Goal: Communication & Community: Participate in discussion

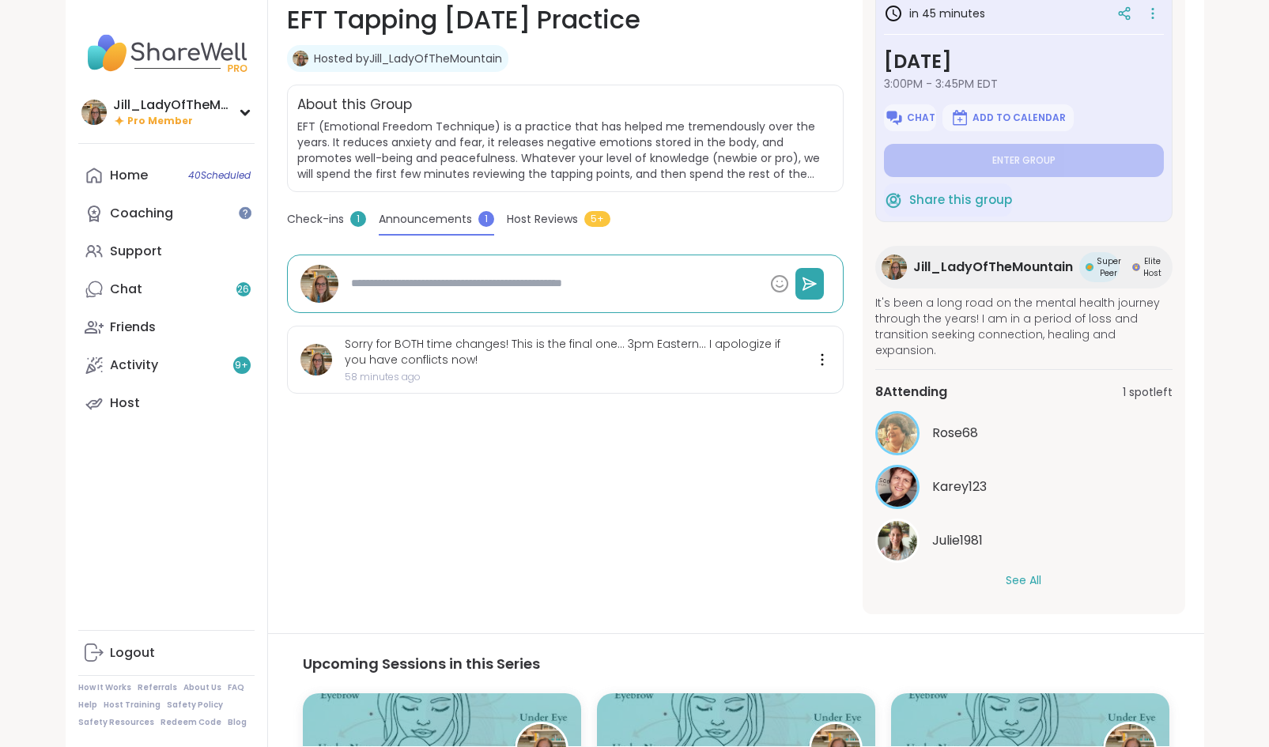
click at [421, 213] on span "Announcements" at bounding box center [425, 219] width 93 height 17
click at [319, 213] on span "Check-ins" at bounding box center [315, 219] width 57 height 17
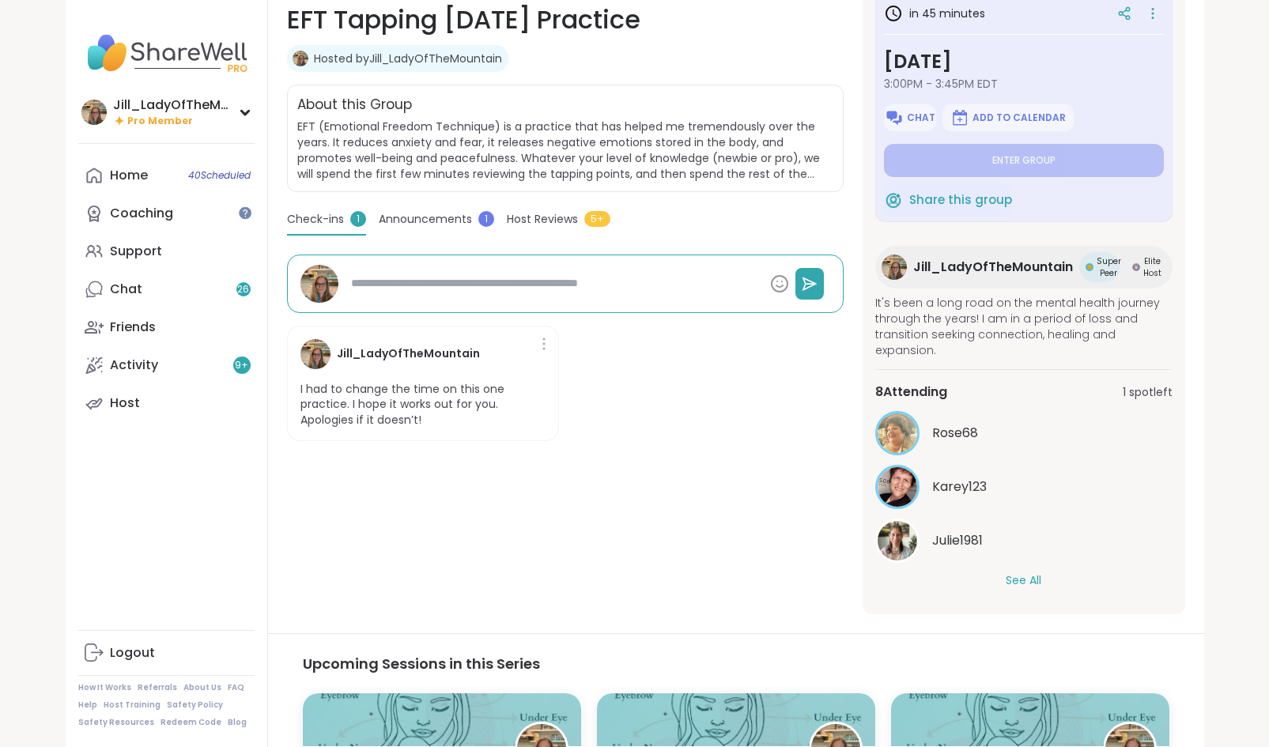
click at [427, 216] on span "Announcements" at bounding box center [425, 219] width 93 height 17
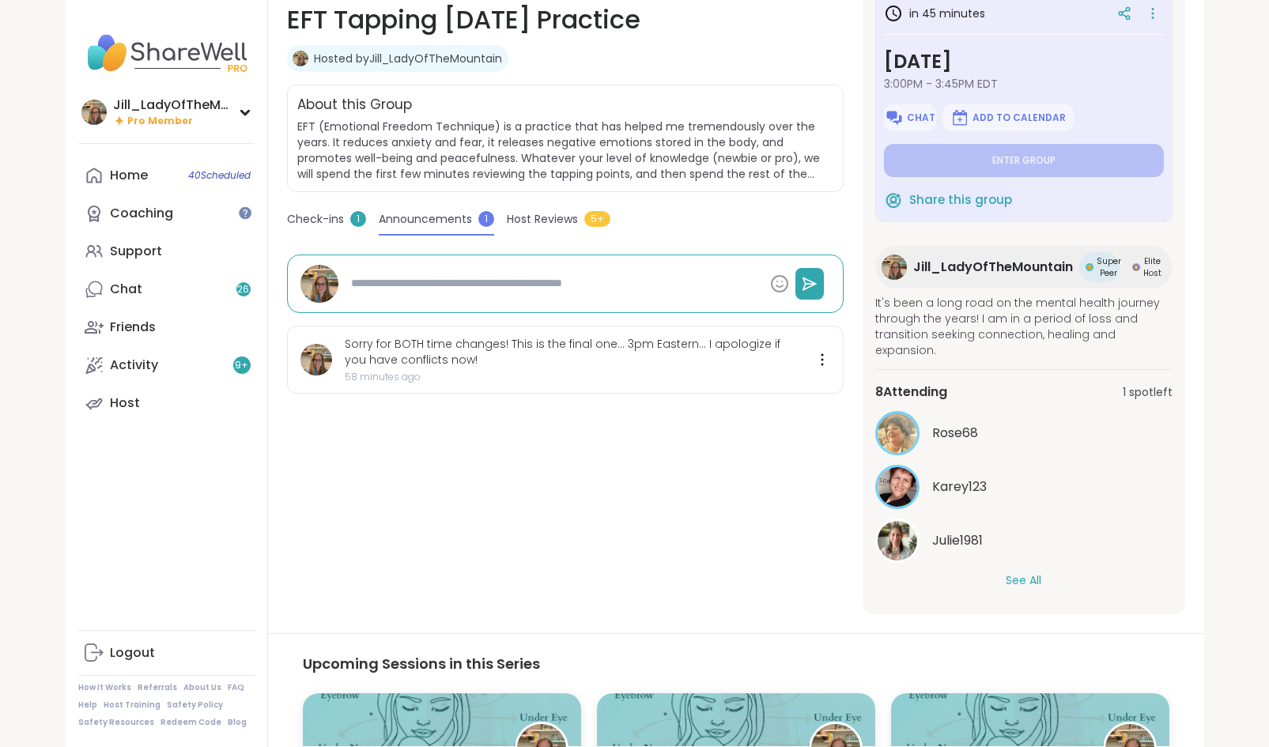
type textarea "*"
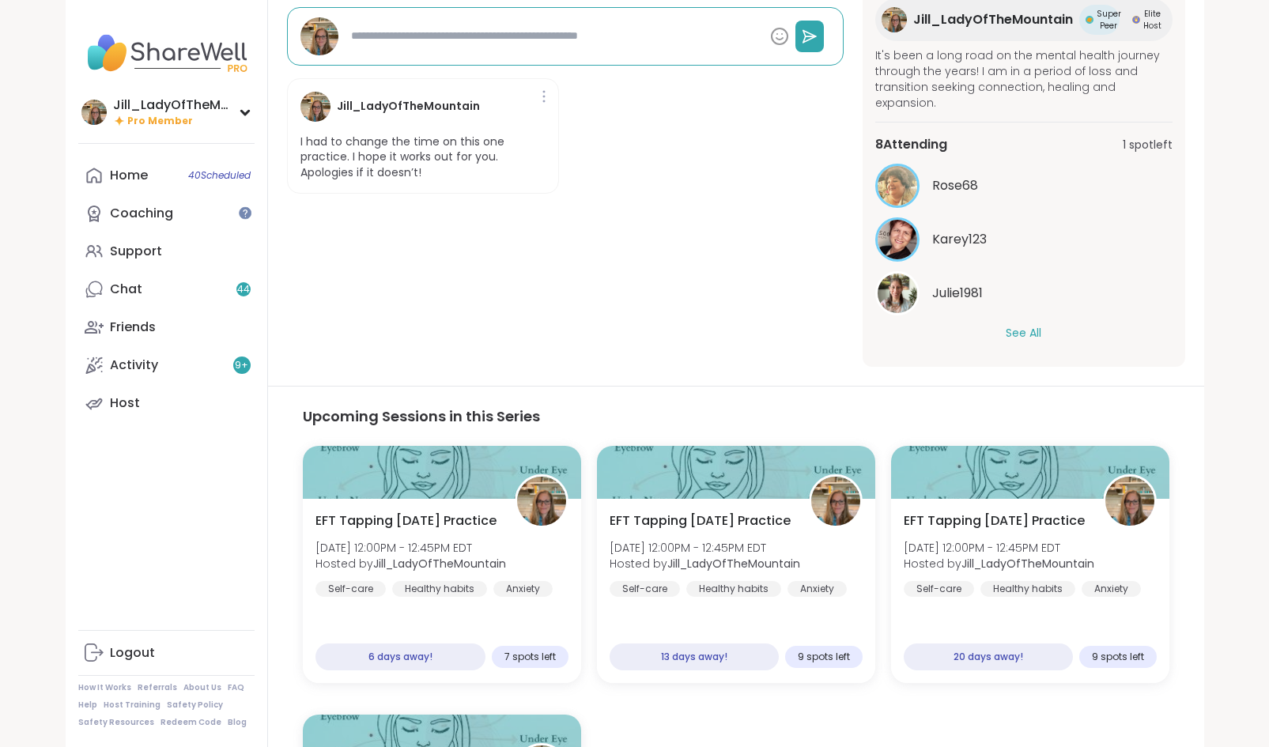
scroll to position [497, 0]
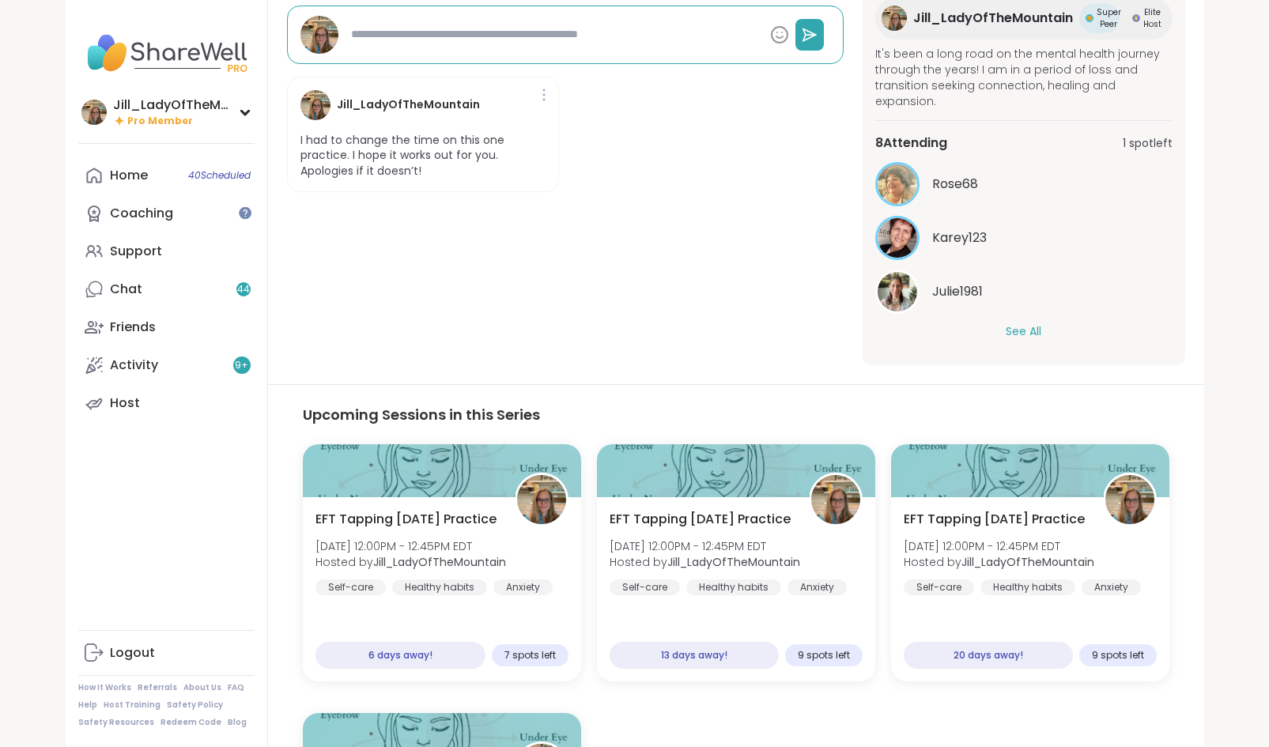
click at [1028, 332] on button "See All" at bounding box center [1024, 331] width 36 height 17
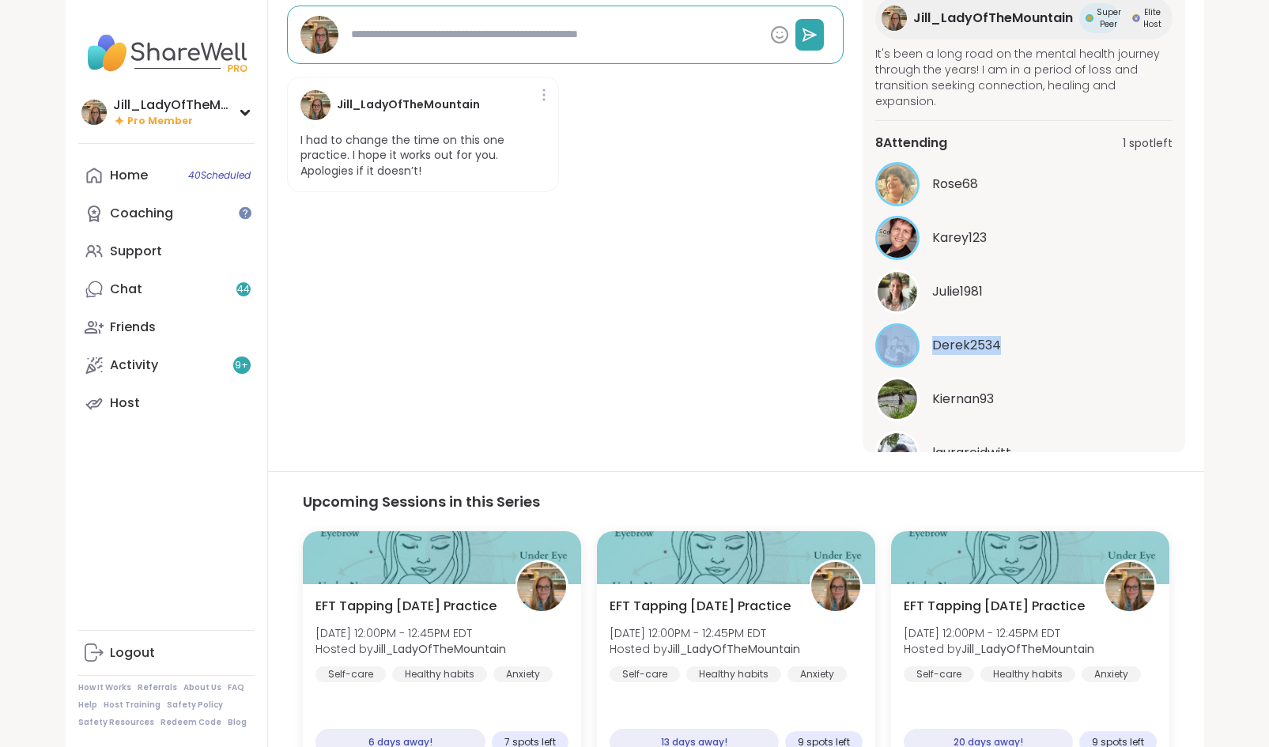
drag, startPoint x: 1171, startPoint y: 265, endPoint x: 1187, endPoint y: 353, distance: 89.2
click at [1187, 353] on section "Healthy habits | Self-care | Anxiety EFT Tapping [DATE] Practice Hosted by [PER…" at bounding box center [736, 90] width 936 height 723
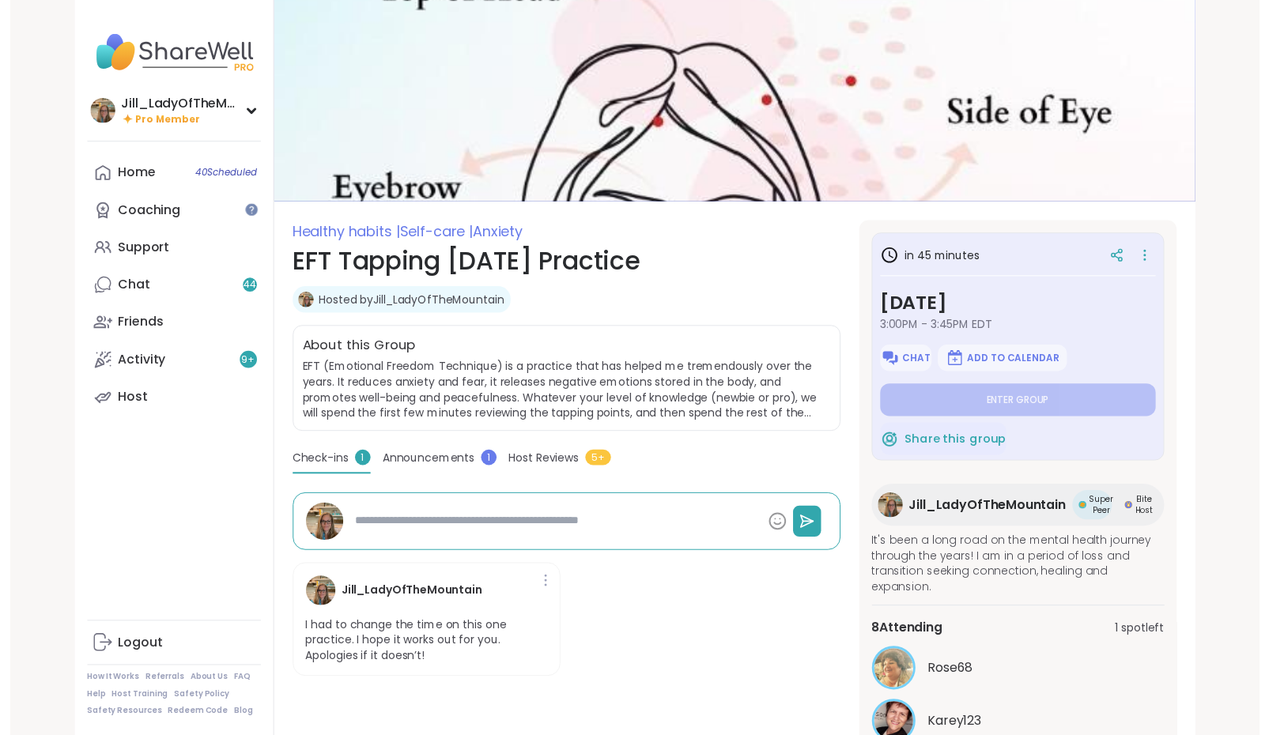
scroll to position [0, 0]
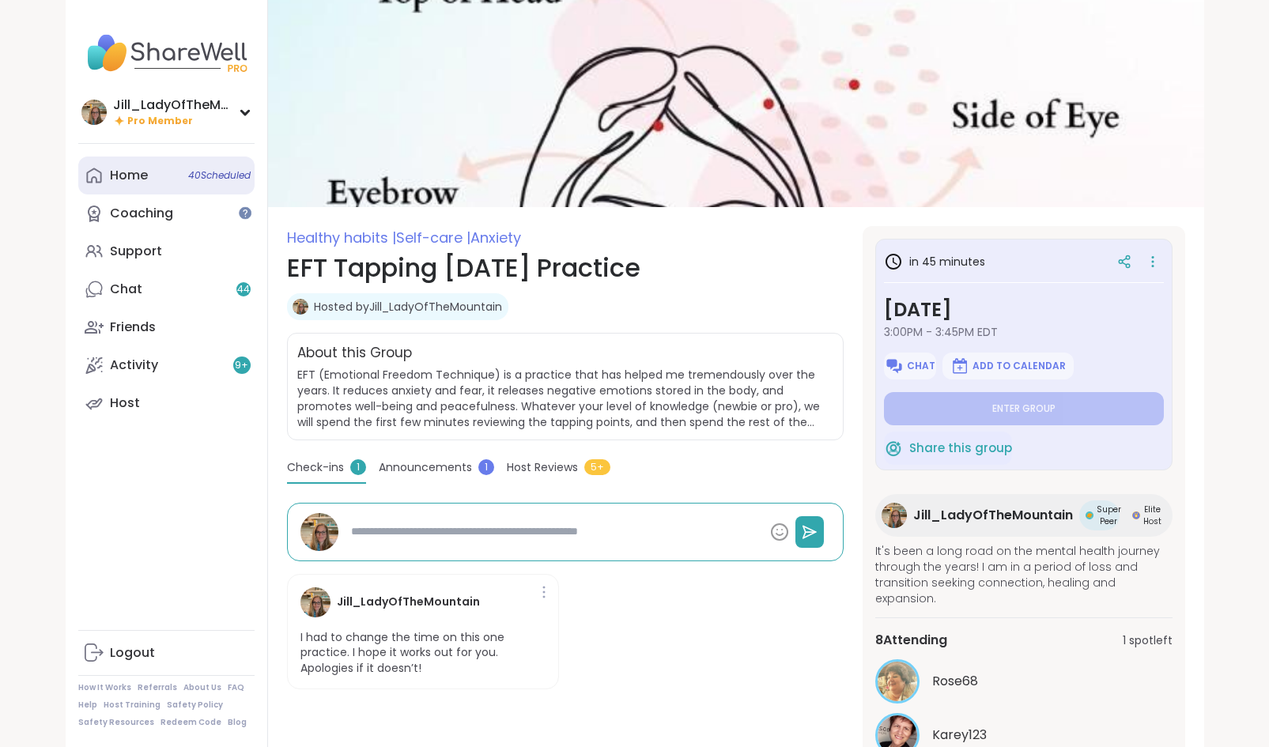
click at [208, 177] on span "40 Scheduled" at bounding box center [219, 175] width 62 height 13
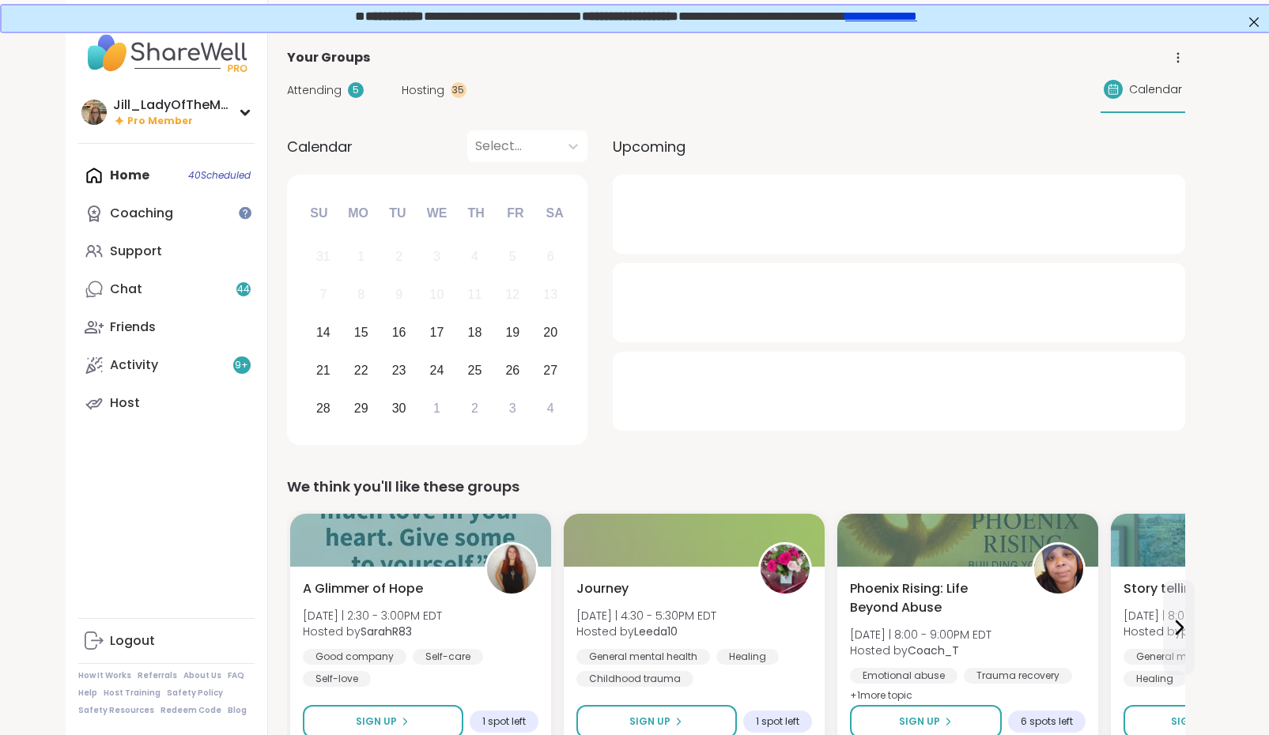
click at [416, 89] on span "Hosting" at bounding box center [423, 90] width 43 height 17
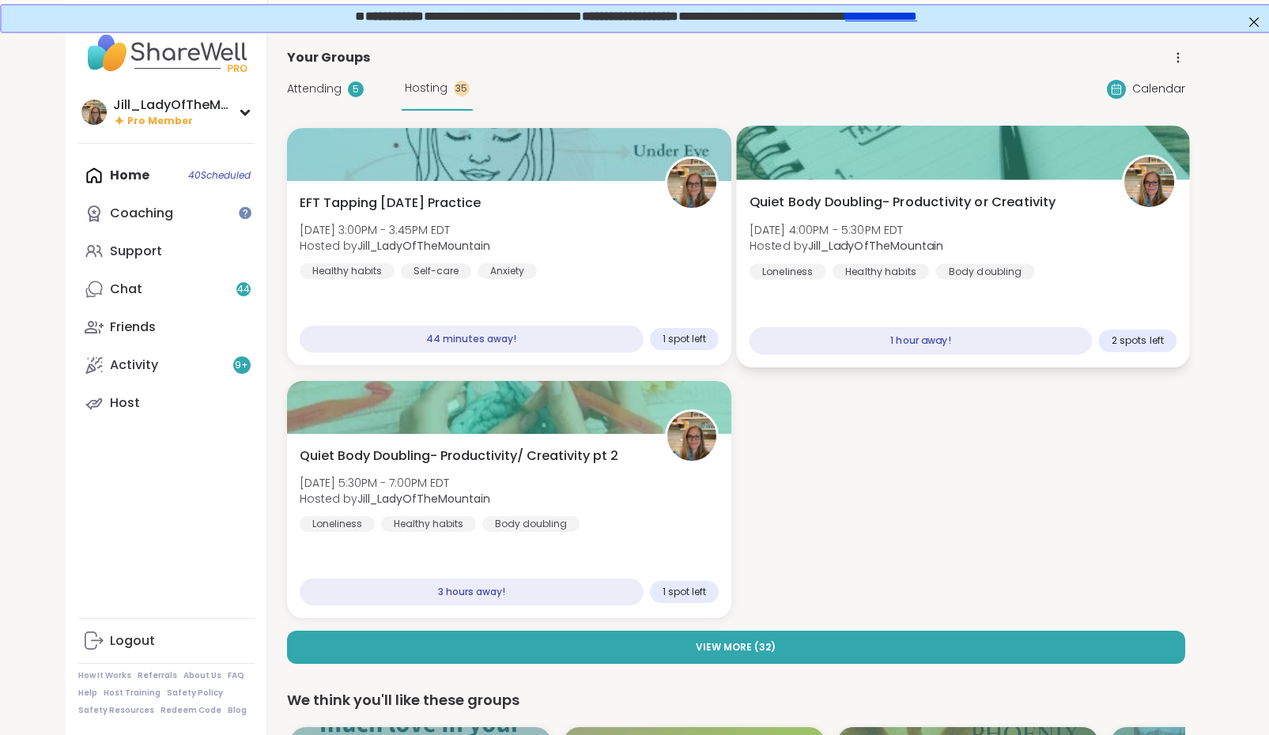
click at [955, 256] on div "Quiet Body Doubling- Productivity or Creativity Sun, Sep 14 | 4:00PM - 5:30PM E…" at bounding box center [963, 236] width 428 height 87
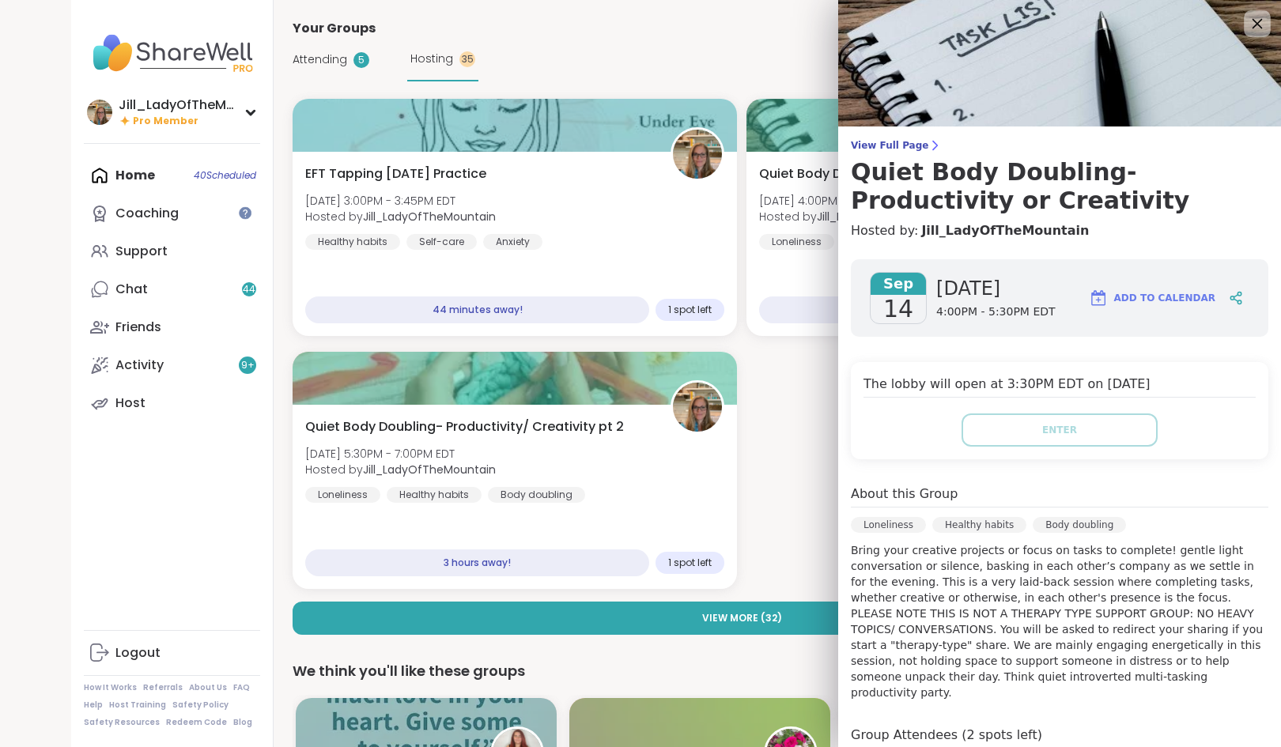
click at [1247, 20] on icon at bounding box center [1257, 23] width 20 height 20
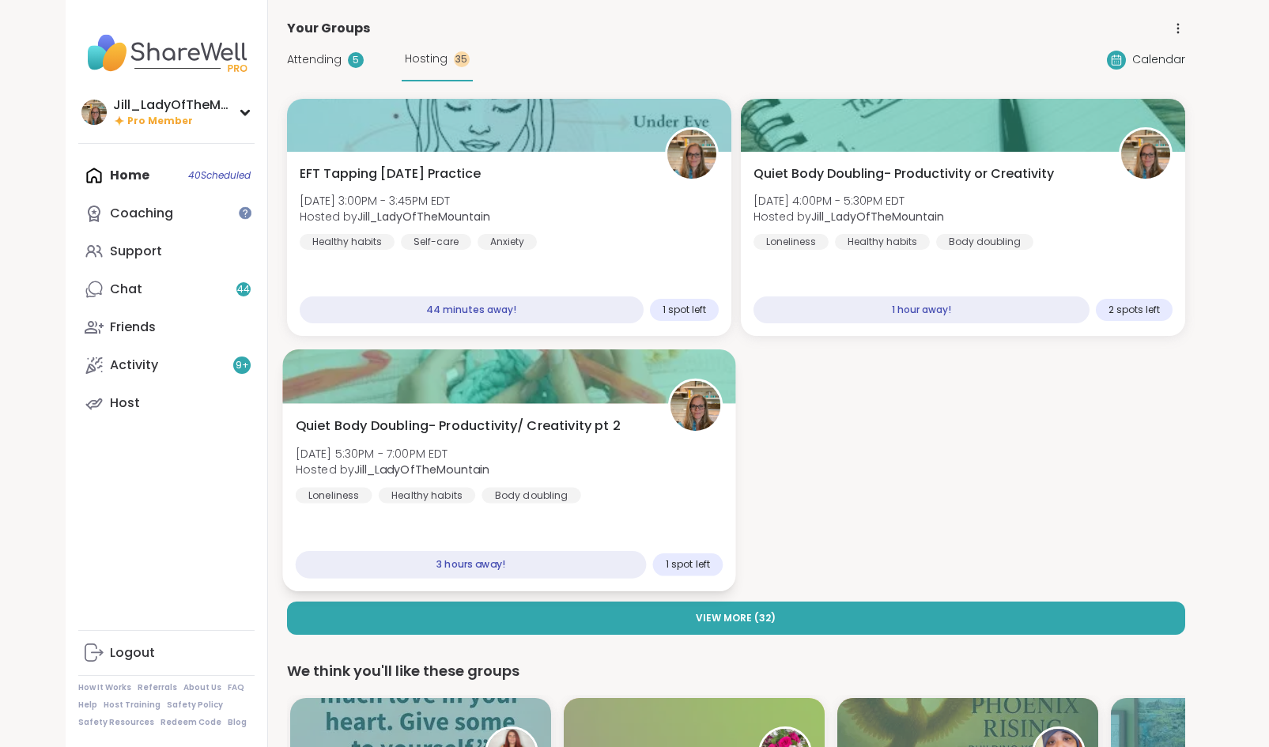
click at [591, 459] on div "Quiet Body Doubling- Productivity/ Creativity pt 2 Sun, Sep 14 | 5:30PM - 7:00P…" at bounding box center [509, 460] width 428 height 87
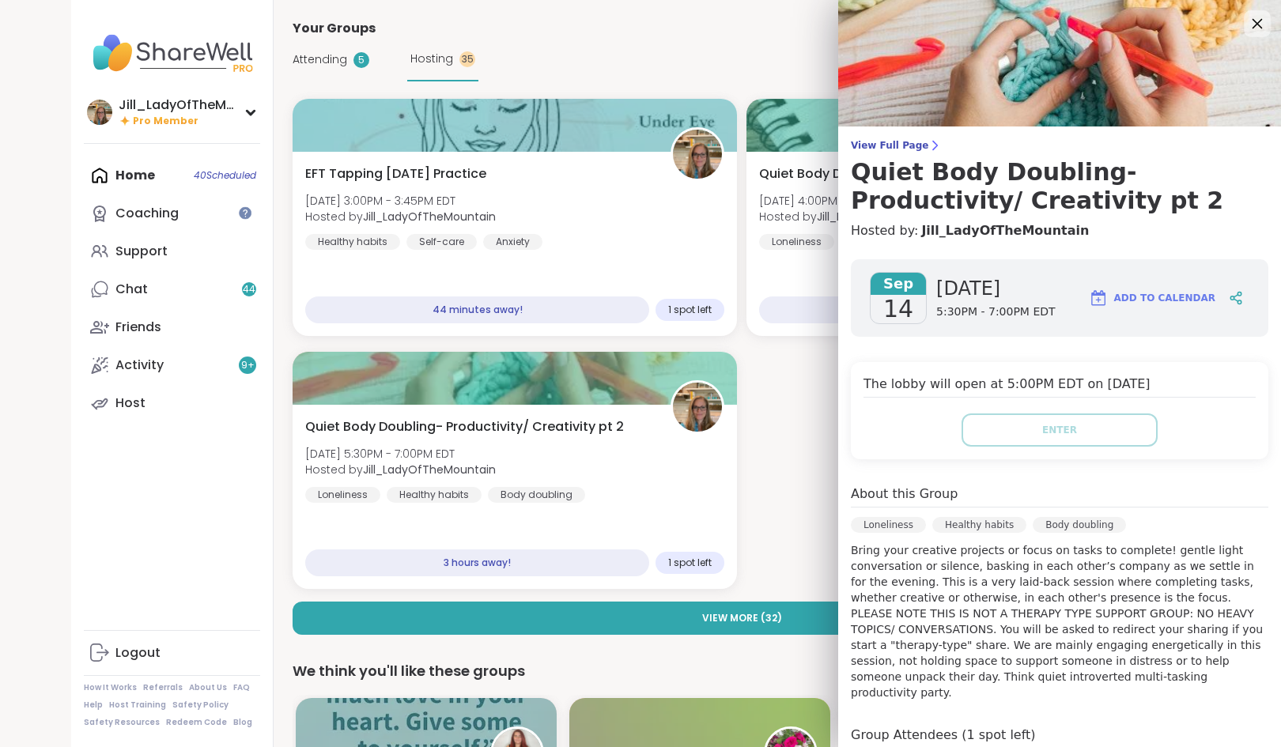
click at [1247, 20] on icon at bounding box center [1257, 23] width 20 height 20
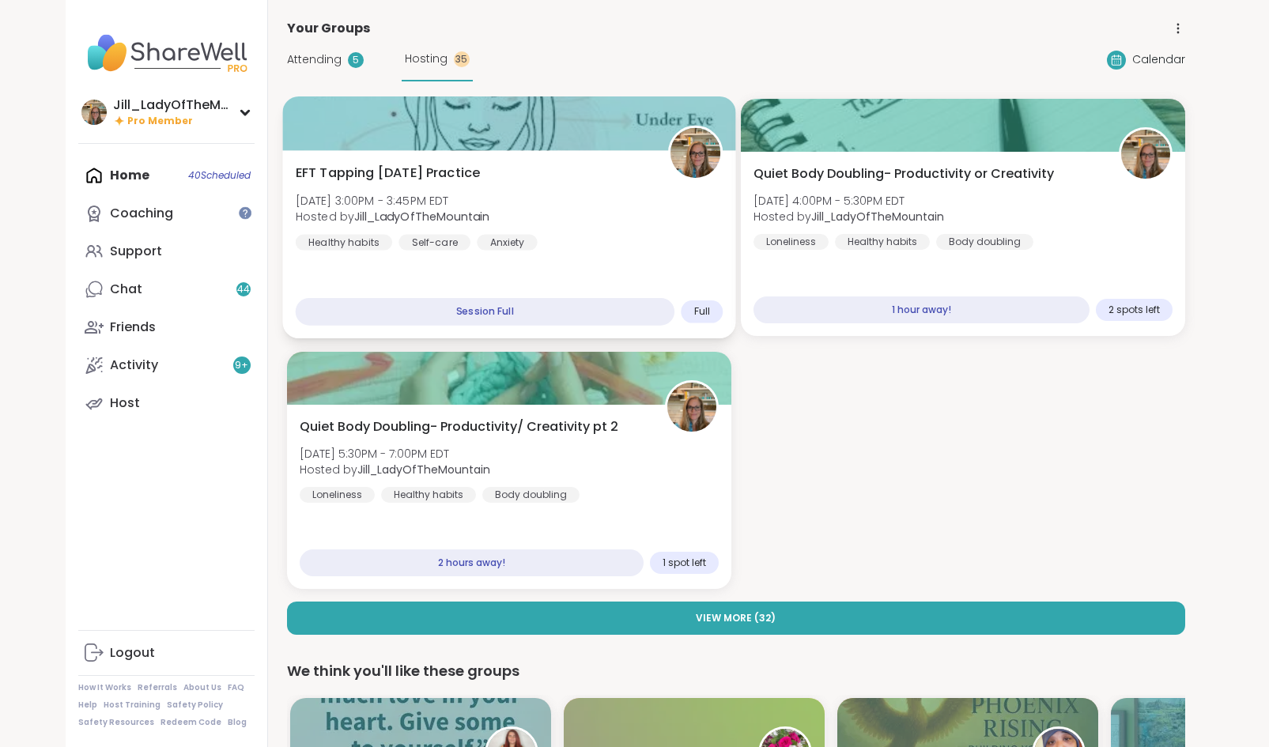
click at [551, 247] on div "EFT Tapping Sunday Practice Sun, Sep 14 | 3:00PM - 3:45PM EDT Hosted by Jill_La…" at bounding box center [509, 207] width 428 height 87
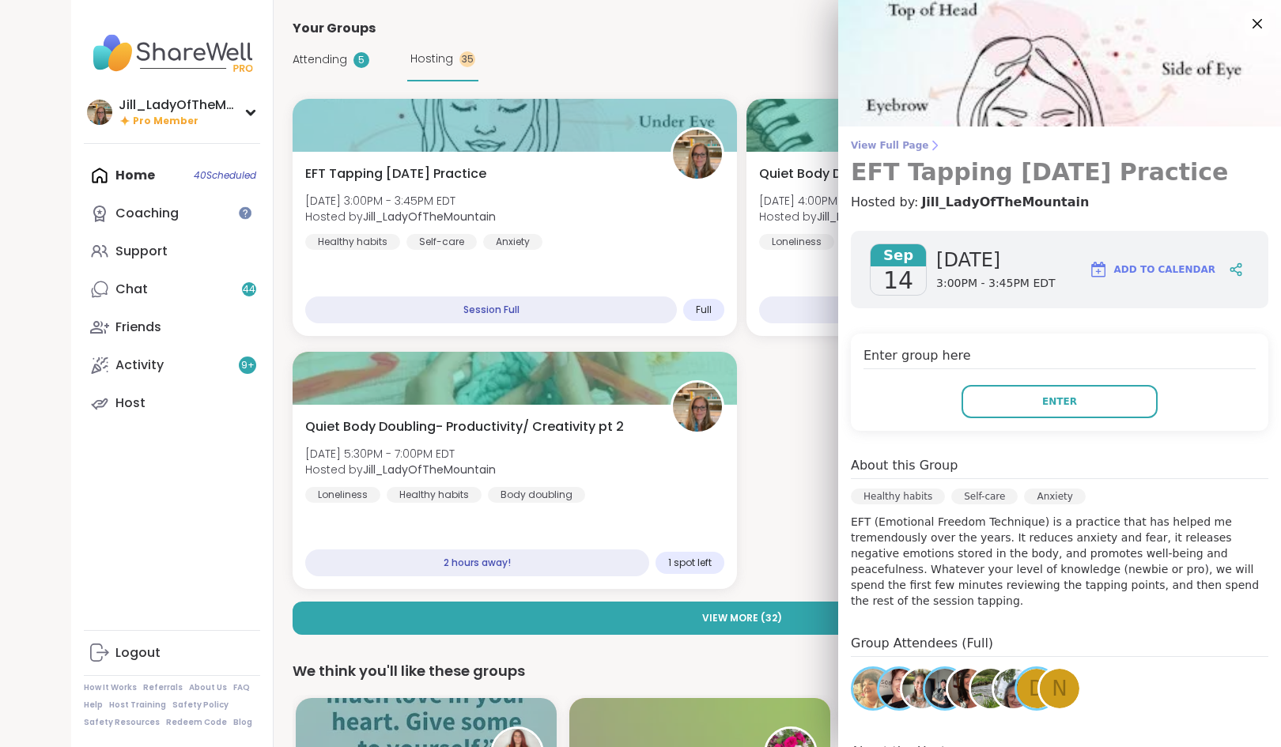
click at [870, 145] on span "View Full Page" at bounding box center [1059, 145] width 417 height 13
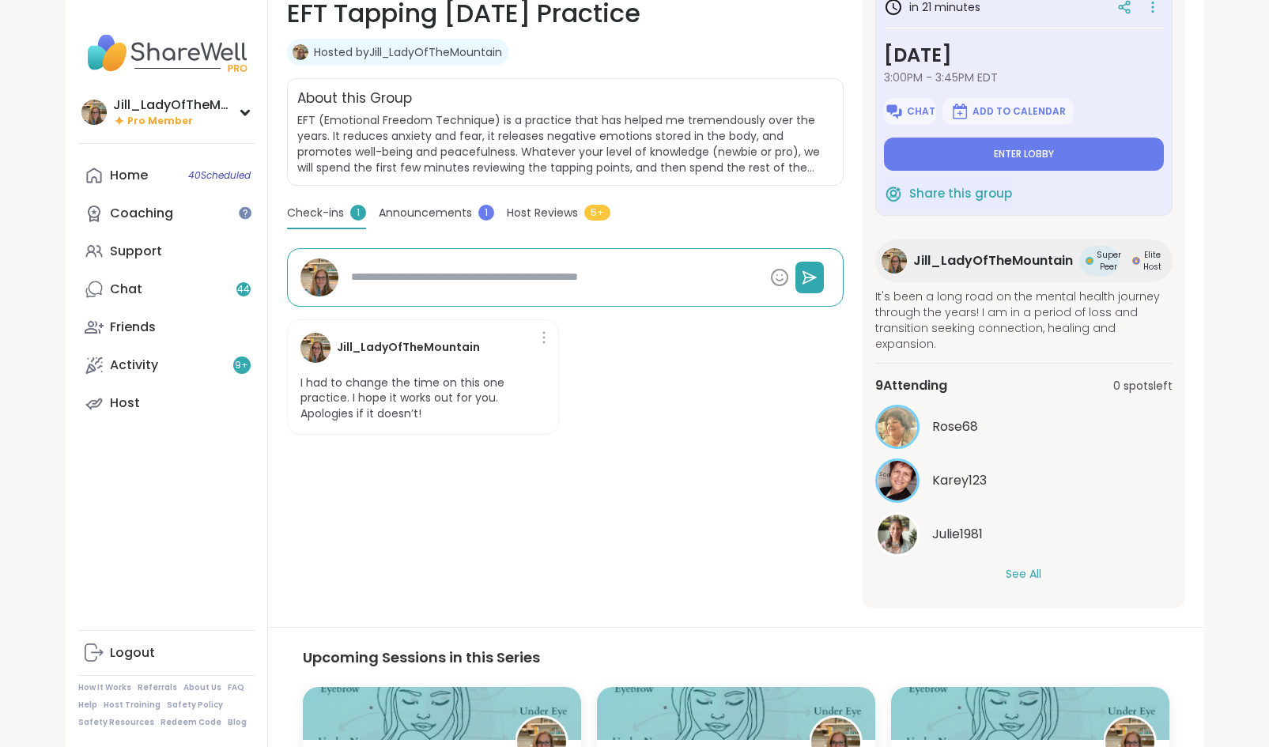
scroll to position [276, 0]
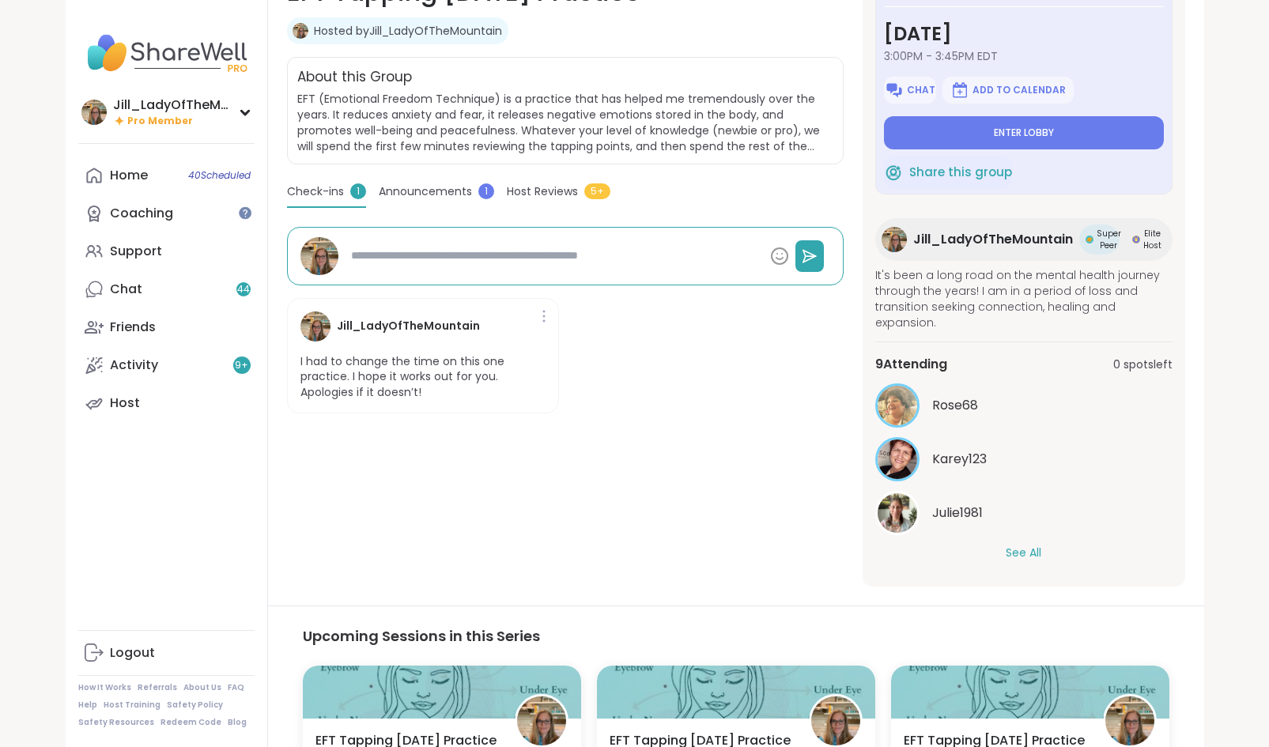
click at [1025, 550] on button "See All" at bounding box center [1024, 553] width 36 height 17
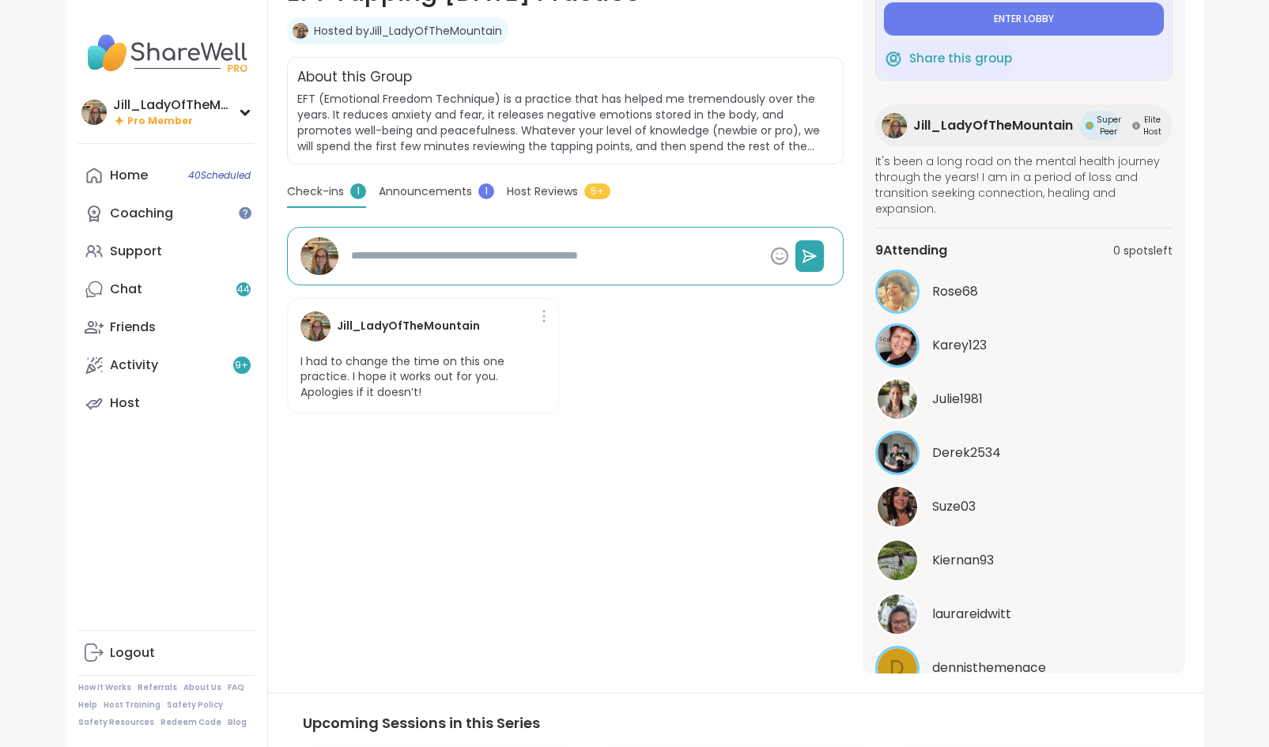
scroll to position [0, 0]
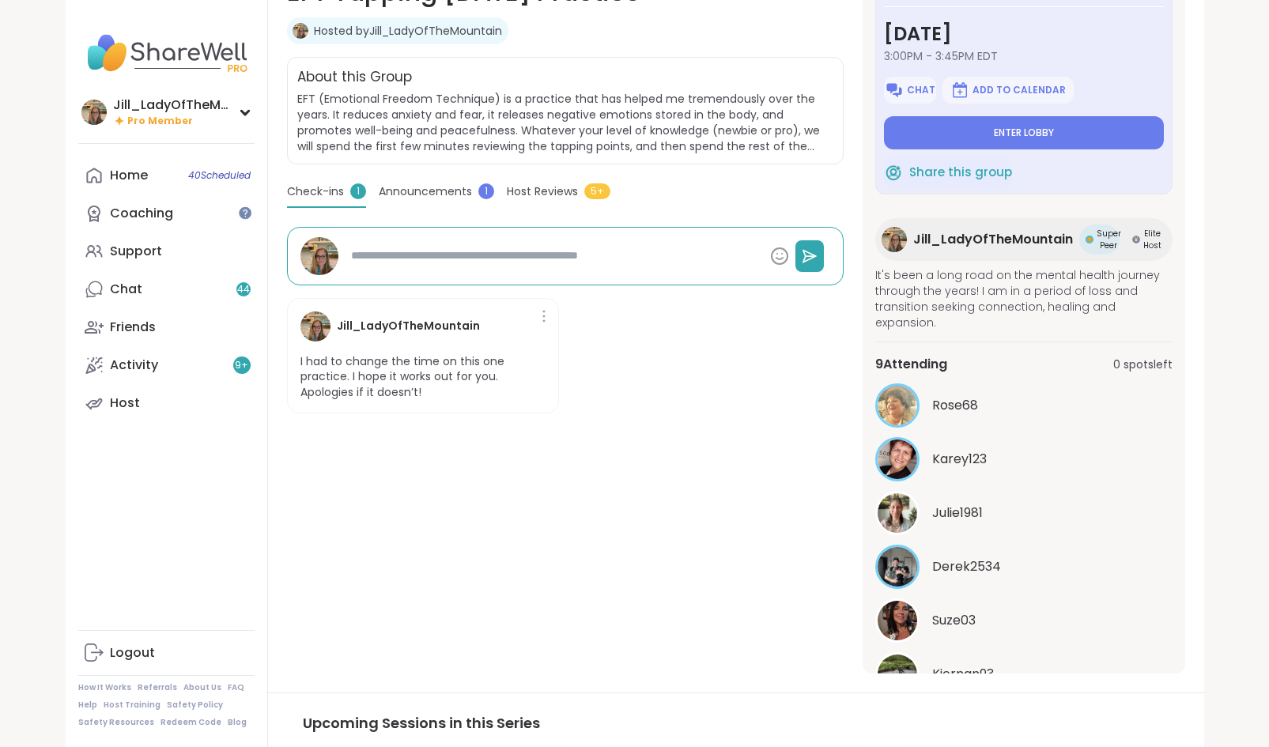
click at [411, 191] on span "Announcements" at bounding box center [425, 191] width 93 height 17
type textarea "*"
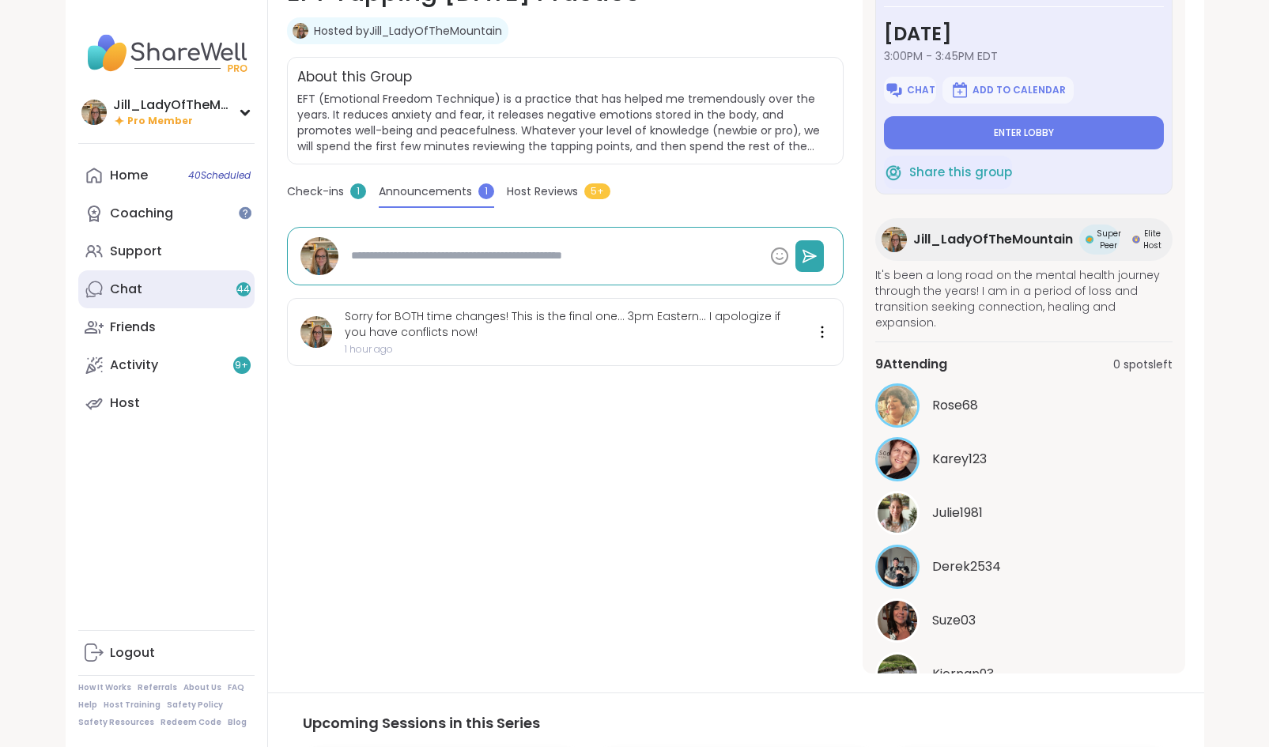
click at [168, 287] on link "Chat 44" at bounding box center [166, 289] width 176 height 38
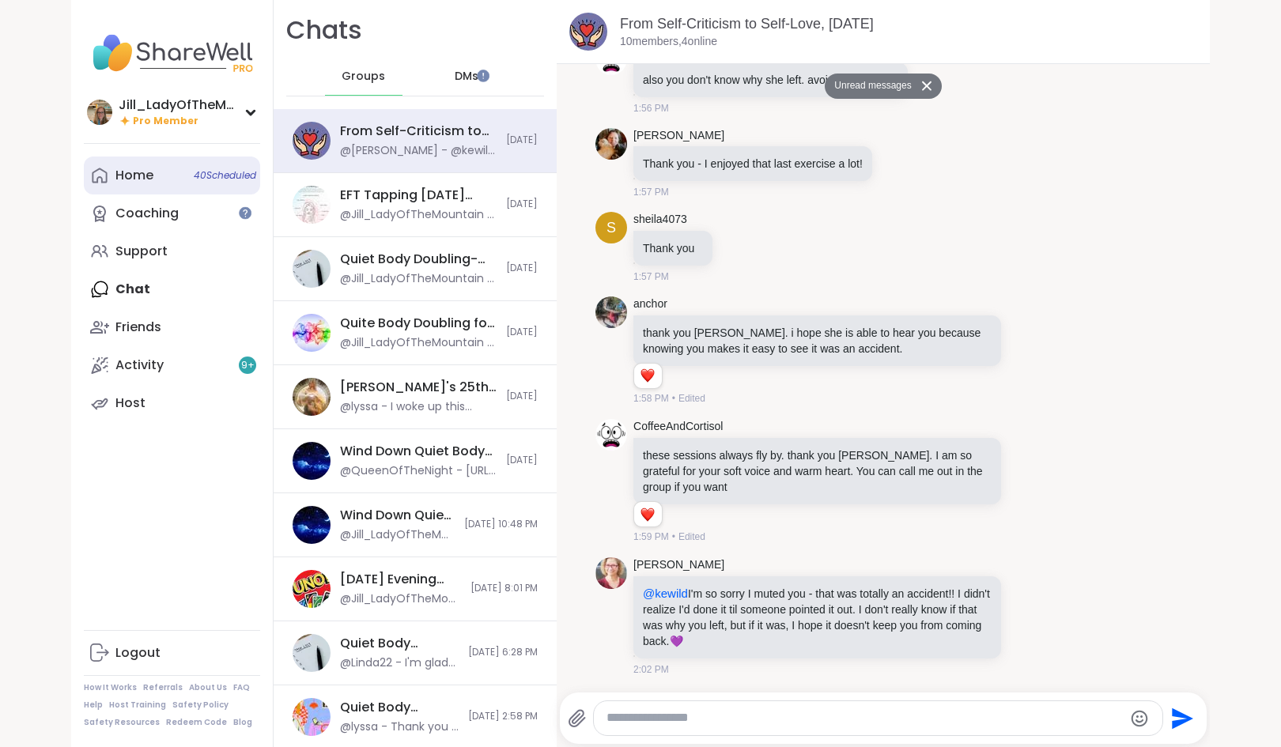
click at [205, 179] on span "40 Scheduled" at bounding box center [225, 175] width 62 height 13
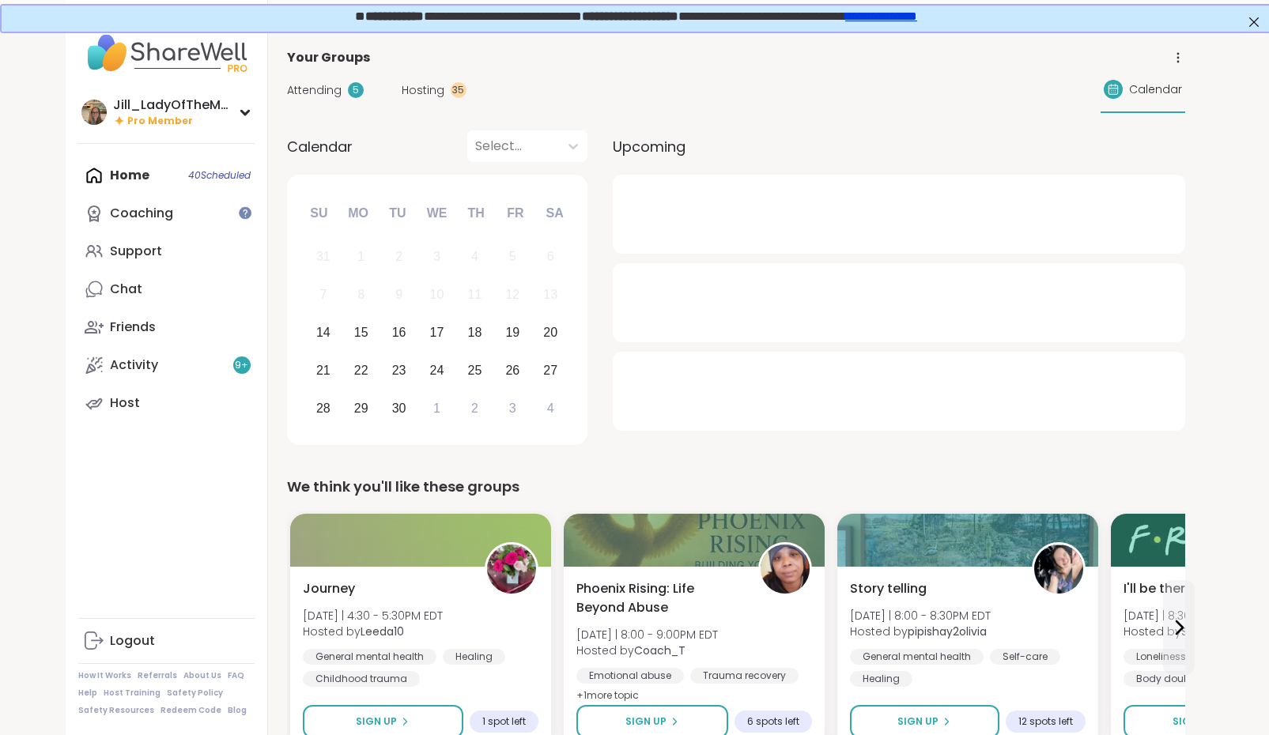
click at [438, 89] on span "Hosting" at bounding box center [423, 90] width 43 height 17
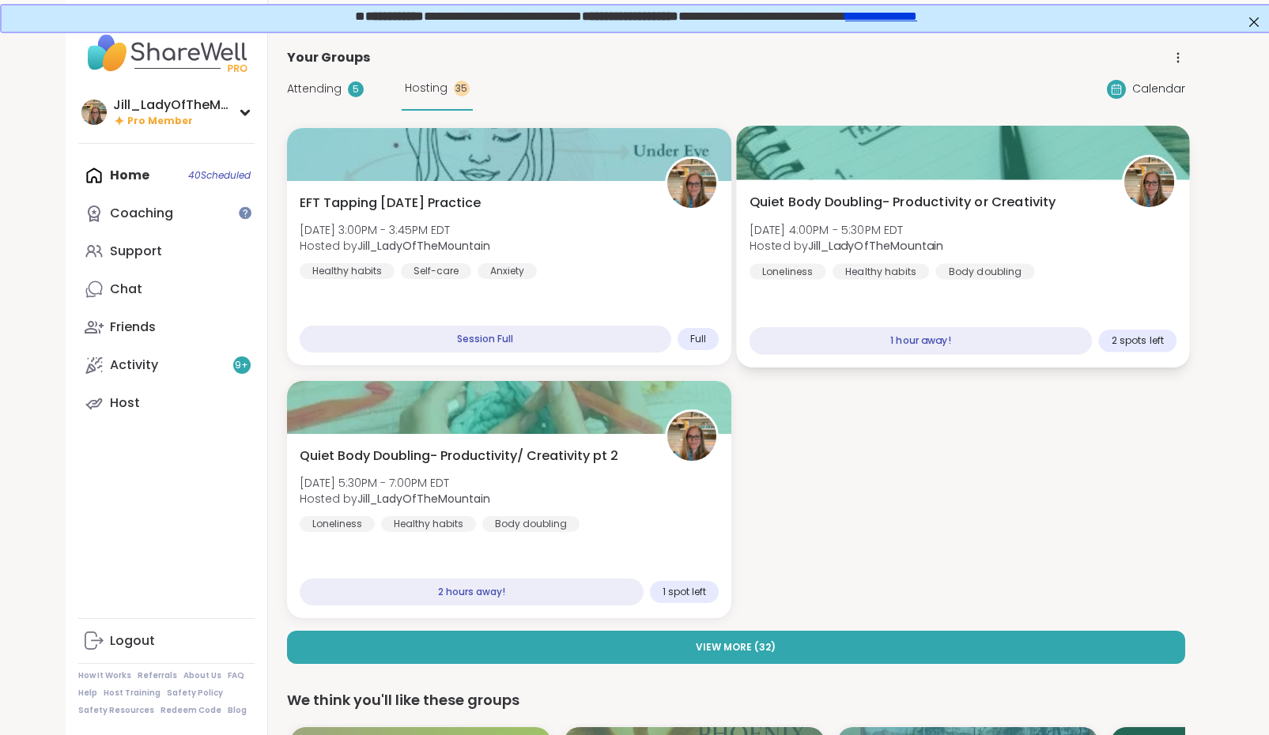
click at [979, 182] on div "Quiet Body Doubling- Productivity or Creativity Sun, Sep 14 | 4:00PM - 5:30PM E…" at bounding box center [962, 273] width 453 height 188
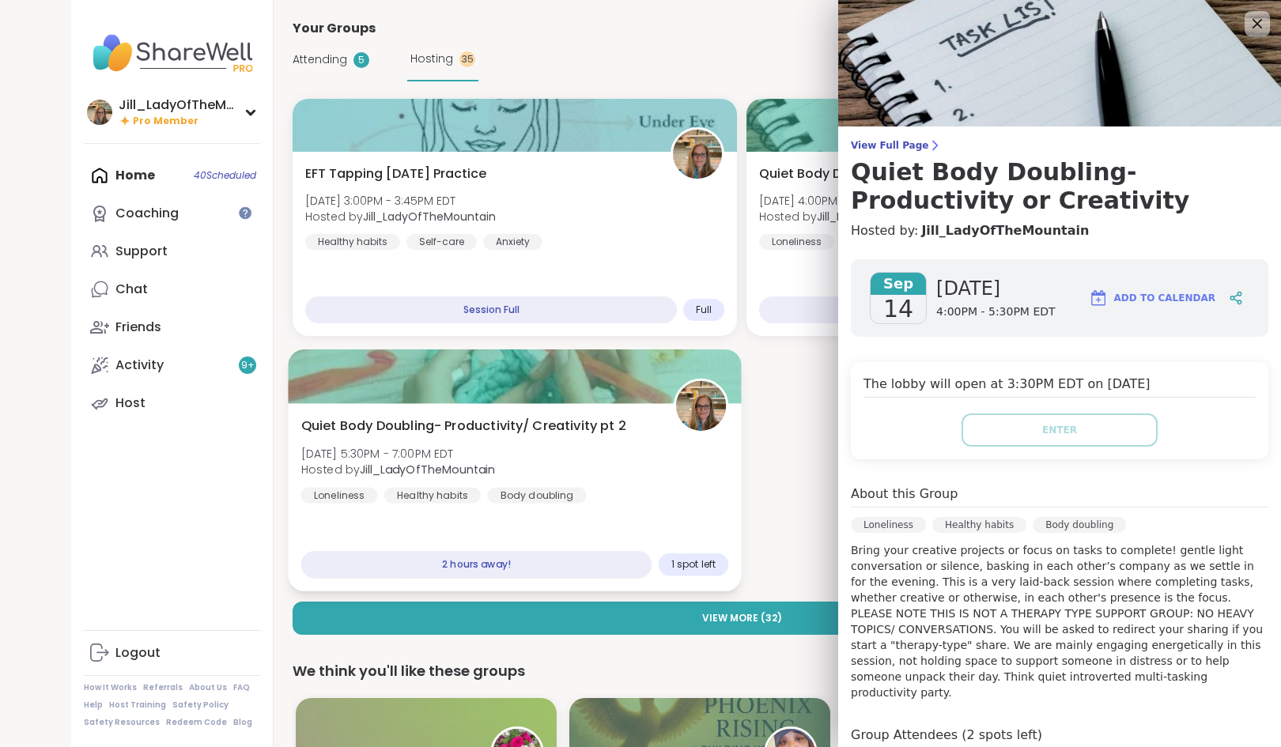
click at [622, 458] on div "Quiet Body Doubling- Productivity/ Creativity pt 2 [DATE] 5:30PM - 7:00PM EDT H…" at bounding box center [515, 460] width 428 height 87
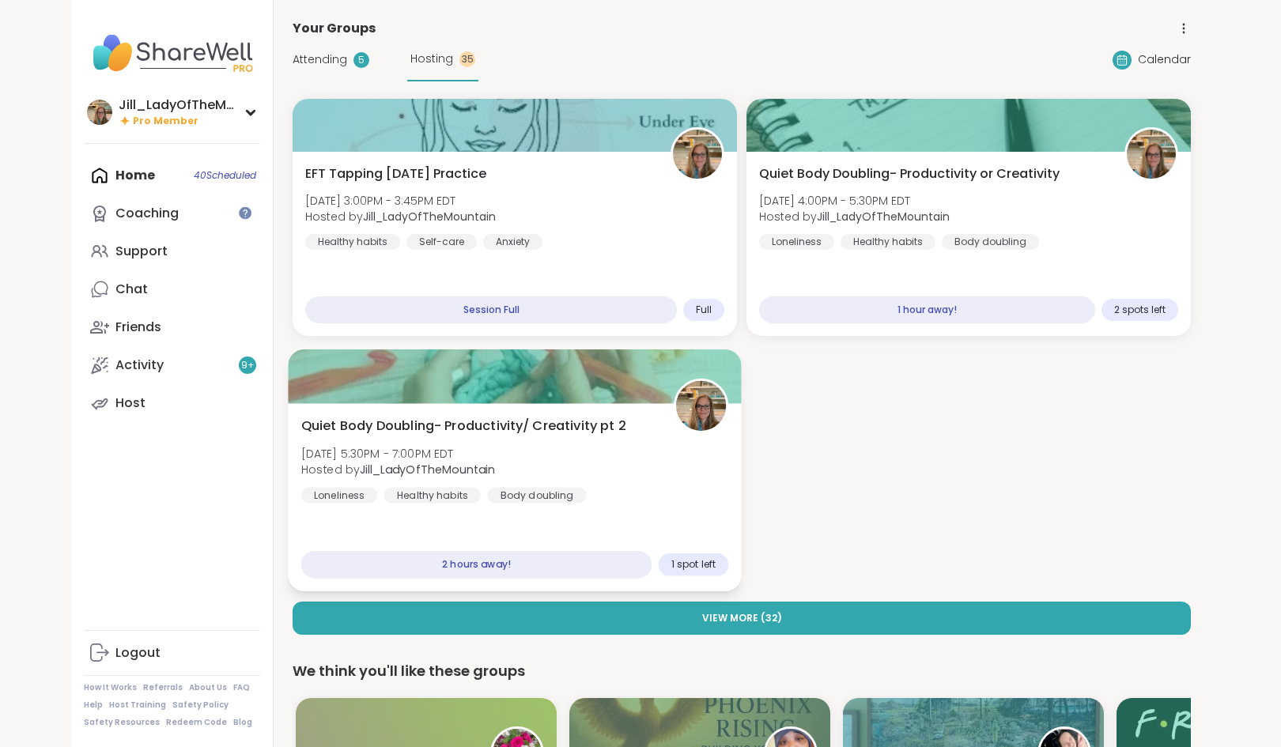
click at [622, 458] on div "Quiet Body Doubling- Productivity/ Creativity pt 2 [DATE] 5:30PM - 7:00PM EDT H…" at bounding box center [515, 460] width 428 height 87
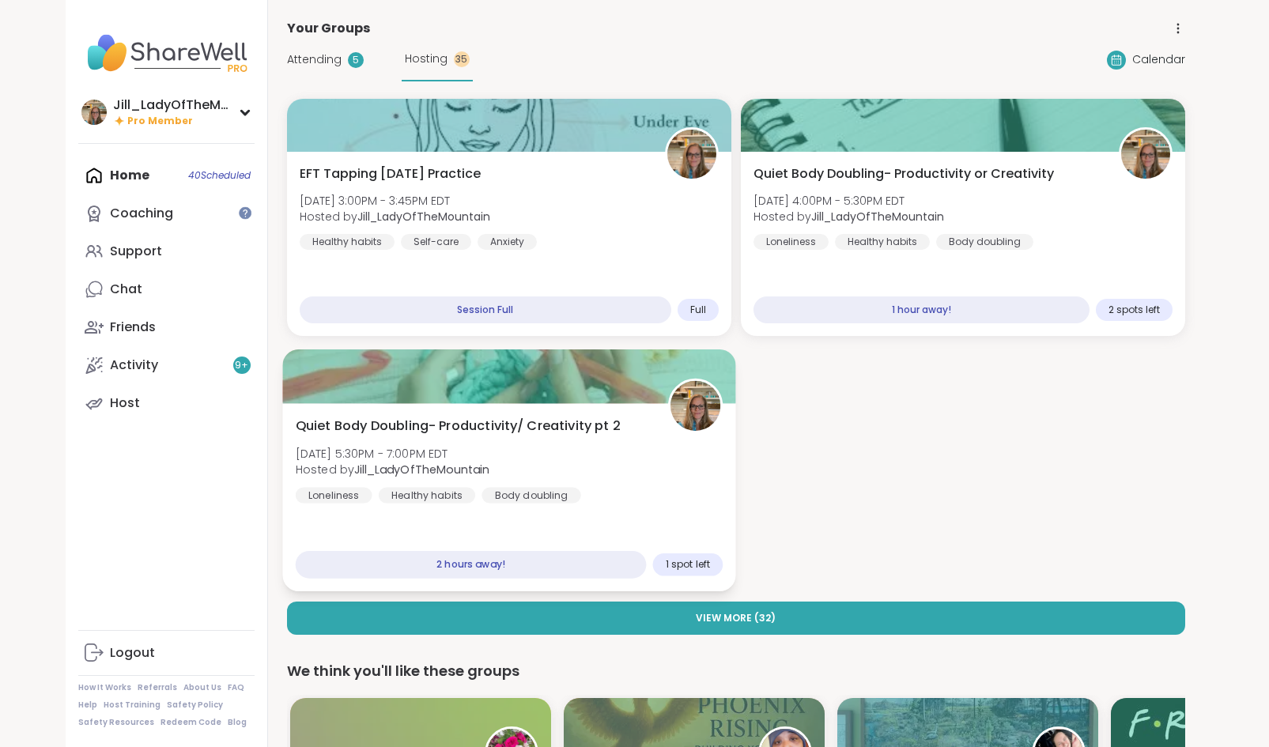
click at [672, 470] on div "Quiet Body Doubling- Productivity/ Creativity pt 2 [DATE] 5:30PM - 7:00PM EDT H…" at bounding box center [509, 460] width 428 height 87
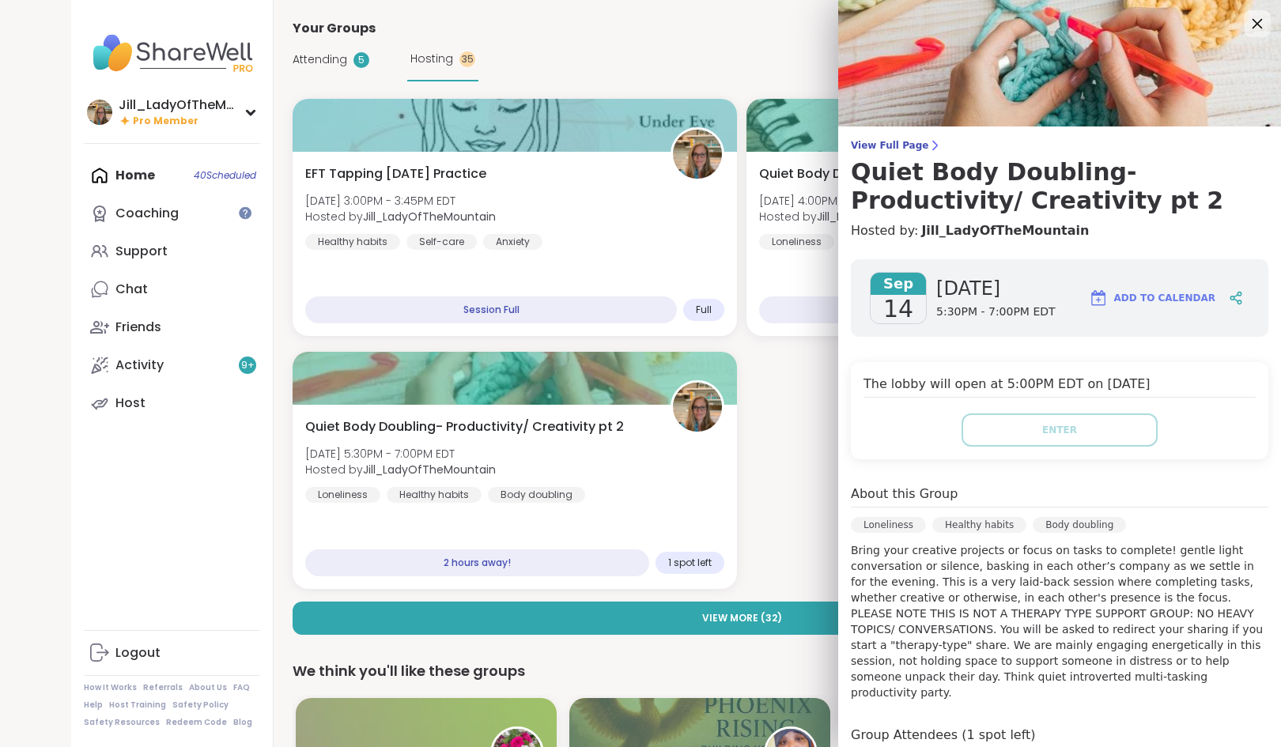
click at [1247, 23] on icon at bounding box center [1257, 23] width 20 height 20
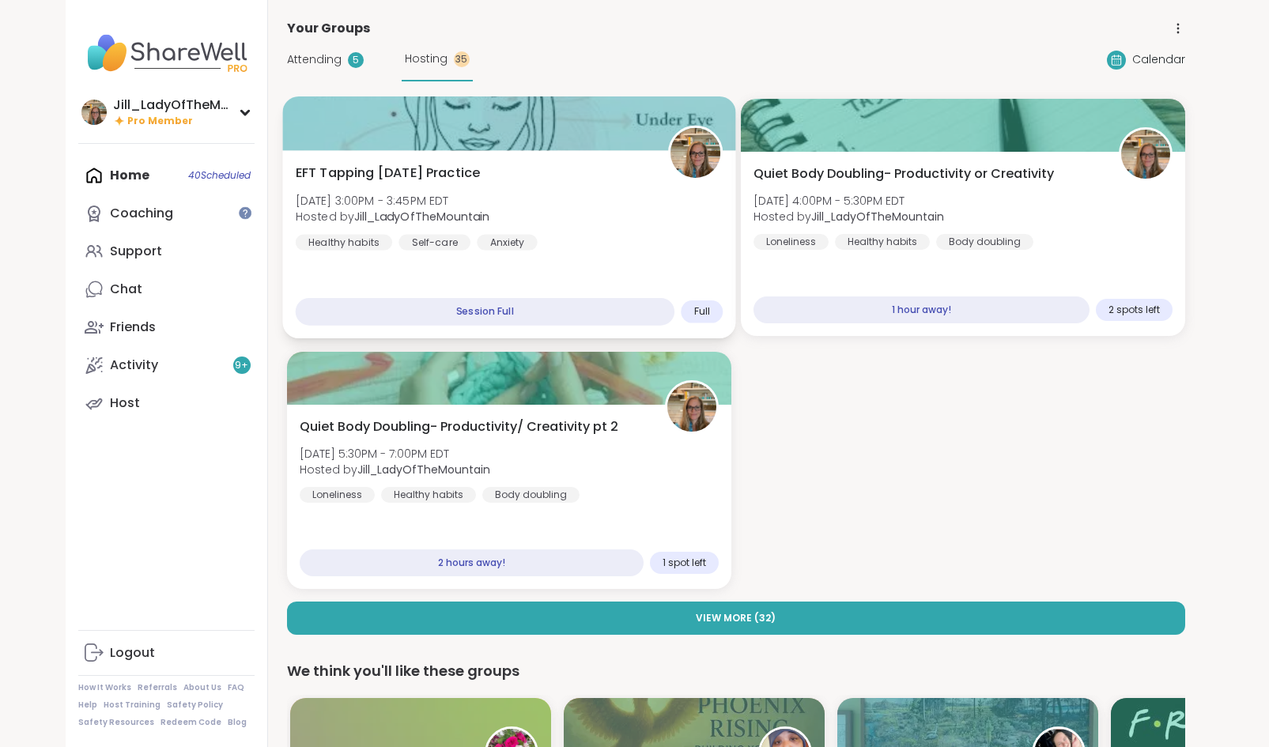
click at [614, 226] on div "EFT Tapping Sunday Practice Sun, Sep 14 | 3:00PM - 3:45PM EDT Hosted by Jill_La…" at bounding box center [509, 207] width 428 height 87
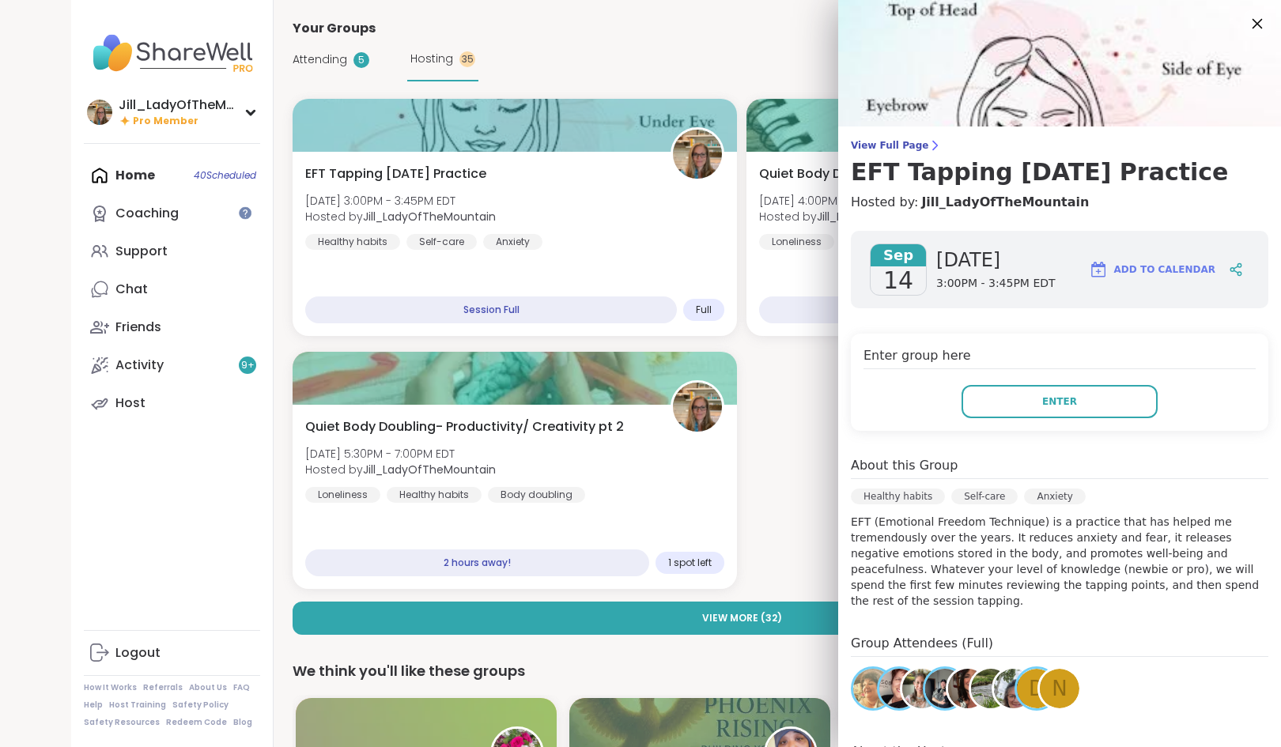
click at [1247, 20] on icon at bounding box center [1257, 23] width 20 height 20
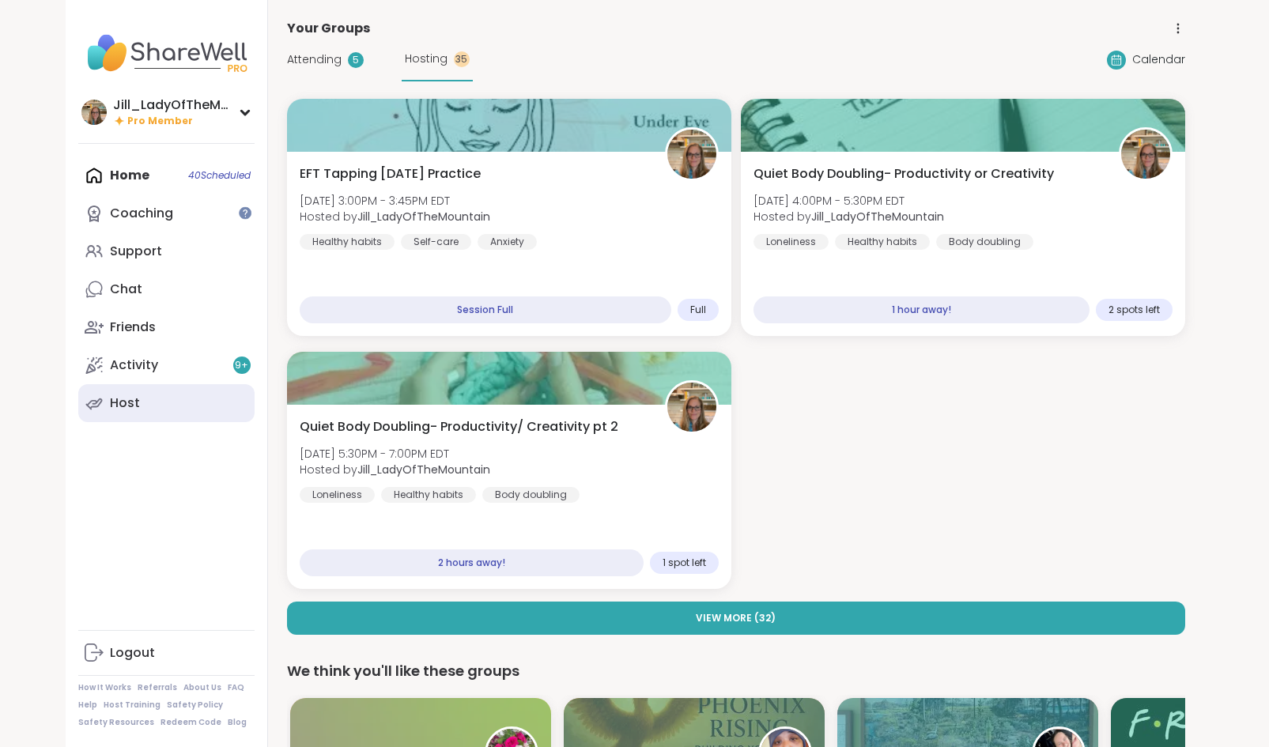
click at [143, 418] on link "Host" at bounding box center [166, 403] width 176 height 38
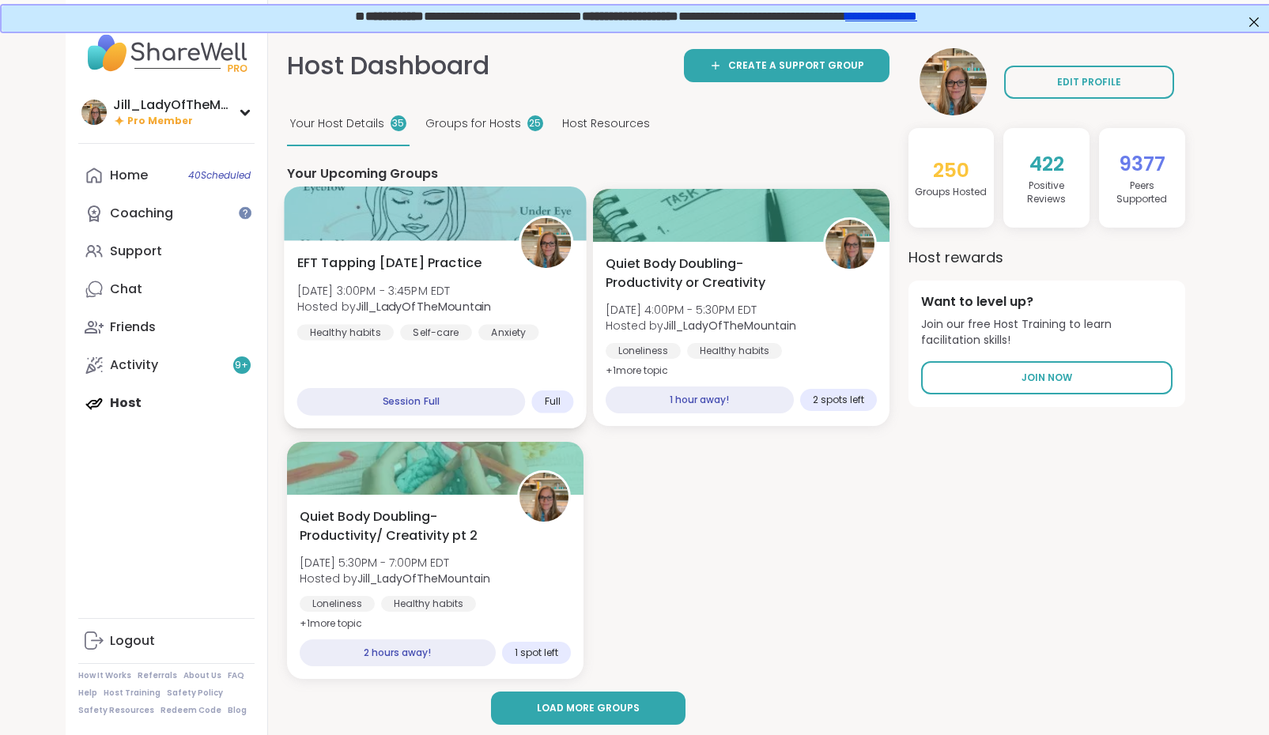
click at [532, 308] on div "EFT Tapping Sunday Practice Sun, Sep 14 | 3:00PM - 3:45PM EDT Hosted by Jill_La…" at bounding box center [434, 297] width 277 height 87
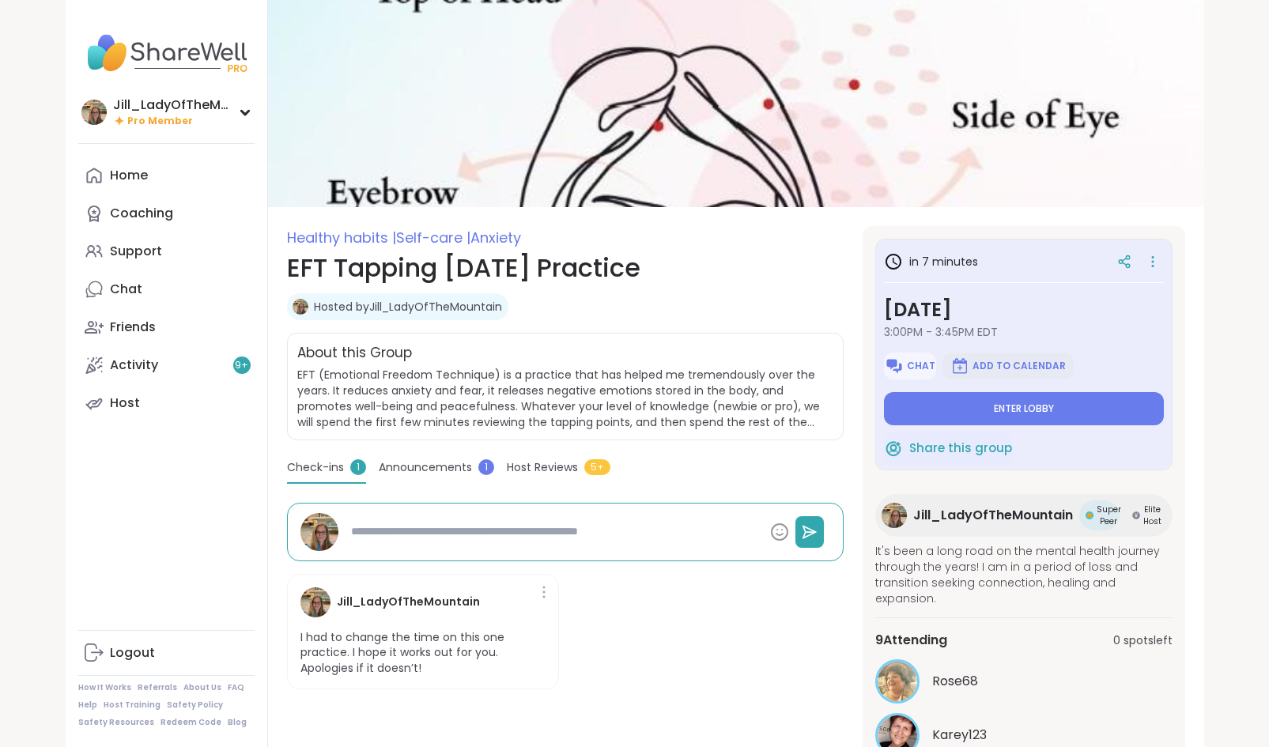
type textarea "*"
click at [921, 360] on span "Chat" at bounding box center [921, 366] width 28 height 13
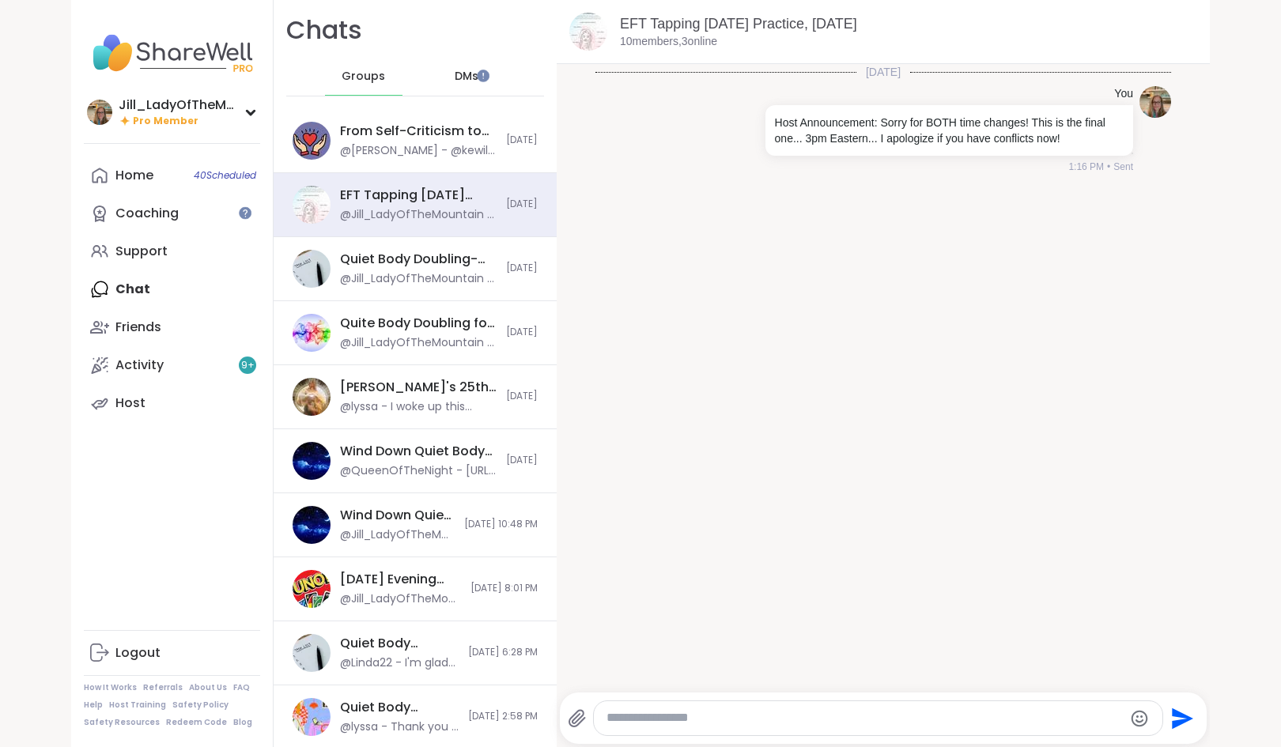
click at [839, 715] on textarea "Type your message" at bounding box center [864, 718] width 516 height 17
type textarea "*"
click at [569, 719] on icon at bounding box center [576, 718] width 15 height 17
click at [0, 0] on input "file" at bounding box center [0, 0] width 0 height 0
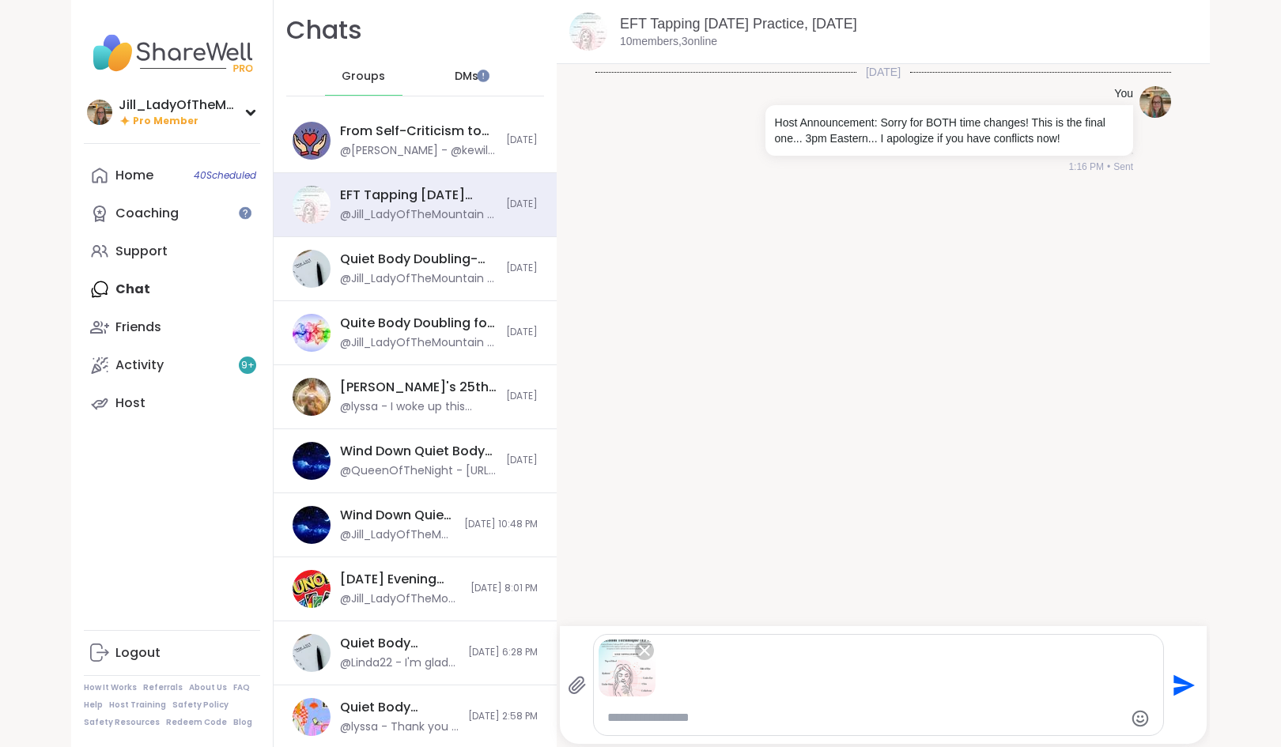
click at [1177, 681] on icon "Send" at bounding box center [1183, 684] width 21 height 21
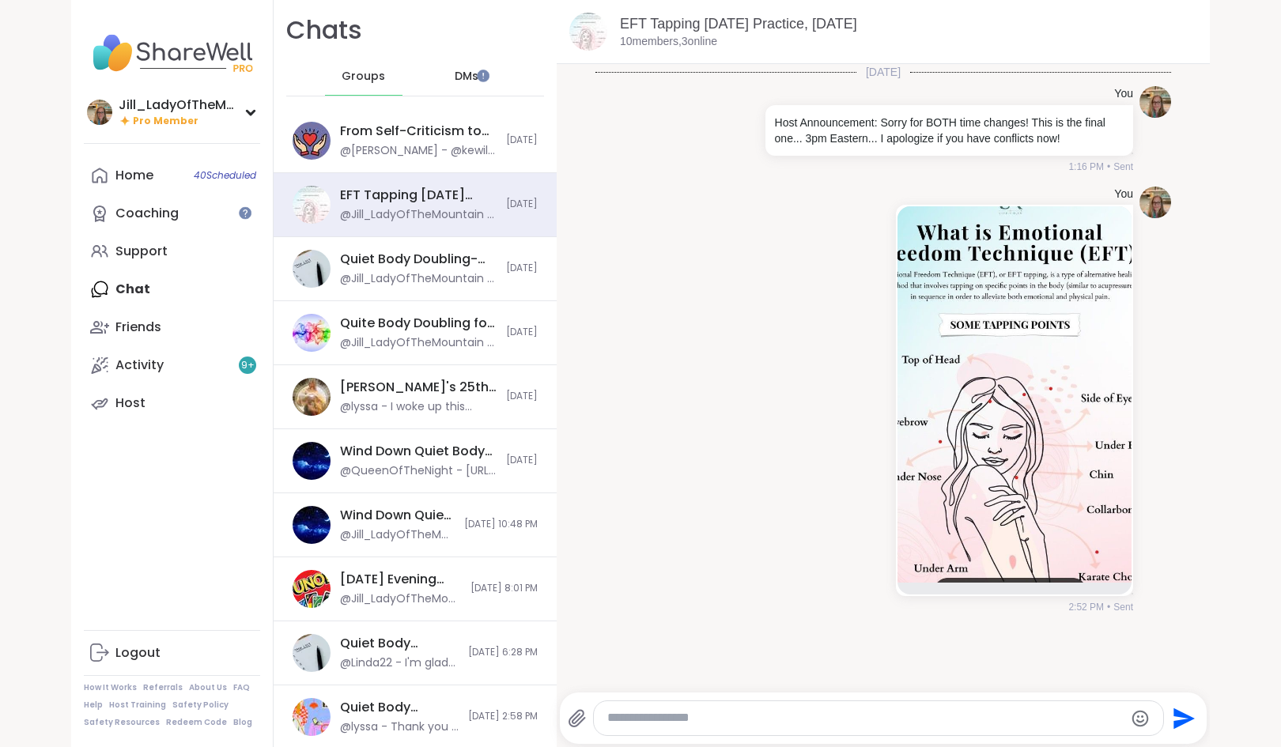
click at [976, 721] on textarea "Type your message" at bounding box center [865, 718] width 516 height 17
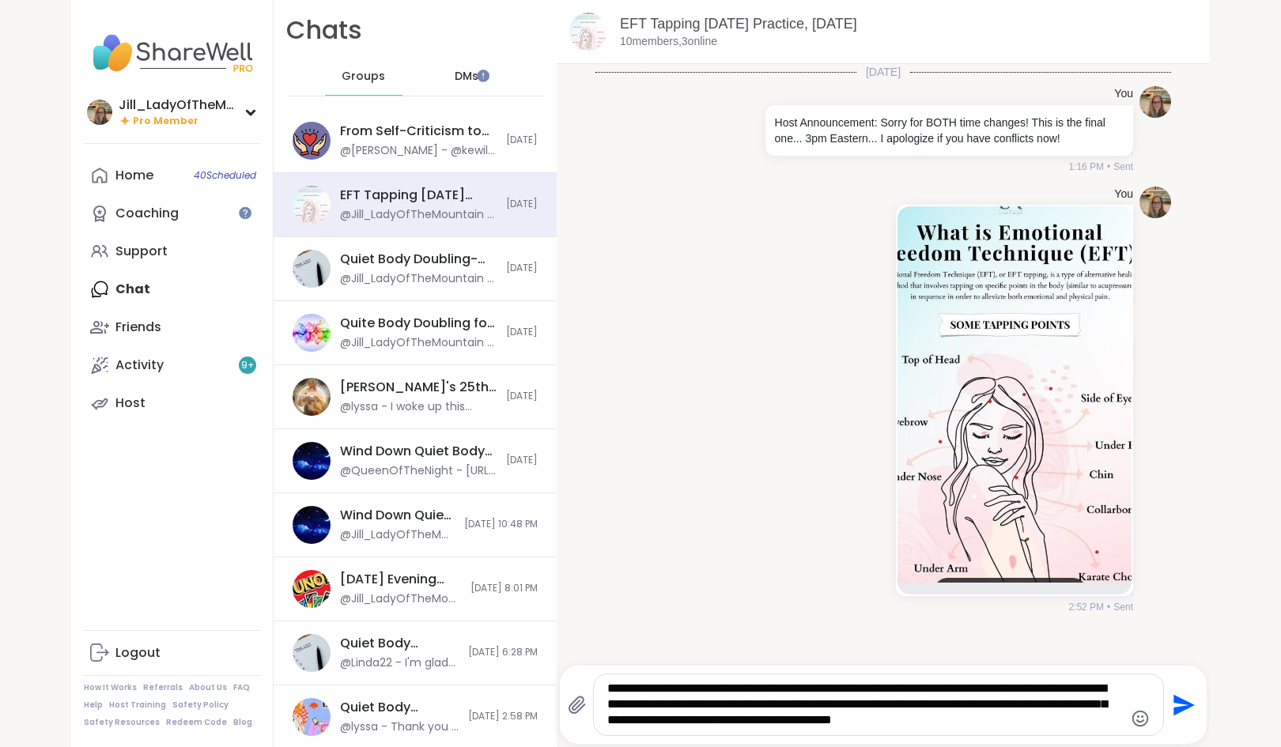
type textarea "**********"
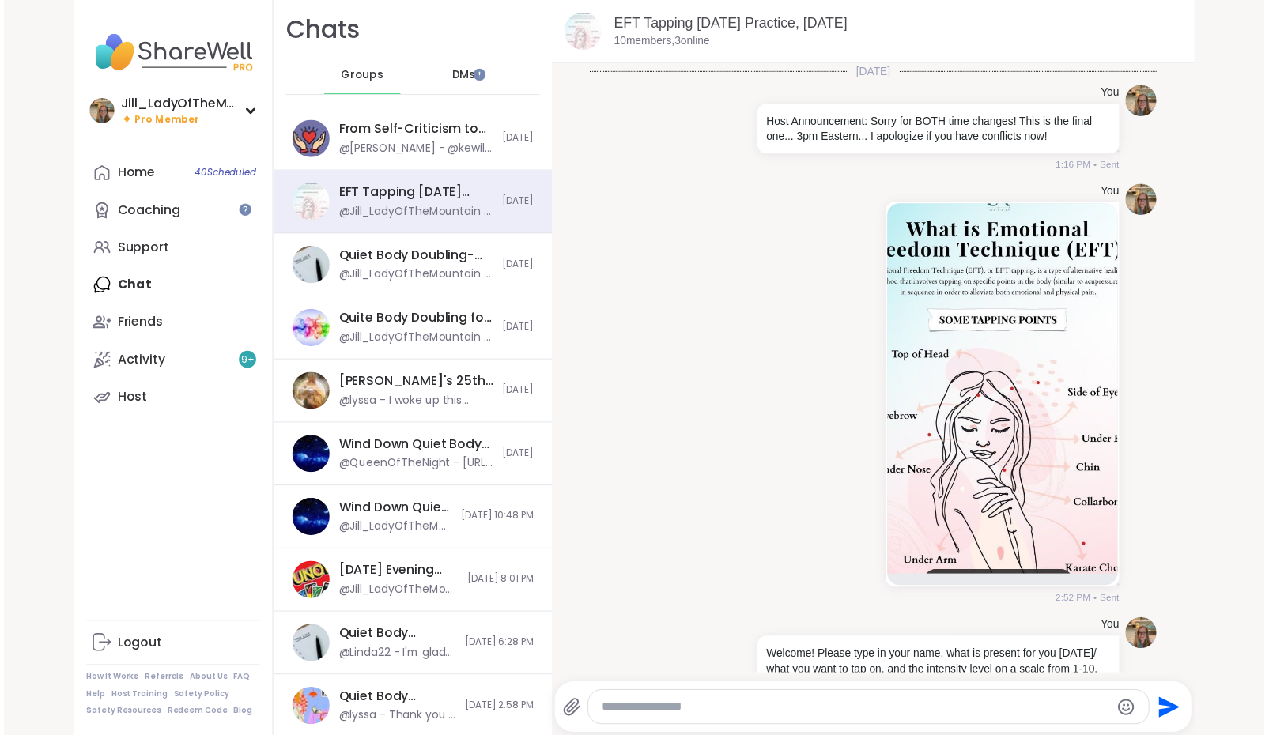
scroll to position [70, 0]
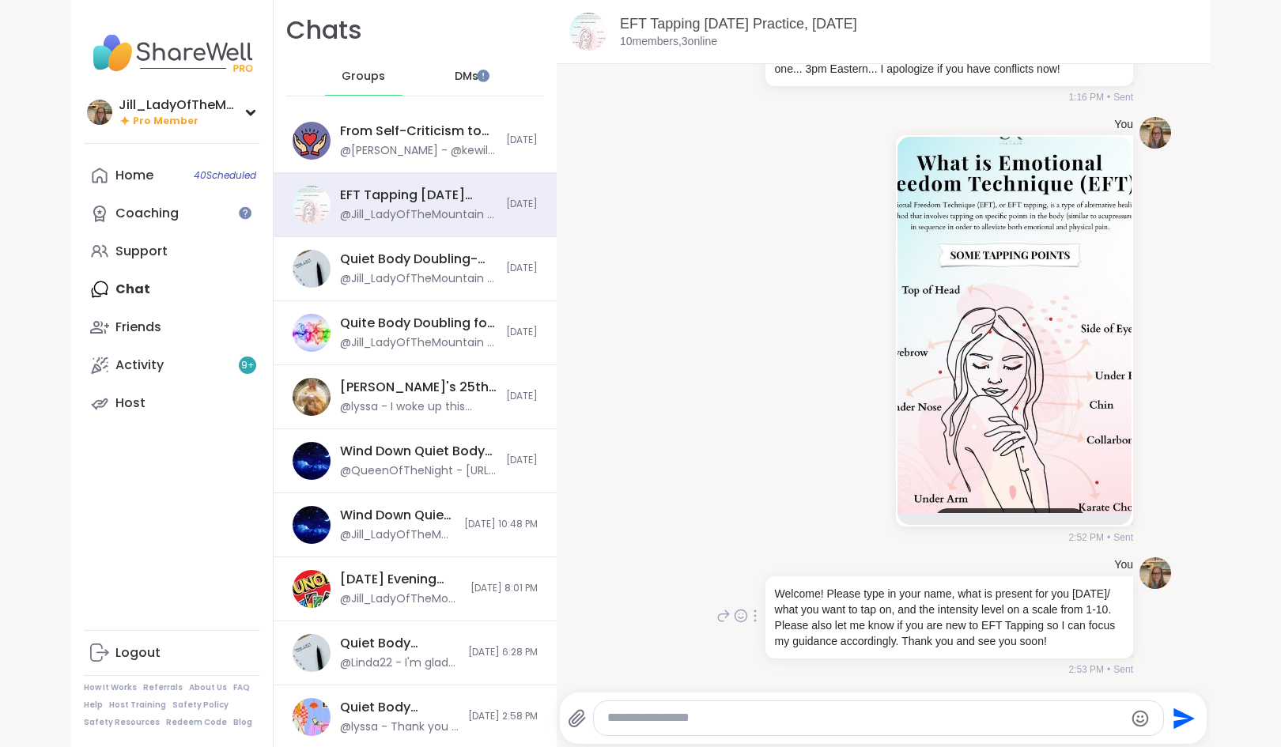
click at [753, 613] on icon at bounding box center [754, 616] width 3 height 13
click at [766, 636] on icon at bounding box center [774, 639] width 16 height 16
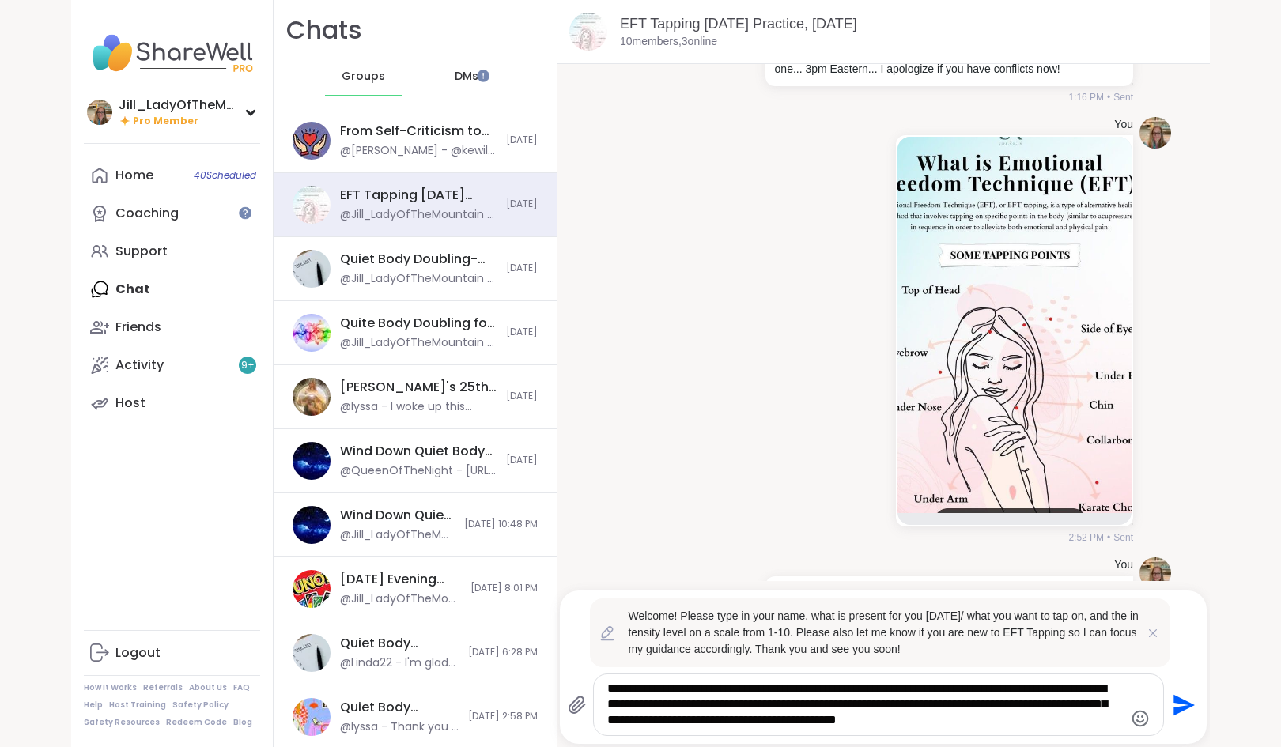
click at [645, 721] on textarea "**********" at bounding box center [865, 705] width 516 height 48
type textarea "**********"
click at [1177, 700] on icon "Send" at bounding box center [1181, 705] width 25 height 25
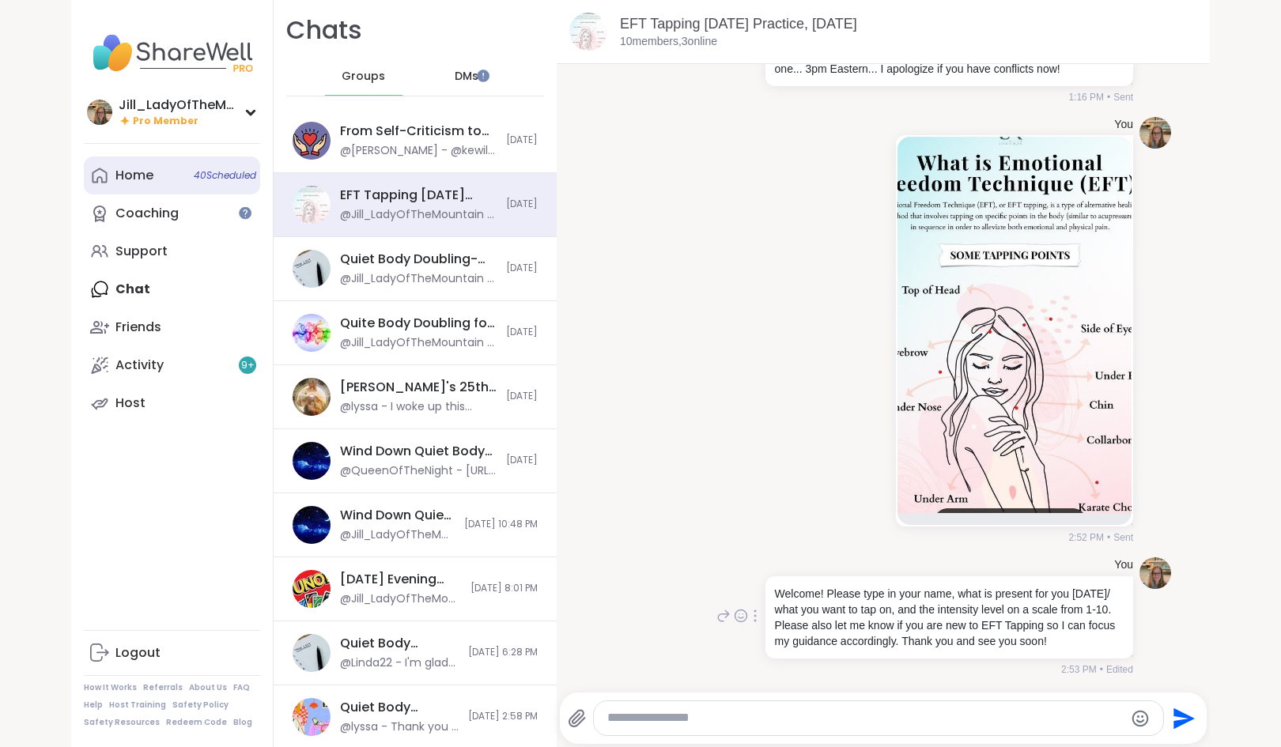
click at [158, 172] on link "Home 40 Scheduled" at bounding box center [172, 176] width 176 height 38
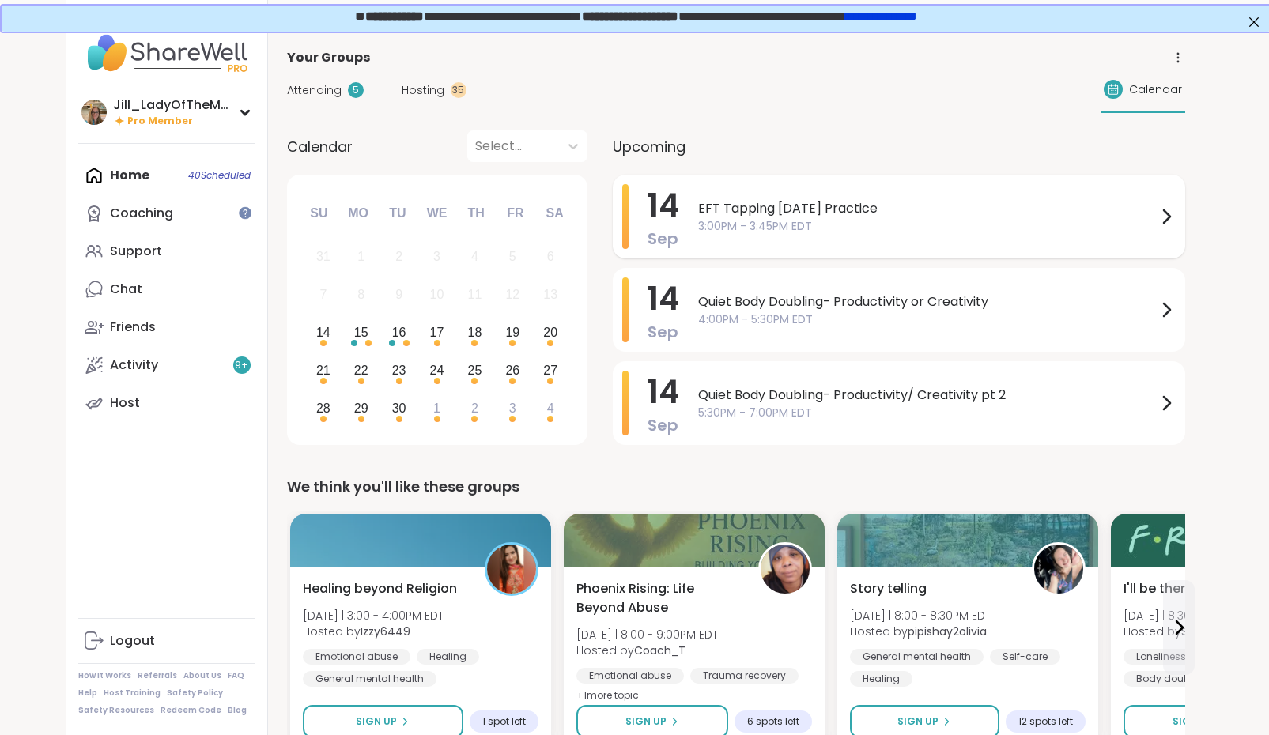
click at [782, 216] on span "EFT Tapping Sunday Practice" at bounding box center [927, 208] width 459 height 19
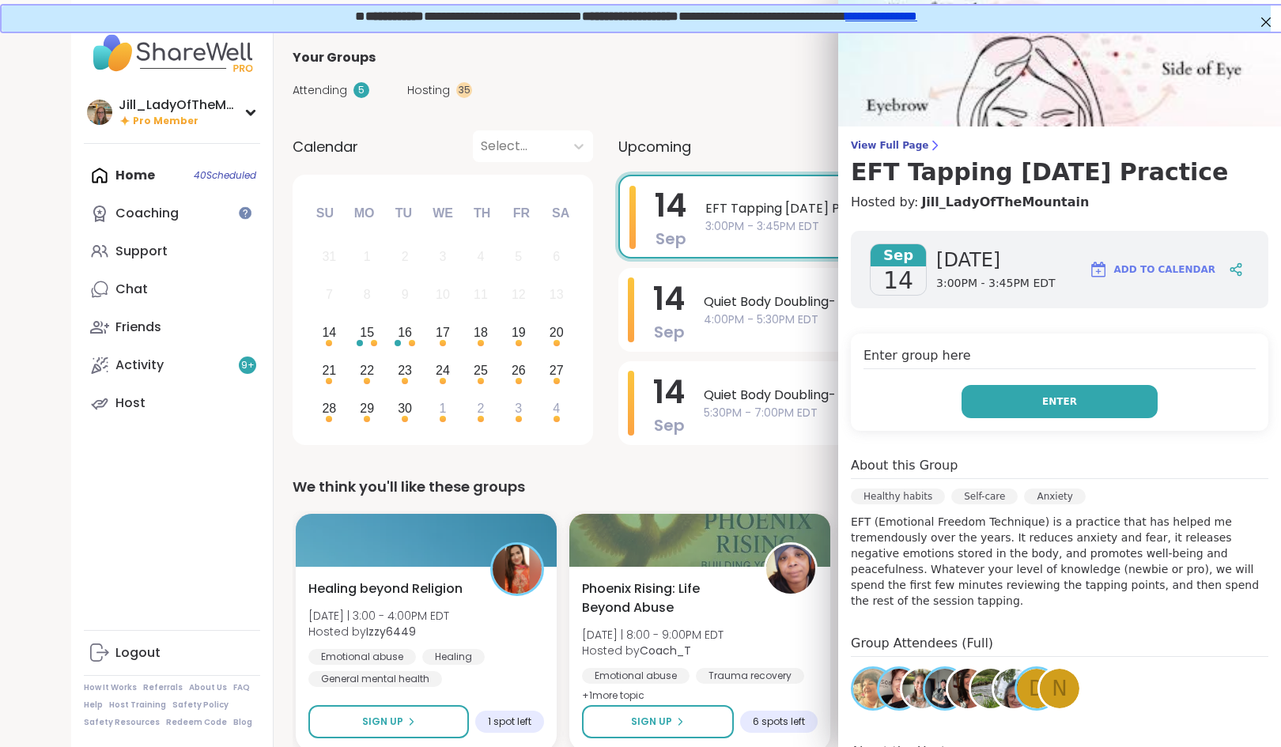
click at [1042, 407] on span "Enter" at bounding box center [1059, 402] width 35 height 14
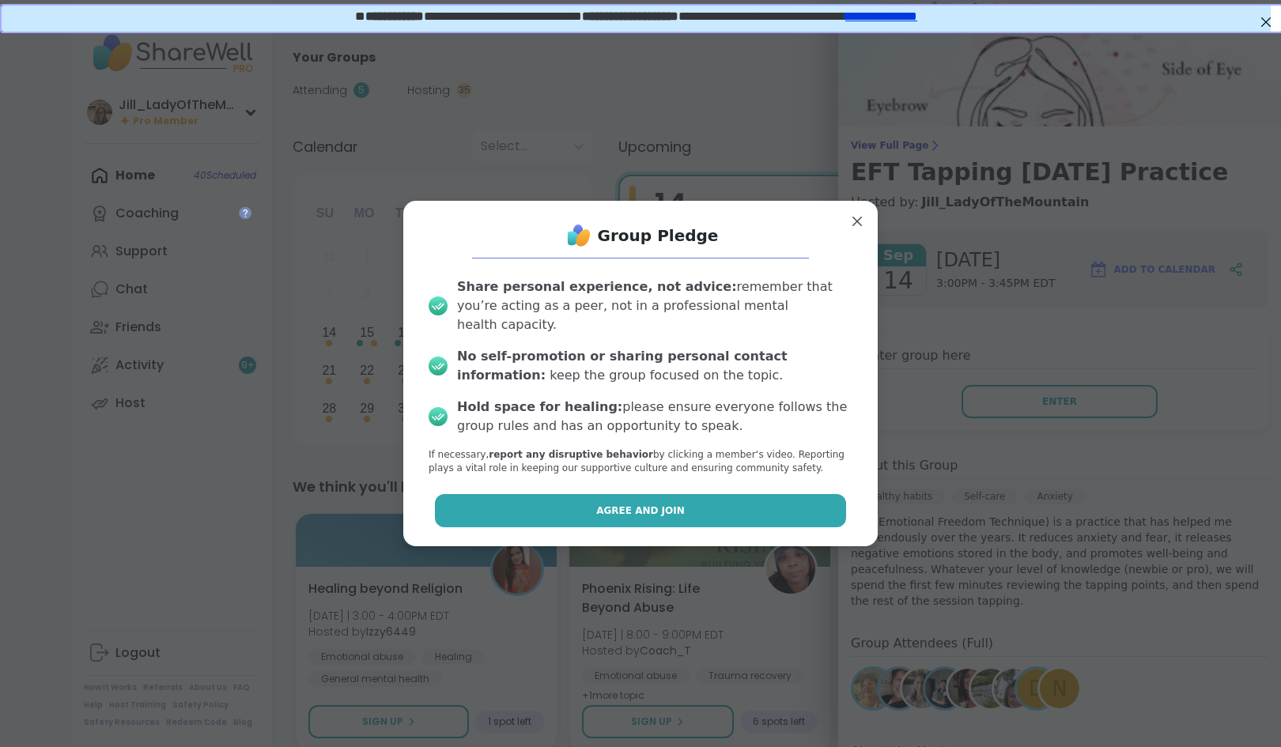
click at [766, 494] on button "Agree and Join" at bounding box center [641, 510] width 412 height 33
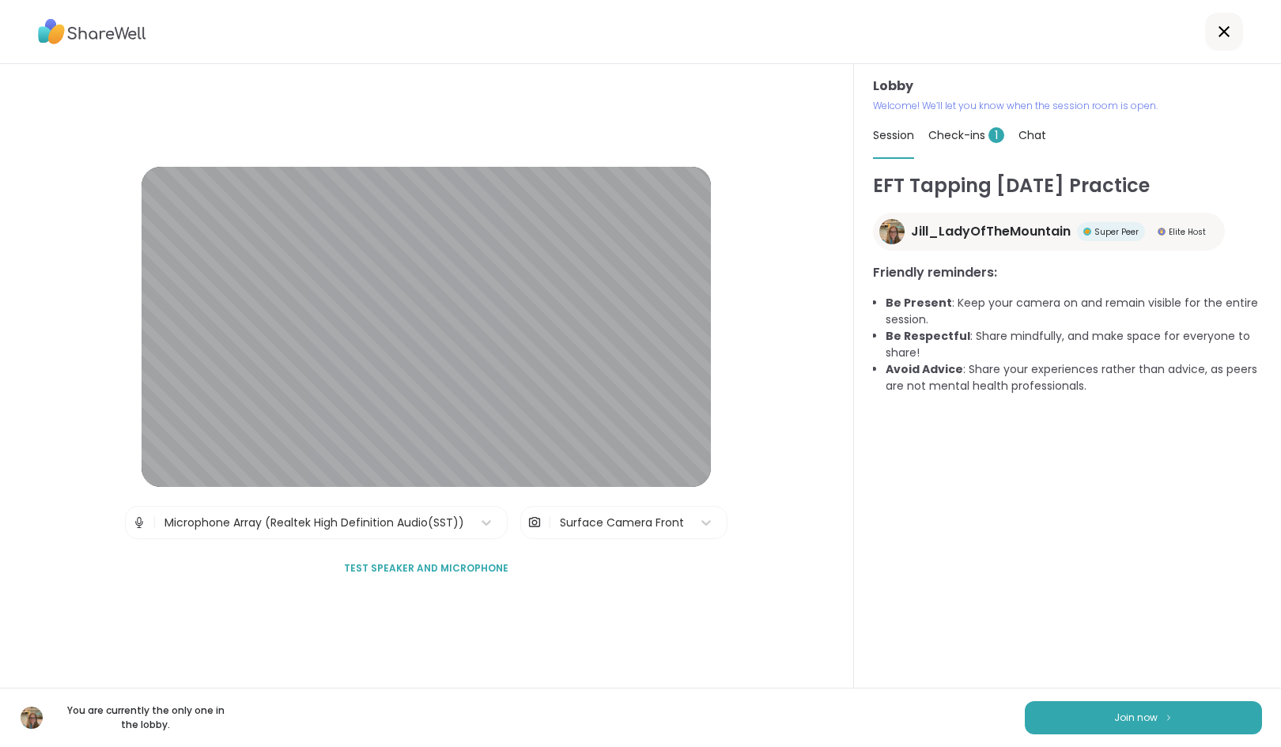
click at [956, 137] on span "Check-ins 1" at bounding box center [966, 135] width 76 height 16
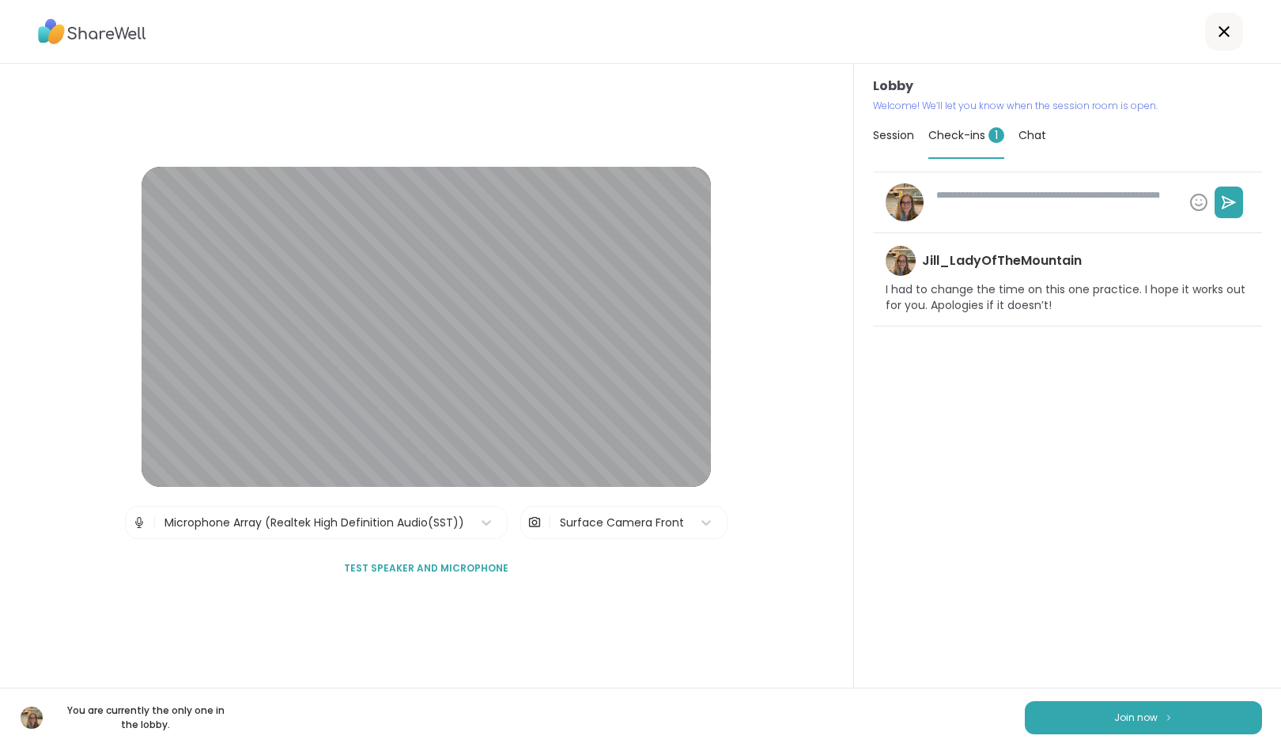
type textarea "*"
click at [1018, 138] on span "Chat" at bounding box center [1032, 135] width 28 height 16
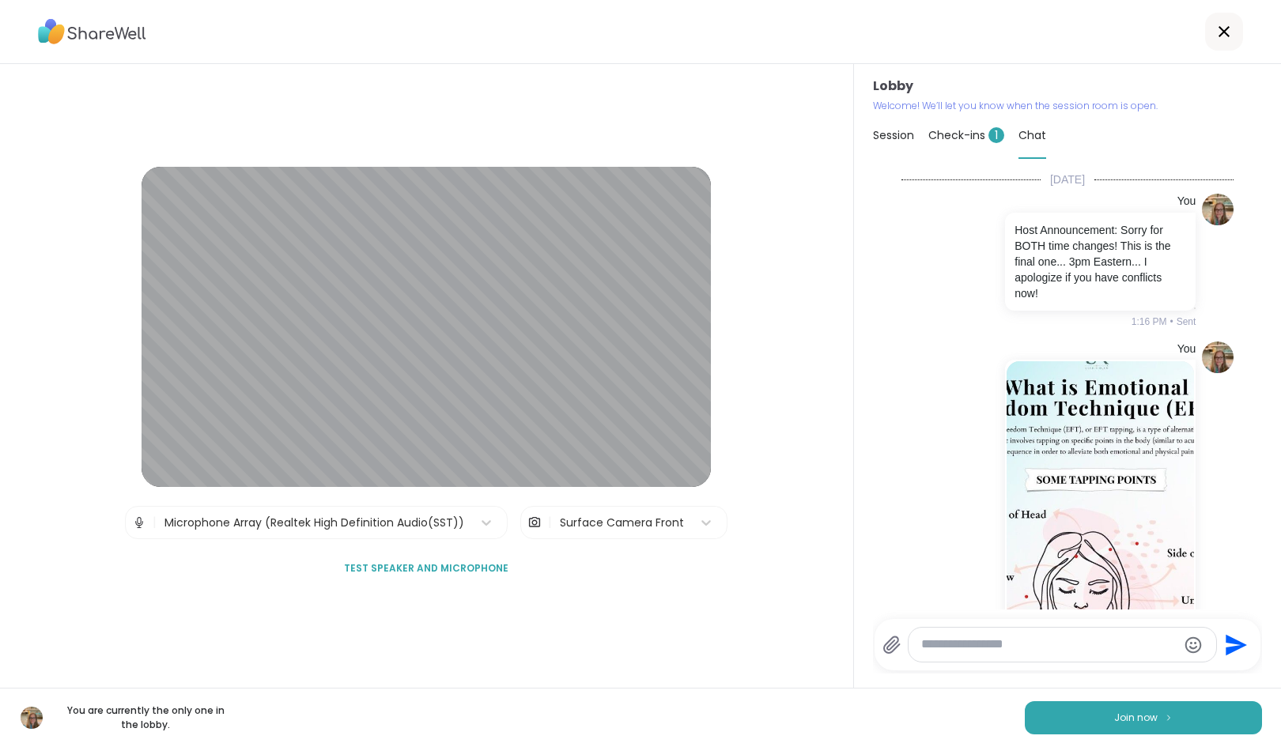
scroll to position [377, 0]
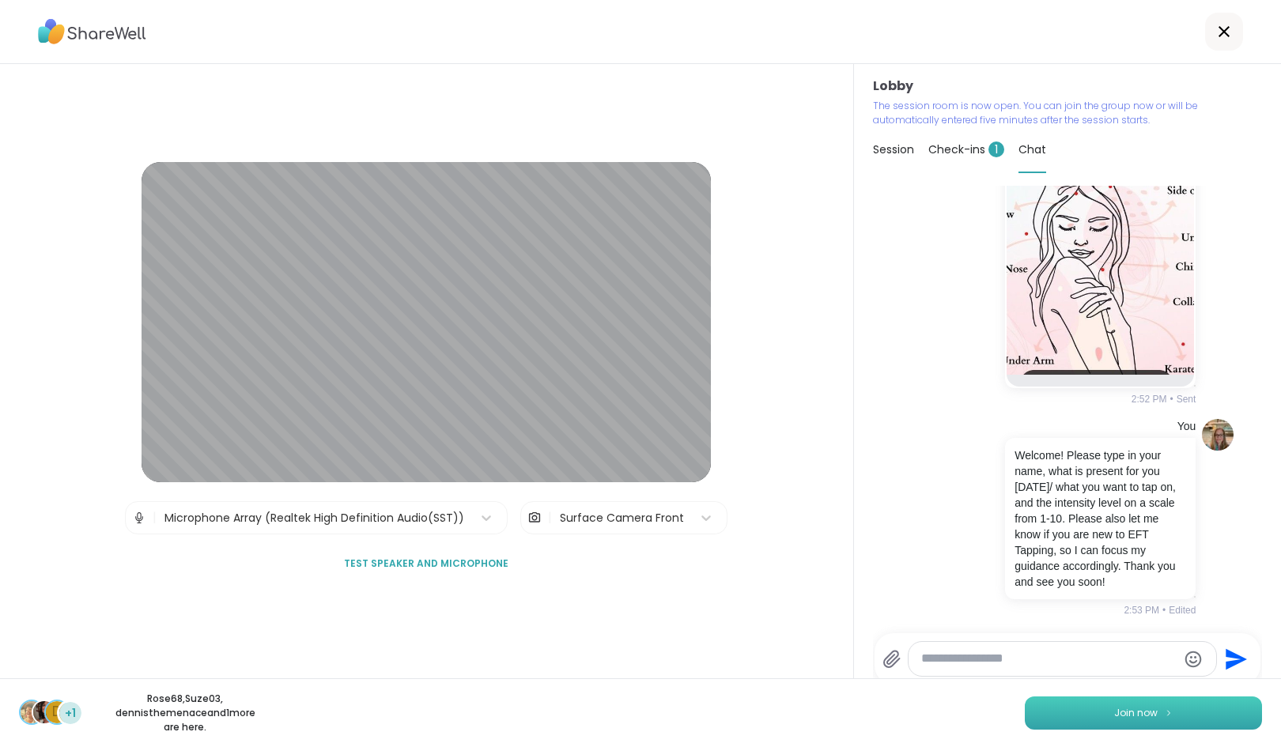
click at [1132, 717] on span "Join now" at bounding box center [1135, 713] width 43 height 14
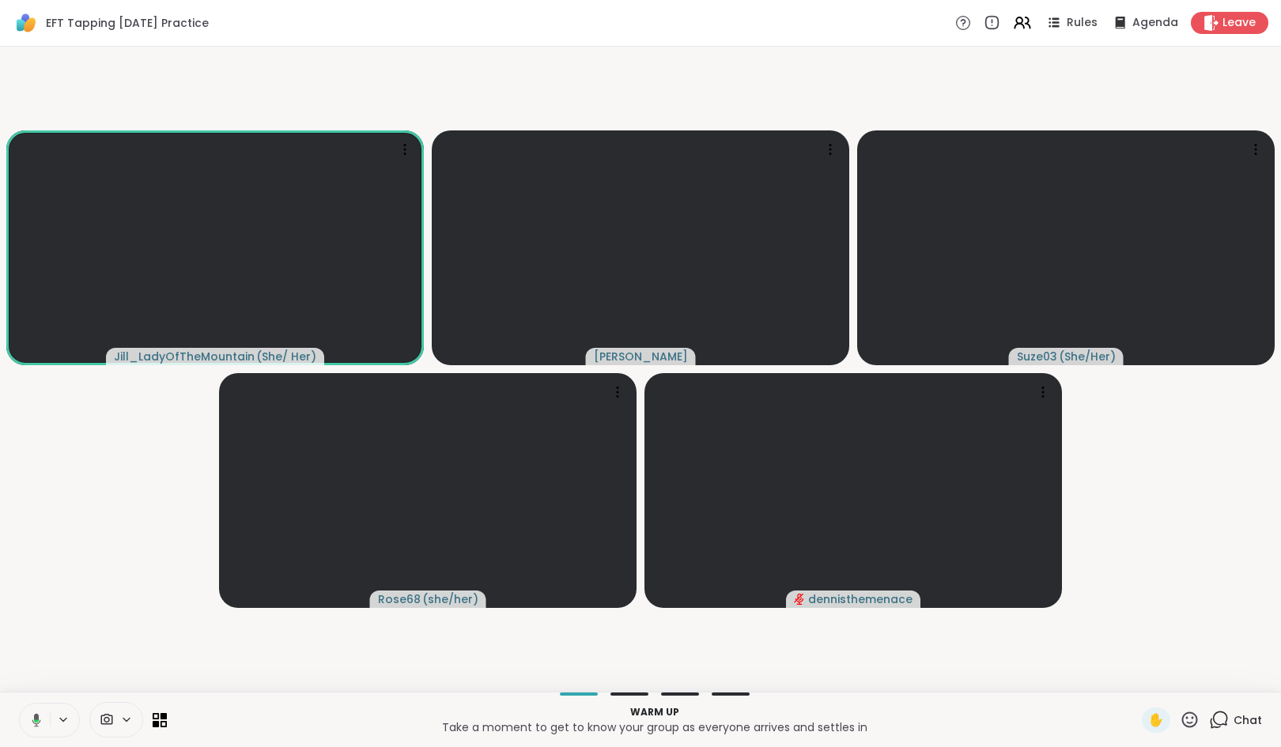
click at [1209, 719] on icon at bounding box center [1219, 720] width 20 height 20
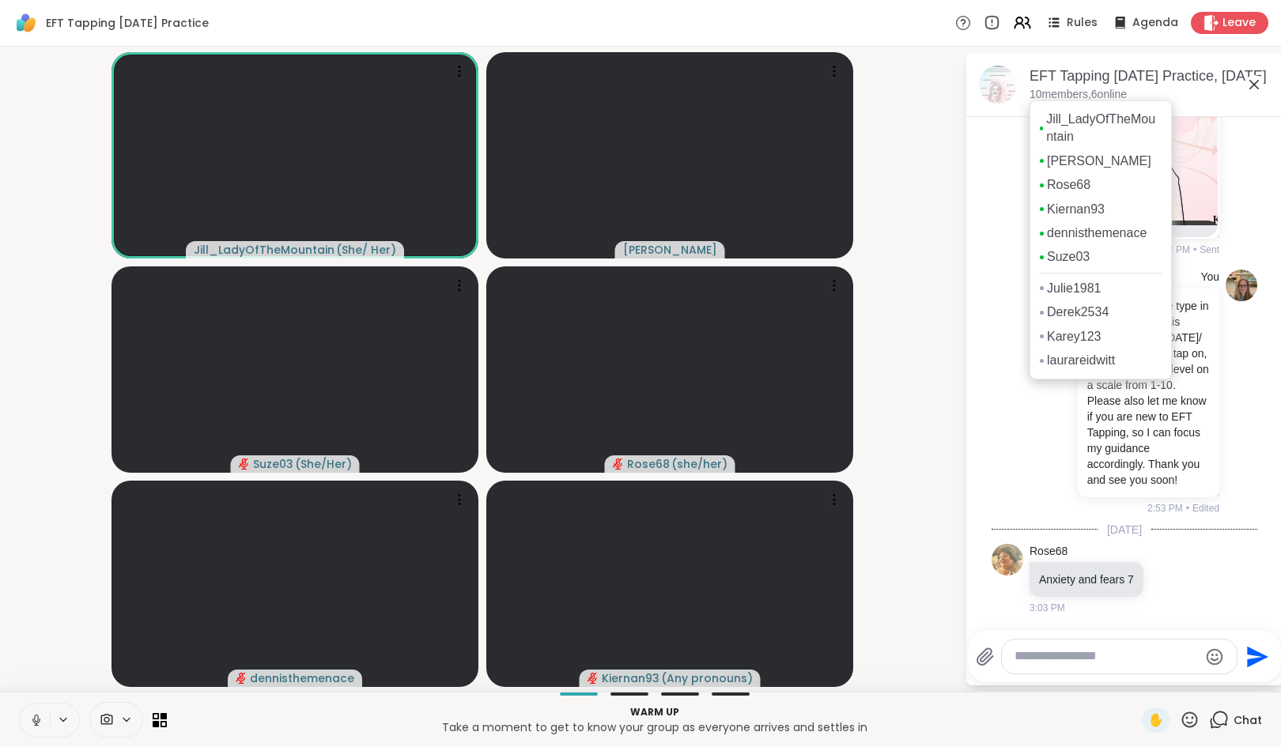
scroll to position [621, 0]
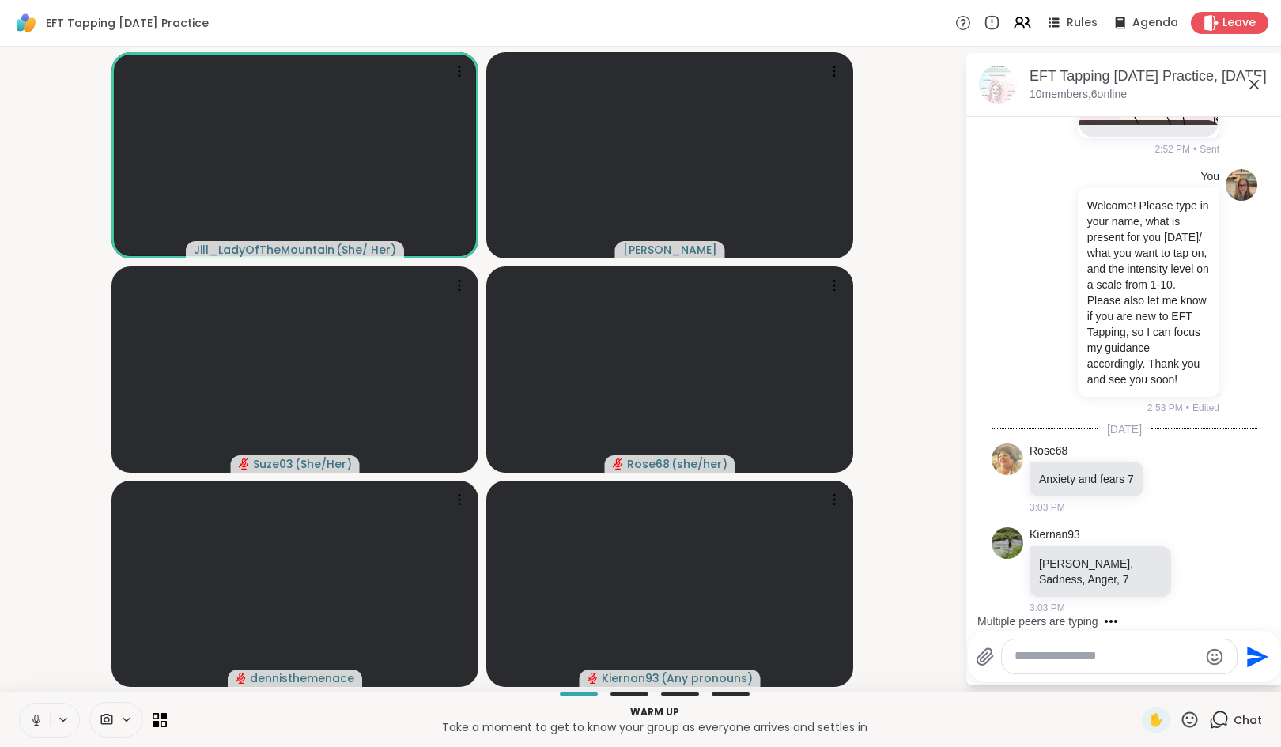
click at [1108, 661] on textarea "Type your message" at bounding box center [1106, 656] width 184 height 17
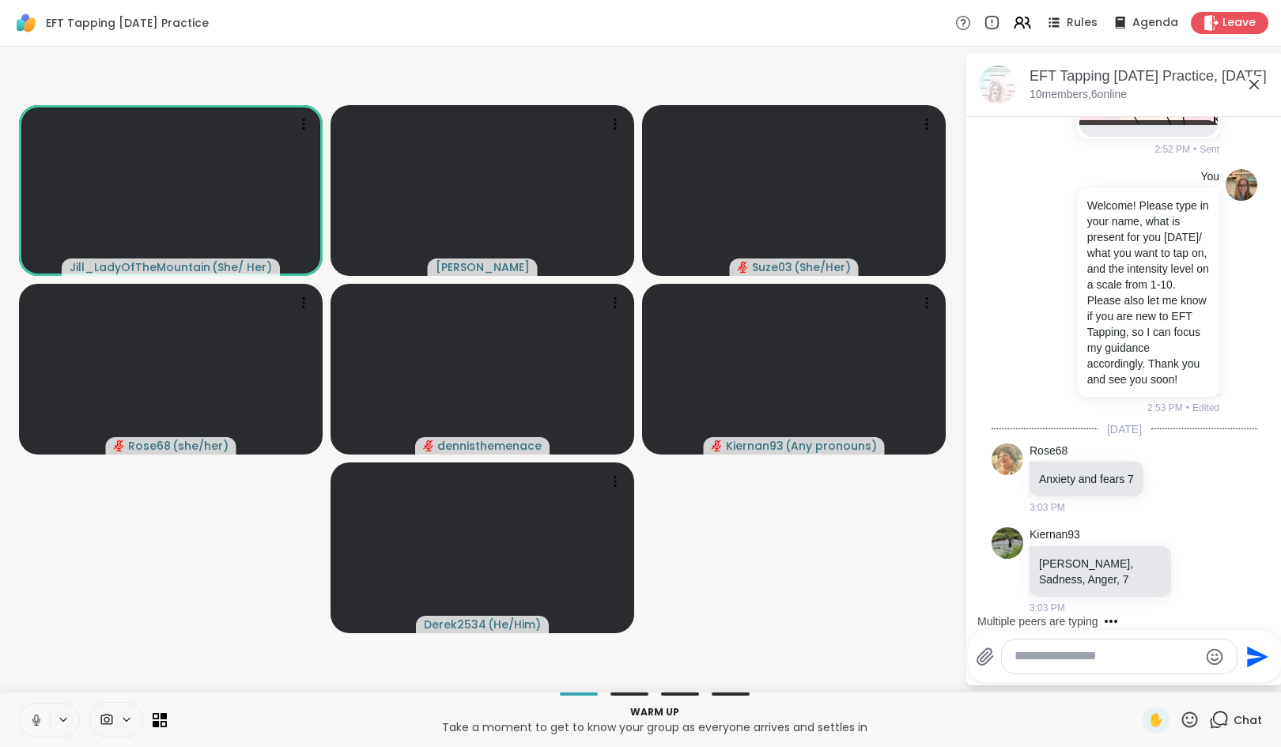
click at [1136, 659] on textarea "Type your message" at bounding box center [1106, 656] width 184 height 17
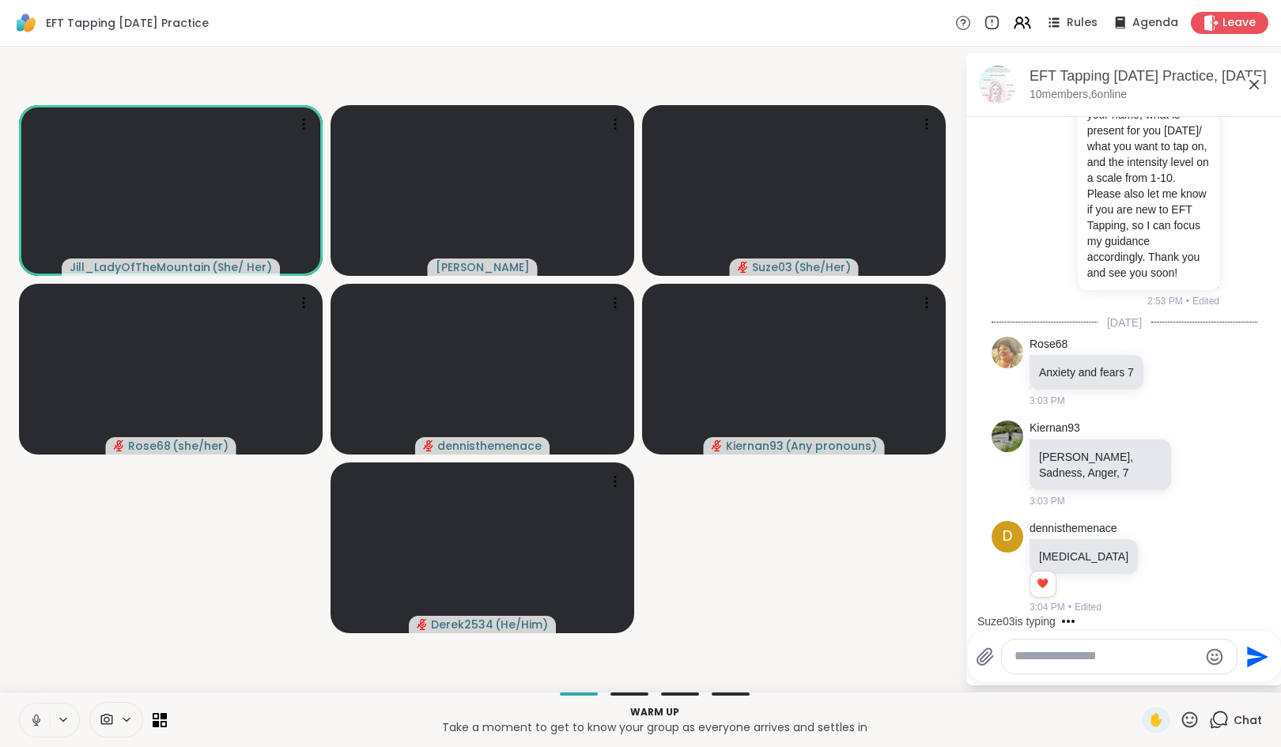
scroll to position [728, 0]
click at [1106, 662] on textarea "Type your message" at bounding box center [1106, 656] width 184 height 17
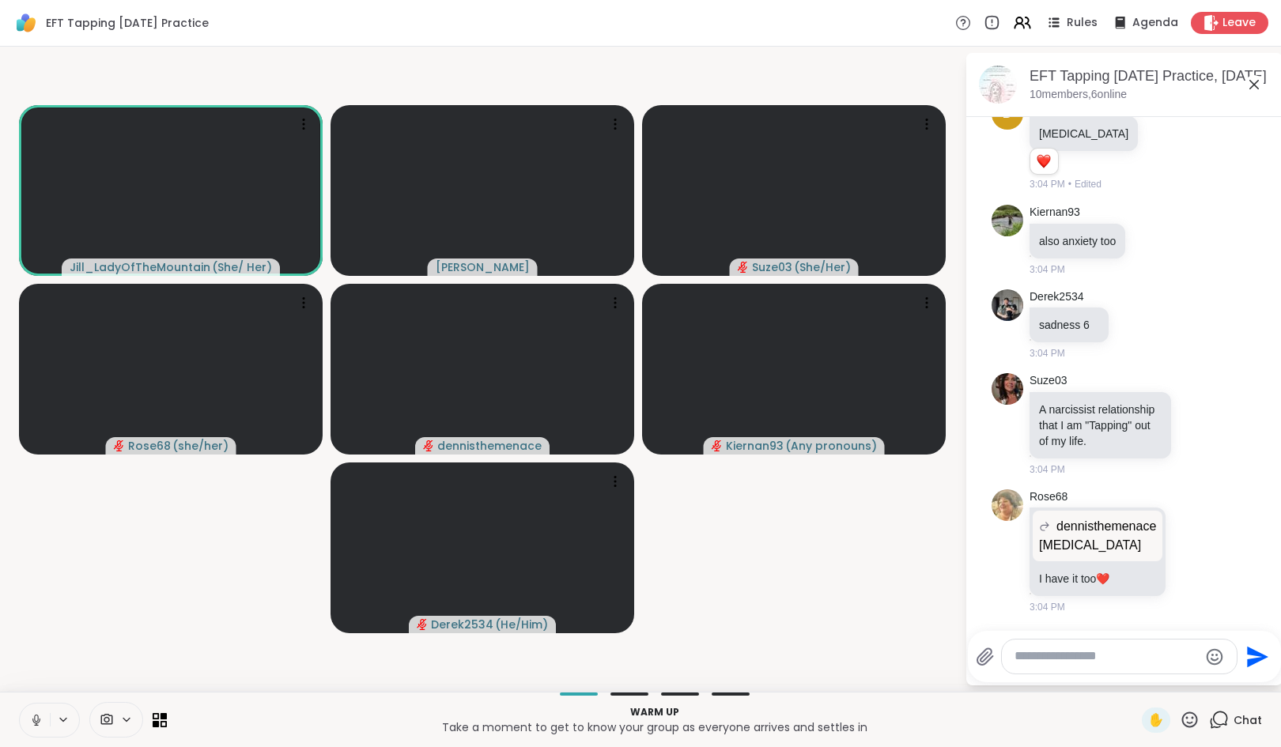
scroll to position [1251, 0]
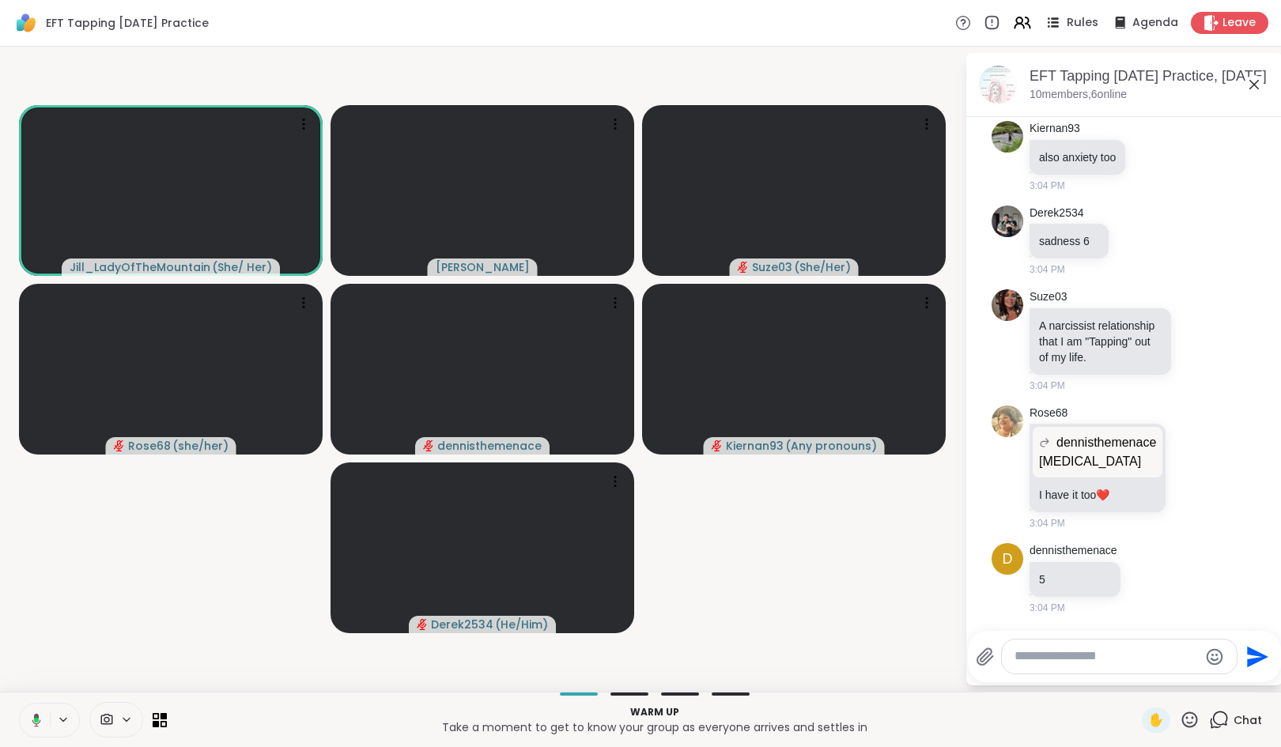
click at [1067, 22] on span "Rules" at bounding box center [1083, 23] width 32 height 17
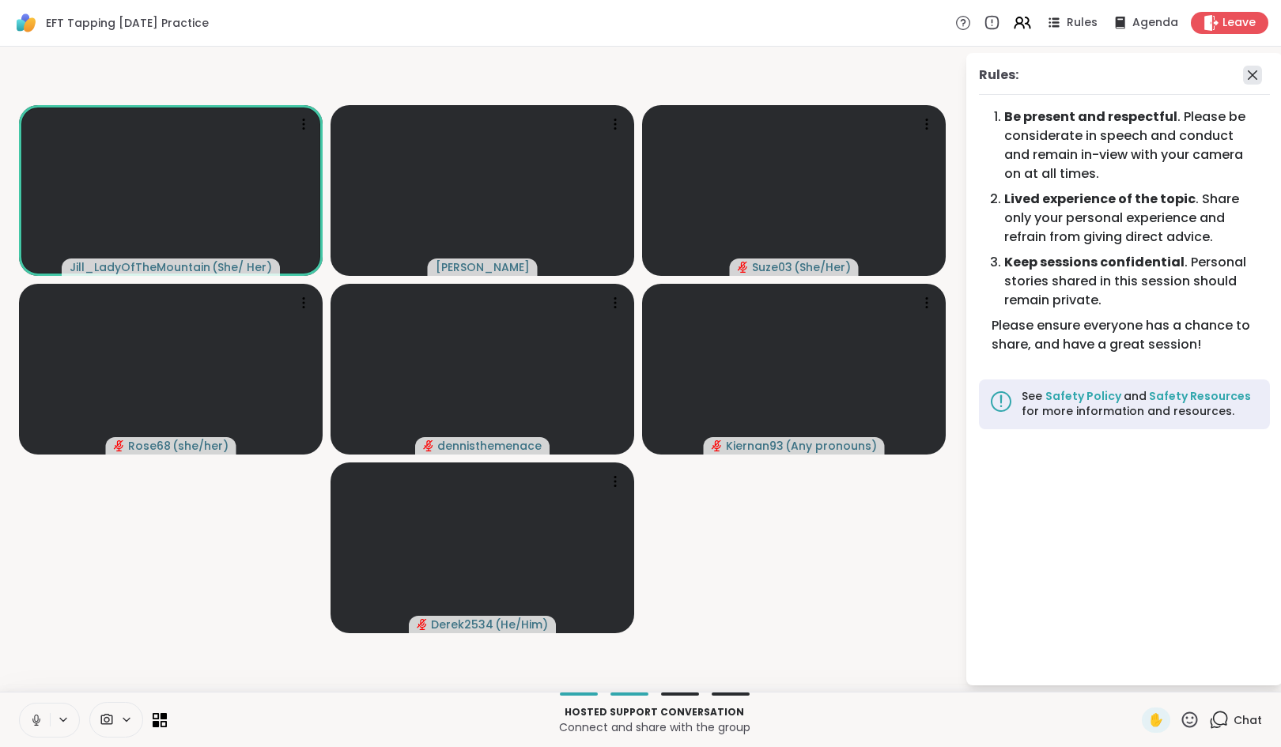
click at [1248, 76] on icon at bounding box center [1252, 75] width 19 height 19
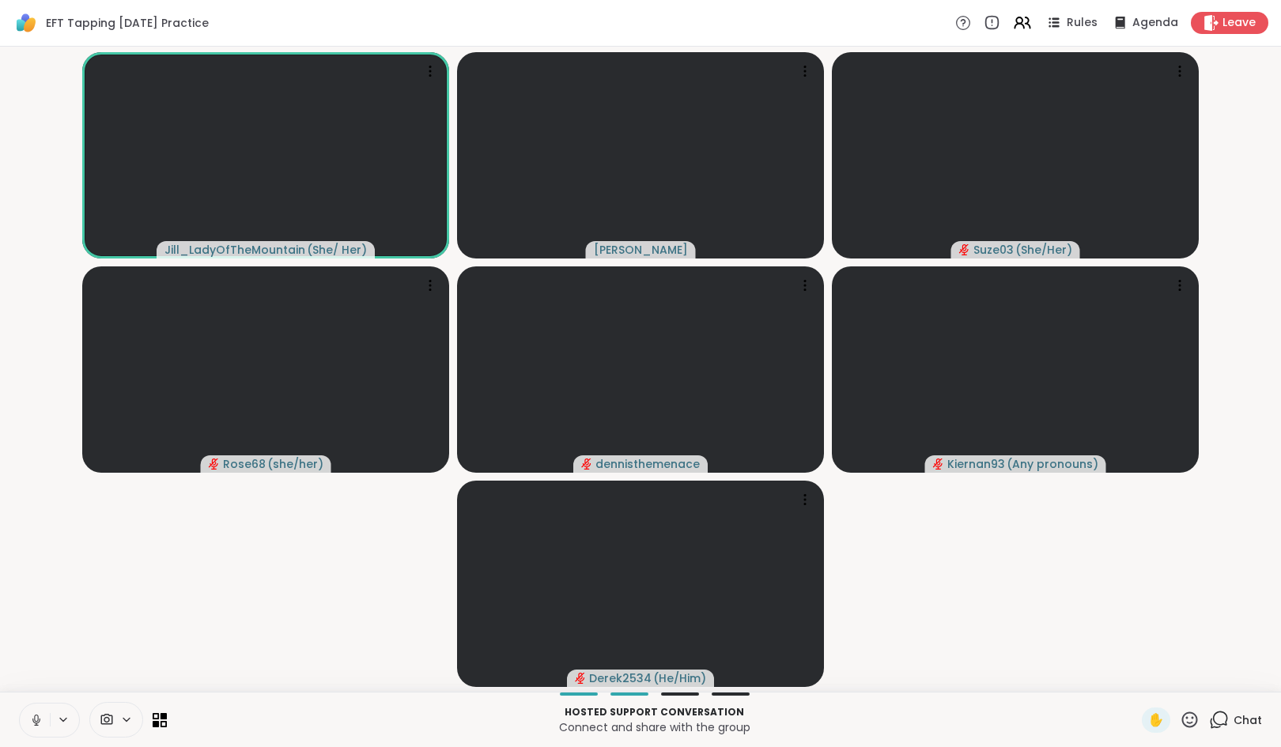
click at [1209, 721] on icon at bounding box center [1219, 720] width 20 height 20
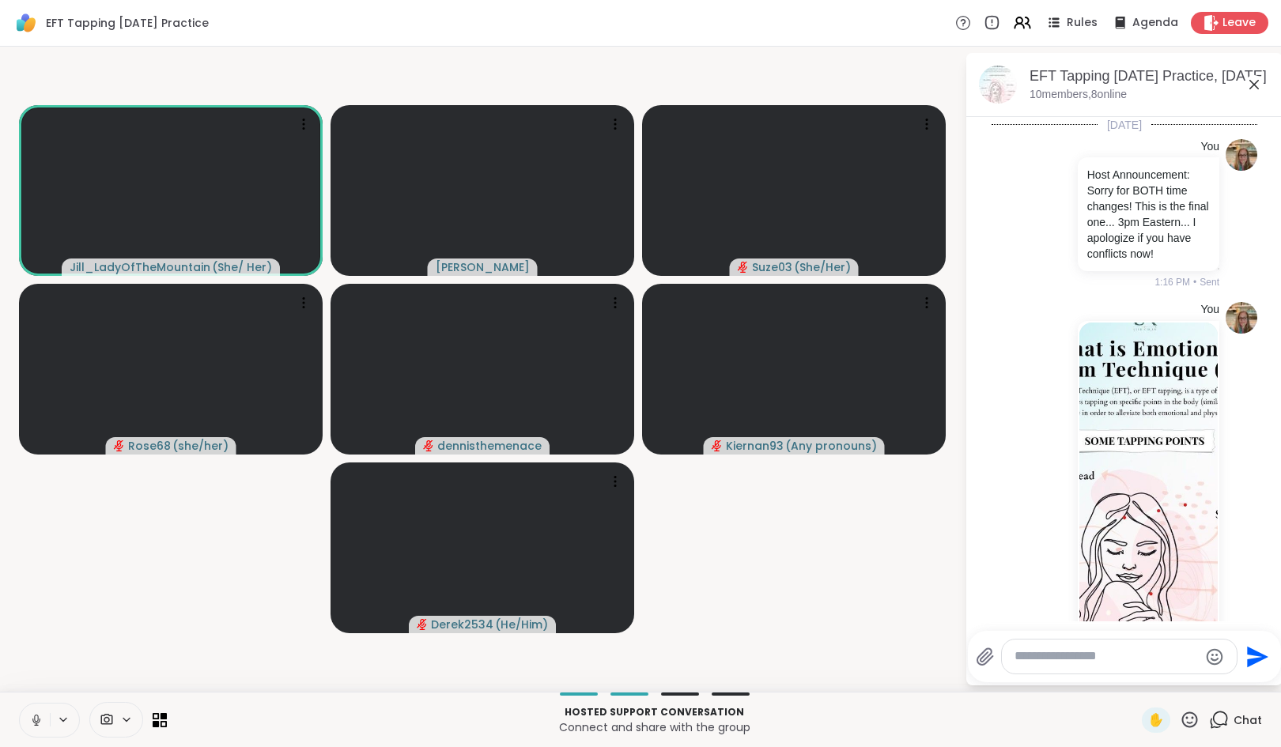
scroll to position [1235, 0]
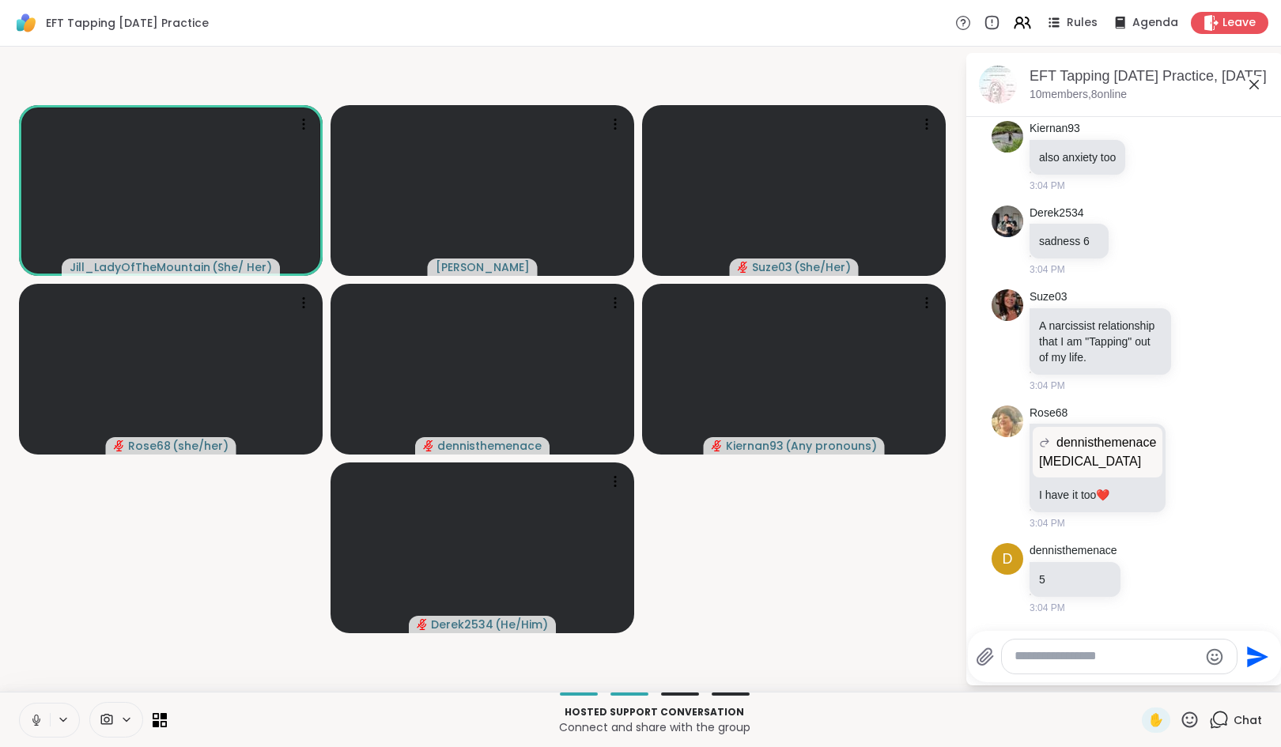
click at [1045, 660] on textarea "Type your message" at bounding box center [1106, 656] width 184 height 17
click at [1148, 652] on textarea "Type your message" at bounding box center [1106, 656] width 184 height 17
click at [1148, 652] on textarea "********" at bounding box center [1108, 656] width 184 height 17
click at [1113, 653] on textarea "********" at bounding box center [1108, 656] width 184 height 17
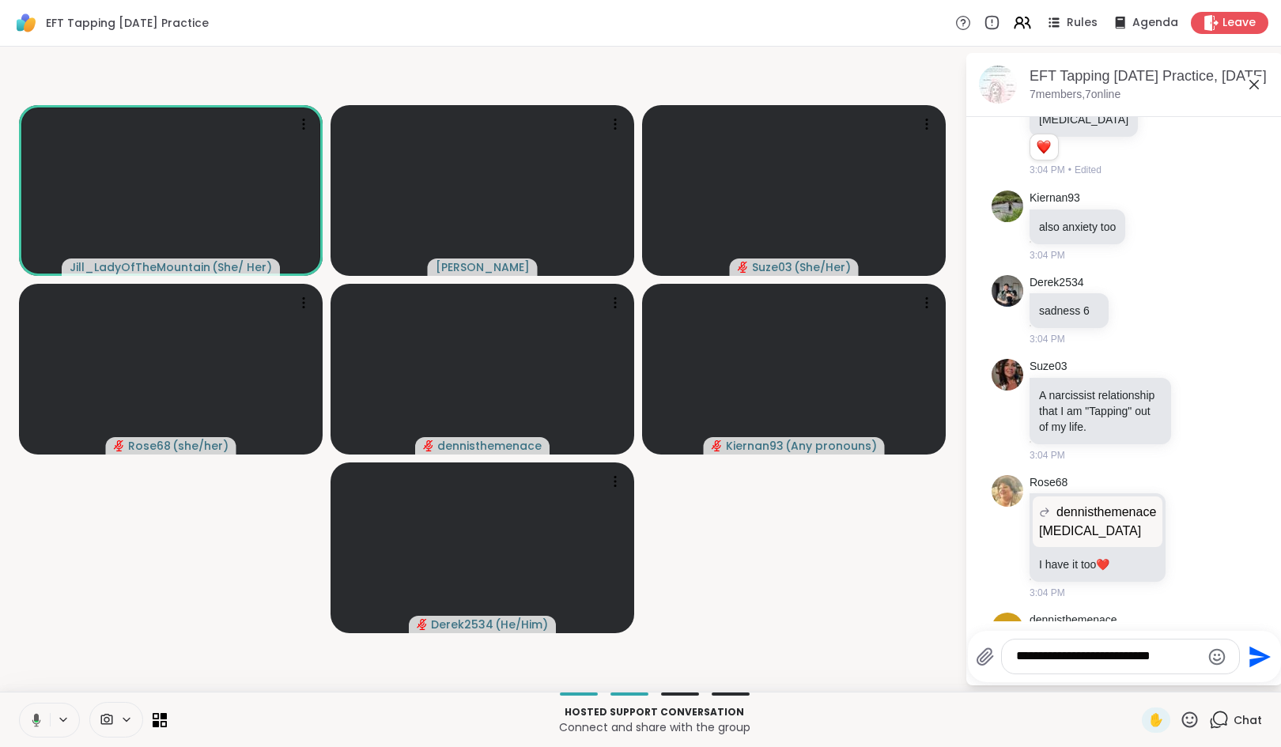
scroll to position [1101, 0]
click at [1191, 651] on textarea "**********" at bounding box center [1108, 656] width 184 height 17
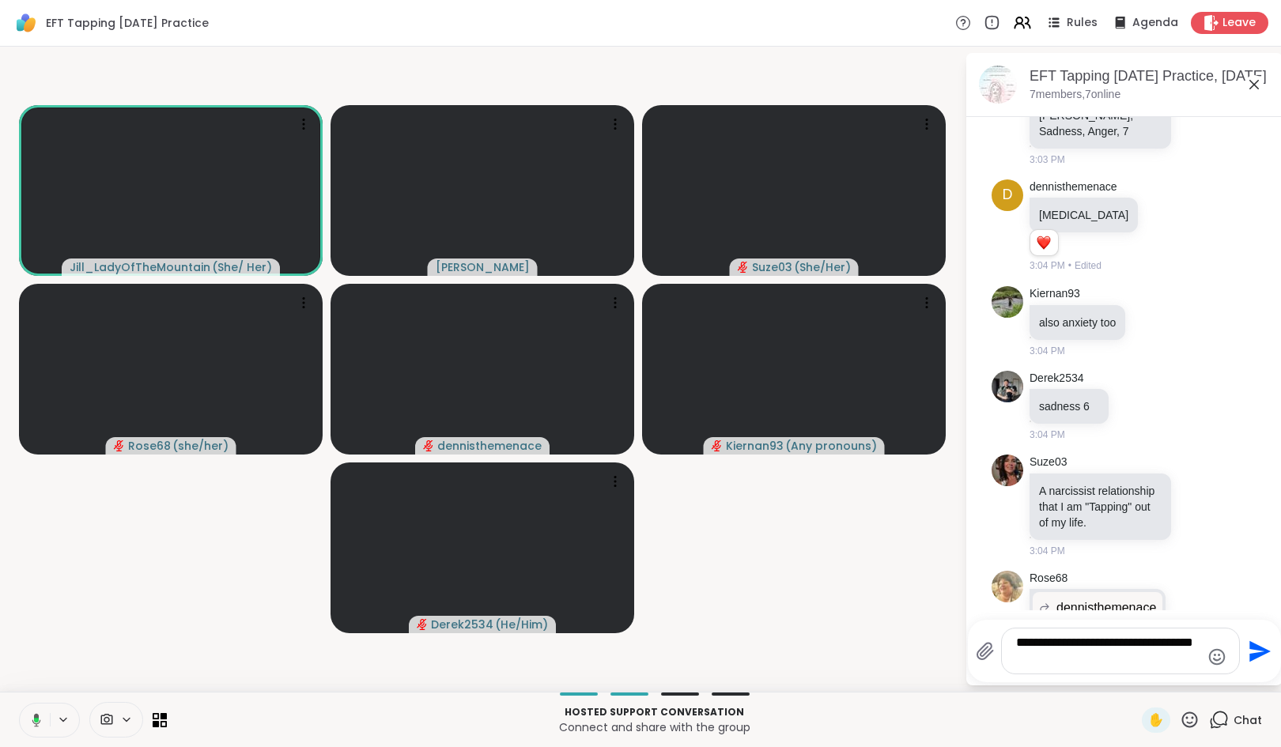
scroll to position [1003, 0]
click at [1103, 662] on textarea "**********" at bounding box center [1108, 651] width 184 height 32
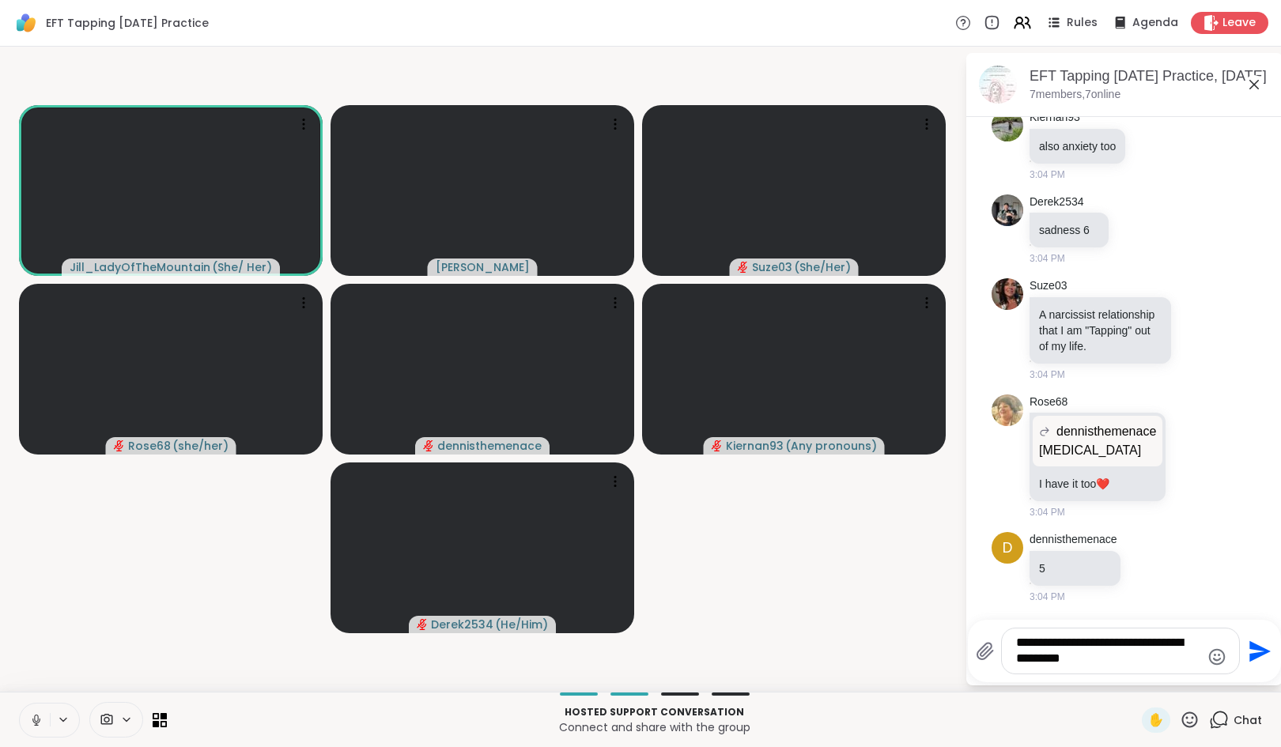
scroll to position [1246, 0]
click at [1123, 666] on textarea "**********" at bounding box center [1108, 651] width 184 height 32
type textarea "**********"
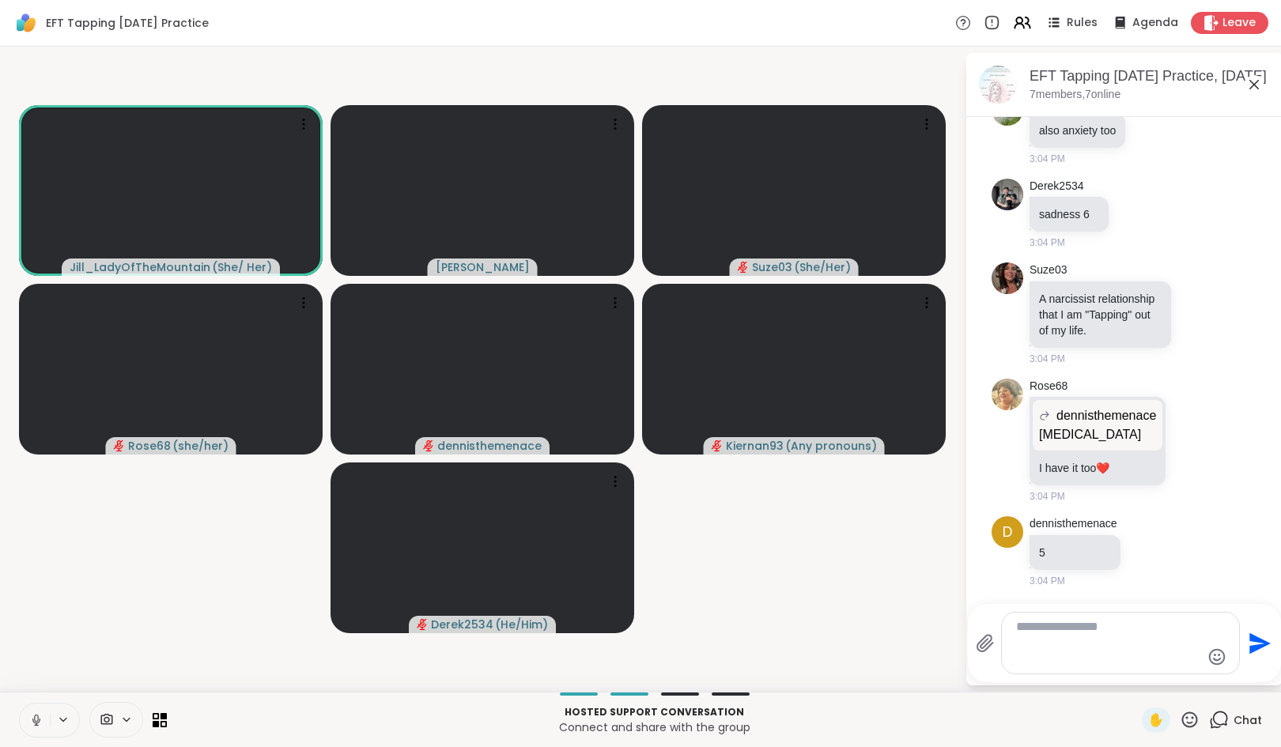
scroll to position [1367, 0]
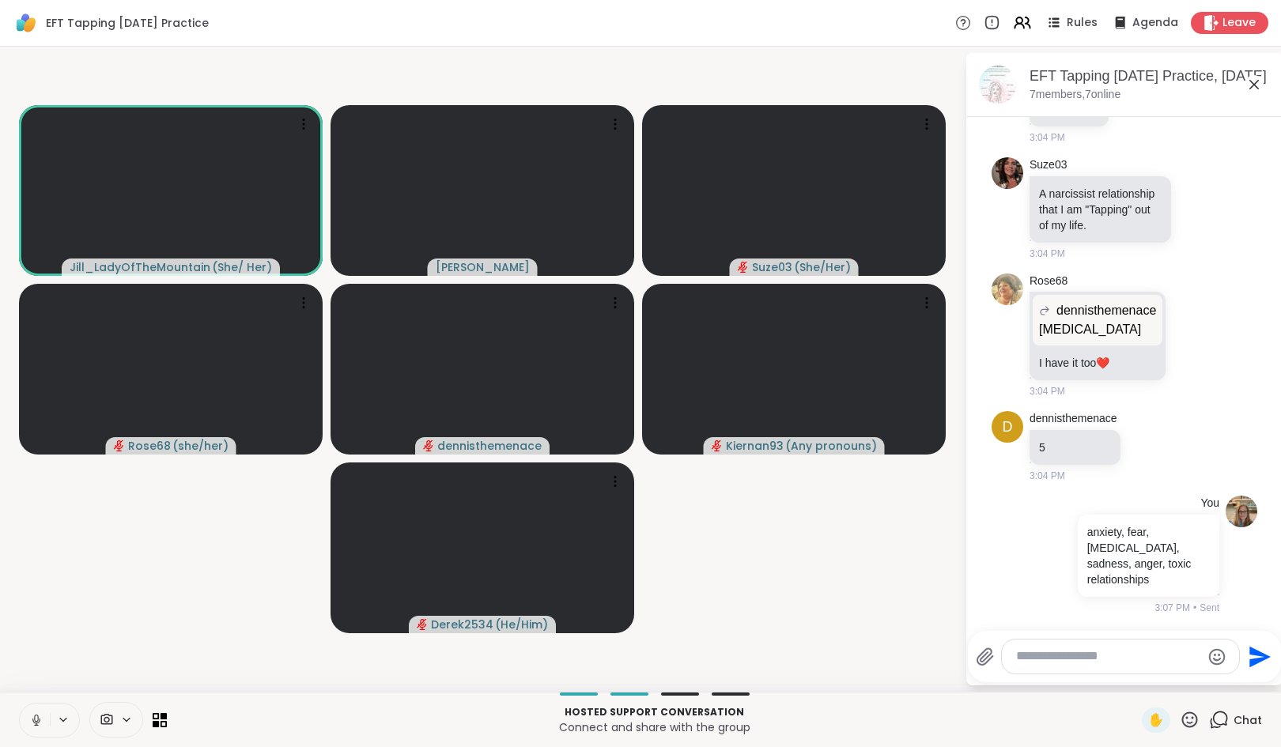
click at [1115, 670] on div at bounding box center [1120, 657] width 237 height 34
click at [1108, 663] on textarea "Type your message" at bounding box center [1108, 656] width 184 height 17
click at [1012, 25] on icon at bounding box center [1022, 23] width 20 height 20
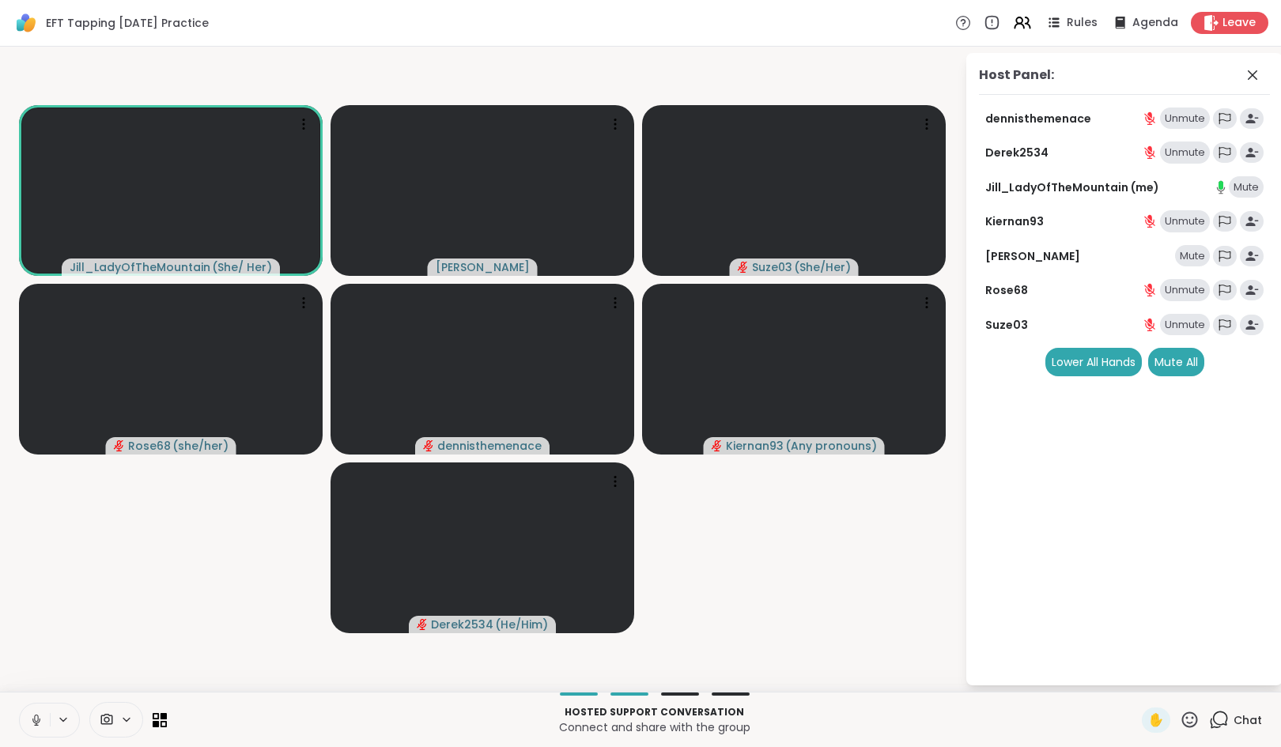
click at [1196, 260] on div "Mute" at bounding box center [1192, 256] width 35 height 22
click at [1256, 76] on icon at bounding box center [1252, 75] width 19 height 19
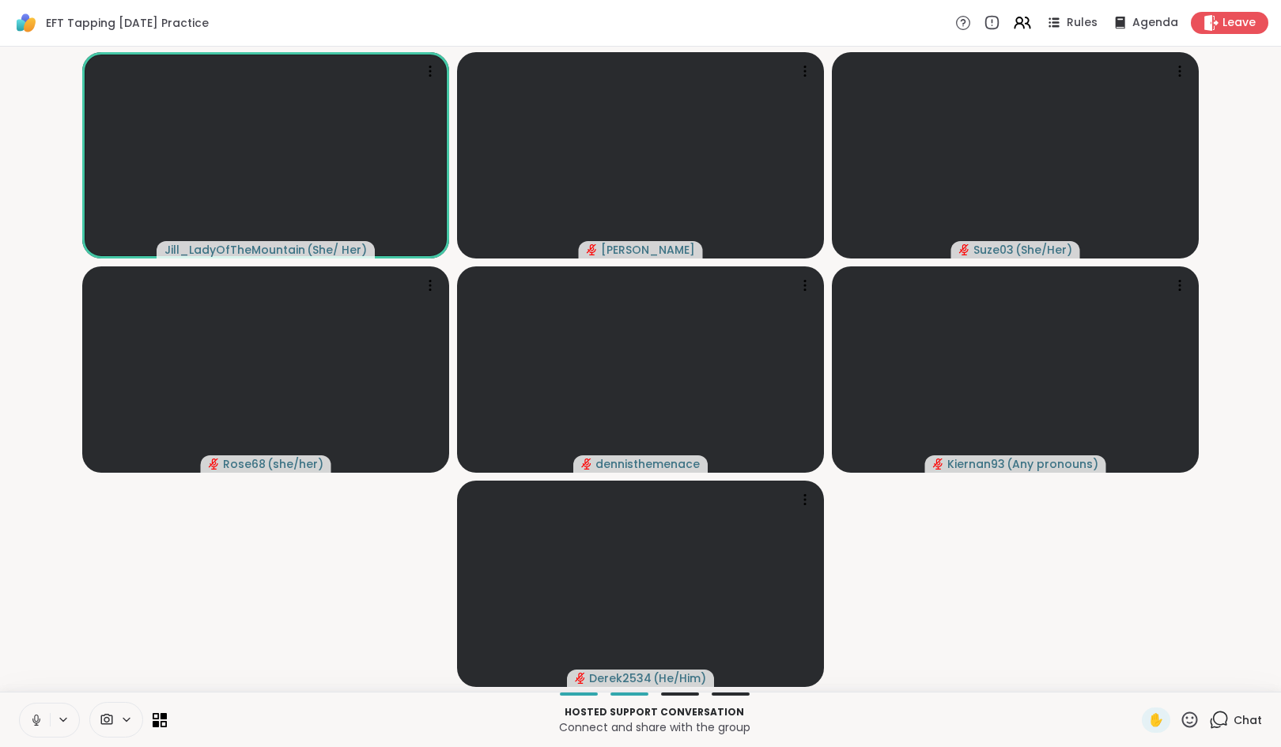
click at [1211, 715] on icon at bounding box center [1219, 720] width 20 height 20
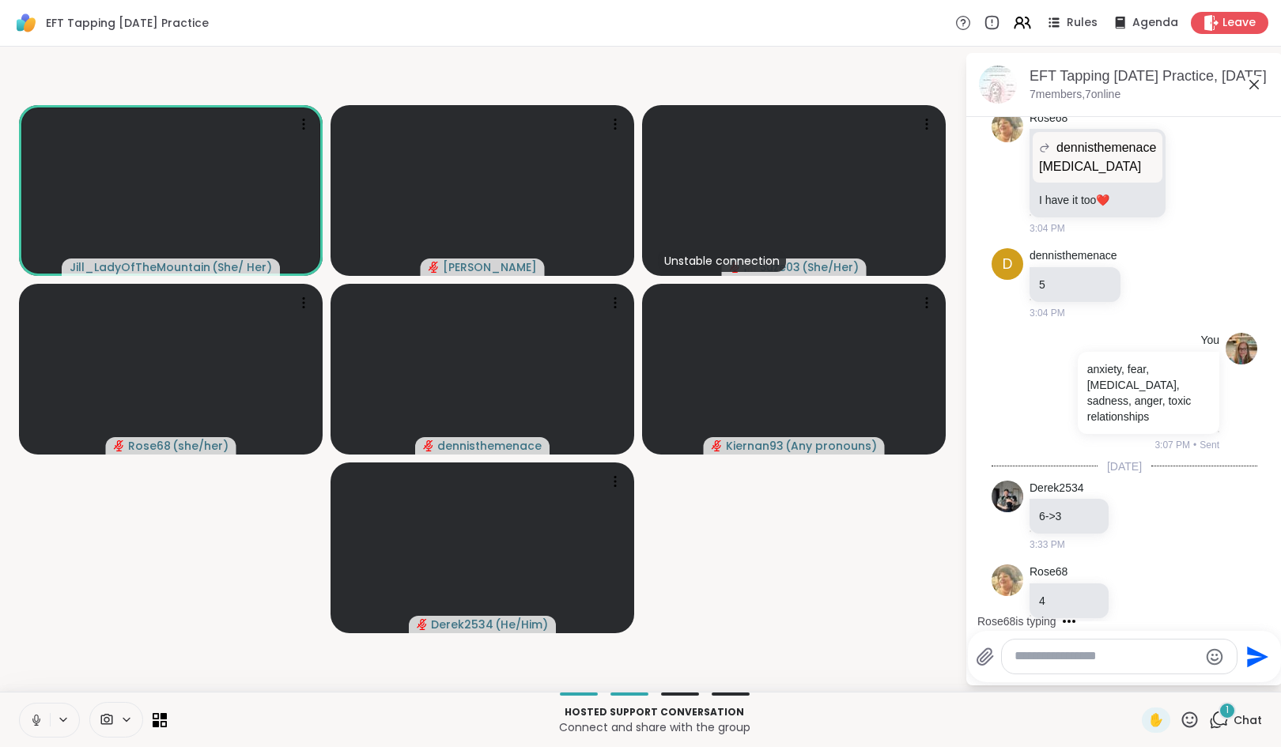
scroll to position [1551, 0]
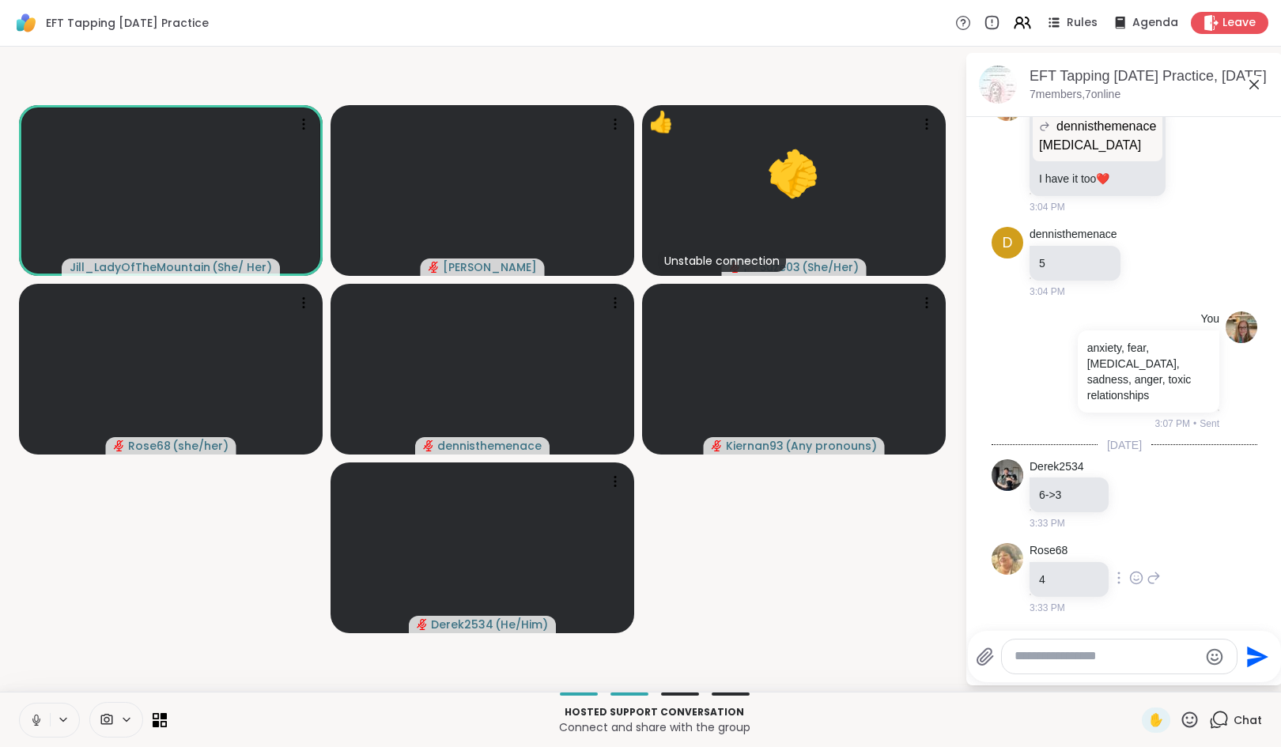
click at [1138, 580] on icon at bounding box center [1136, 578] width 14 height 16
click at [1137, 549] on div "Select Reaction: Heart" at bounding box center [1136, 553] width 14 height 14
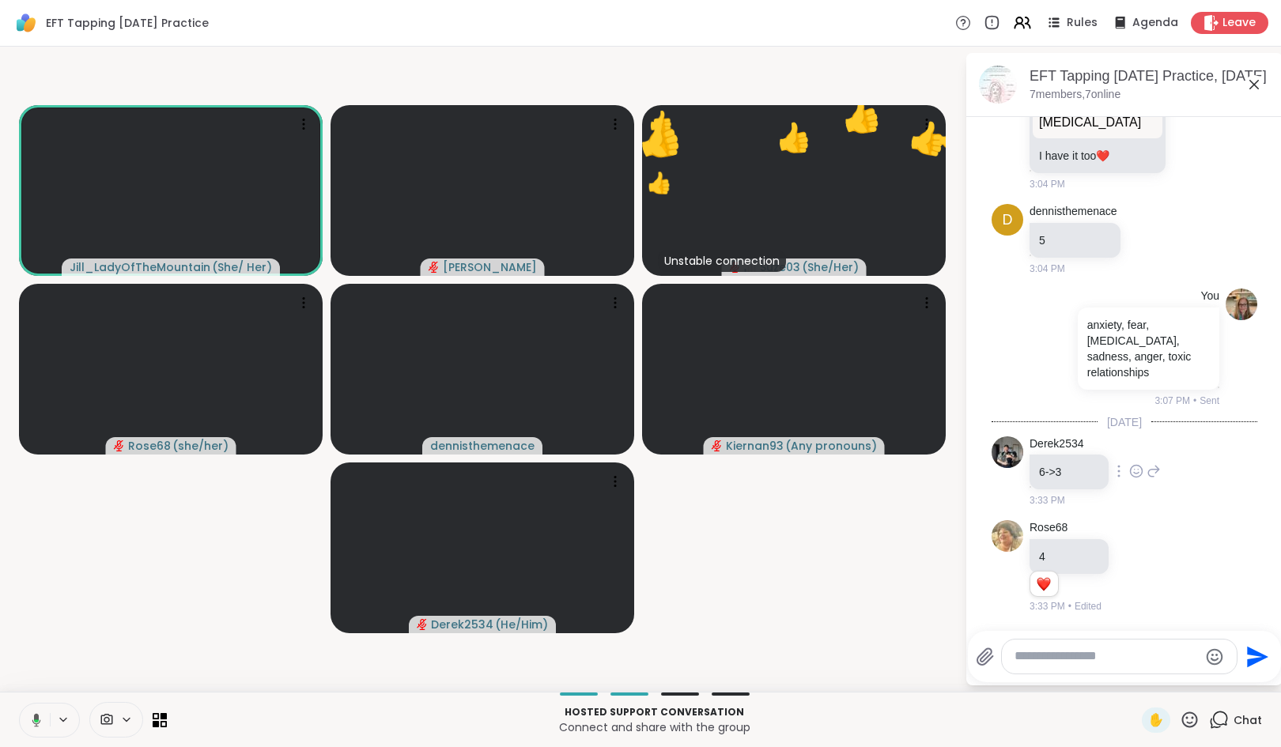
click at [1134, 472] on icon at bounding box center [1136, 471] width 14 height 16
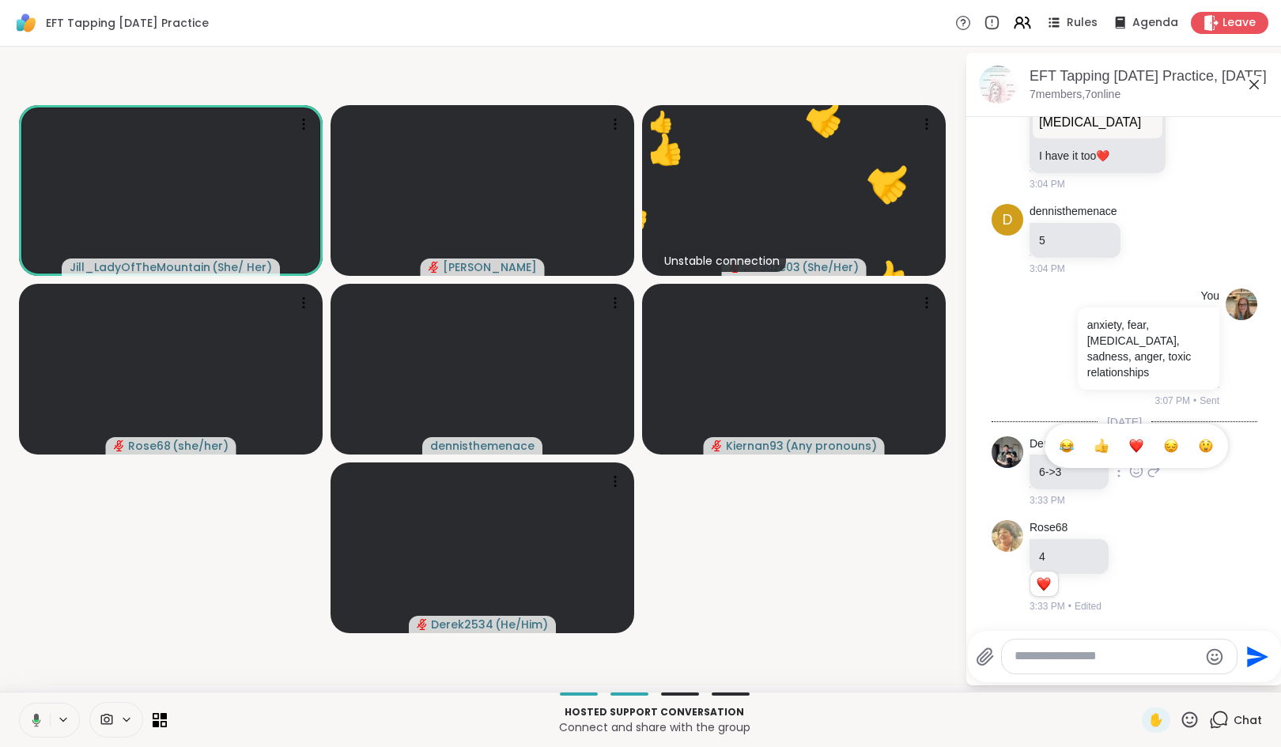
click at [1134, 447] on div "Select Reaction: Heart" at bounding box center [1136, 446] width 14 height 14
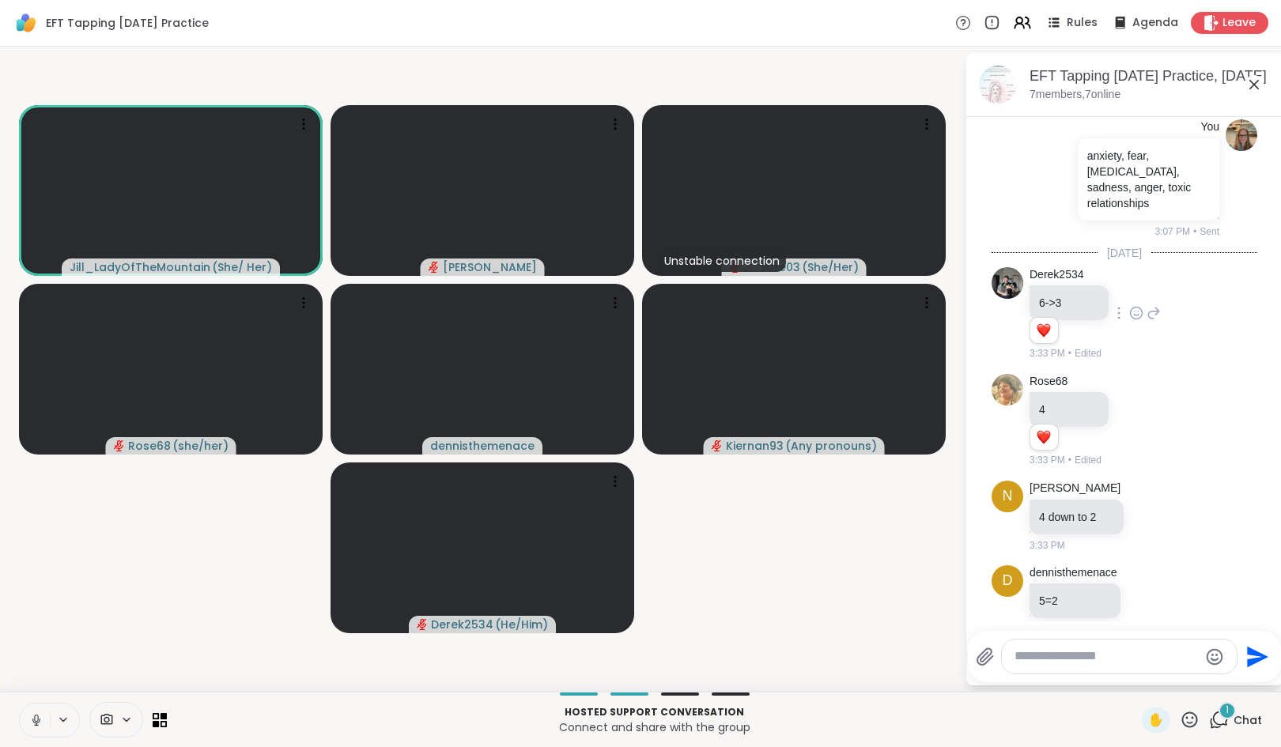
scroll to position [1765, 0]
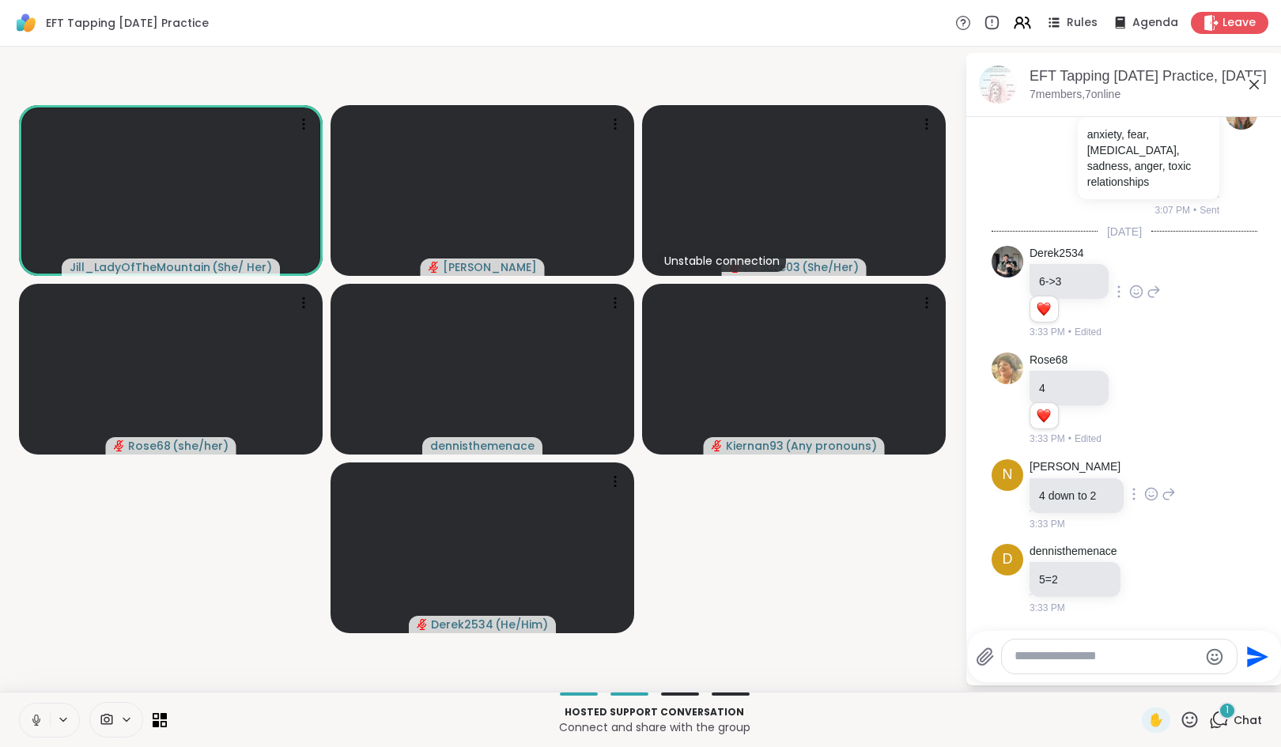
click at [1144, 494] on icon at bounding box center [1151, 494] width 14 height 16
click at [1144, 473] on div "Select Reaction: Heart" at bounding box center [1151, 469] width 14 height 14
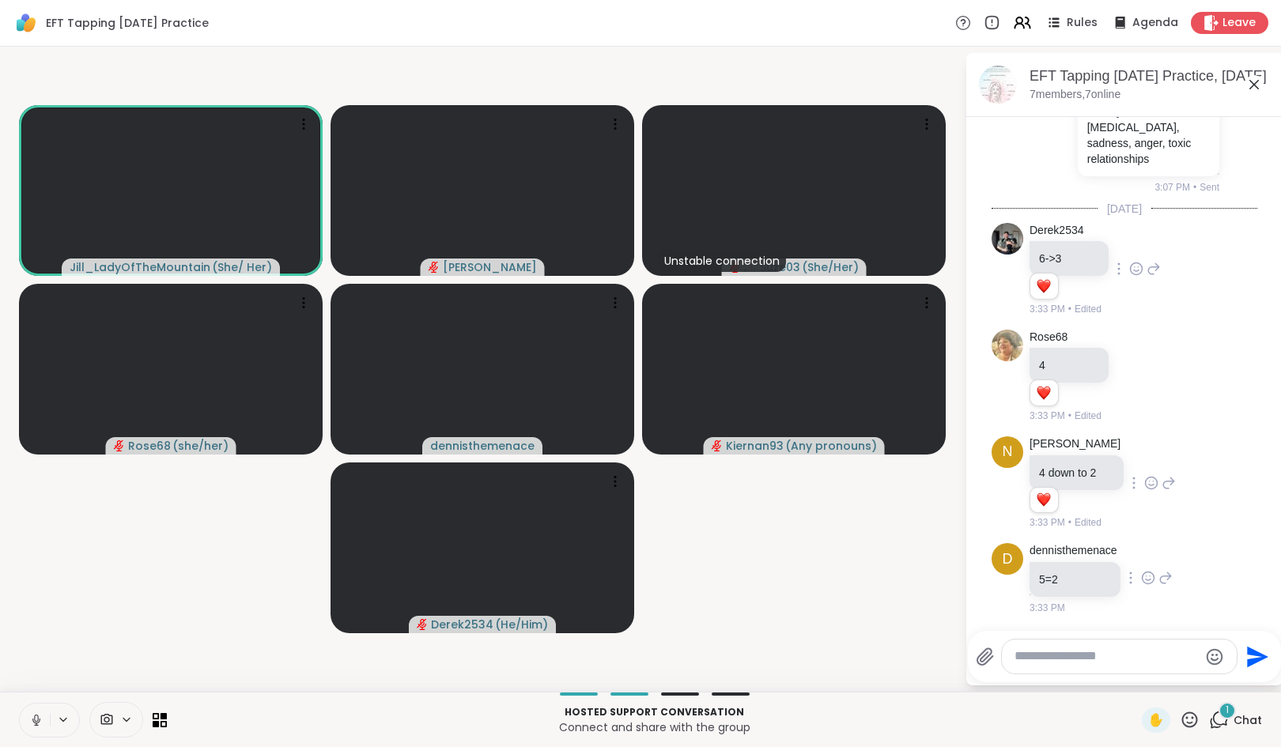
click at [1146, 581] on icon at bounding box center [1148, 581] width 5 height 2
click at [1146, 560] on div "Select Reaction: Heart" at bounding box center [1148, 553] width 14 height 14
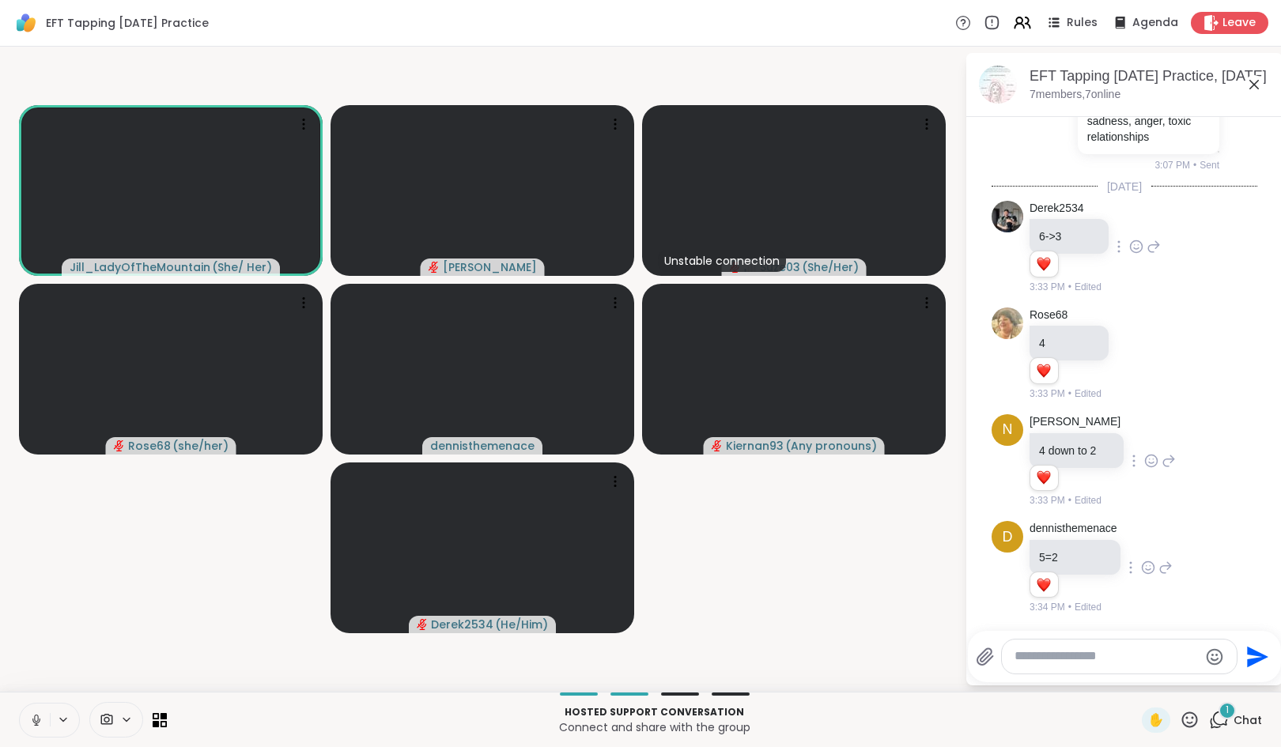
drag, startPoint x: 1258, startPoint y: 531, endPoint x: 1266, endPoint y: 567, distance: 36.4
click at [1266, 567] on div "Today You Host Announcement: Sorry for BOTH time changes! This is the final one…" at bounding box center [1124, 369] width 316 height 504
click at [1142, 661] on textarea "Type your message" at bounding box center [1106, 656] width 184 height 17
click at [1149, 663] on textarea "Type your message" at bounding box center [1106, 656] width 184 height 17
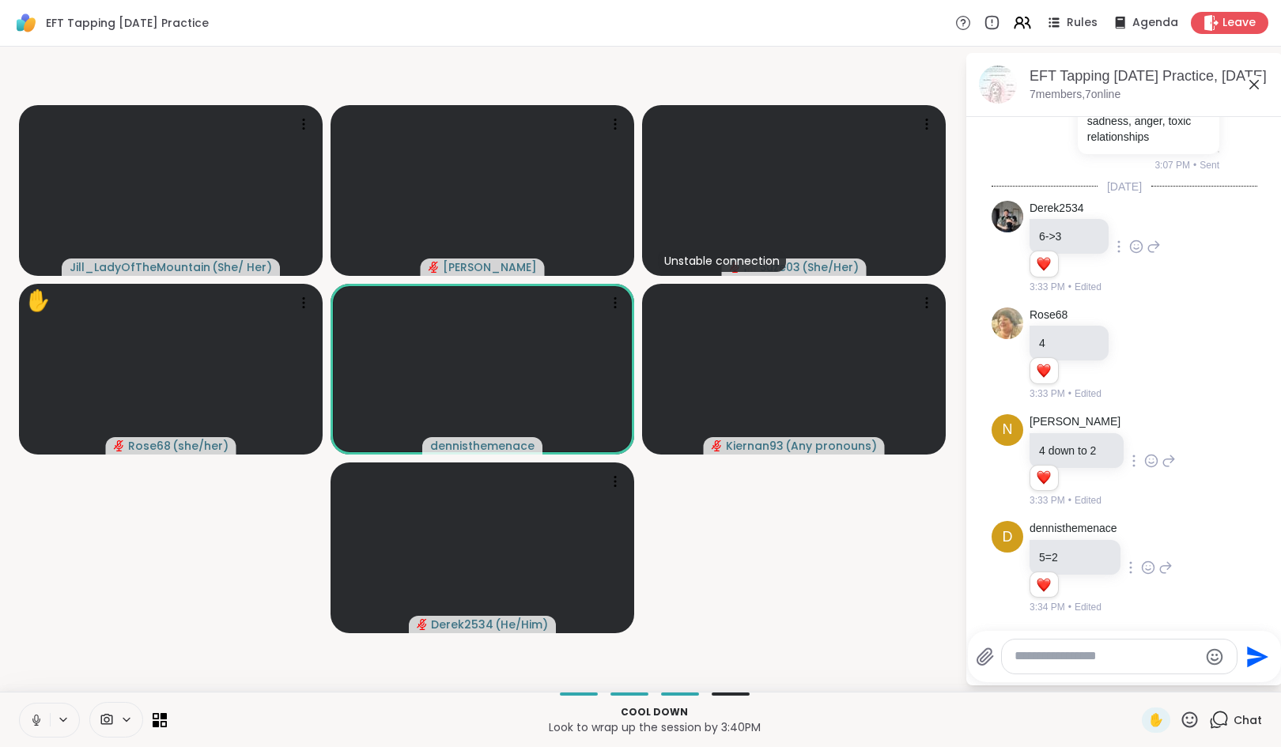
click at [1180, 717] on icon at bounding box center [1190, 720] width 20 height 20
click at [1135, 686] on span "❤️" at bounding box center [1143, 678] width 16 height 19
click at [1180, 716] on icon at bounding box center [1190, 720] width 20 height 20
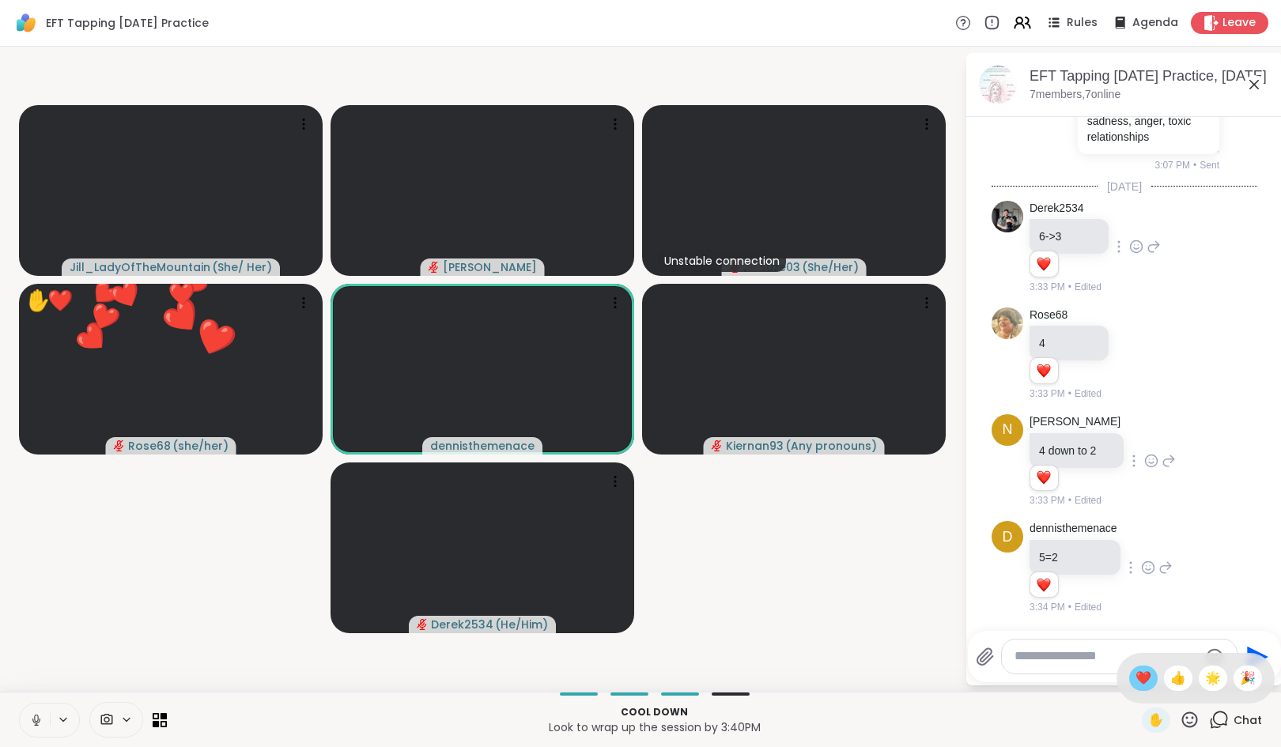
click at [1135, 679] on span "❤️" at bounding box center [1143, 678] width 16 height 19
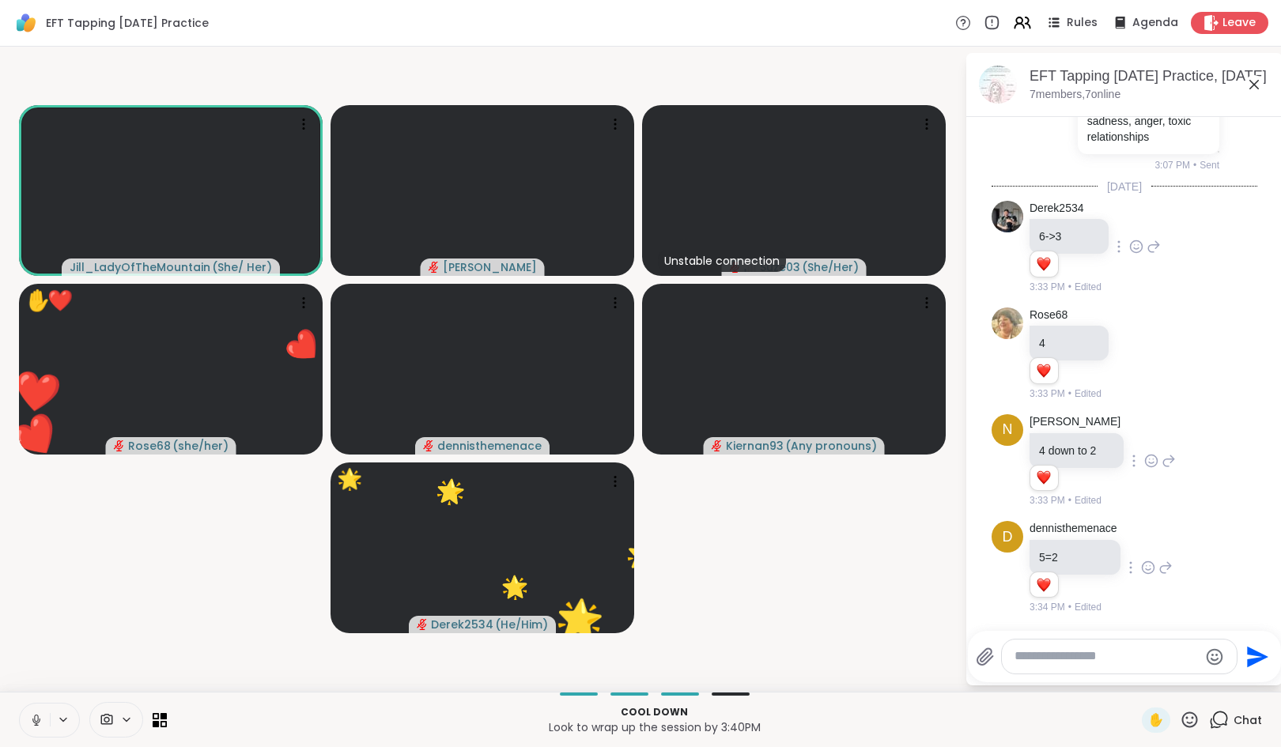
click at [1180, 719] on icon at bounding box center [1190, 720] width 20 height 20
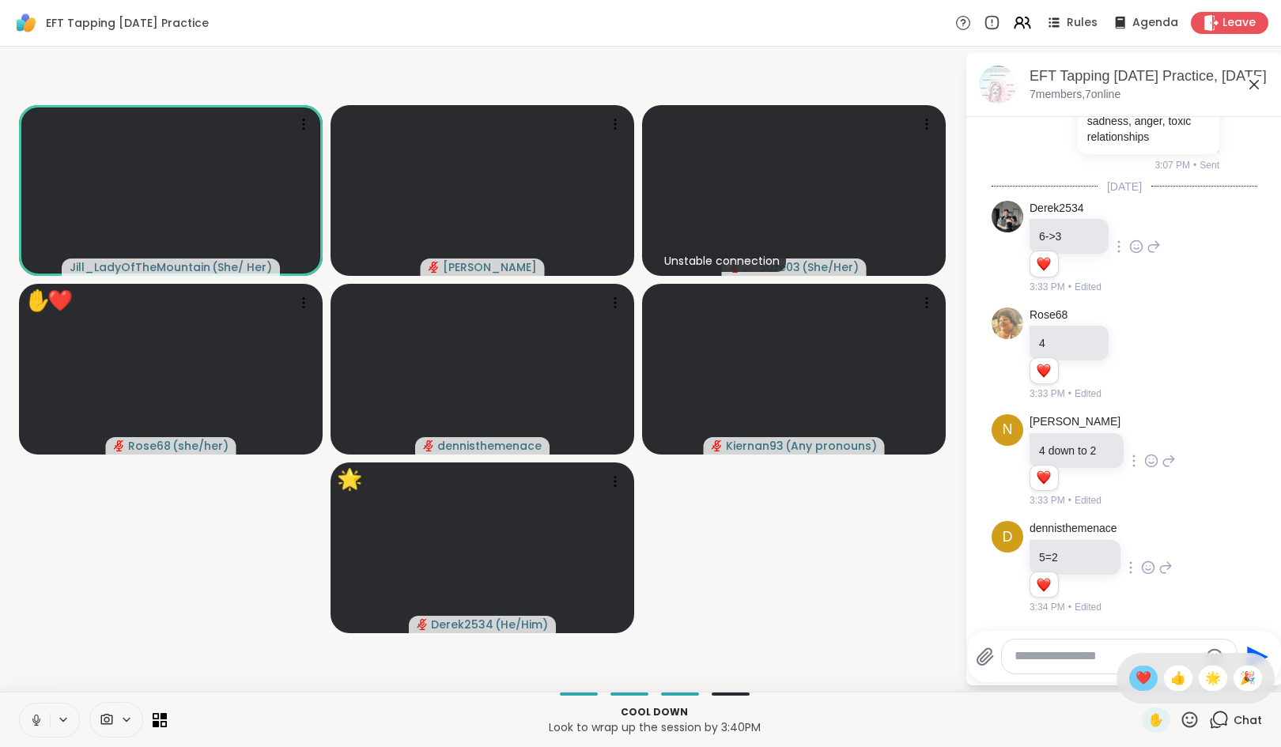
click at [1135, 682] on span "❤️" at bounding box center [1143, 678] width 16 height 19
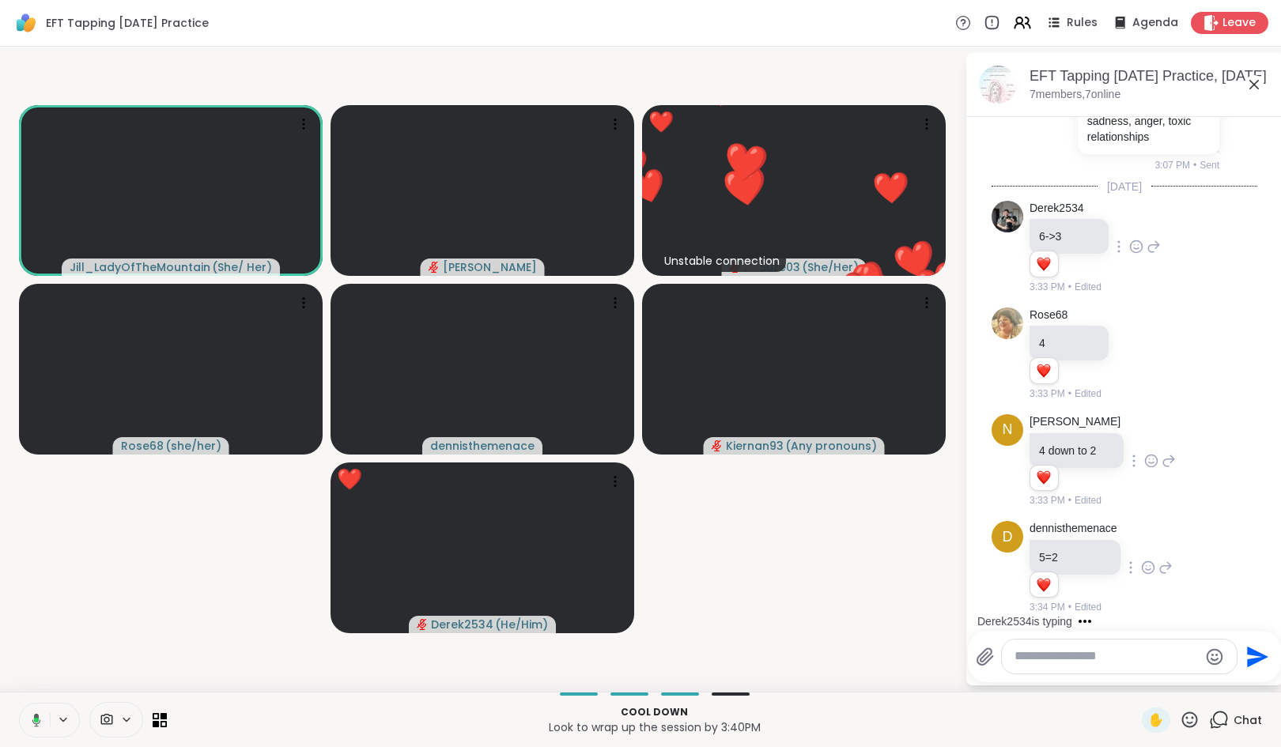
click at [1180, 721] on icon at bounding box center [1190, 720] width 20 height 20
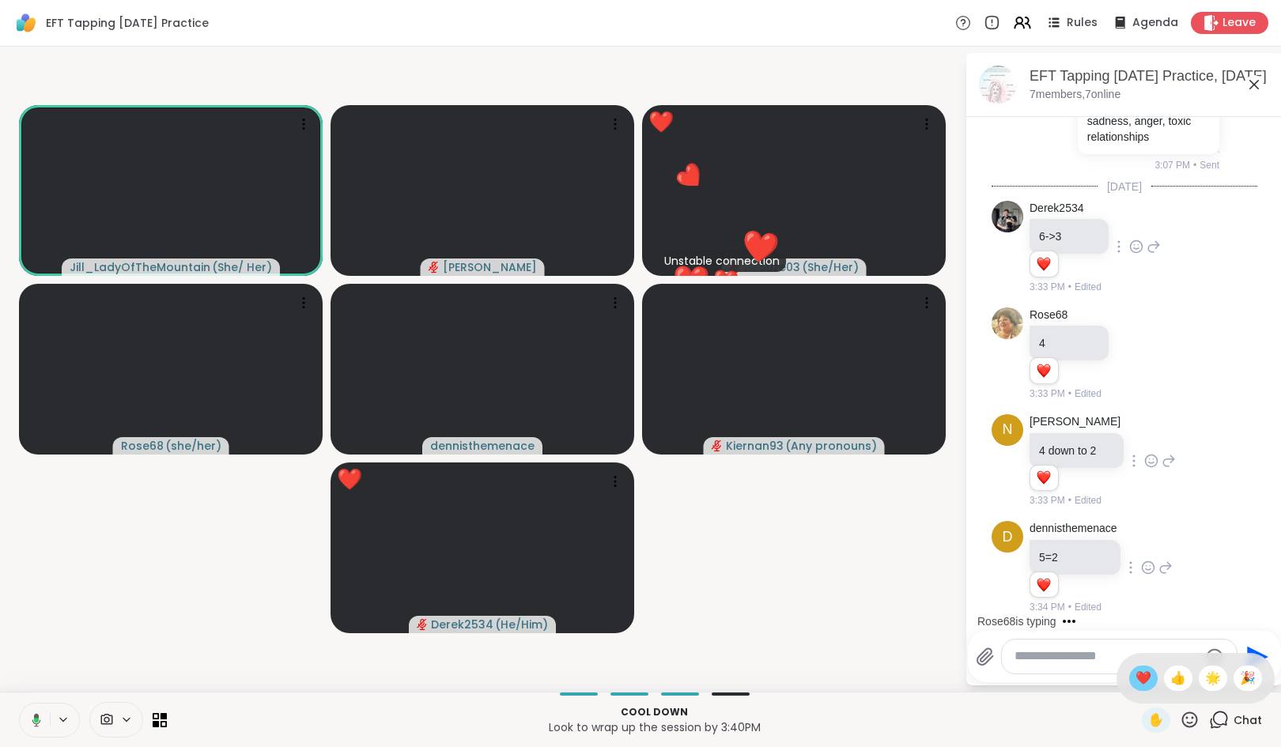
click at [1135, 678] on span "❤️" at bounding box center [1143, 678] width 16 height 19
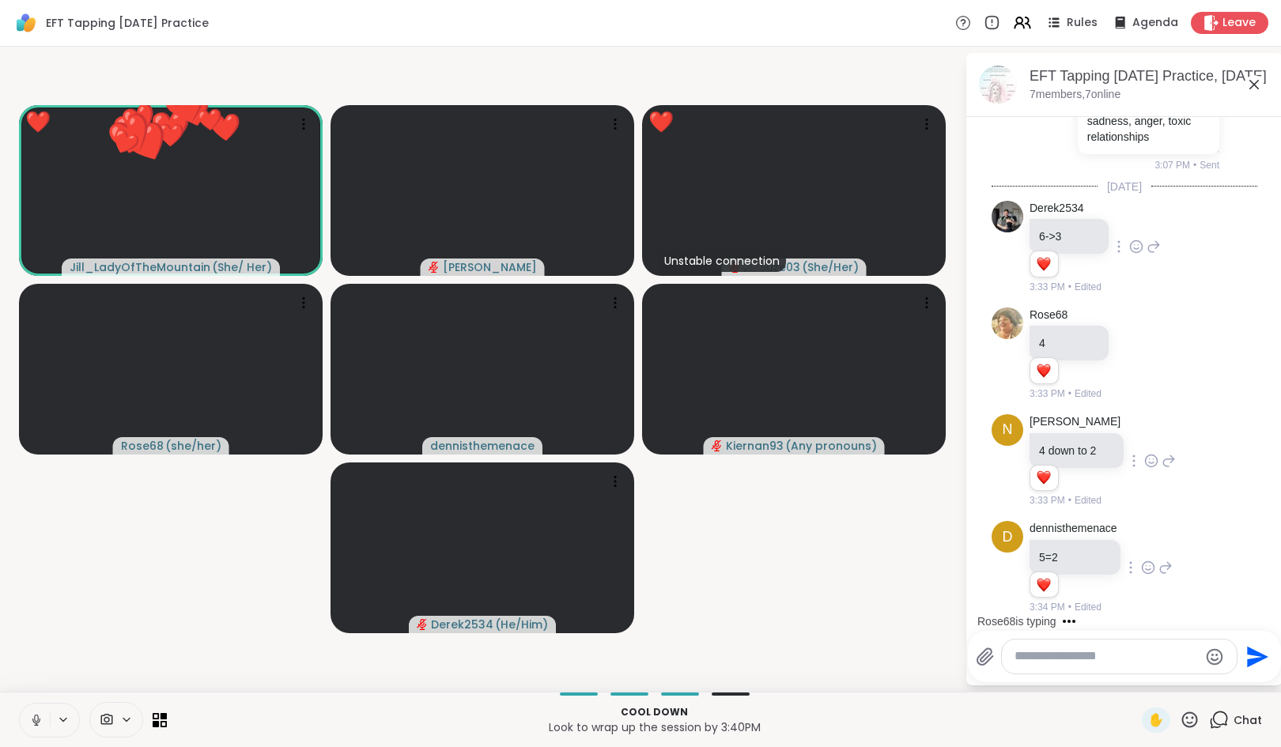
click at [1183, 719] on icon at bounding box center [1190, 720] width 20 height 20
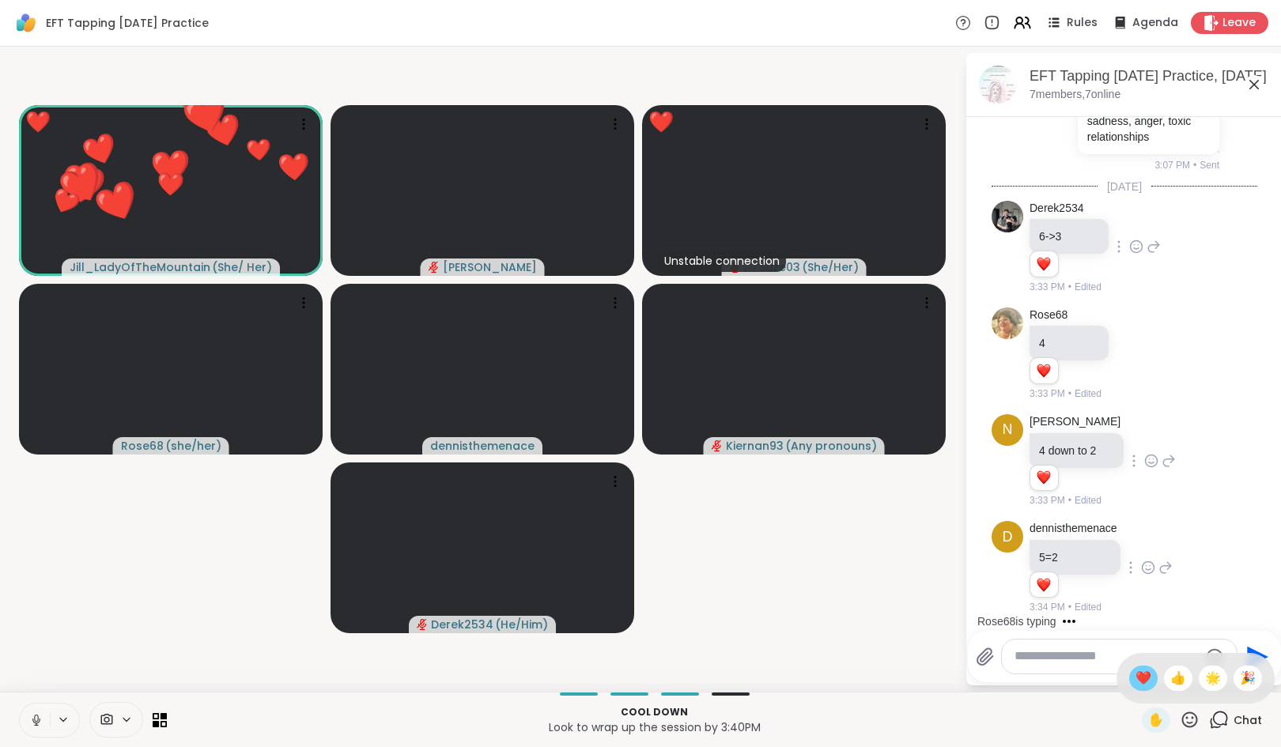
click at [1129, 674] on div "❤️" at bounding box center [1143, 678] width 28 height 25
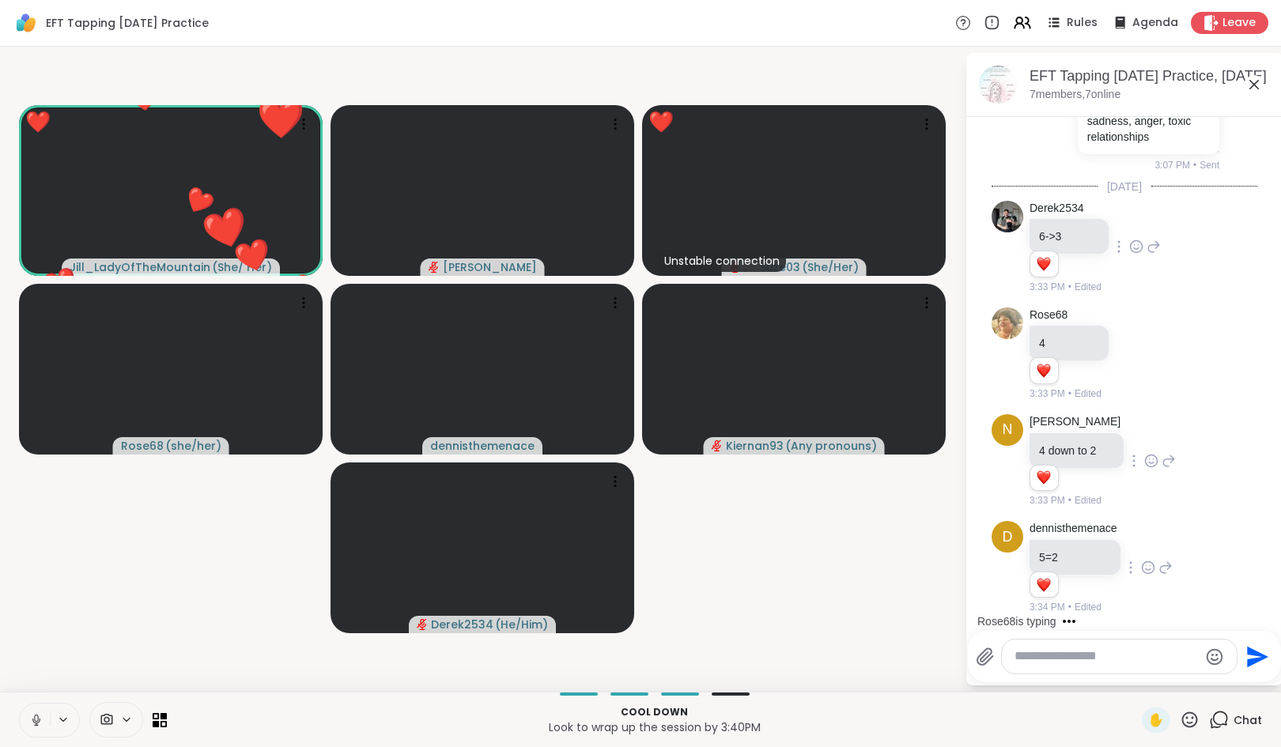
click at [1184, 718] on icon at bounding box center [1190, 720] width 20 height 20
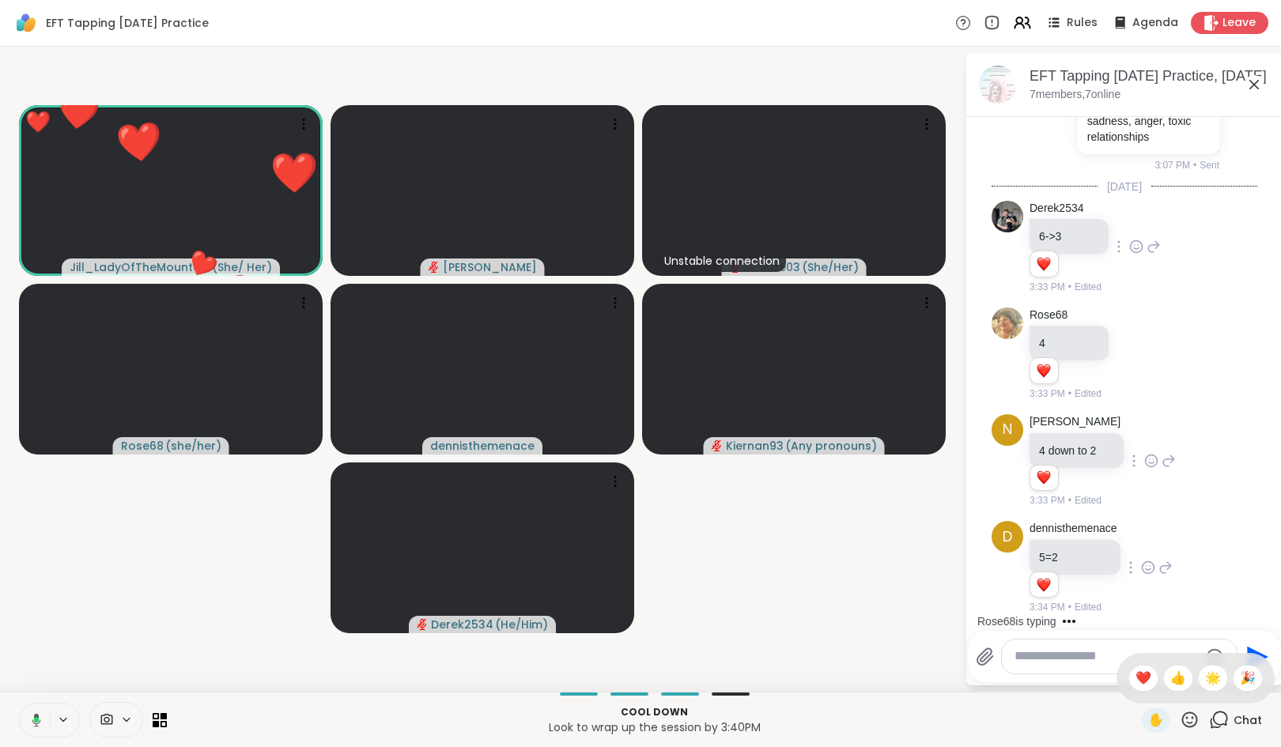
scroll to position [1894, 0]
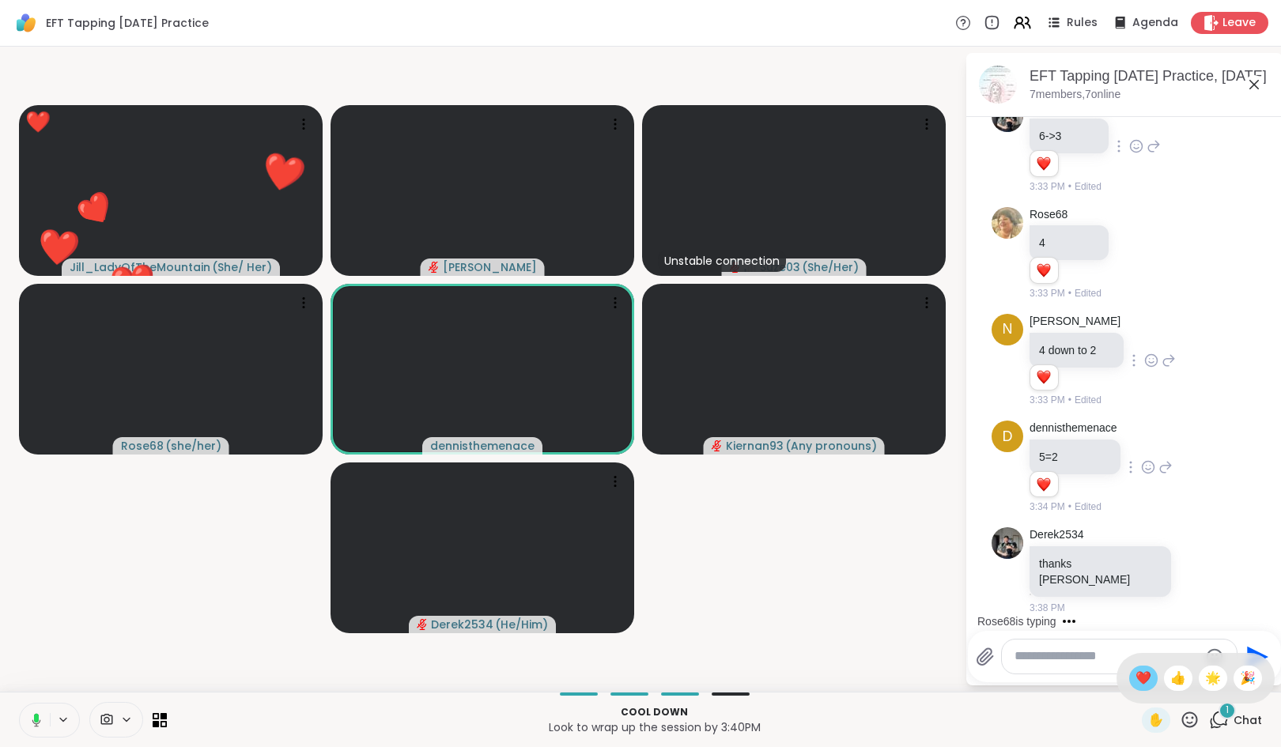
click at [1135, 673] on span "❤️" at bounding box center [1143, 678] width 16 height 19
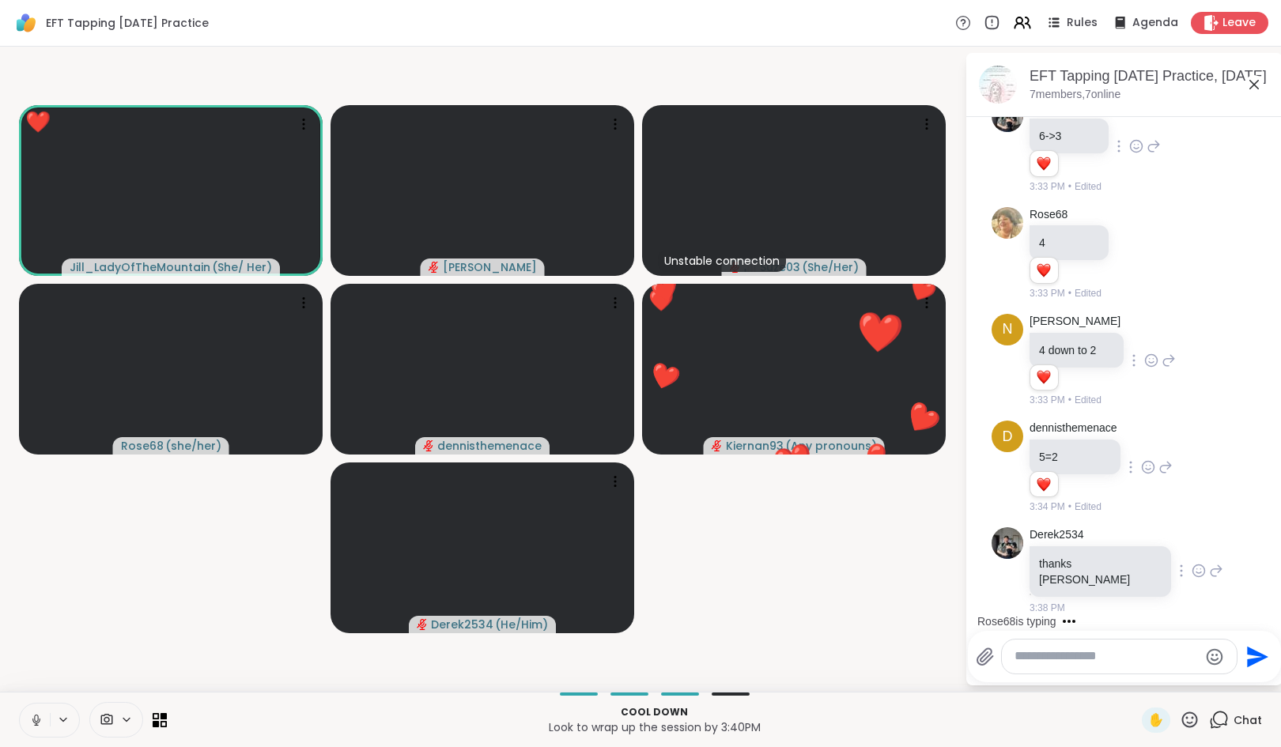
click at [1191, 575] on icon at bounding box center [1198, 571] width 14 height 16
click at [1191, 552] on div "Select Reaction: Heart" at bounding box center [1198, 545] width 14 height 14
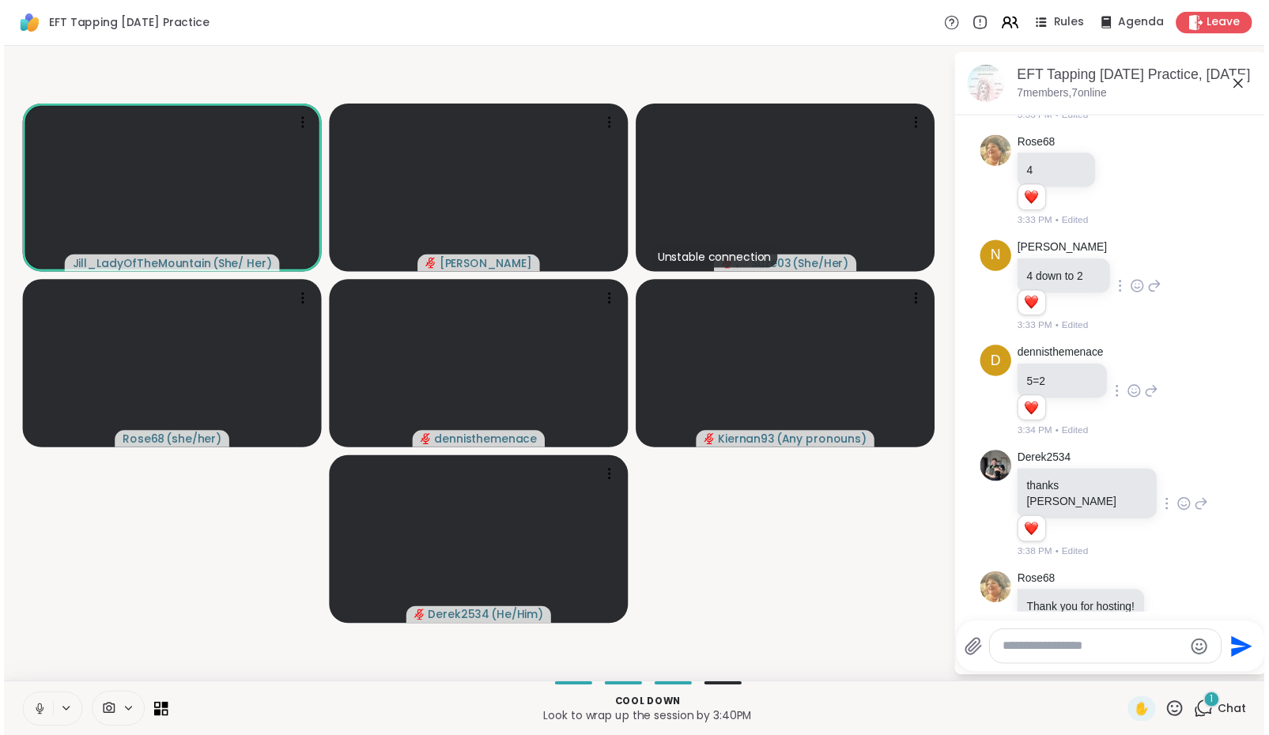
scroll to position [2017, 0]
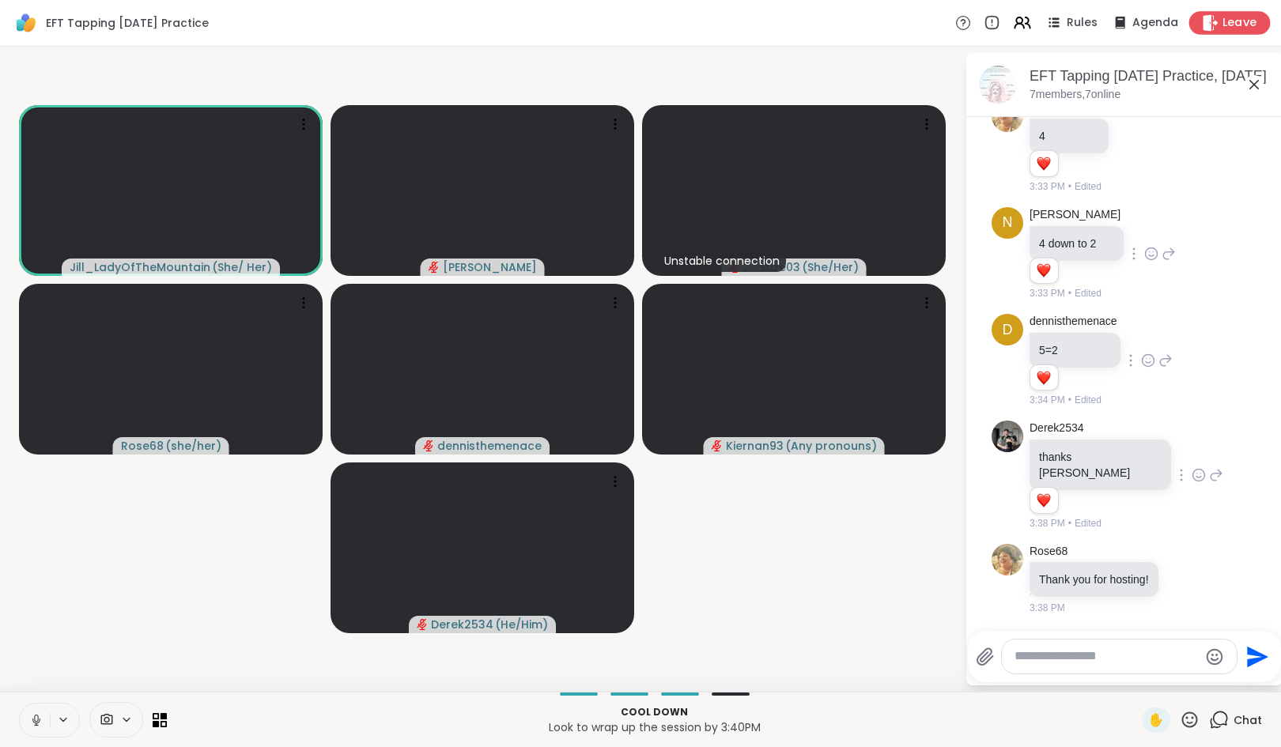
click at [1206, 24] on icon at bounding box center [1210, 22] width 17 height 17
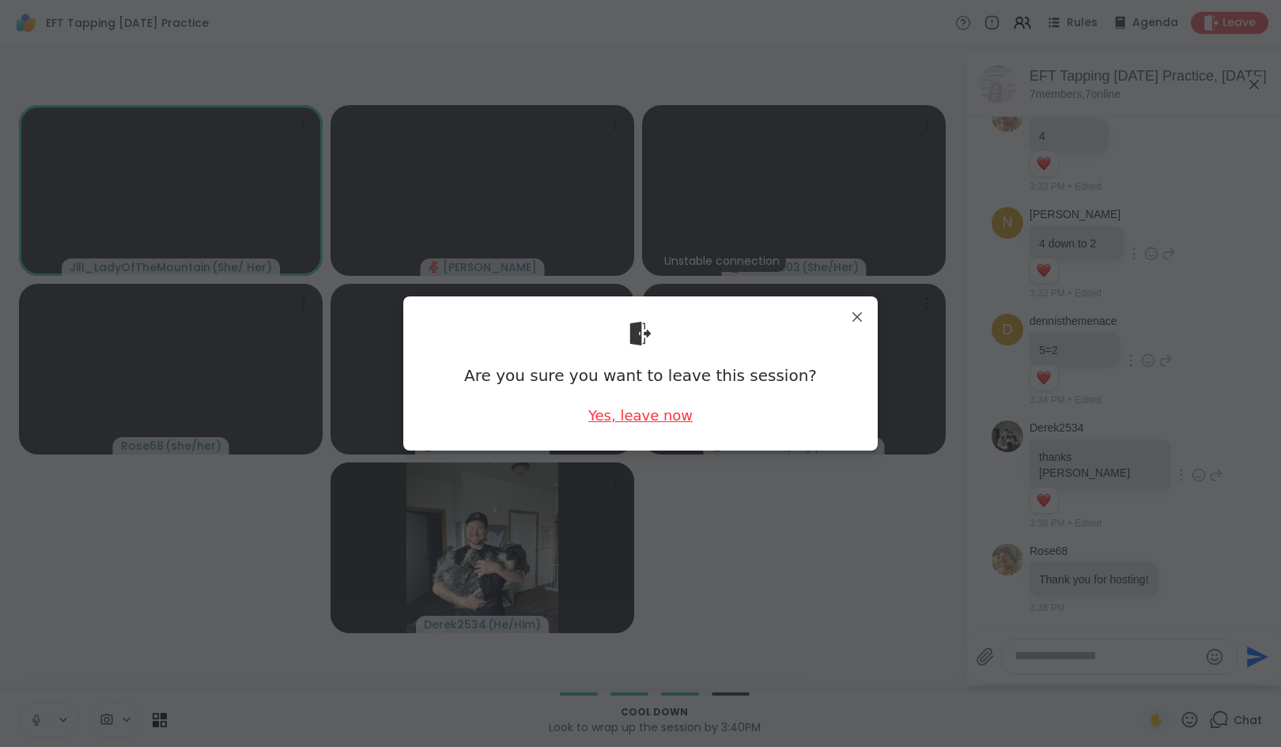
click at [669, 410] on div "Yes, leave now" at bounding box center [640, 416] width 104 height 20
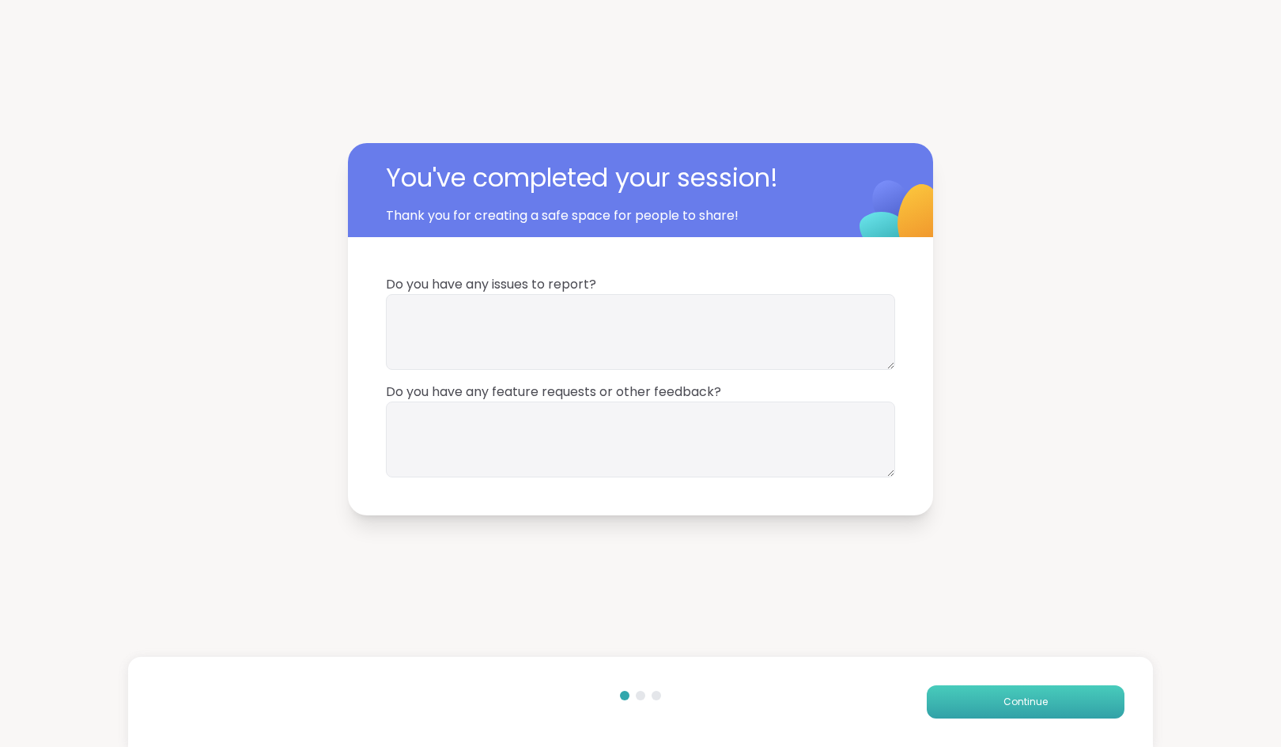
click at [1003, 697] on span "Continue" at bounding box center [1025, 702] width 44 height 14
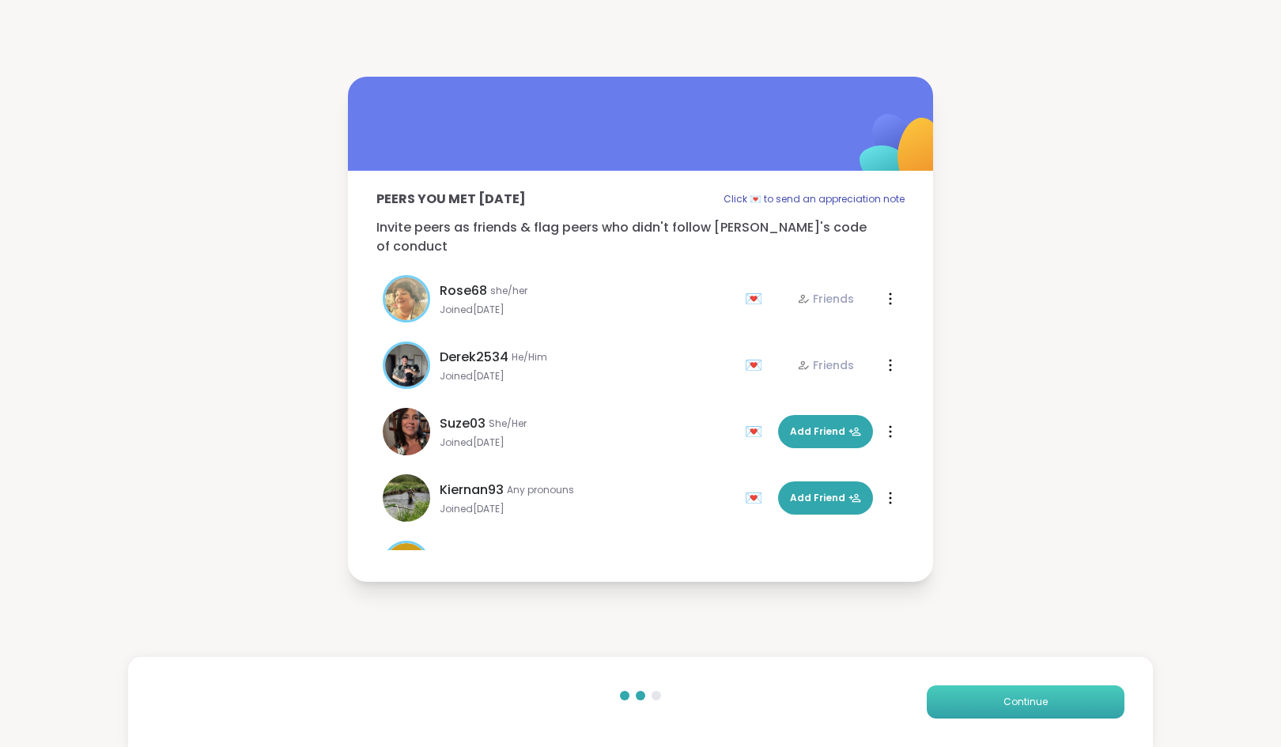
click at [1003, 697] on span "Continue" at bounding box center [1025, 702] width 44 height 14
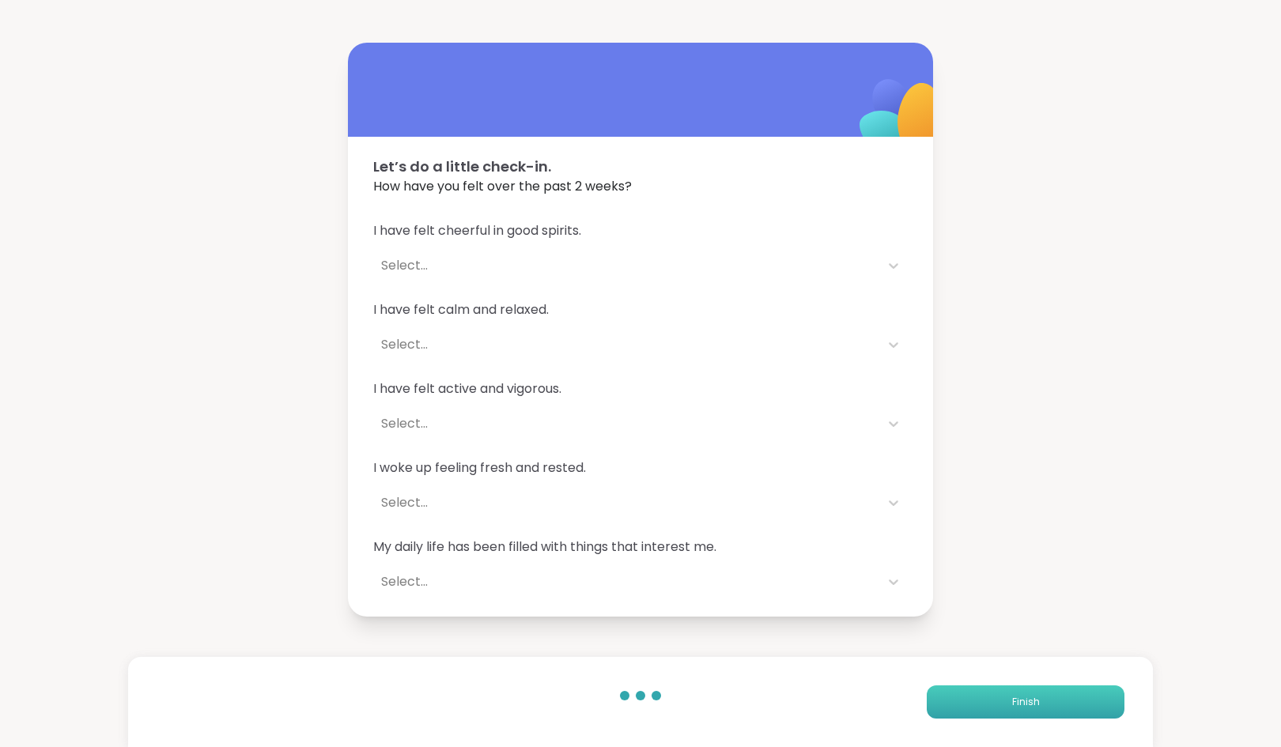
click at [993, 697] on button "Finish" at bounding box center [1026, 701] width 198 height 33
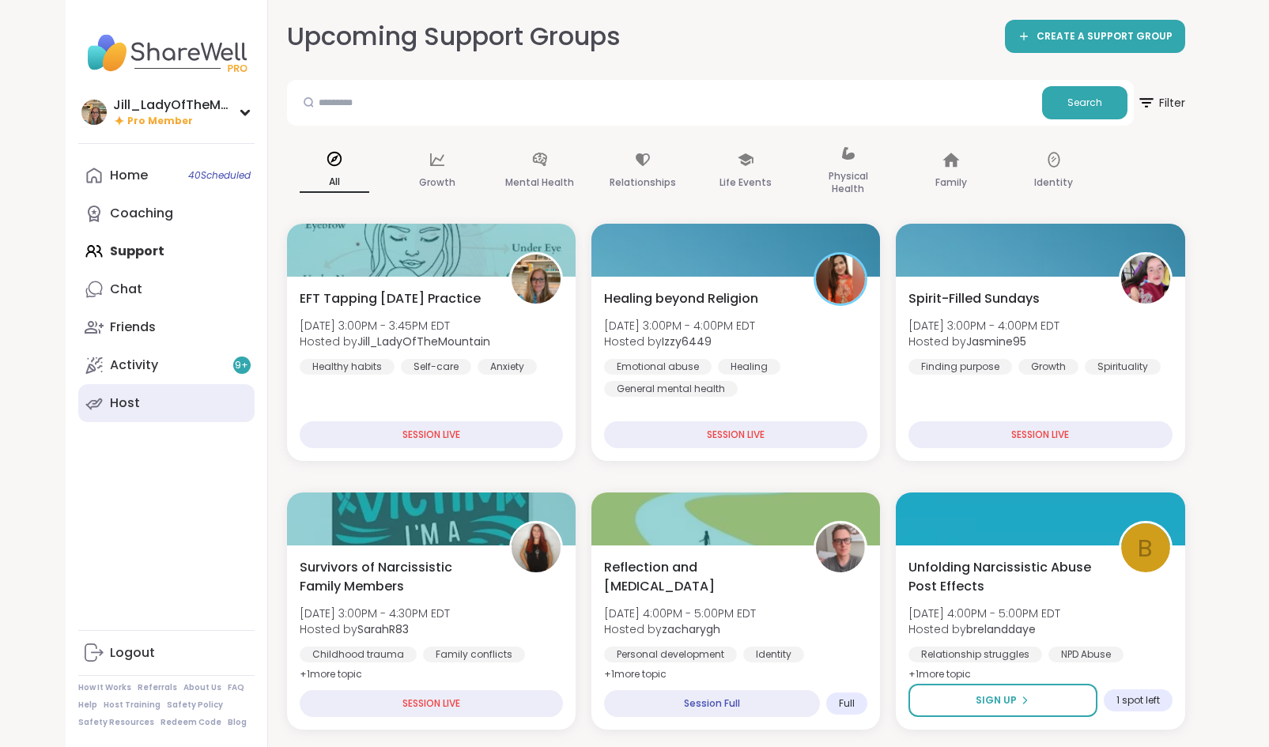
click at [214, 398] on link "Host" at bounding box center [166, 403] width 176 height 38
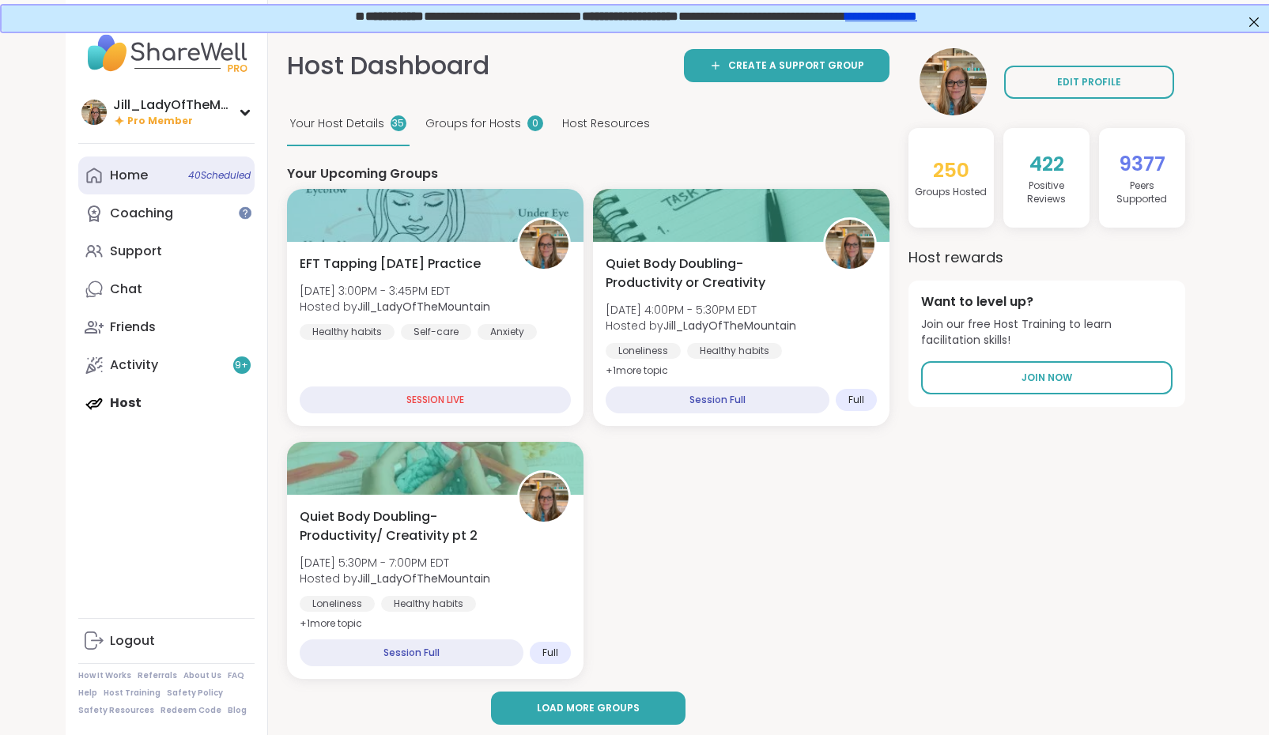
click at [213, 176] on span "40 Scheduled" at bounding box center [219, 175] width 62 height 13
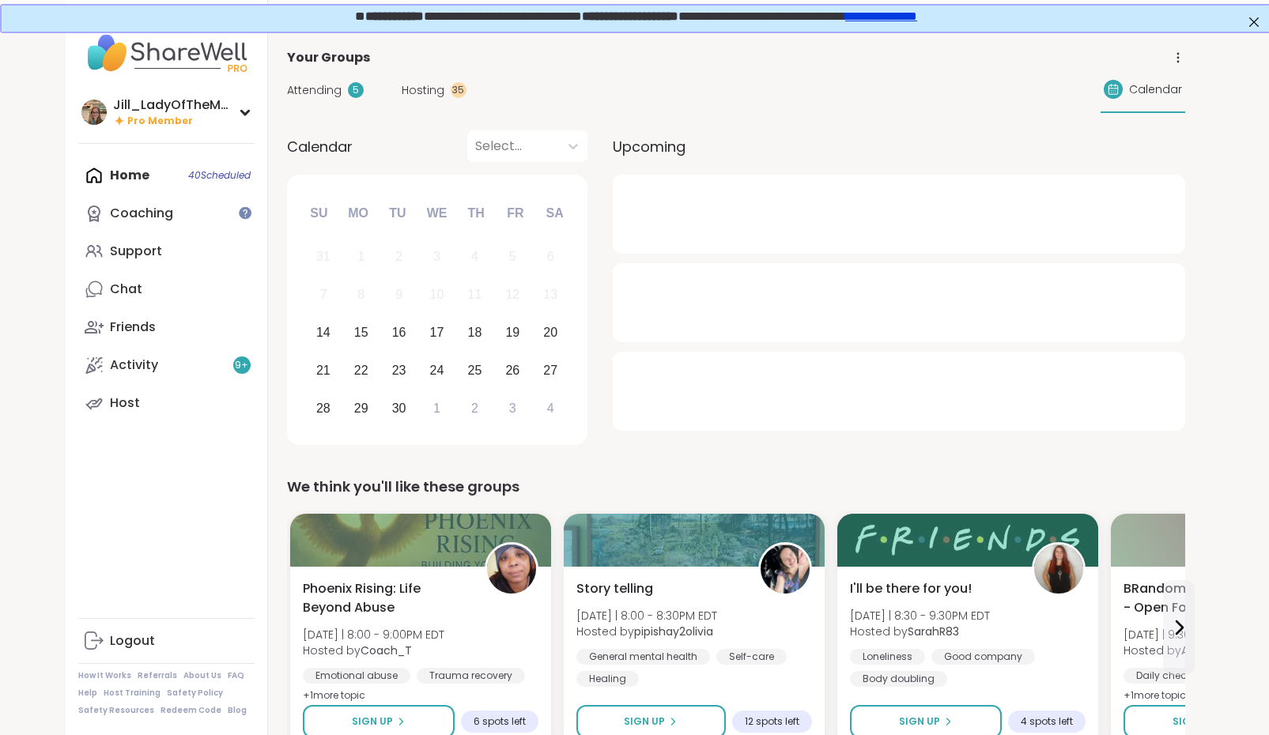
click at [432, 89] on span "Hosting" at bounding box center [423, 90] width 43 height 17
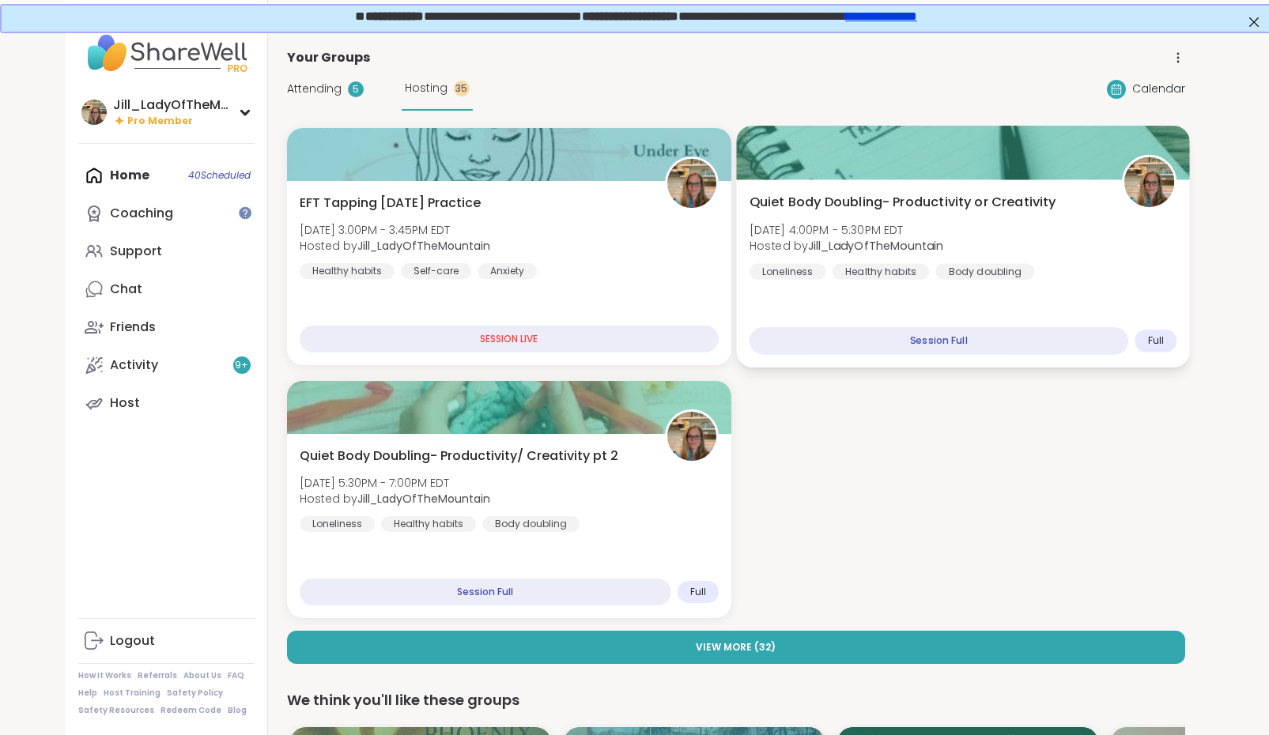
click at [925, 276] on div "Healthy habits" at bounding box center [880, 271] width 96 height 16
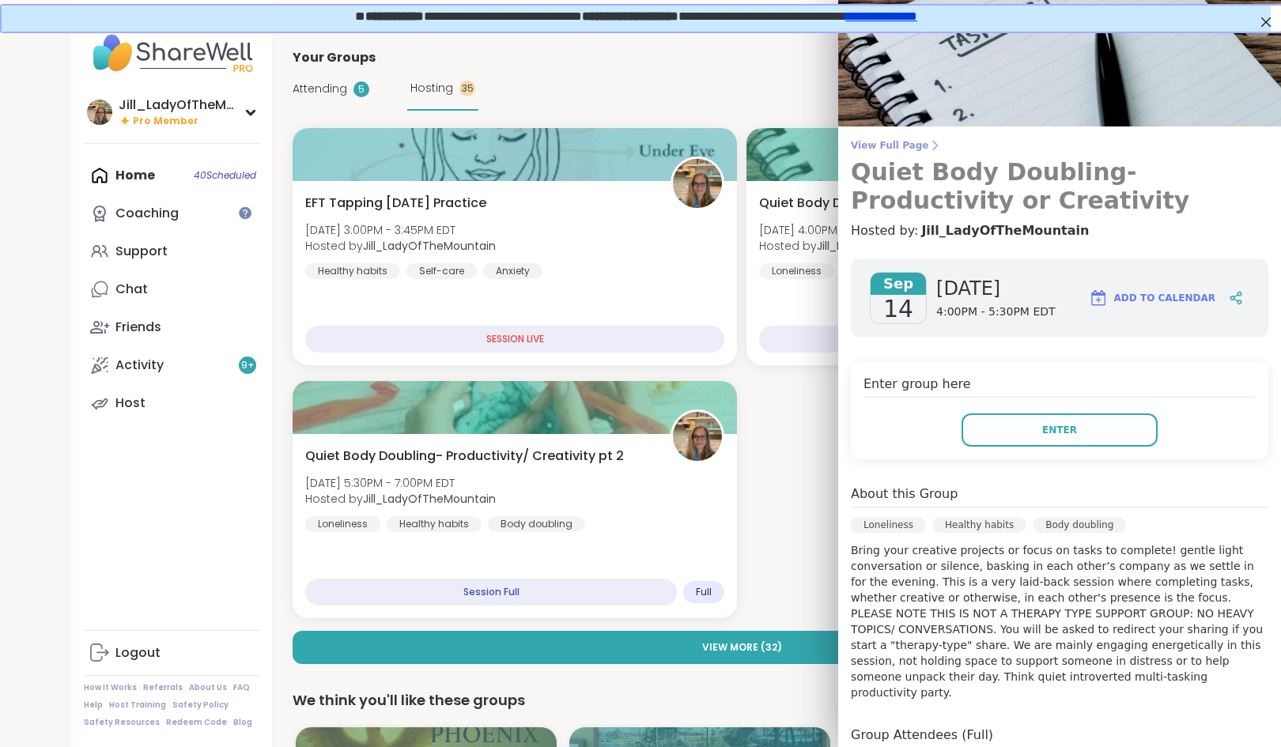
click at [872, 142] on span "View Full Page" at bounding box center [1059, 145] width 417 height 13
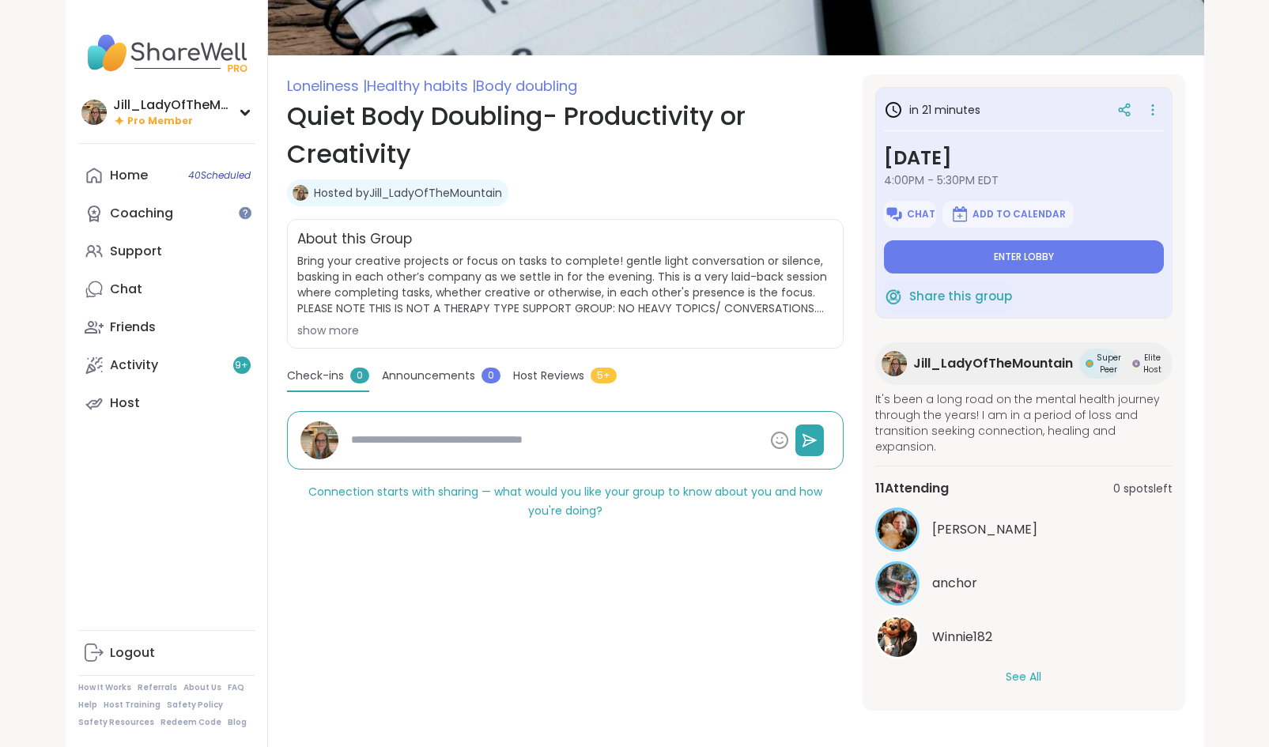
scroll to position [160, 0]
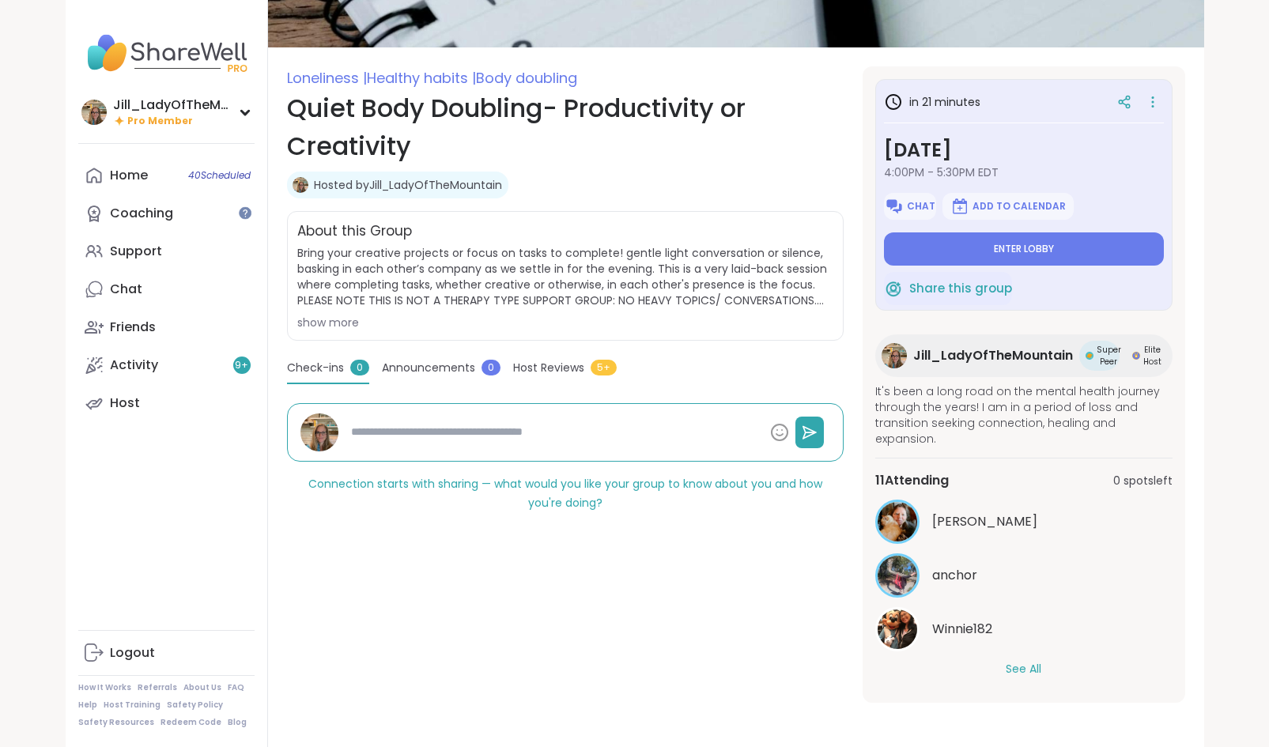
click at [1029, 670] on button "See All" at bounding box center [1024, 669] width 36 height 17
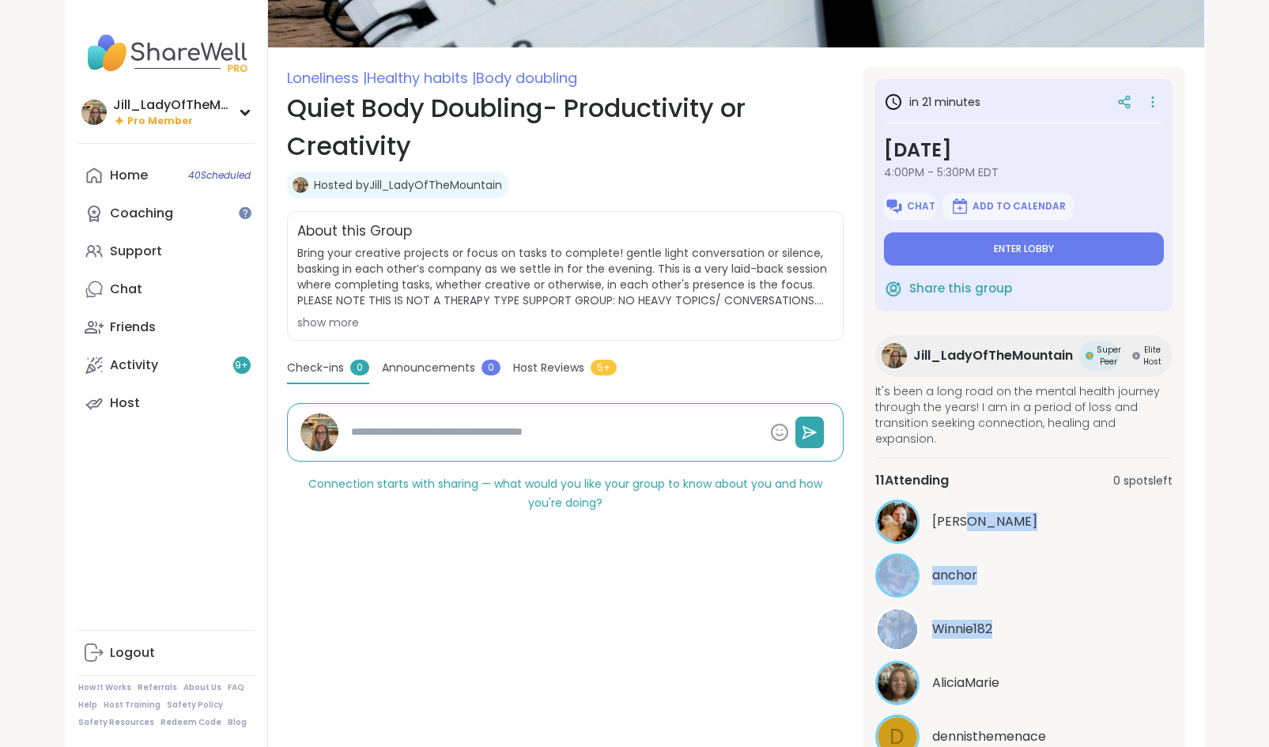
drag, startPoint x: 1172, startPoint y: 510, endPoint x: 1197, endPoint y: 632, distance: 125.1
click at [1197, 632] on section "Loneliness | Healthy habits | Body doubling Quiet Body Doubling- Productivity o…" at bounding box center [736, 427] width 936 height 723
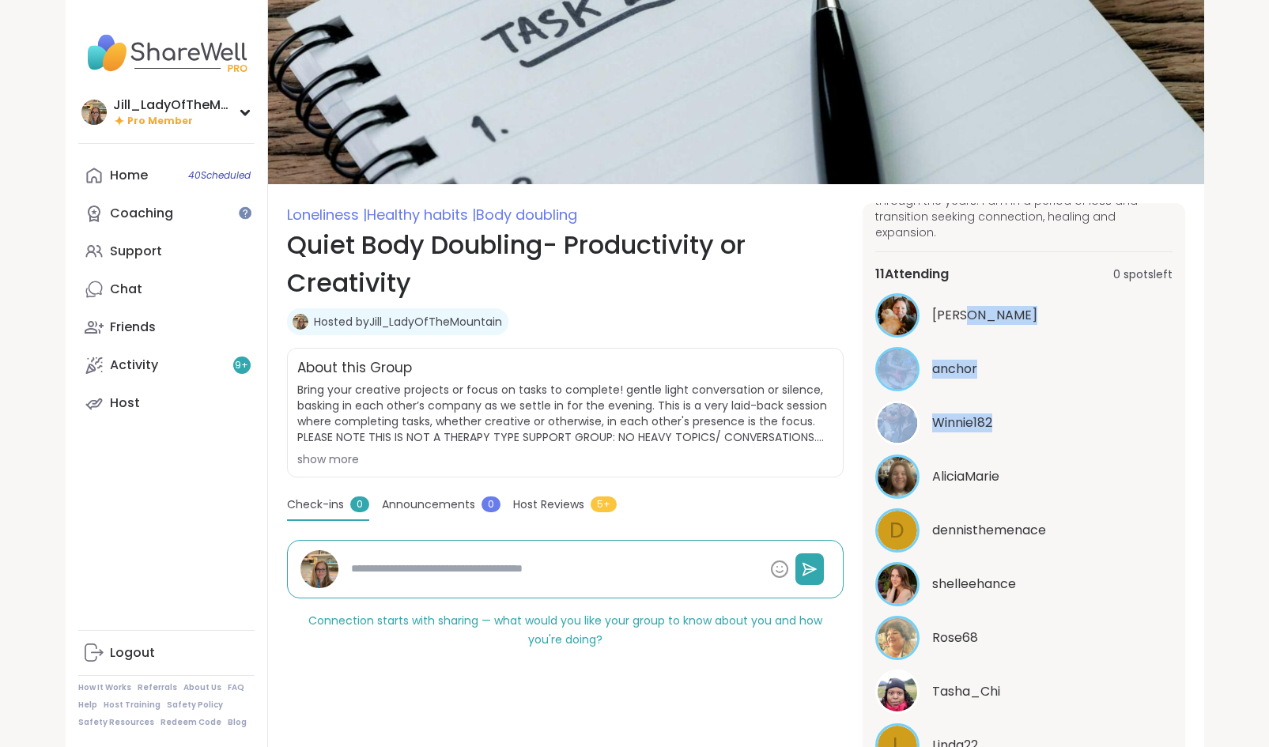
scroll to position [12, 0]
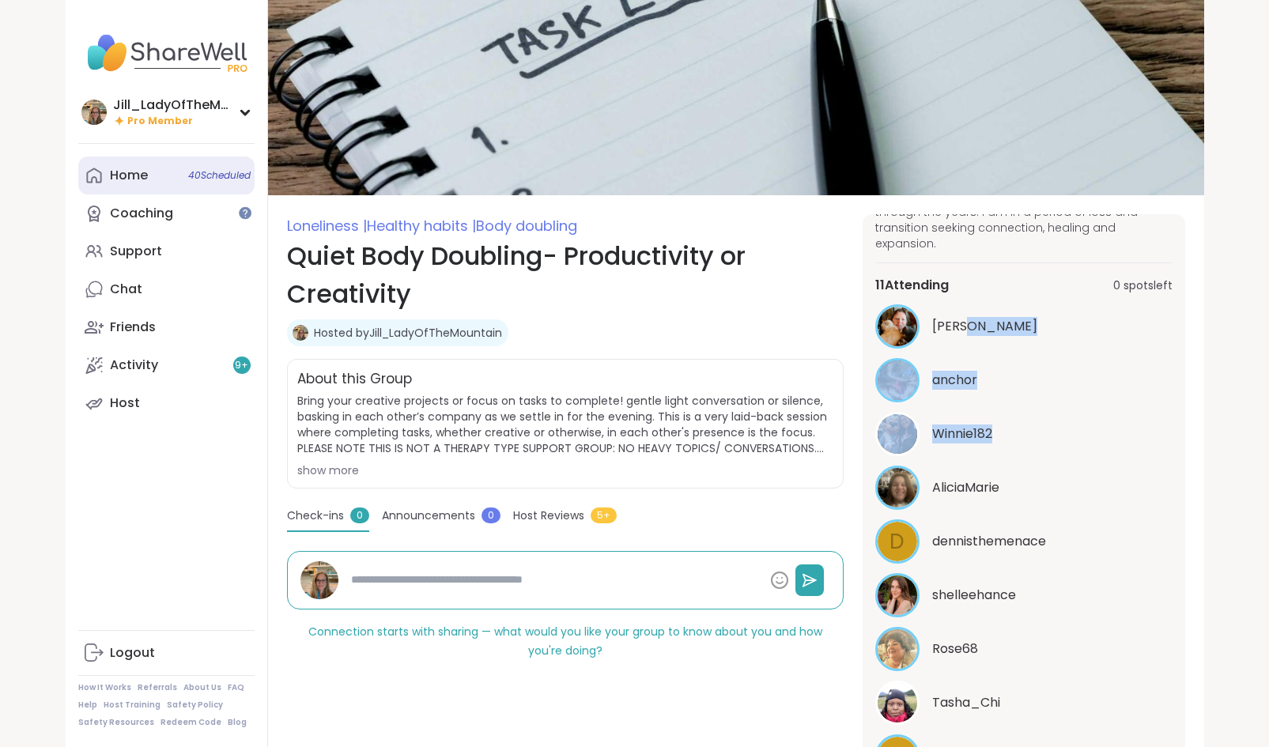
click at [207, 184] on link "Home 40 Scheduled" at bounding box center [166, 176] width 176 height 38
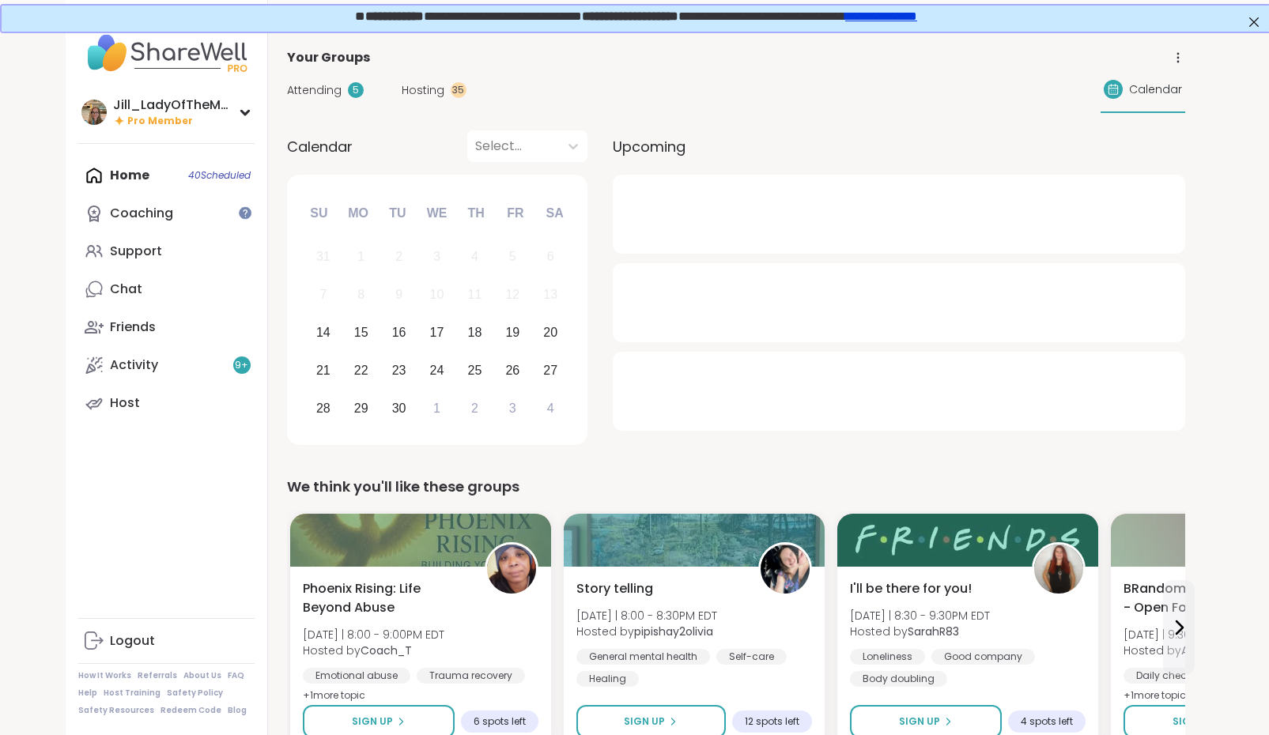
click at [410, 92] on span "Hosting" at bounding box center [423, 90] width 43 height 17
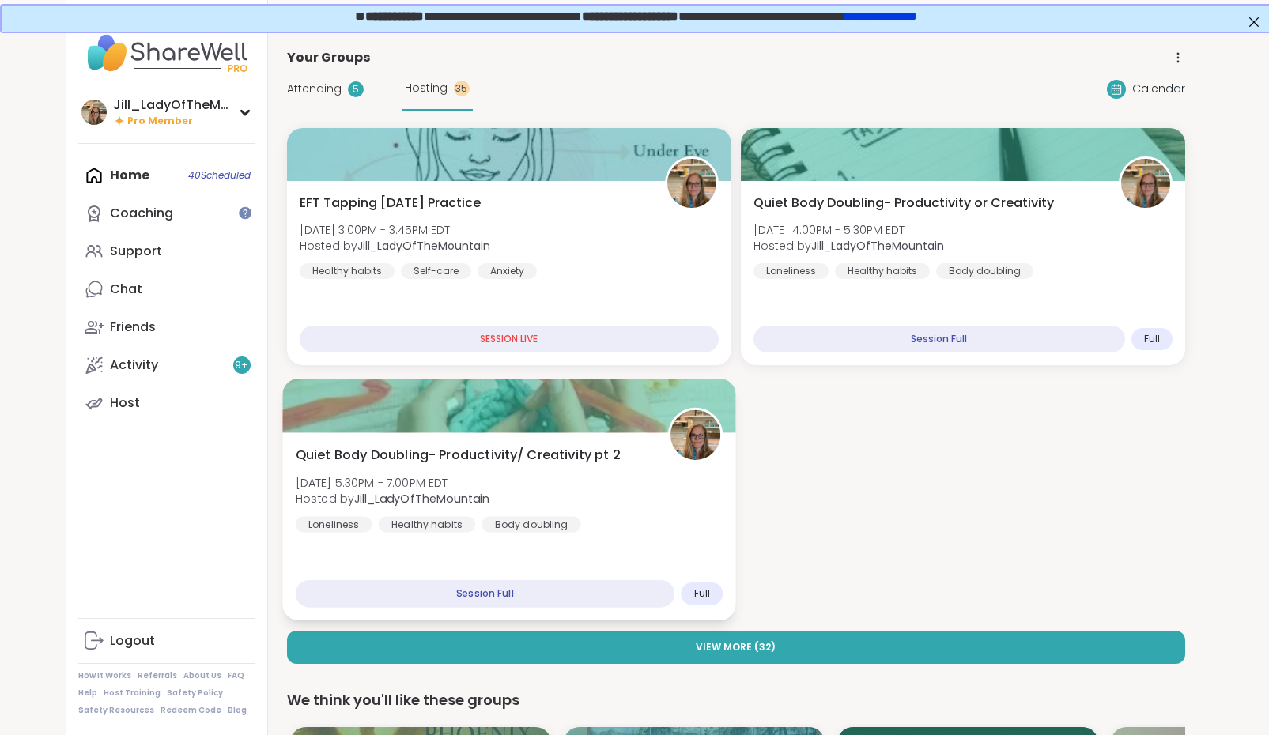
click at [546, 471] on div "Quiet Body Doubling- Productivity/ Creativity pt 2 Sun, Sep 14 | 5:30PM - 7:00P…" at bounding box center [509, 489] width 428 height 87
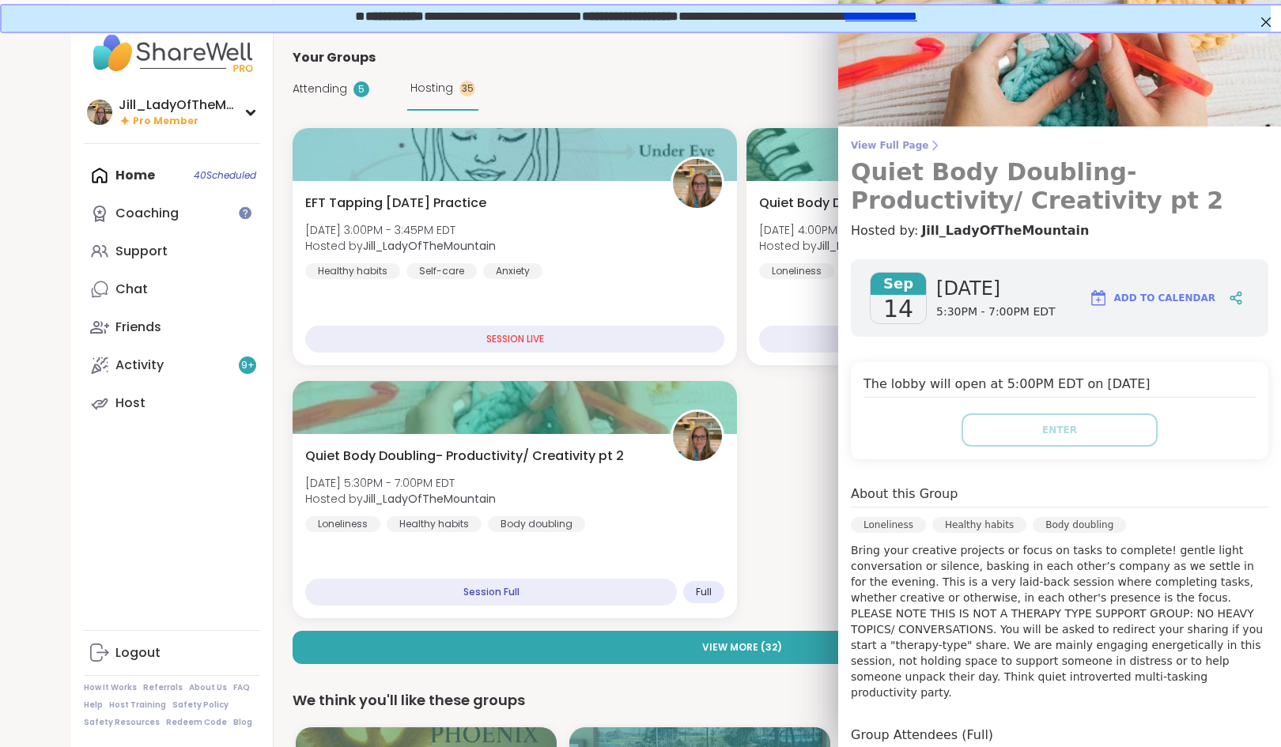
click at [871, 147] on span "View Full Page" at bounding box center [1059, 145] width 417 height 13
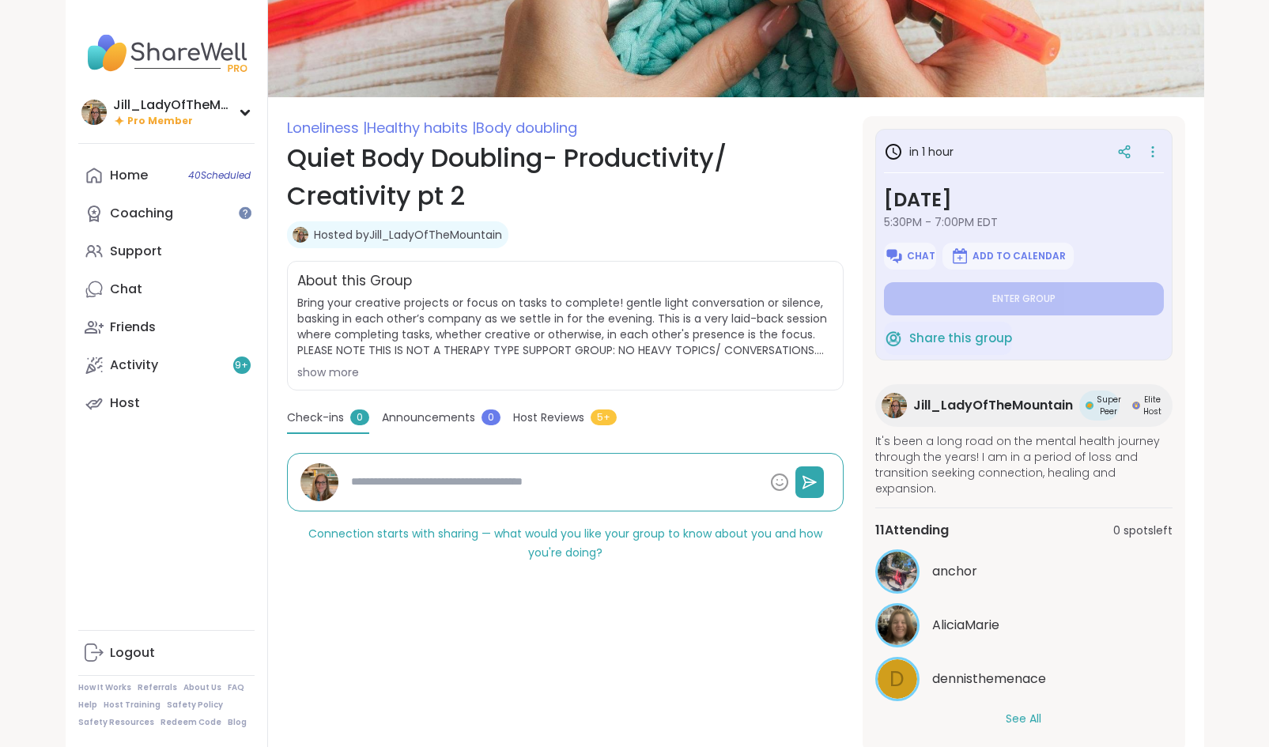
scroll to position [160, 0]
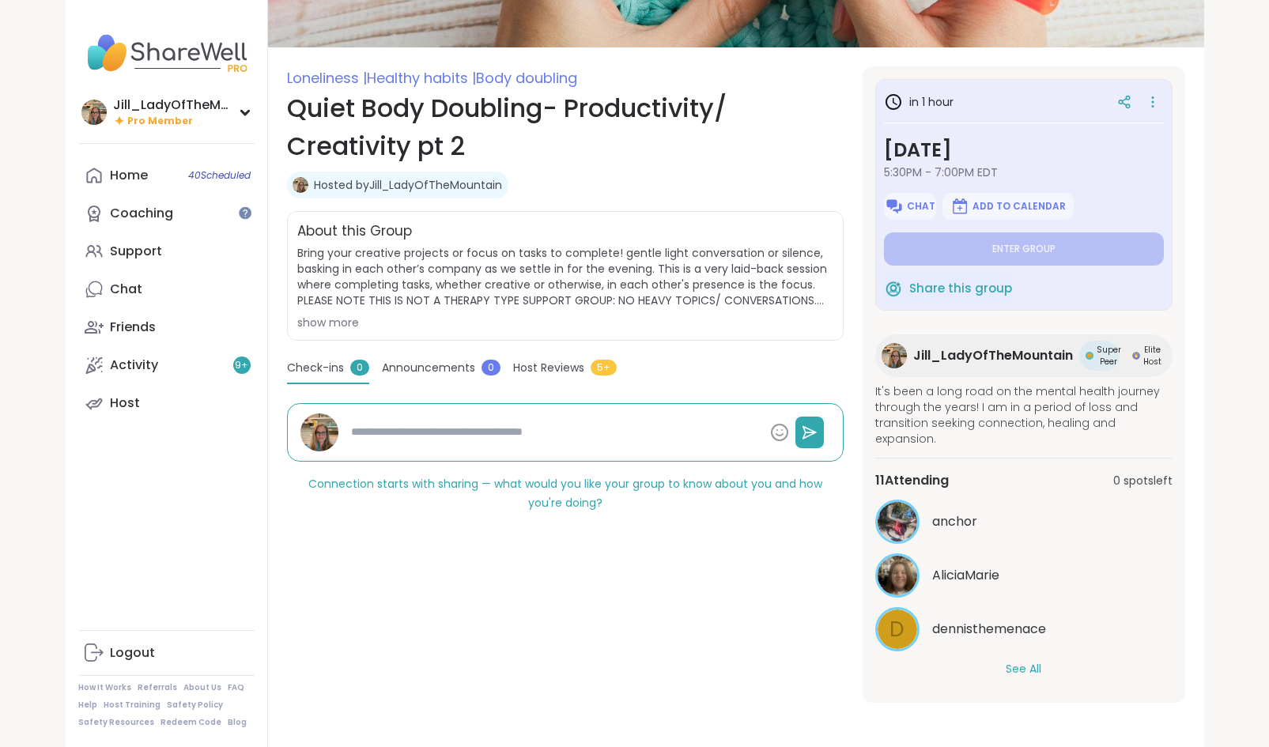
click at [1026, 672] on button "See All" at bounding box center [1024, 669] width 36 height 17
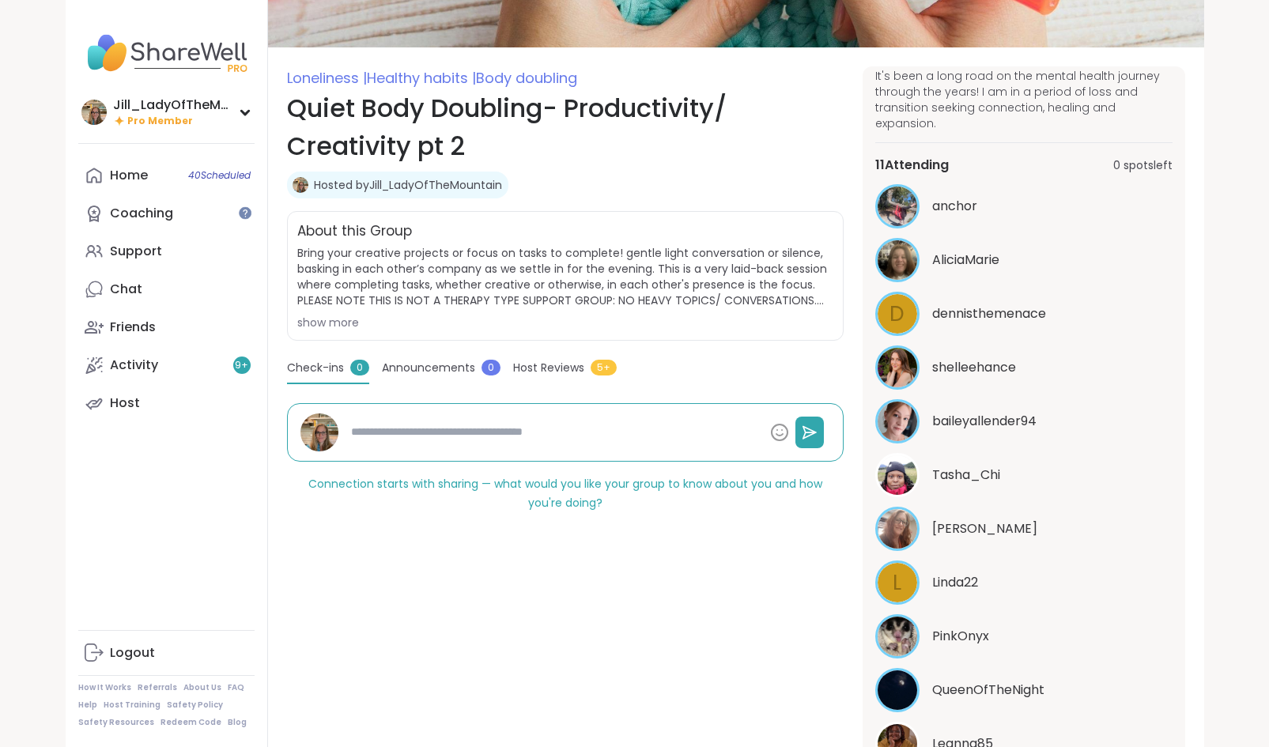
scroll to position [343, 0]
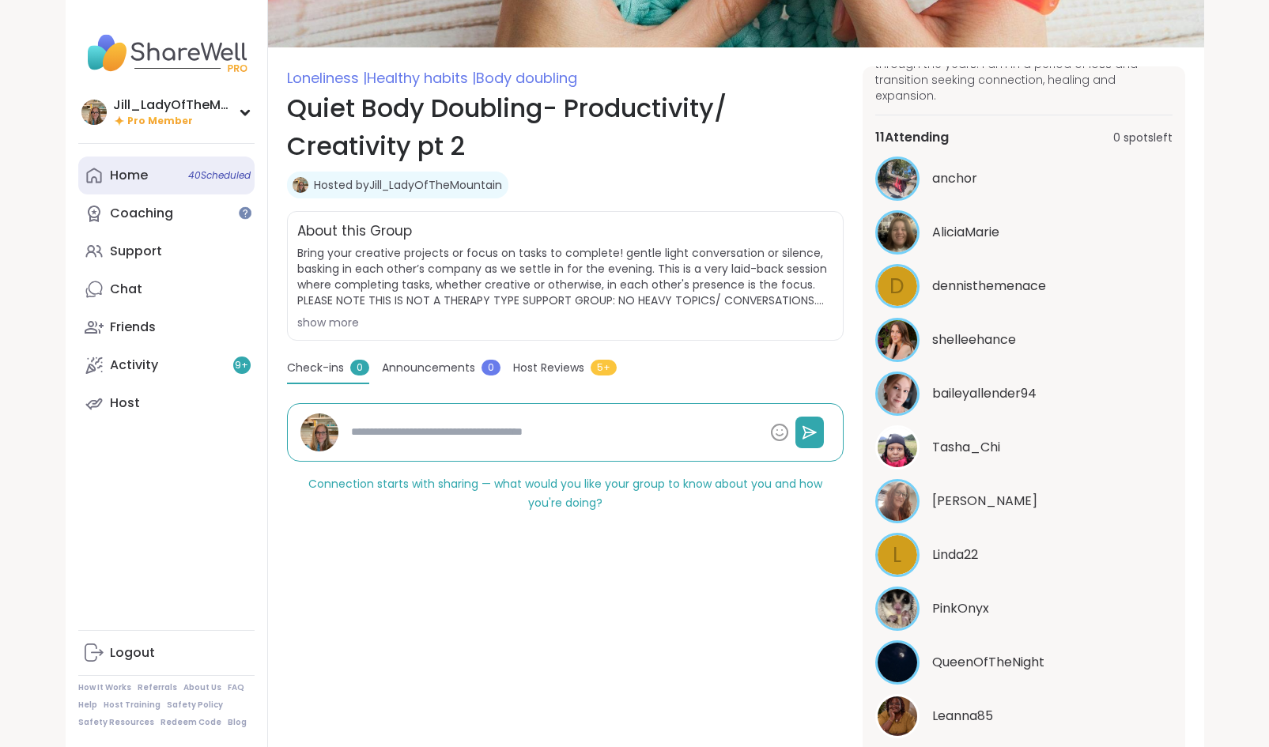
click at [194, 175] on span "40 Scheduled" at bounding box center [219, 175] width 62 height 13
type textarea "*"
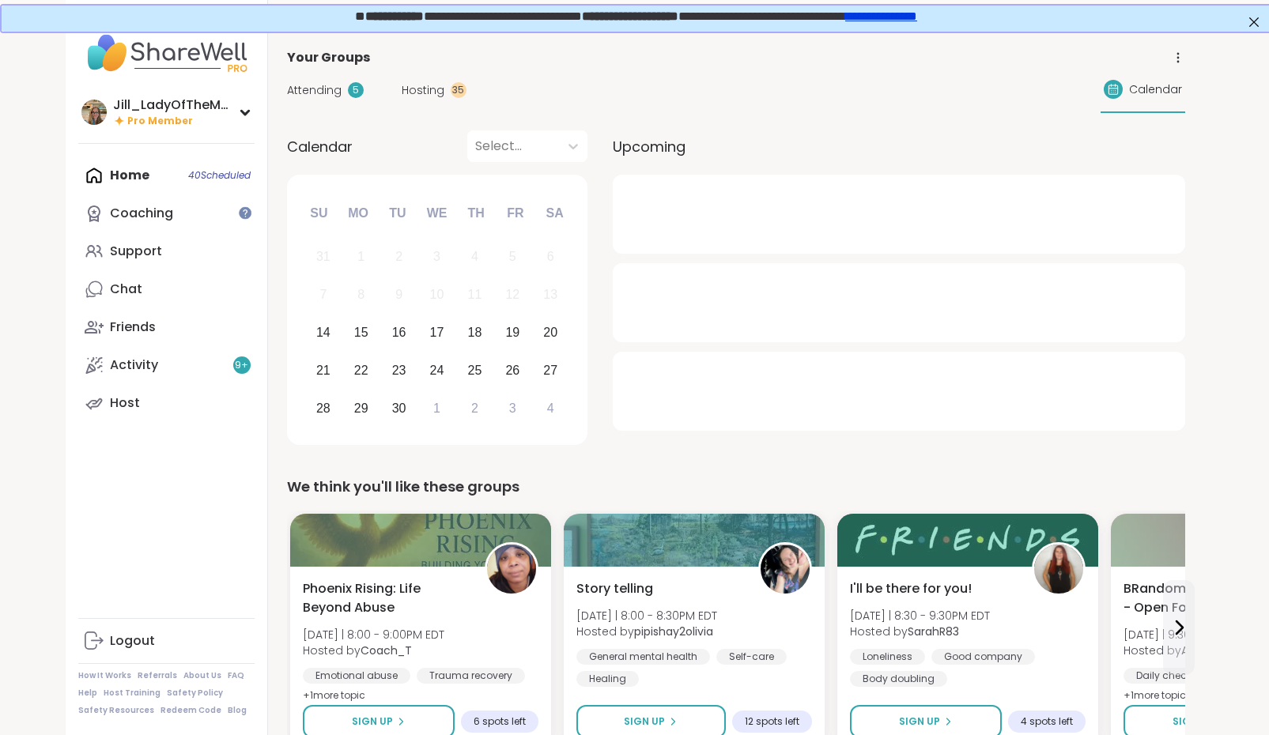
click at [437, 93] on span "Hosting" at bounding box center [423, 90] width 43 height 17
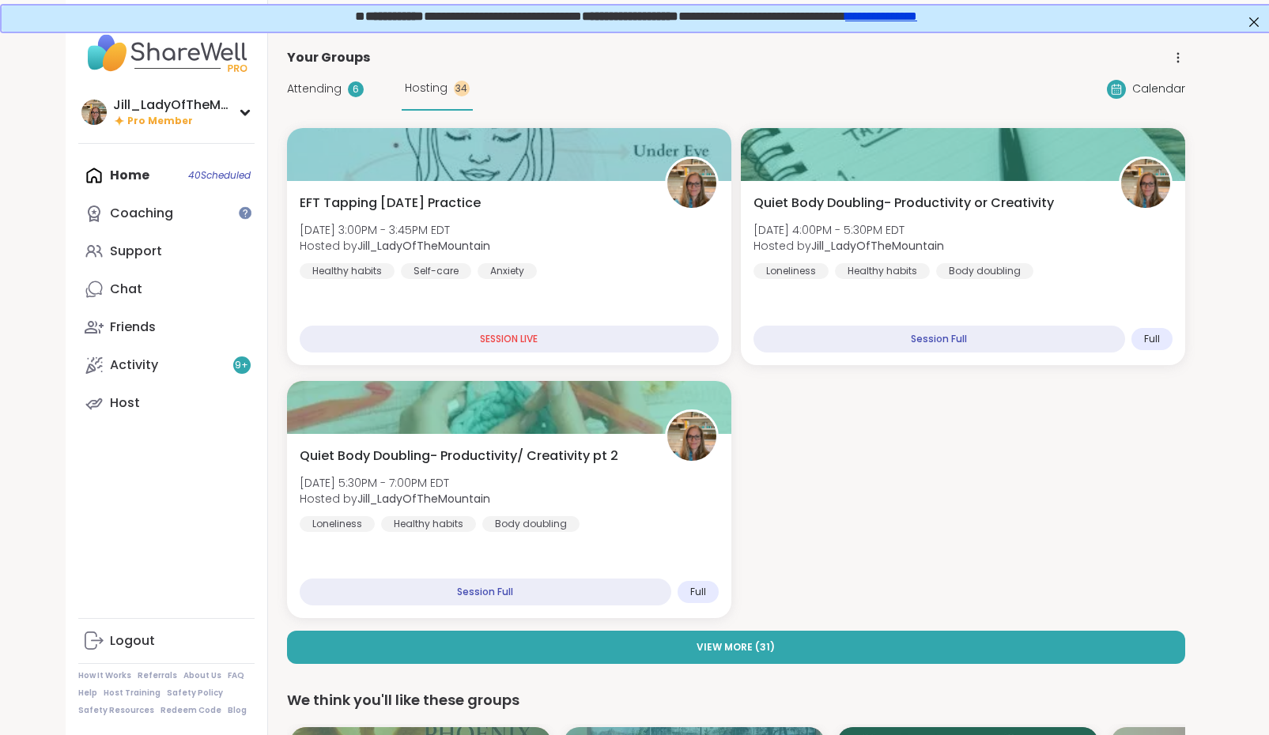
click at [317, 92] on span "Attending" at bounding box center [314, 89] width 55 height 17
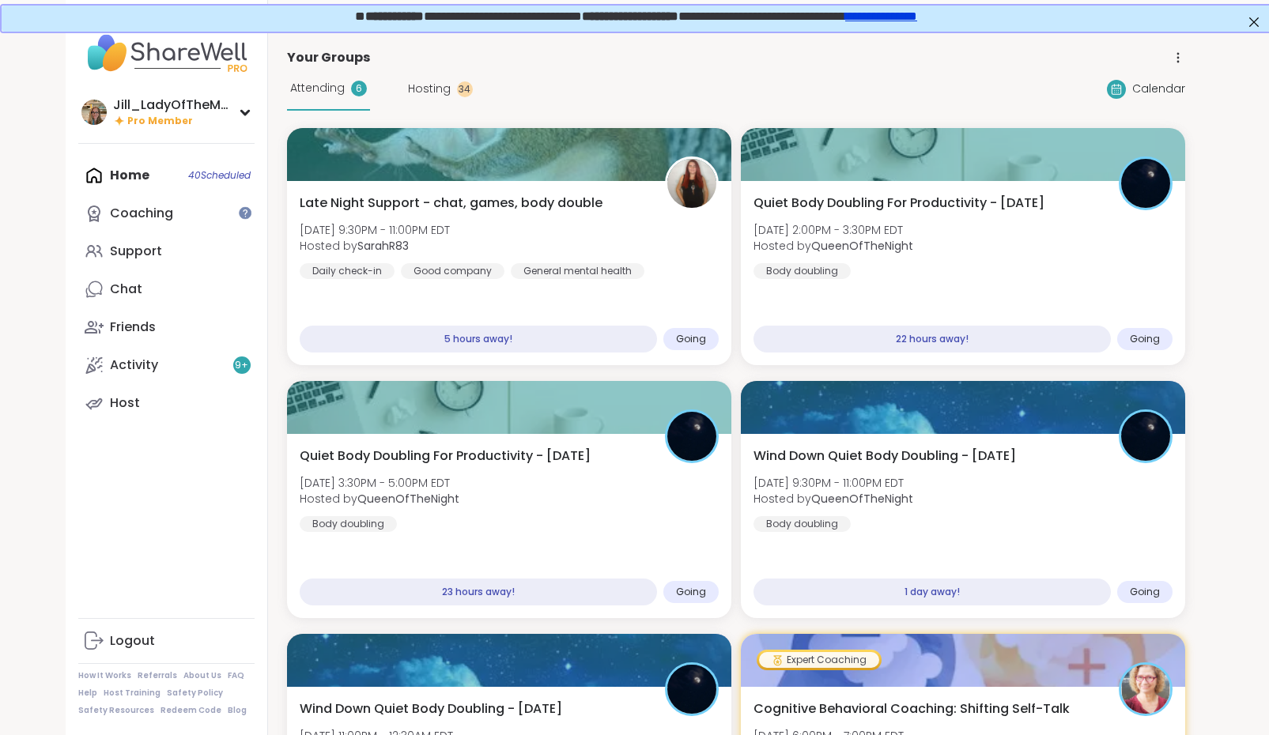
click at [185, 179] on div "Home 40 Scheduled Coaching Support Chat Friends Activity 9 + Host" at bounding box center [166, 290] width 176 height 266
click at [145, 176] on div "Home 40 Scheduled Coaching Support Chat Friends Activity 9 + Host" at bounding box center [166, 290] width 176 height 266
click at [425, 84] on span "Hosting" at bounding box center [429, 89] width 43 height 17
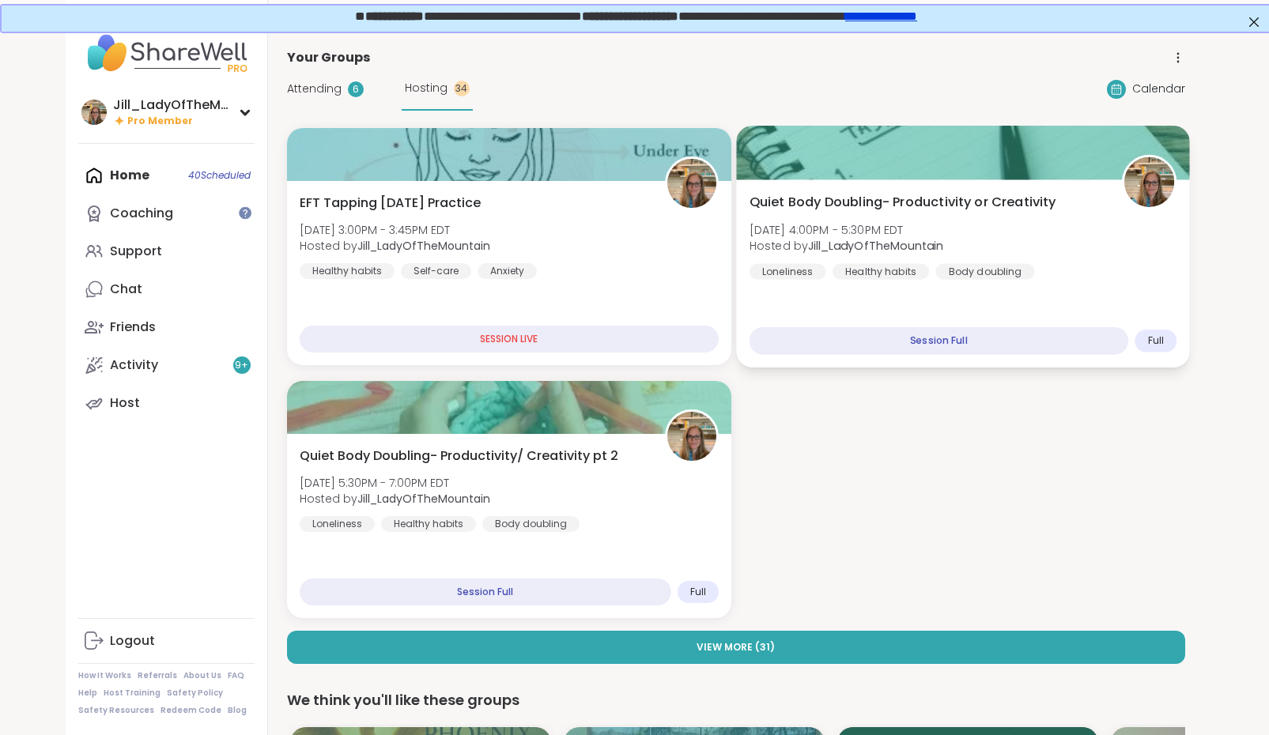
click at [965, 273] on div "Body doubling" at bounding box center [984, 271] width 99 height 16
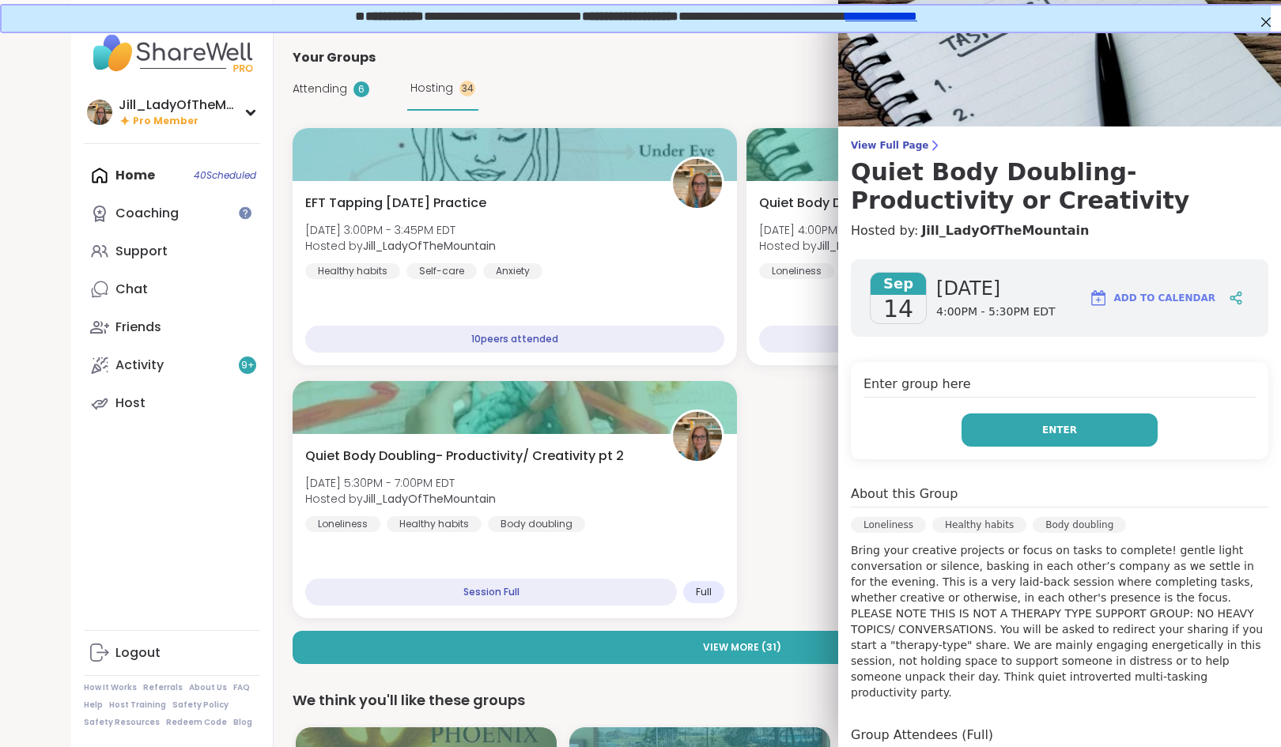
click at [1003, 432] on button "Enter" at bounding box center [1059, 429] width 196 height 33
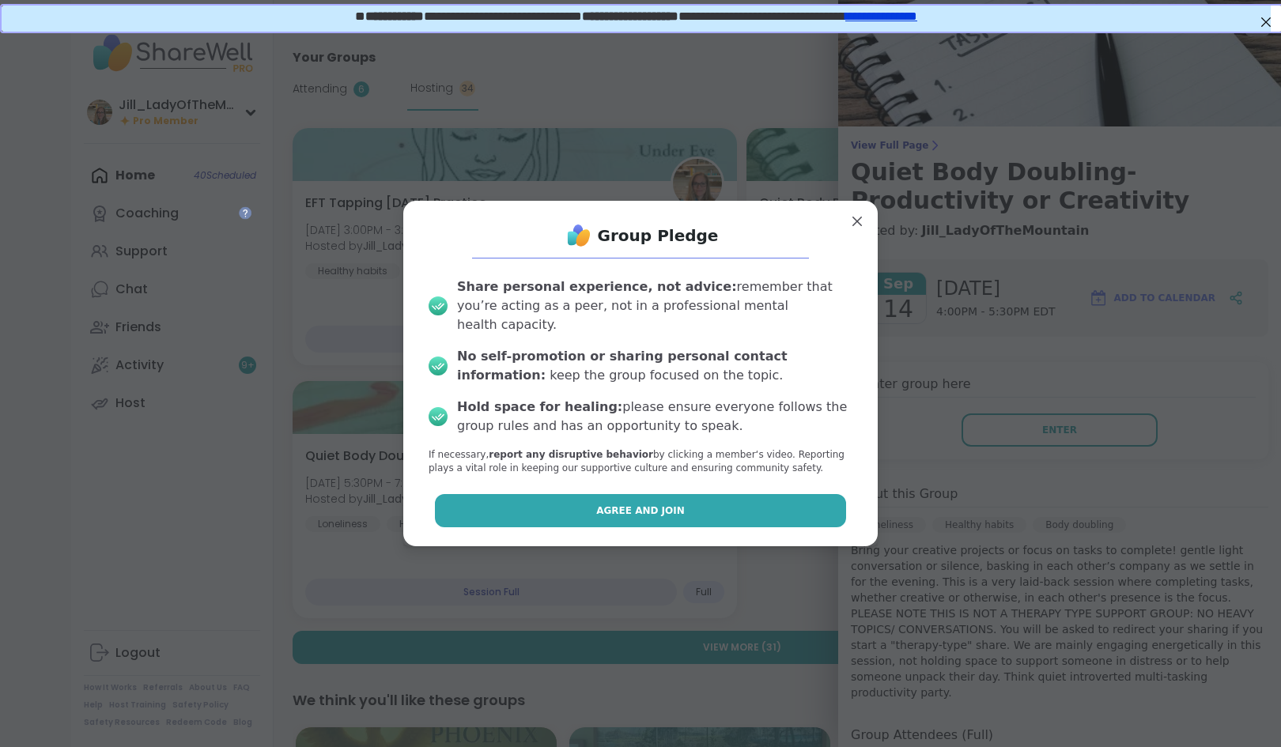
click at [772, 503] on button "Agree and Join" at bounding box center [641, 510] width 412 height 33
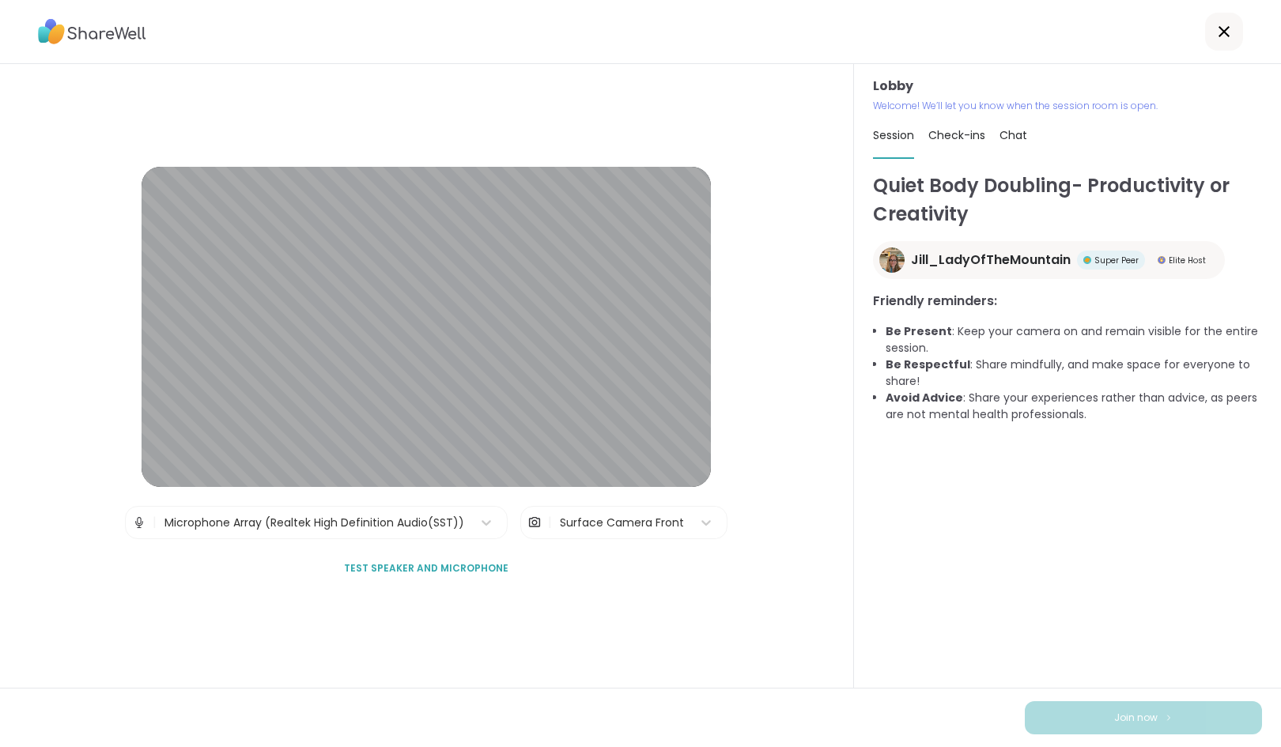
click at [1006, 130] on span "Chat" at bounding box center [1013, 135] width 28 height 16
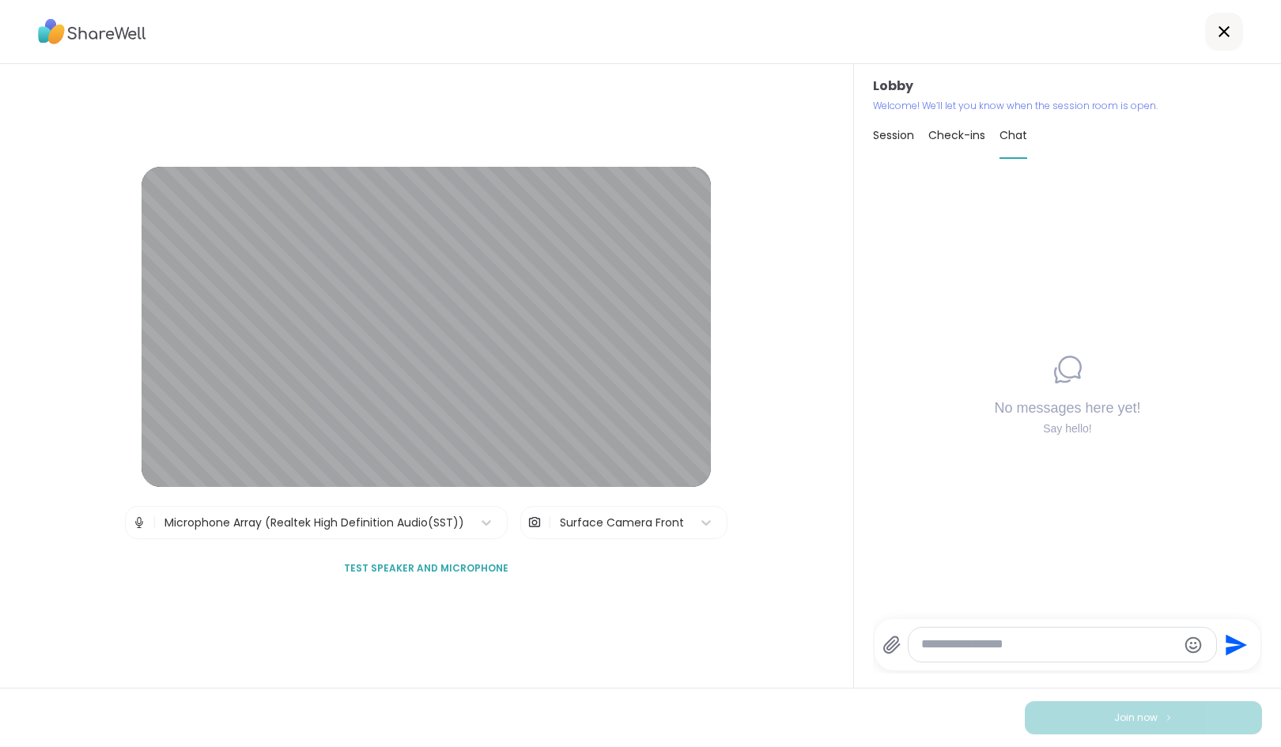
click at [938, 644] on textarea "Type your message" at bounding box center [1049, 644] width 256 height 17
paste textarea "**********"
type textarea "**********"
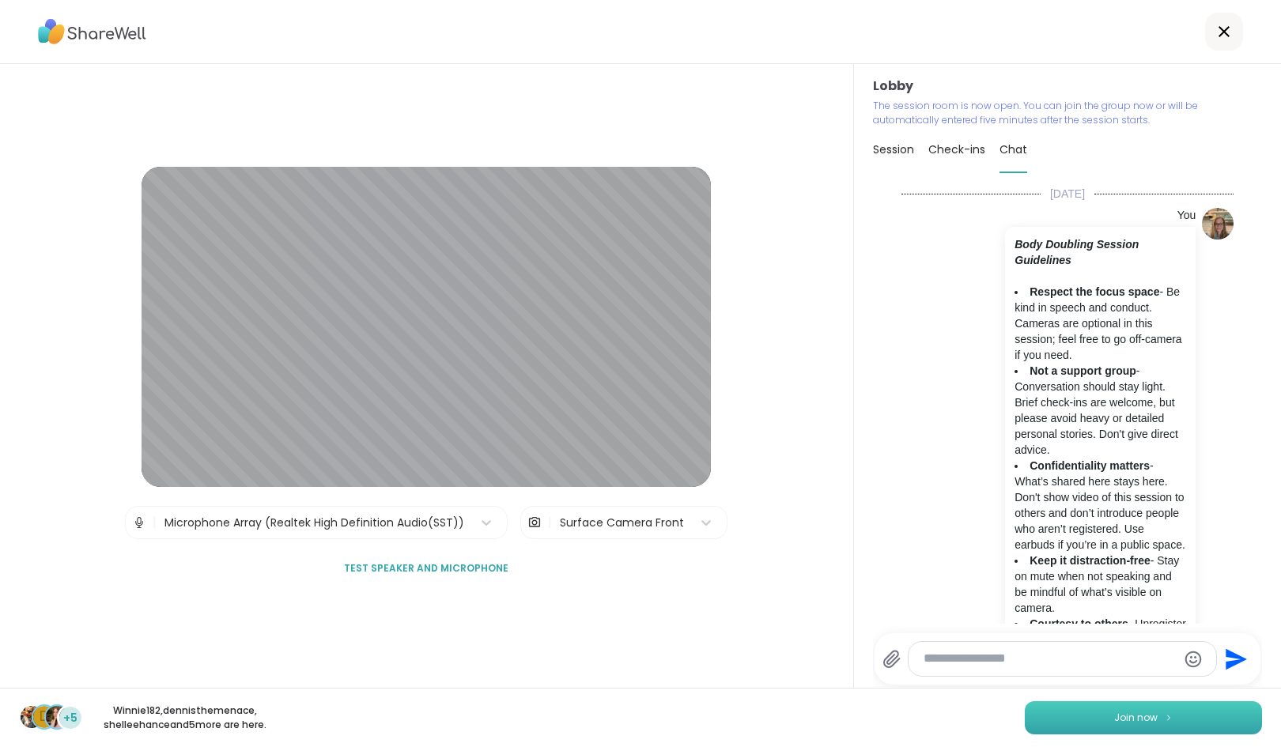
click at [1099, 712] on button "Join now" at bounding box center [1143, 717] width 237 height 33
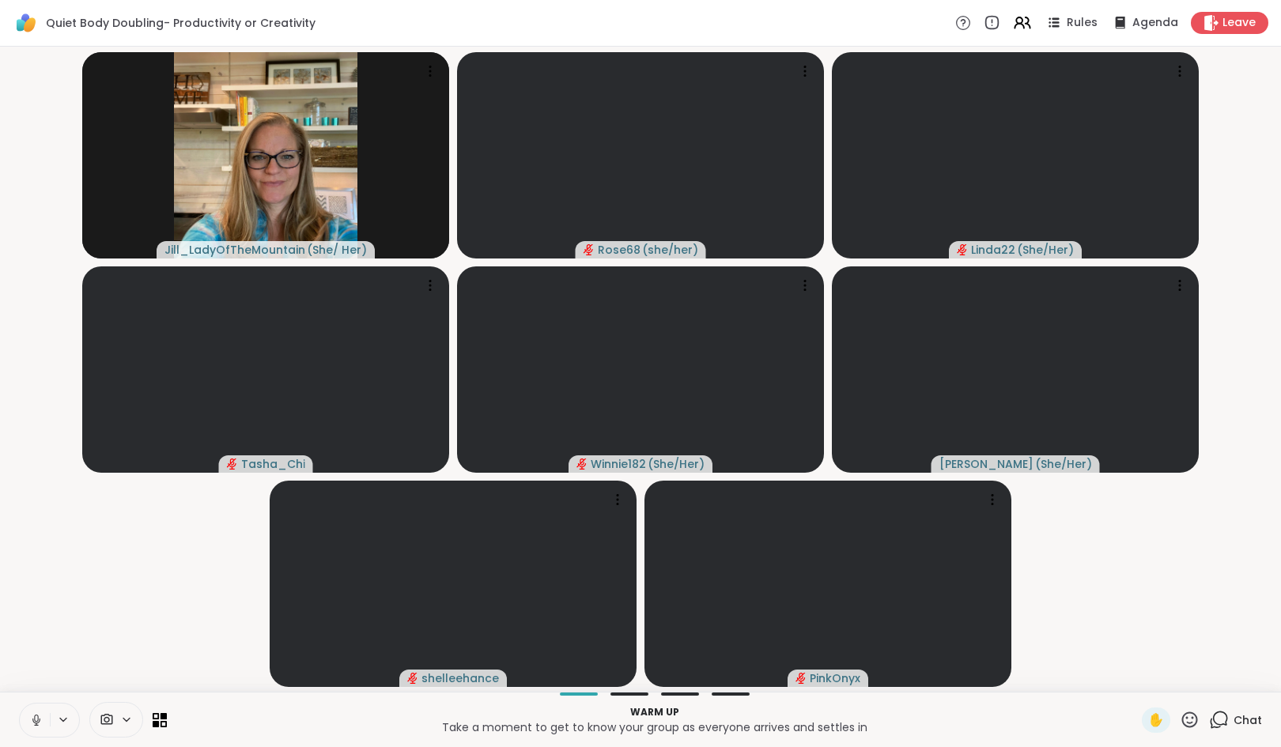
click at [1099, 712] on p "Warm up" at bounding box center [654, 712] width 956 height 14
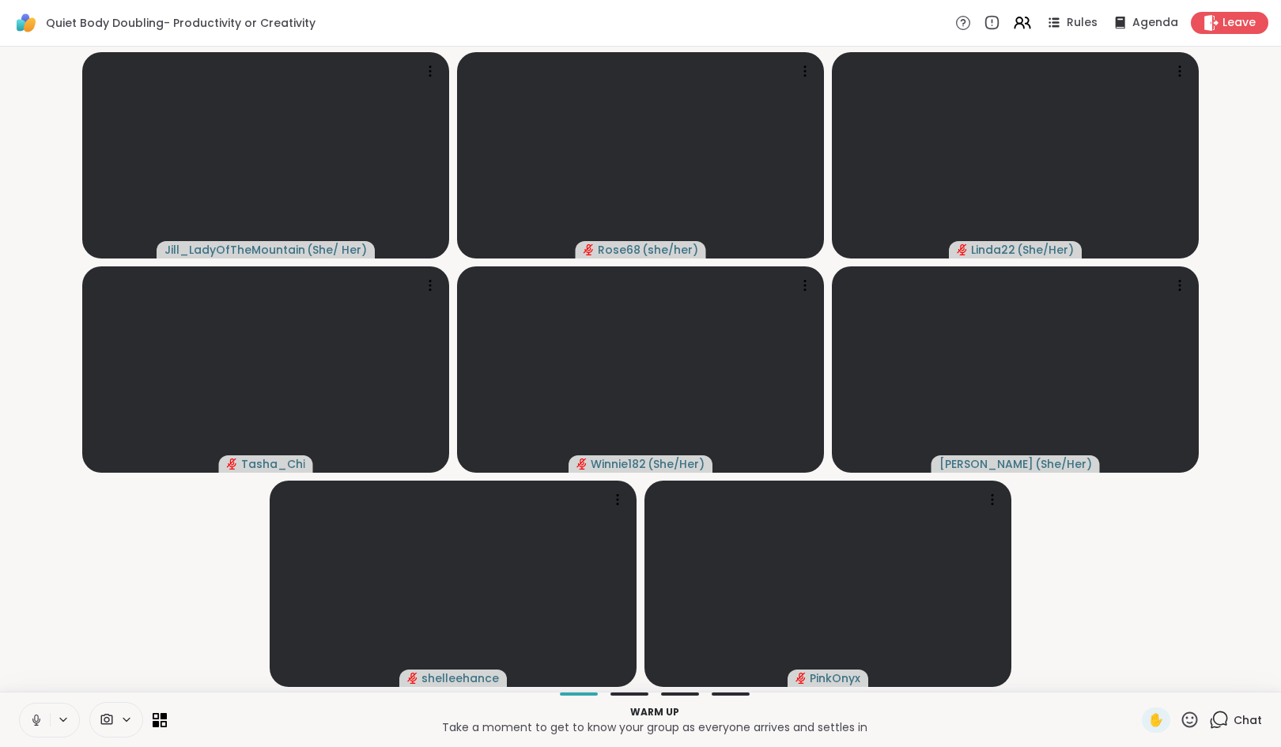
click at [1210, 715] on icon at bounding box center [1219, 720] width 20 height 20
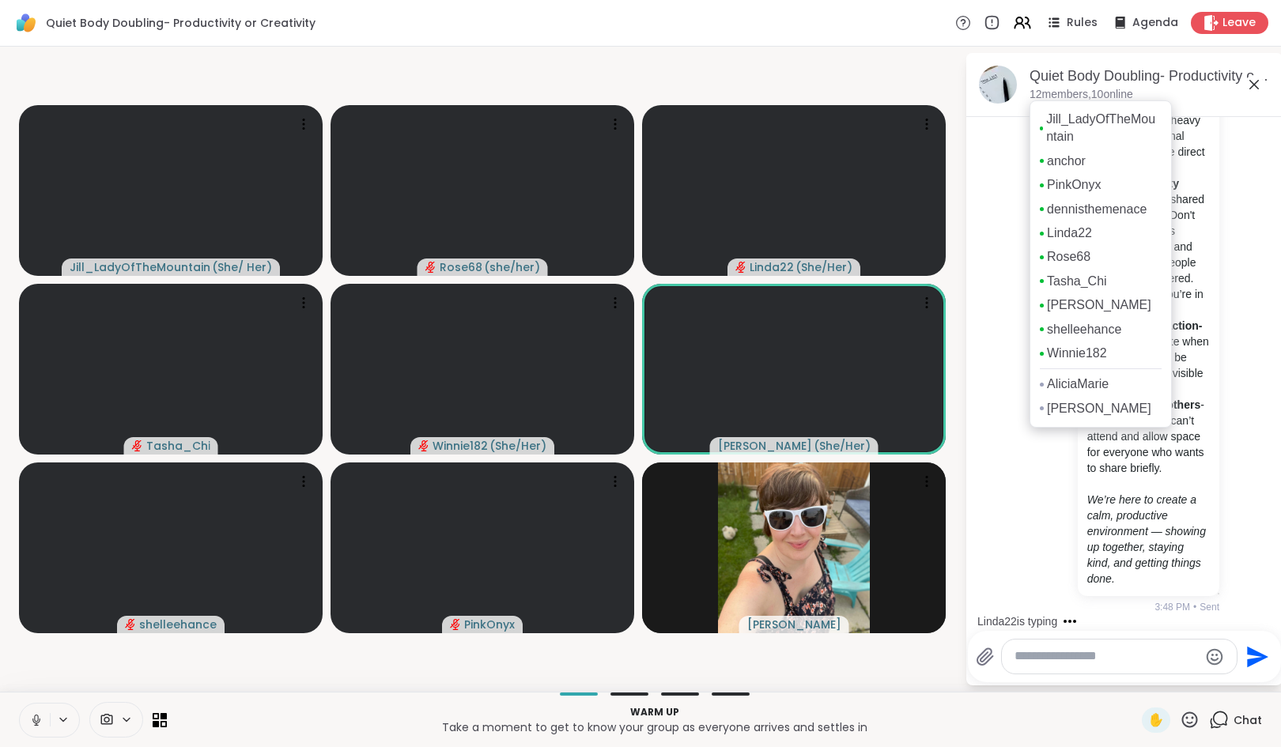
scroll to position [439, 0]
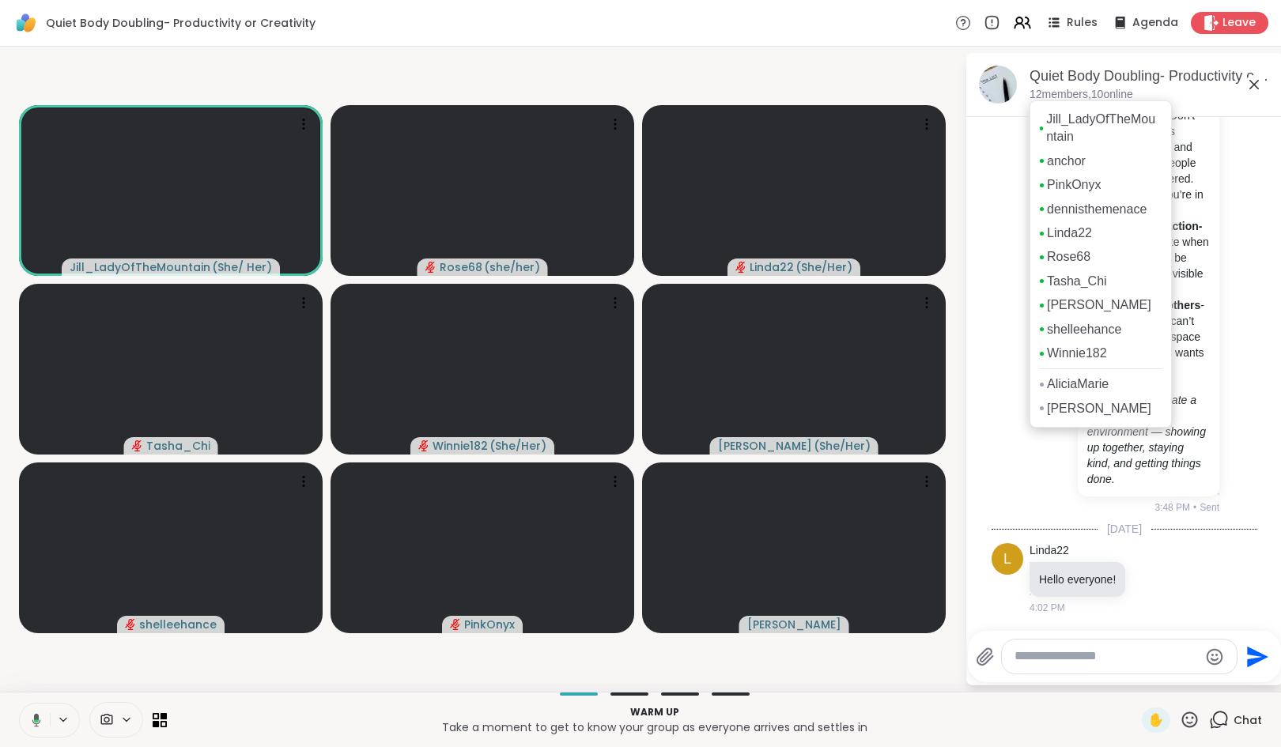
click at [1036, 96] on p "12 members, 10 online" at bounding box center [1081, 95] width 104 height 16
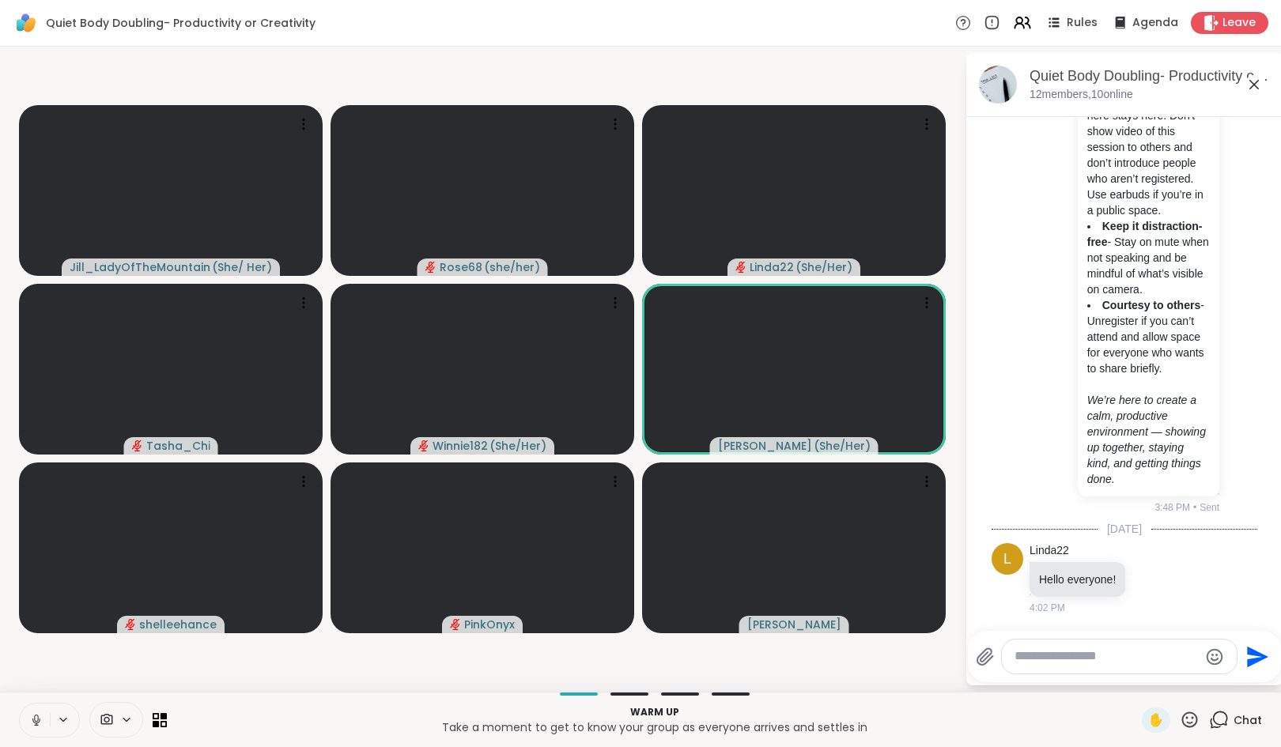
click at [1052, 658] on textarea "Type your message" at bounding box center [1106, 656] width 184 height 17
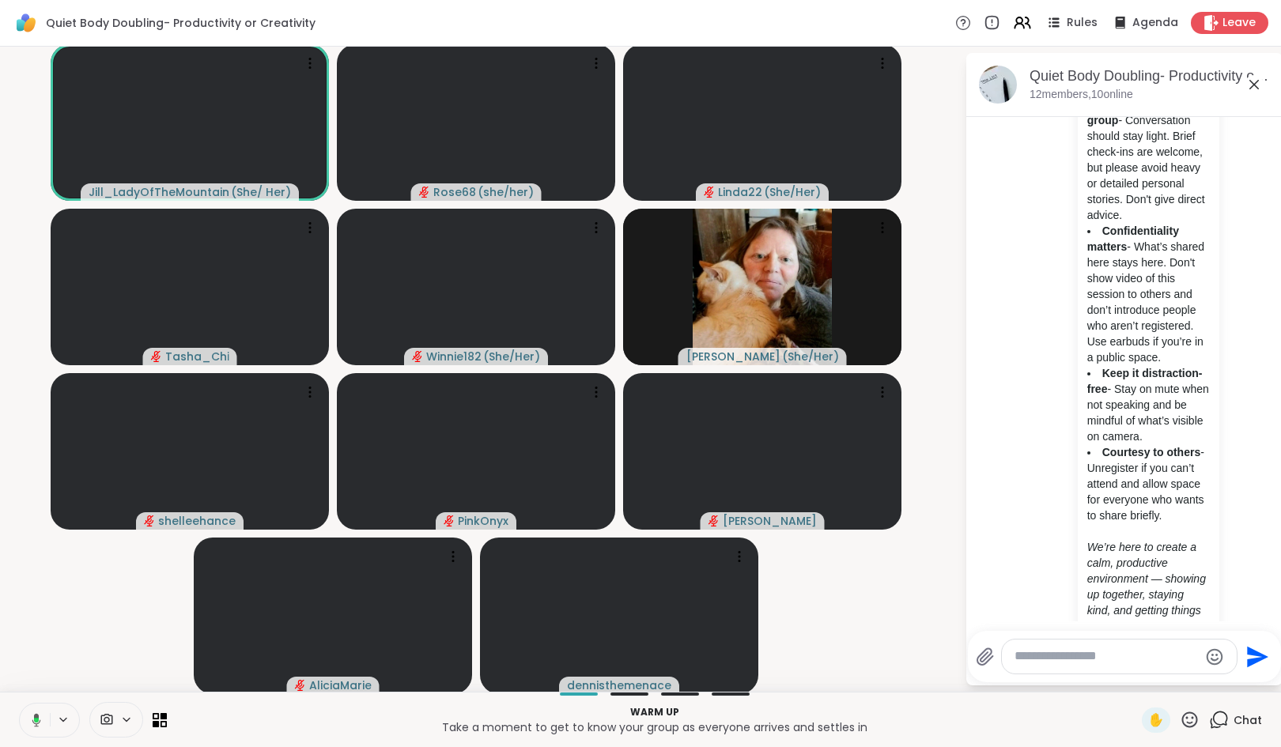
scroll to position [221, 0]
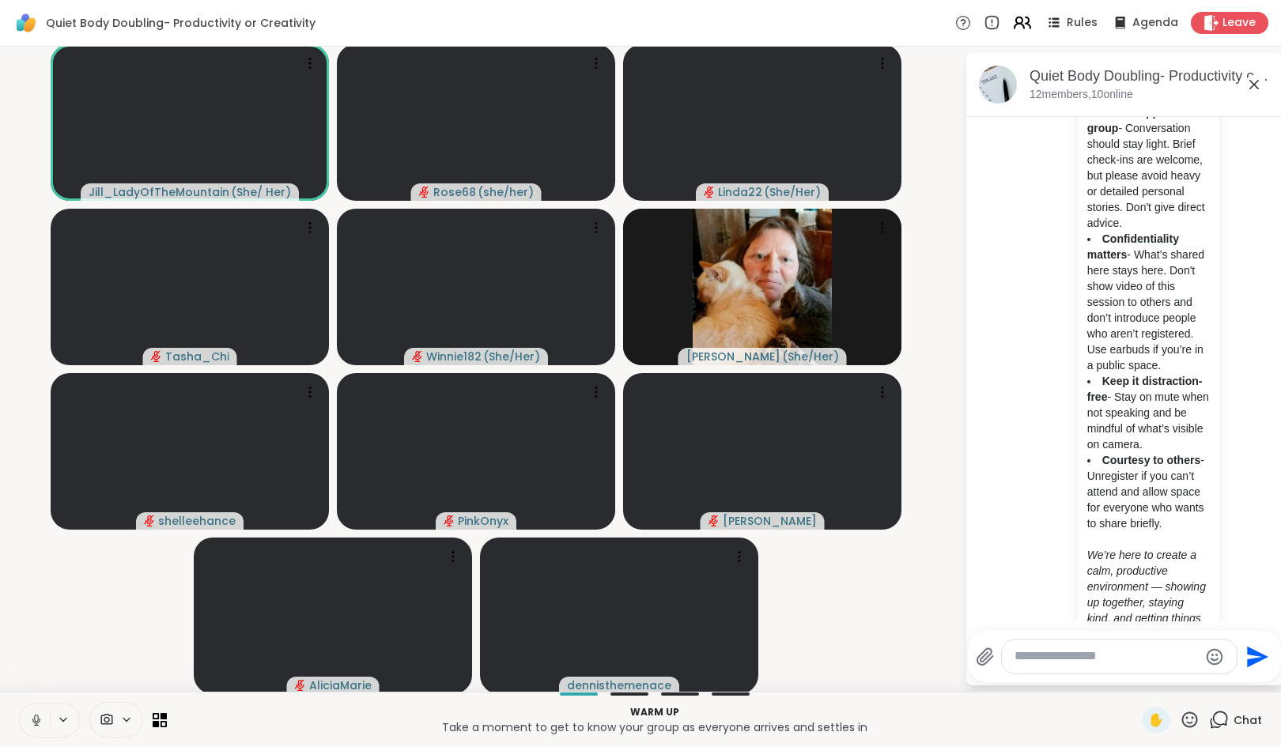
click at [1014, 25] on icon at bounding box center [1018, 26] width 9 height 5
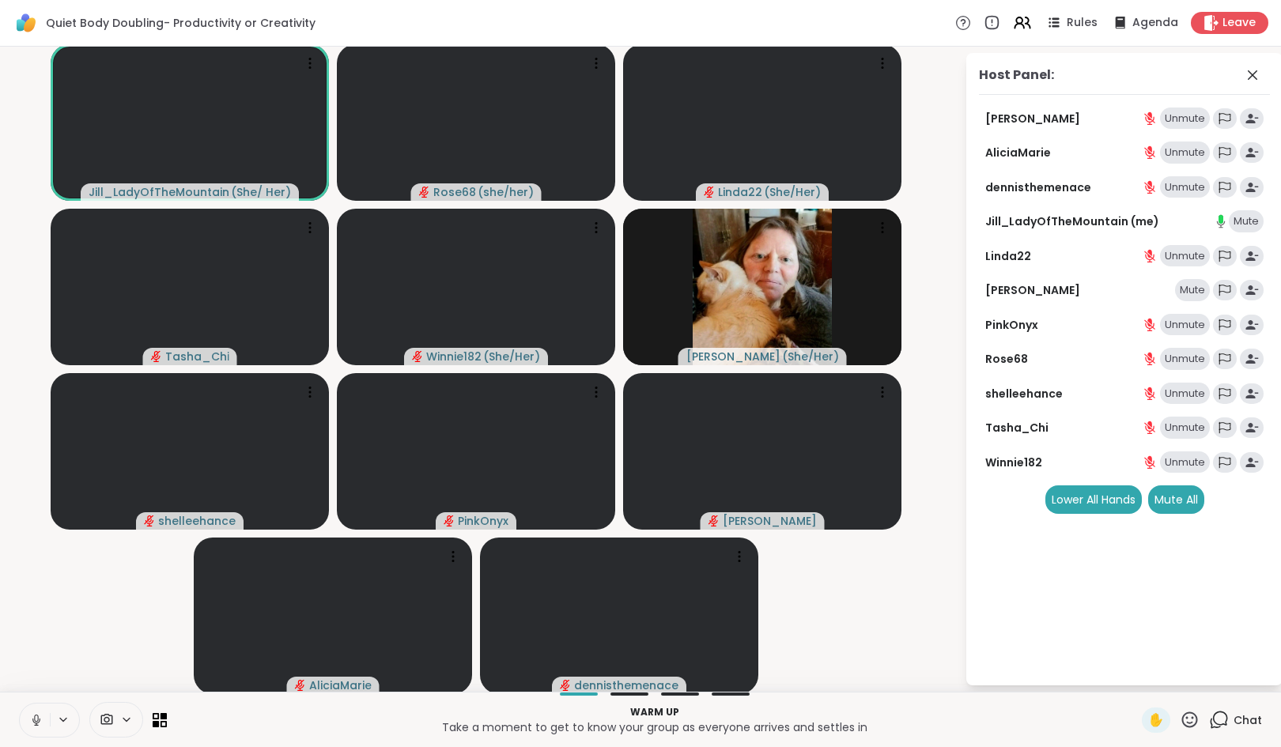
click at [1175, 294] on div "Mute" at bounding box center [1192, 290] width 35 height 22
click at [1148, 500] on div "Mute All" at bounding box center [1176, 499] width 56 height 28
click at [1243, 74] on icon at bounding box center [1252, 75] width 19 height 19
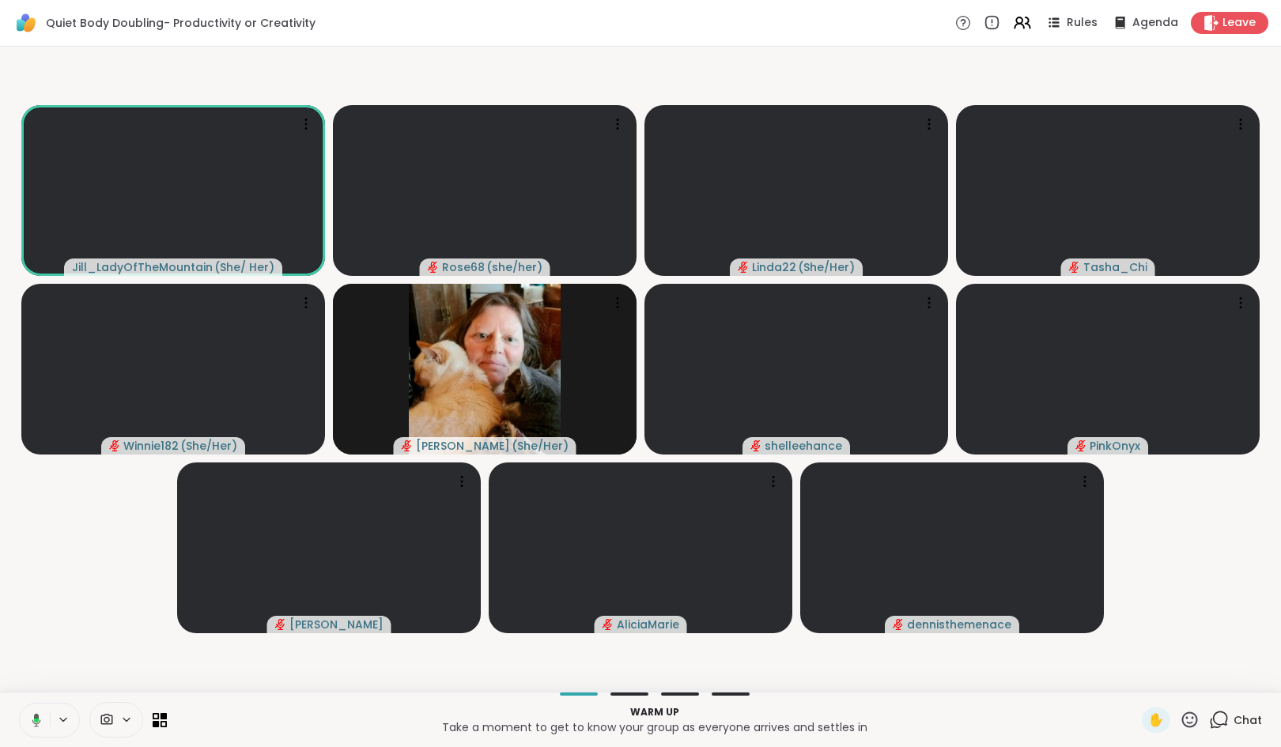
click at [1218, 721] on div "Chat" at bounding box center [1235, 720] width 53 height 25
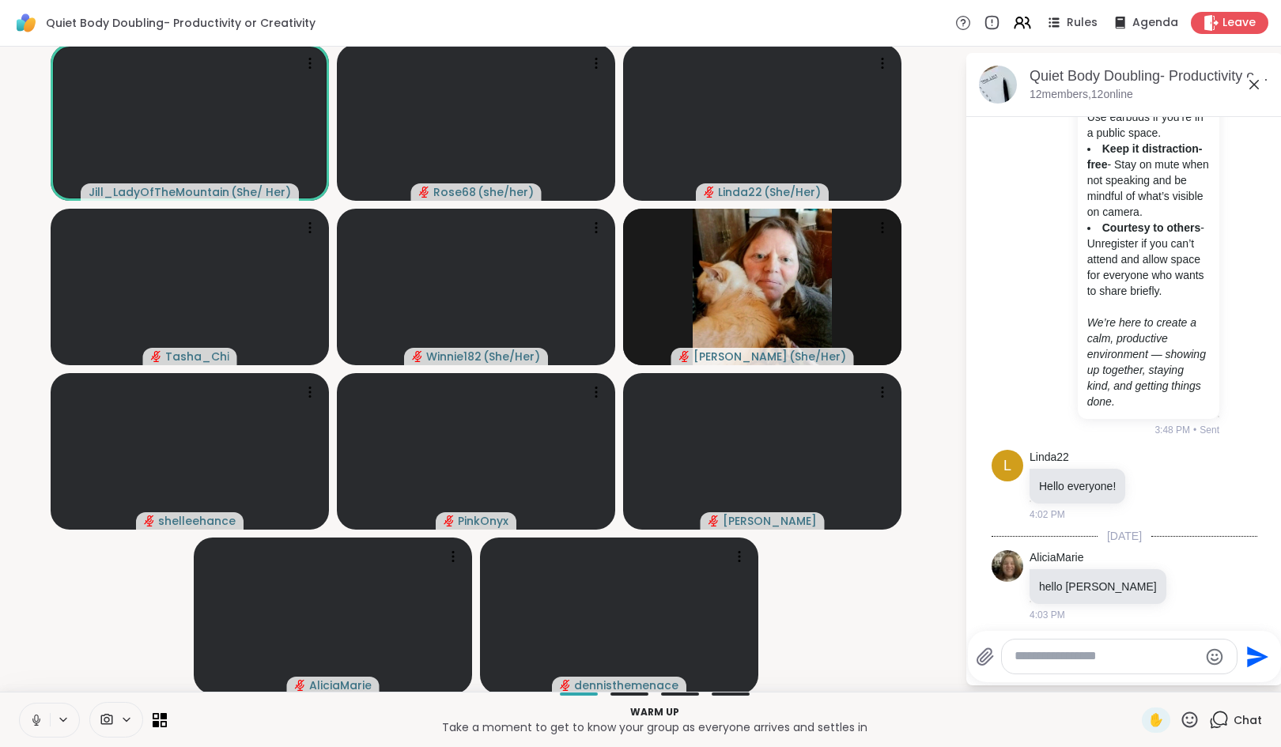
scroll to position [523, 0]
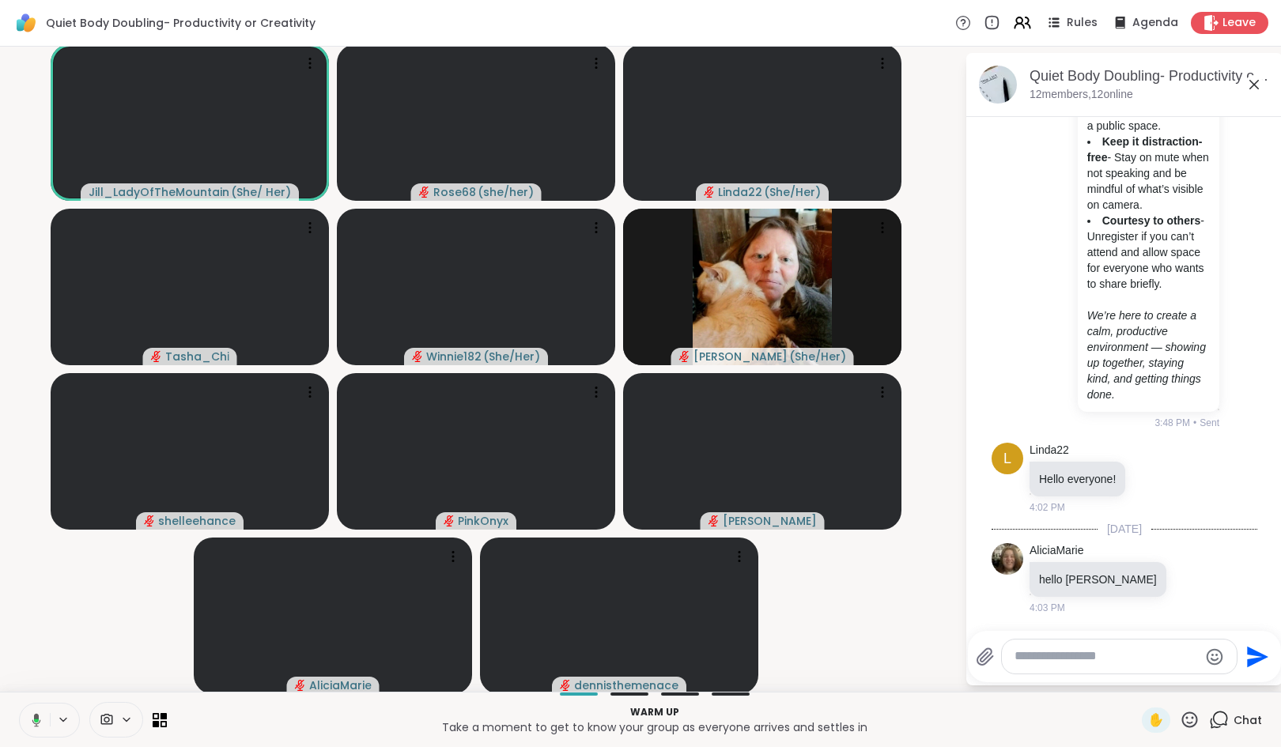
click at [1097, 657] on textarea "Type your message" at bounding box center [1106, 656] width 184 height 17
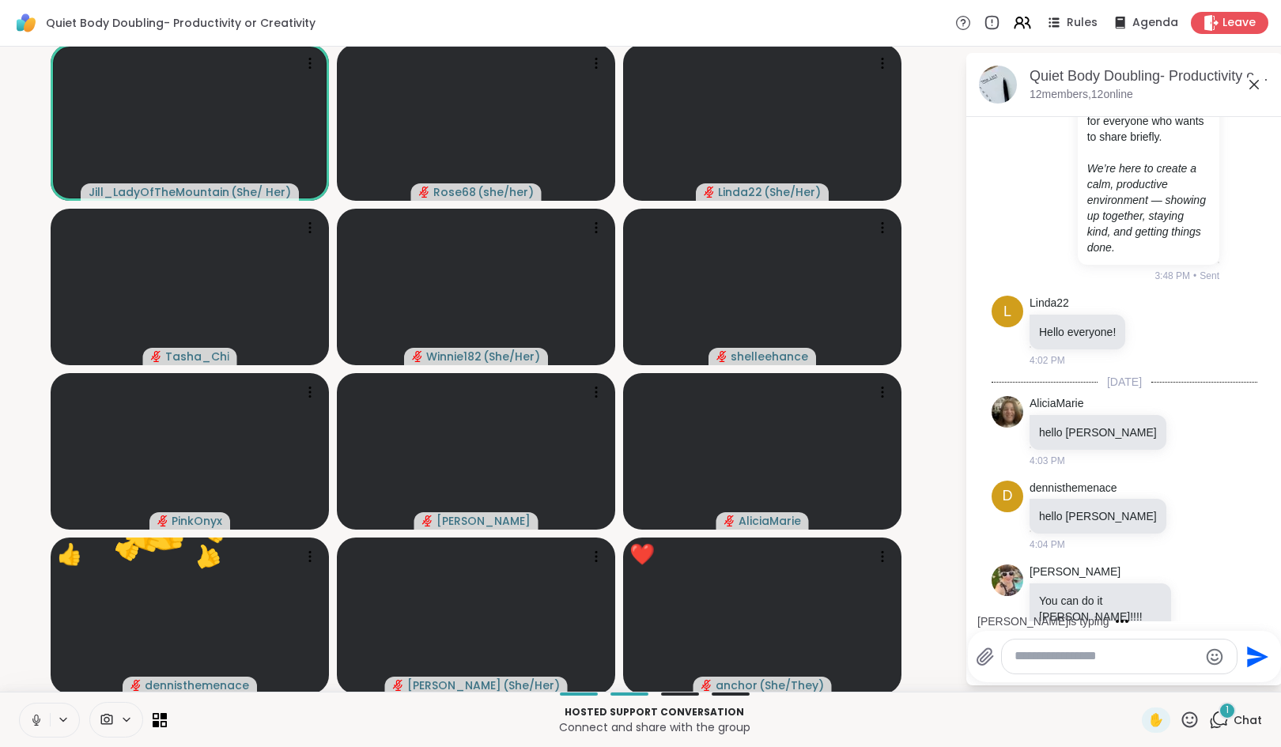
scroll to position [692, 0]
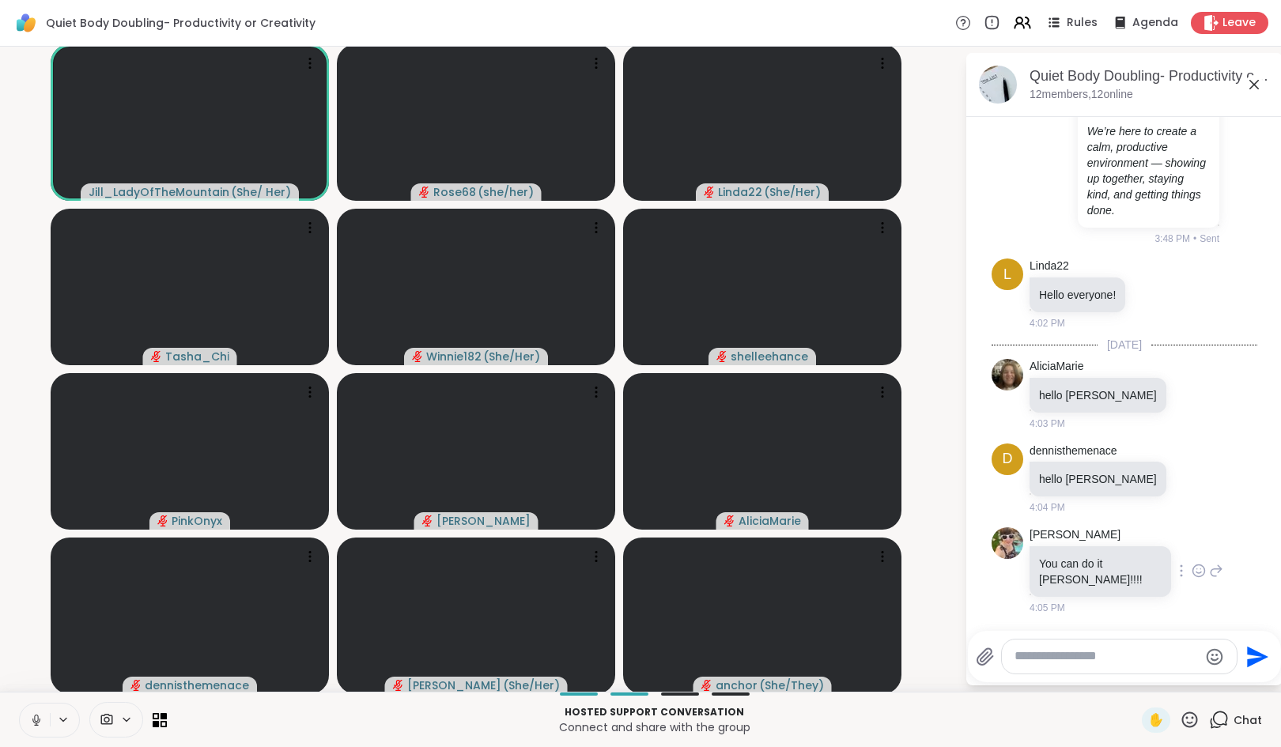
click at [1201, 568] on icon at bounding box center [1201, 568] width 0 height 0
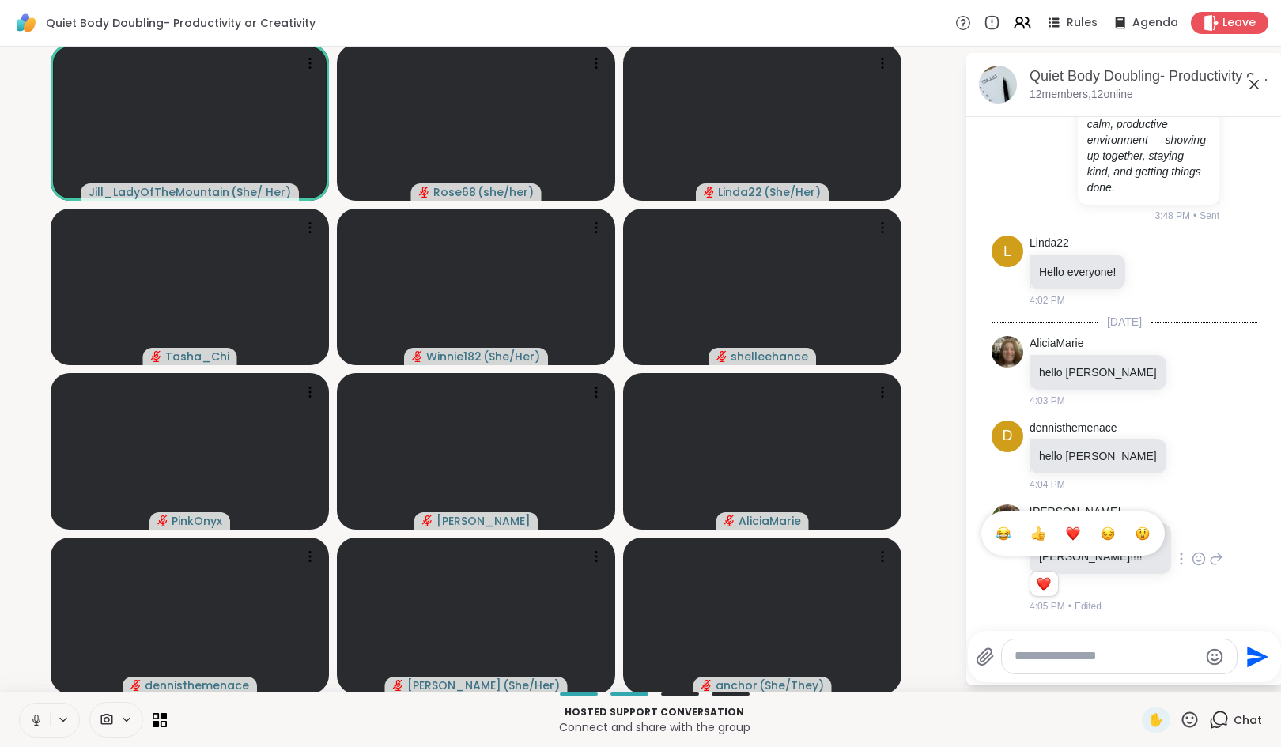
scroll to position [714, 0]
click at [1066, 542] on span "Select Reaction: Heart" at bounding box center [1073, 534] width 14 height 16
click at [1070, 655] on textarea "Type your message" at bounding box center [1106, 656] width 184 height 17
click at [1064, 658] on textarea "Type your message" at bounding box center [1106, 656] width 184 height 17
click at [1087, 656] on textarea "Type your message" at bounding box center [1106, 656] width 184 height 17
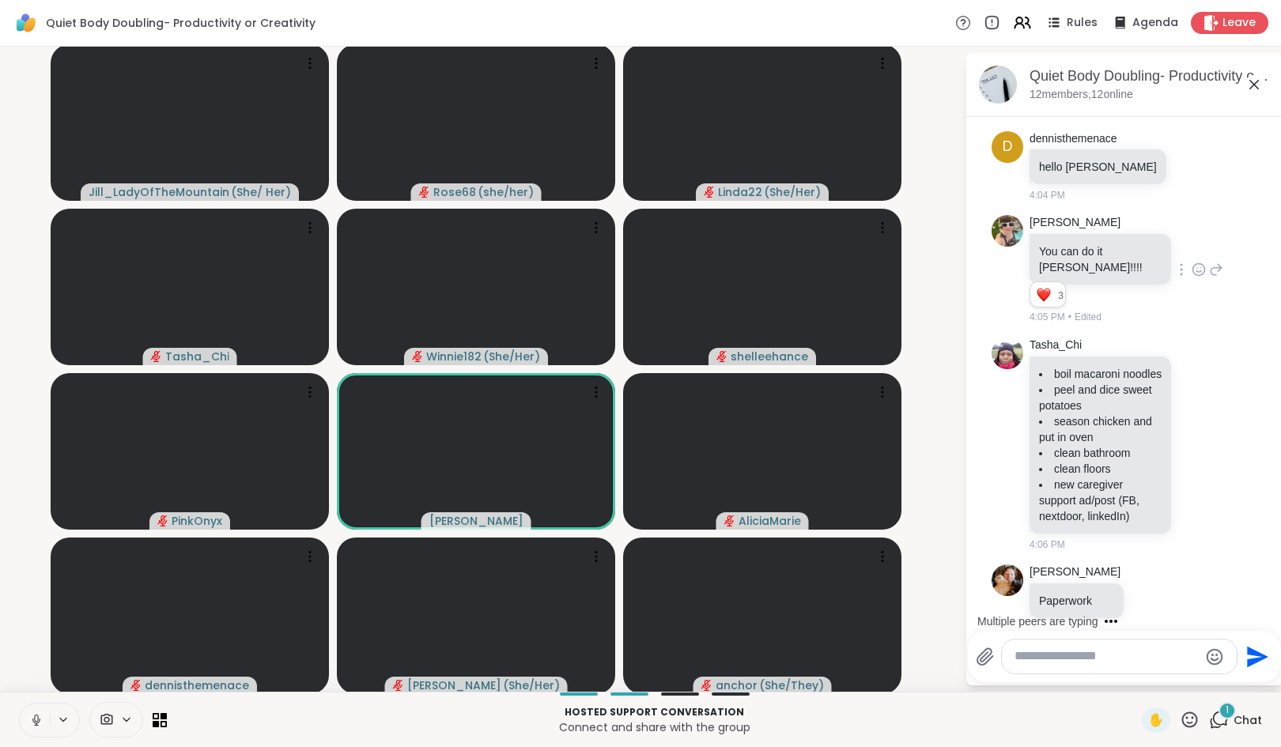
scroll to position [1041, 0]
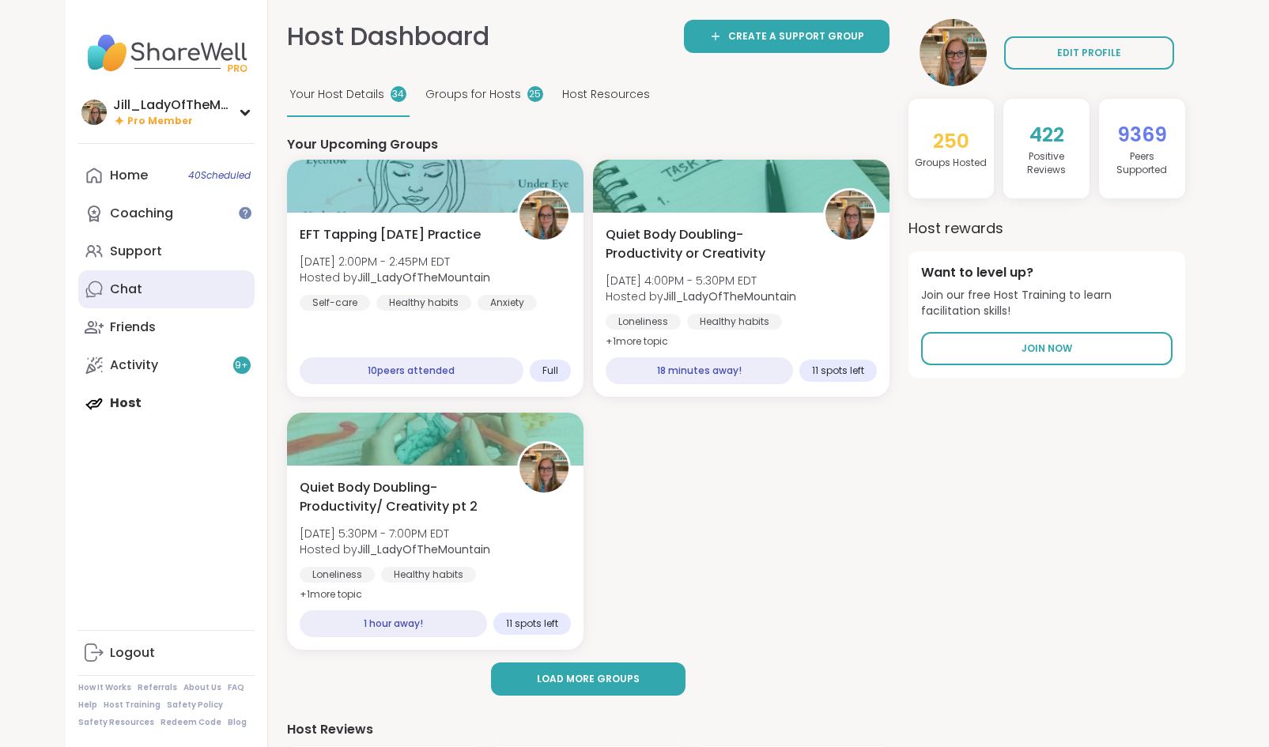
click at [189, 295] on link "Chat" at bounding box center [166, 289] width 176 height 38
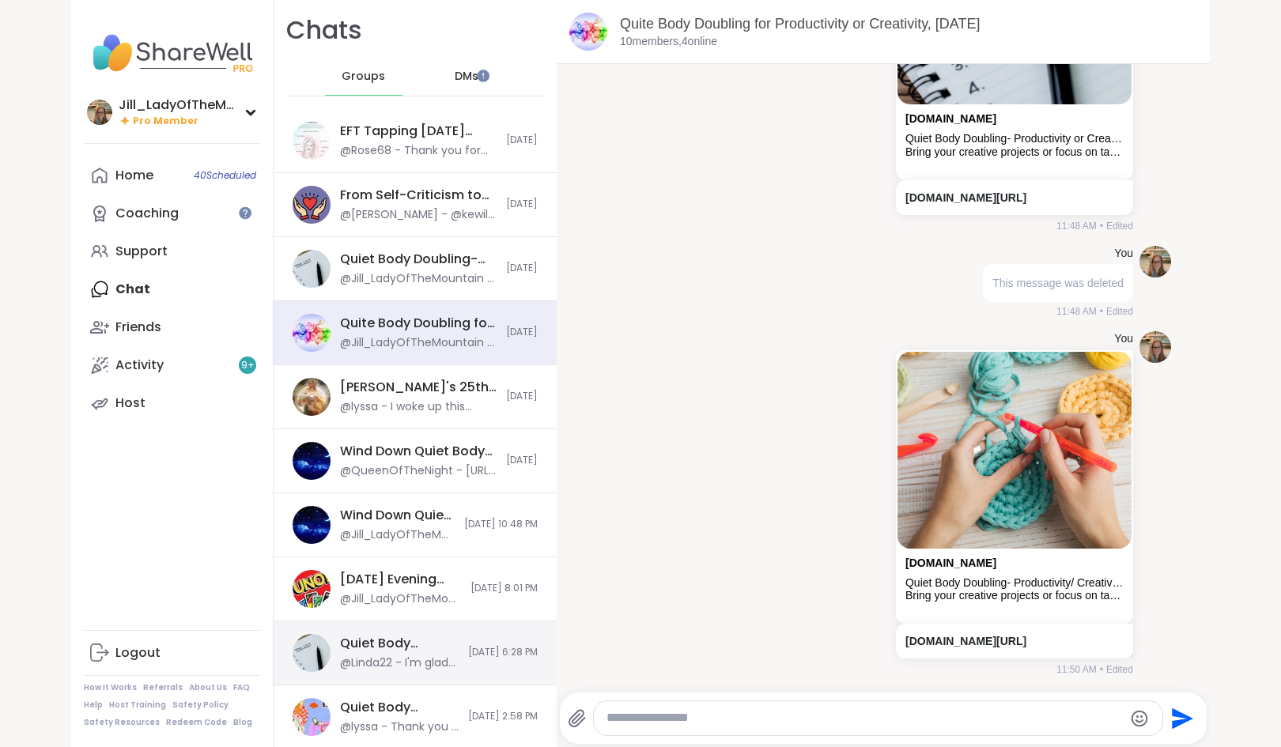
click at [468, 655] on span "[DATE] 6:28 PM" at bounding box center [503, 652] width 70 height 13
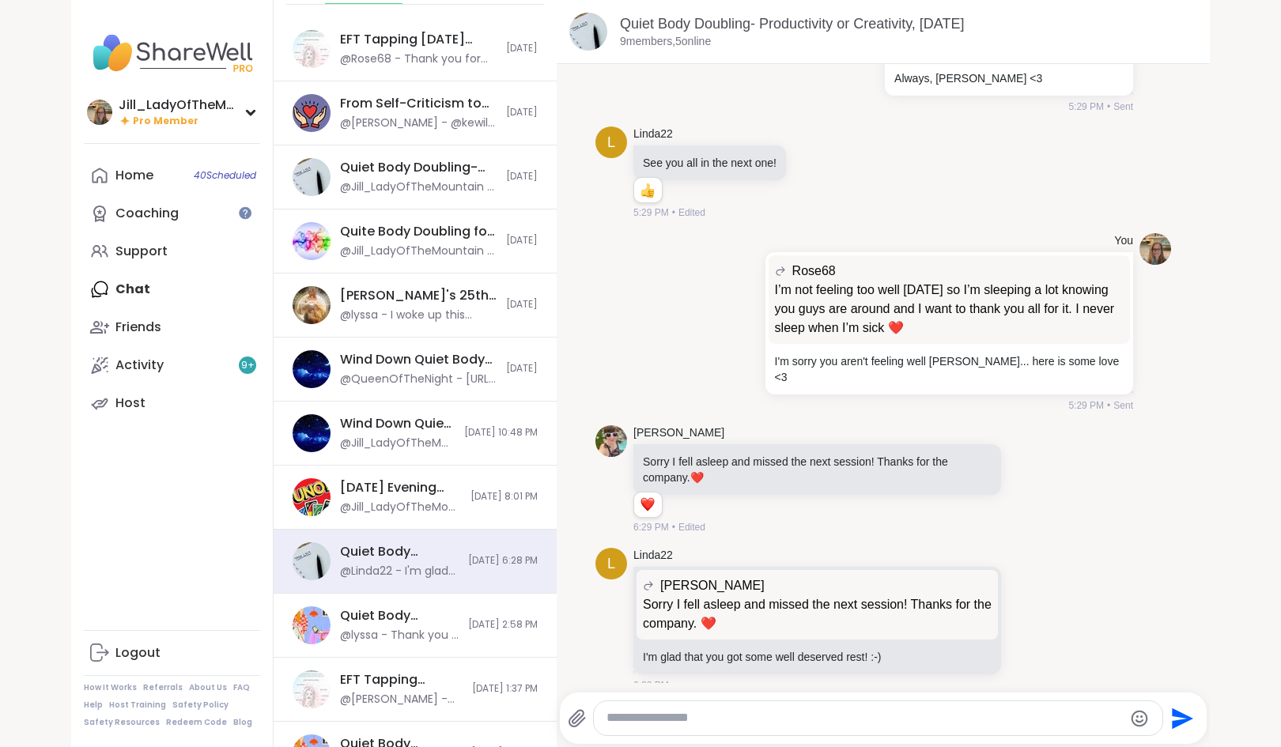
scroll to position [104, 0]
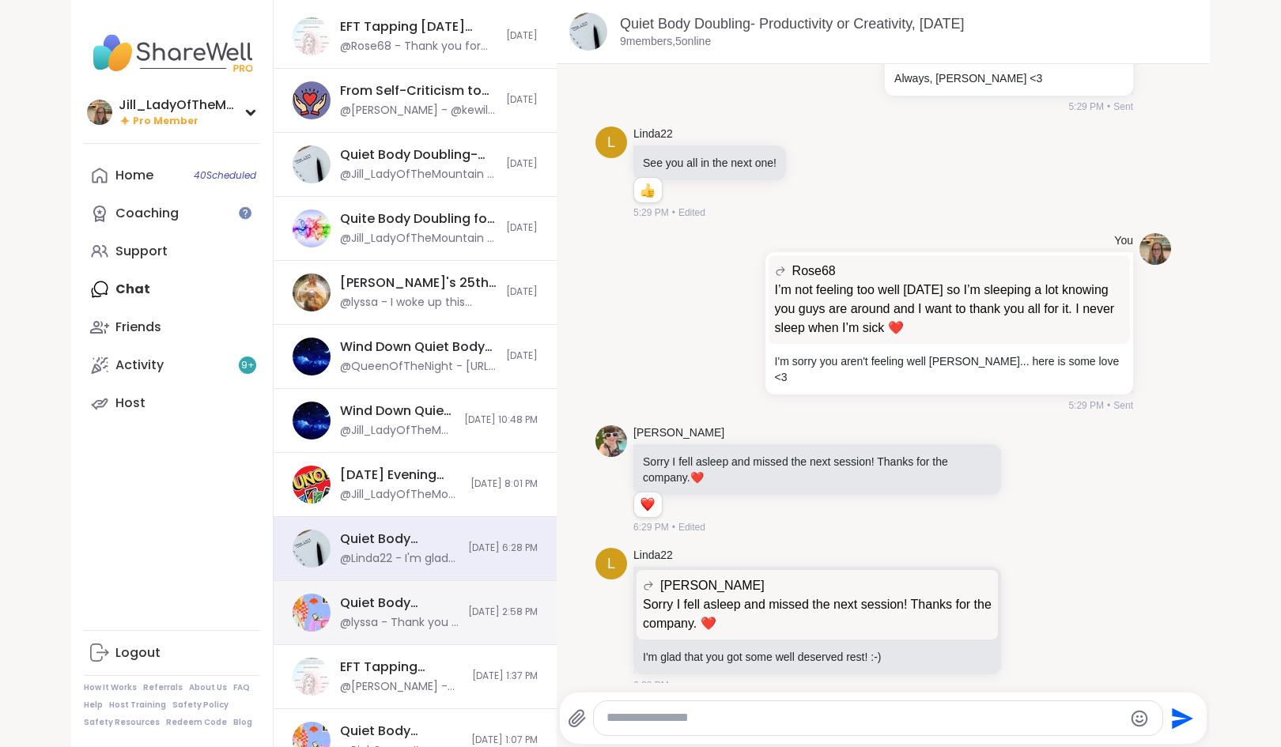
click at [464, 625] on div "Quiet Body Doubling For Productivity or Creativity, Sep 13 @lyssa - Thank you !…" at bounding box center [415, 613] width 283 height 64
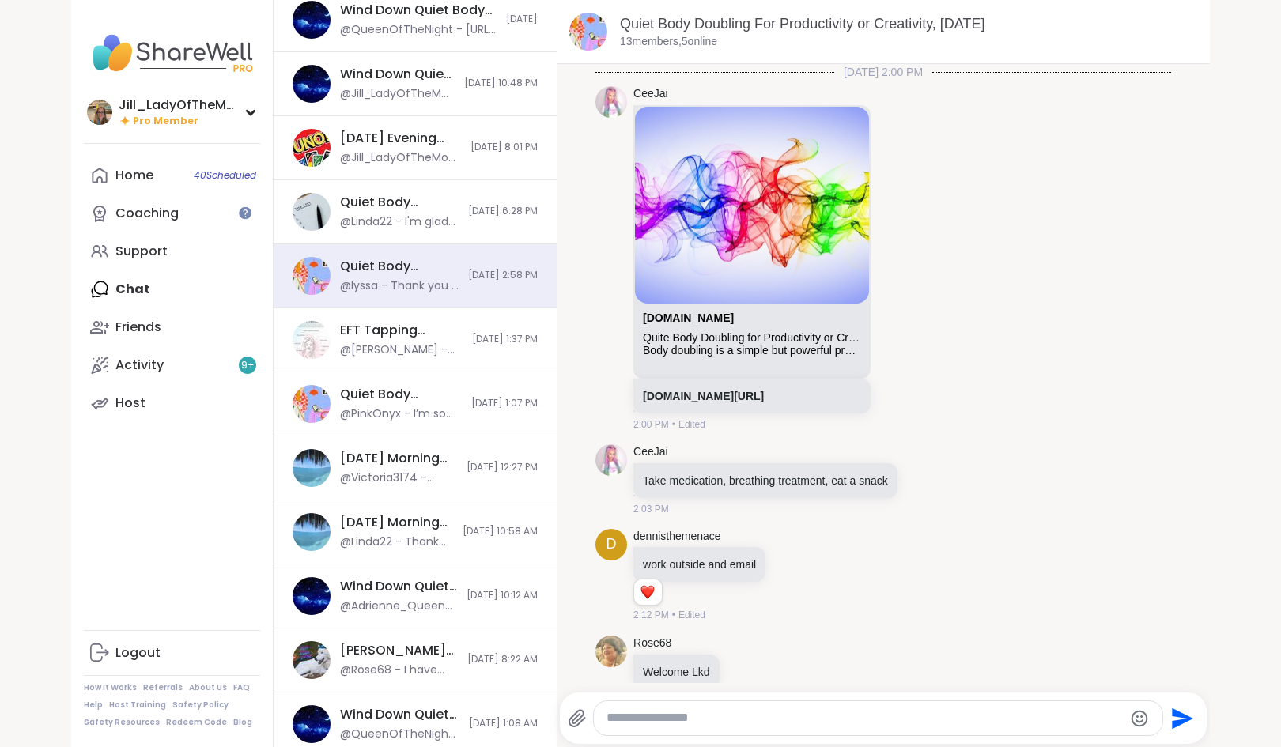
scroll to position [478, 0]
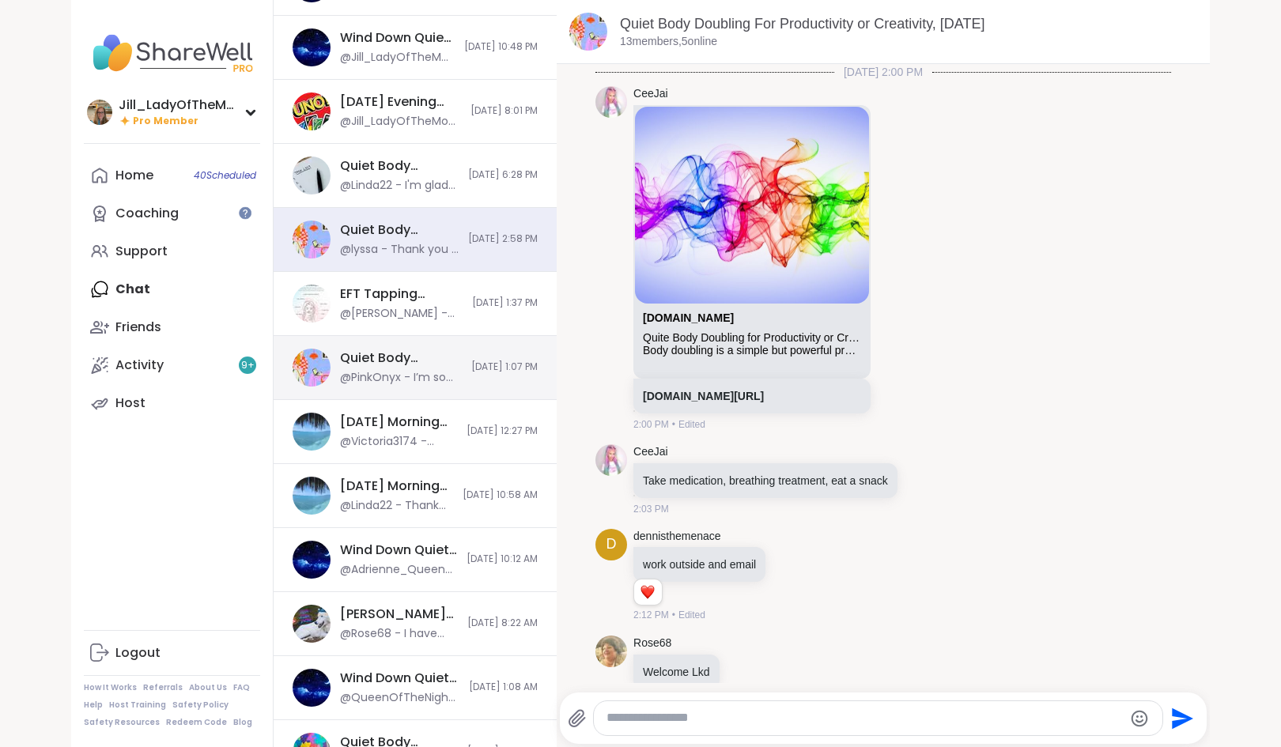
click at [466, 359] on div "Quiet Body Doubling For Productivity or Creativity, Sep 13 @PinkOnyx - I’m so s…" at bounding box center [415, 368] width 283 height 64
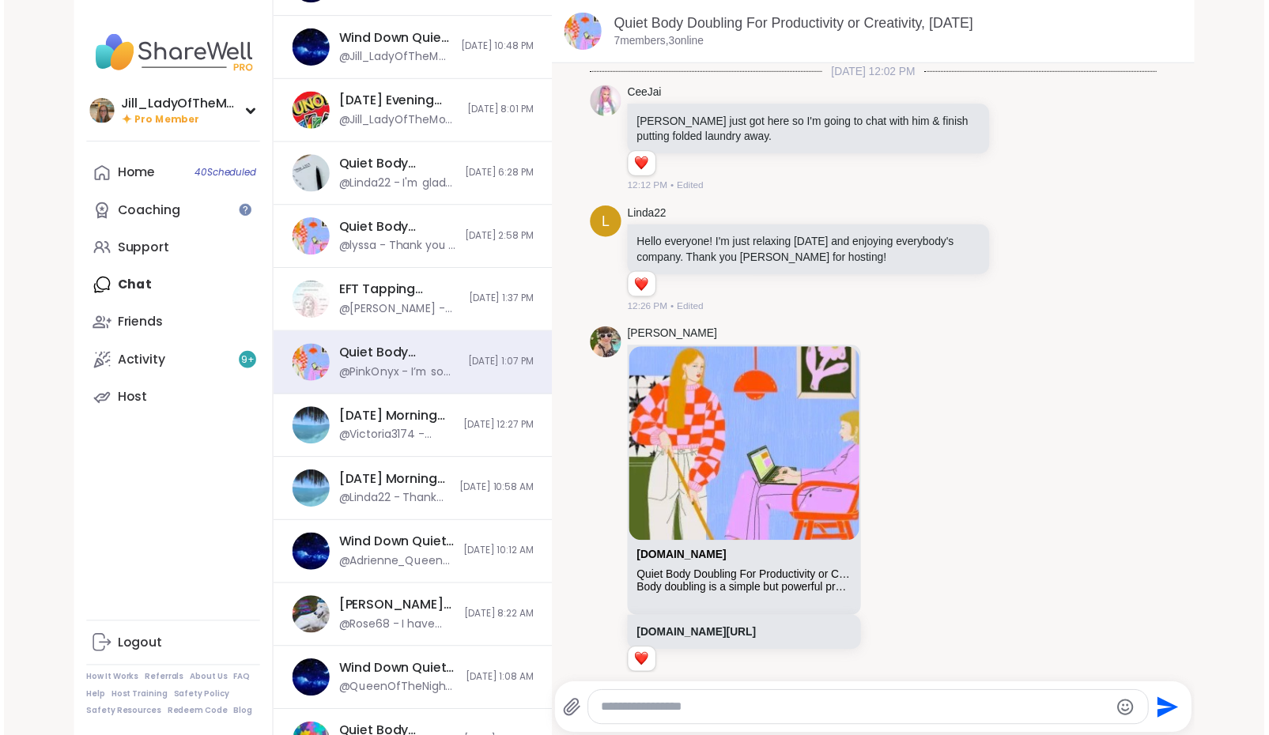
scroll to position [123, 0]
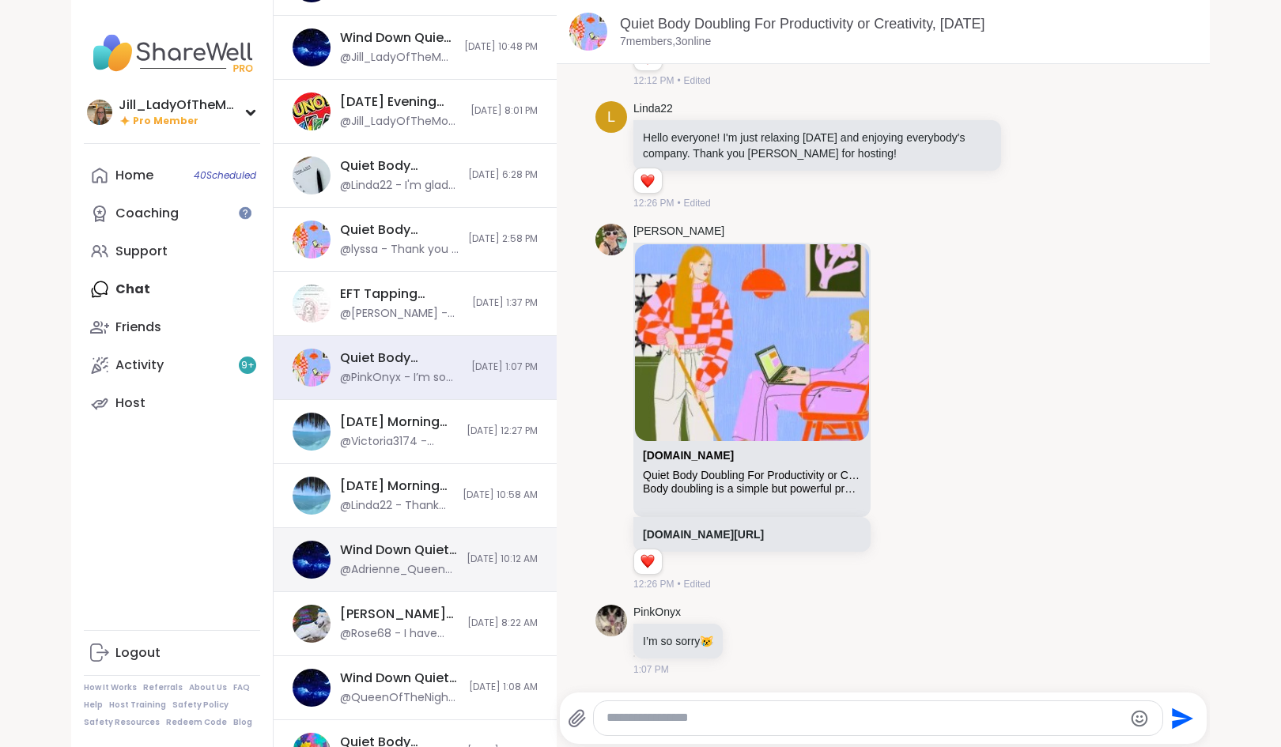
click at [433, 568] on div "Wind Down Quiet Body Doubling - Friday, Sep 12 @Adrienne_QueenOfTheDawn - Hope …" at bounding box center [415, 560] width 283 height 64
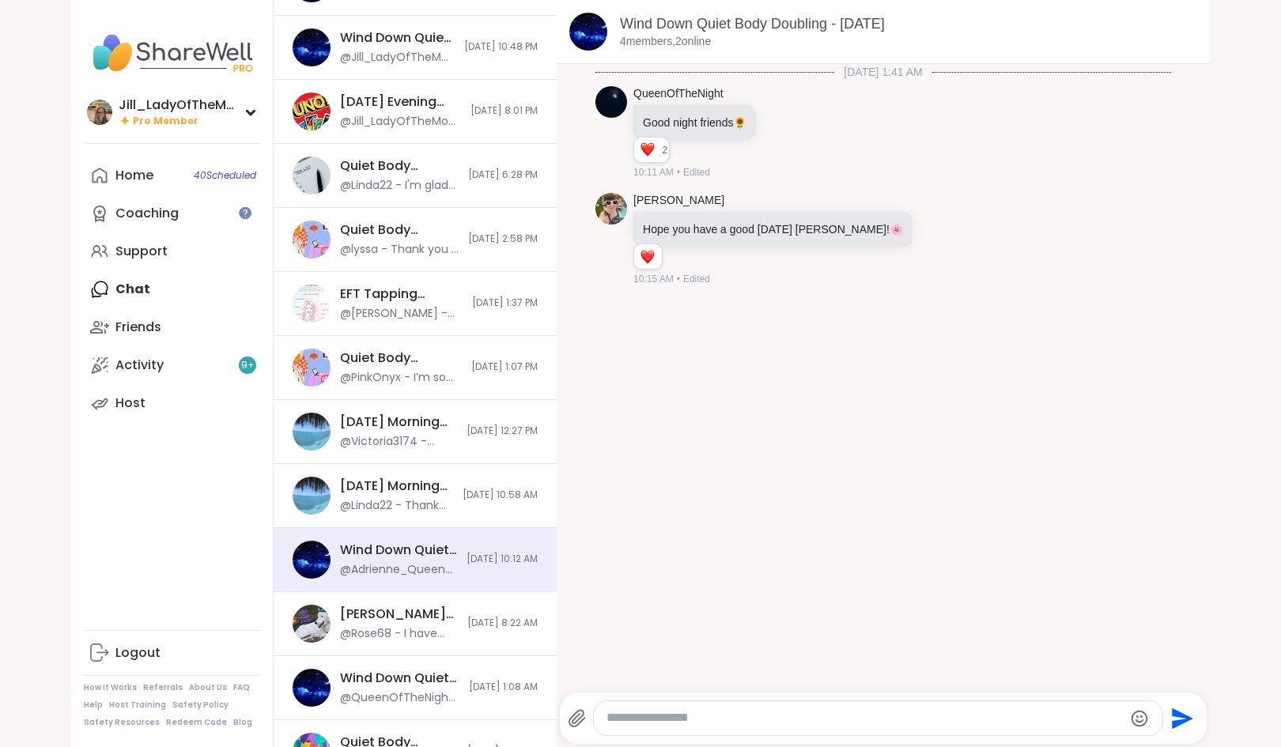
click at [179, 293] on div "Home 40 Scheduled Coaching Support Chat Friends Activity 9 + Host" at bounding box center [172, 290] width 176 height 266
click at [121, 287] on div "Home 40 Scheduled Coaching Support Chat Friends Activity 9 + Host" at bounding box center [172, 290] width 176 height 266
click at [149, 413] on link "Host" at bounding box center [172, 403] width 176 height 38
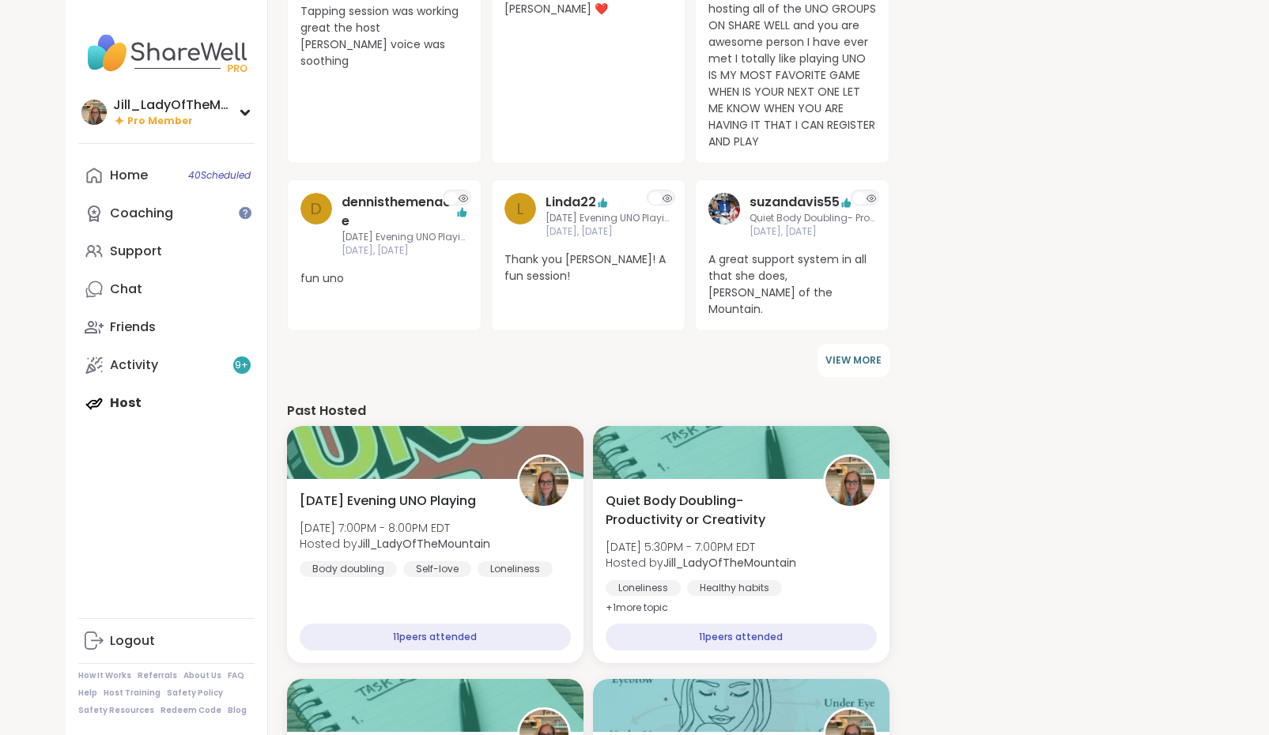
scroll to position [719, 0]
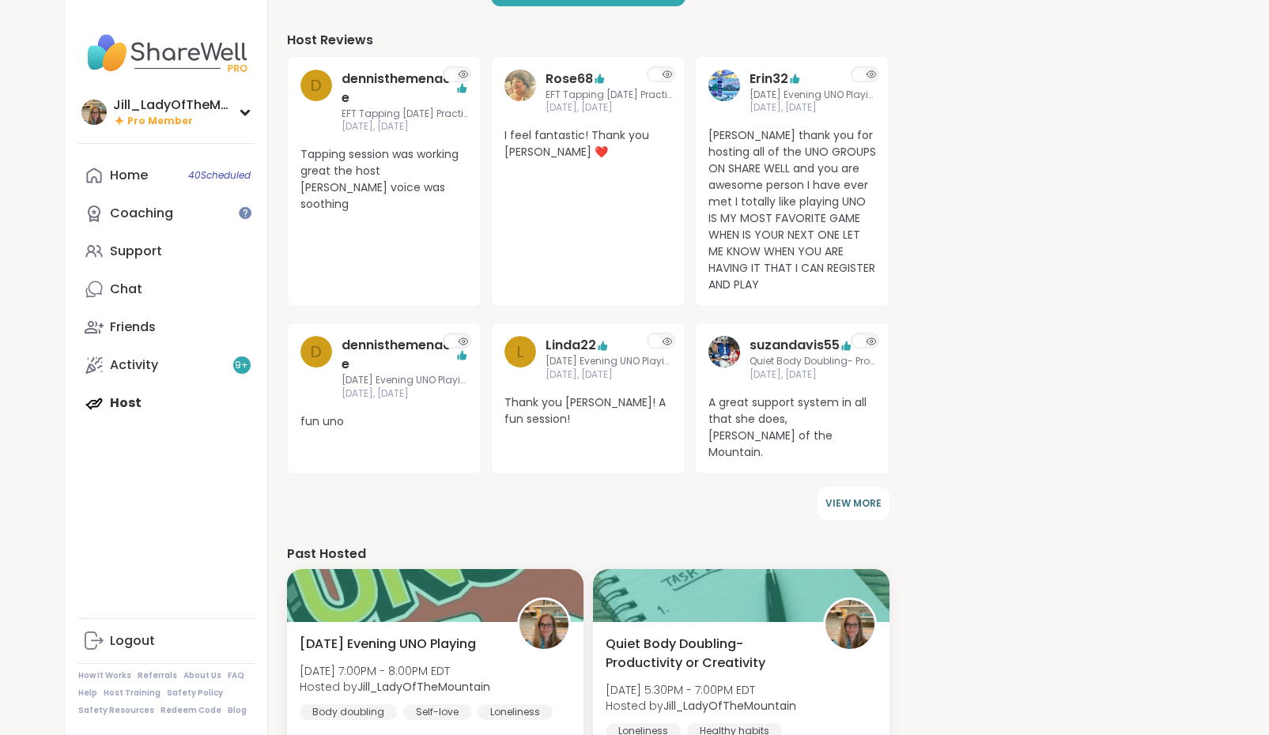
drag, startPoint x: 1267, startPoint y: 448, endPoint x: 1223, endPoint y: 217, distance: 235.7
click at [1223, 217] on div "Jill_LadyOfTheMountain Pro Member Jill_LadyOfTheMountain Pro Member Profile Mem…" at bounding box center [634, 355] width 1269 height 2089
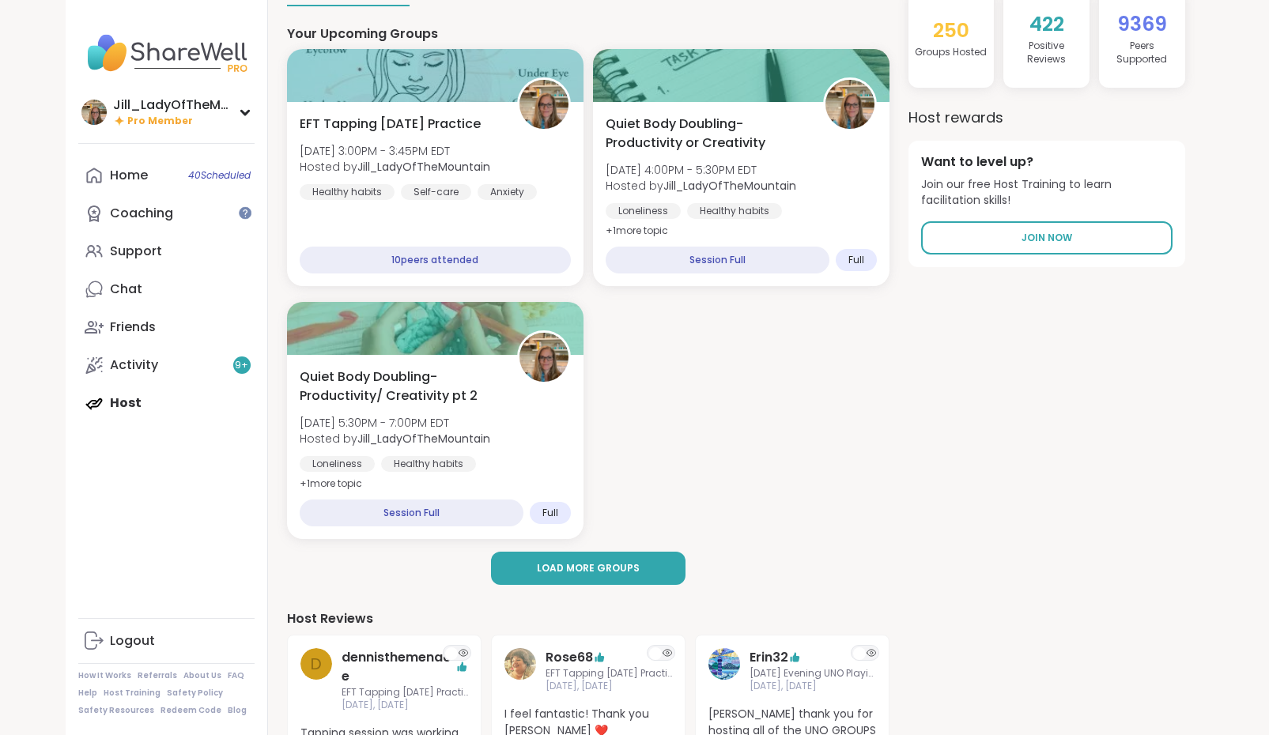
scroll to position [59, 0]
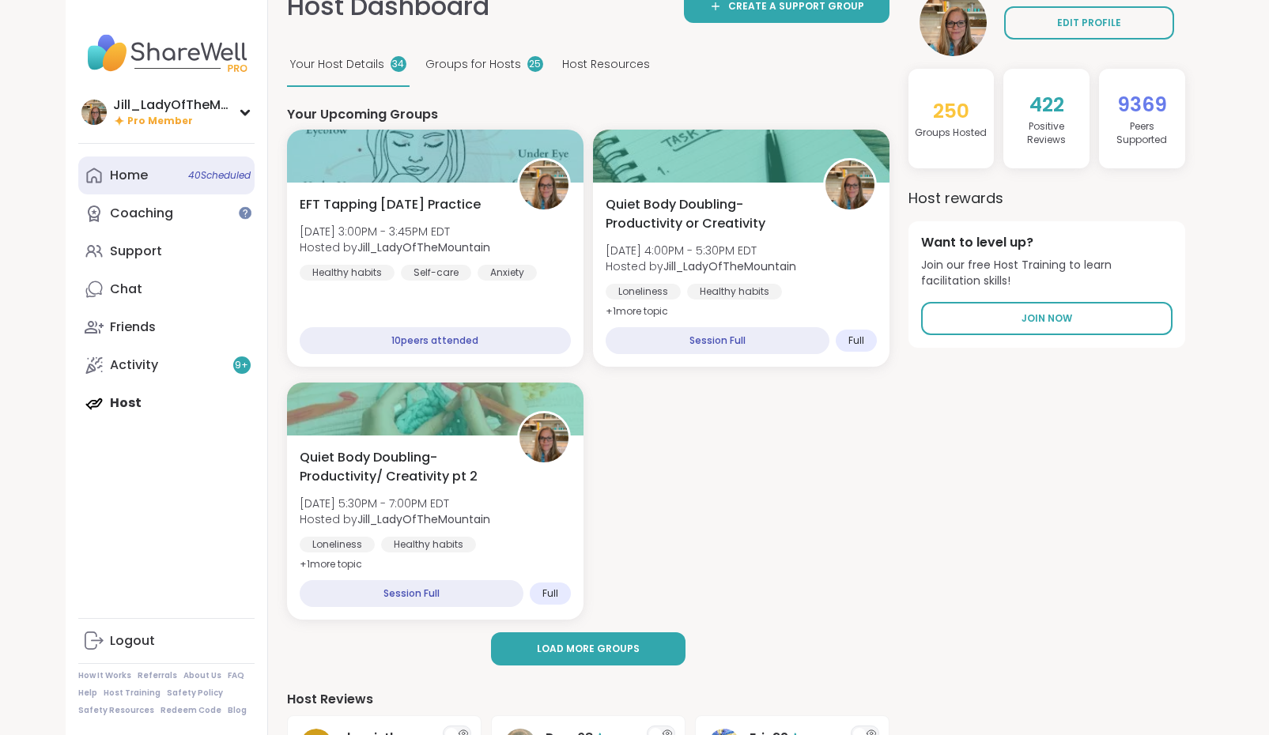
click at [188, 180] on span "40 Scheduled" at bounding box center [219, 175] width 62 height 13
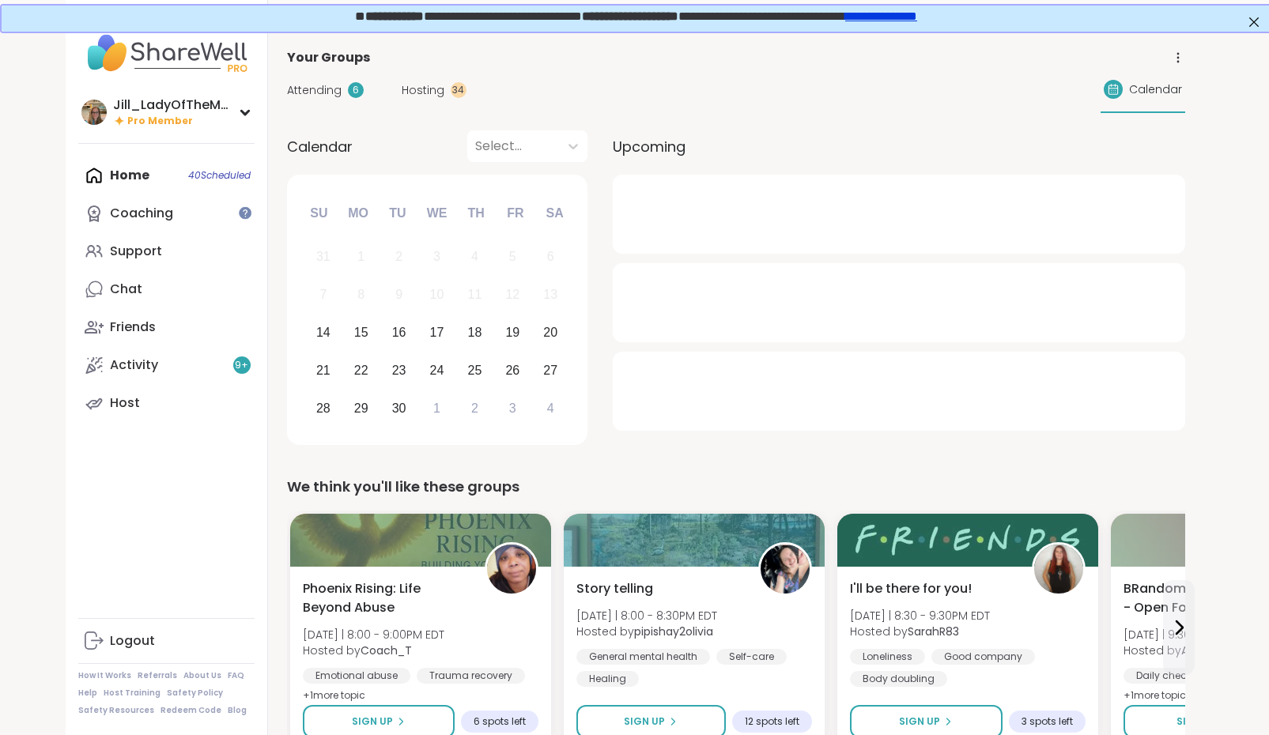
click at [331, 89] on span "Attending" at bounding box center [314, 90] width 55 height 17
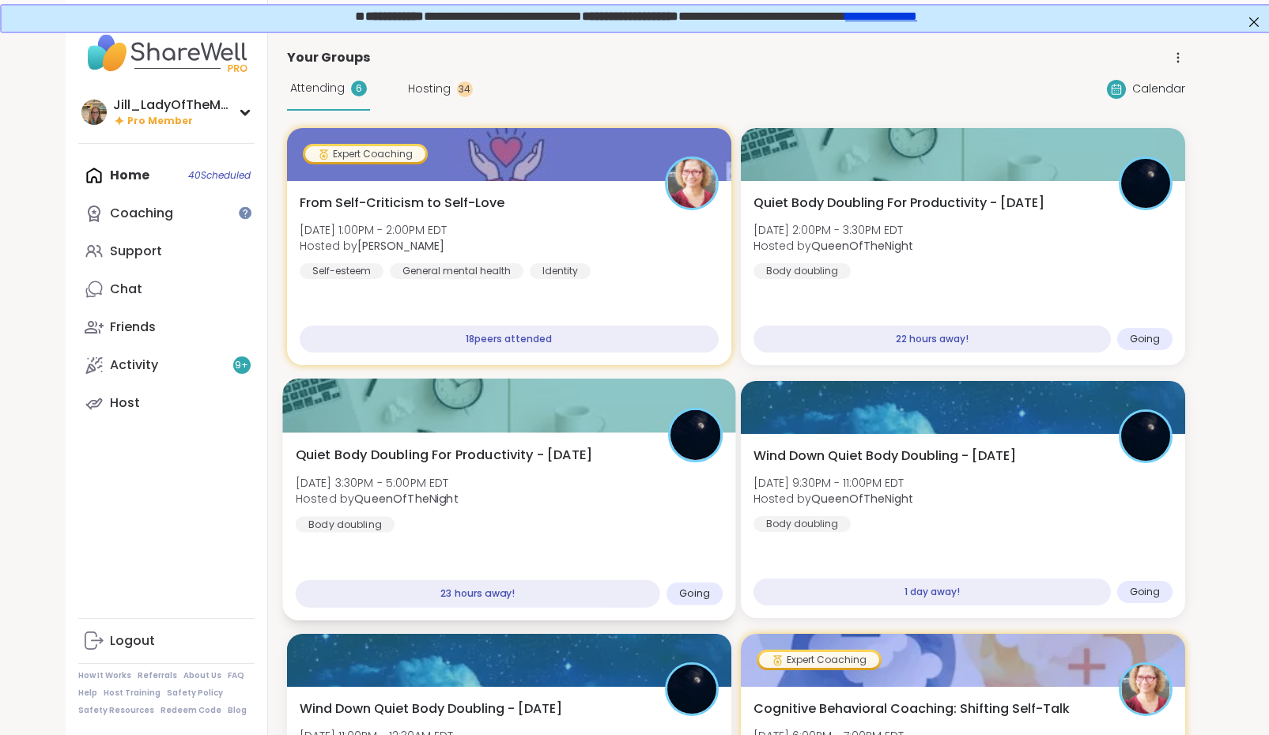
click at [603, 537] on div "Quiet Body Doubling For Productivity - Monday Mon, Sep 15 | 3:30PM - 5:00PM EDT…" at bounding box center [508, 526] width 453 height 188
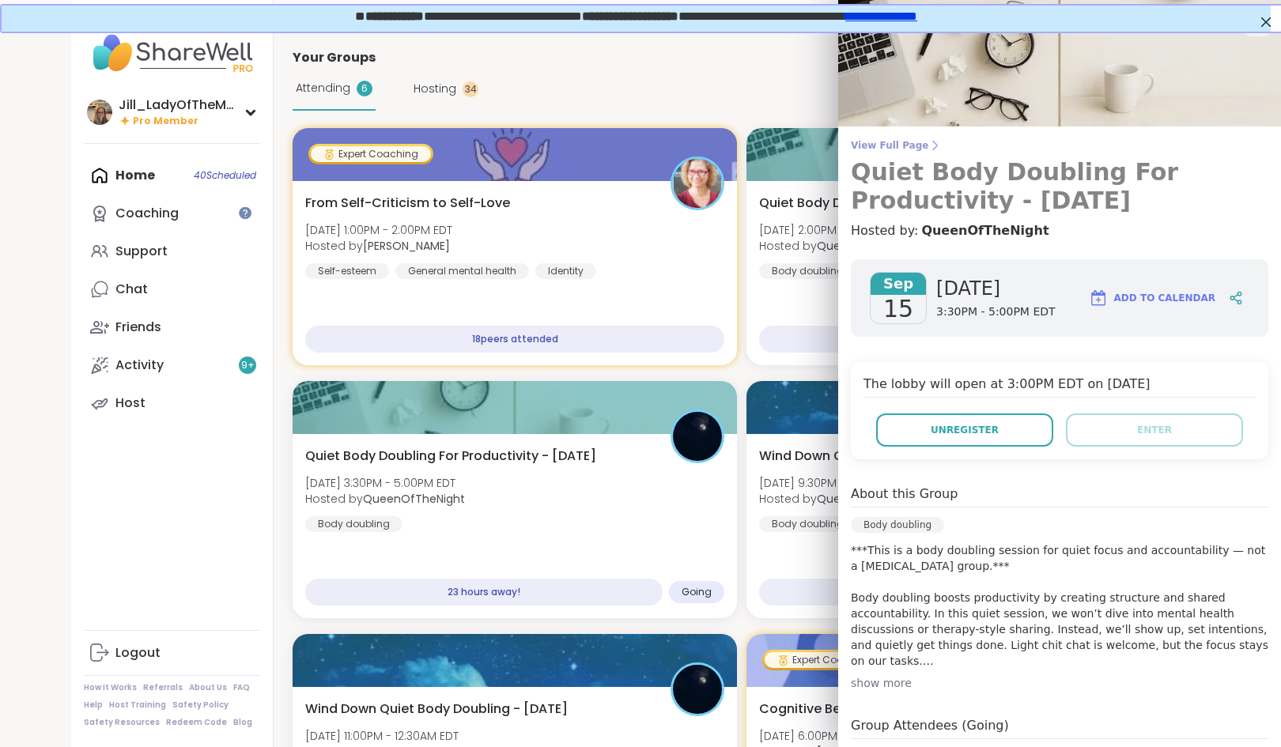
click at [882, 140] on span "View Full Page" at bounding box center [1059, 145] width 417 height 13
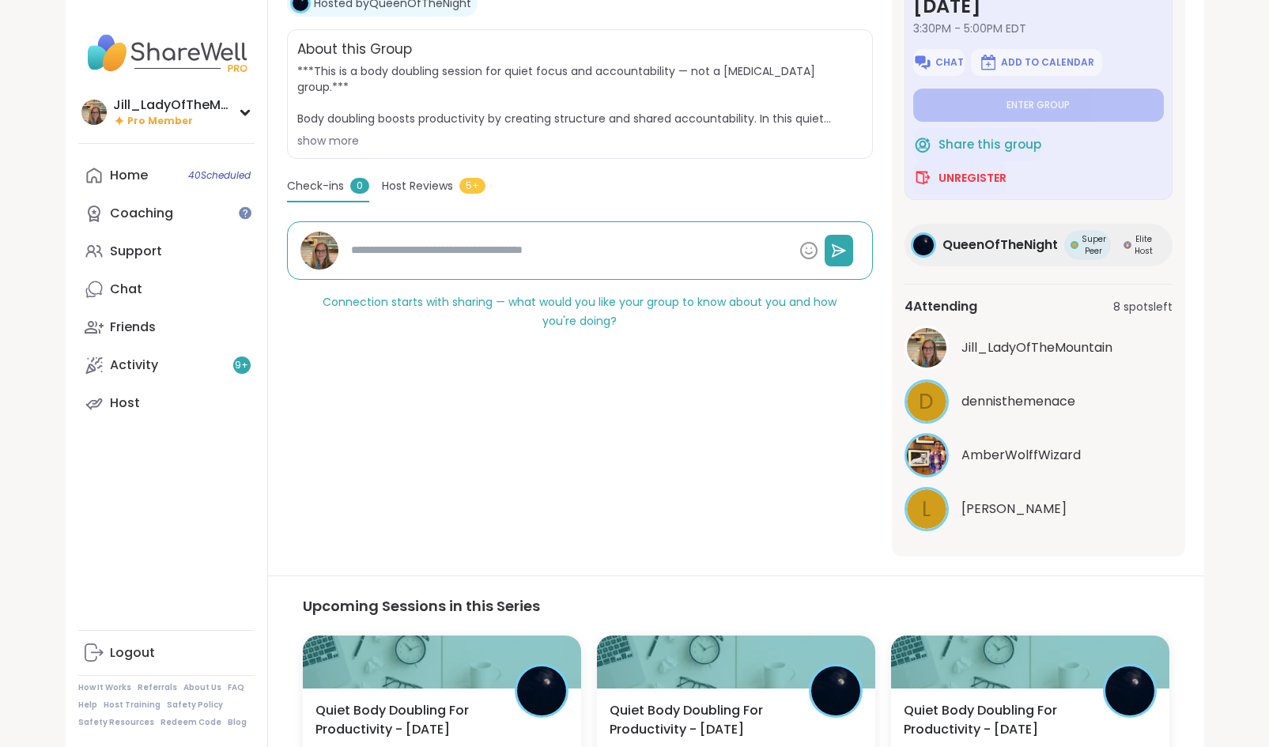
scroll to position [305, 0]
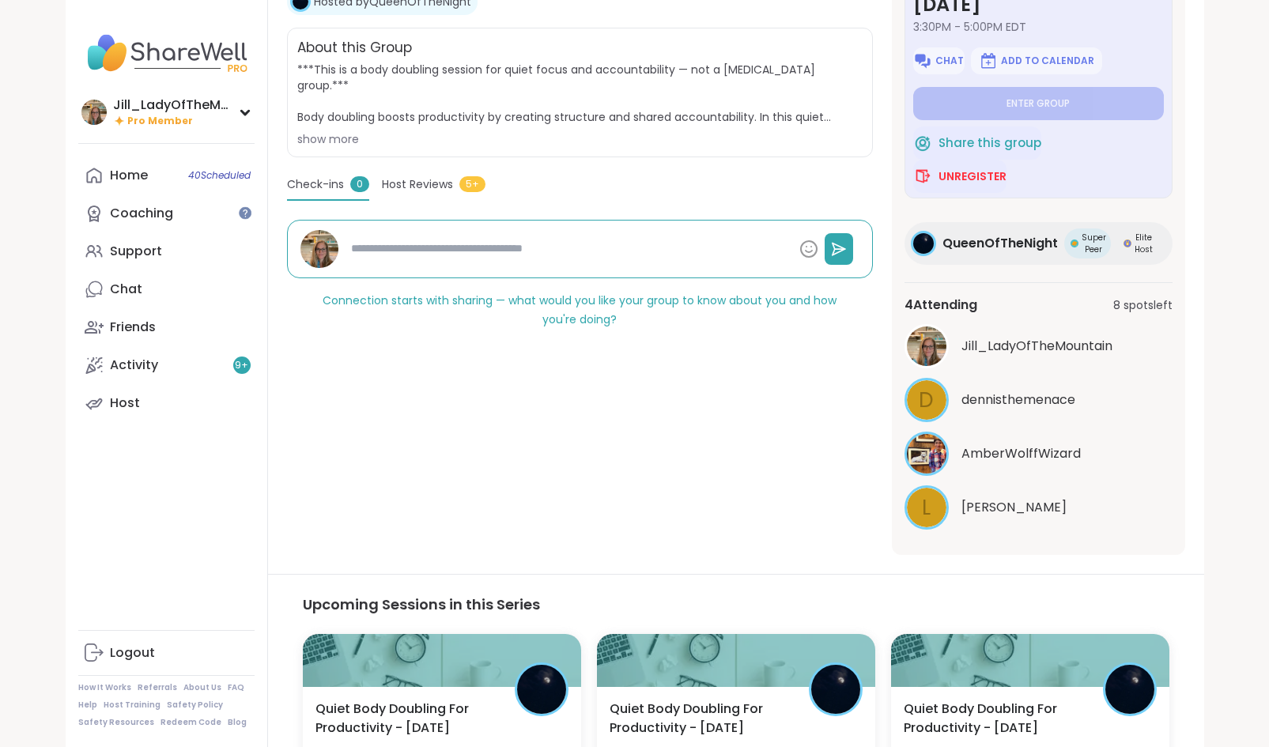
click at [418, 193] on span "Host Reviews" at bounding box center [417, 184] width 71 height 17
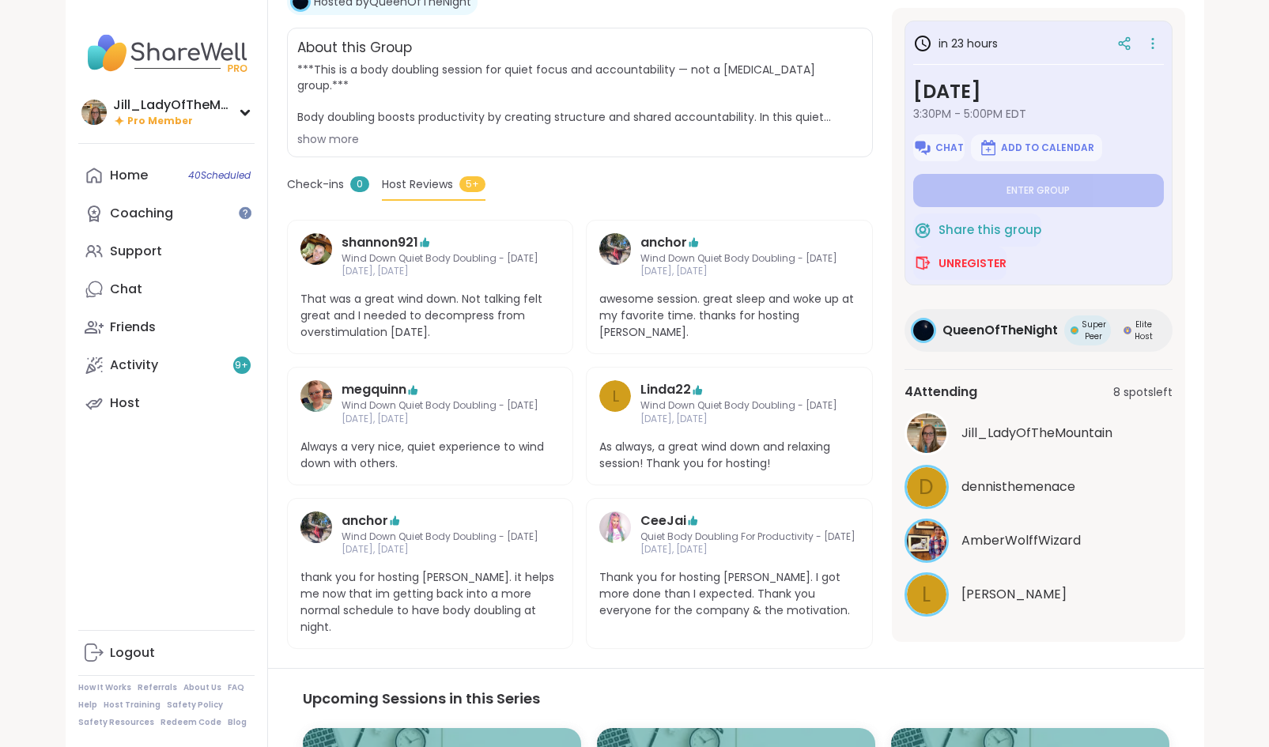
click at [332, 193] on span "Check-ins" at bounding box center [315, 184] width 57 height 17
type textarea "*"
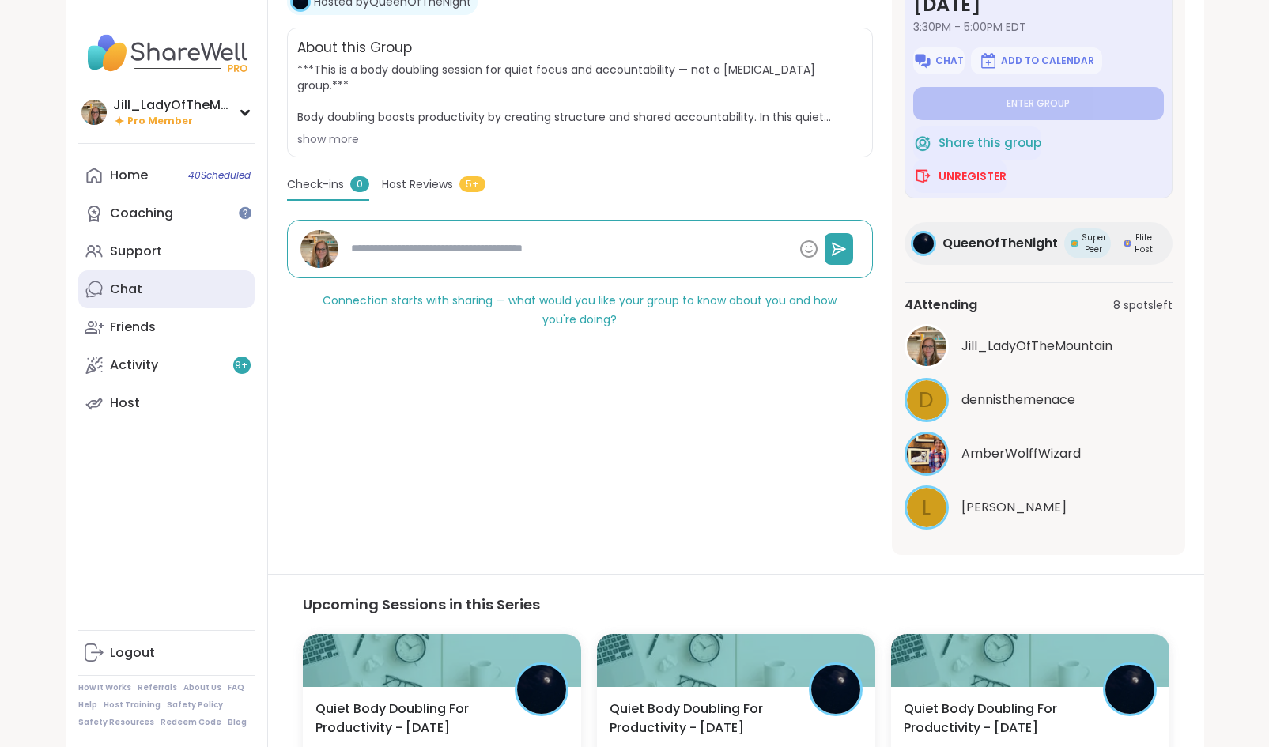
click at [209, 300] on link "Chat" at bounding box center [166, 289] width 176 height 38
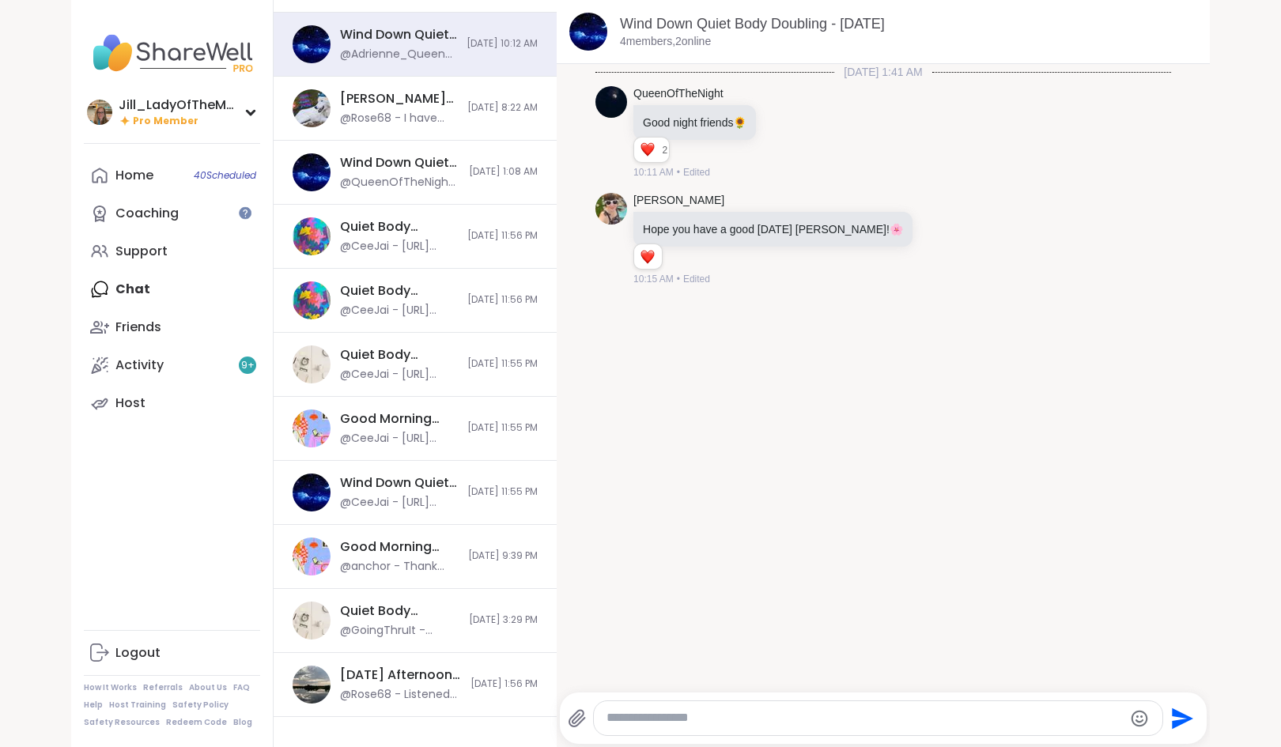
scroll to position [1002, 0]
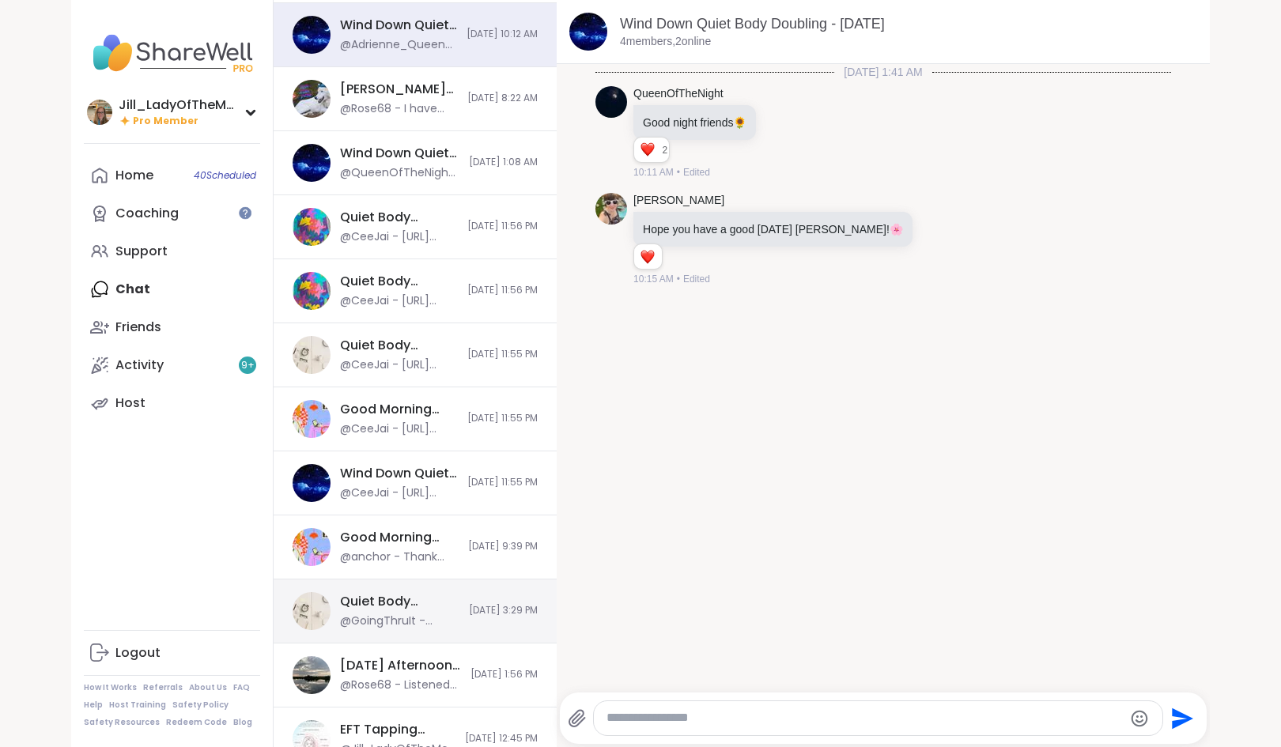
click at [406, 617] on div "@GoingThruIt - thank you andrea!!!! this was super helpful also if i yap too mu…" at bounding box center [399, 622] width 119 height 16
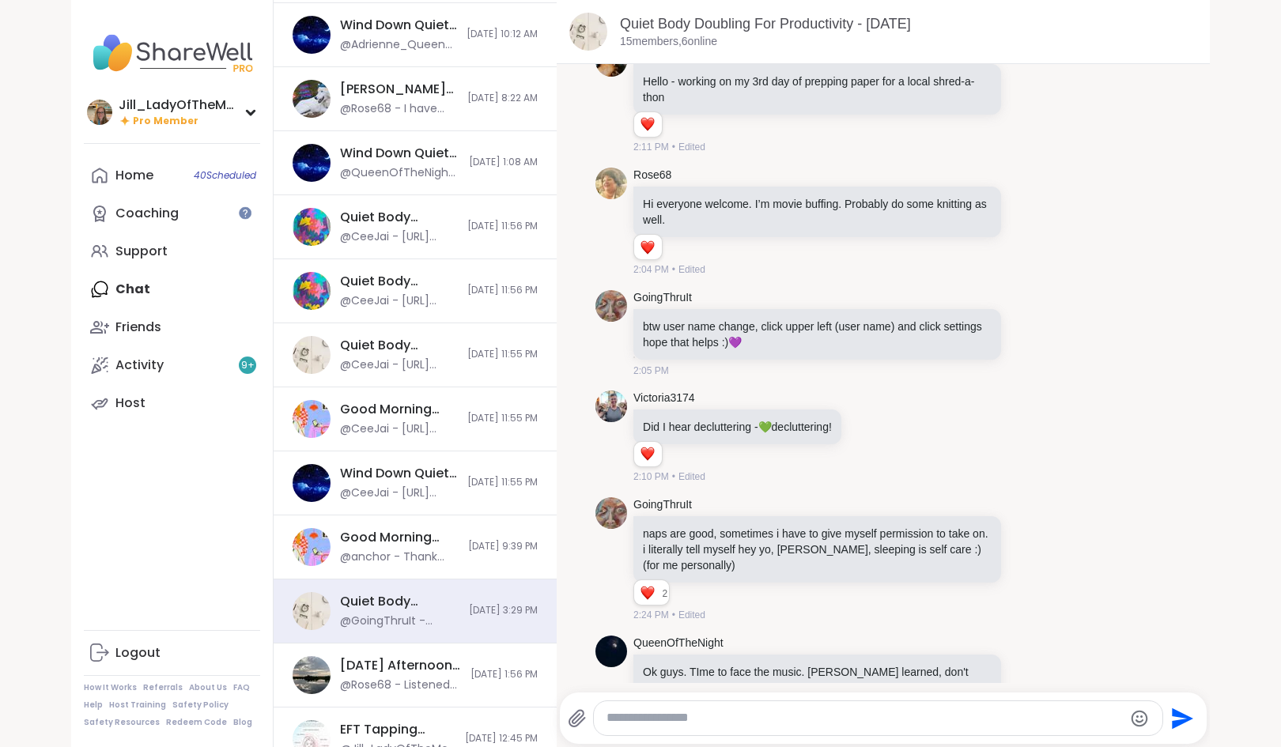
scroll to position [0, 0]
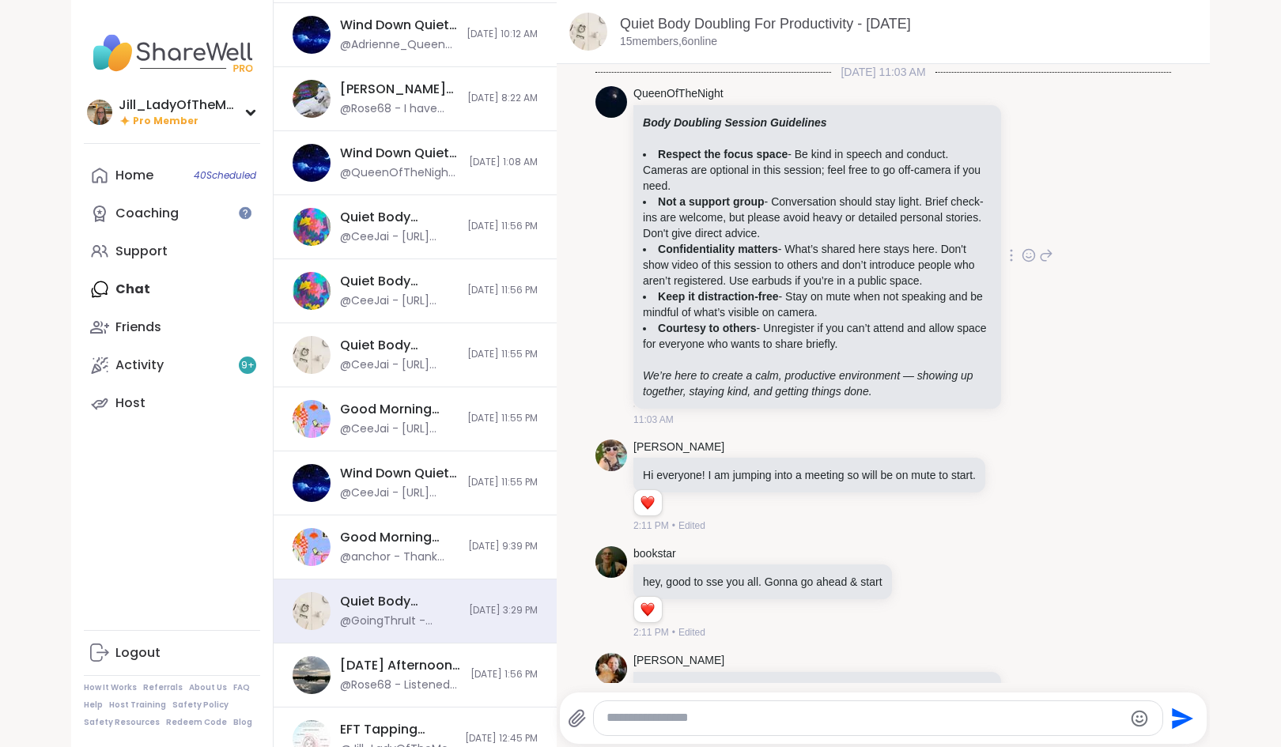
click at [1010, 256] on icon at bounding box center [1011, 255] width 3 height 13
click at [984, 278] on icon at bounding box center [992, 278] width 16 height 16
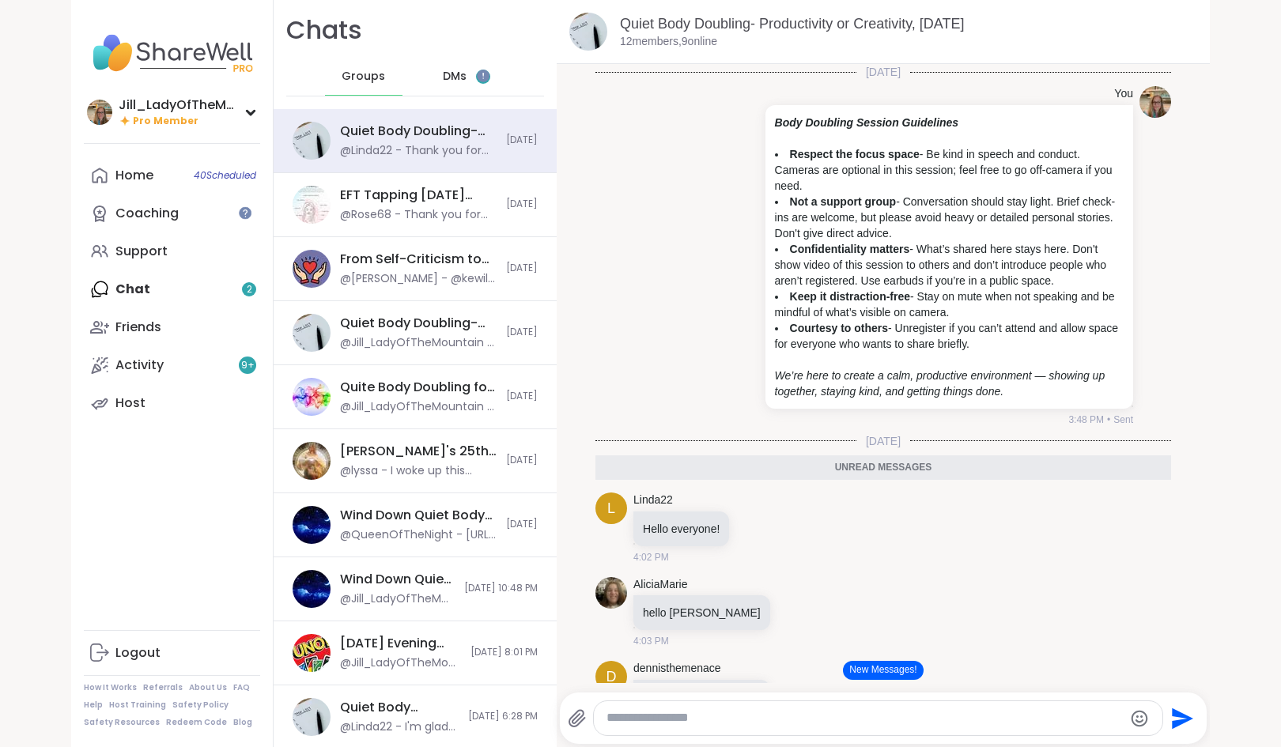
scroll to position [163, 0]
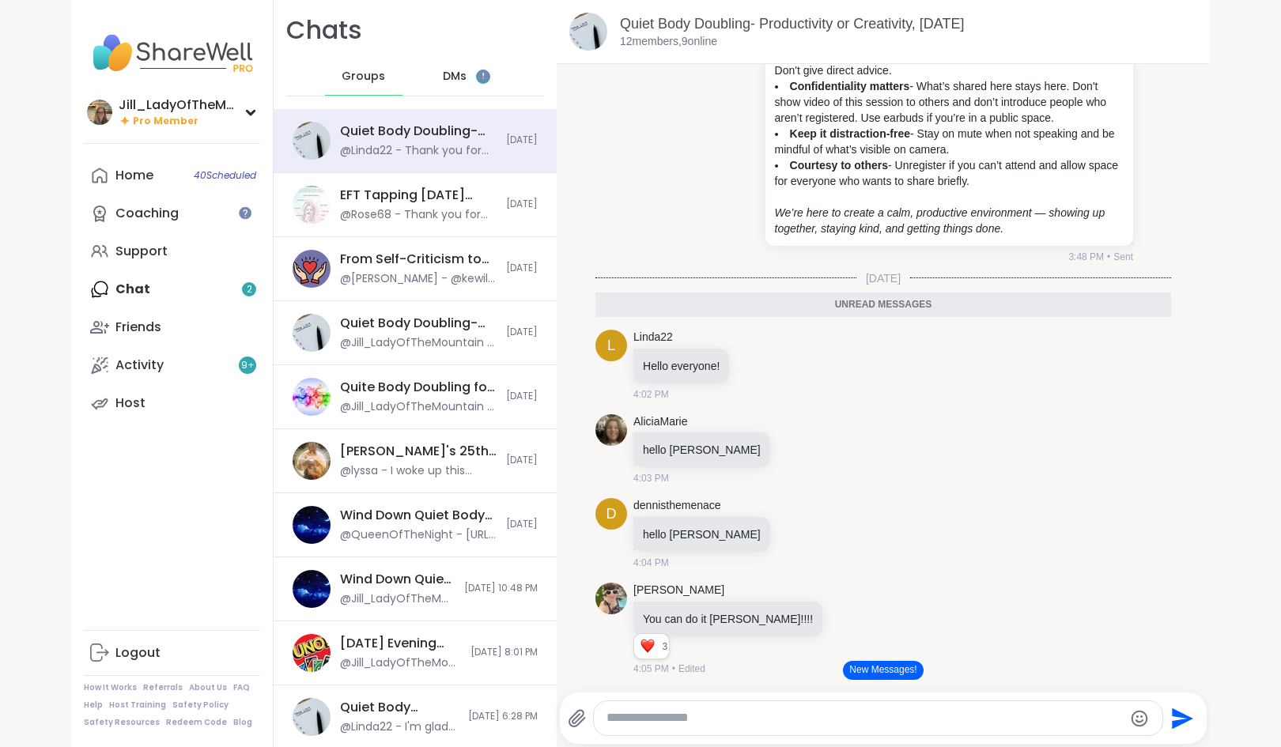
click at [221, 300] on div "Home 40 Scheduled Coaching Support Chat 2 Friends Activity 9 + Host" at bounding box center [172, 290] width 176 height 266
click at [443, 80] on span "DMs" at bounding box center [455, 77] width 24 height 16
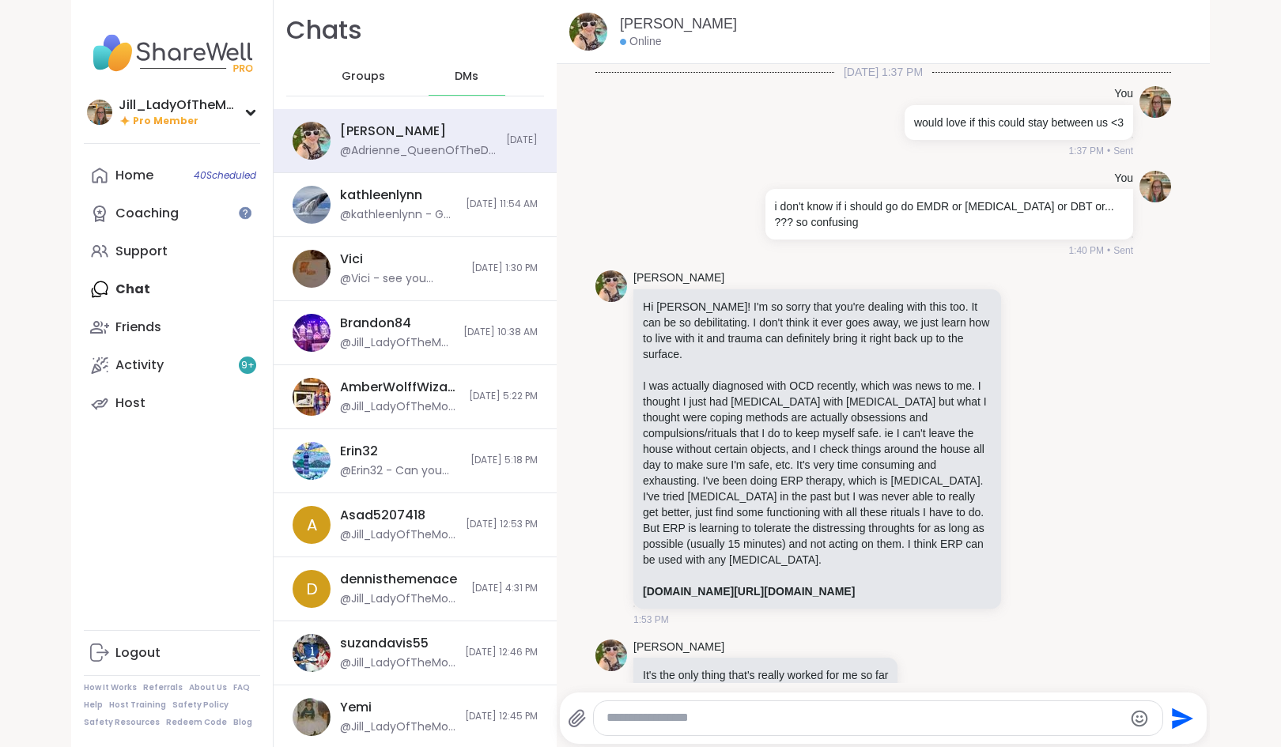
scroll to position [16915, 0]
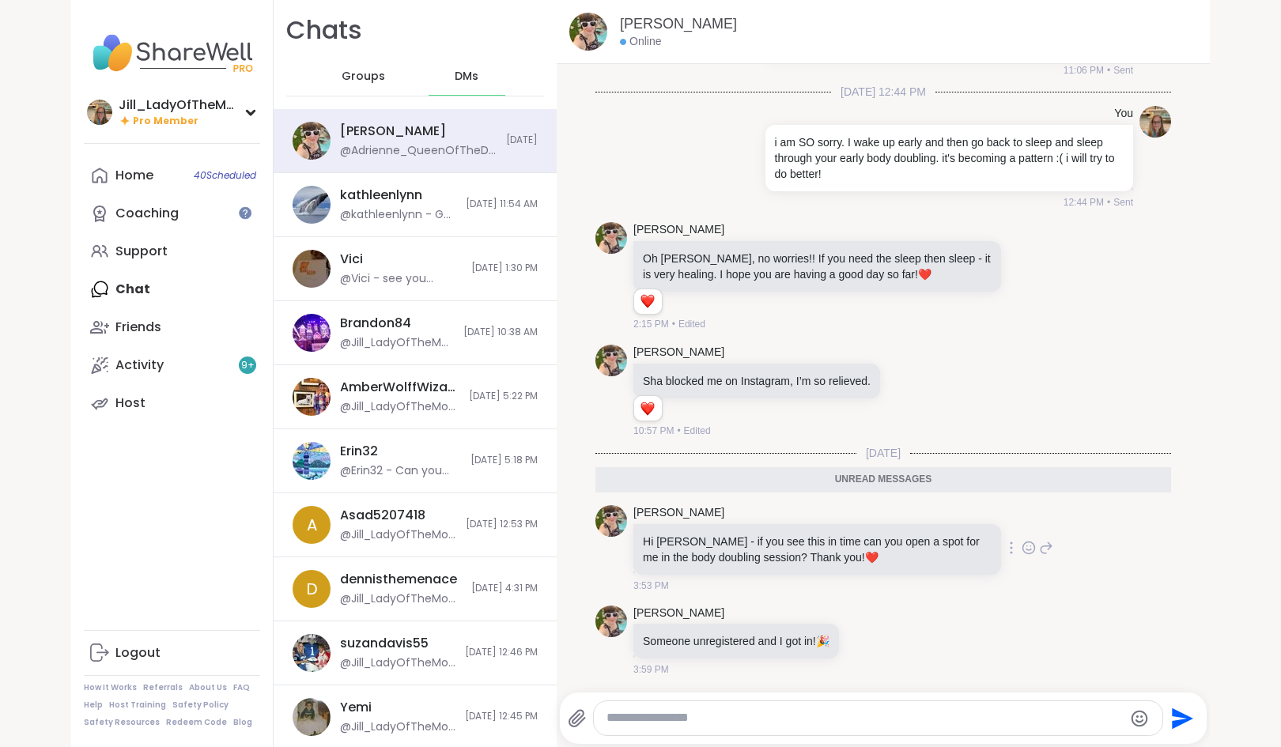
click at [1021, 551] on icon at bounding box center [1028, 548] width 14 height 16
click at [896, 523] on div "Select Reaction: Heart" at bounding box center [903, 522] width 14 height 14
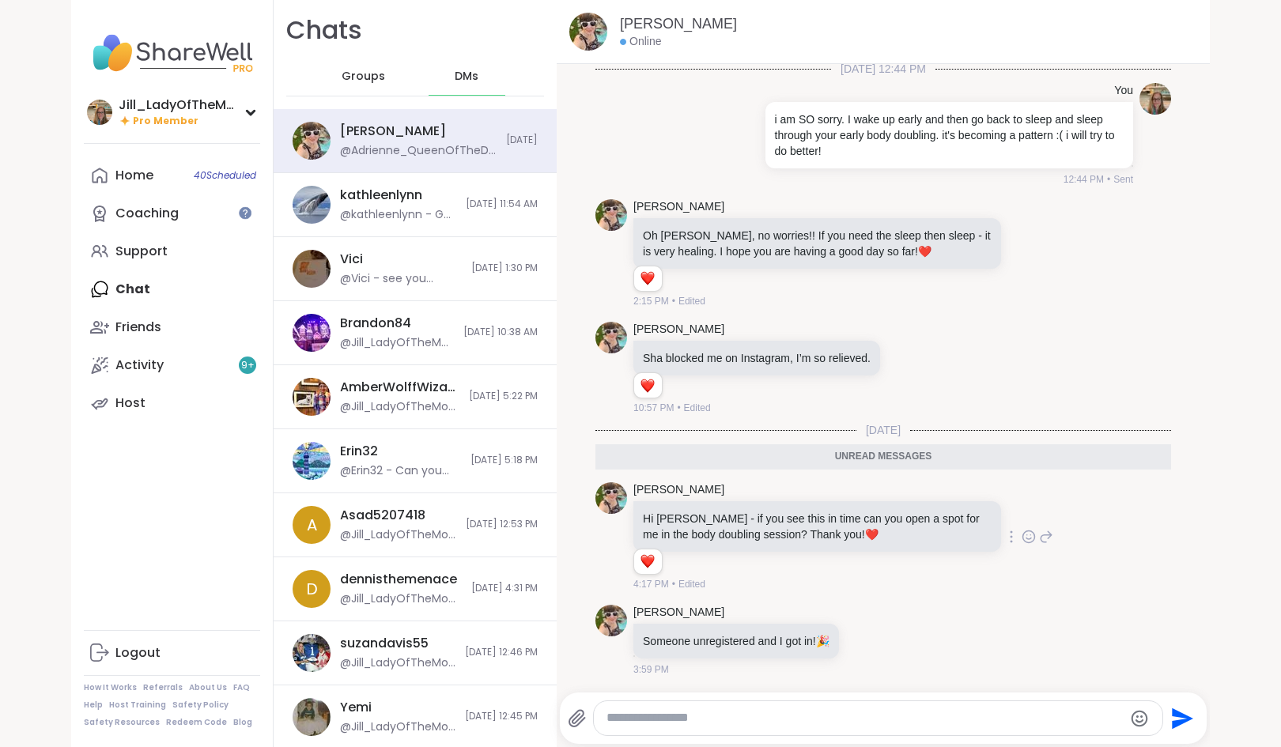
click at [1039, 546] on icon at bounding box center [1046, 536] width 14 height 19
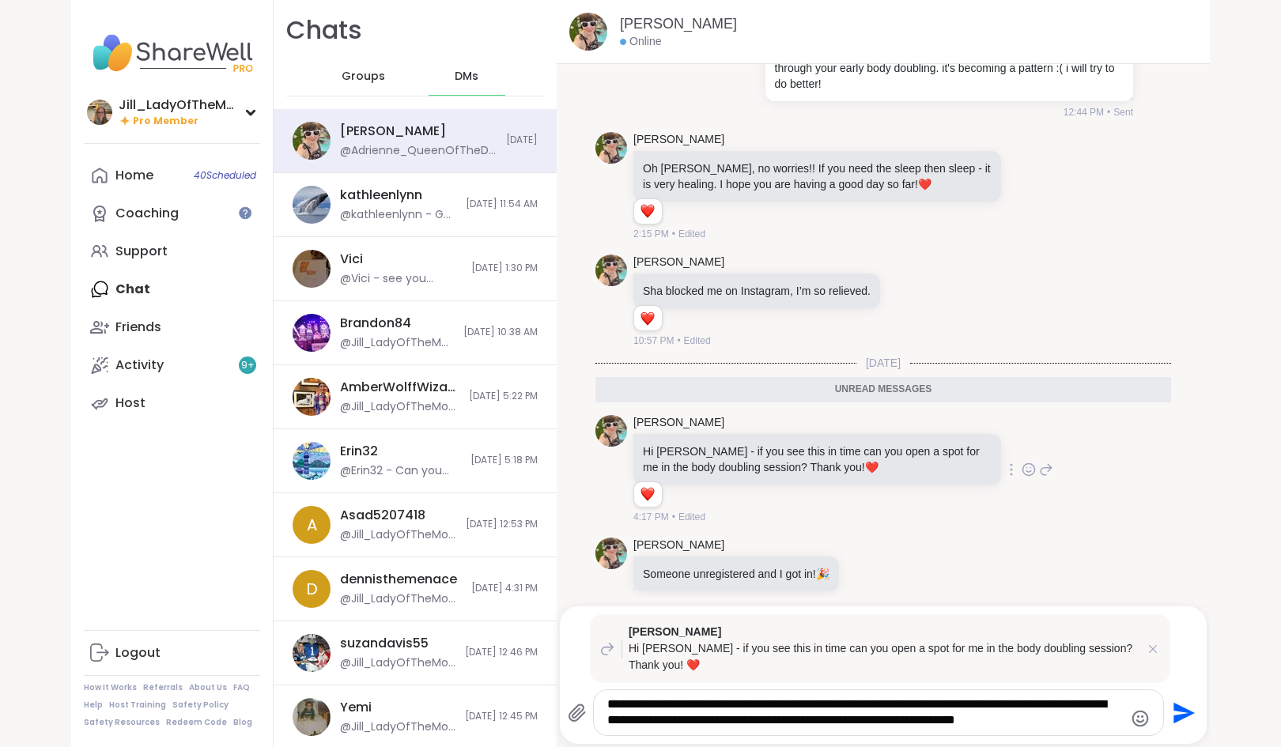
type textarea "**********"
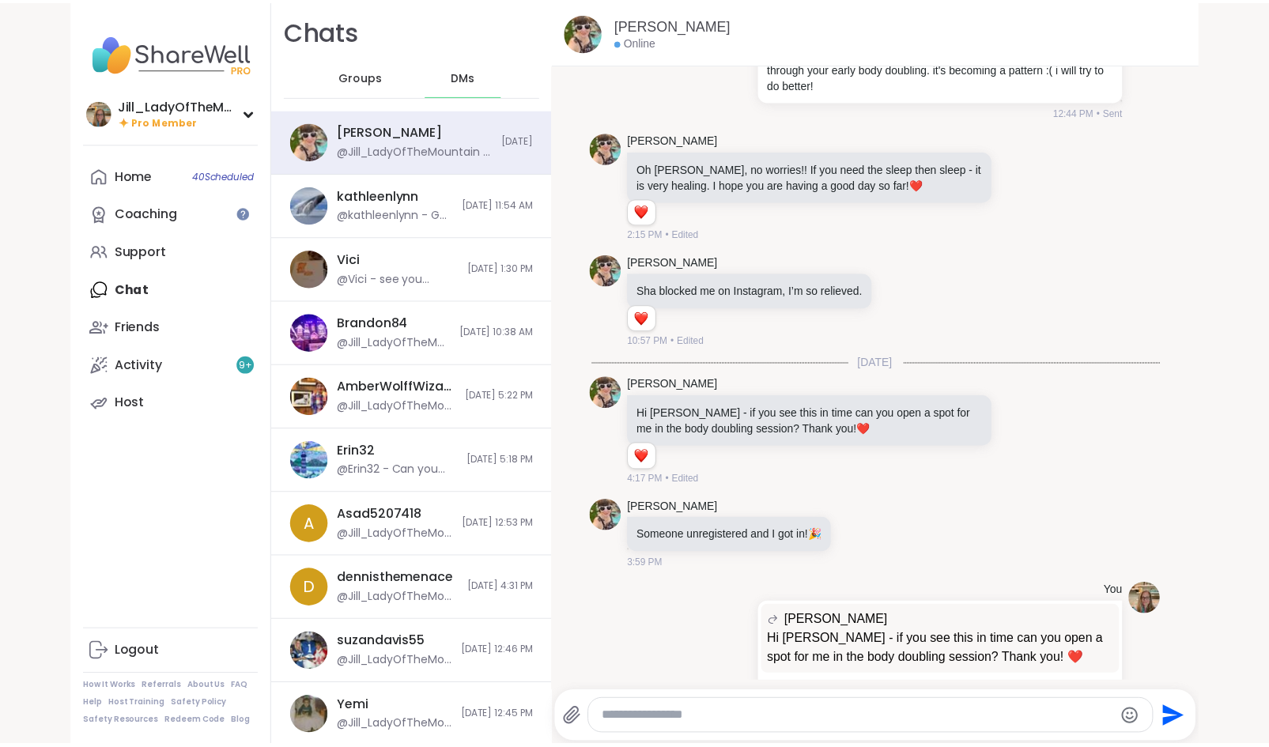
scroll to position [17088, 0]
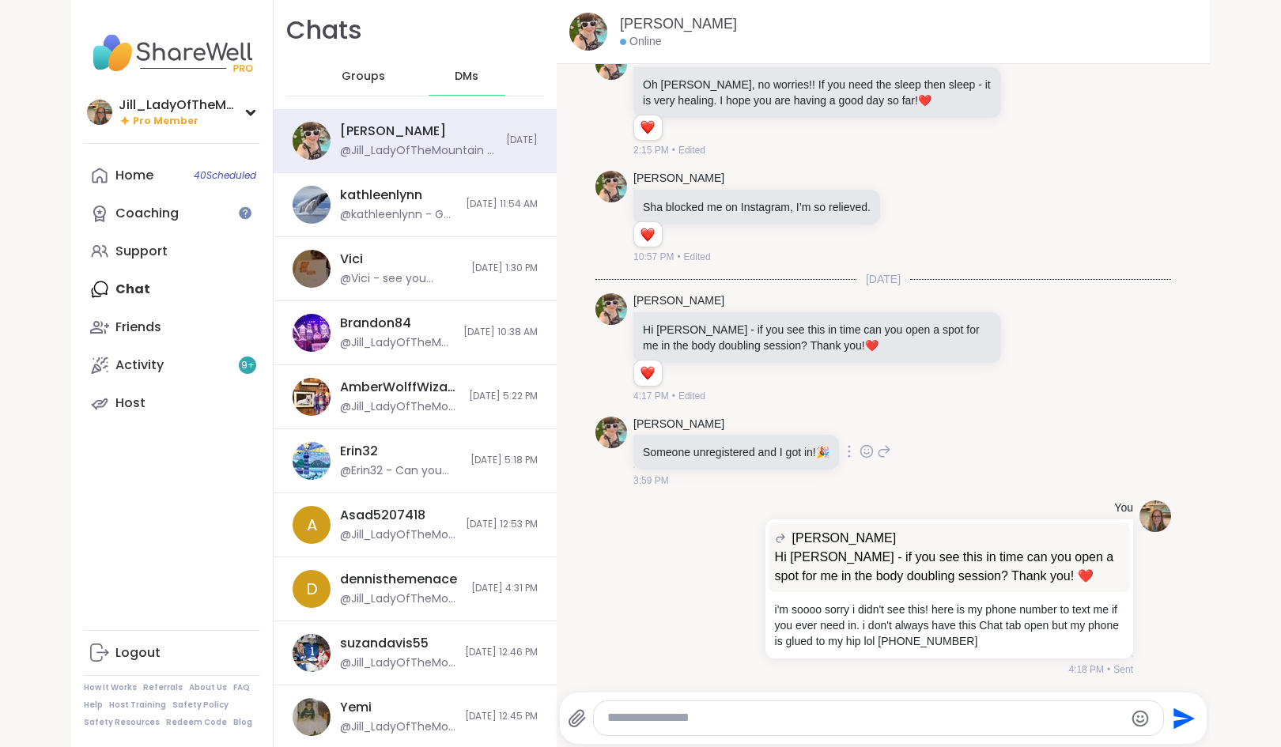
click at [870, 446] on icon at bounding box center [866, 452] width 14 height 16
click at [746, 433] on button "Select Reaction: Heart" at bounding box center [741, 426] width 32 height 32
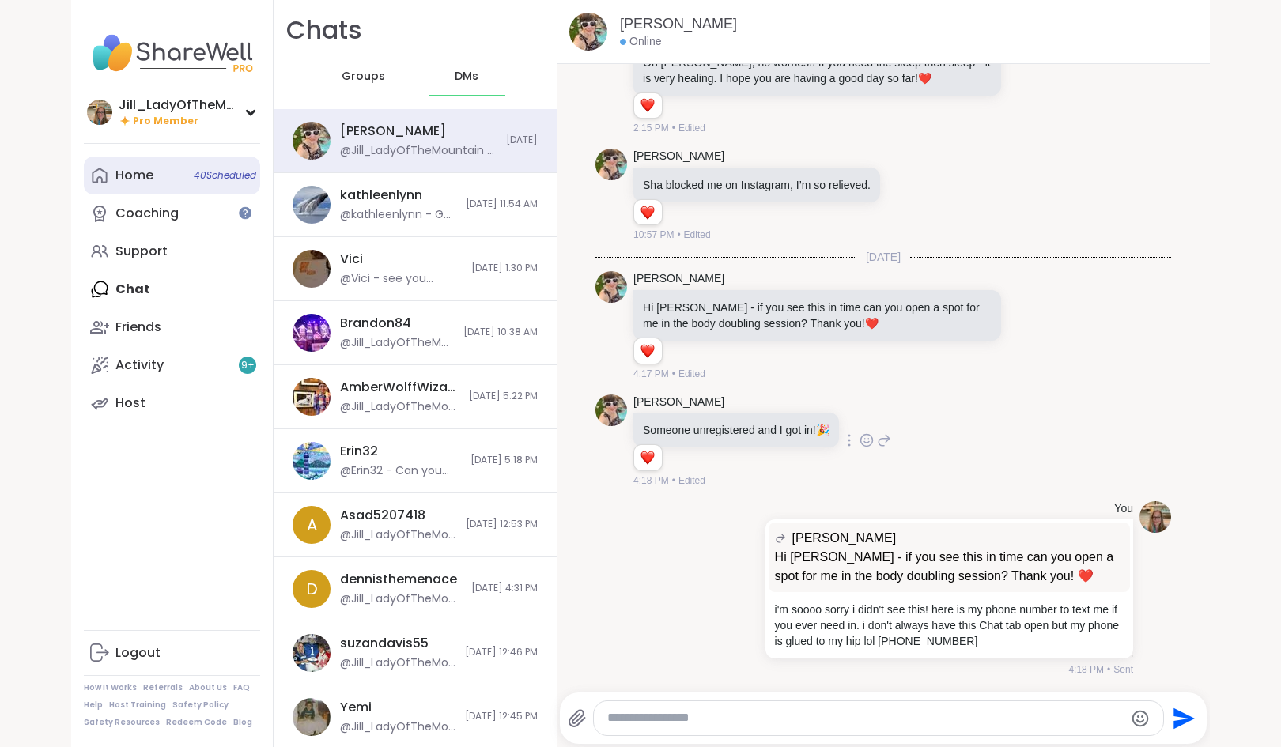
click at [198, 172] on span "40 Scheduled" at bounding box center [225, 175] width 62 height 13
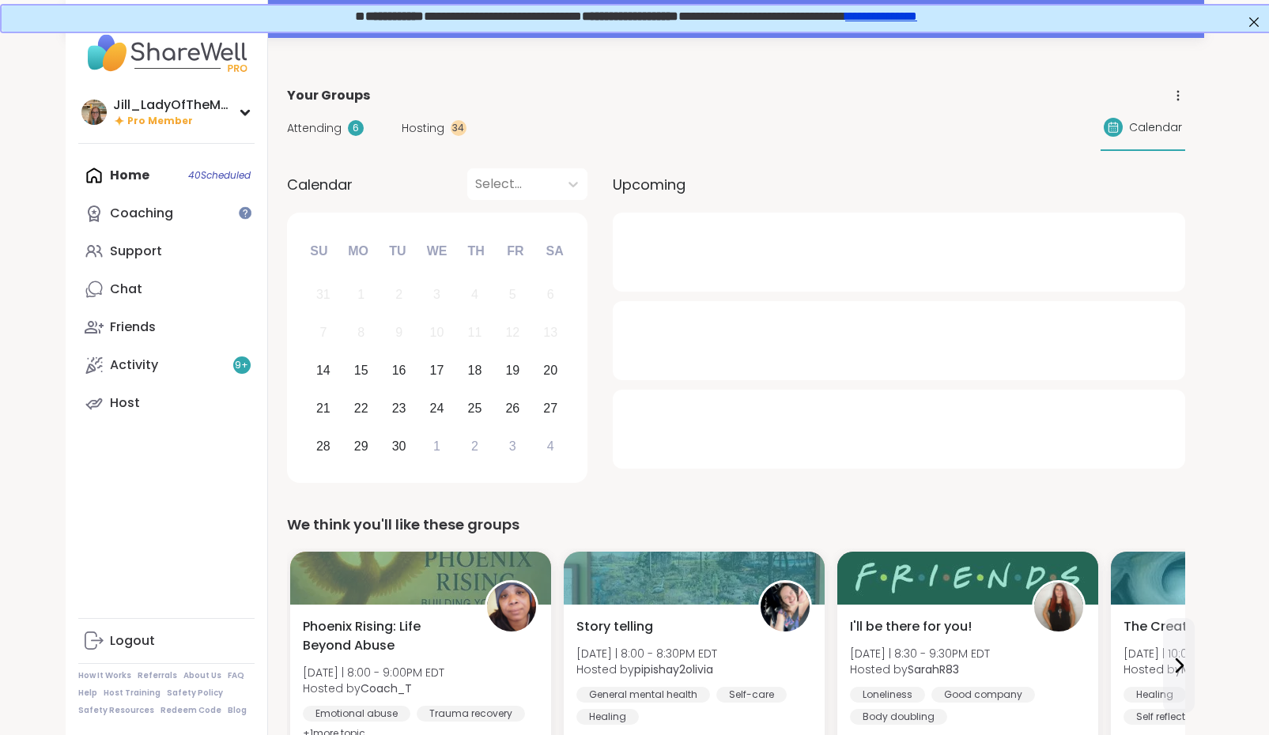
click at [417, 127] on span "Hosting" at bounding box center [423, 128] width 43 height 17
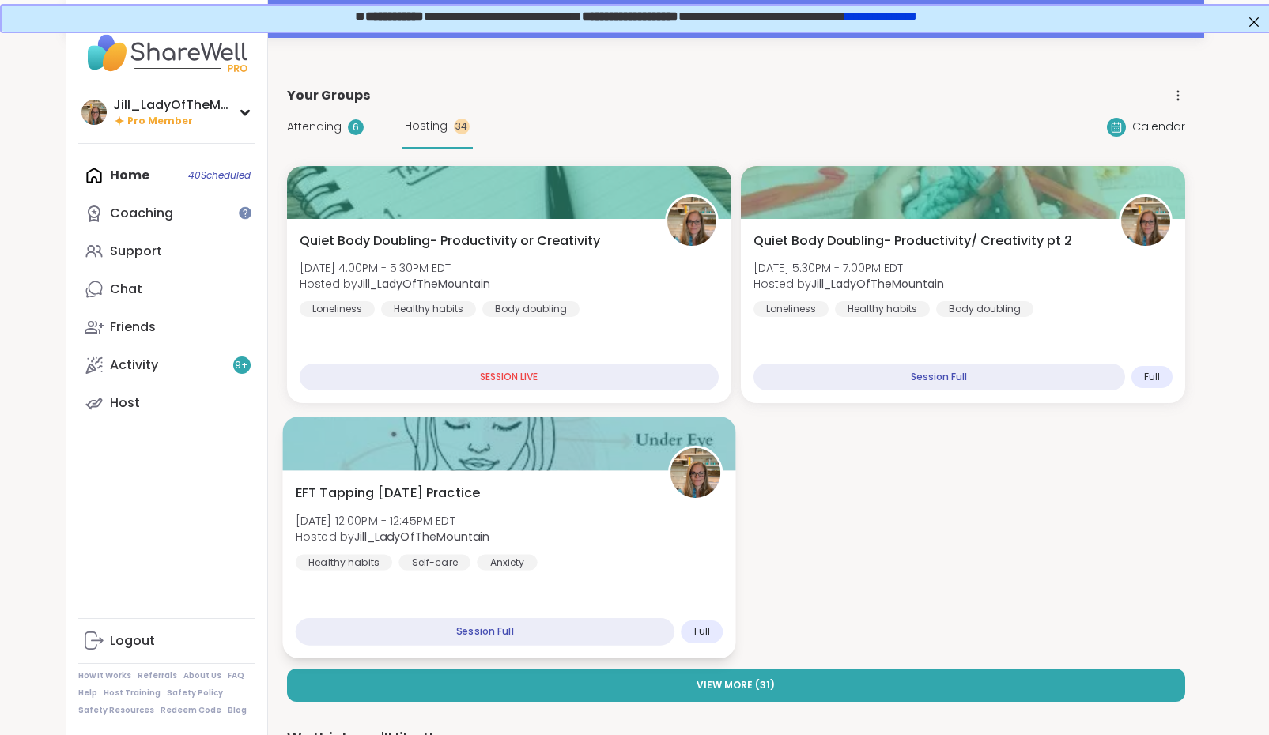
click at [631, 553] on div "EFT Tapping Monday Practice Mon, Sep 15 | 12:00PM - 12:45PM EDT Hosted by Jill_…" at bounding box center [509, 527] width 428 height 87
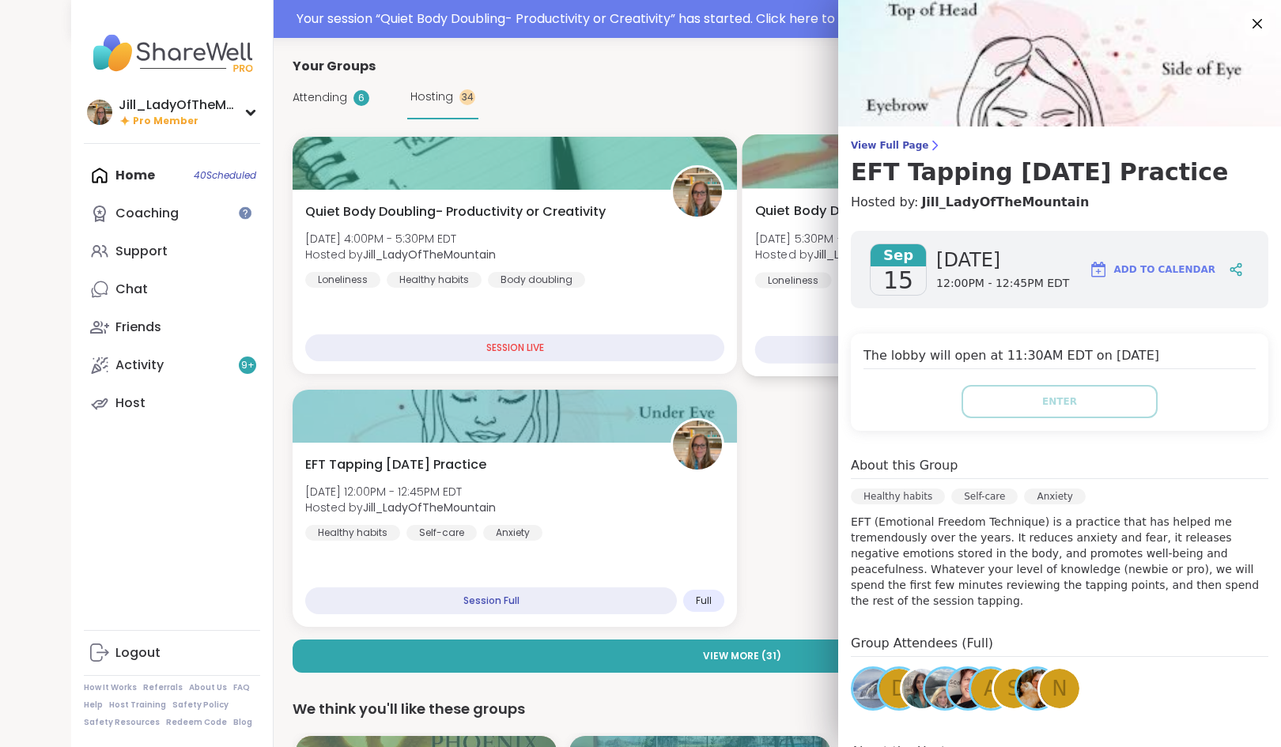
click at [780, 250] on span "Hosted by Jill_LadyOfTheMountain" at bounding box center [852, 255] width 194 height 16
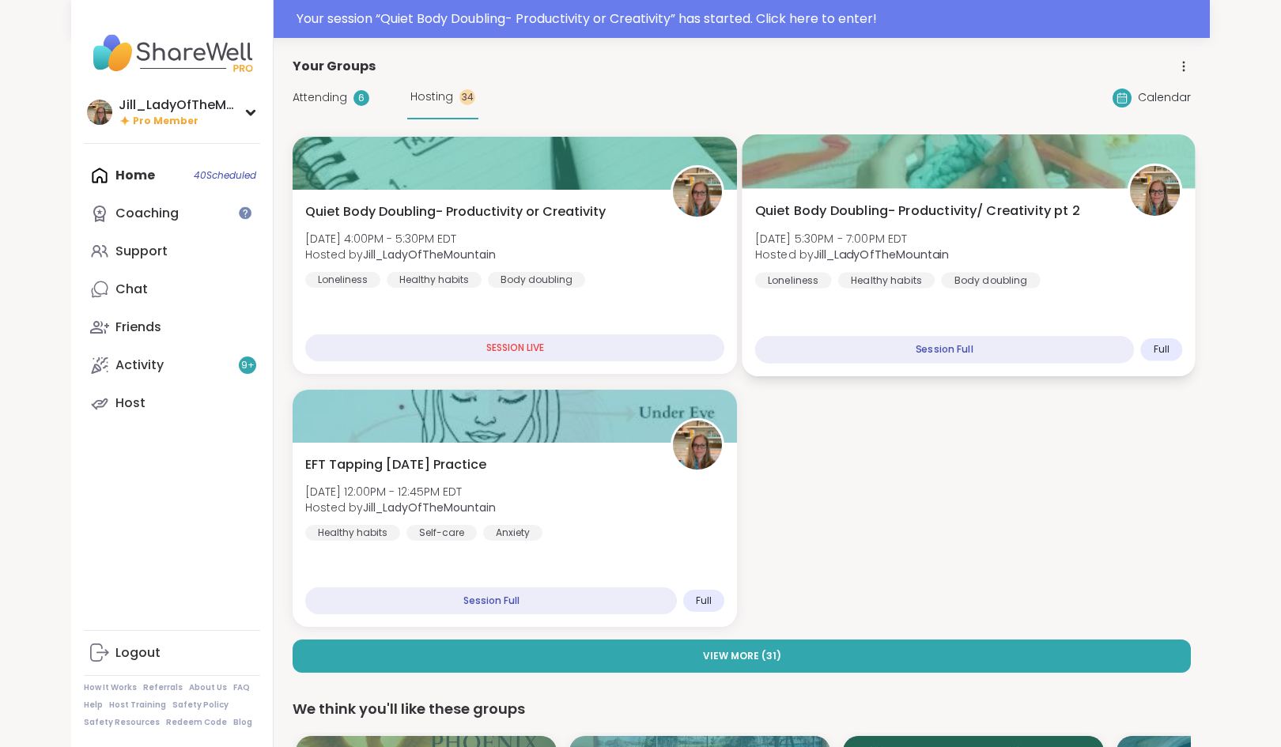
click at [800, 242] on span "[DATE] 5:30PM - 7:00PM EDT" at bounding box center [852, 238] width 194 height 16
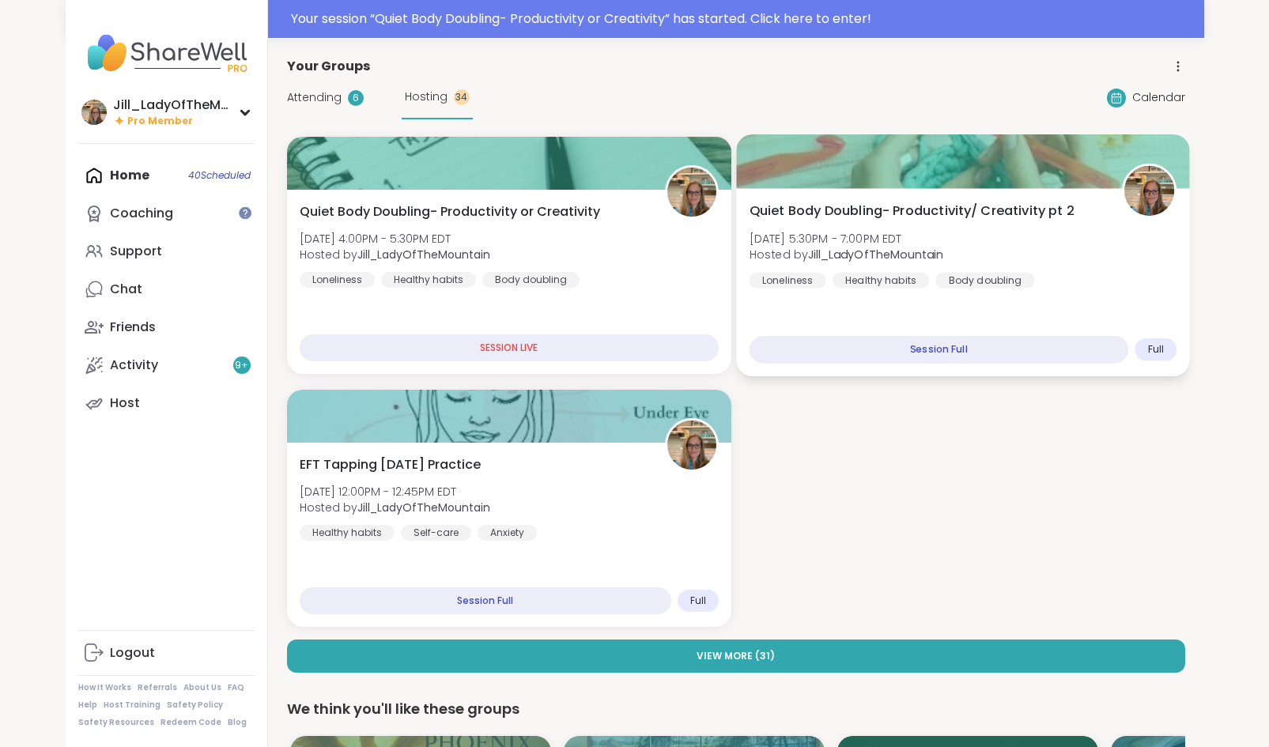
click at [1118, 256] on div "Quiet Body Doubling- Productivity/ Creativity pt 2 Sun, Sep 14 | 5:30PM - 7:00P…" at bounding box center [963, 245] width 428 height 87
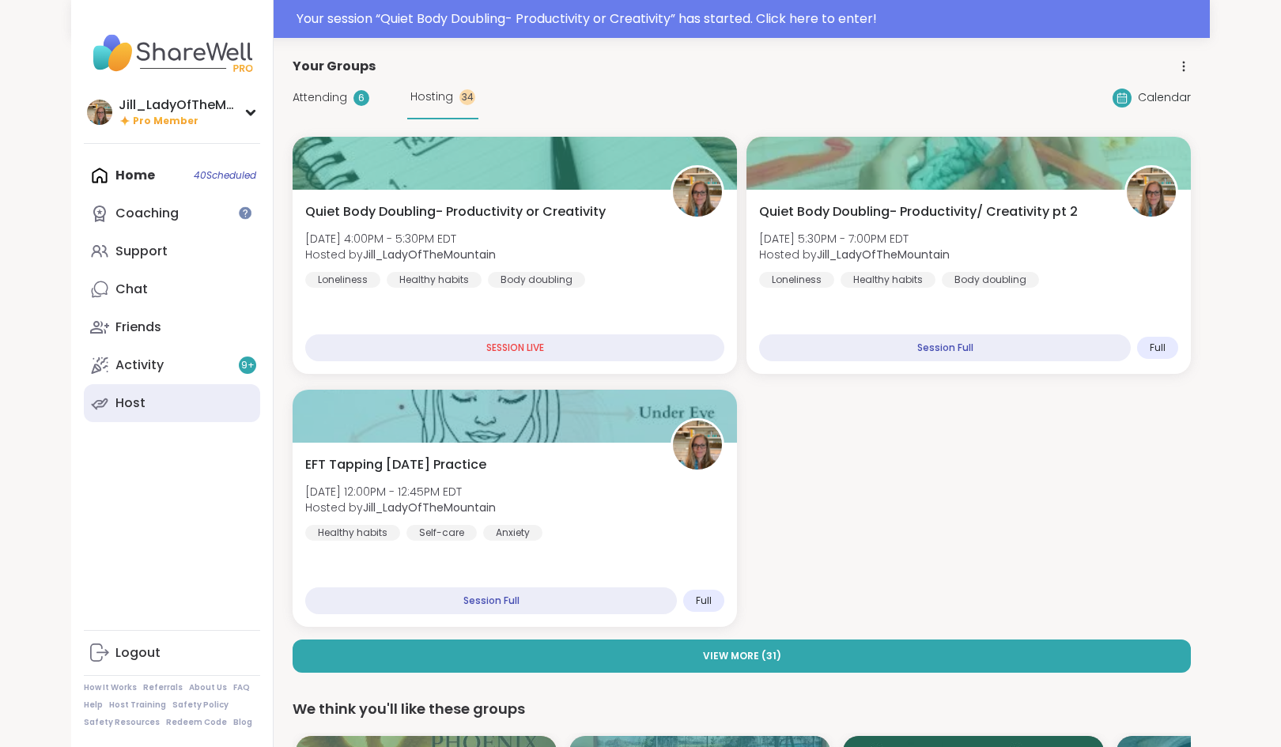
click at [130, 393] on link "Host" at bounding box center [172, 403] width 176 height 38
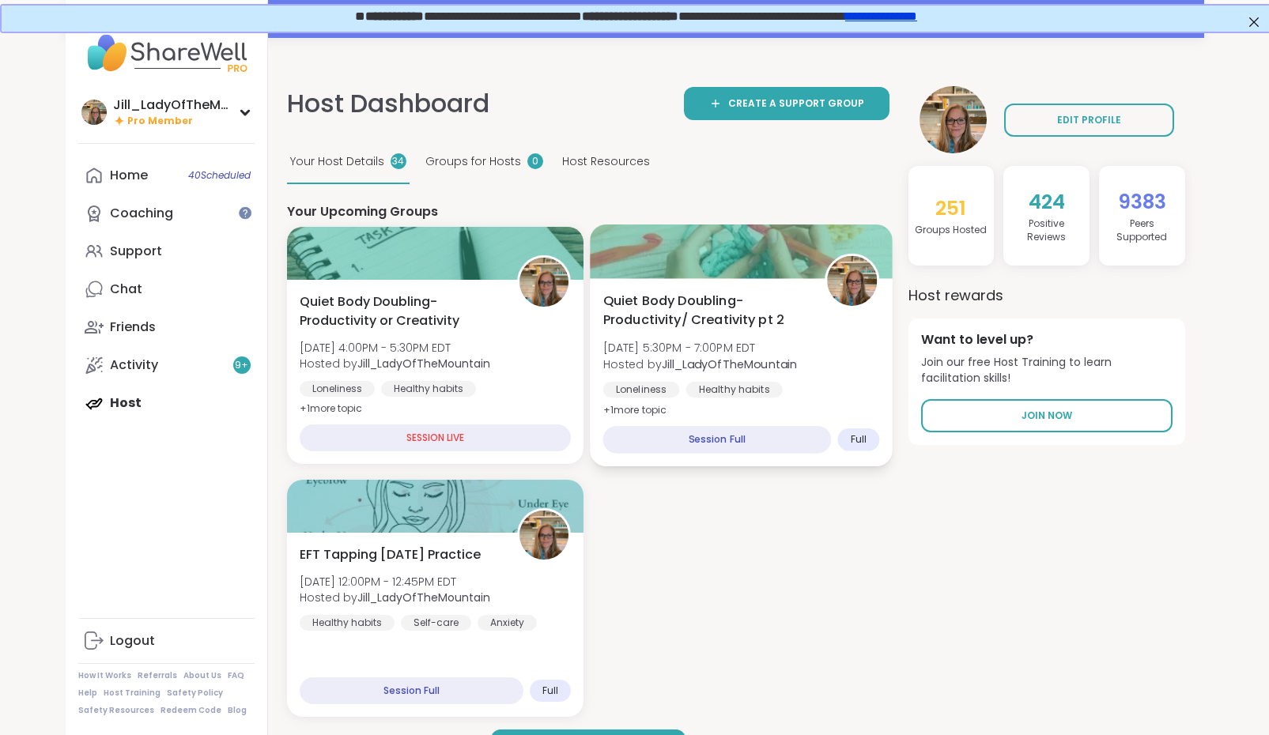
click at [732, 330] on div "Quiet Body Doubling- Productivity/ Creativity pt 2 Sun, Sep 14 | 5:30PM - 7:00P…" at bounding box center [740, 356] width 277 height 129
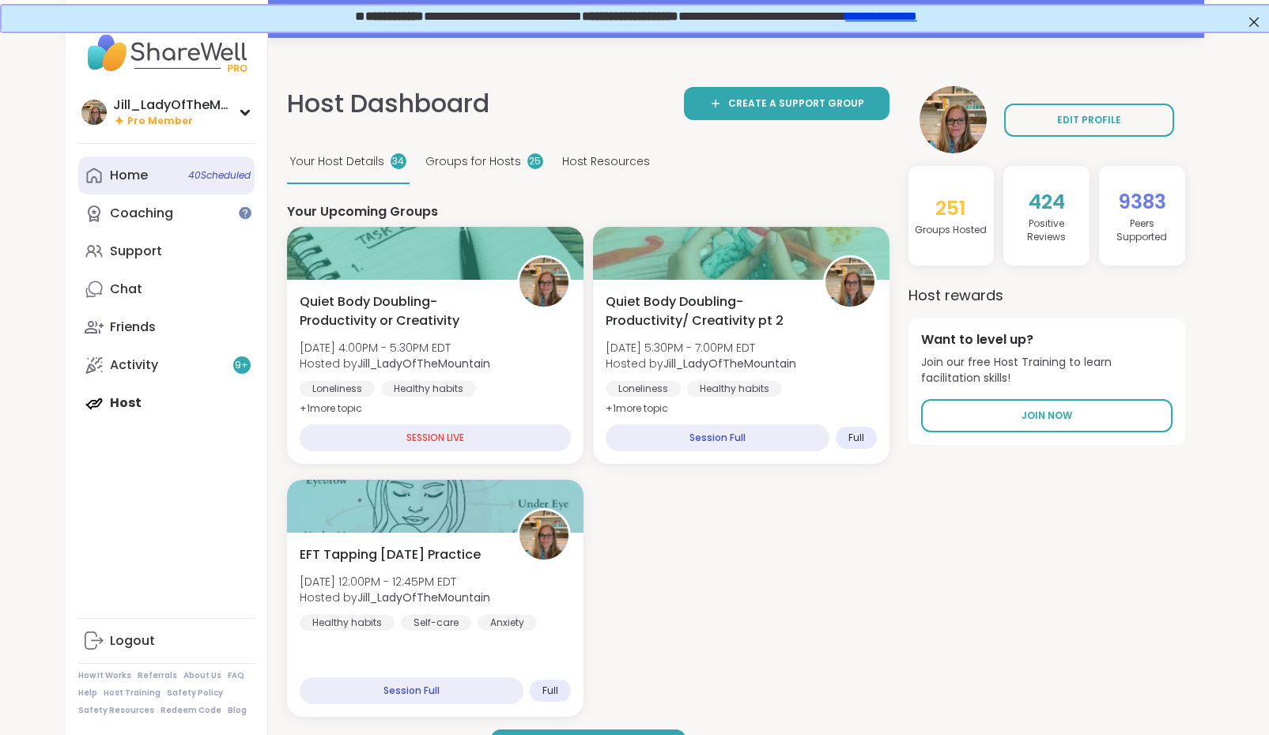
click at [169, 179] on link "Home 40 Scheduled" at bounding box center [166, 176] width 176 height 38
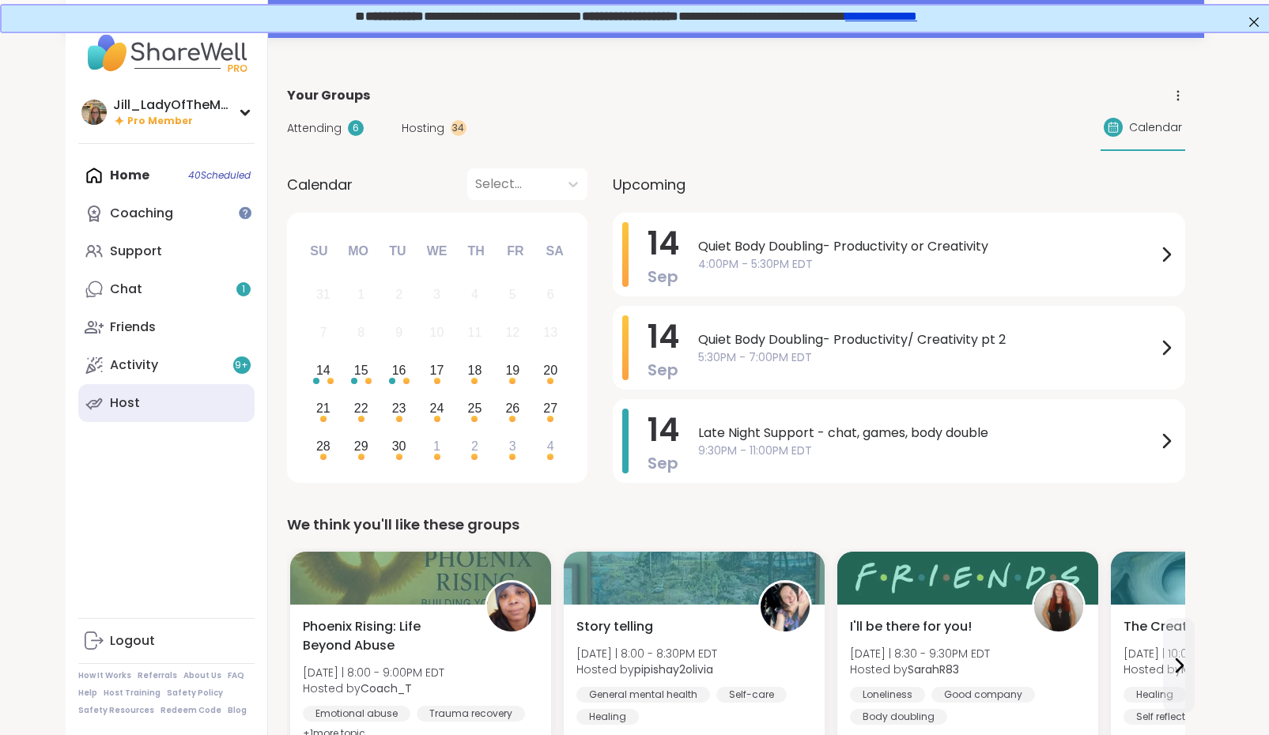
click at [155, 408] on link "Host" at bounding box center [166, 403] width 176 height 38
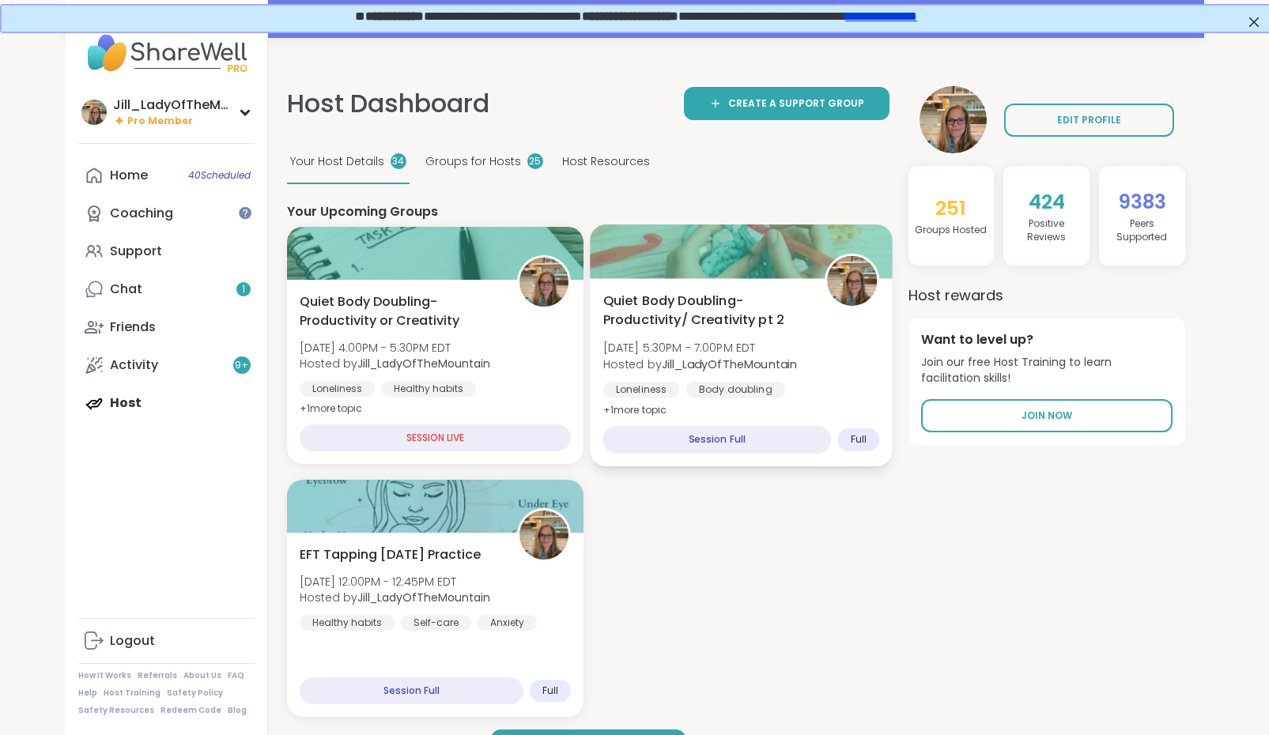
click at [694, 349] on span "[DATE] 5:30PM - 7:00PM EDT" at bounding box center [699, 348] width 194 height 16
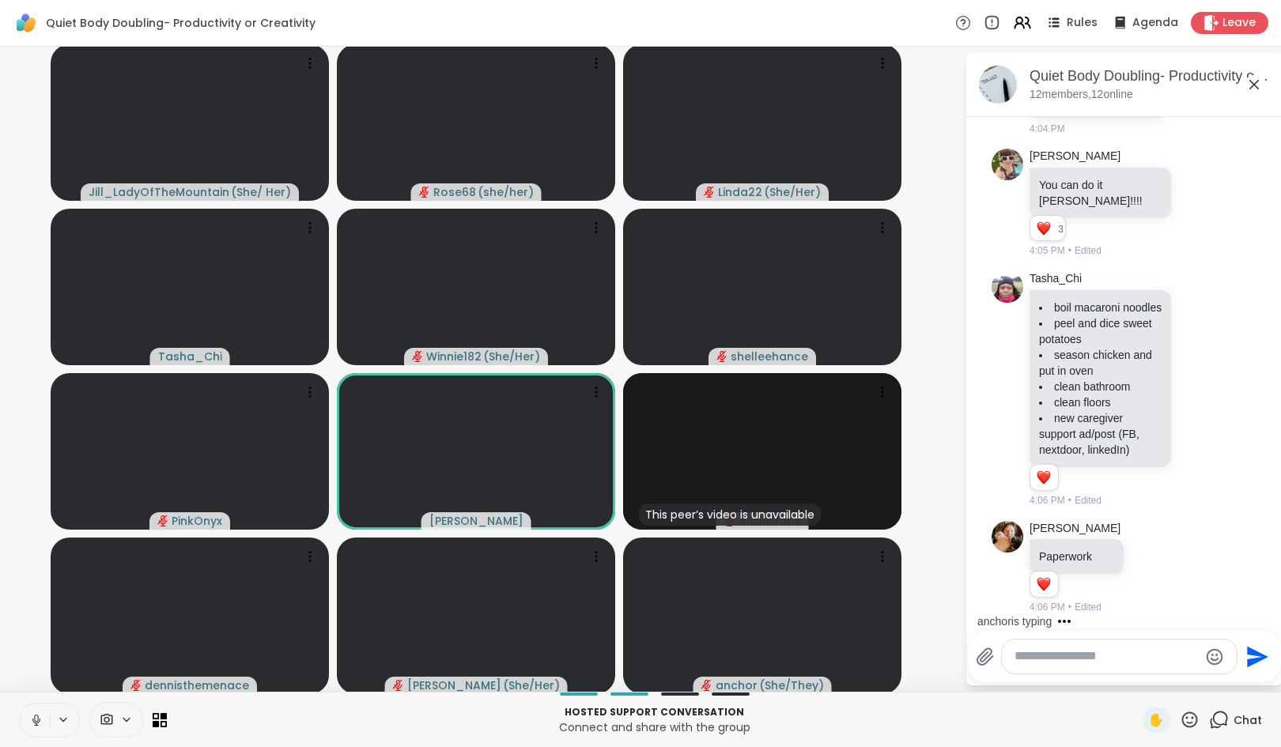
scroll to position [1186, 0]
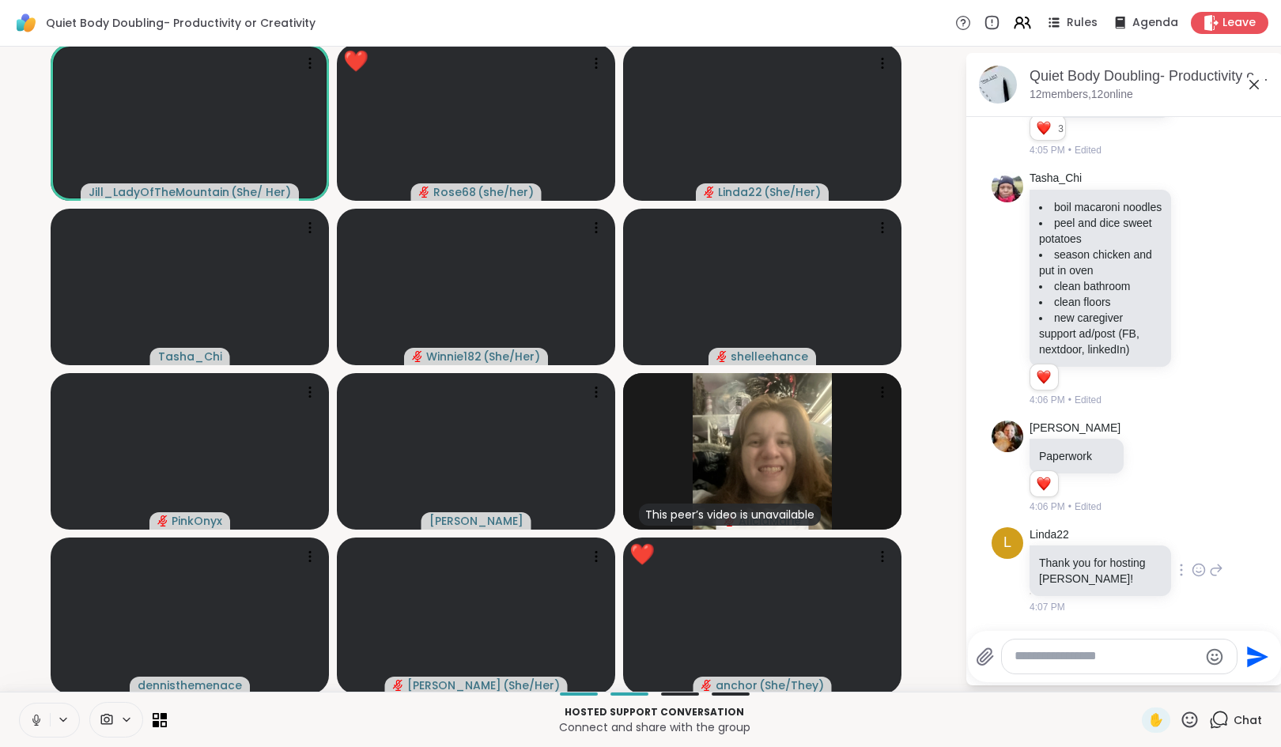
click at [1191, 572] on icon at bounding box center [1198, 570] width 14 height 16
click at [1191, 551] on div "Select Reaction: Heart" at bounding box center [1198, 545] width 14 height 14
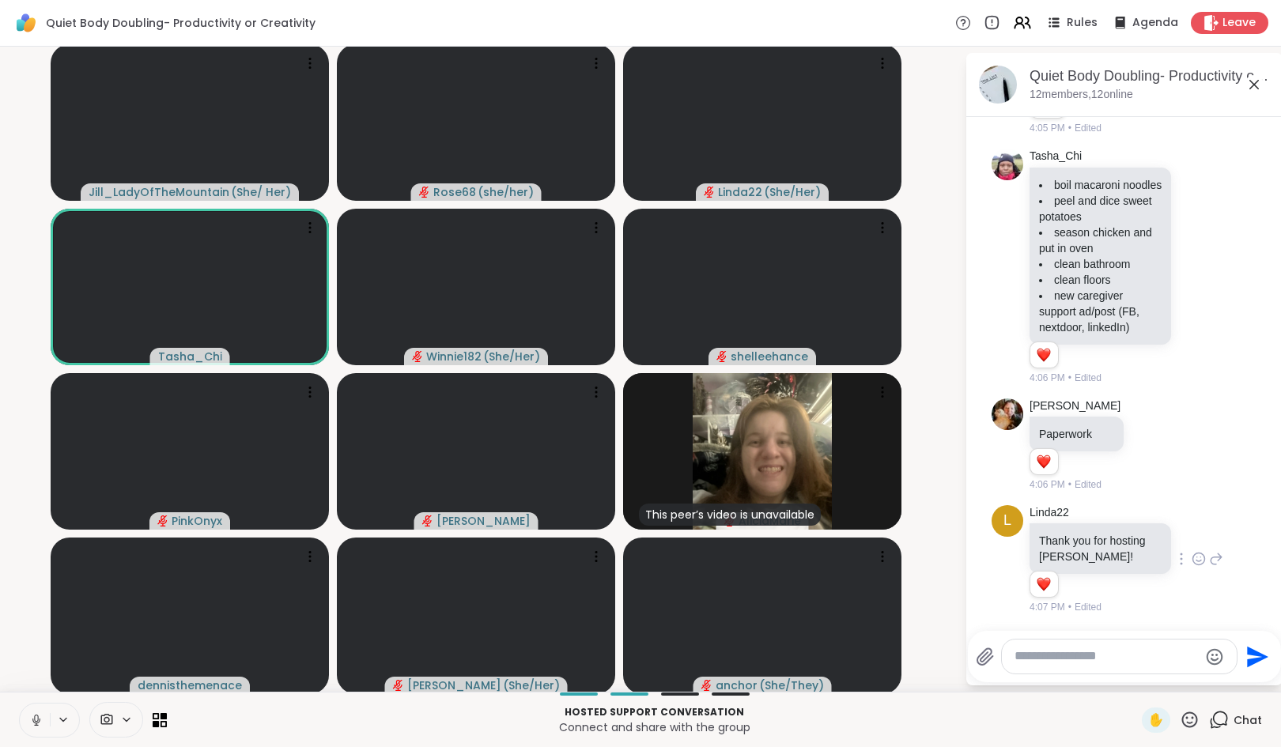
click at [1044, 682] on div "Send" at bounding box center [1124, 656] width 313 height 51
click at [1039, 657] on textarea "Type your message" at bounding box center [1106, 656] width 184 height 17
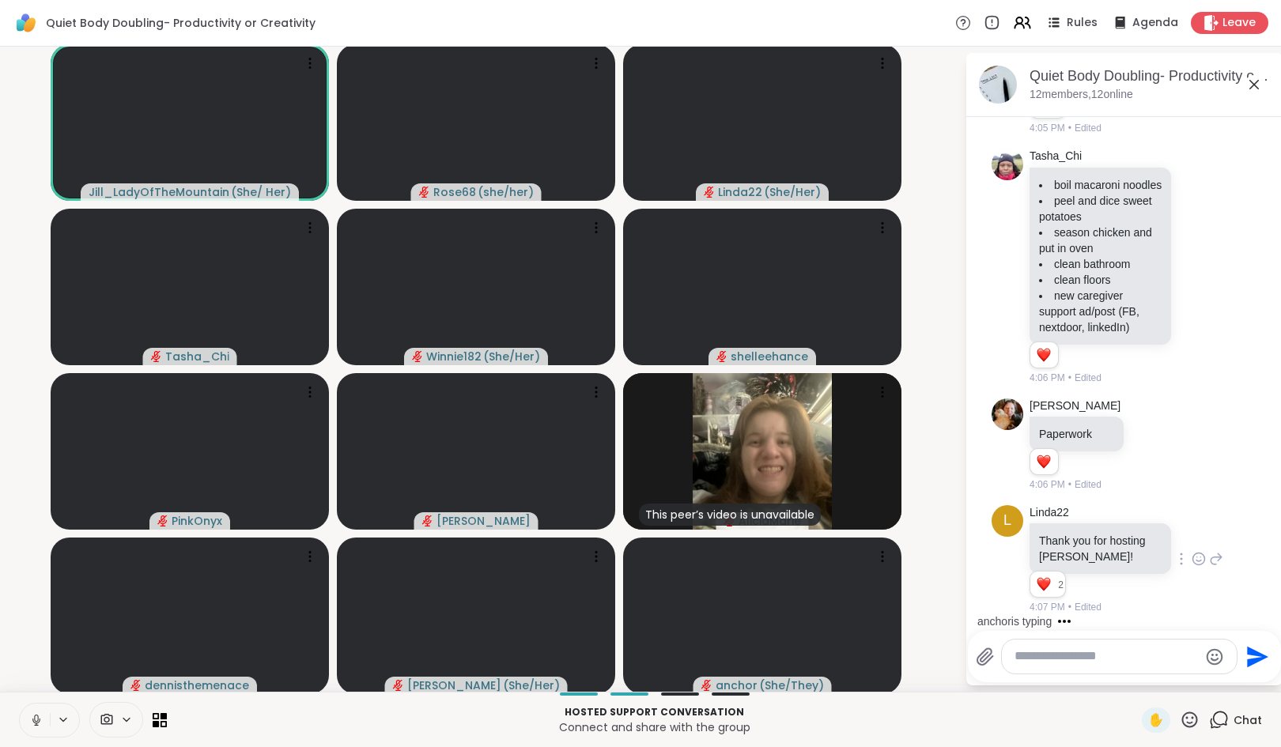
scroll to position [1309, 0]
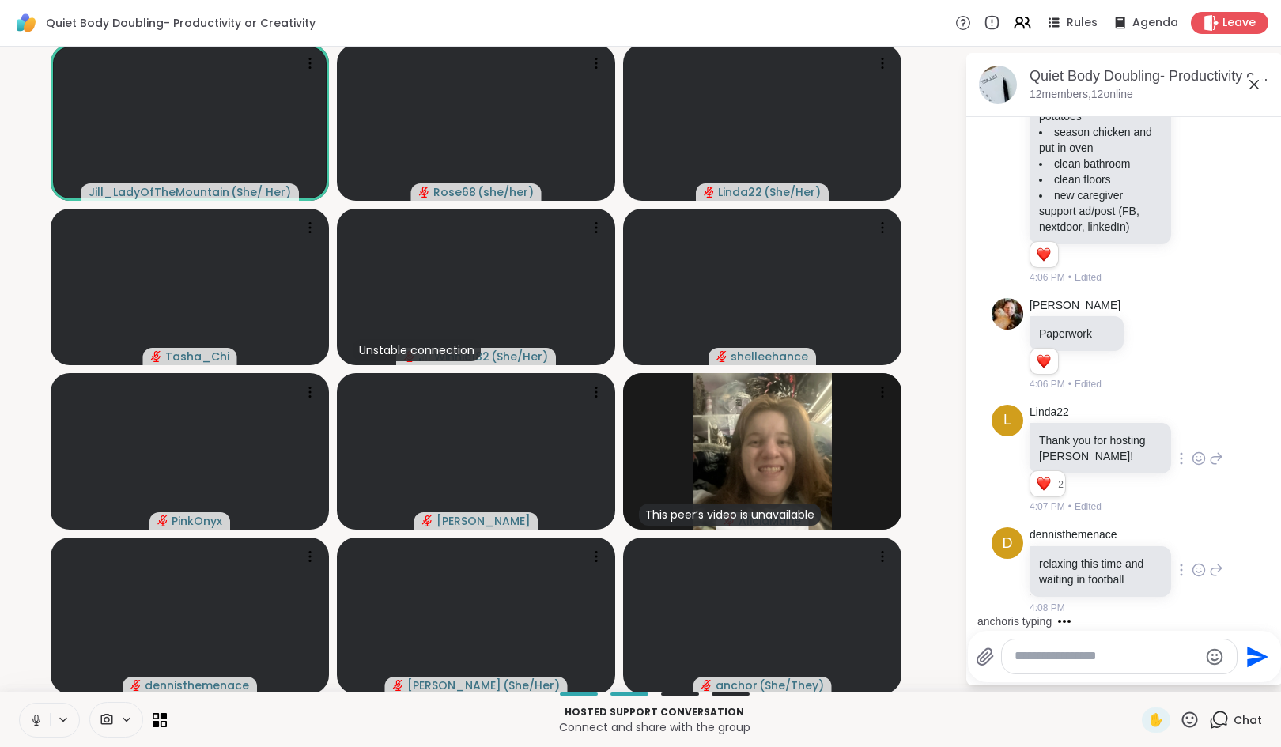
click at [1191, 571] on icon at bounding box center [1198, 570] width 14 height 16
click at [1191, 544] on div "Select Reaction: Heart" at bounding box center [1198, 545] width 14 height 14
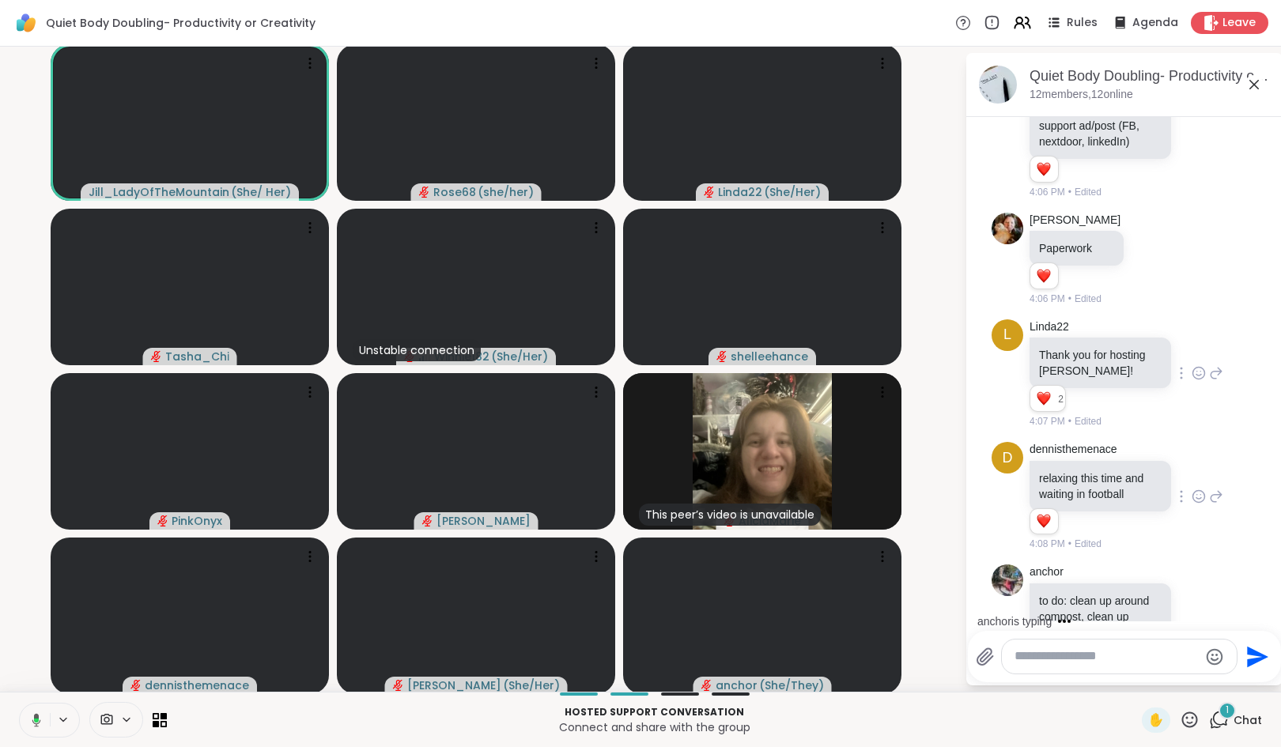
scroll to position [1495, 0]
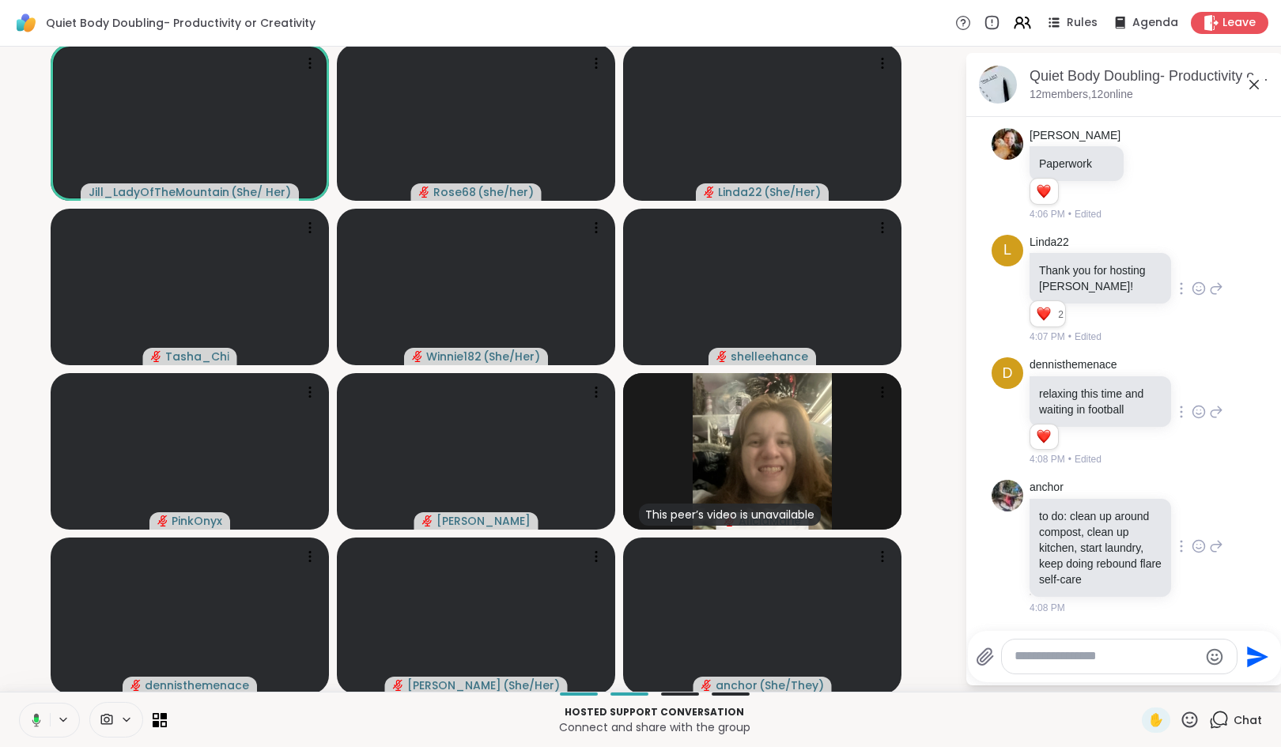
click at [1191, 538] on icon at bounding box center [1198, 546] width 14 height 16
click at [1191, 514] on div "Select Reaction: Heart" at bounding box center [1198, 521] width 14 height 14
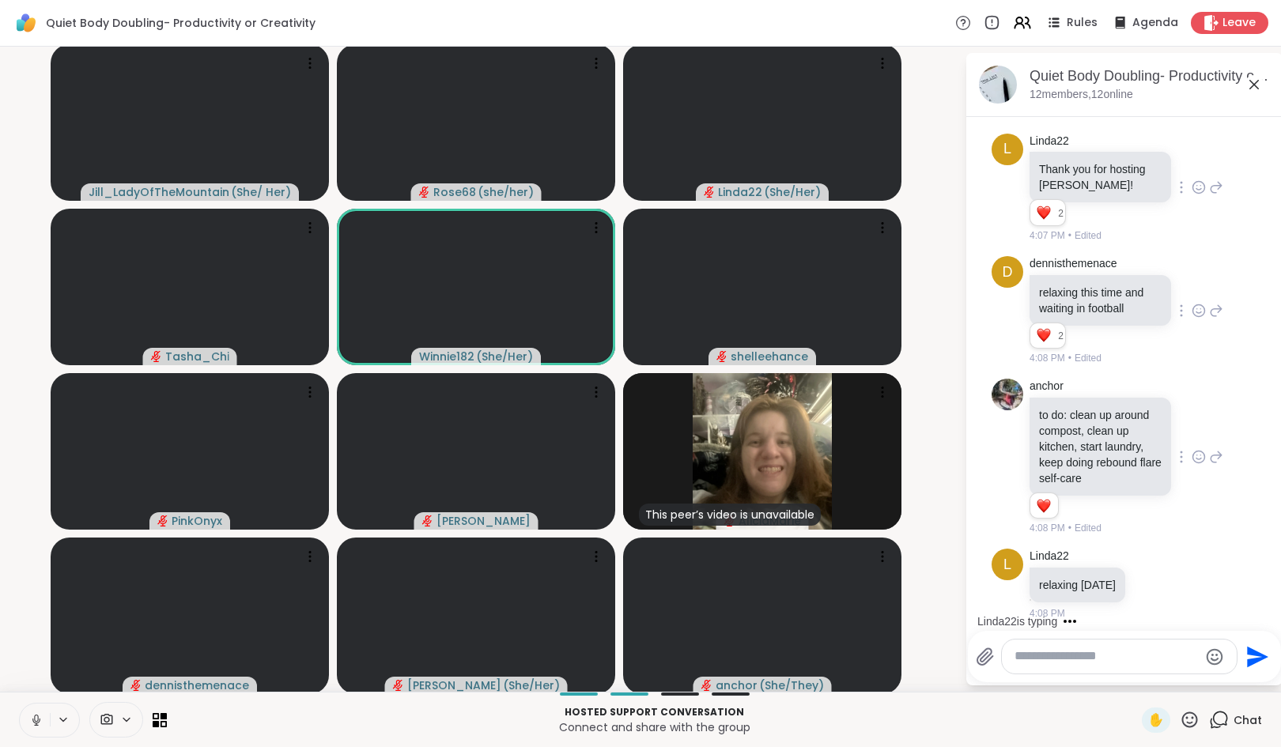
scroll to position [1602, 0]
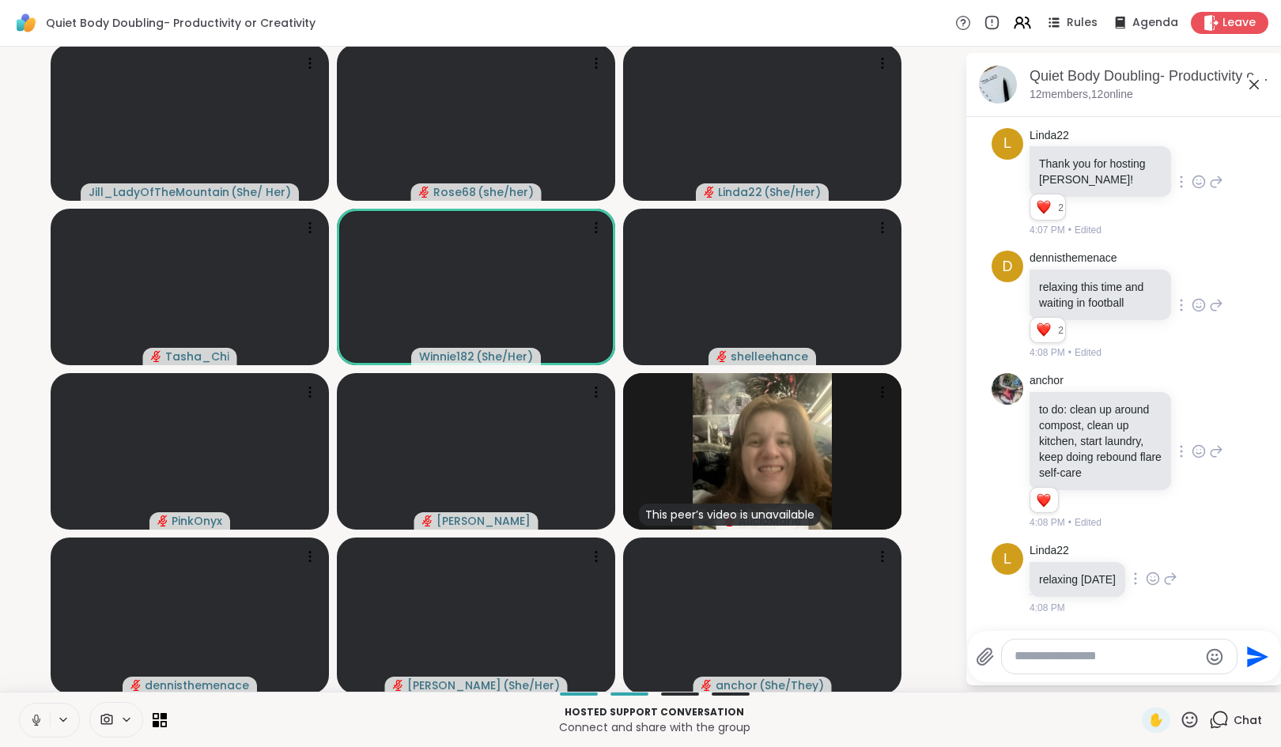
click at [1147, 574] on icon at bounding box center [1153, 578] width 12 height 12
click at [1146, 557] on div "Select Reaction: Heart" at bounding box center [1153, 553] width 14 height 14
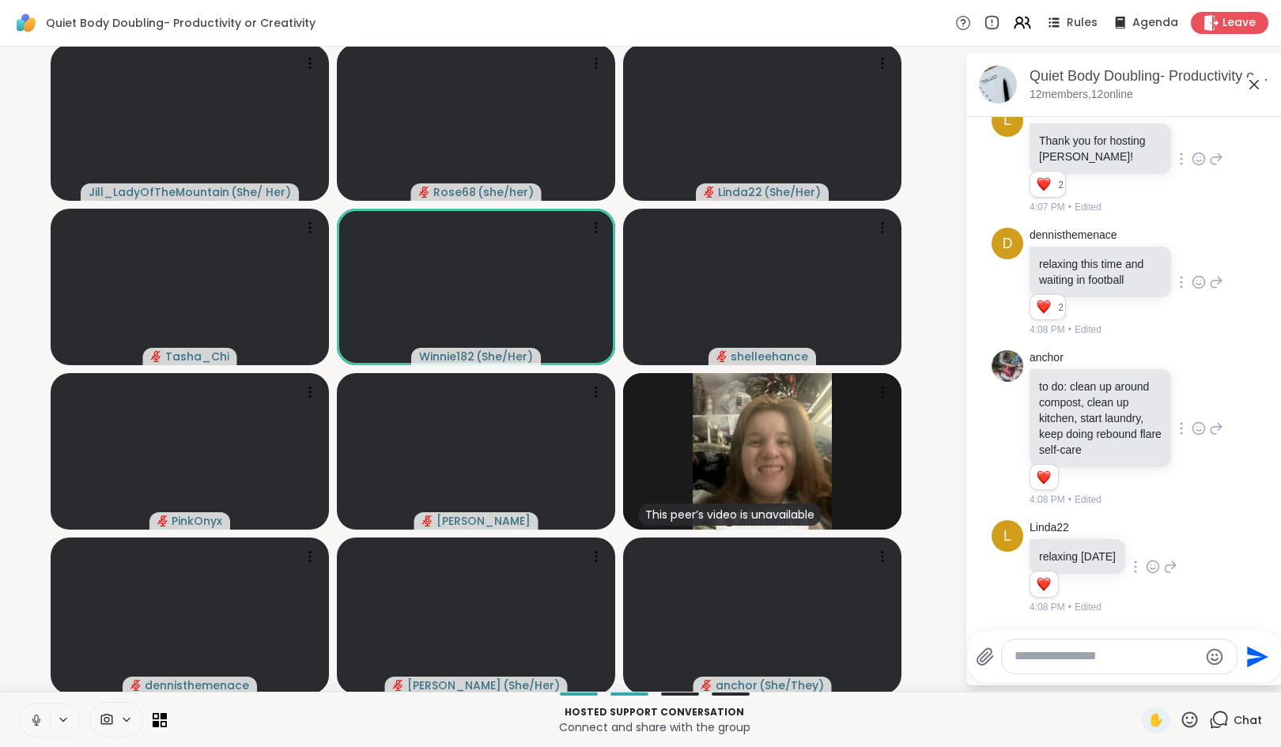
scroll to position [1625, 0]
click at [1077, 657] on textarea "Type your message" at bounding box center [1106, 656] width 184 height 17
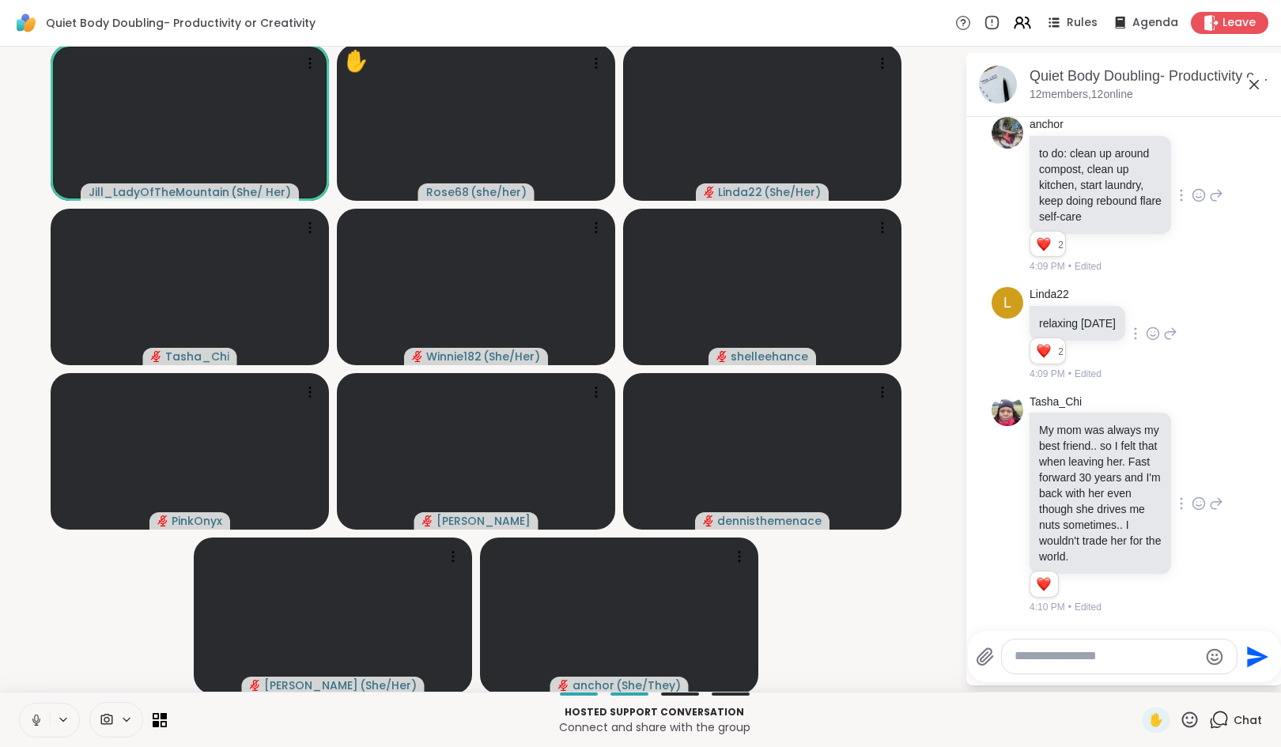
scroll to position [1874, 0]
click at [1191, 496] on icon at bounding box center [1198, 504] width 14 height 16
click at [1191, 471] on div "Select Reaction: Heart" at bounding box center [1198, 478] width 14 height 14
click at [1144, 659] on textarea "Type your message" at bounding box center [1106, 656] width 184 height 17
click at [29, 715] on icon at bounding box center [36, 720] width 14 height 14
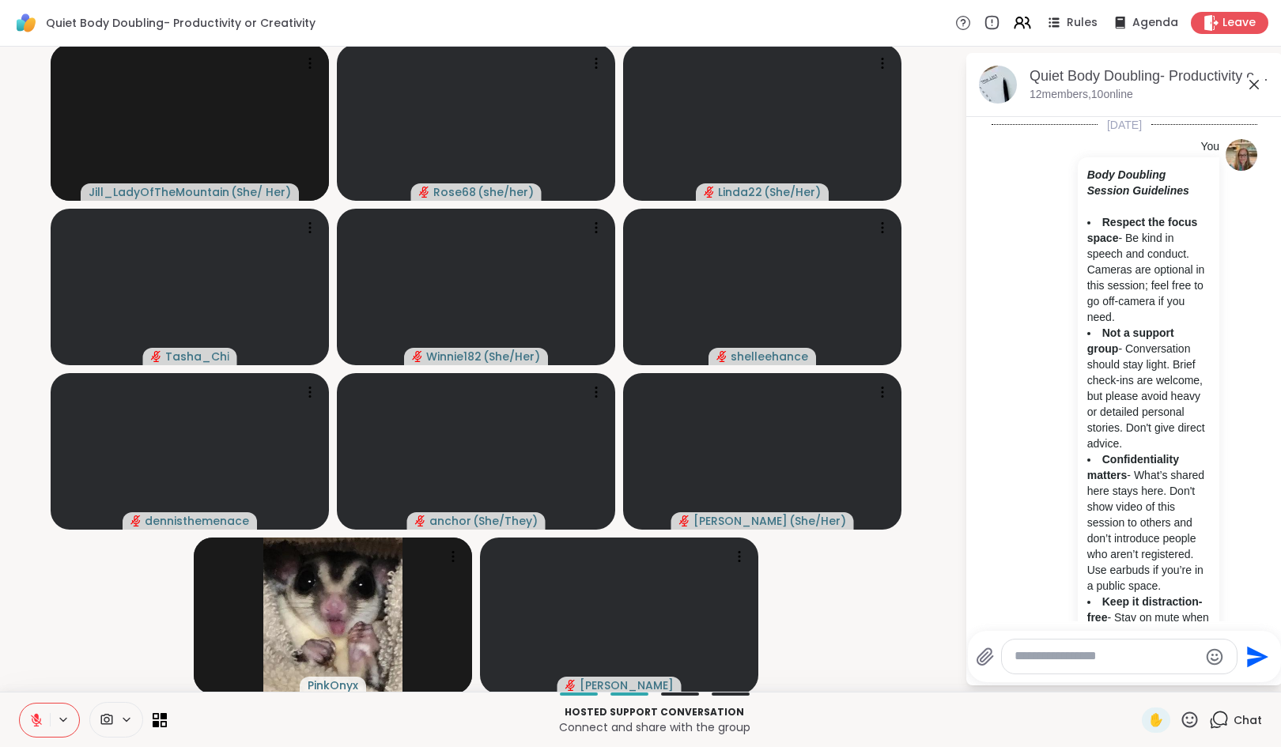
scroll to position [1858, 0]
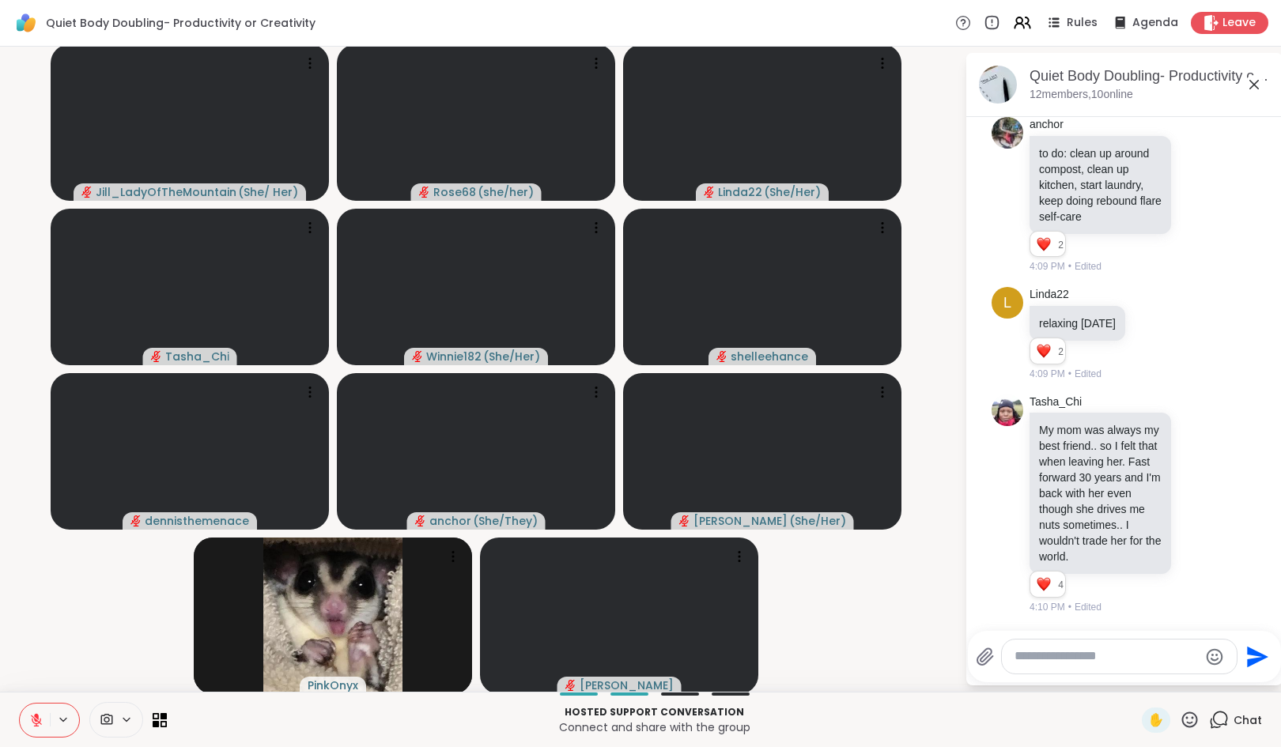
click at [29, 715] on icon at bounding box center [36, 720] width 14 height 14
click at [39, 723] on icon at bounding box center [36, 720] width 14 height 14
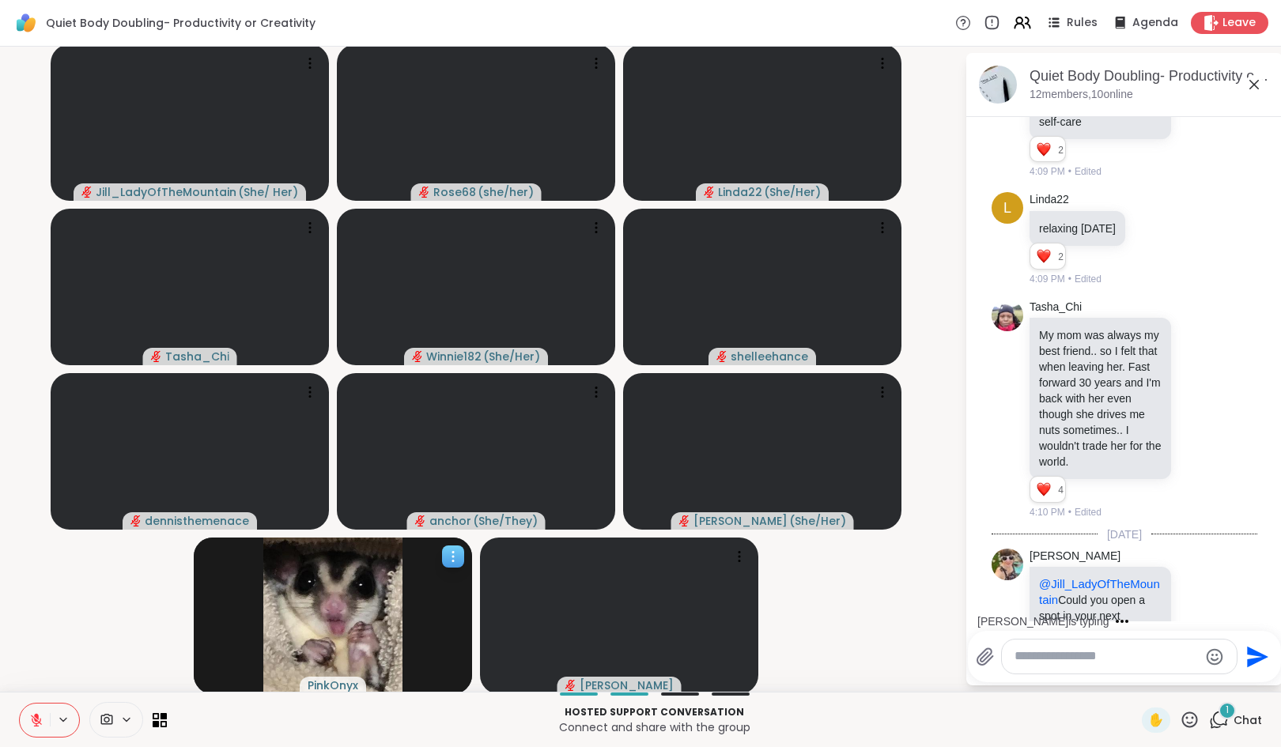
scroll to position [1989, 0]
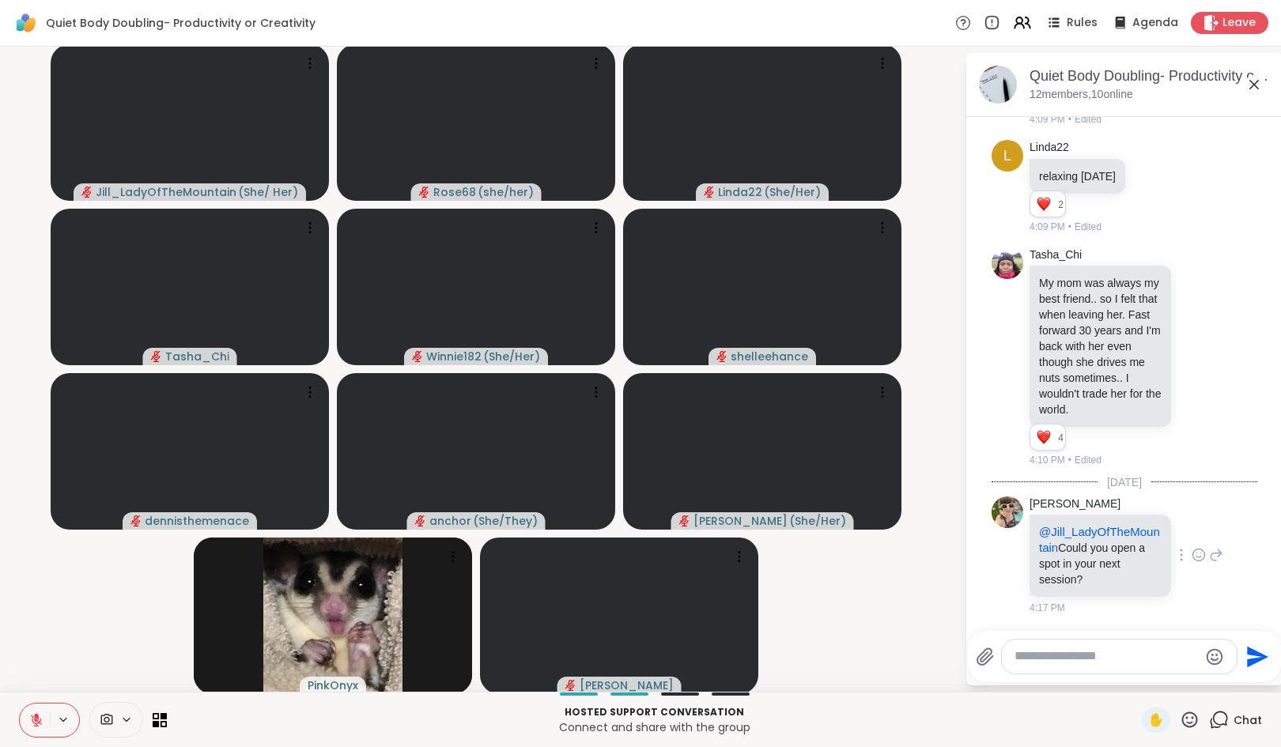
click at [1191, 562] on icon at bounding box center [1198, 555] width 14 height 16
click at [1066, 533] on div "Select Reaction: Heart" at bounding box center [1073, 530] width 14 height 14
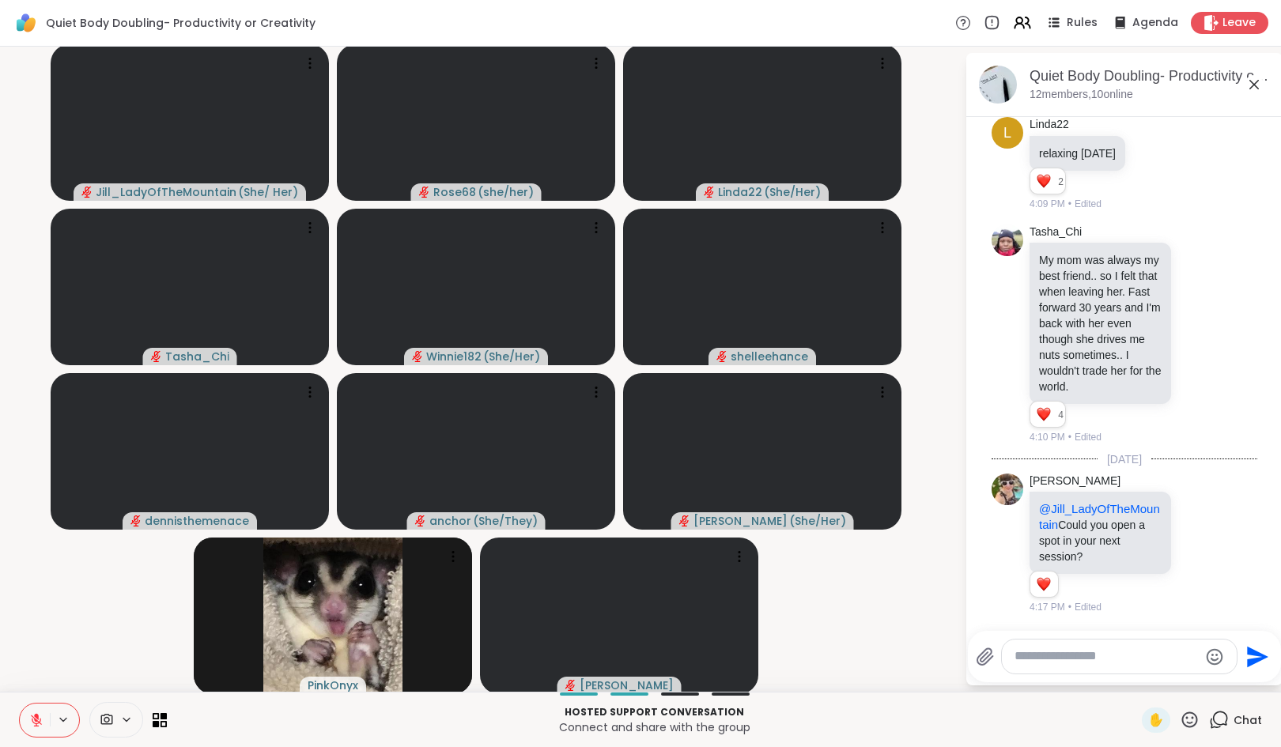
click at [1209, 553] on icon at bounding box center [1216, 543] width 14 height 19
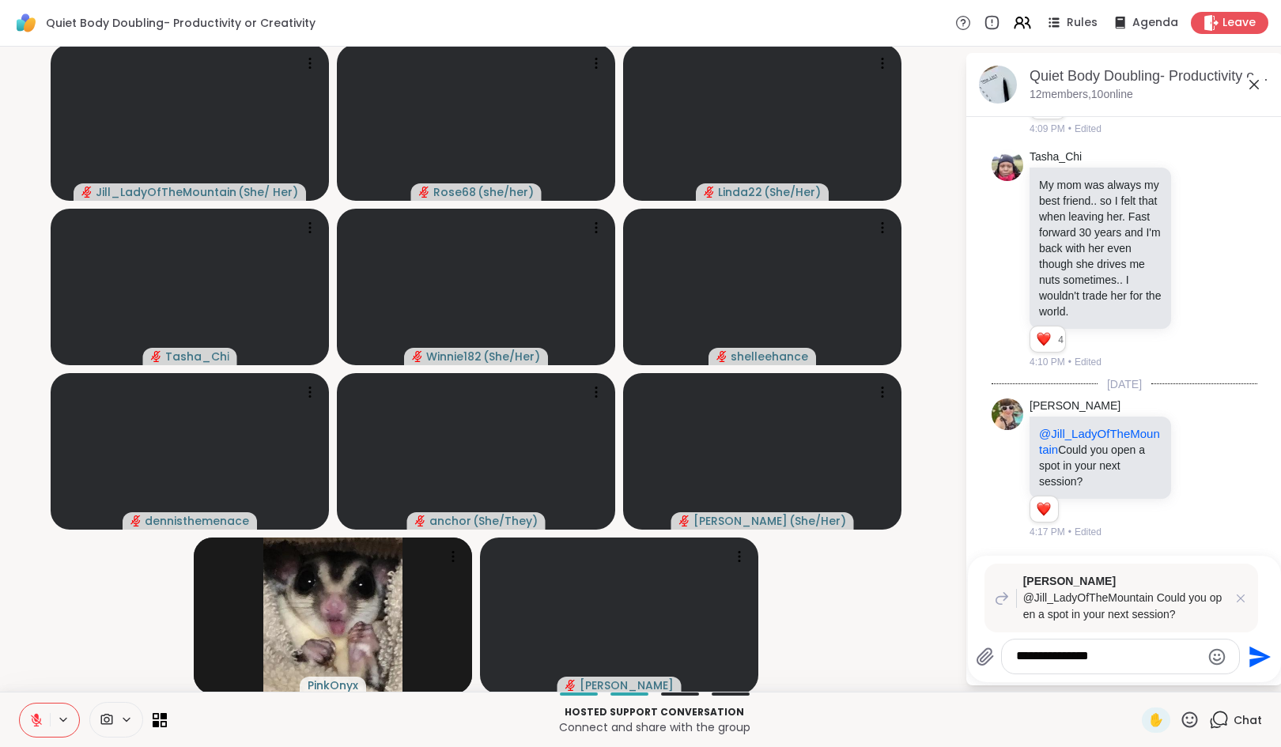
type textarea "**********"
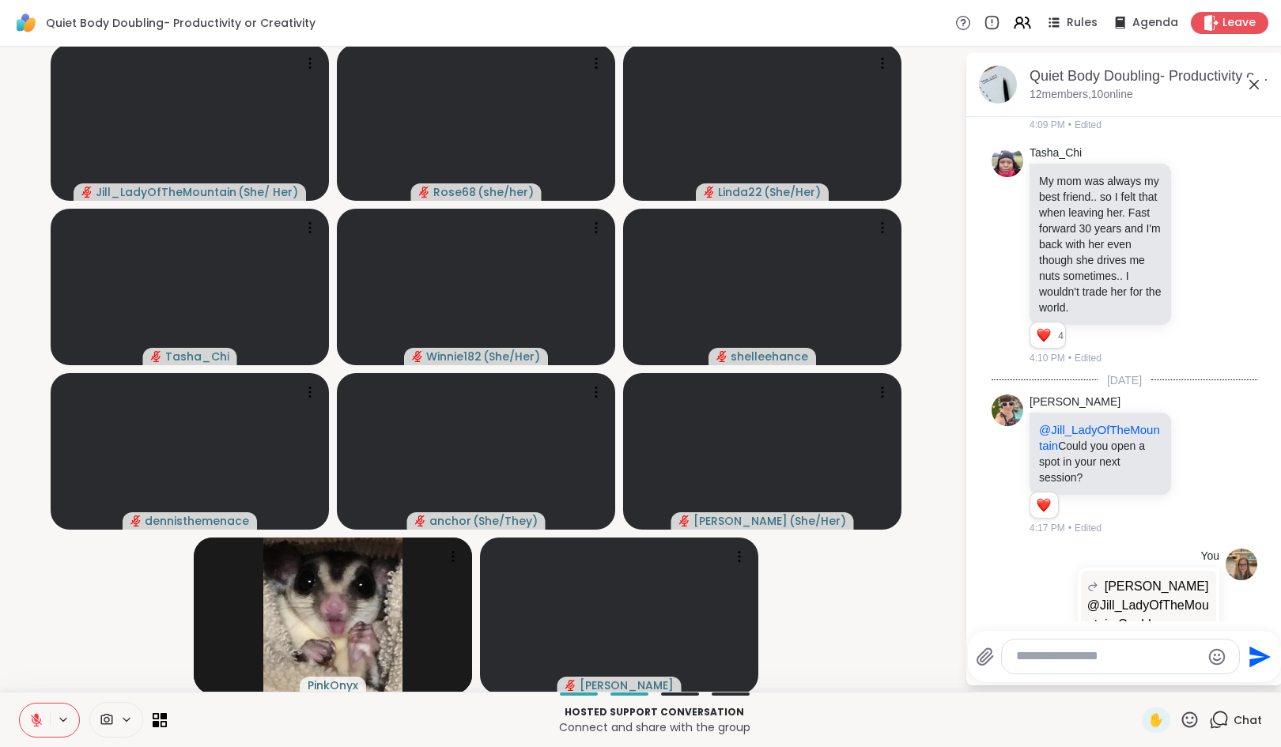
scroll to position [2188, 0]
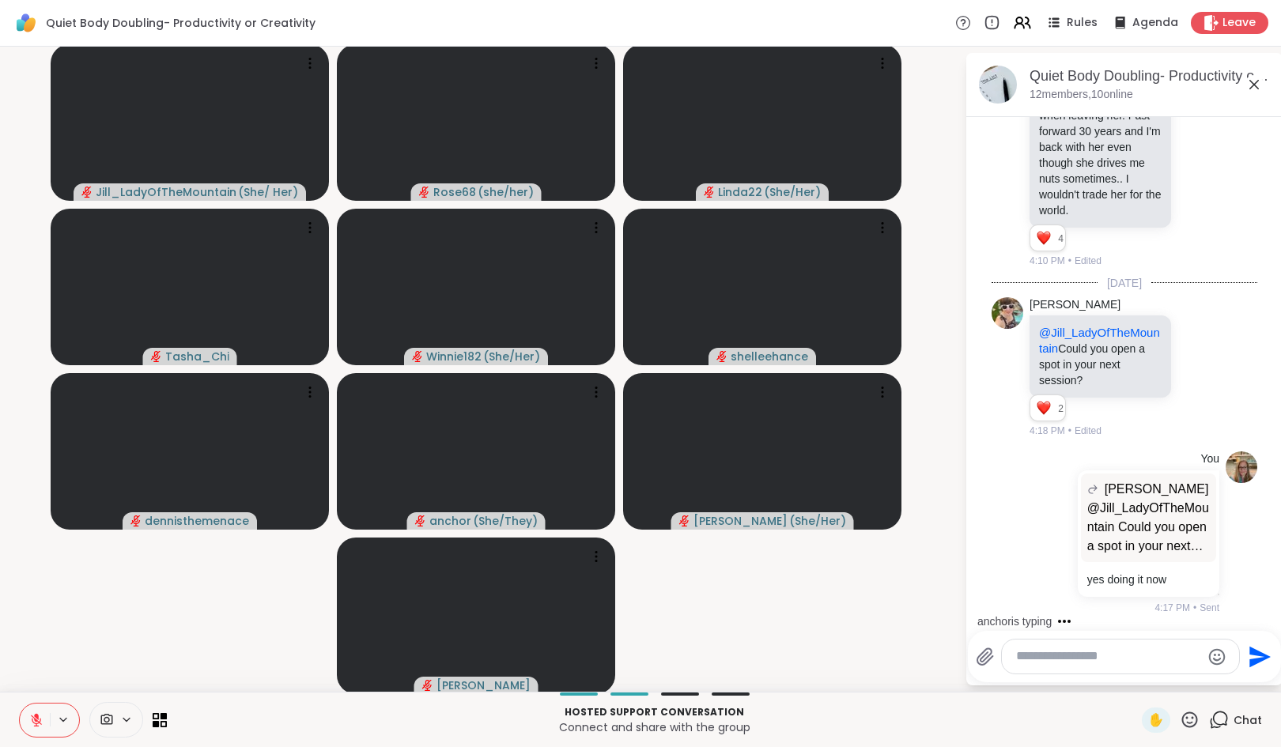
drag, startPoint x: 1117, startPoint y: 664, endPoint x: 1087, endPoint y: 673, distance: 31.3
click at [1117, 664] on textarea "Type your message" at bounding box center [1108, 656] width 184 height 17
type textarea "**********"
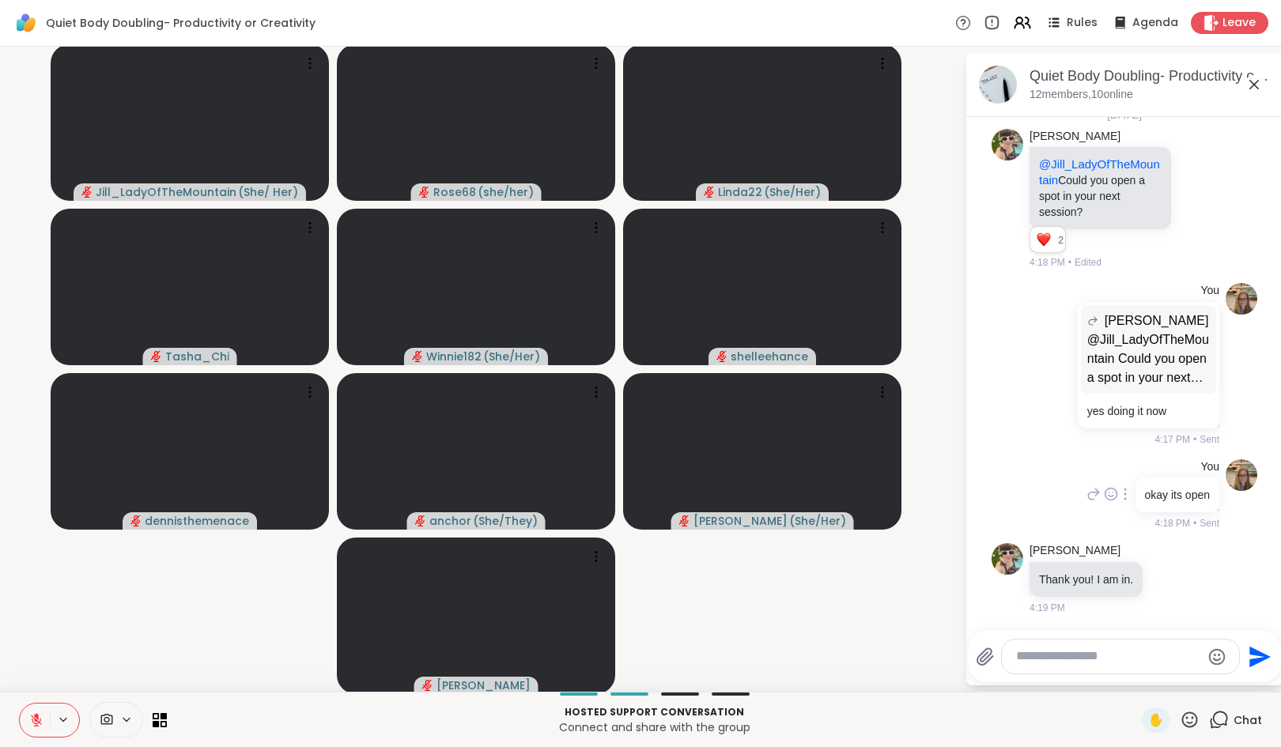
scroll to position [2357, 0]
click at [1172, 580] on icon at bounding box center [1170, 581] width 5 height 2
click at [1052, 552] on div "Select Reaction: Heart" at bounding box center [1044, 553] width 14 height 14
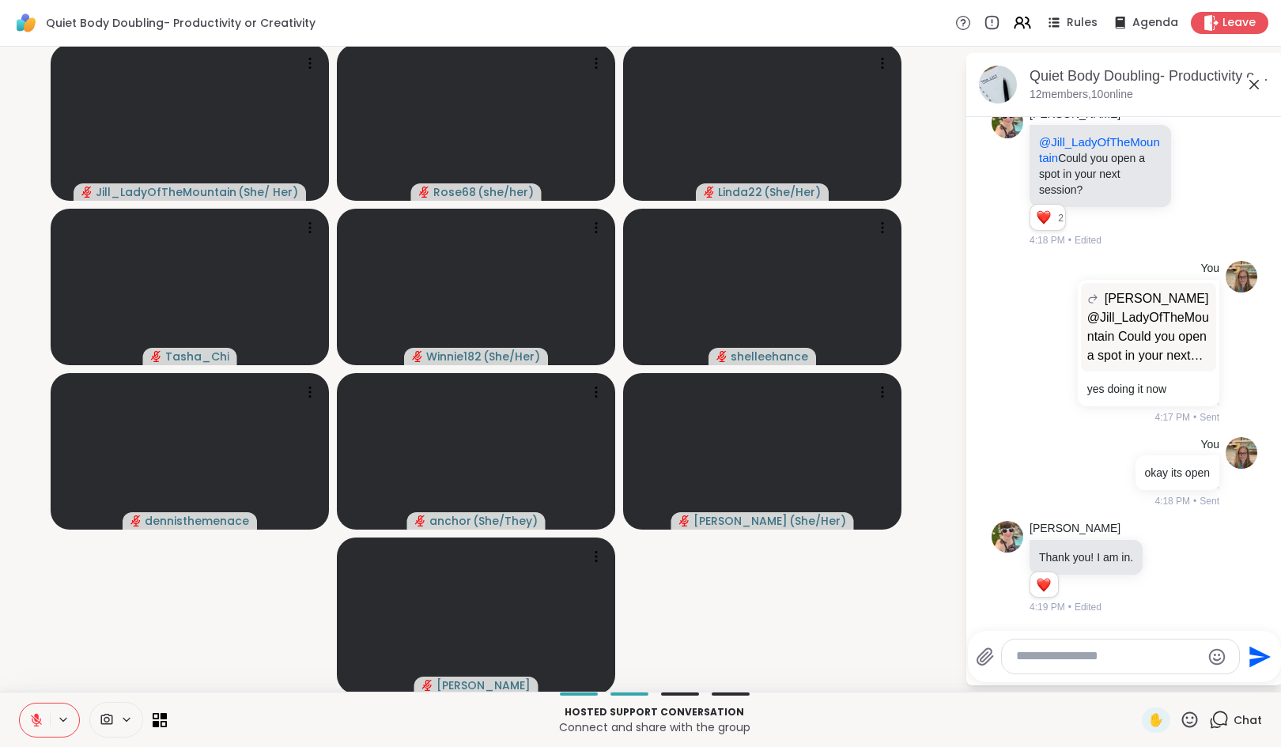
click at [1195, 570] on icon at bounding box center [1187, 567] width 14 height 19
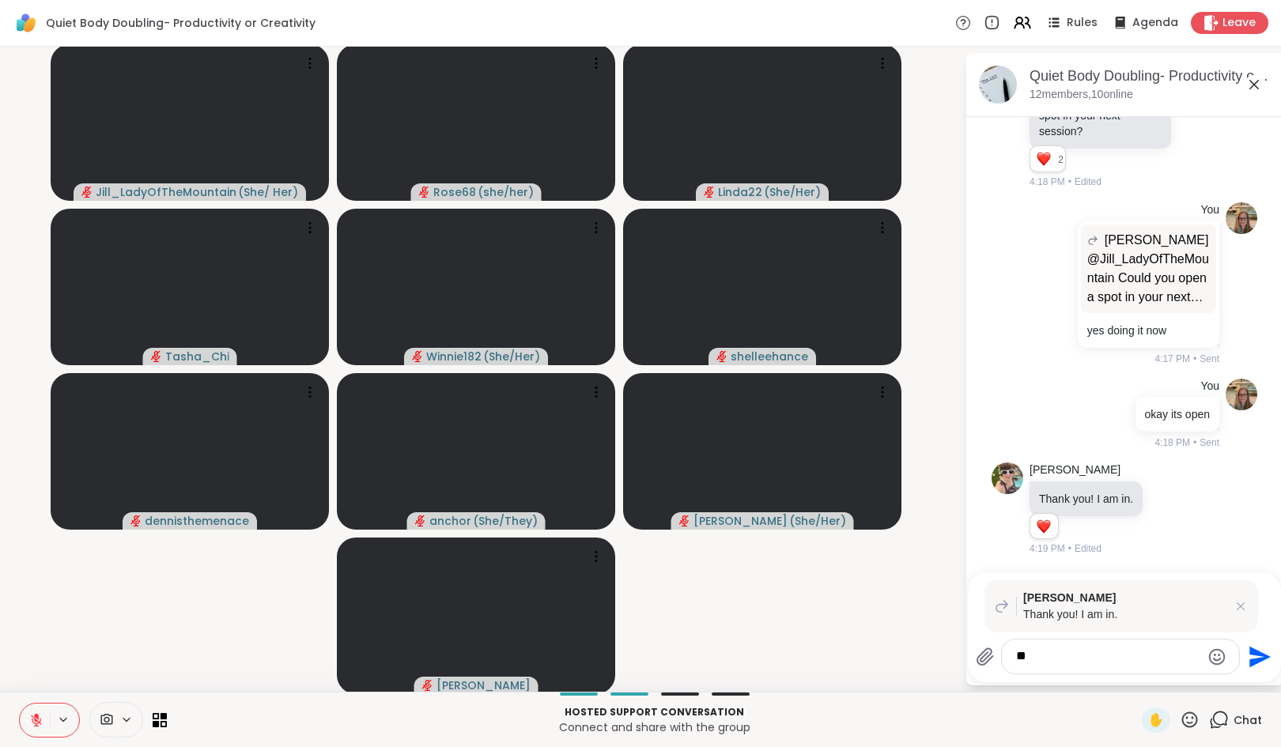
type textarea "*"
type textarea "****"
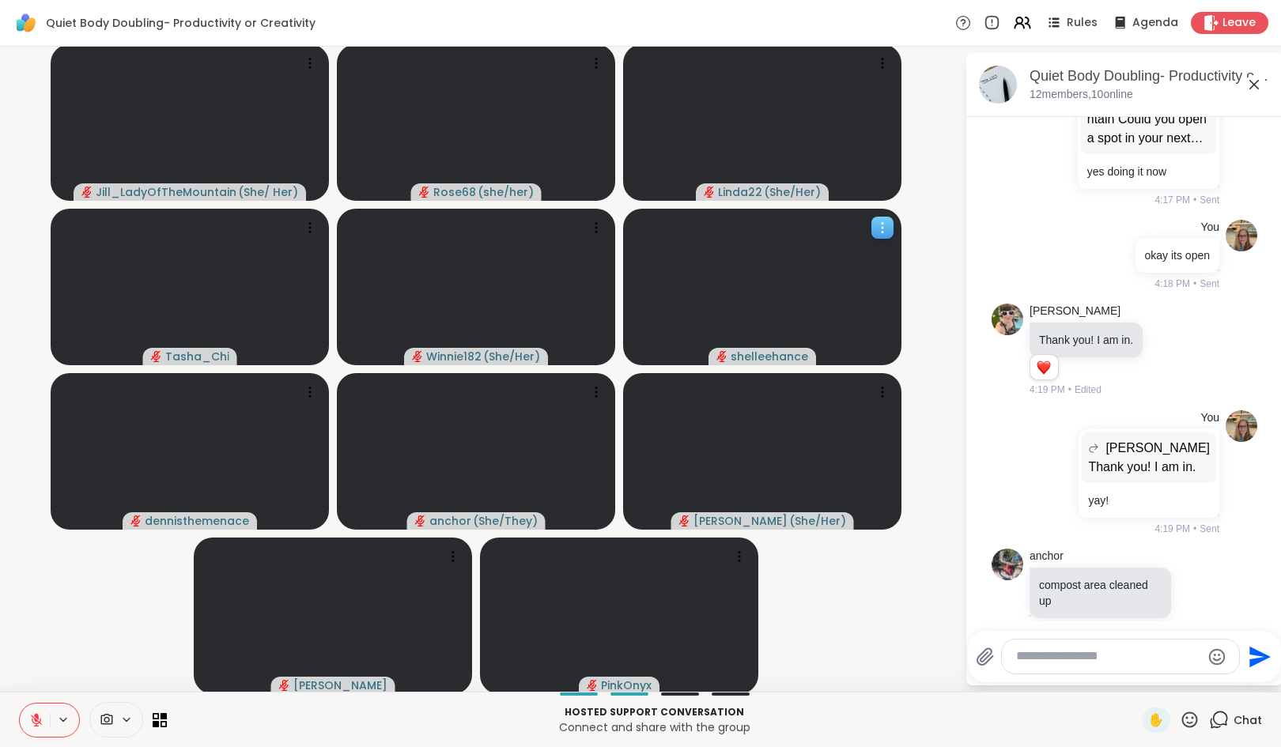
scroll to position [2618, 0]
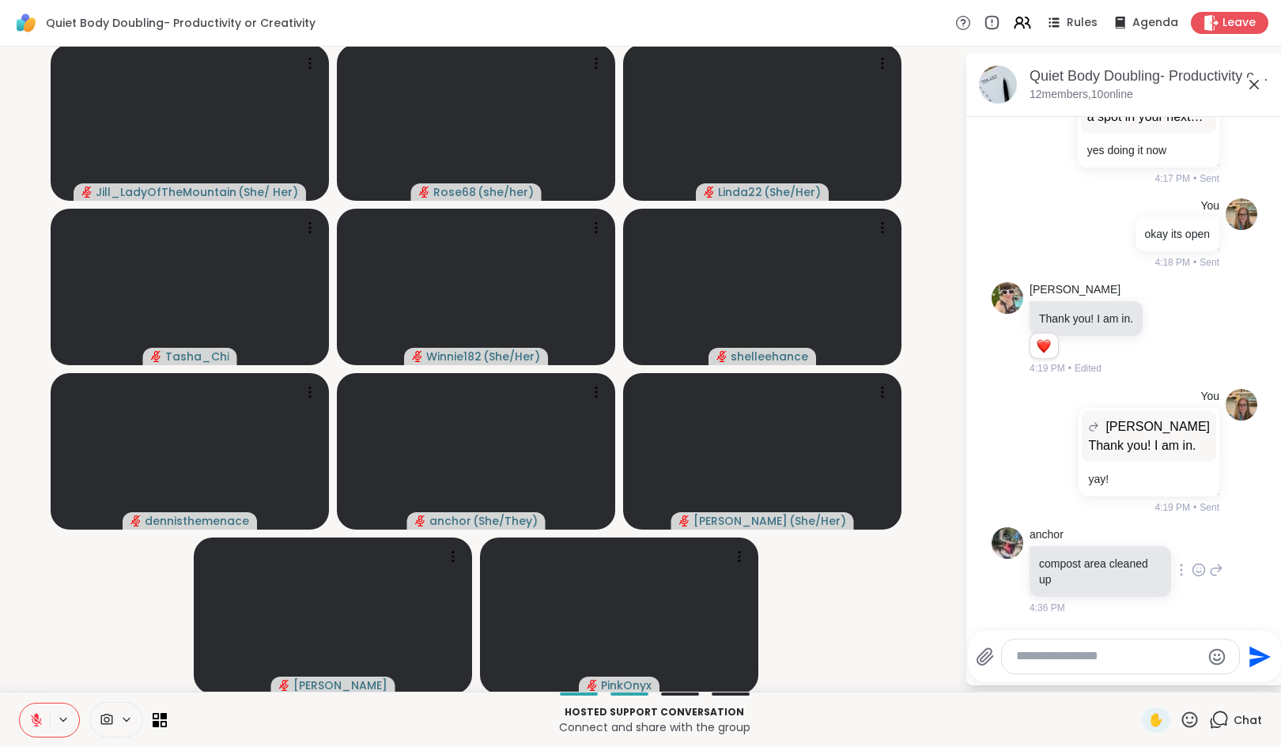
click at [1191, 571] on icon at bounding box center [1198, 570] width 14 height 16
click at [1191, 542] on div "Select Reaction: Heart" at bounding box center [1198, 545] width 14 height 14
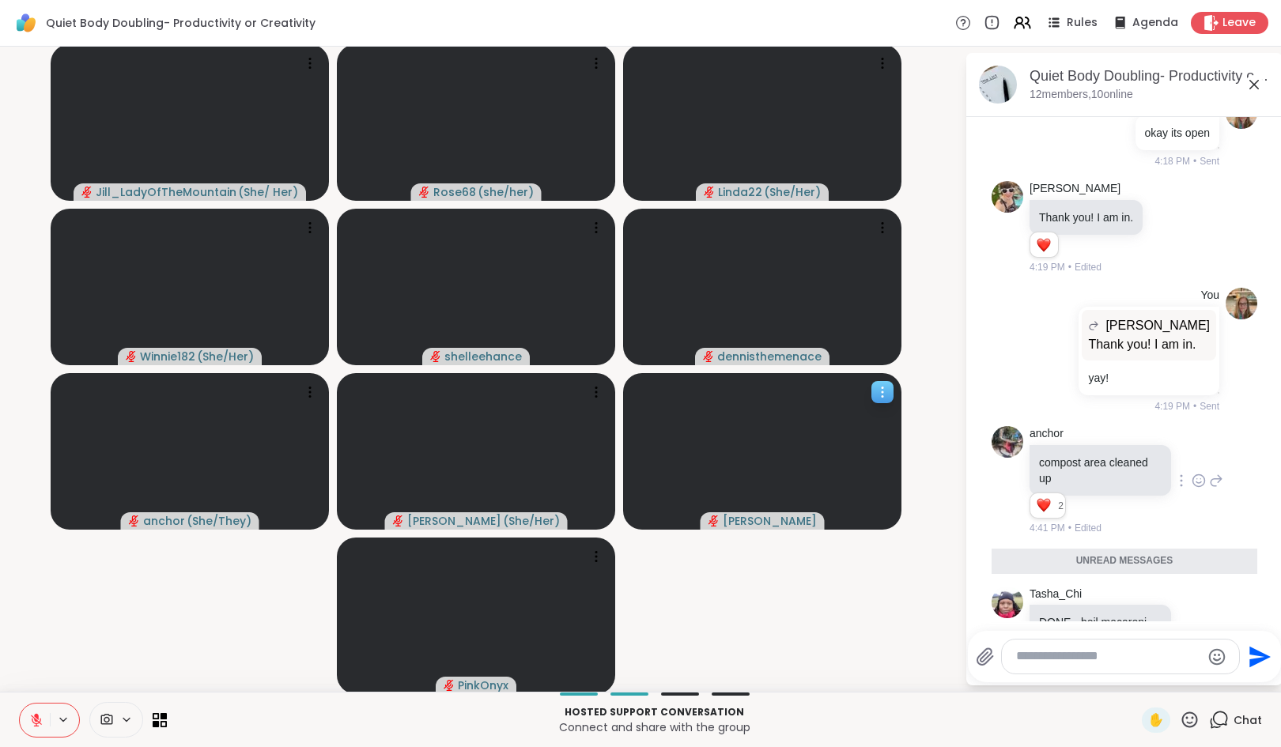
scroll to position [2809, 0]
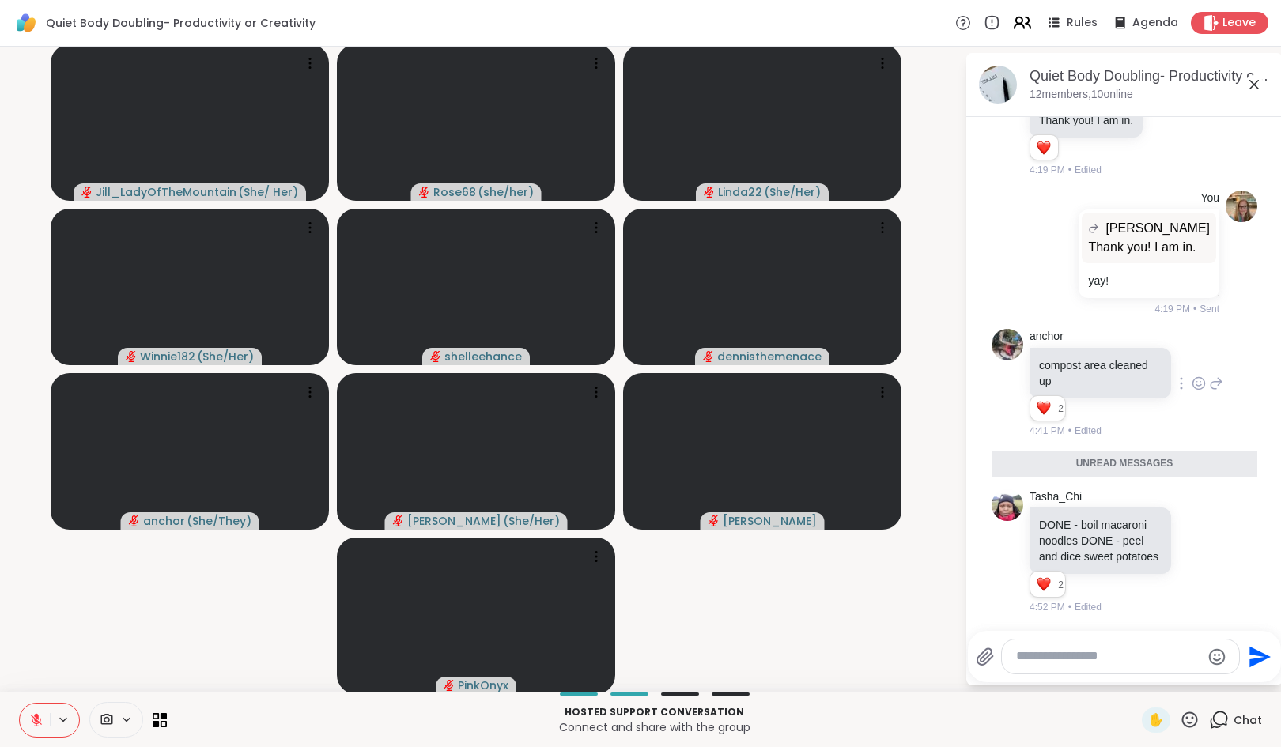
click at [1025, 19] on icon at bounding box center [1027, 22] width 5 height 11
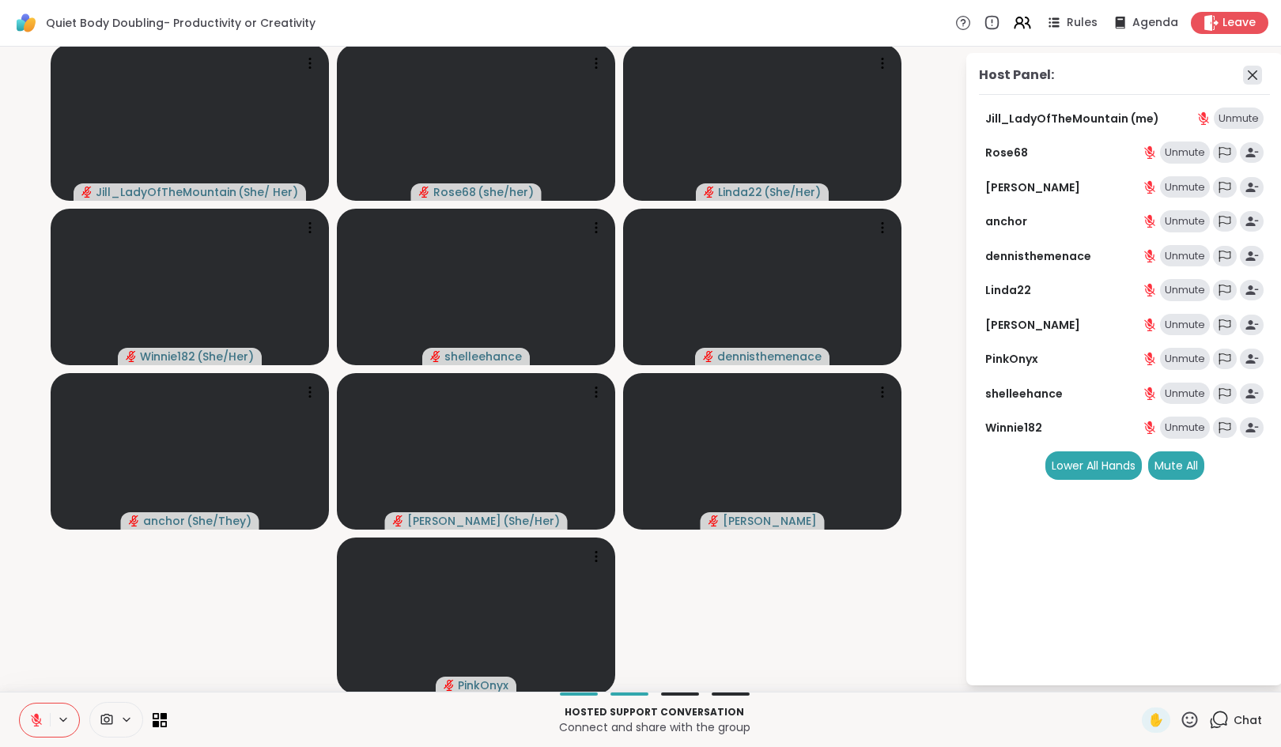
click at [1243, 73] on icon at bounding box center [1252, 75] width 19 height 19
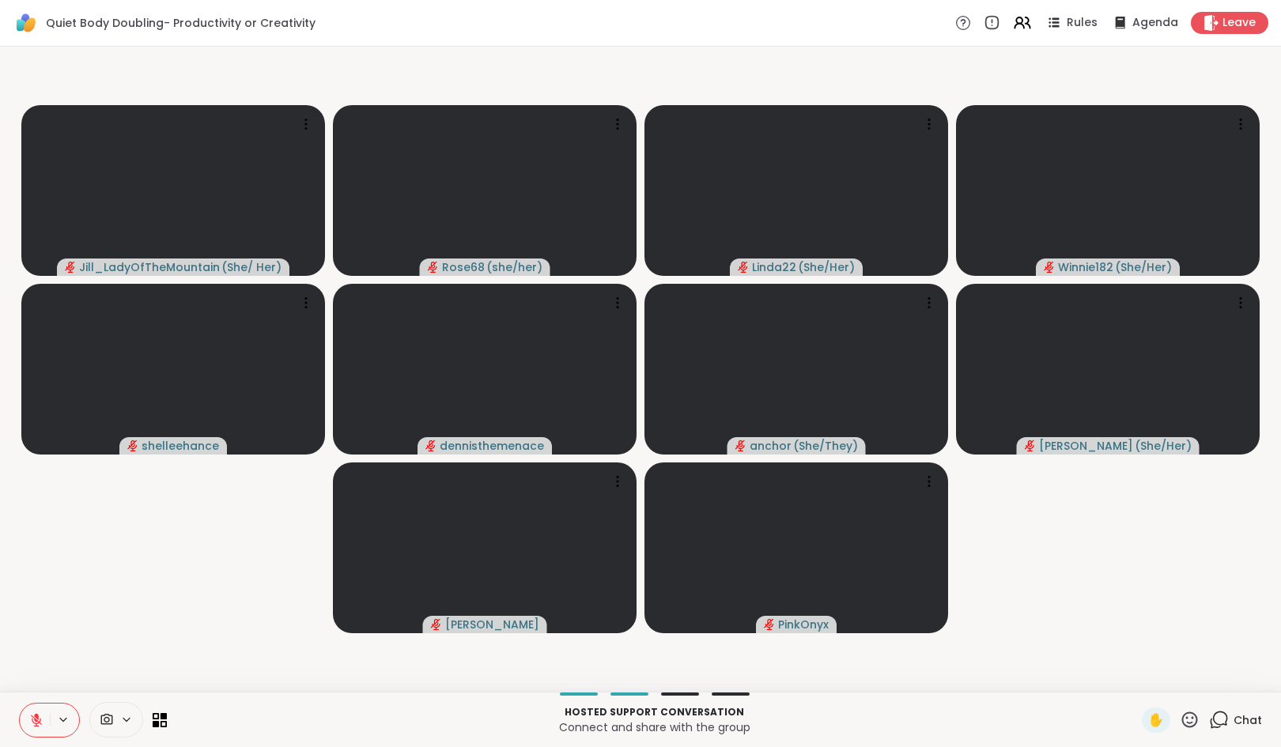
click at [1215, 723] on icon at bounding box center [1220, 719] width 15 height 14
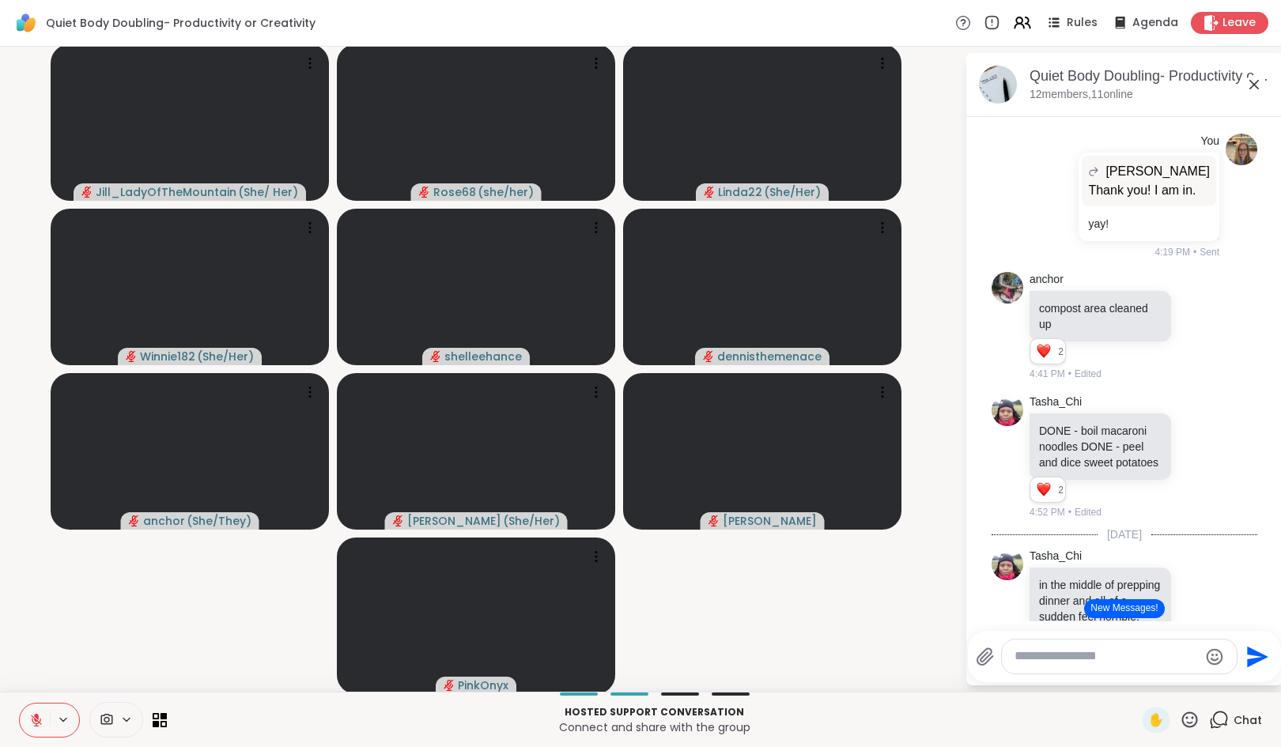
scroll to position [3011, 0]
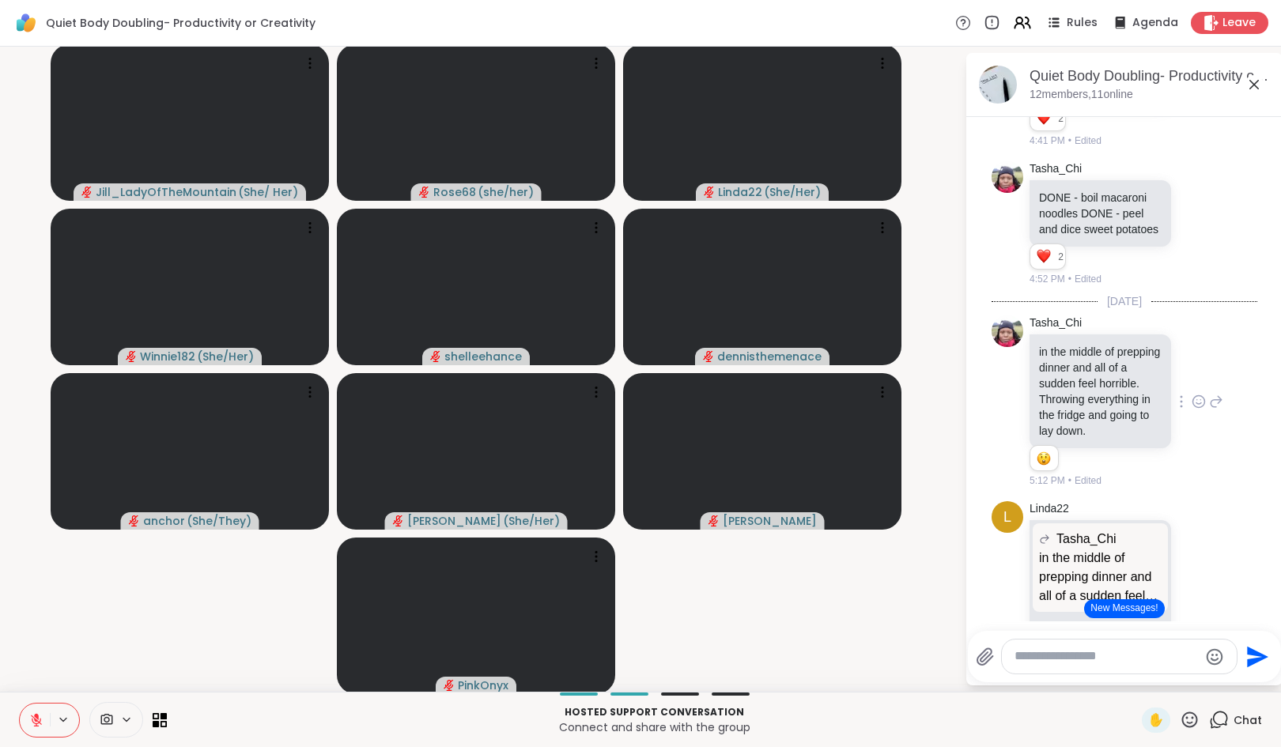
click at [1191, 410] on icon at bounding box center [1198, 402] width 14 height 16
click at [1226, 383] on div "Select Reaction: Sad" at bounding box center [1233, 376] width 14 height 14
click at [1195, 495] on div "Tasha_Chi in the middle of prepping dinner and all of a sudden feel horrible. T…" at bounding box center [1124, 402] width 266 height 186
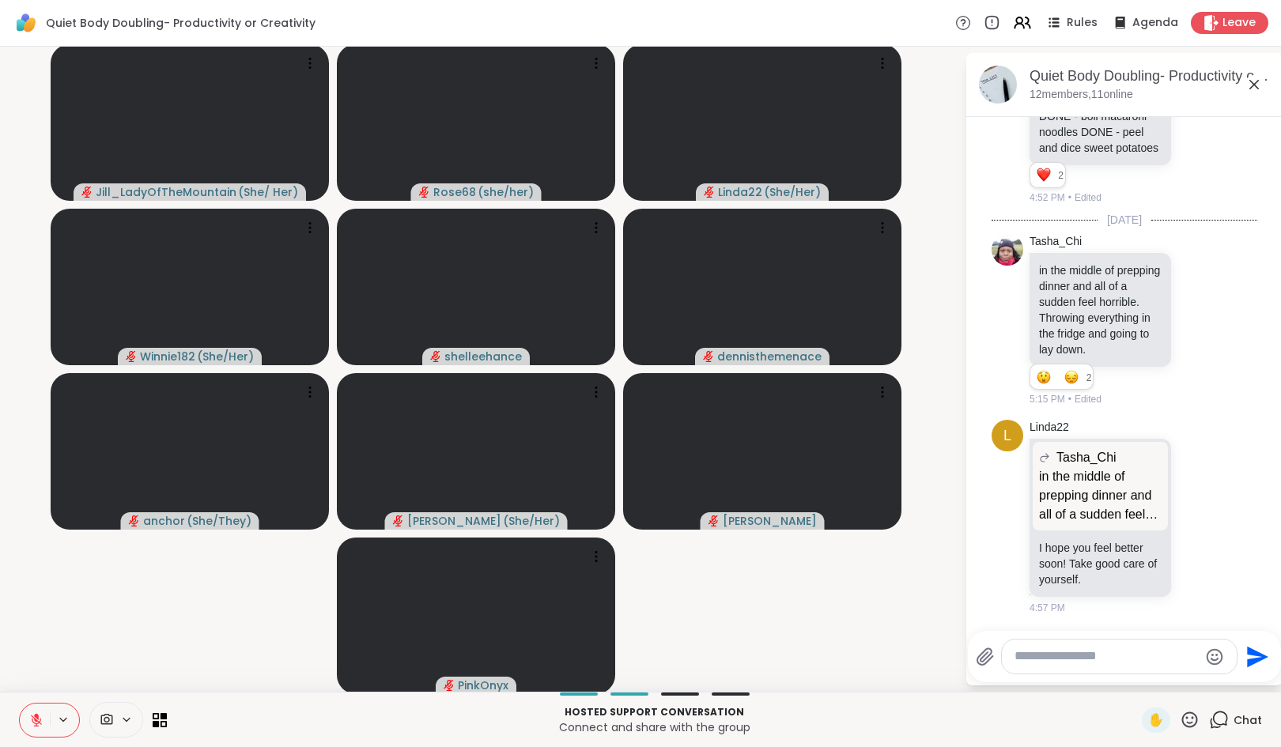
click at [1209, 313] on icon at bounding box center [1216, 320] width 14 height 19
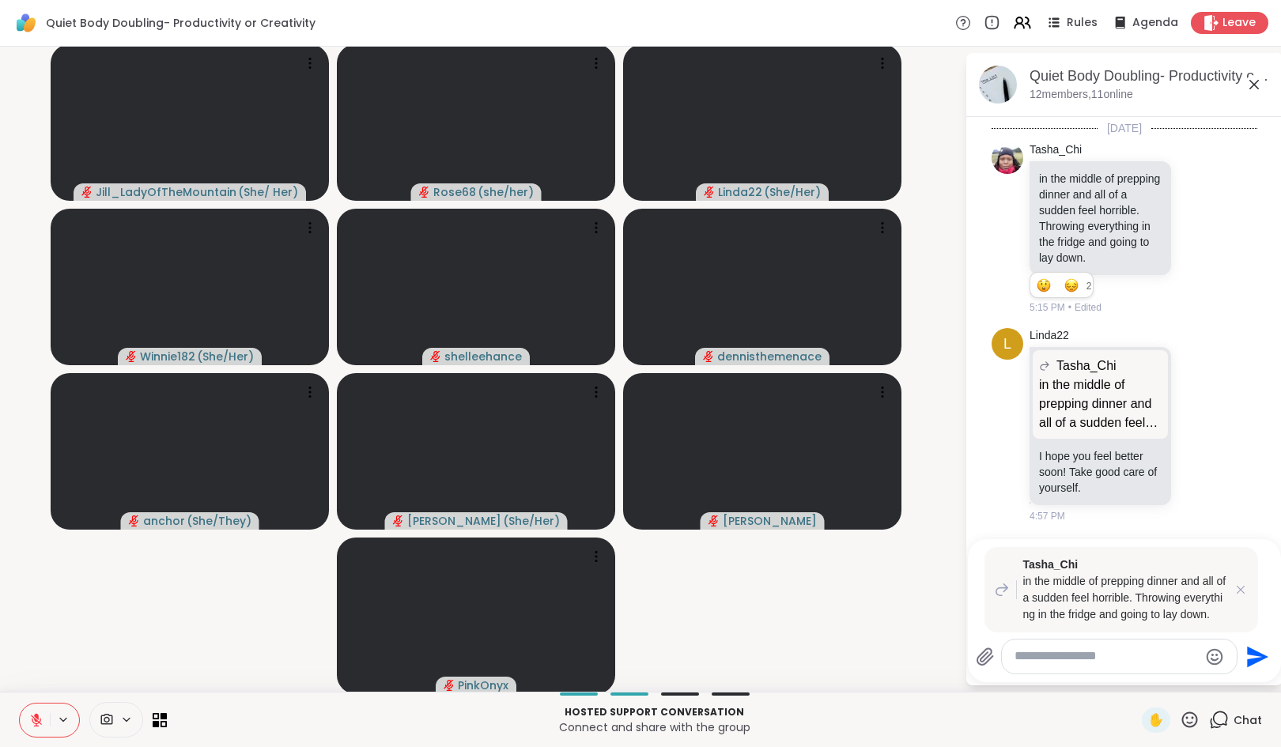
click at [1135, 659] on textarea "Type your message" at bounding box center [1106, 656] width 184 height 17
type textarea "*"
type textarea "**********"
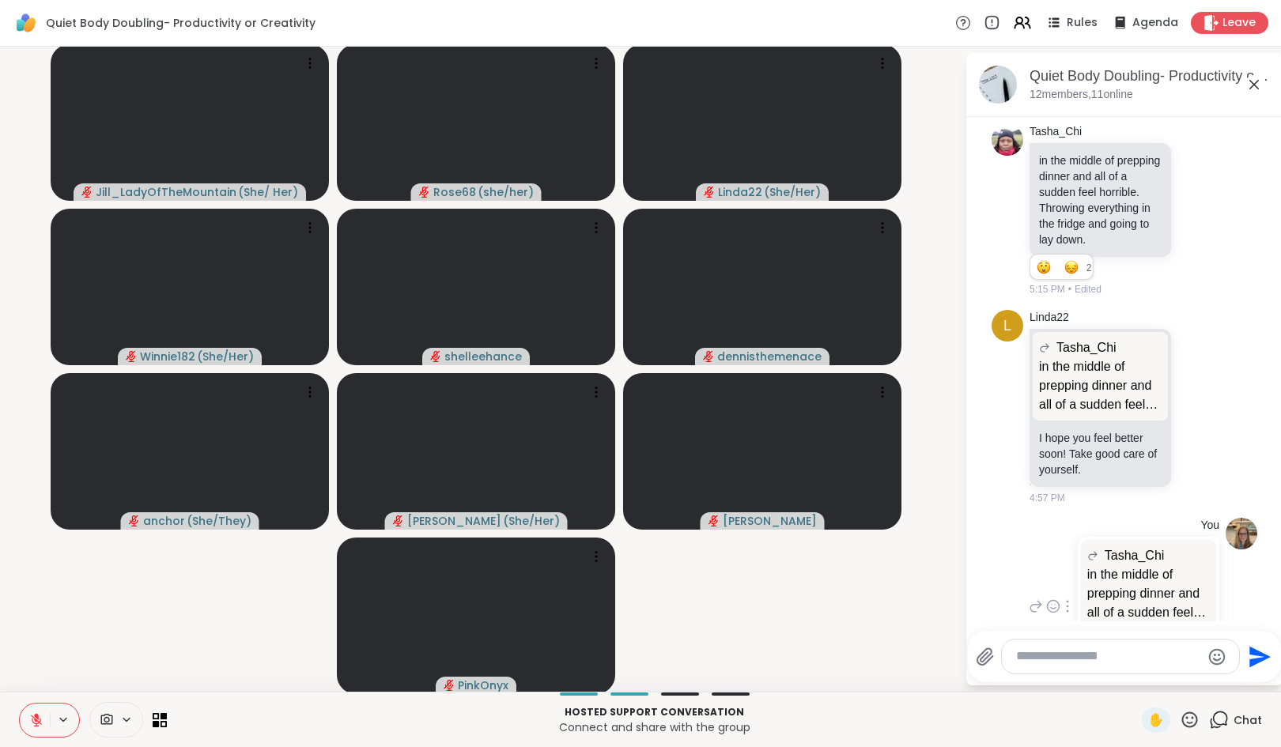
scroll to position [3380, 0]
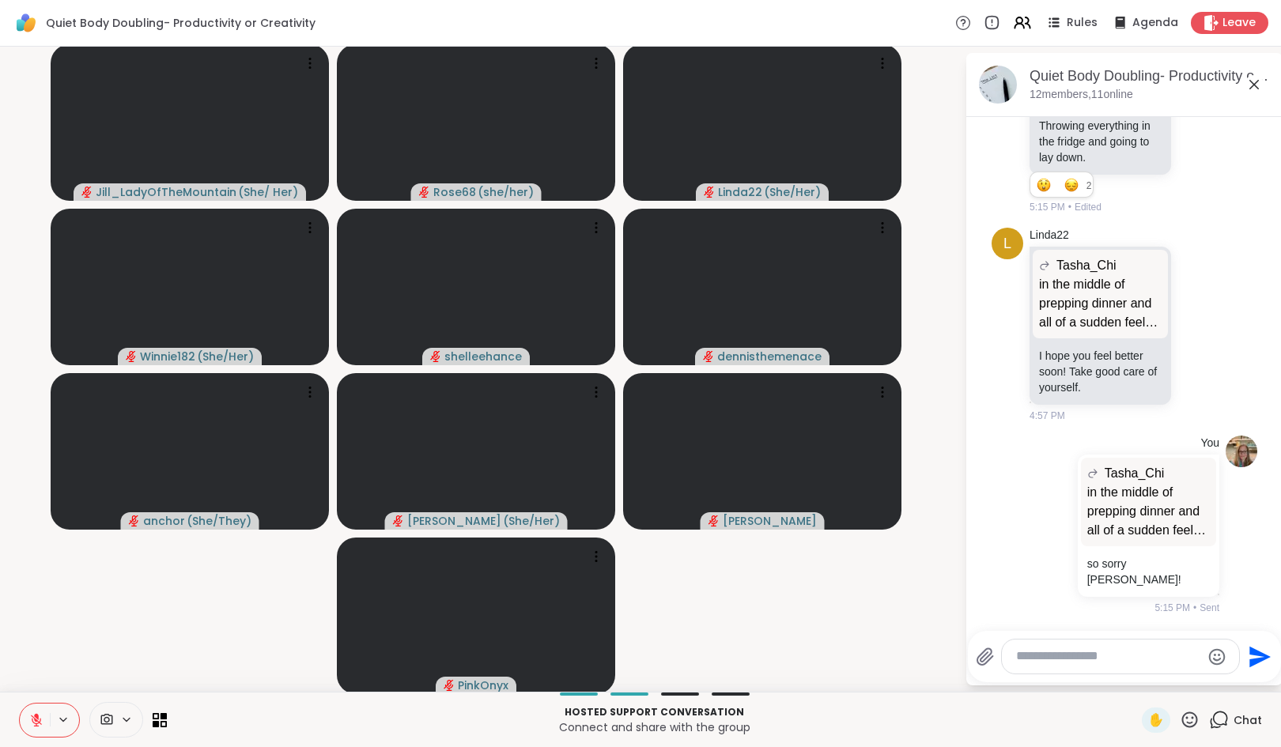
click at [1079, 653] on textarea "Type your message" at bounding box center [1108, 656] width 184 height 17
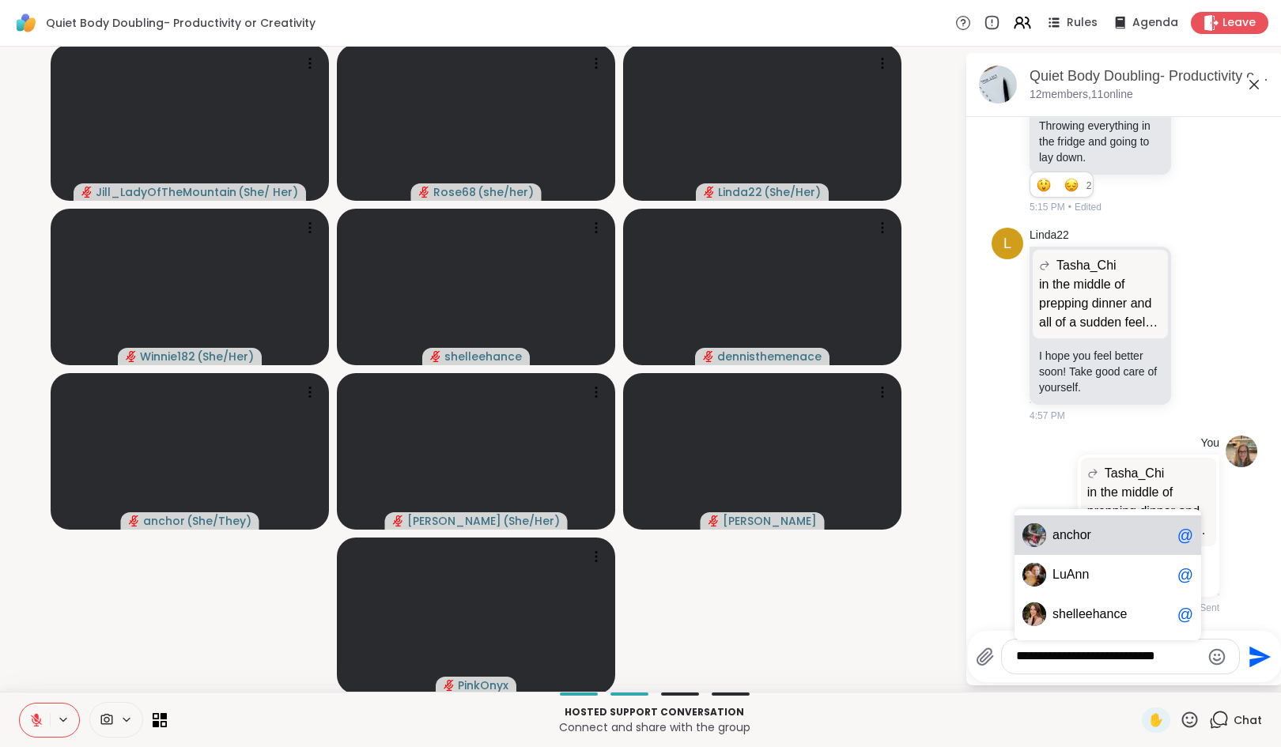
click at [1080, 534] on span "an chor" at bounding box center [1111, 535] width 119 height 16
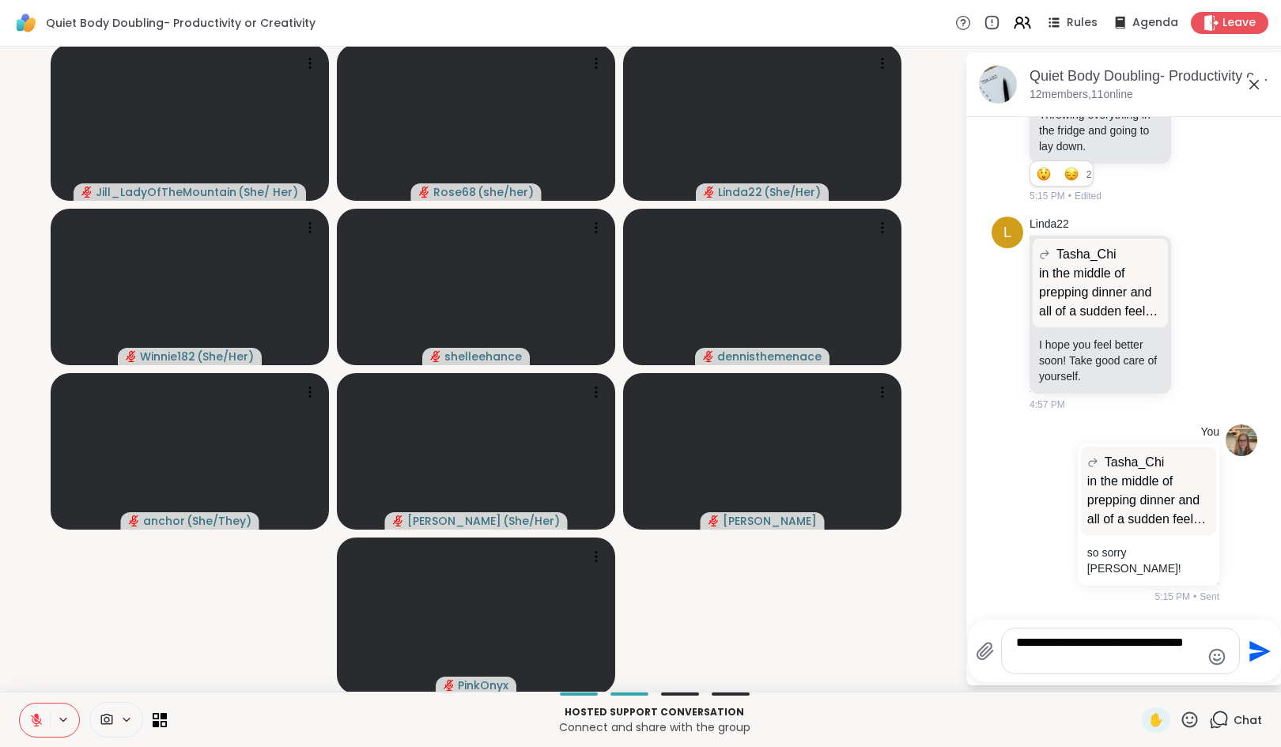
type textarea "**********"
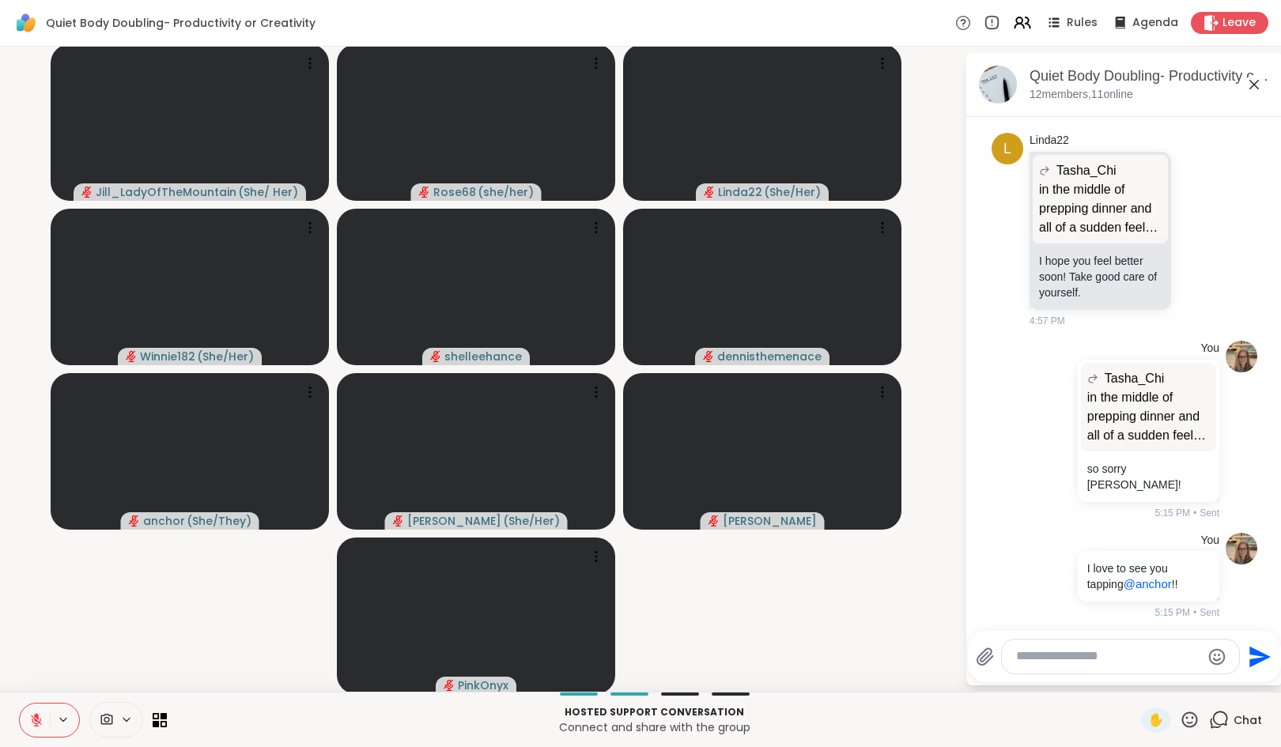
scroll to position [3479, 0]
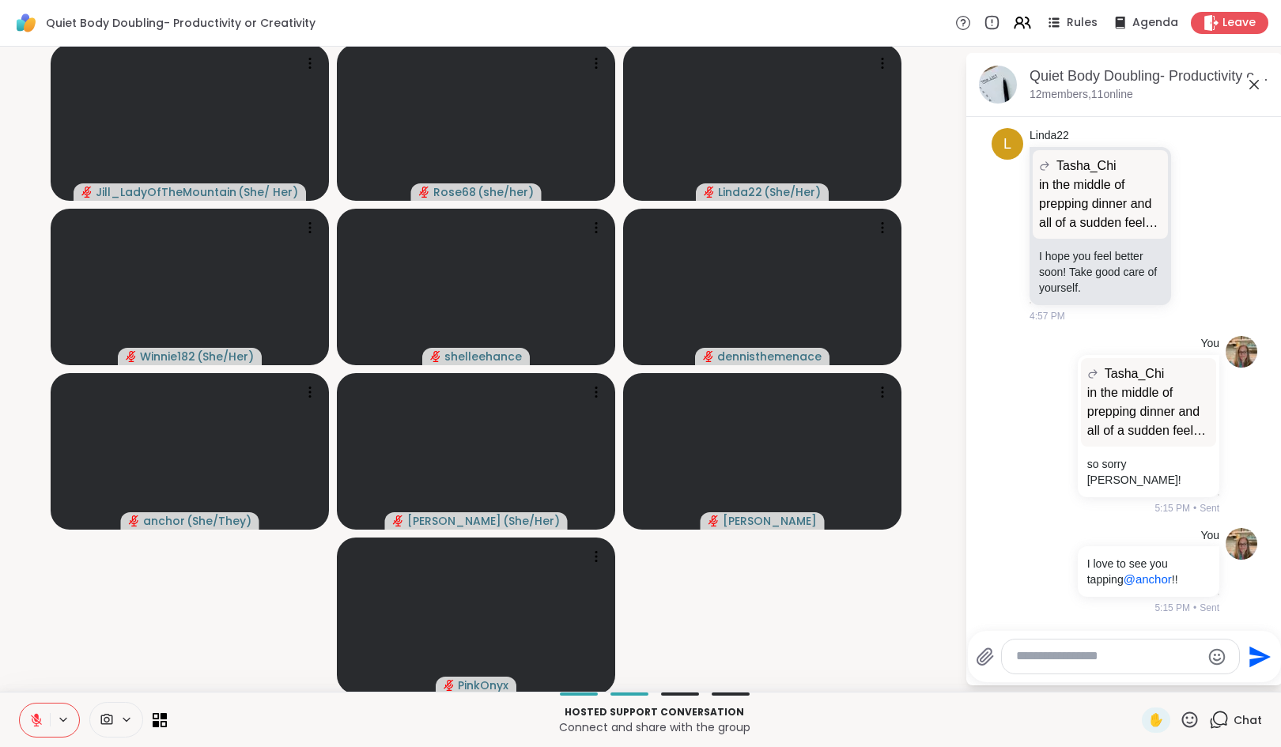
click at [1074, 663] on textarea "Type your message" at bounding box center [1108, 656] width 184 height 17
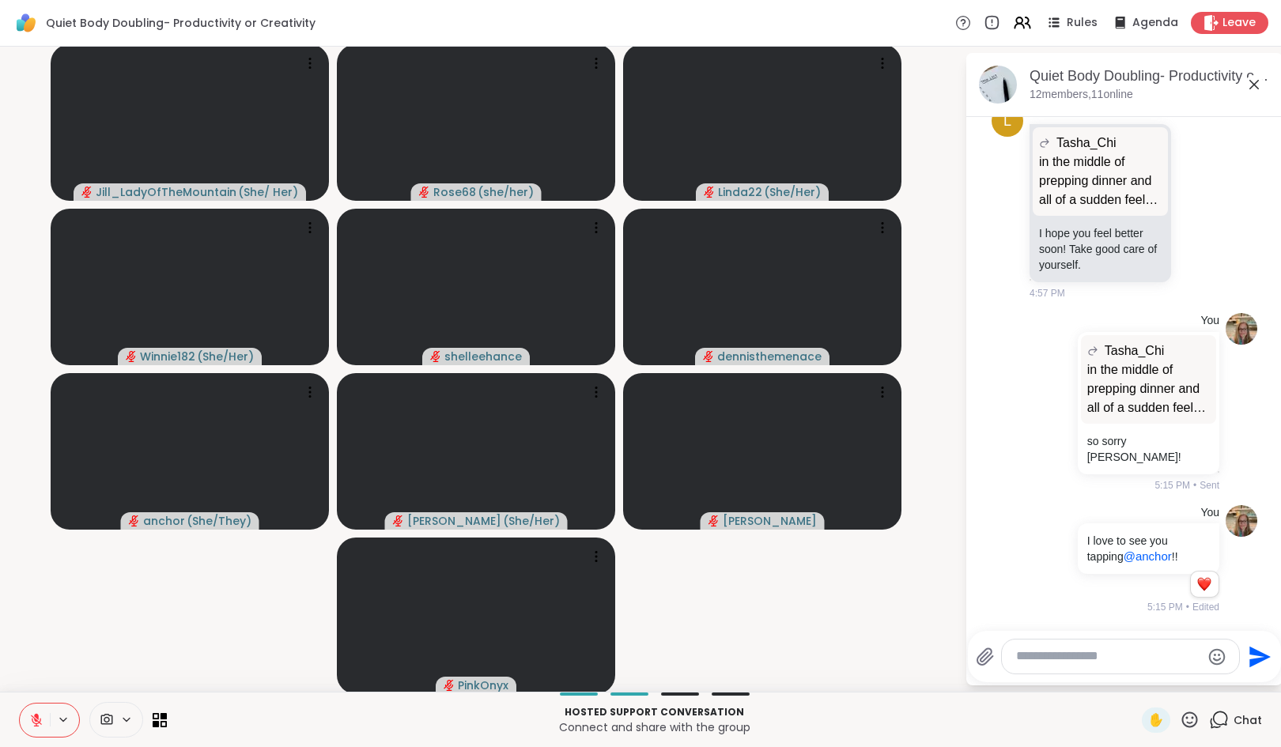
scroll to position [3502, 0]
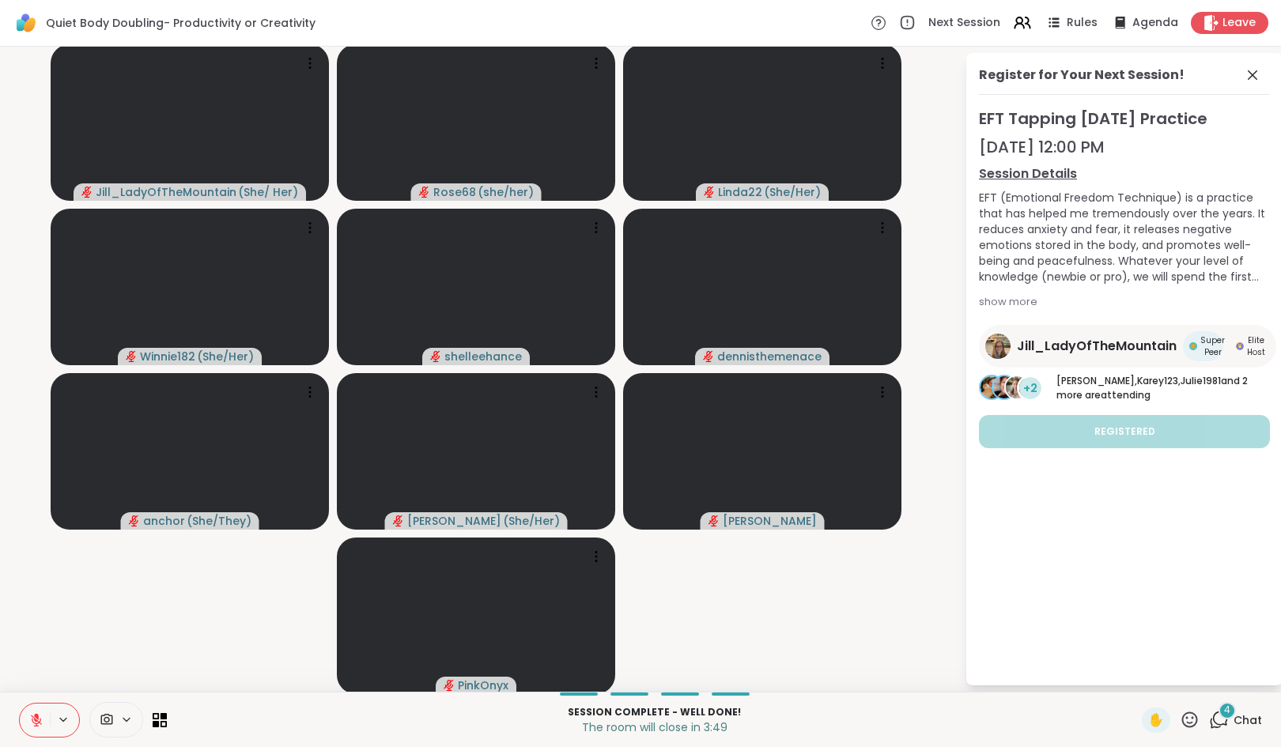
click at [32, 727] on icon at bounding box center [36, 720] width 14 height 14
click at [1243, 66] on icon at bounding box center [1252, 75] width 19 height 19
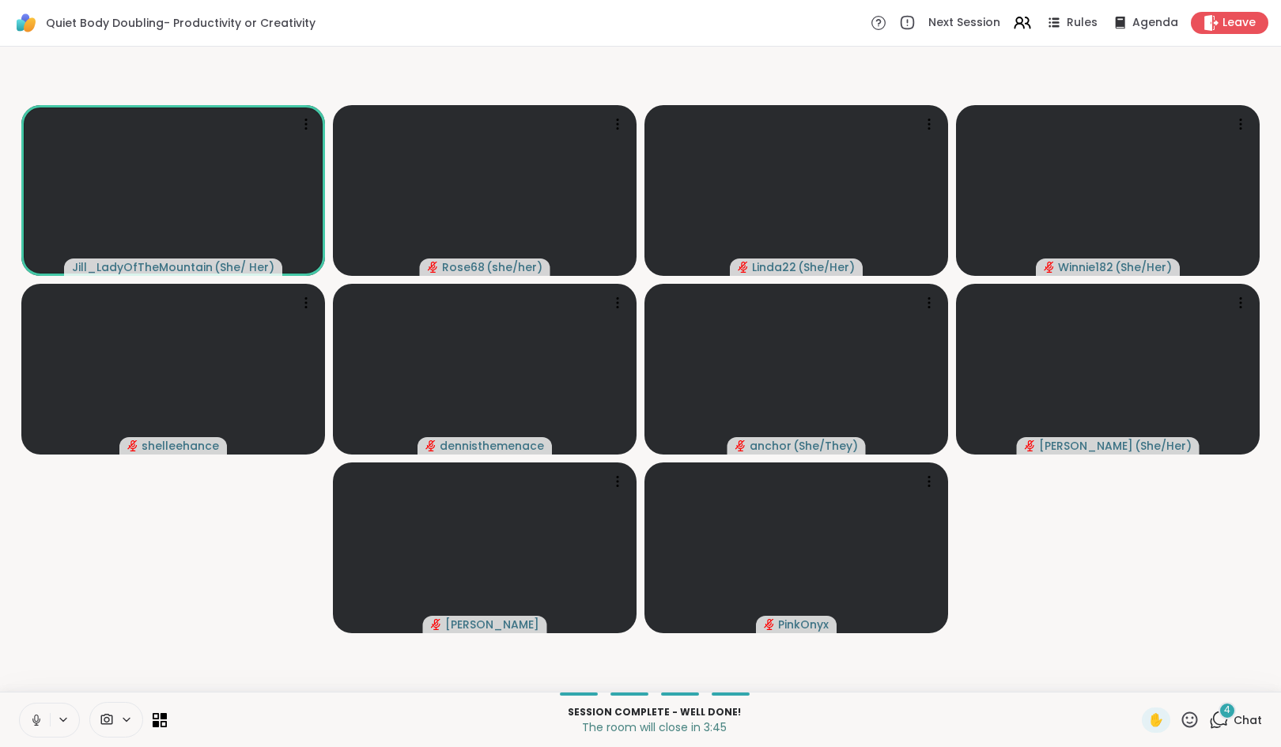
click at [1209, 713] on icon at bounding box center [1219, 720] width 20 height 20
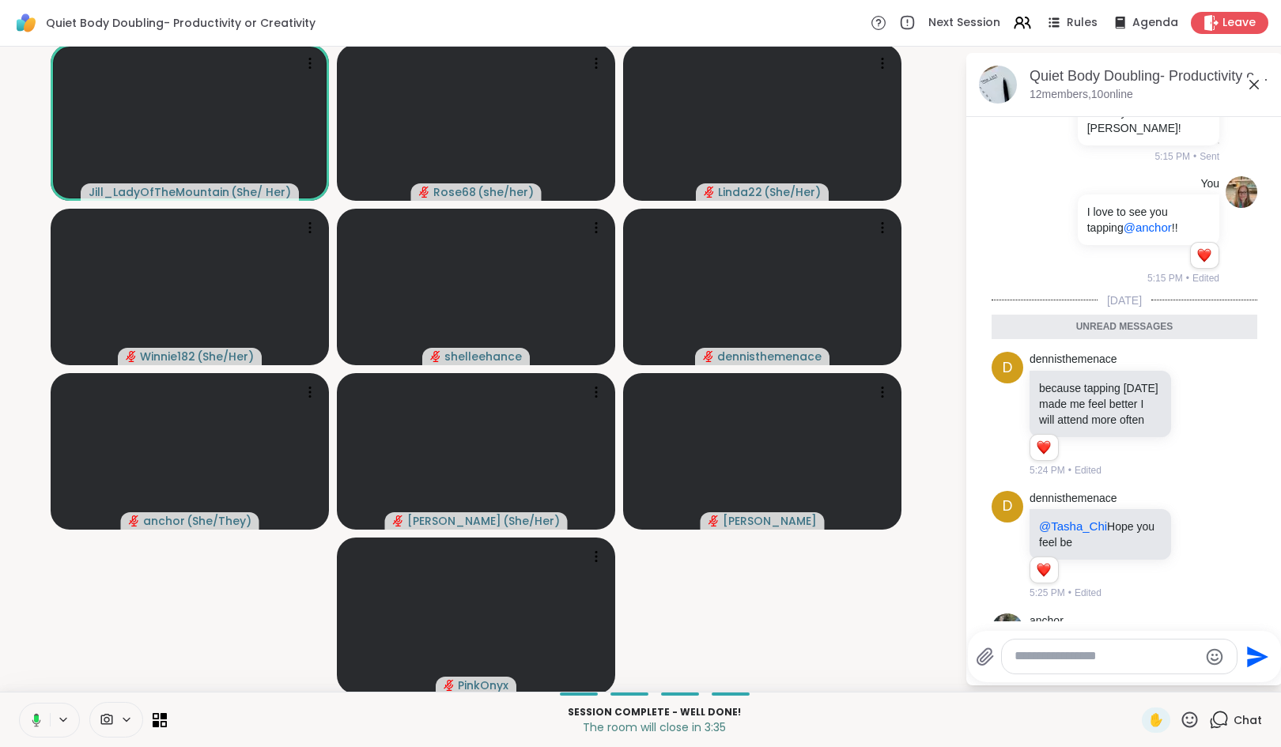
scroll to position [3710, 0]
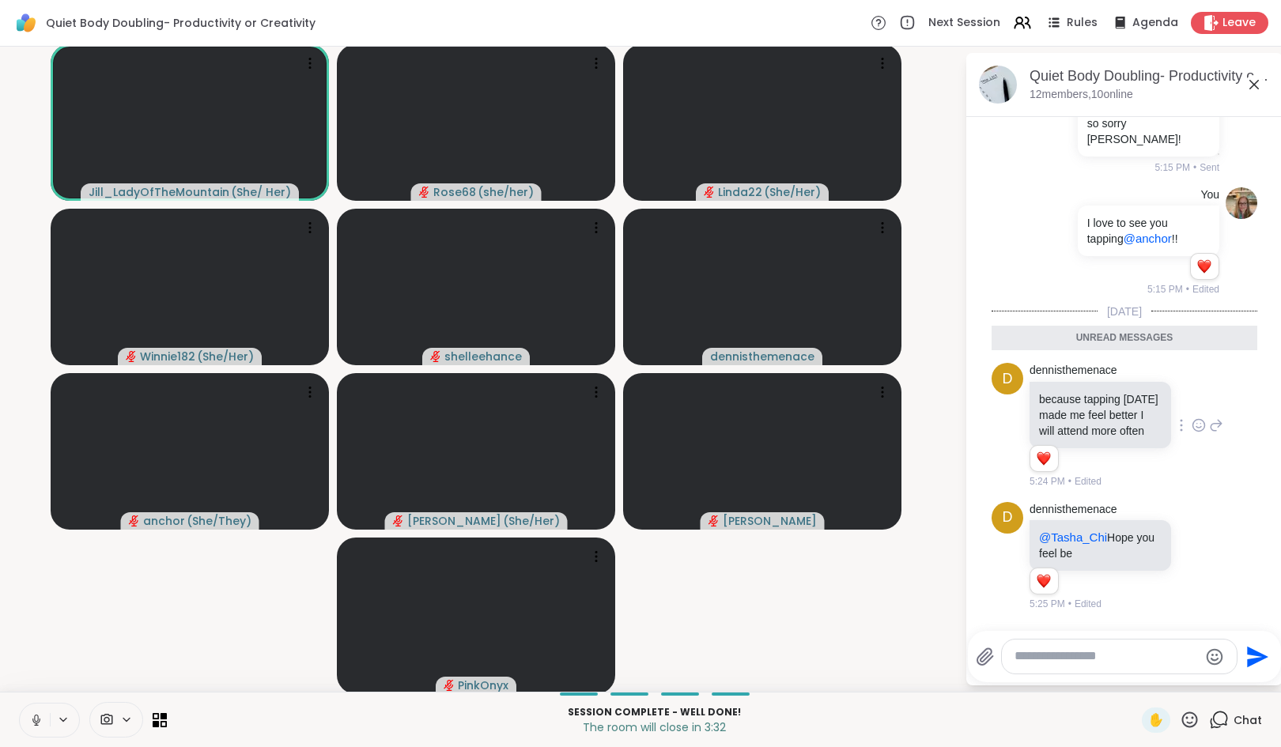
click at [1191, 433] on icon at bounding box center [1198, 425] width 14 height 16
click at [1191, 407] on div "Select Reaction: Heart" at bounding box center [1198, 400] width 14 height 14
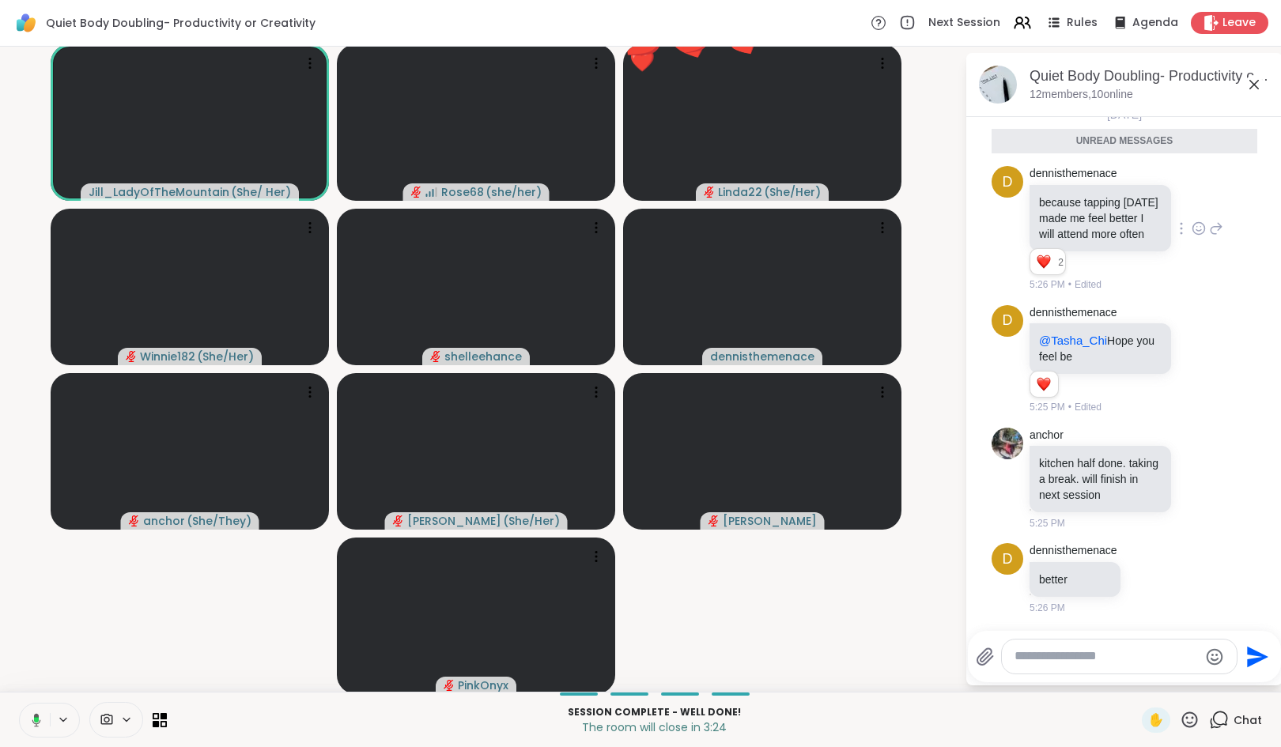
scroll to position [4017, 0]
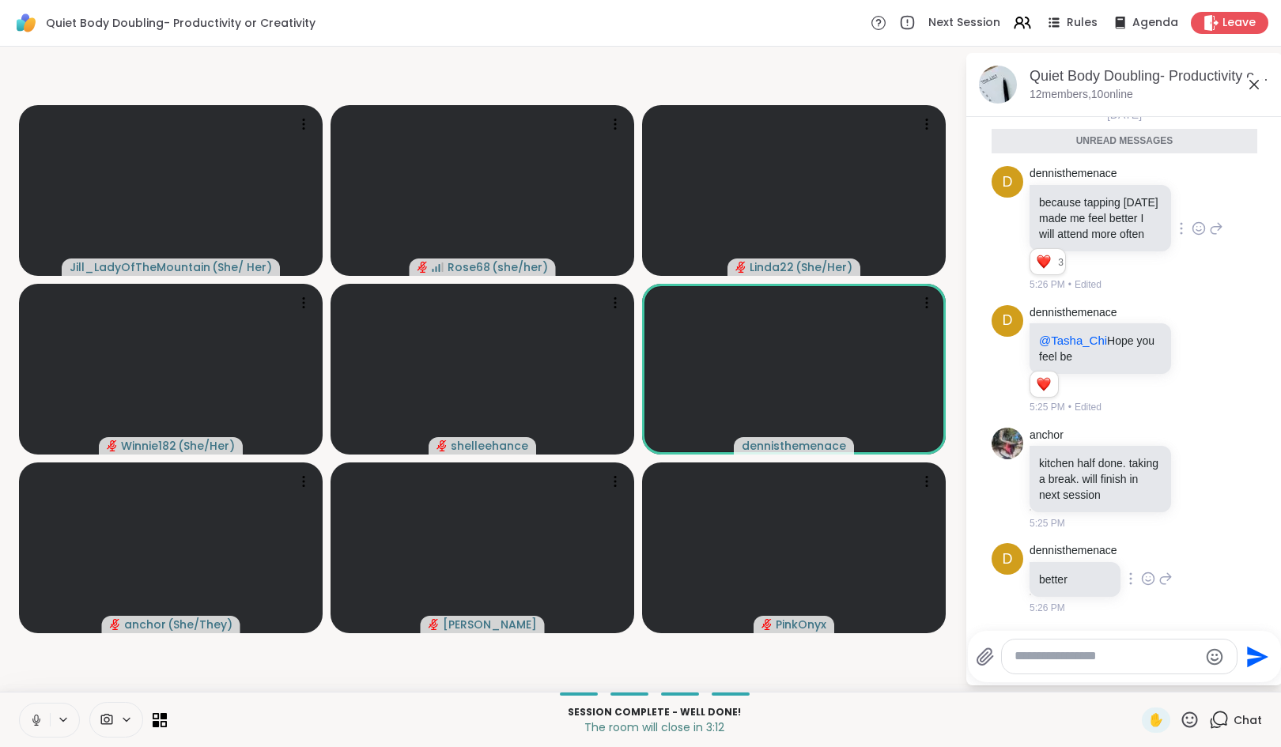
click at [1137, 578] on div at bounding box center [1130, 578] width 14 height 19
click at [1152, 575] on icon at bounding box center [1148, 578] width 12 height 12
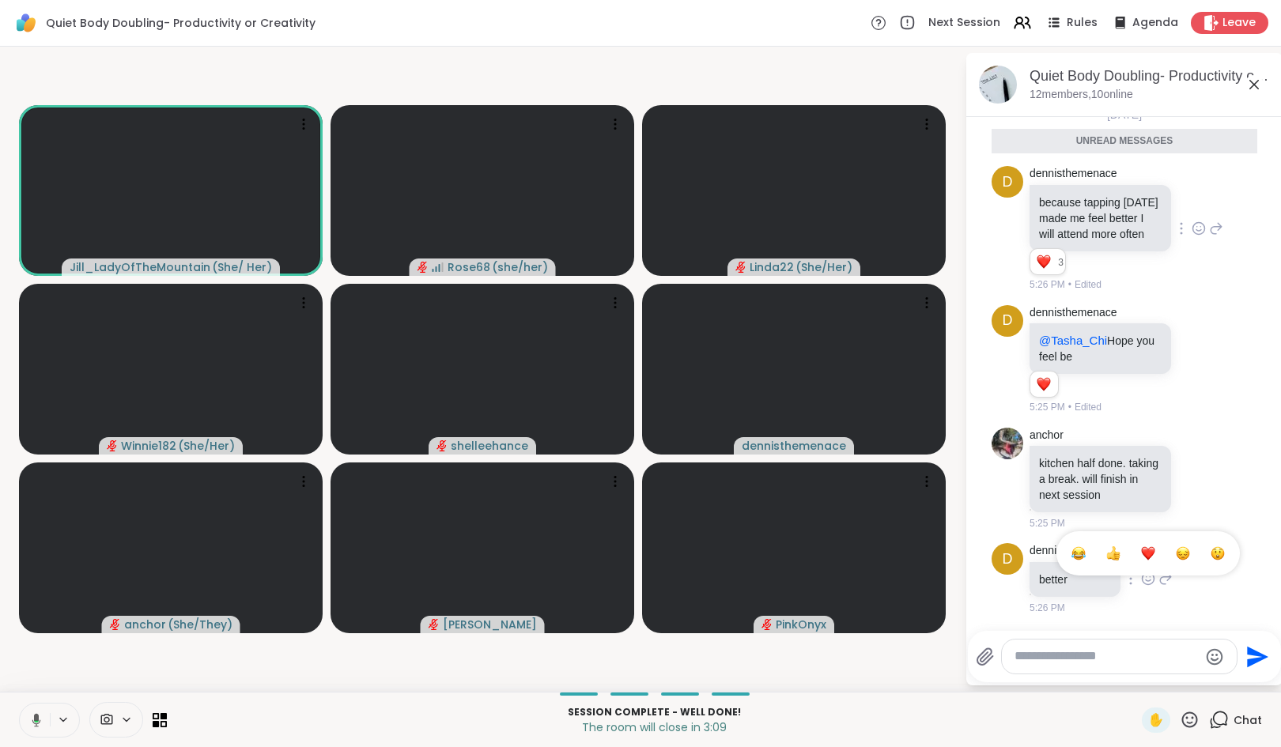
click at [1146, 552] on div "Select Reaction: Heart" at bounding box center [1148, 553] width 14 height 14
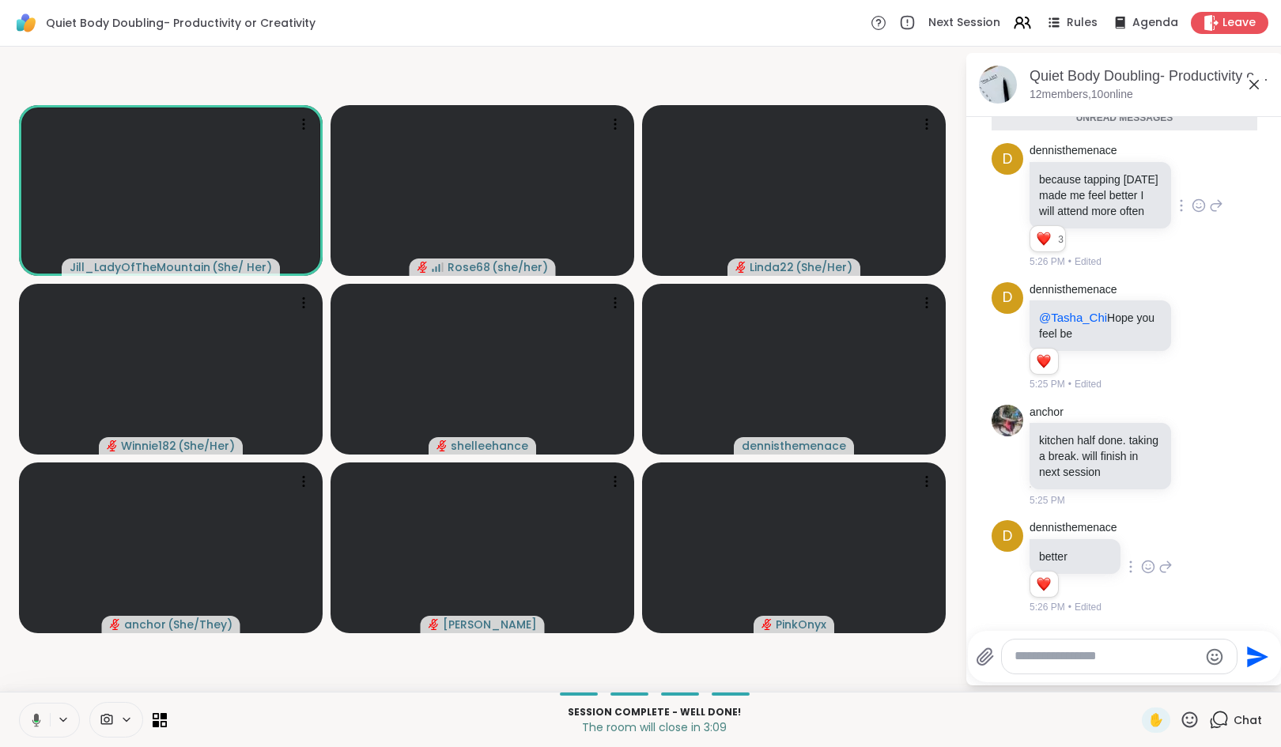
scroll to position [4040, 0]
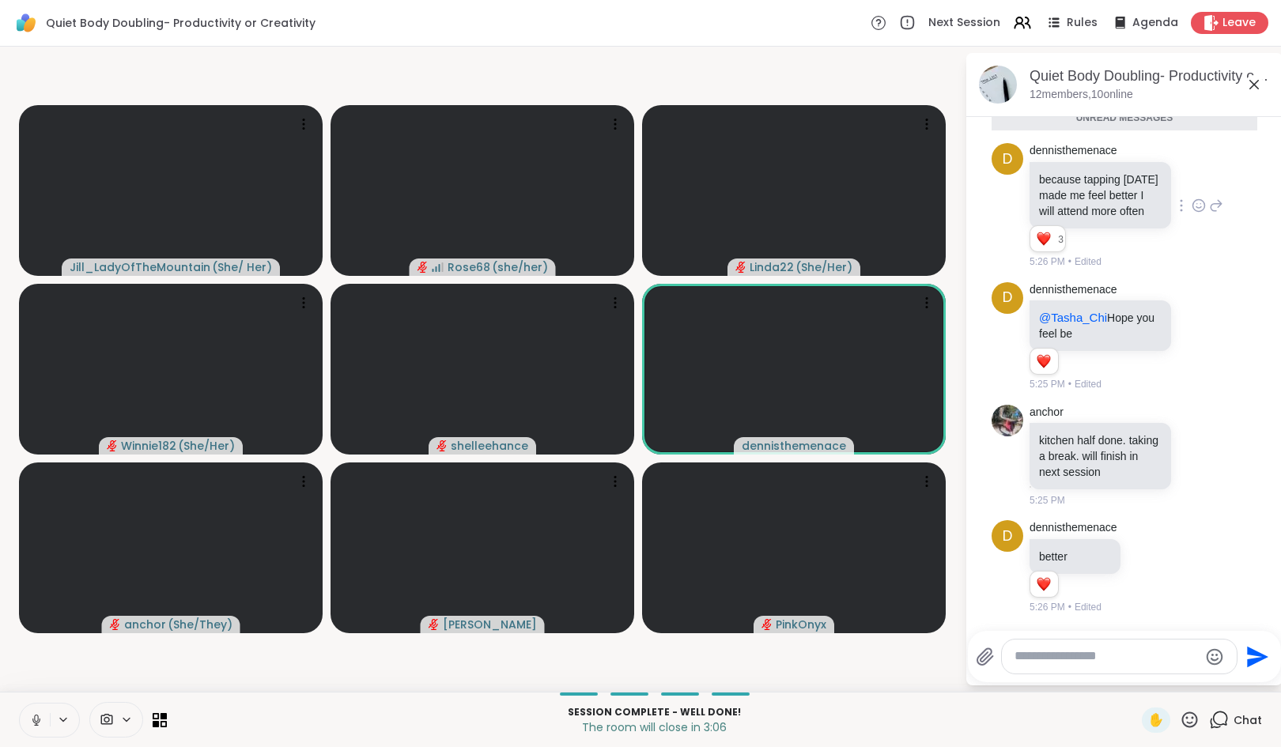
click at [1128, 648] on textarea "Type your message" at bounding box center [1106, 656] width 184 height 17
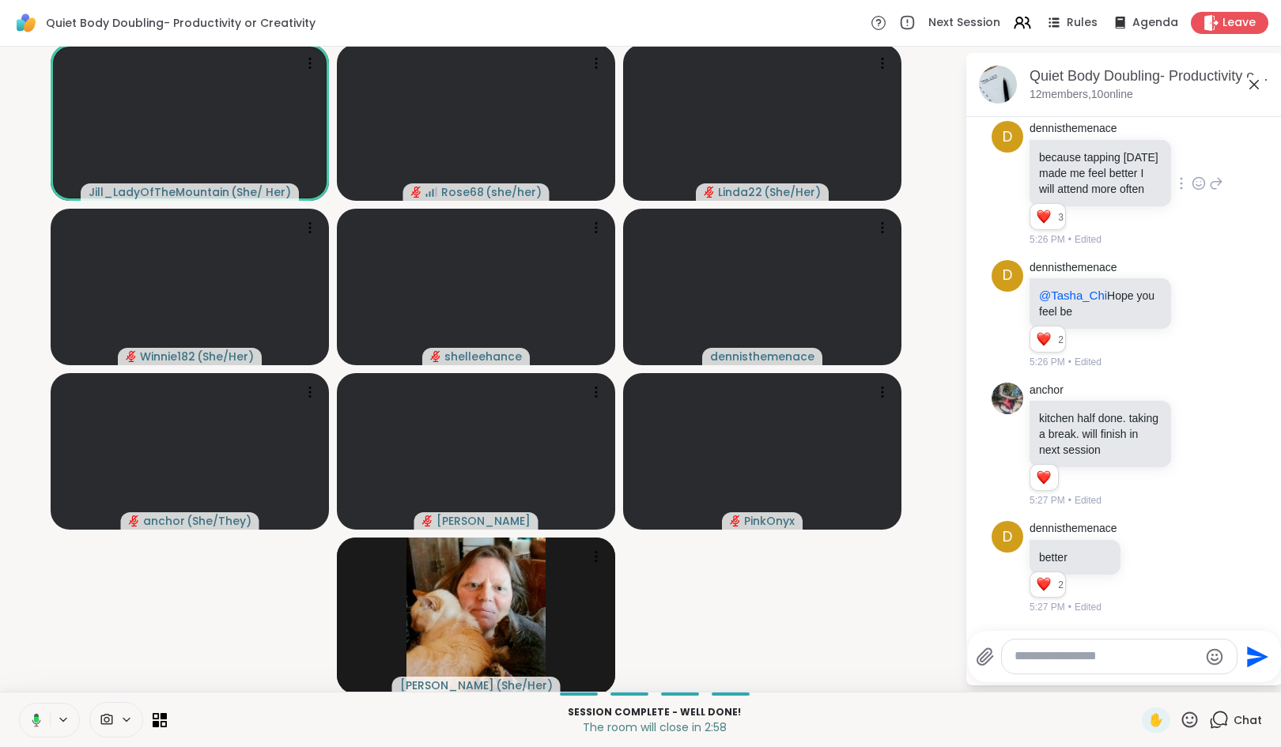
scroll to position [4062, 0]
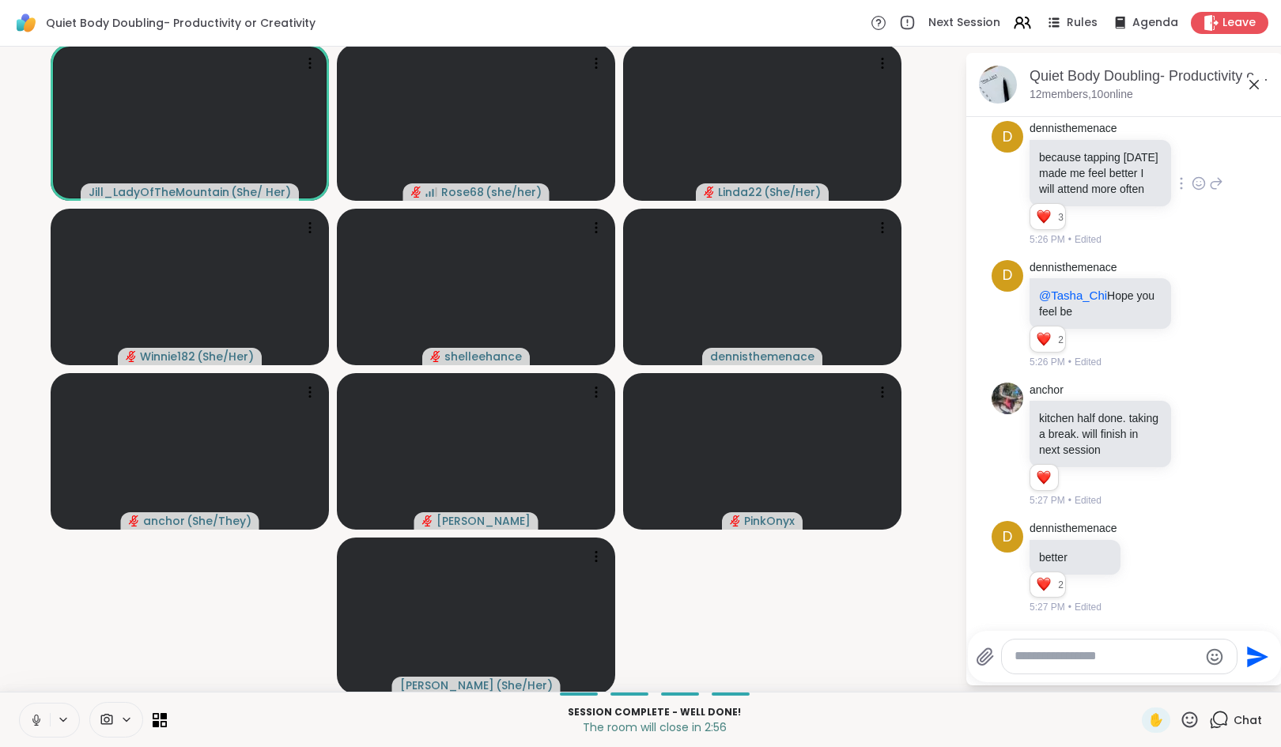
click at [1035, 647] on div at bounding box center [1119, 657] width 235 height 34
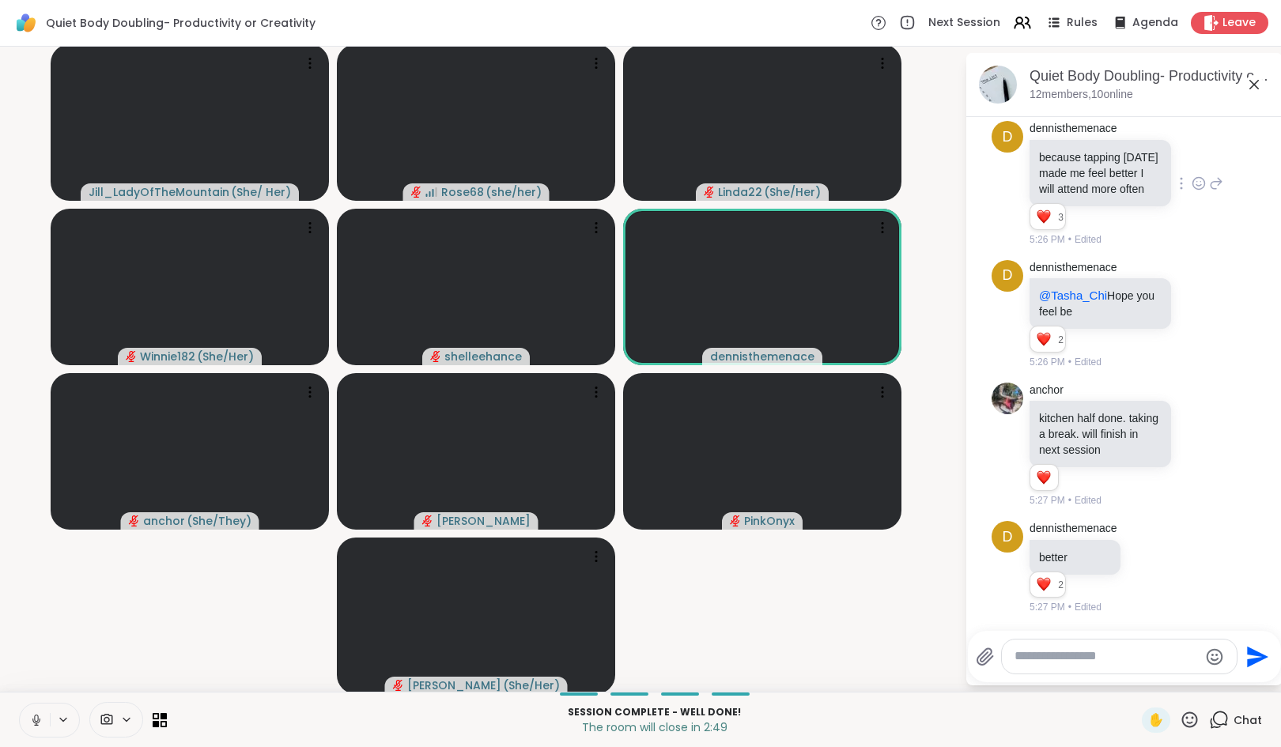
click at [1018, 654] on textarea "Type your message" at bounding box center [1106, 656] width 184 height 17
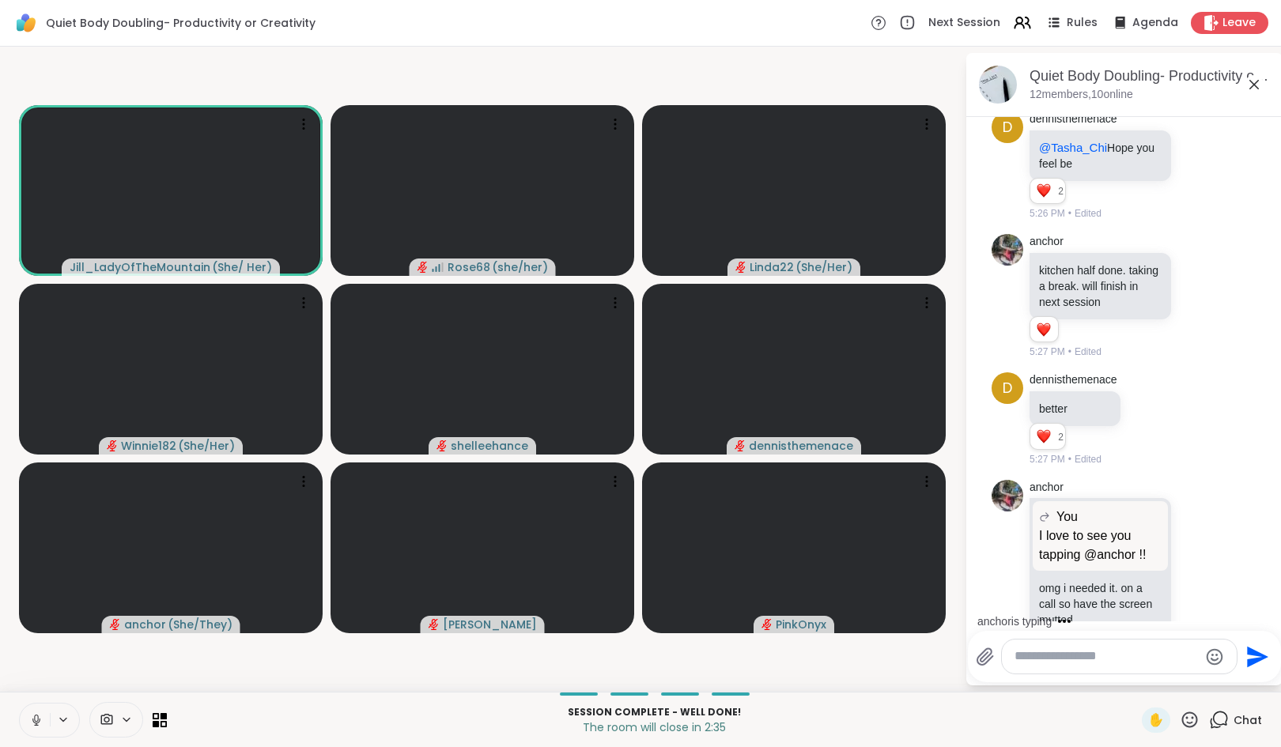
scroll to position [4232, 0]
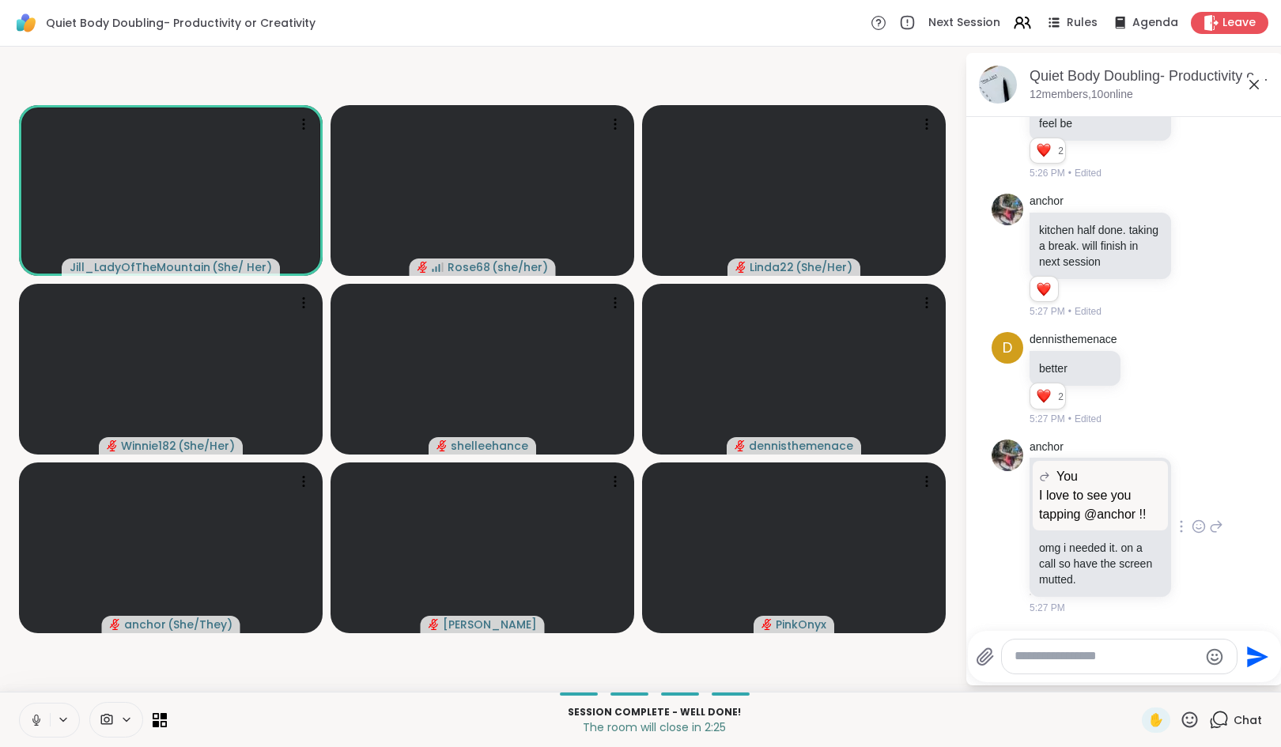
click at [1191, 519] on icon at bounding box center [1198, 527] width 14 height 16
click at [1191, 494] on div "Select Reaction: Heart" at bounding box center [1198, 501] width 14 height 14
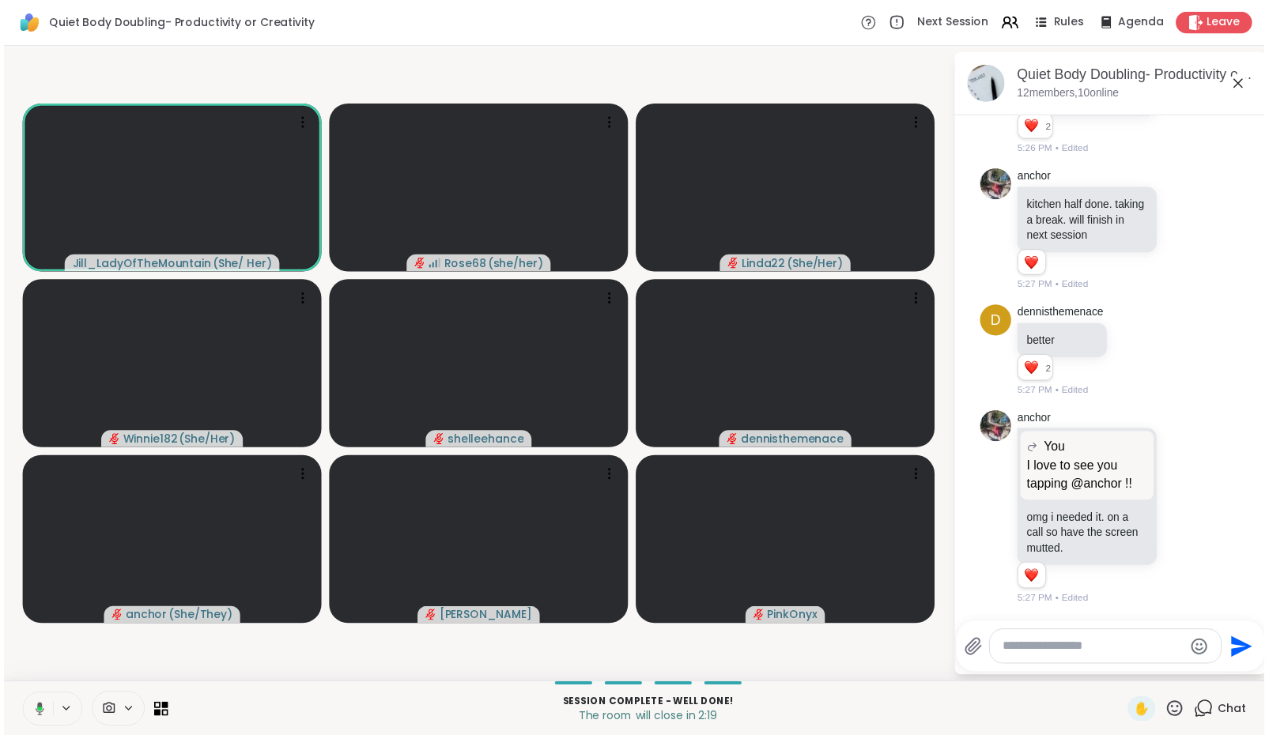
scroll to position [4255, 0]
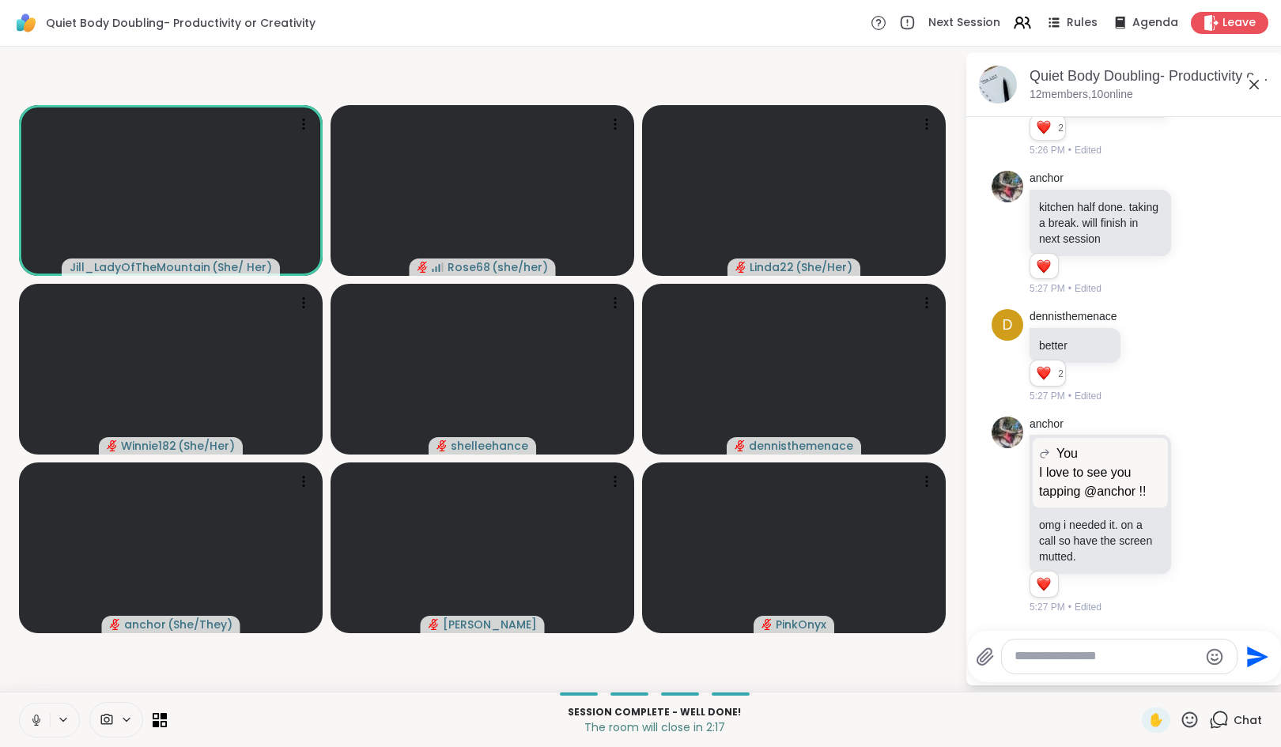
click at [1123, 662] on textarea "Type your message" at bounding box center [1106, 656] width 184 height 17
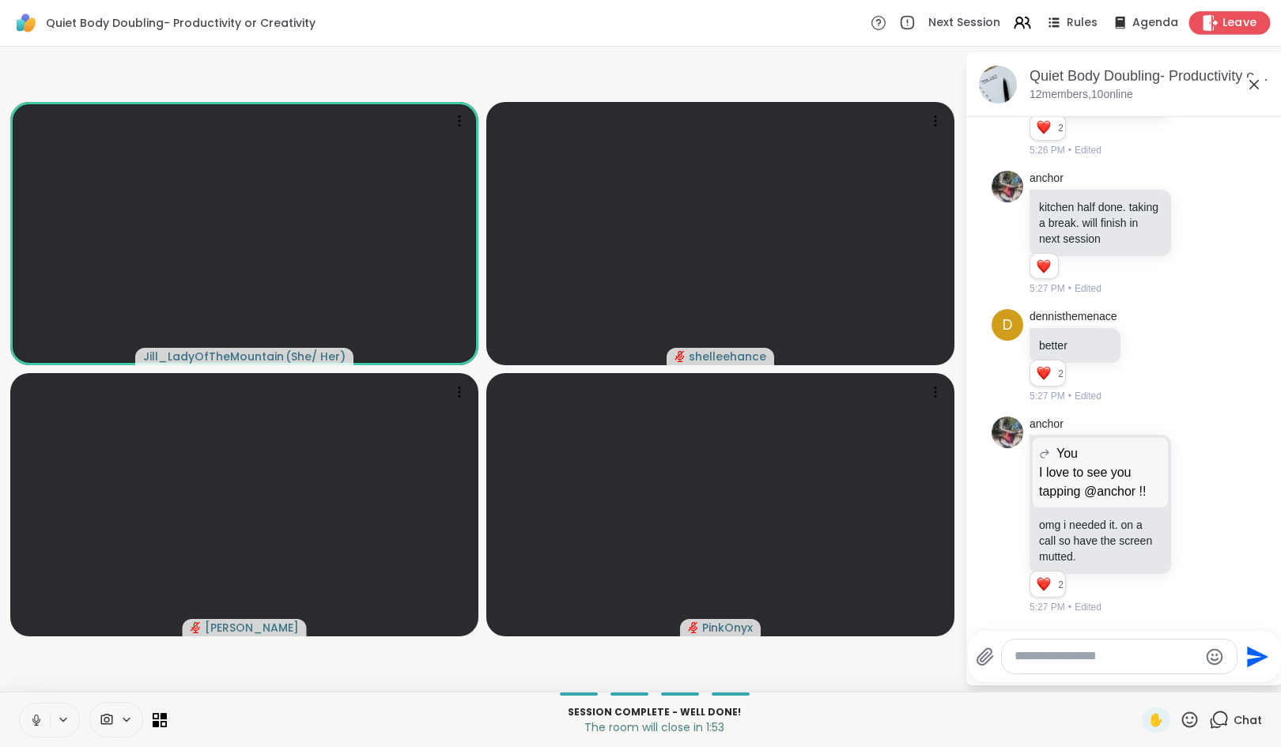
click at [1222, 23] on span "Leave" at bounding box center [1239, 23] width 35 height 17
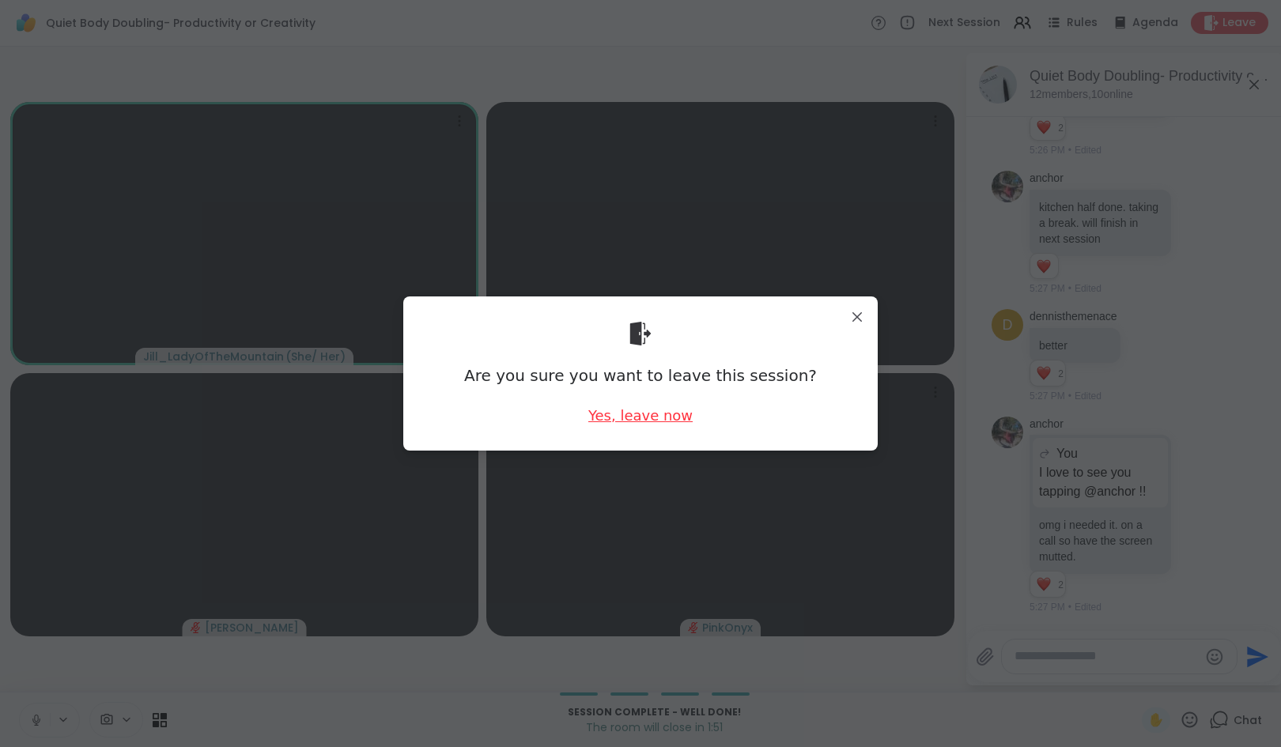
click at [615, 416] on div "Yes, leave now" at bounding box center [640, 416] width 104 height 20
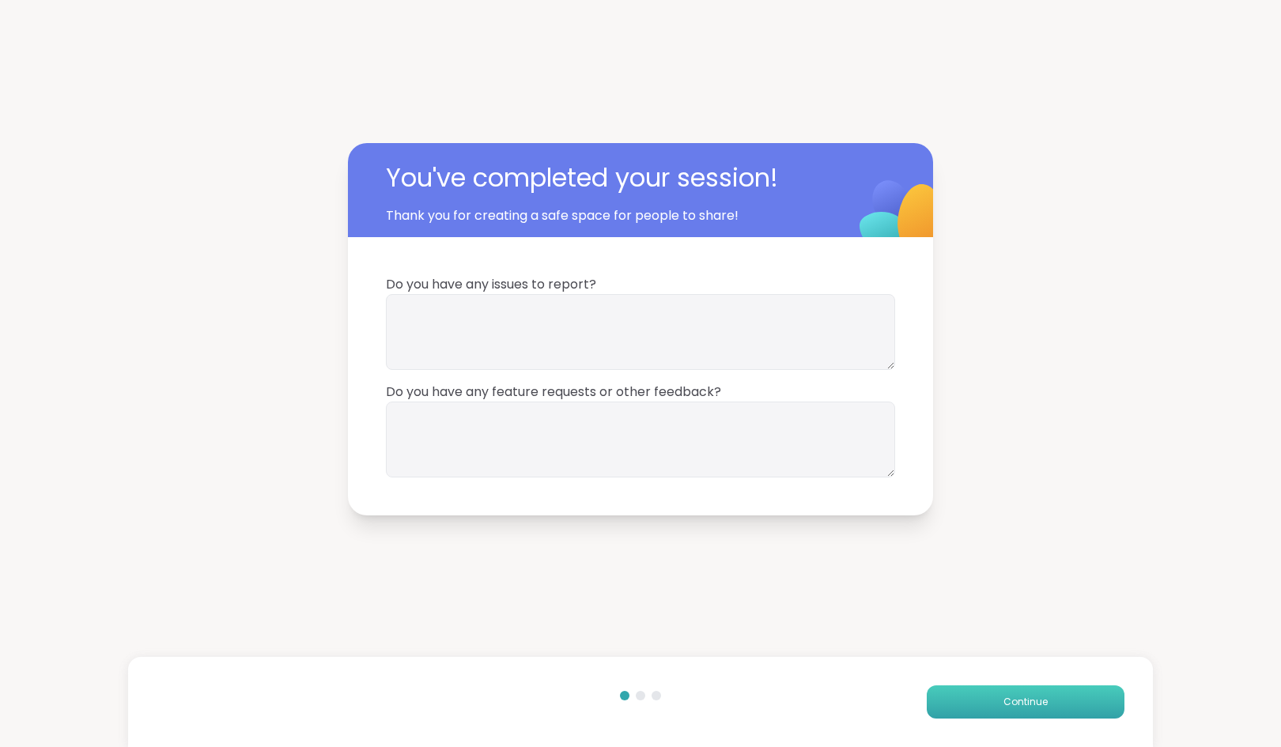
click at [983, 708] on button "Continue" at bounding box center [1026, 701] width 198 height 33
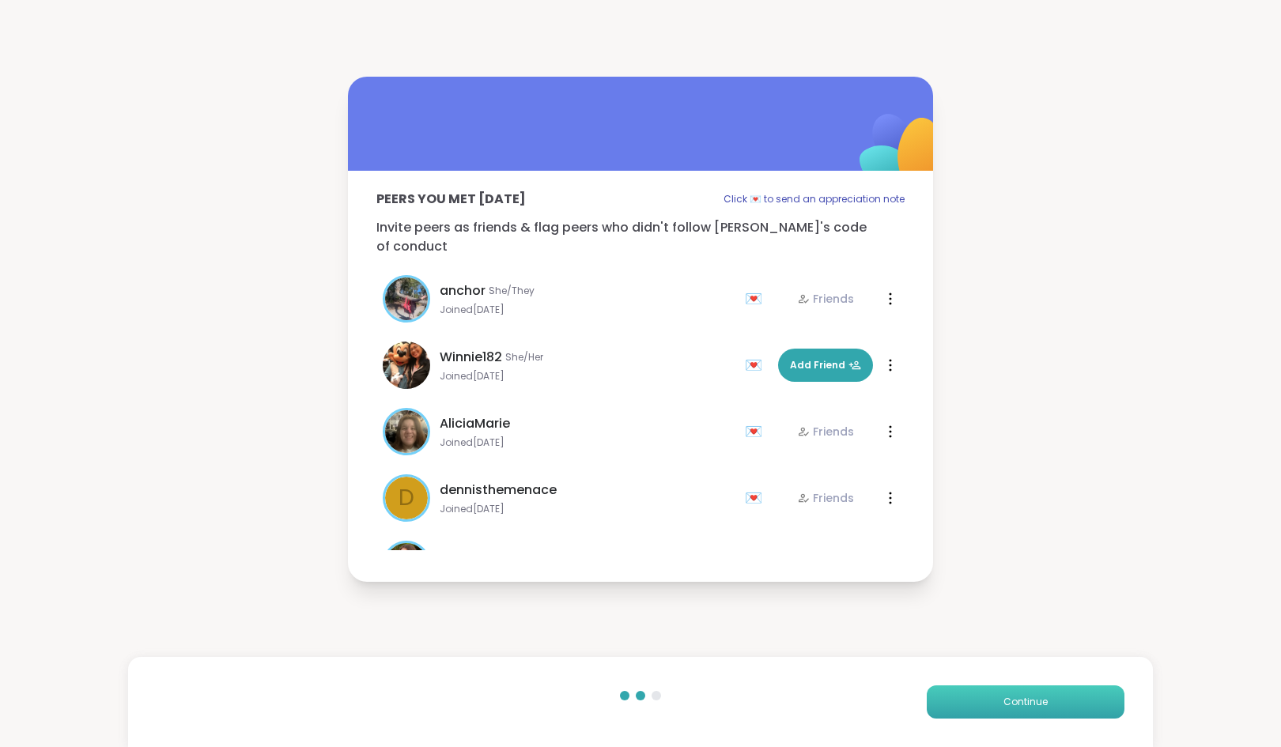
click at [983, 707] on button "Continue" at bounding box center [1026, 701] width 198 height 33
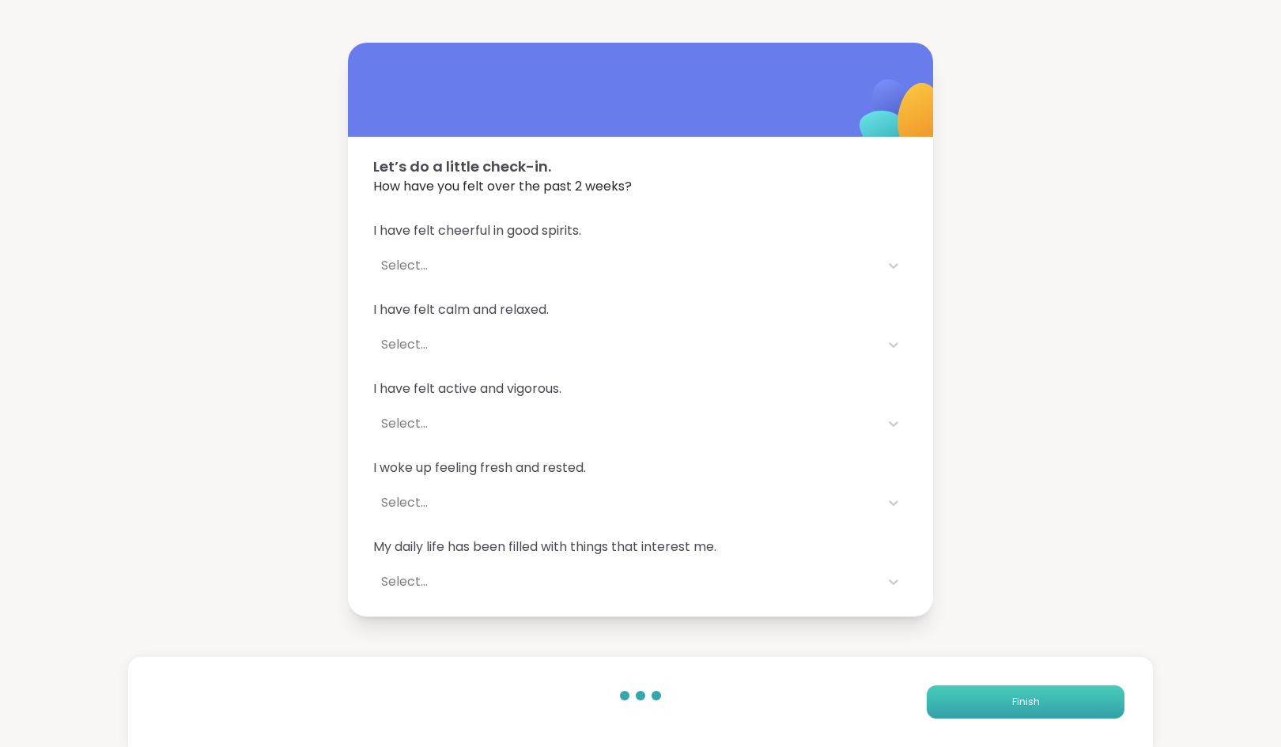
click at [983, 707] on button "Finish" at bounding box center [1026, 701] width 198 height 33
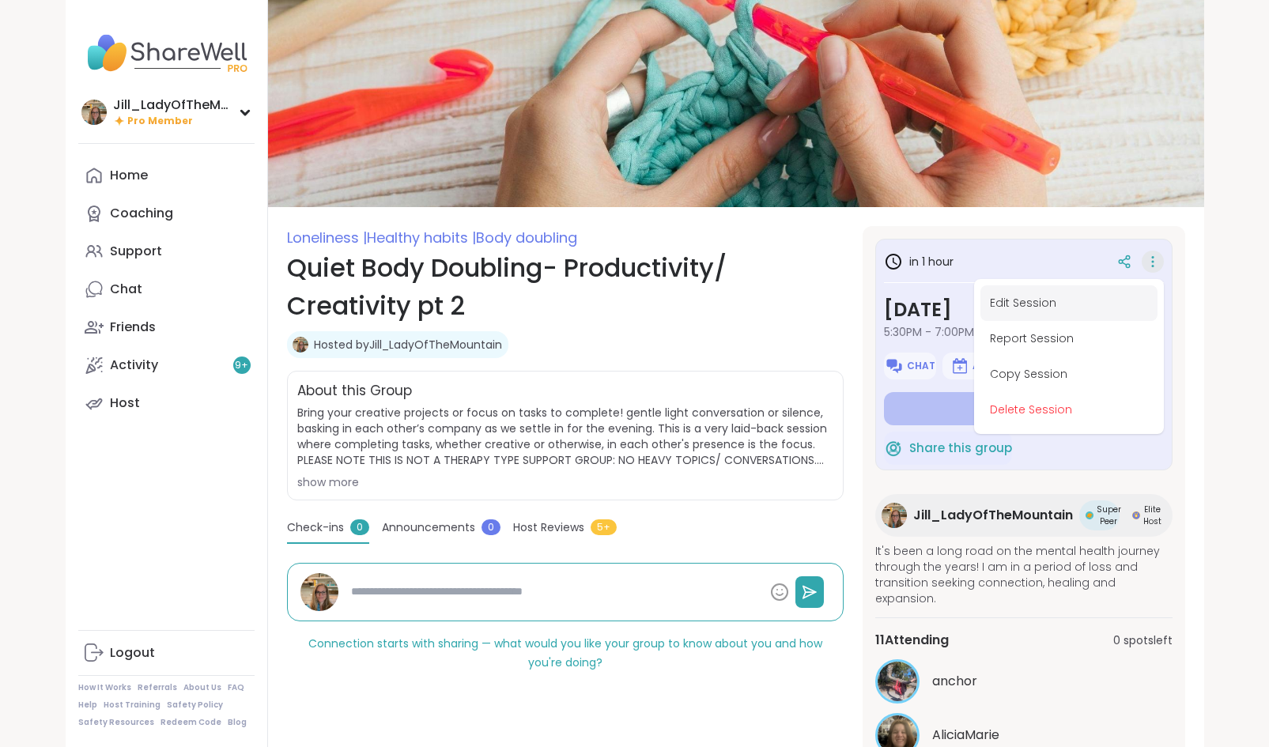
click at [1033, 299] on button "Edit Session" at bounding box center [1068, 303] width 177 height 36
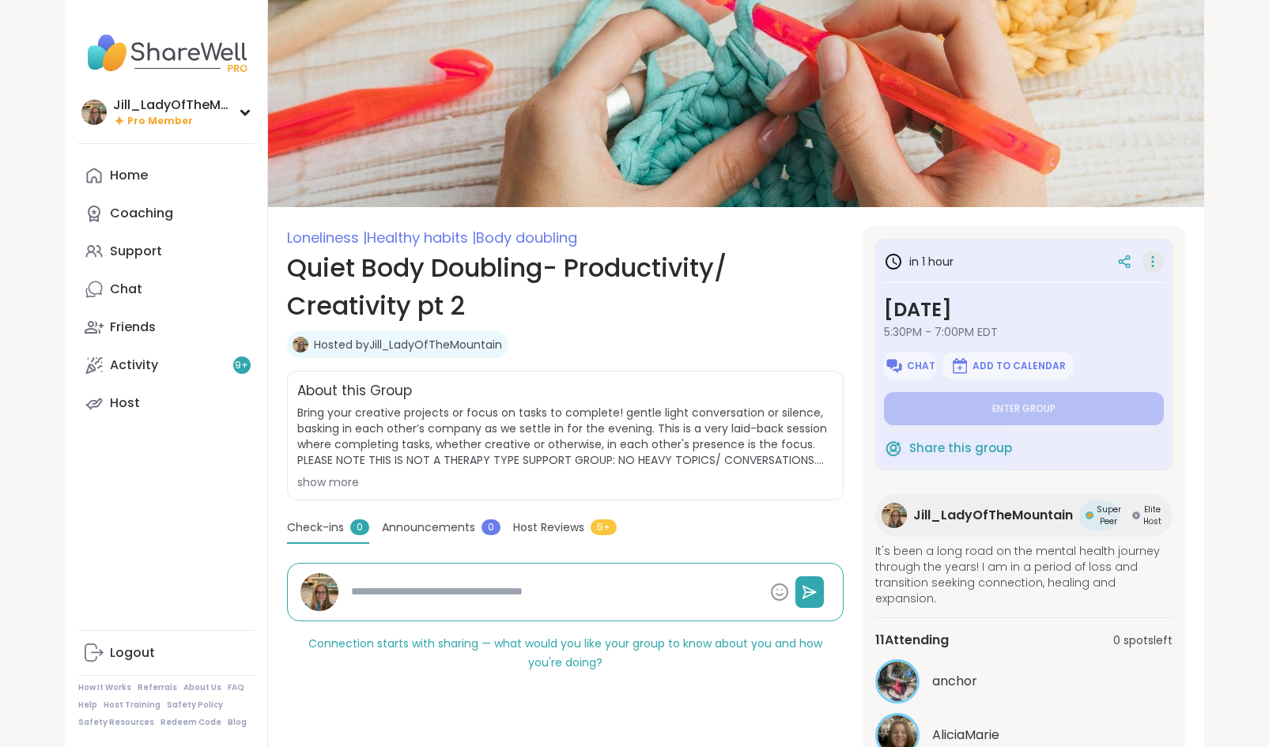
type textarea "*"
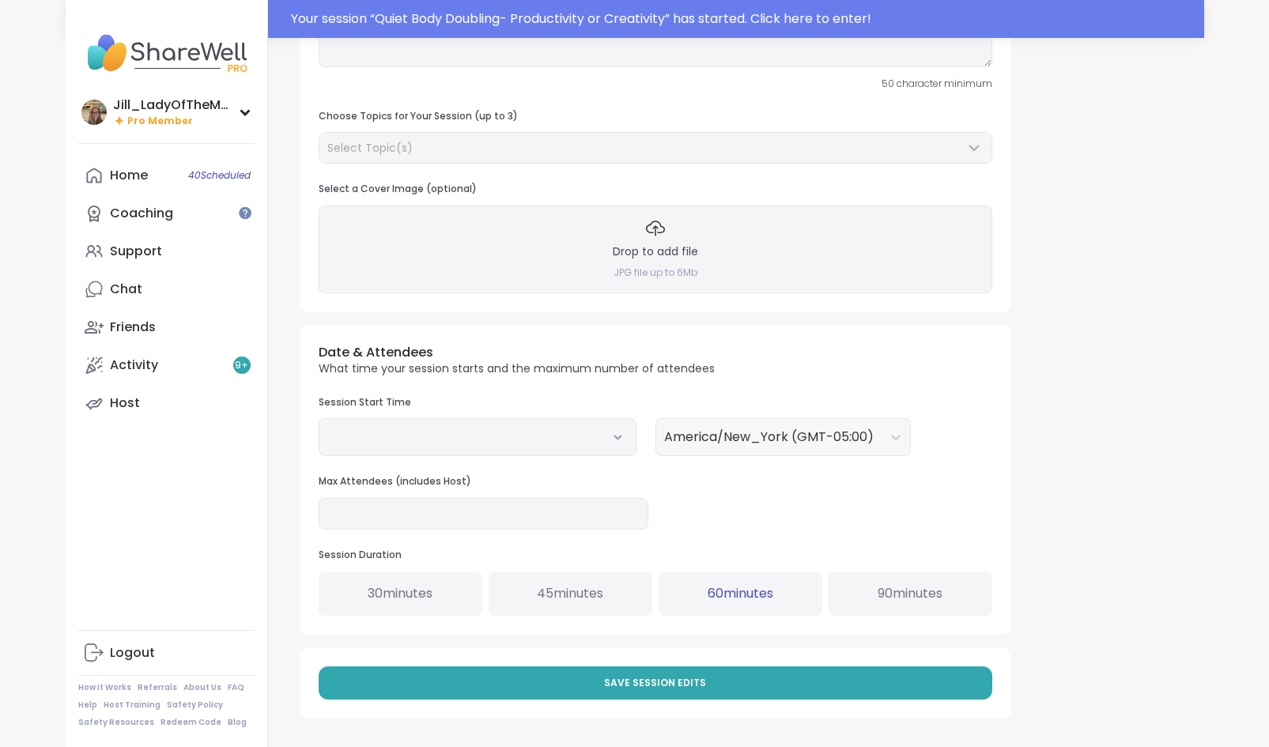
type input "**********"
type textarea "**********"
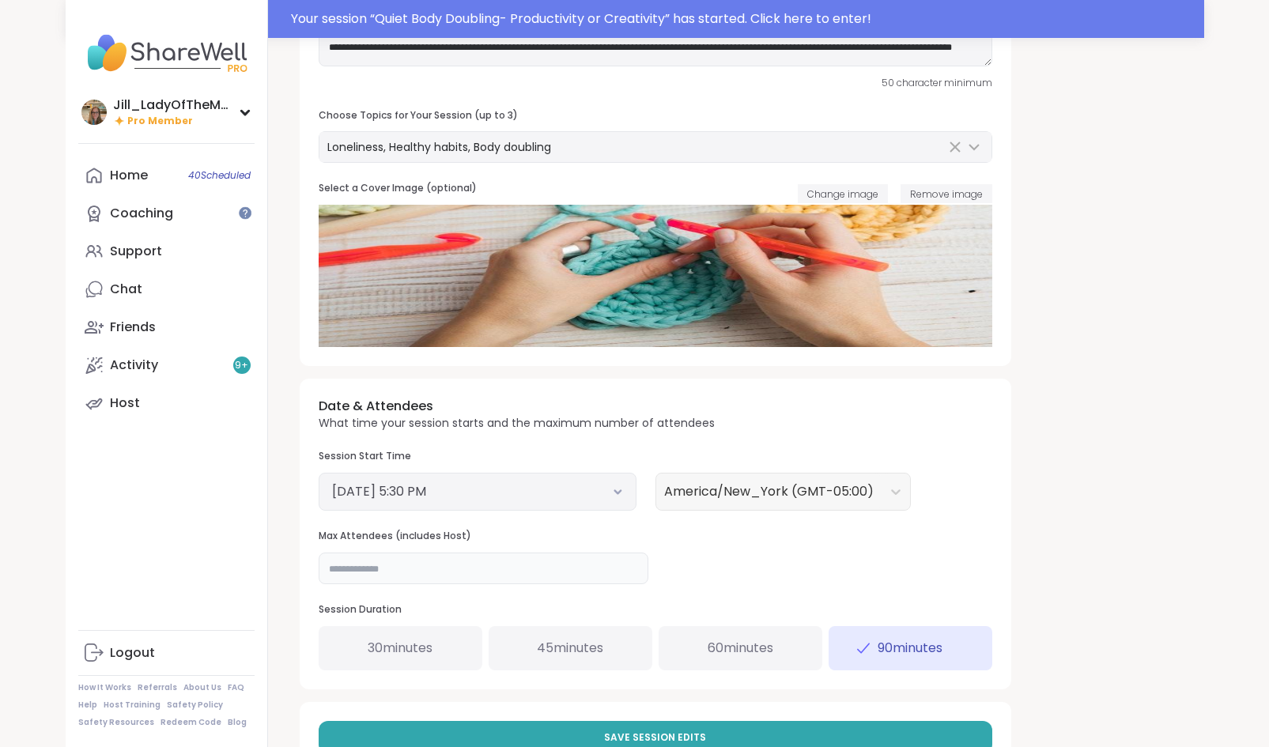
click at [422, 576] on input "**" at bounding box center [484, 569] width 330 height 32
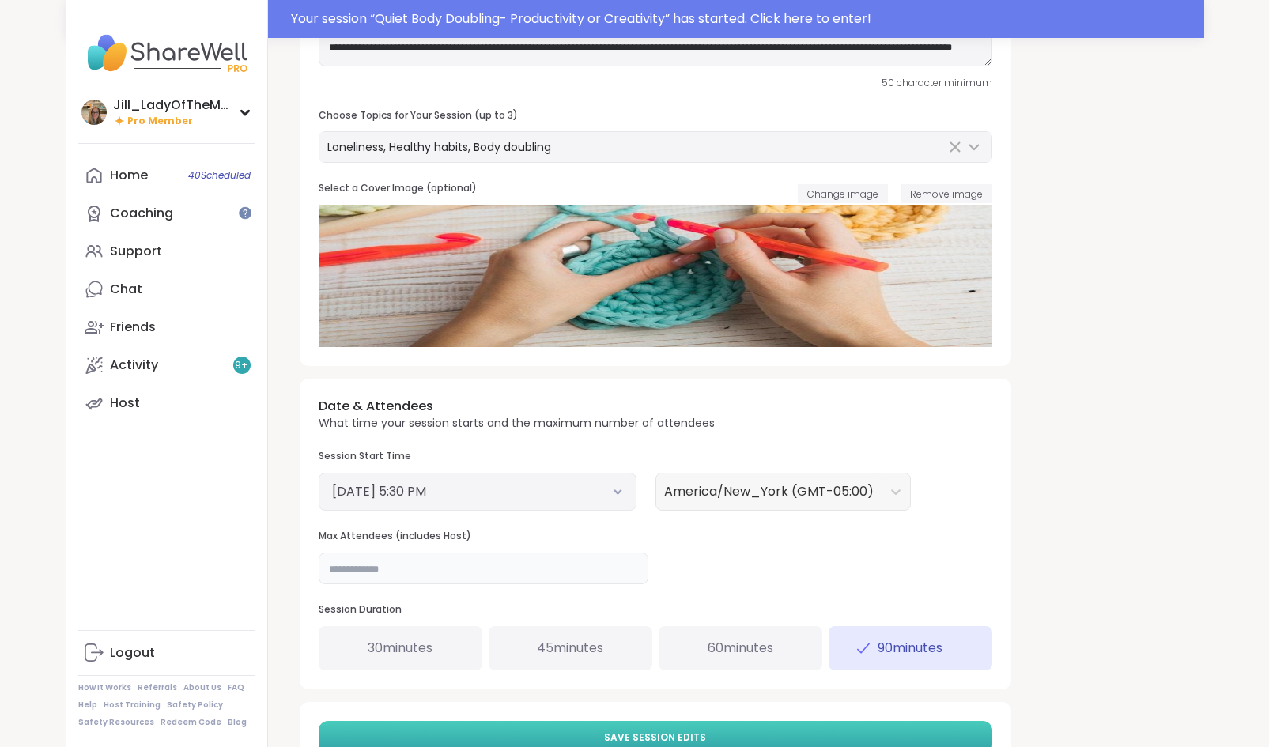
type input "**"
click at [630, 727] on button "Save Session Edits" at bounding box center [656, 737] width 674 height 33
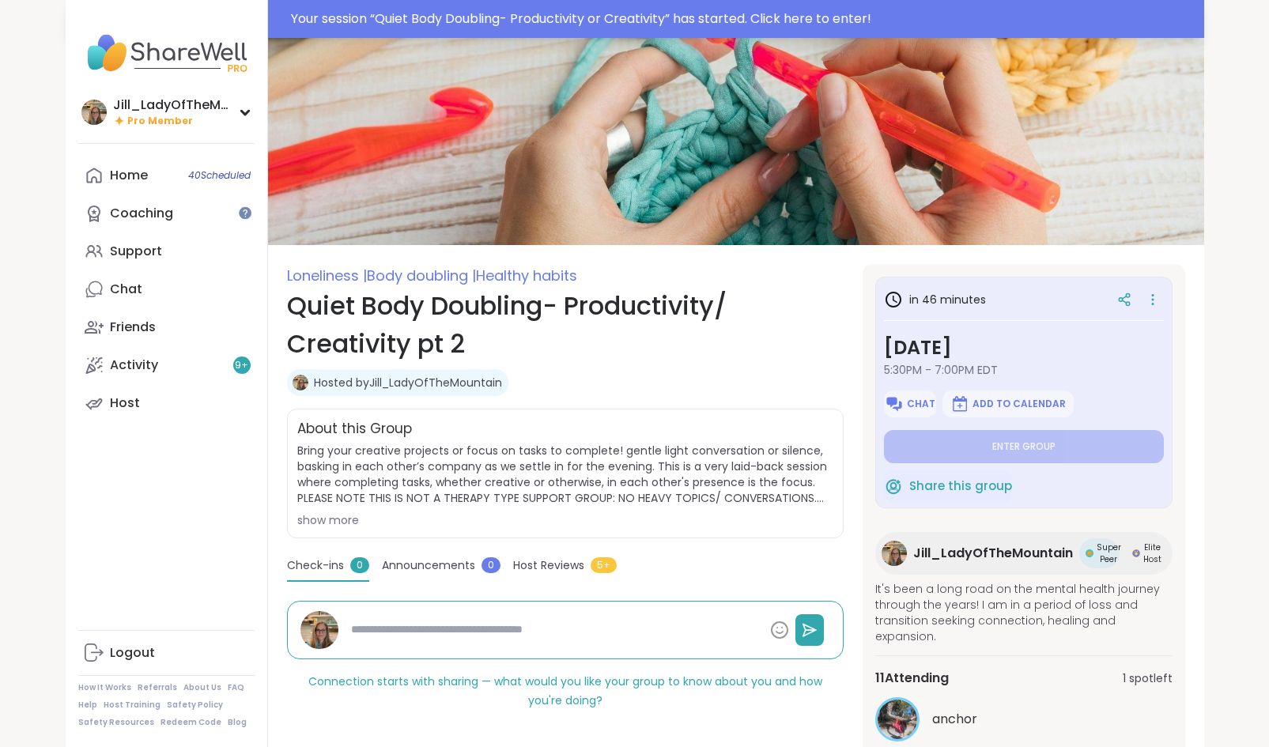
type textarea "*"
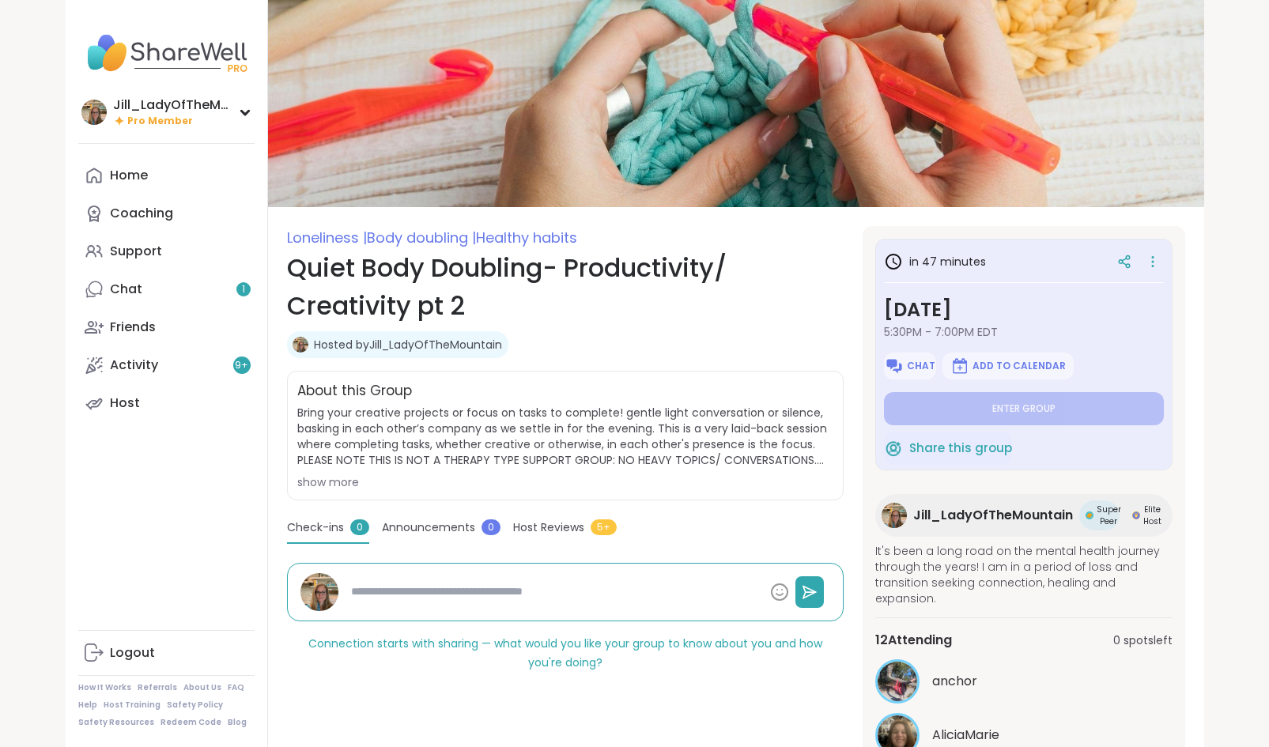
type textarea "*"
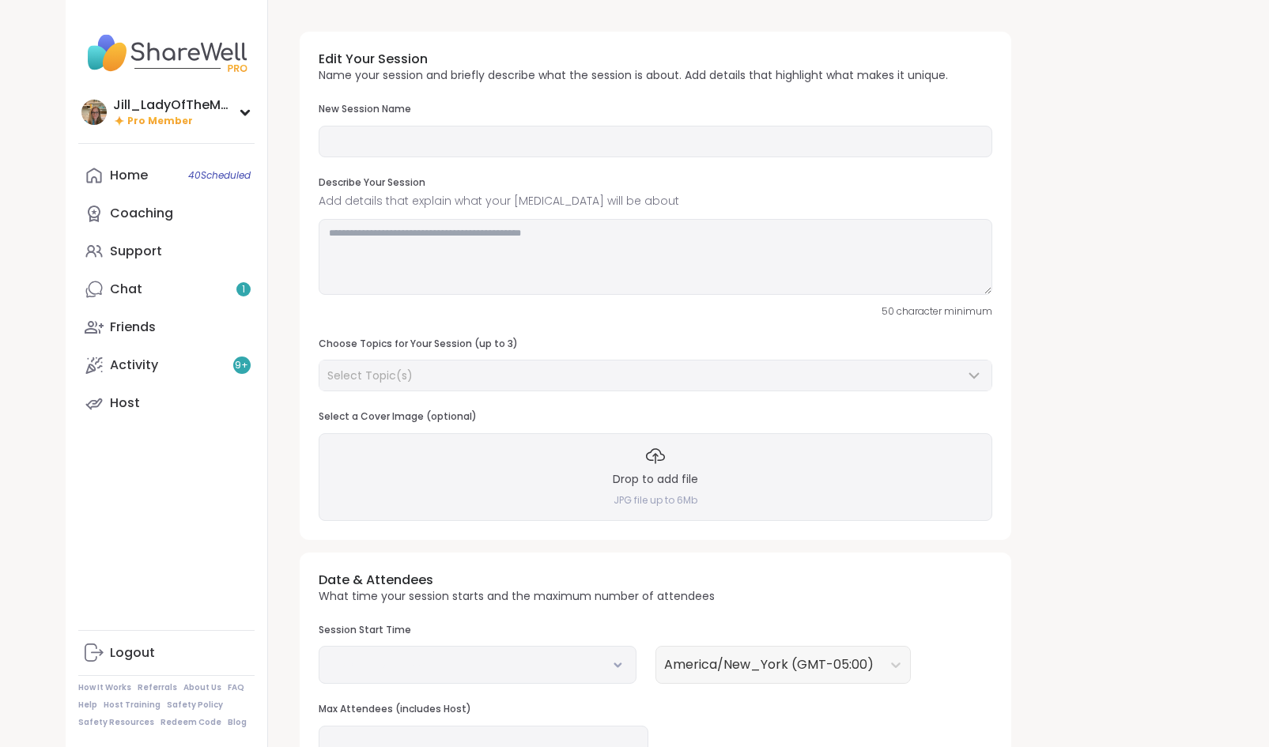
type input "**********"
type textarea "**********"
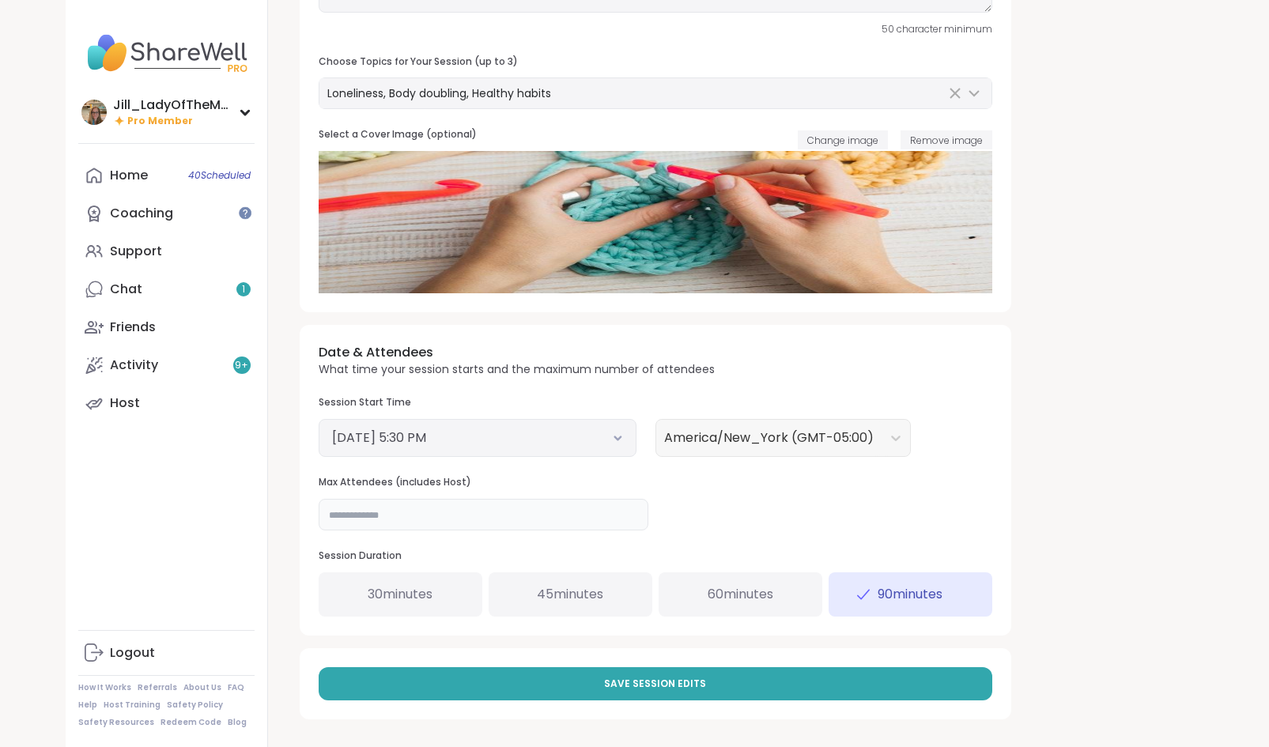
click at [368, 513] on input "**" at bounding box center [484, 515] width 330 height 32
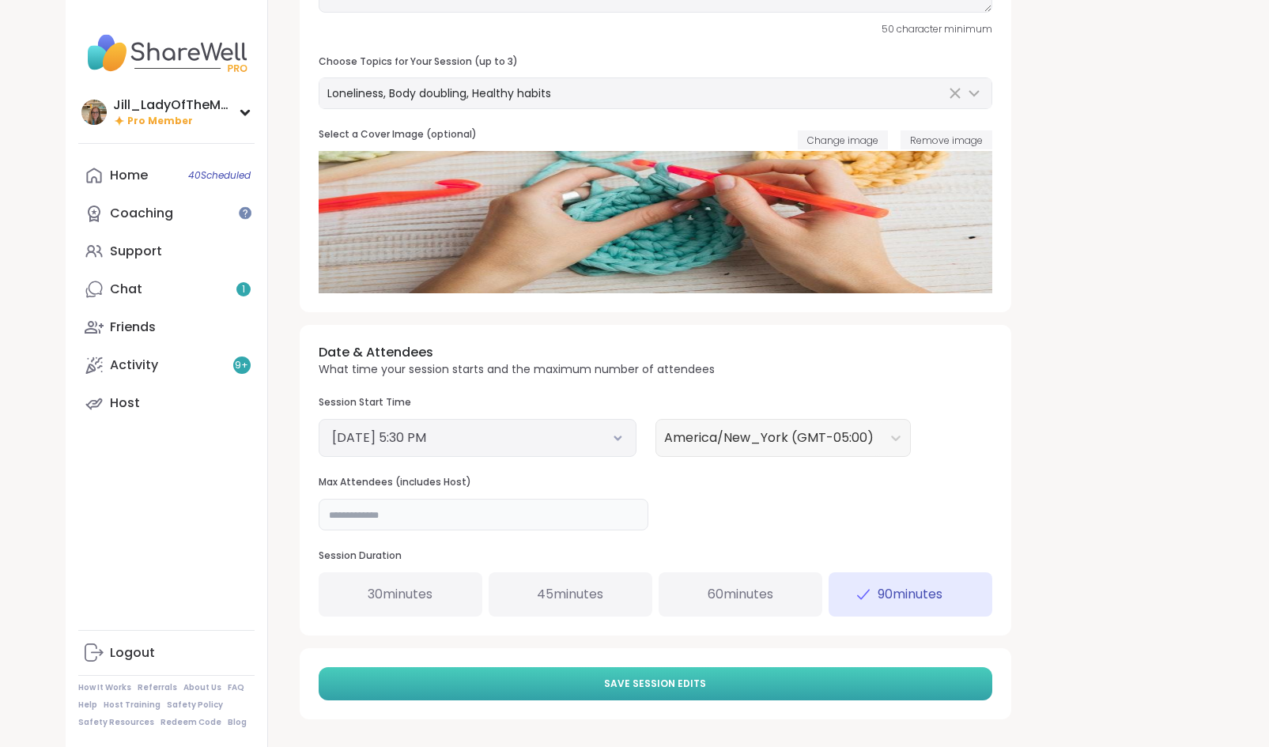
type input "**"
click at [595, 682] on button "Save Session Edits" at bounding box center [656, 683] width 674 height 33
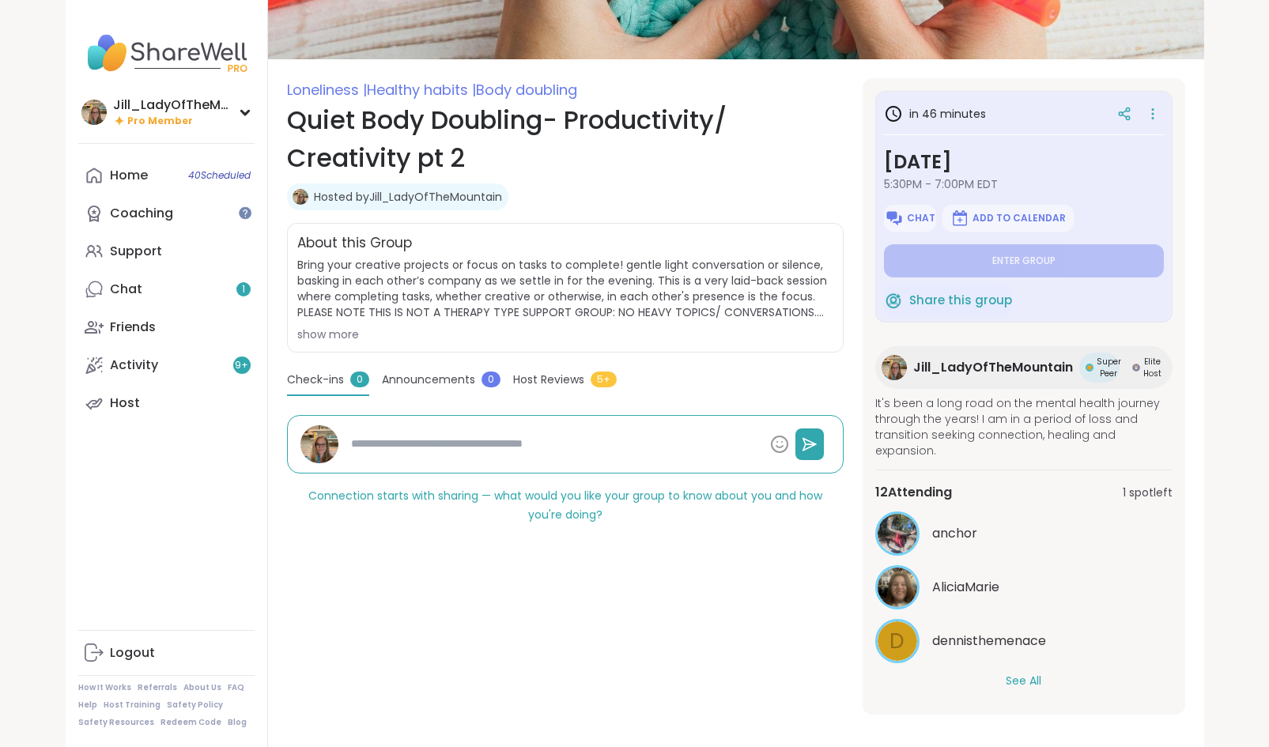
scroll to position [160, 0]
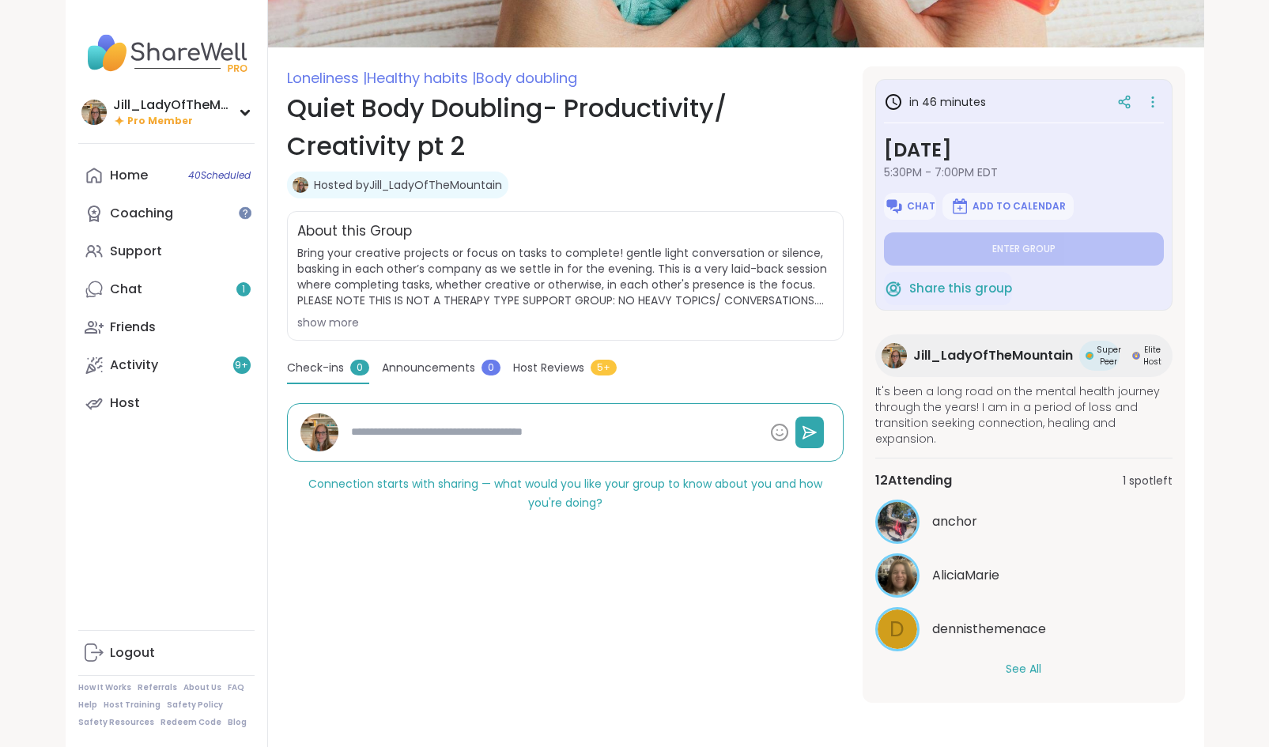
click at [500, 485] on span "Connection starts with sharing — what would you like your group to know about y…" at bounding box center [565, 493] width 514 height 35
click at [220, 296] on link "Chat 1" at bounding box center [166, 289] width 176 height 38
type textarea "*"
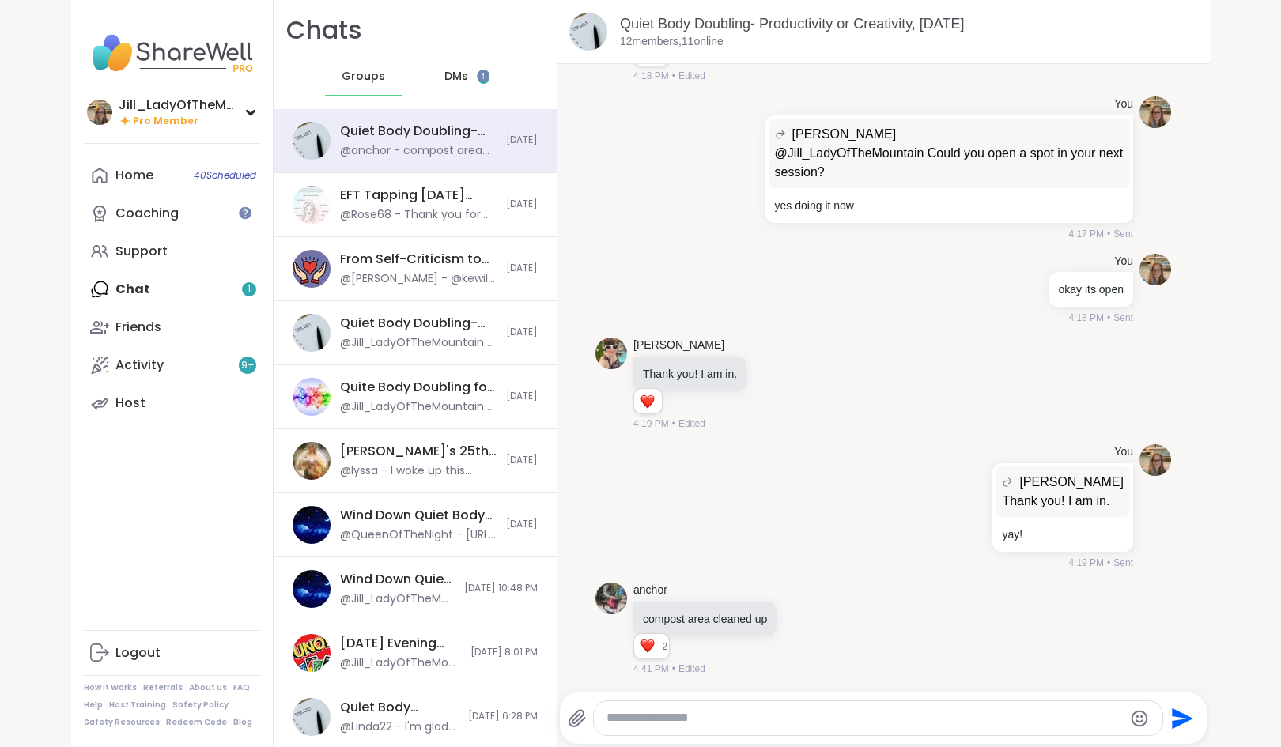
click at [448, 77] on span "DMs" at bounding box center [456, 77] width 24 height 16
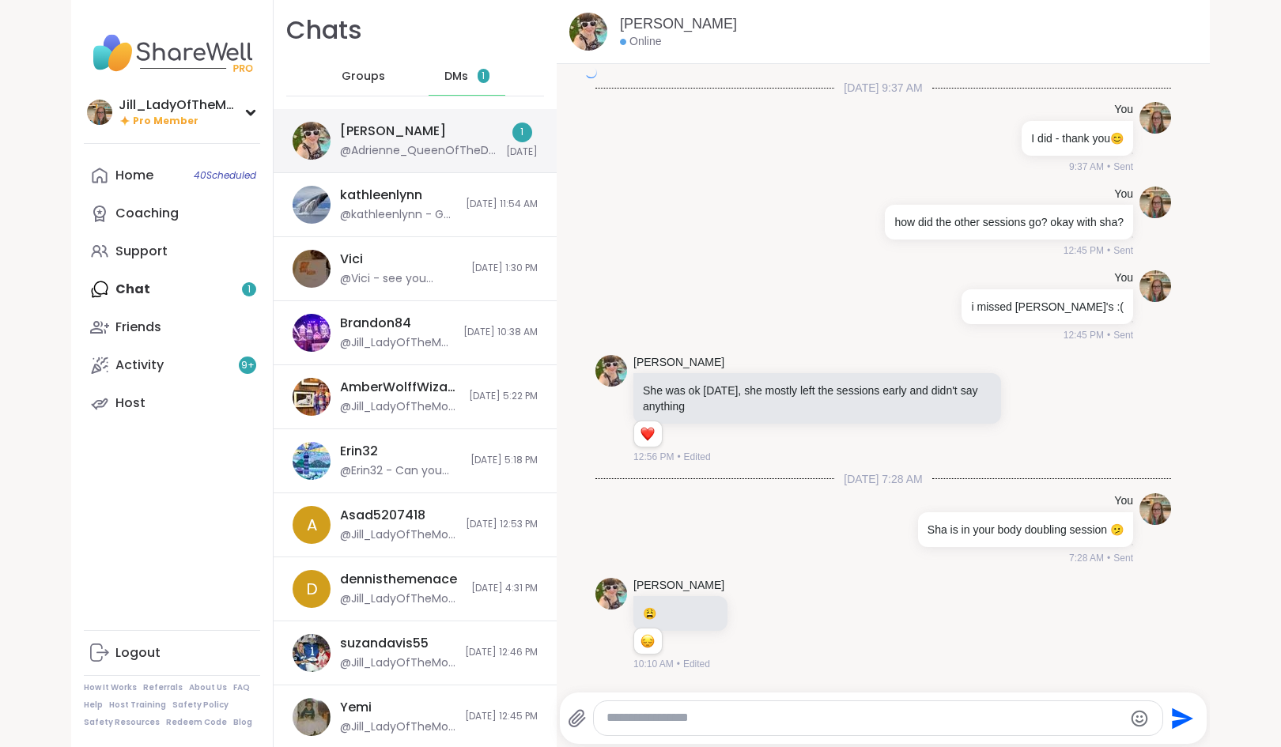
click at [441, 153] on div "@Adrienne_QueenOfTheDawn - I always miss my DMs too, no worries! I'll add you t…" at bounding box center [418, 151] width 157 height 16
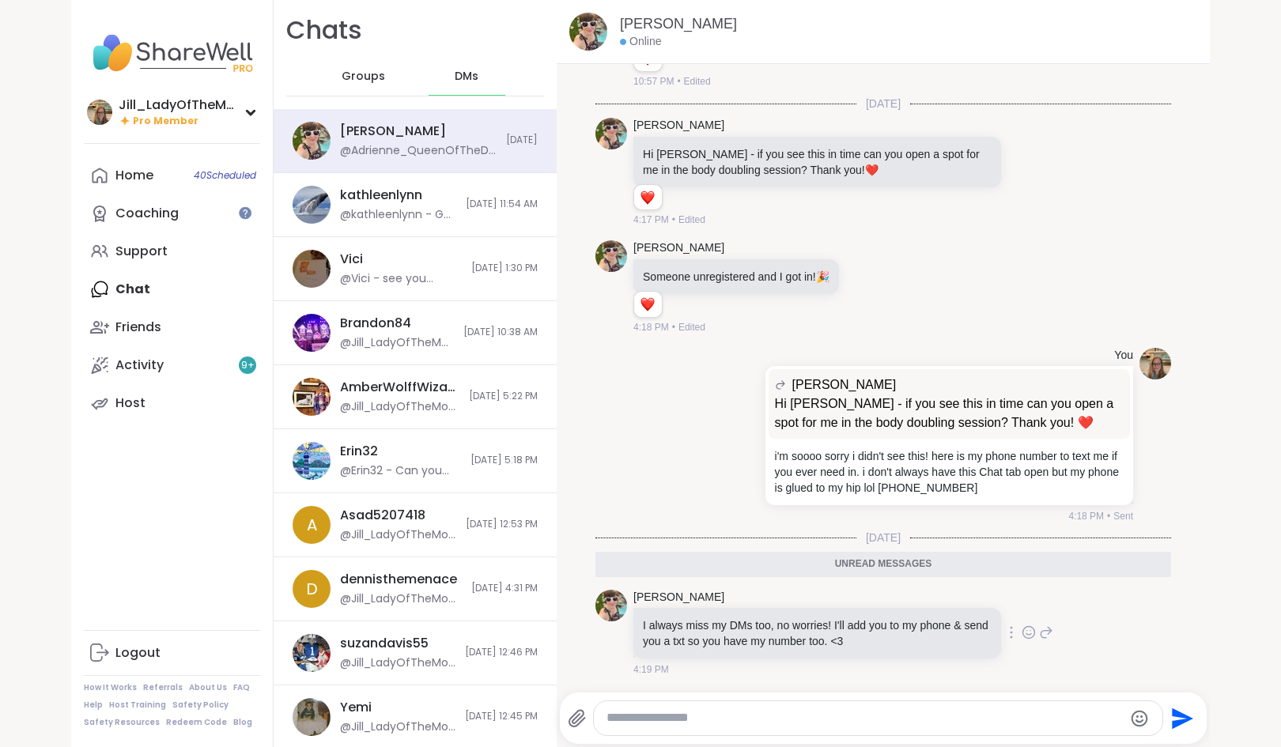
click at [1021, 632] on icon at bounding box center [1028, 633] width 14 height 16
click at [896, 603] on div "Select Reaction: Heart" at bounding box center [903, 607] width 14 height 14
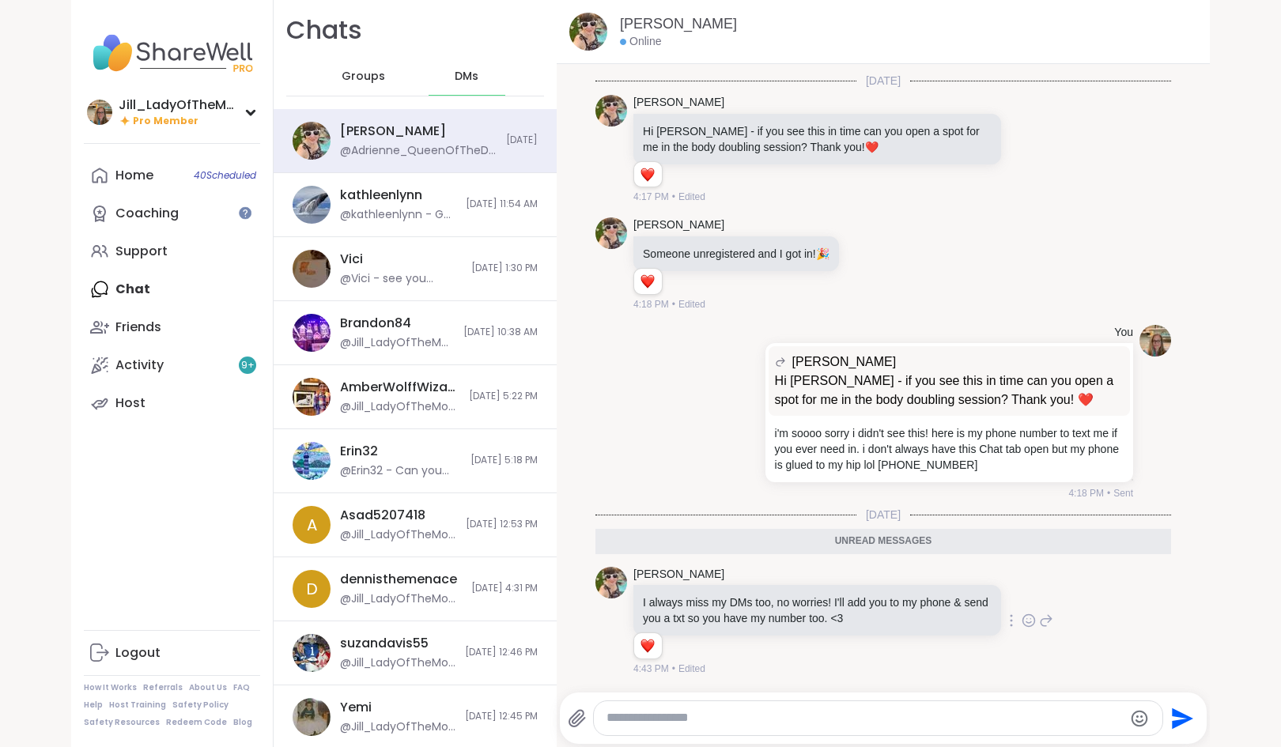
scroll to position [17103, 0]
click at [183, 293] on div "Home 40 Scheduled Coaching Support Chat 1 Friends Activity 9 + Host" at bounding box center [172, 290] width 176 height 266
drag, startPoint x: 123, startPoint y: 286, endPoint x: 361, endPoint y: 151, distance: 273.7
click at [130, 282] on div "Home 40 Scheduled Coaching Support Chat 1 Friends Activity 9 + Host" at bounding box center [172, 290] width 176 height 266
click at [367, 69] on div "Groups 1" at bounding box center [363, 77] width 77 height 38
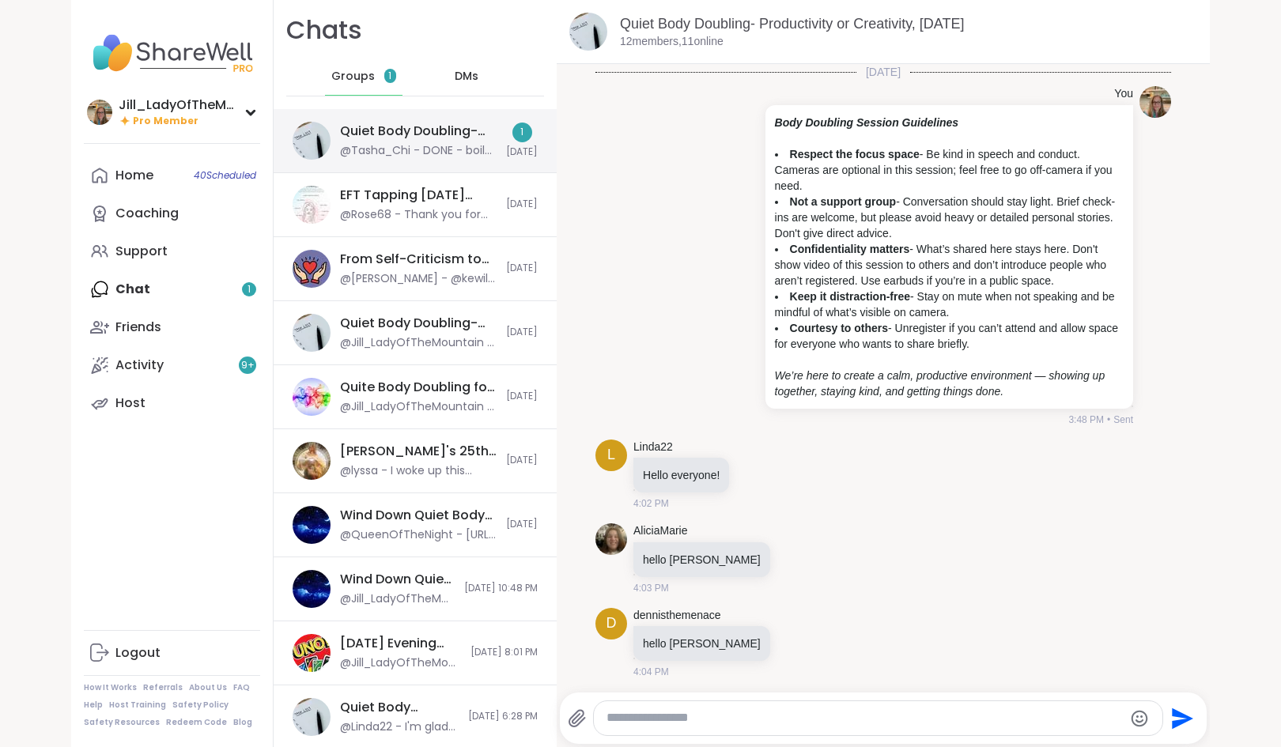
click at [376, 141] on div "Quiet Body Doubling- Productivity or Creativity, Sep 14 @Tasha_Chi - DONE - boi…" at bounding box center [418, 141] width 157 height 36
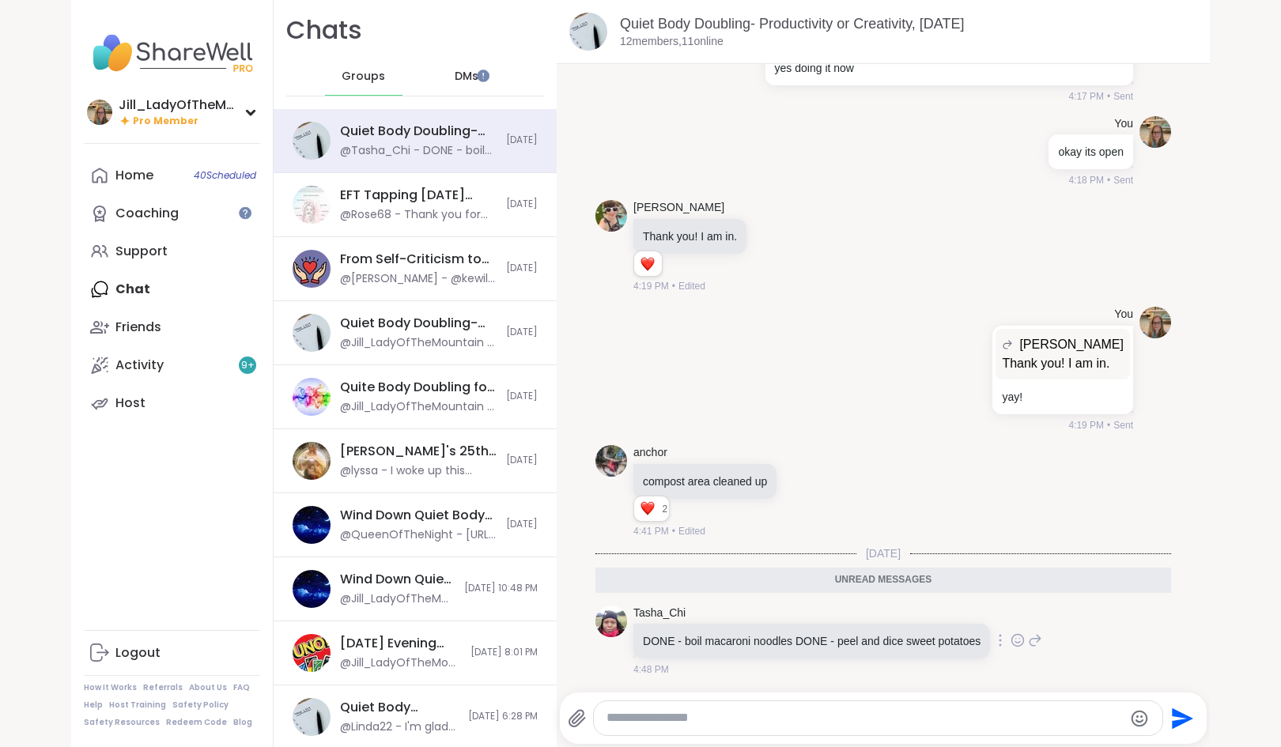
click at [1010, 636] on icon at bounding box center [1017, 640] width 14 height 16
click at [889, 606] on button "Select Reaction: Heart" at bounding box center [892, 615] width 32 height 32
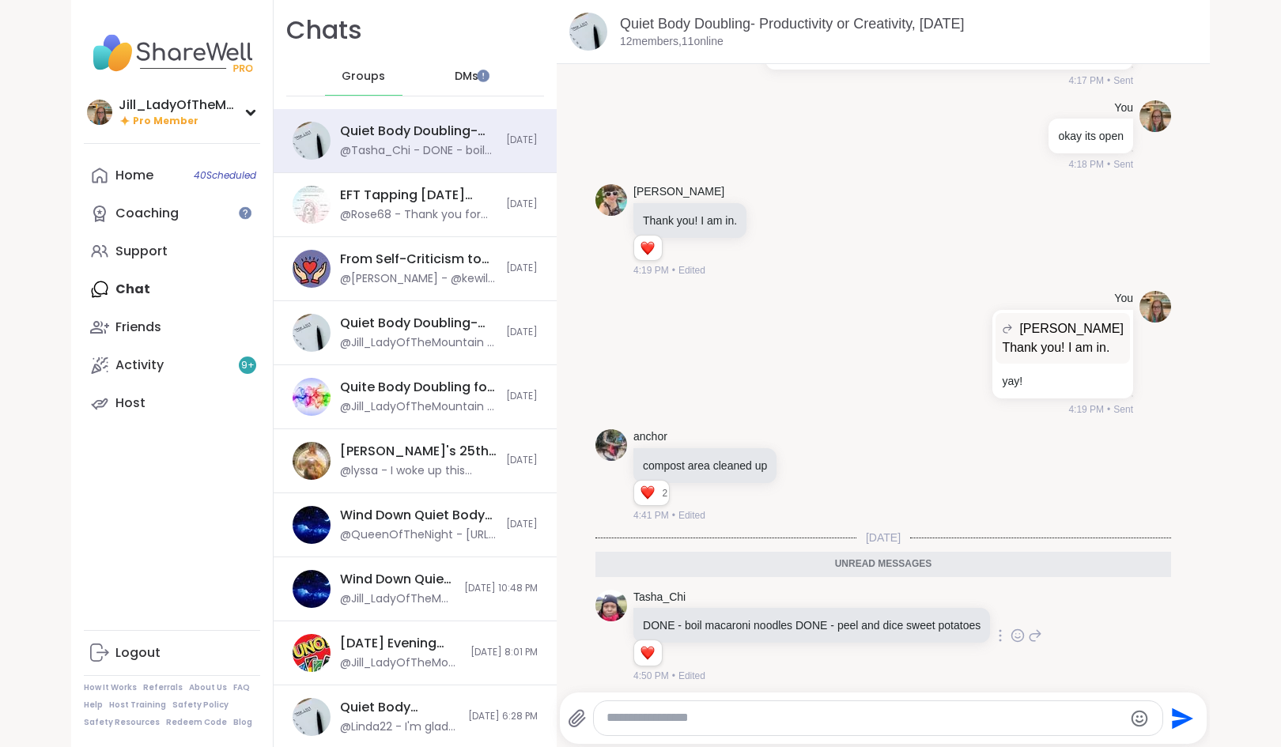
scroll to position [1876, 0]
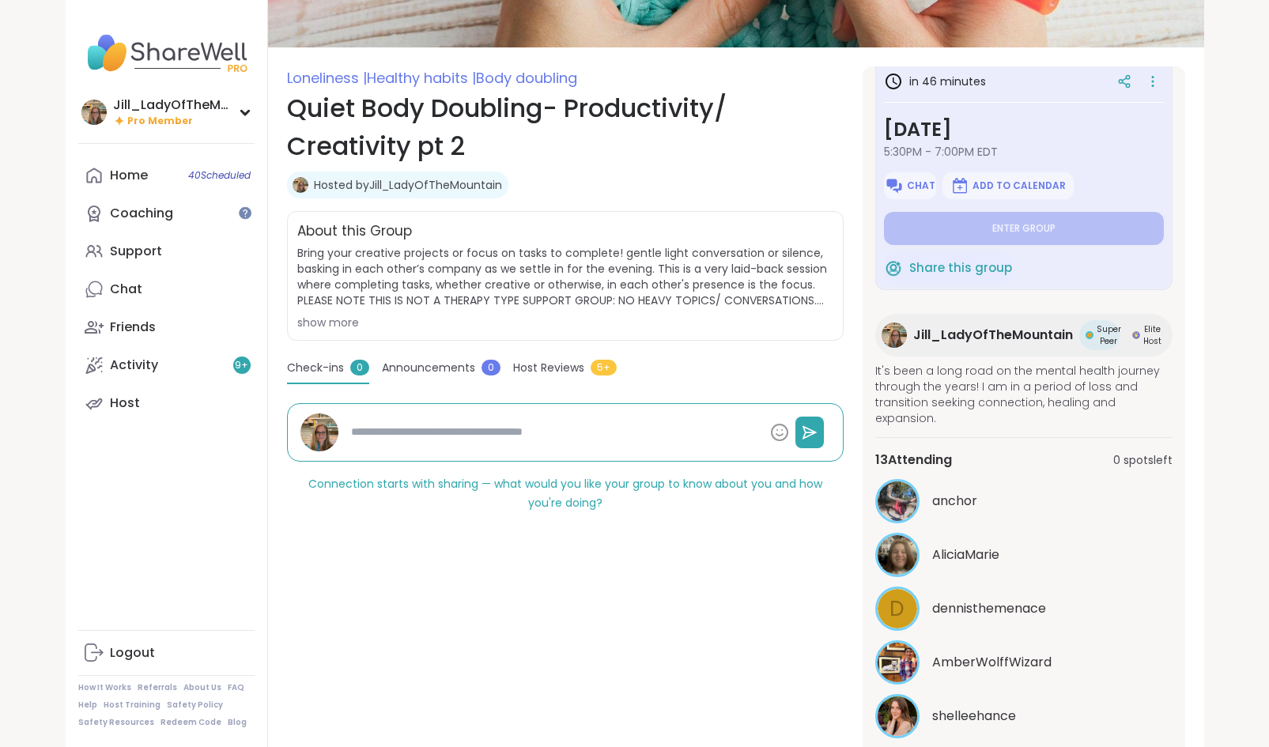
type textarea "*"
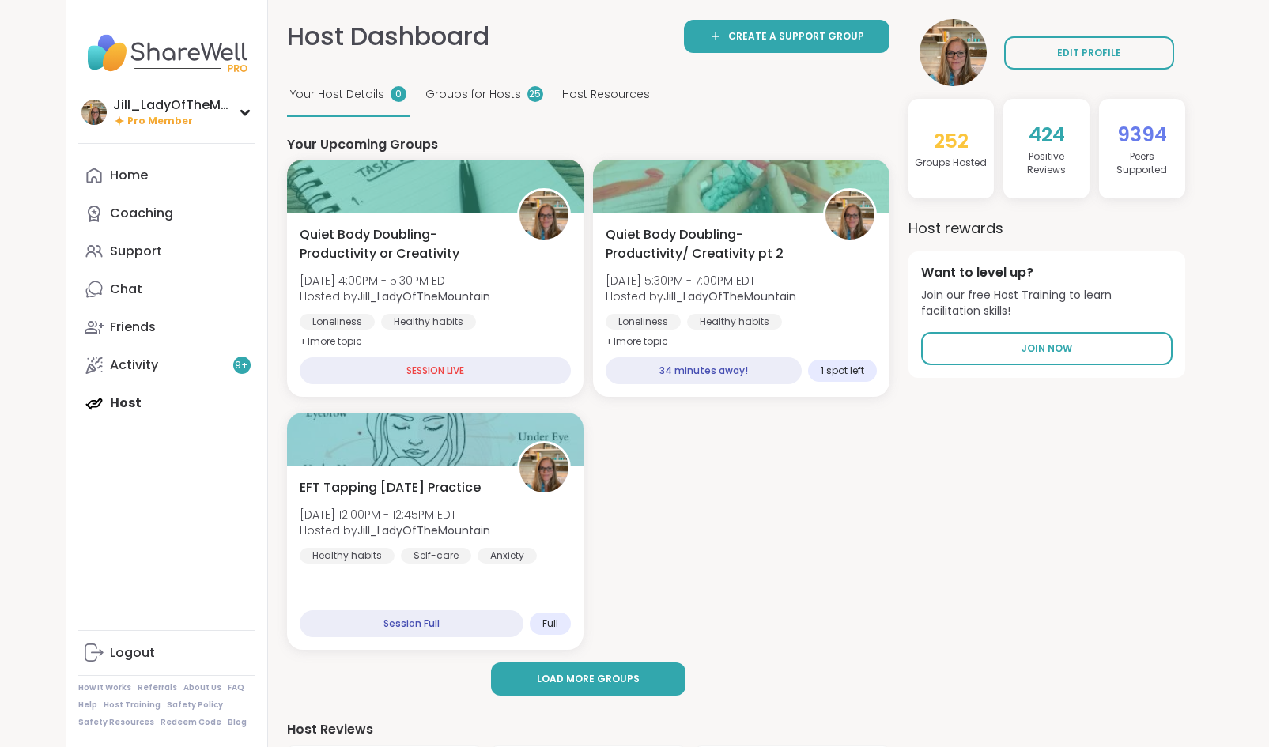
click at [135, 406] on div "Home Coaching Support Chat Friends Activity 9 + Host" at bounding box center [166, 290] width 176 height 266
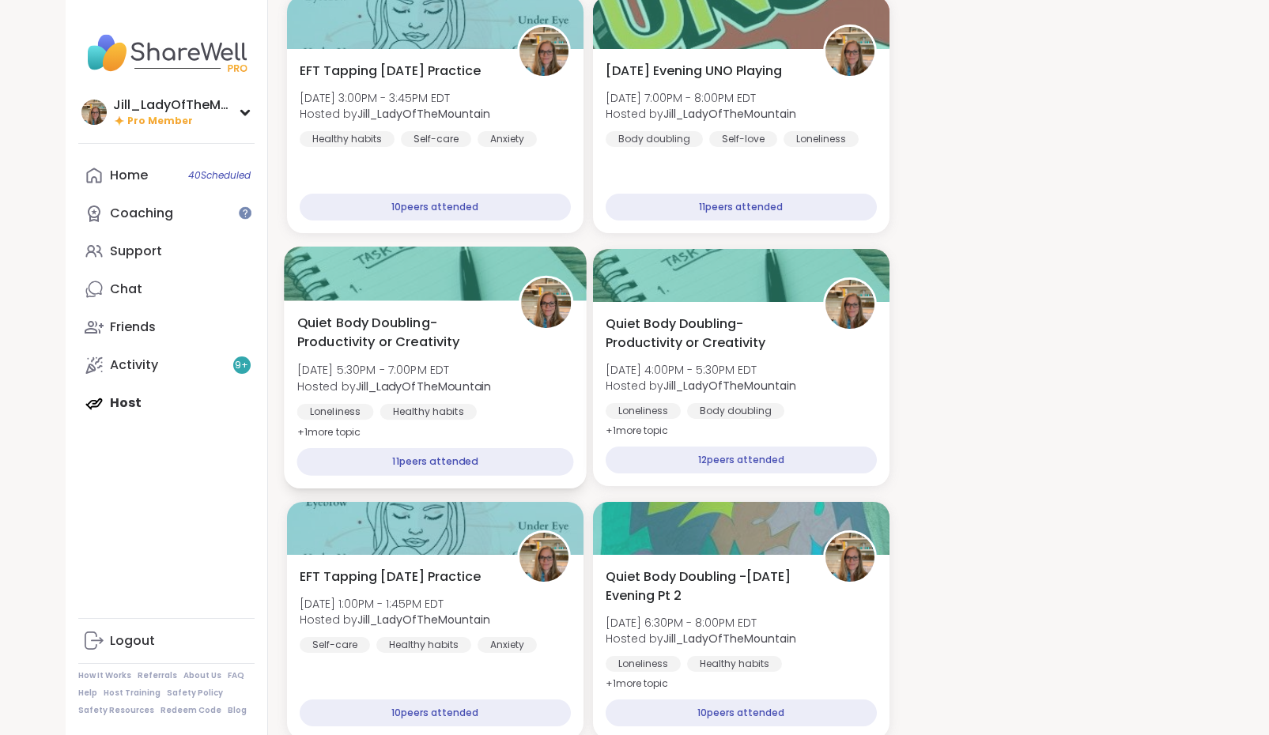
scroll to position [1350, 0]
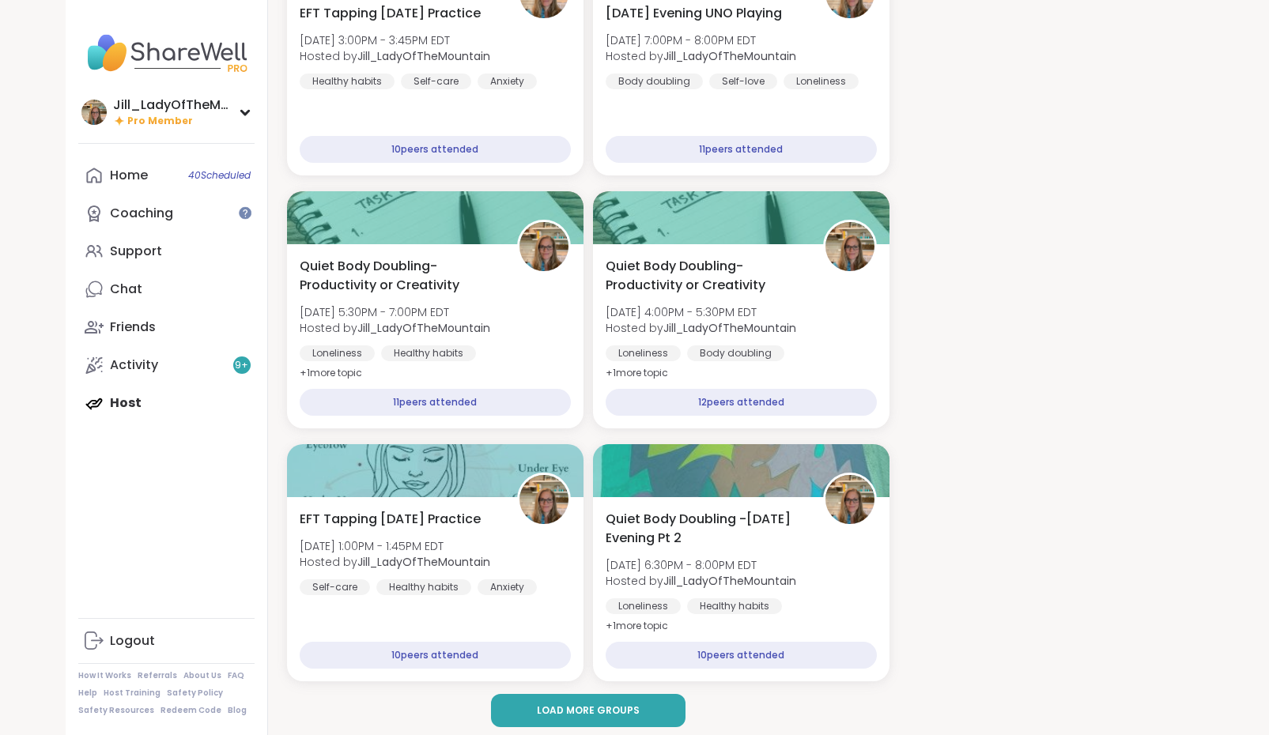
click at [151, 400] on div "Home 40 Scheduled Coaching Support Chat Friends Activity 9 + Host" at bounding box center [166, 290] width 176 height 266
click at [120, 405] on div "Home 40 Scheduled Coaching Support Chat Friends Activity 9 + Host" at bounding box center [166, 290] width 176 height 266
click at [123, 408] on div "Home 40 Scheduled Coaching Support Chat Friends Activity 9 + Host" at bounding box center [166, 290] width 176 height 266
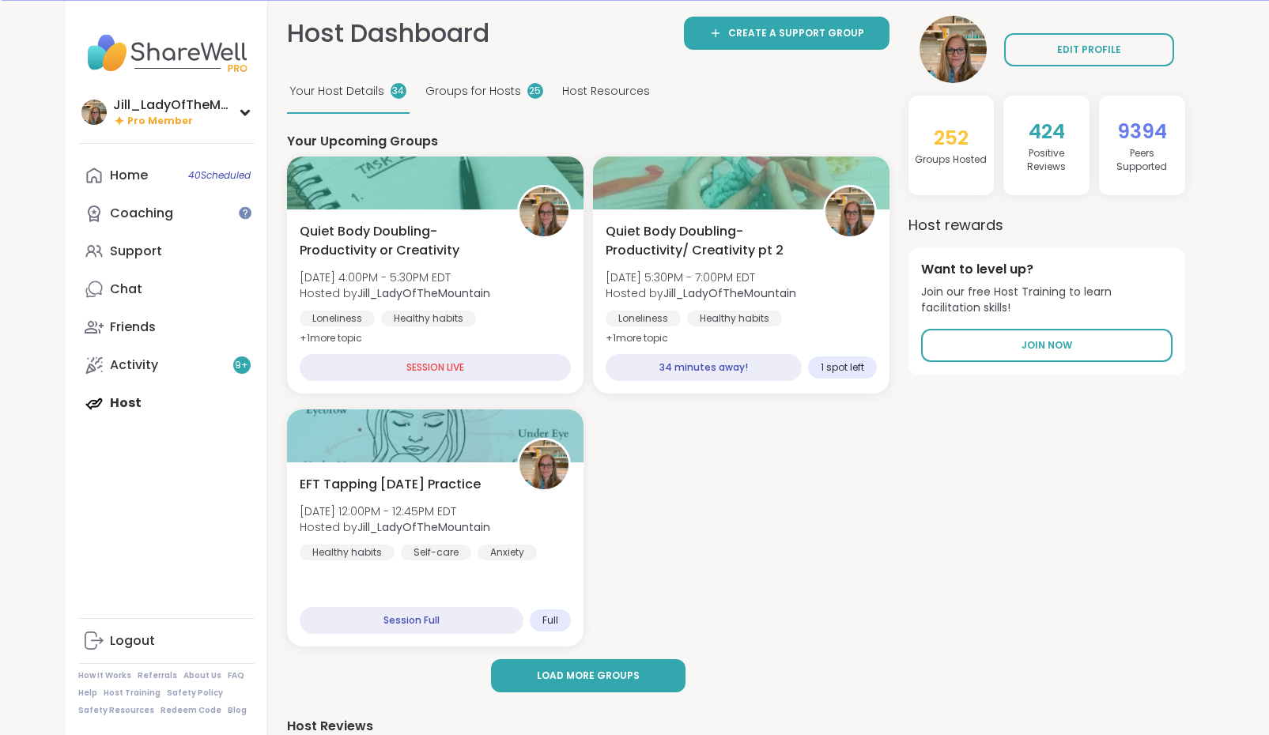
scroll to position [0, 0]
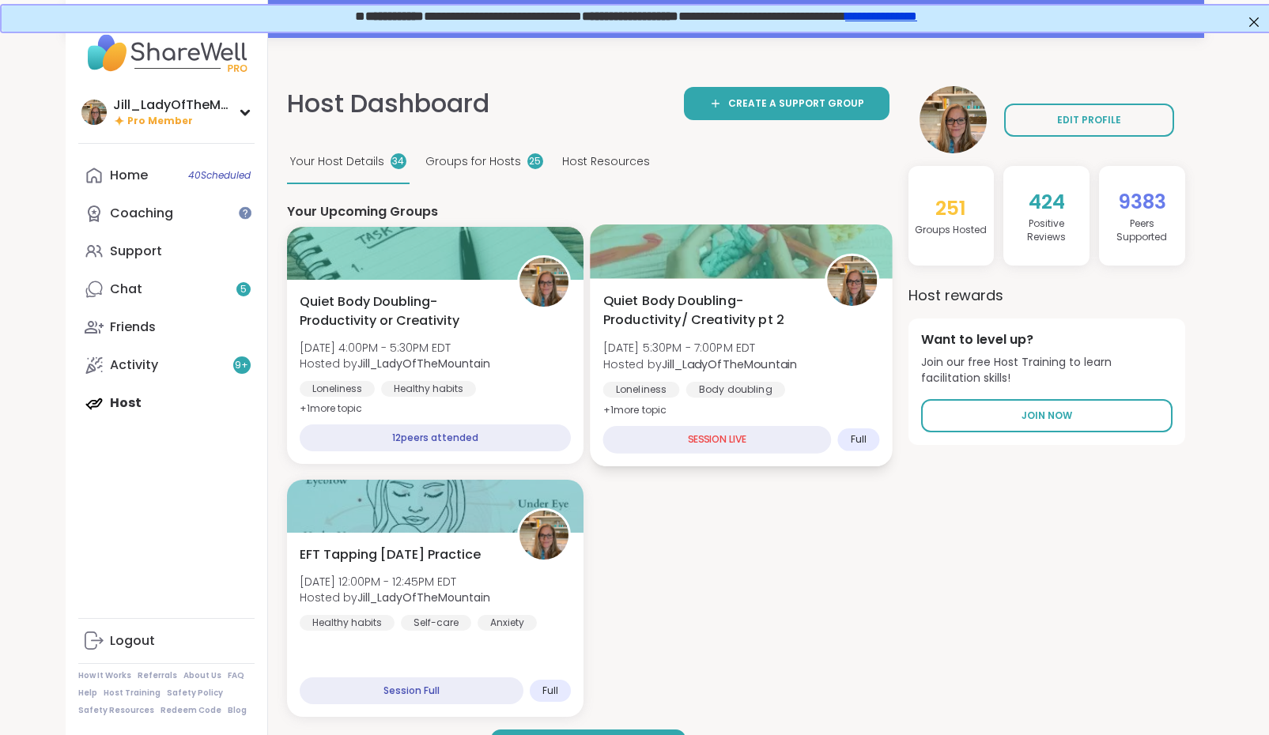
click at [688, 399] on div "Loneliness Body doubling Healthy habits" at bounding box center [740, 401] width 277 height 39
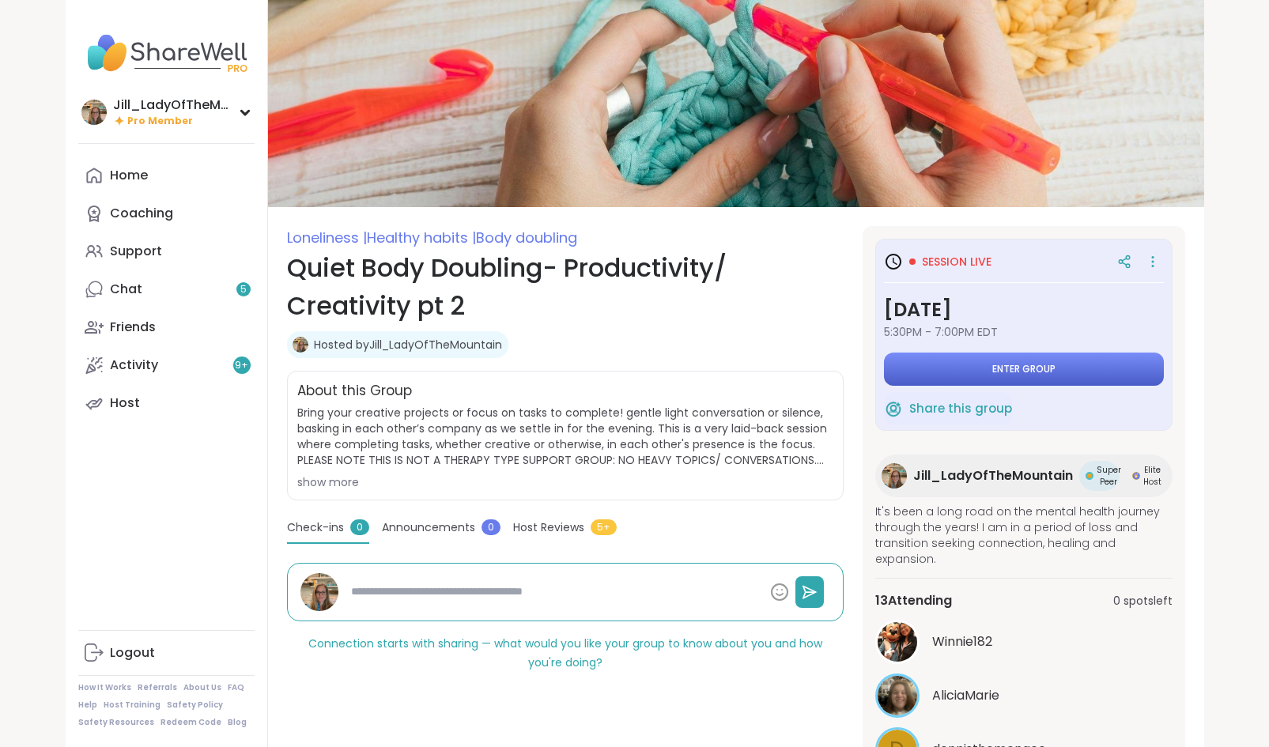
click at [1029, 365] on span "Enter group" at bounding box center [1023, 369] width 63 height 13
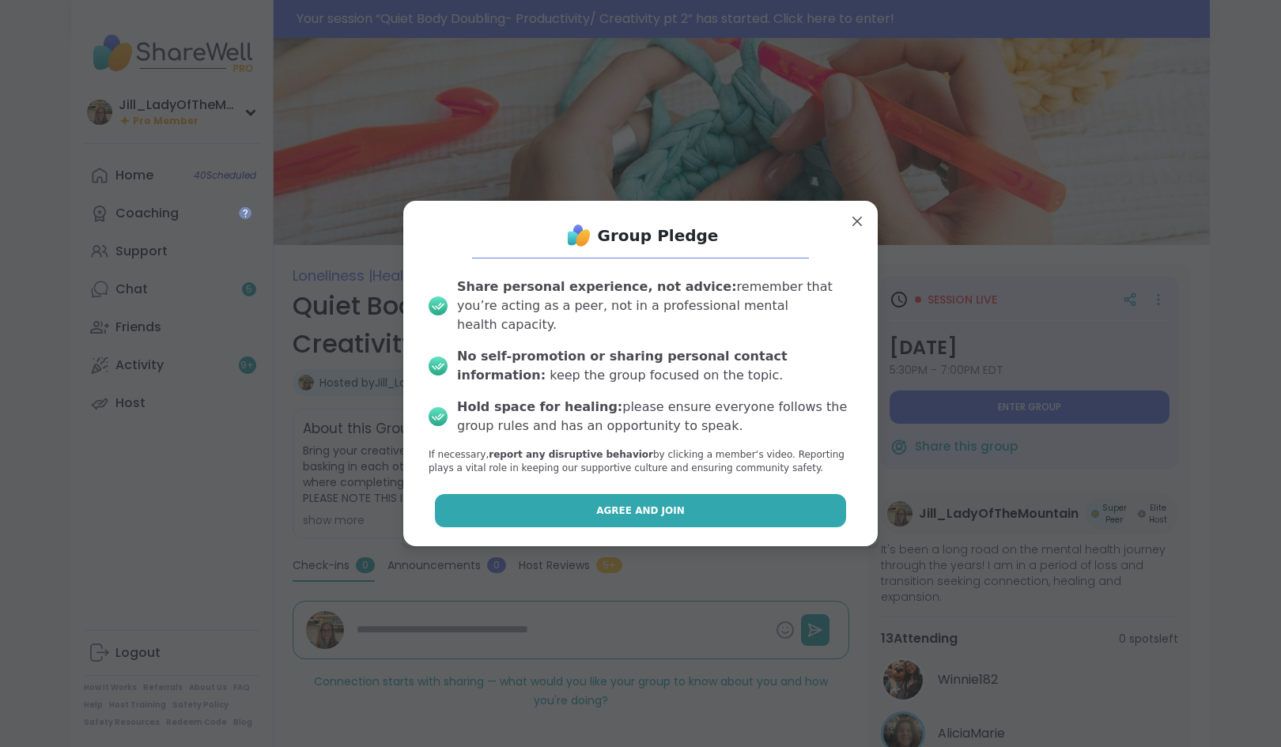
click at [637, 504] on span "Agree and Join" at bounding box center [640, 511] width 89 height 14
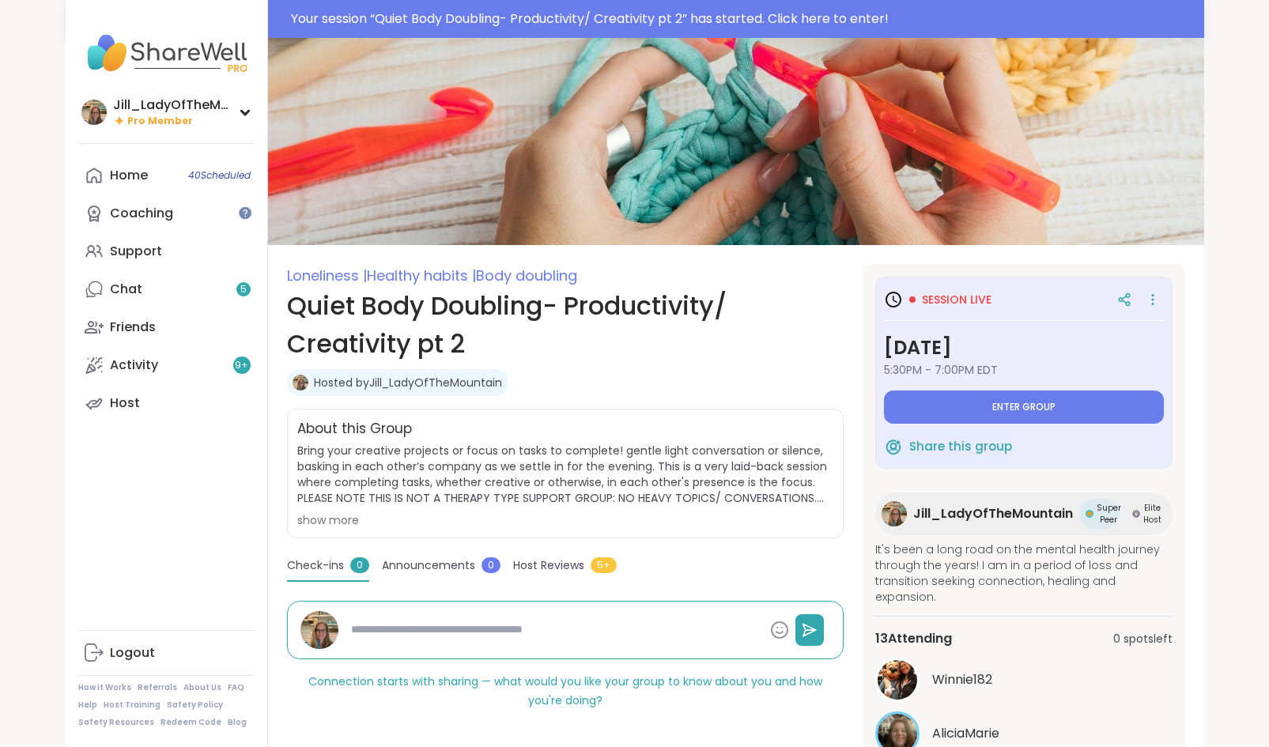
type textarea "*"
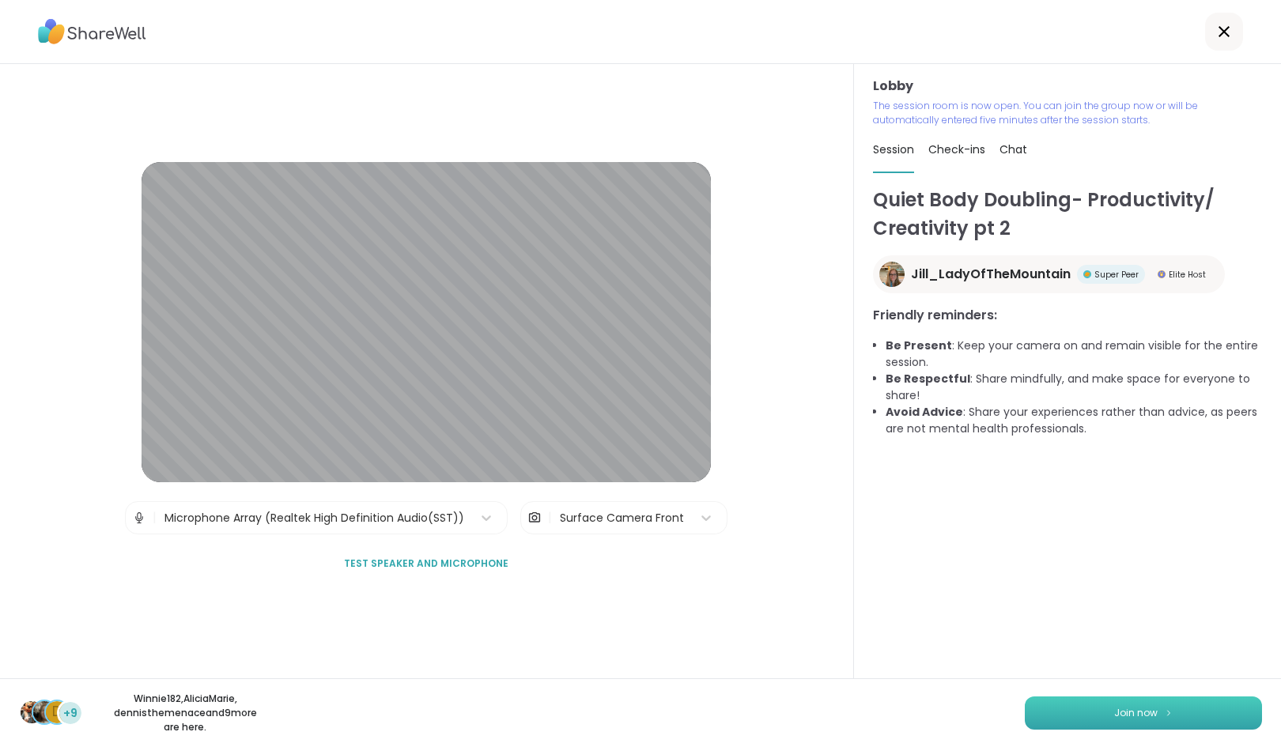
click at [1138, 716] on span "Join now" at bounding box center [1135, 713] width 43 height 14
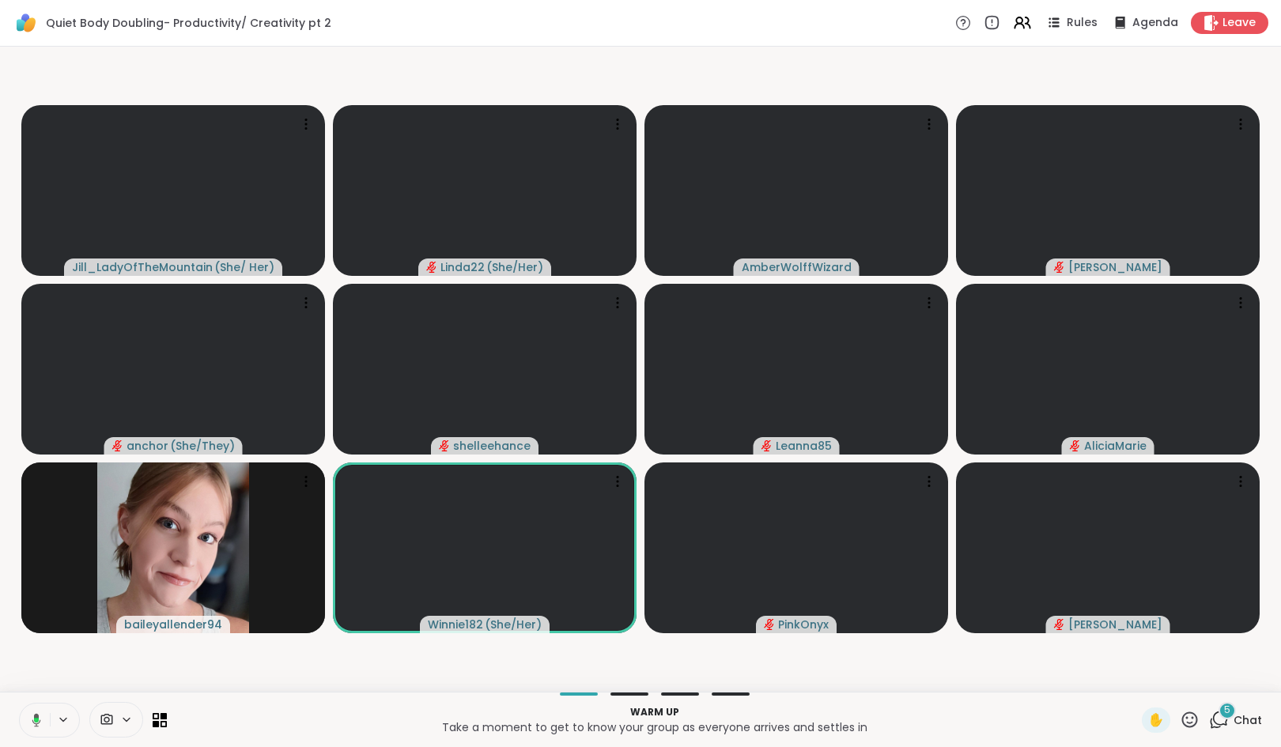
click at [1210, 718] on icon at bounding box center [1219, 720] width 20 height 20
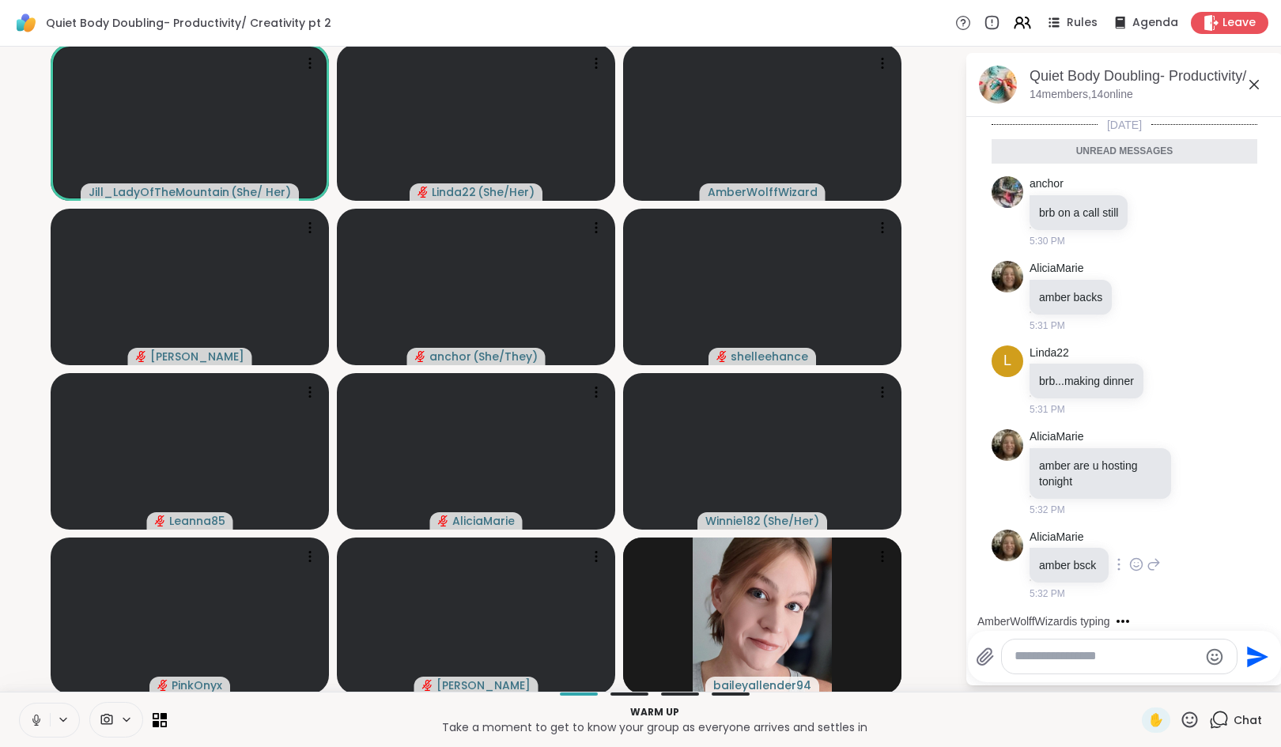
scroll to position [121, 0]
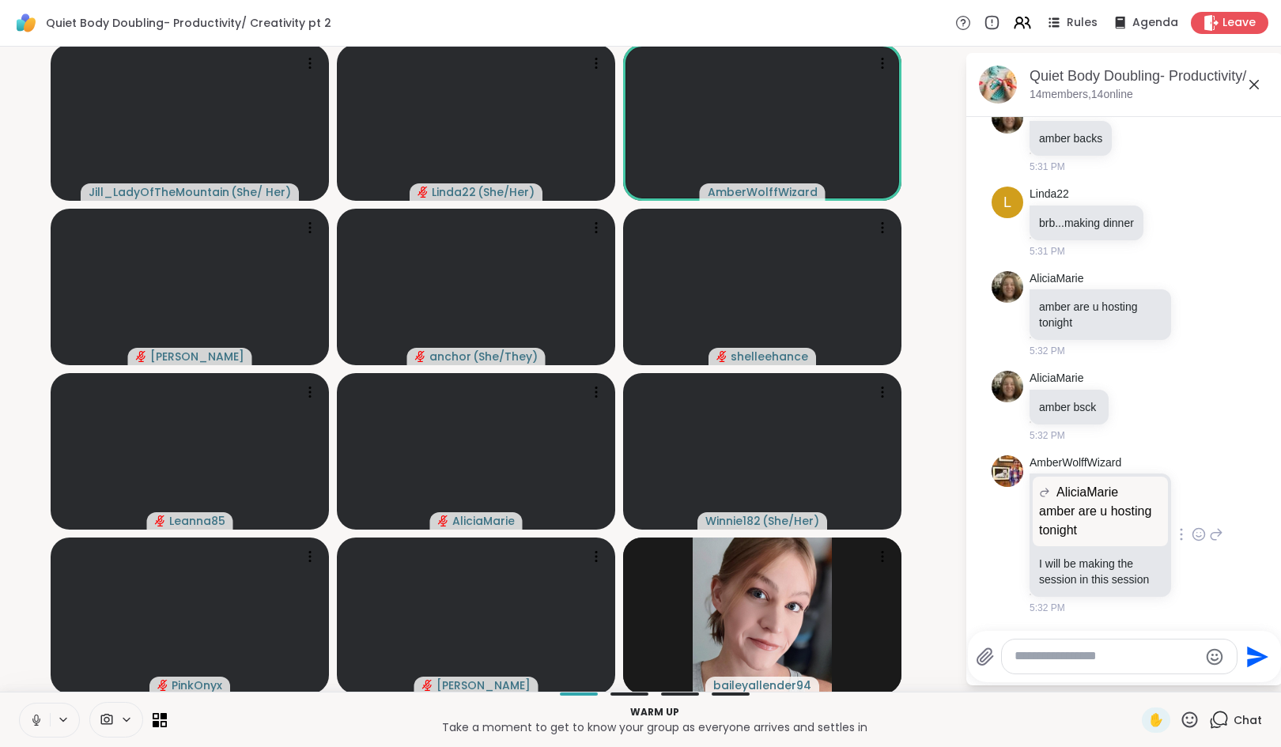
click at [1191, 534] on icon at bounding box center [1198, 535] width 14 height 16
click at [1191, 513] on div "Select Reaction: Heart" at bounding box center [1198, 509] width 14 height 14
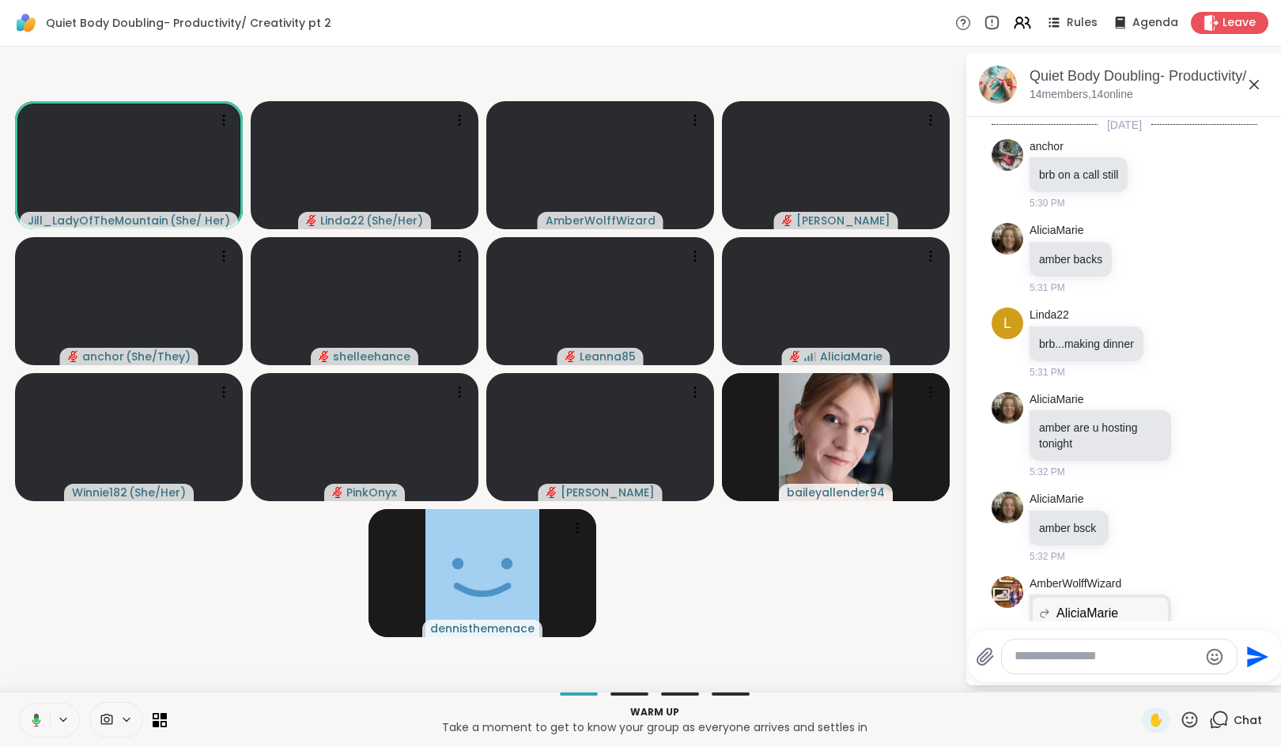
scroll to position [144, 0]
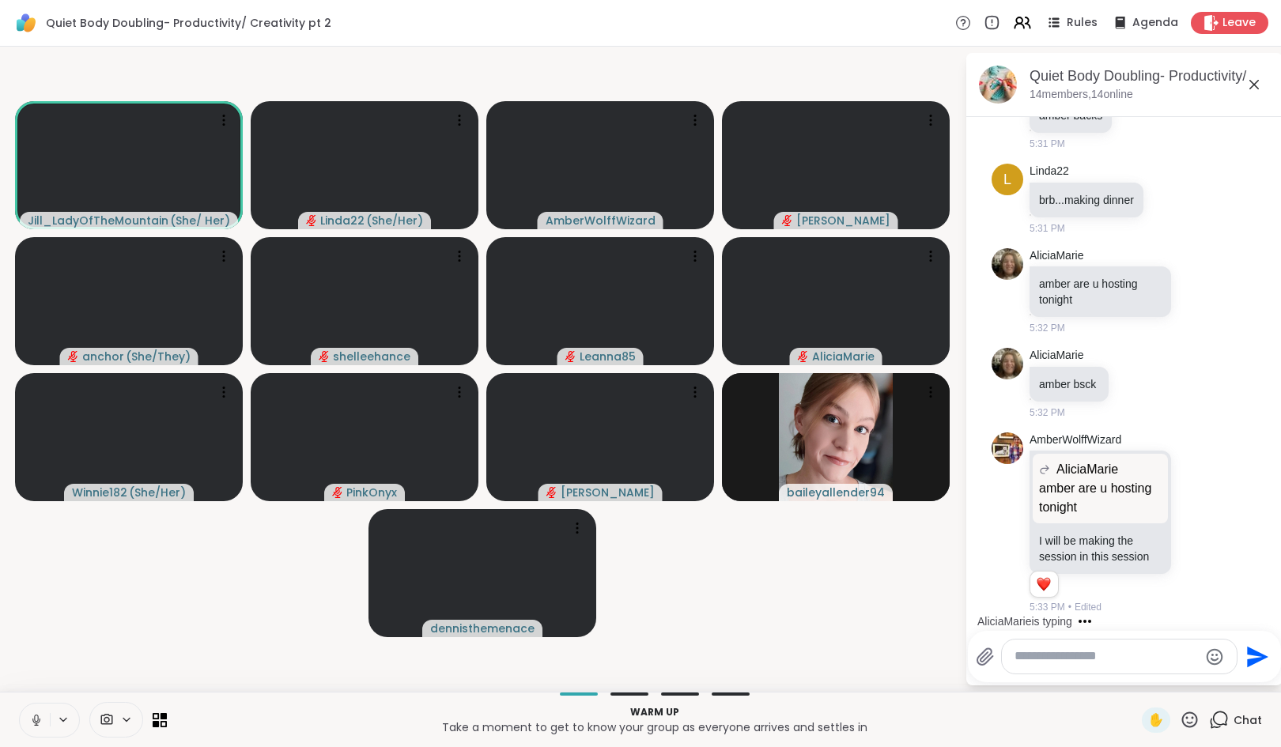
click at [1138, 655] on textarea "Type your message" at bounding box center [1106, 656] width 184 height 17
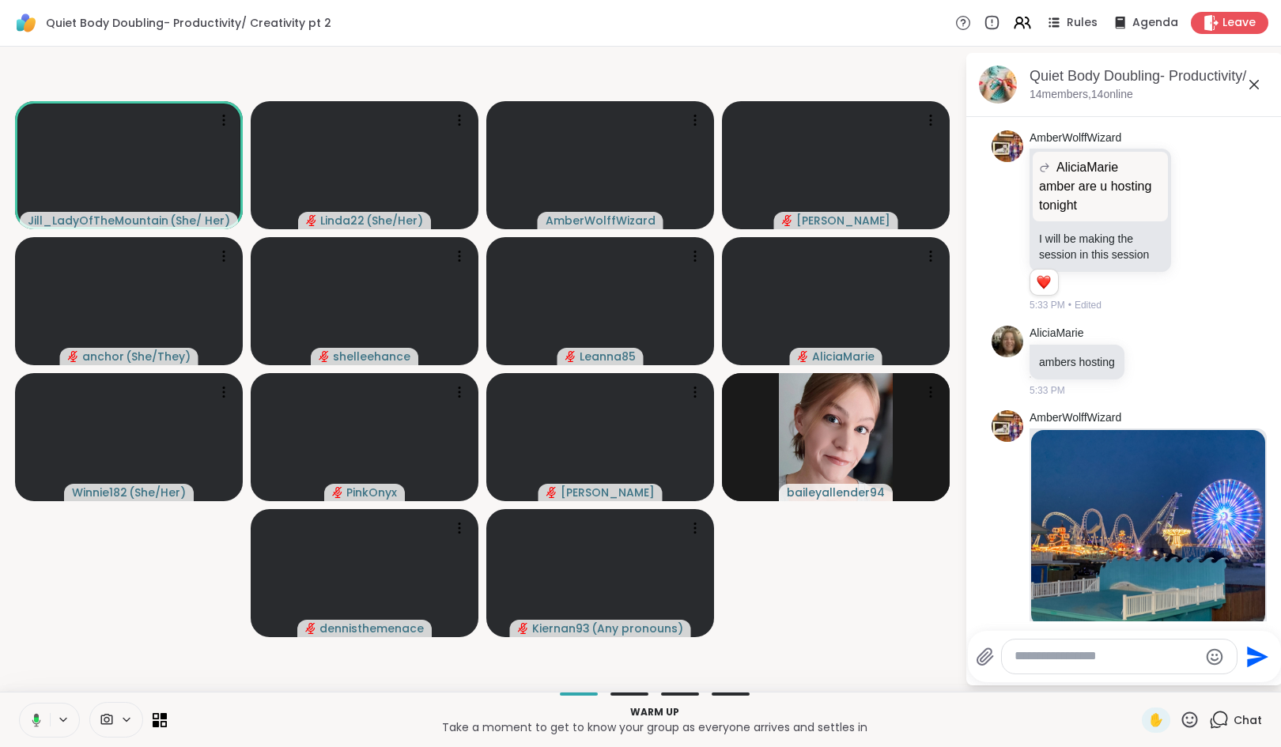
scroll to position [618, 0]
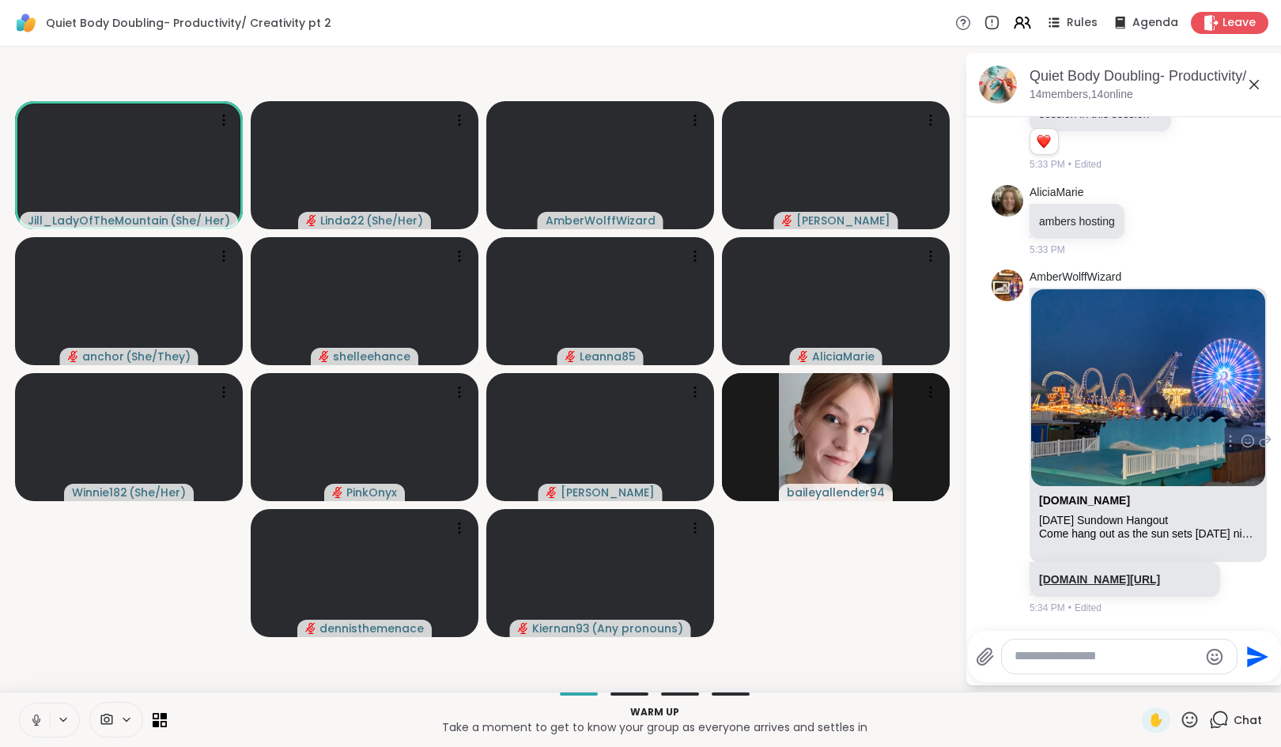
click at [1109, 573] on link "[DOMAIN_NAME][URL]" at bounding box center [1099, 579] width 121 height 13
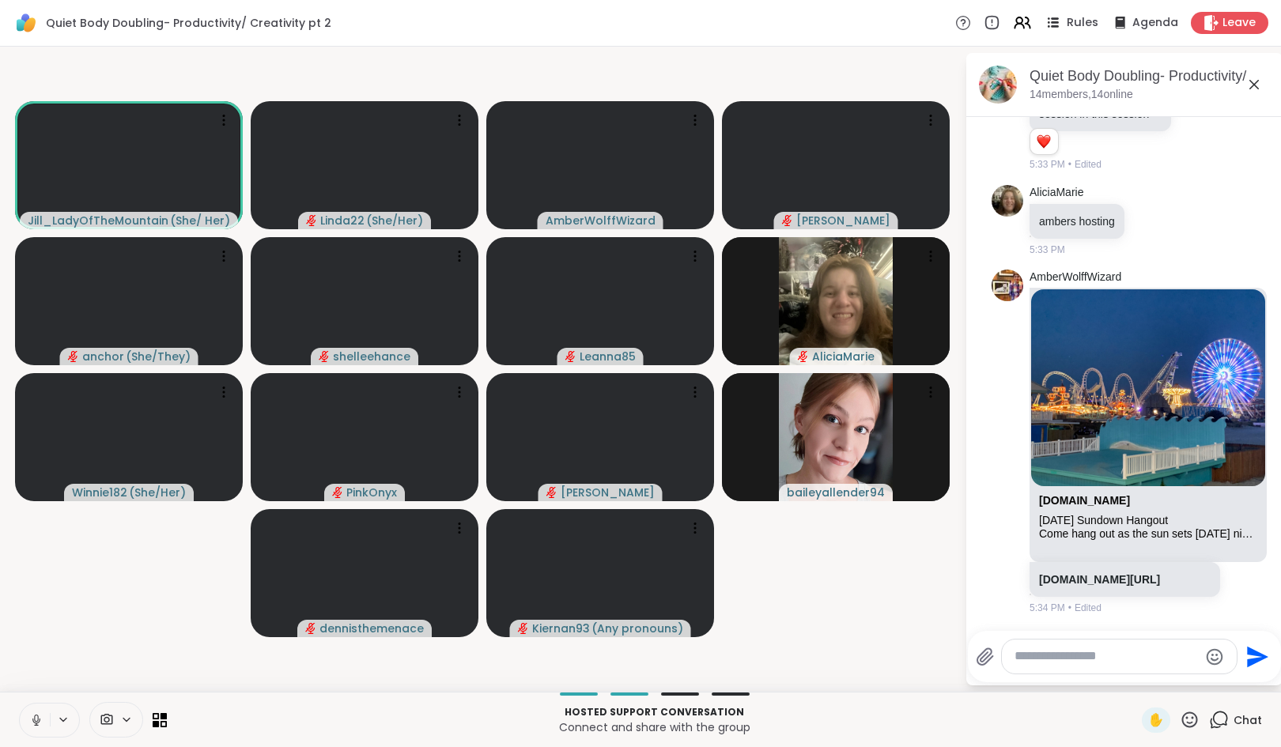
click at [1053, 25] on icon at bounding box center [1053, 23] width 20 height 20
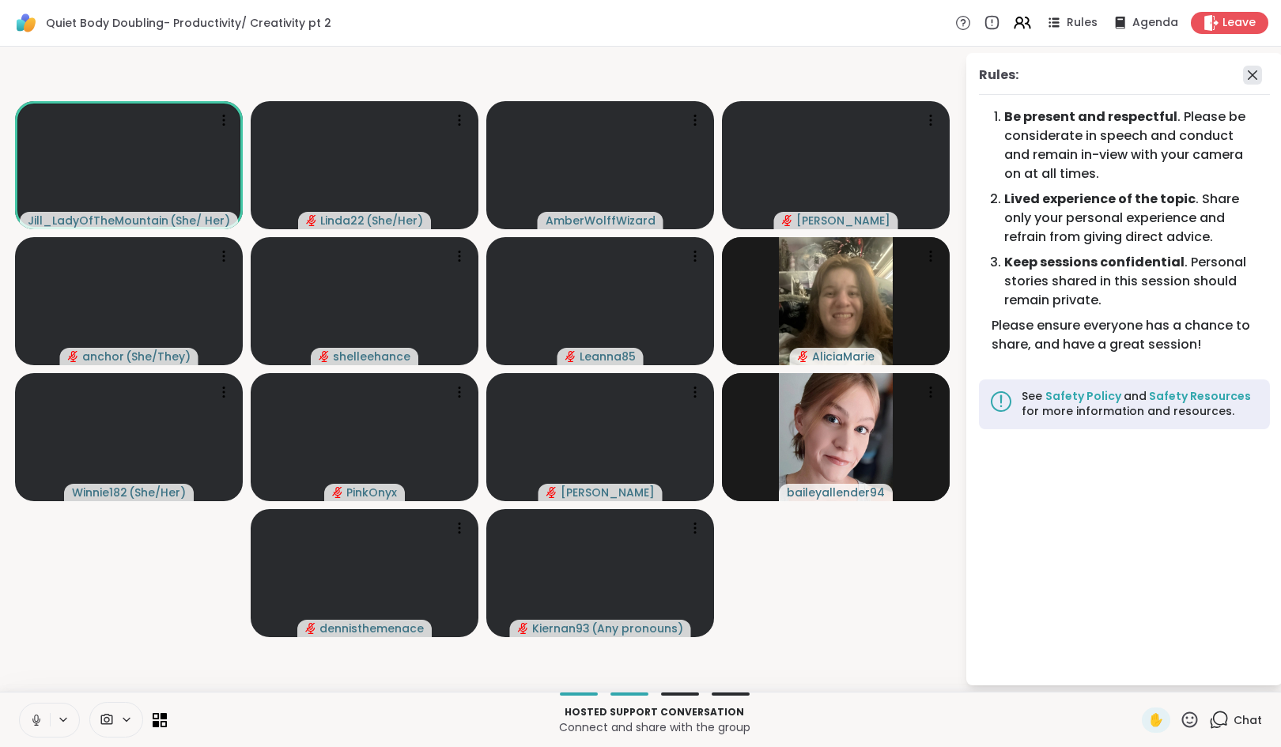
click at [1252, 78] on icon at bounding box center [1252, 75] width 19 height 19
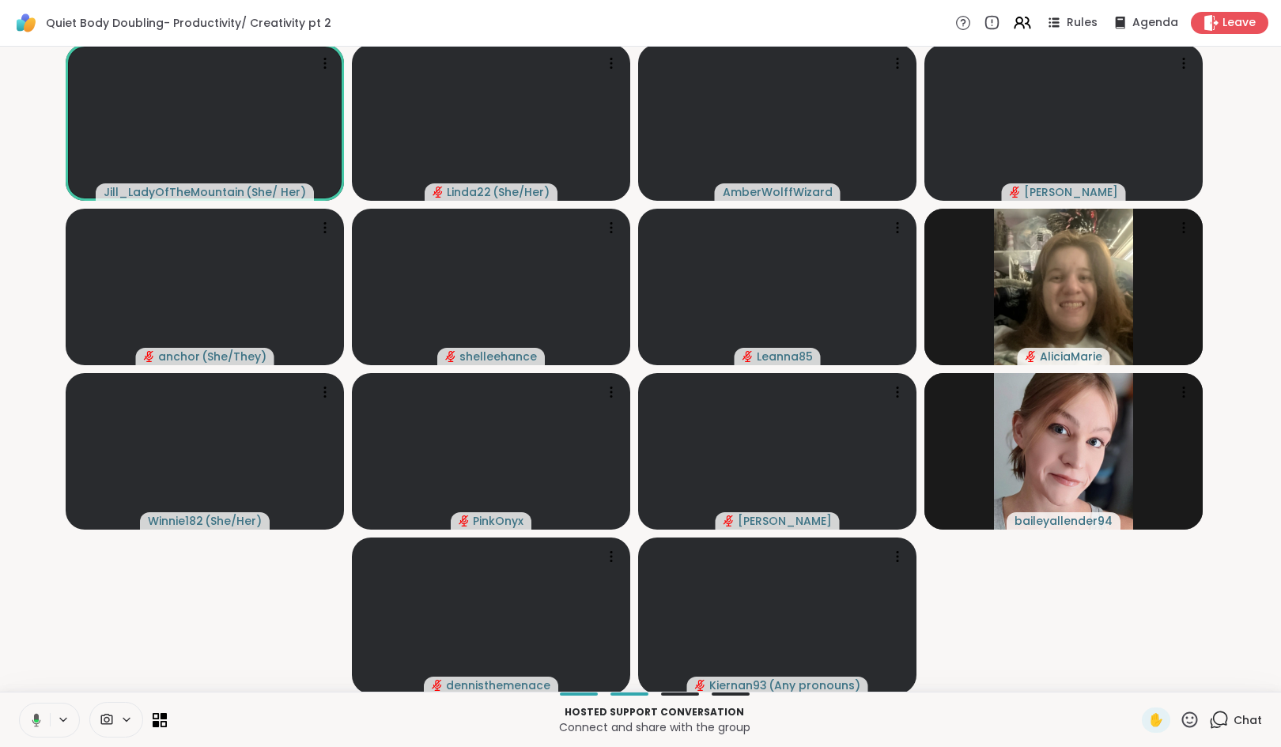
click at [1218, 716] on icon at bounding box center [1219, 720] width 20 height 20
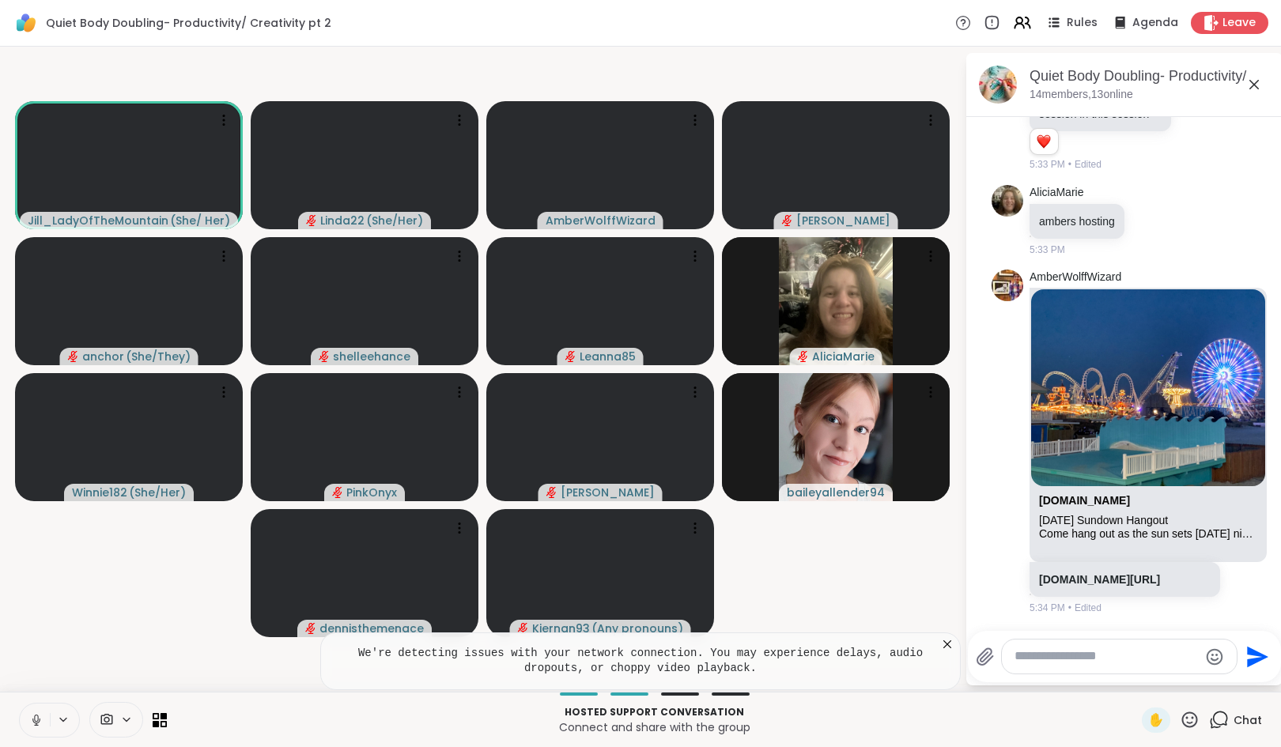
click at [1076, 656] on textarea "Type your message" at bounding box center [1106, 656] width 184 height 17
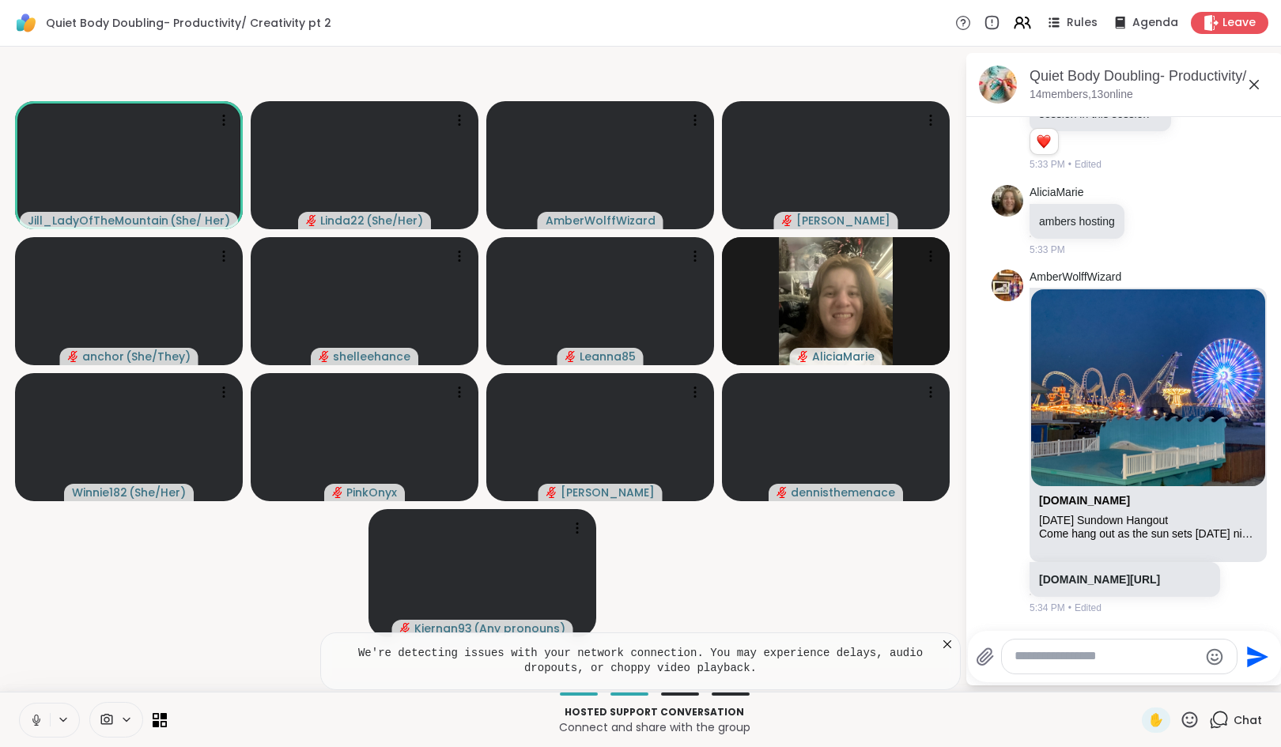
click at [947, 645] on icon at bounding box center [947, 644] width 16 height 16
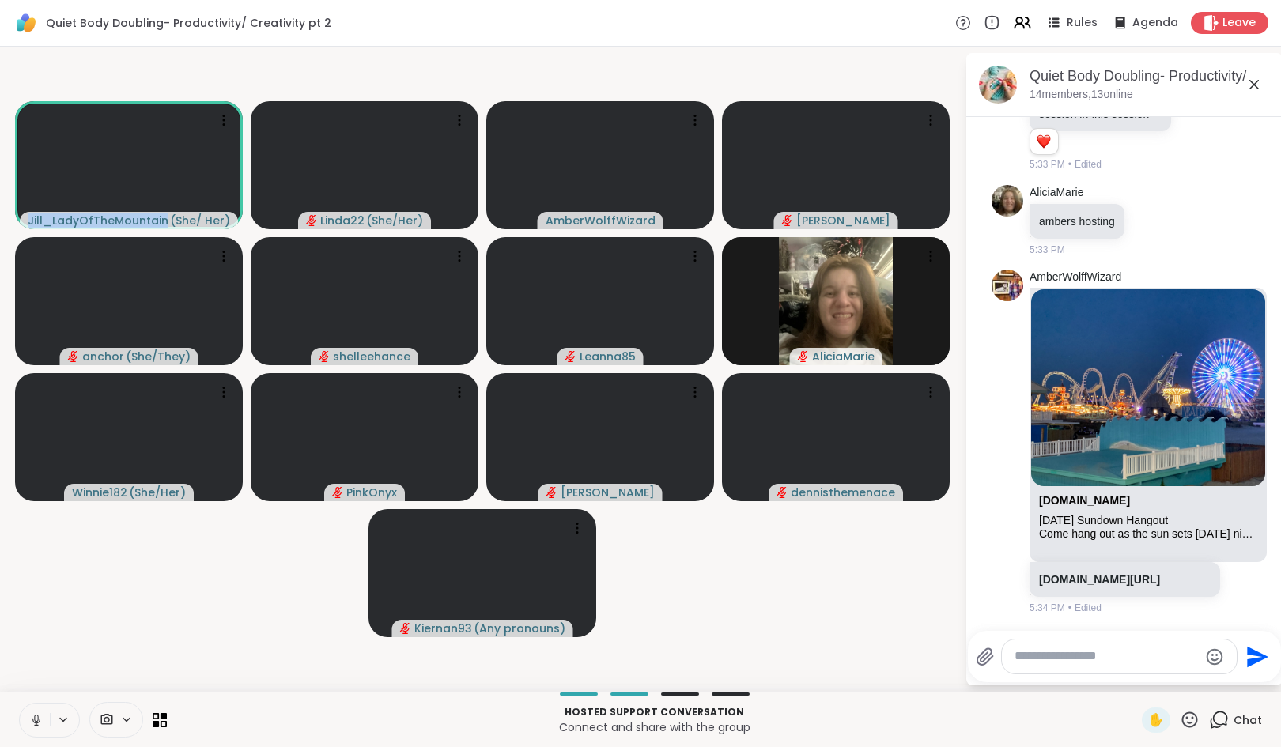
click at [947, 645] on video-player-container "[PERSON_NAME] ( She/ Her ) Linda22 ( She/Her ) AmberWolffWizard [PERSON_NAME] a…" at bounding box center [482, 369] width 946 height 632
click at [1045, 661] on textarea "Type your message" at bounding box center [1106, 656] width 184 height 17
click at [1182, 714] on icon at bounding box center [1190, 720] width 16 height 16
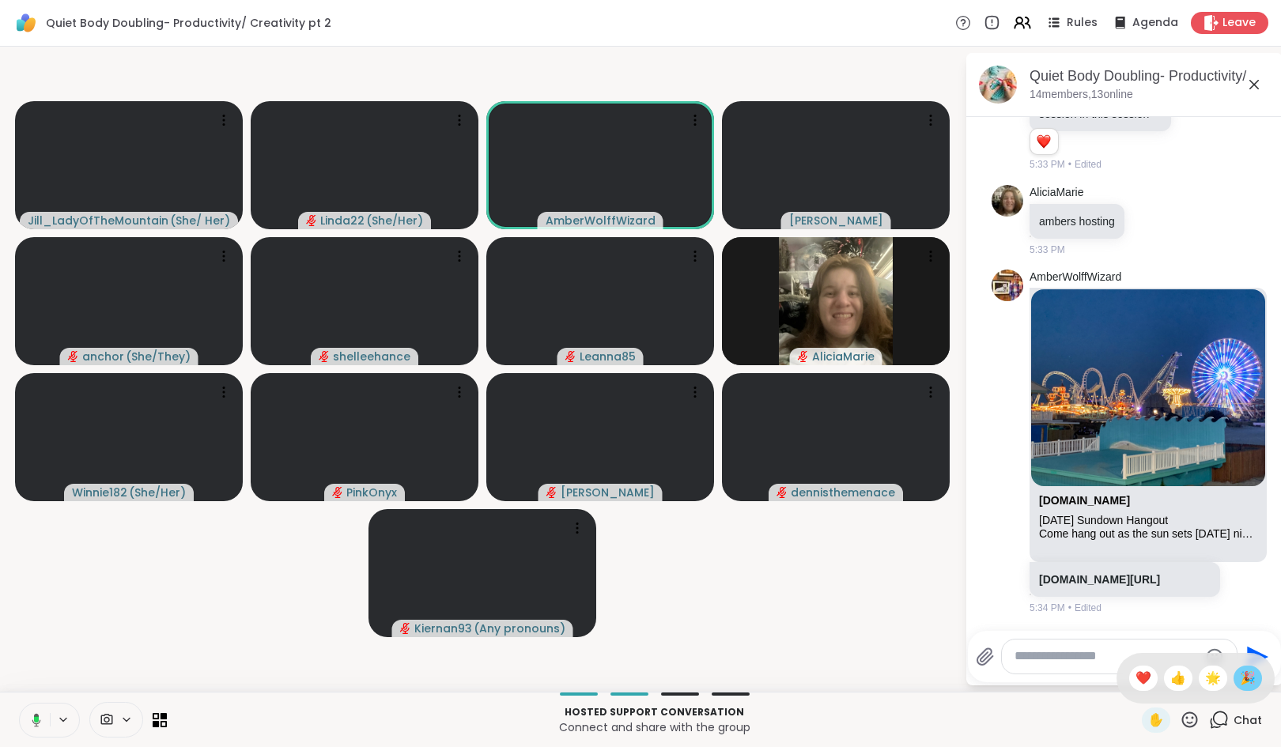
click at [1240, 674] on span "🎉" at bounding box center [1248, 678] width 16 height 19
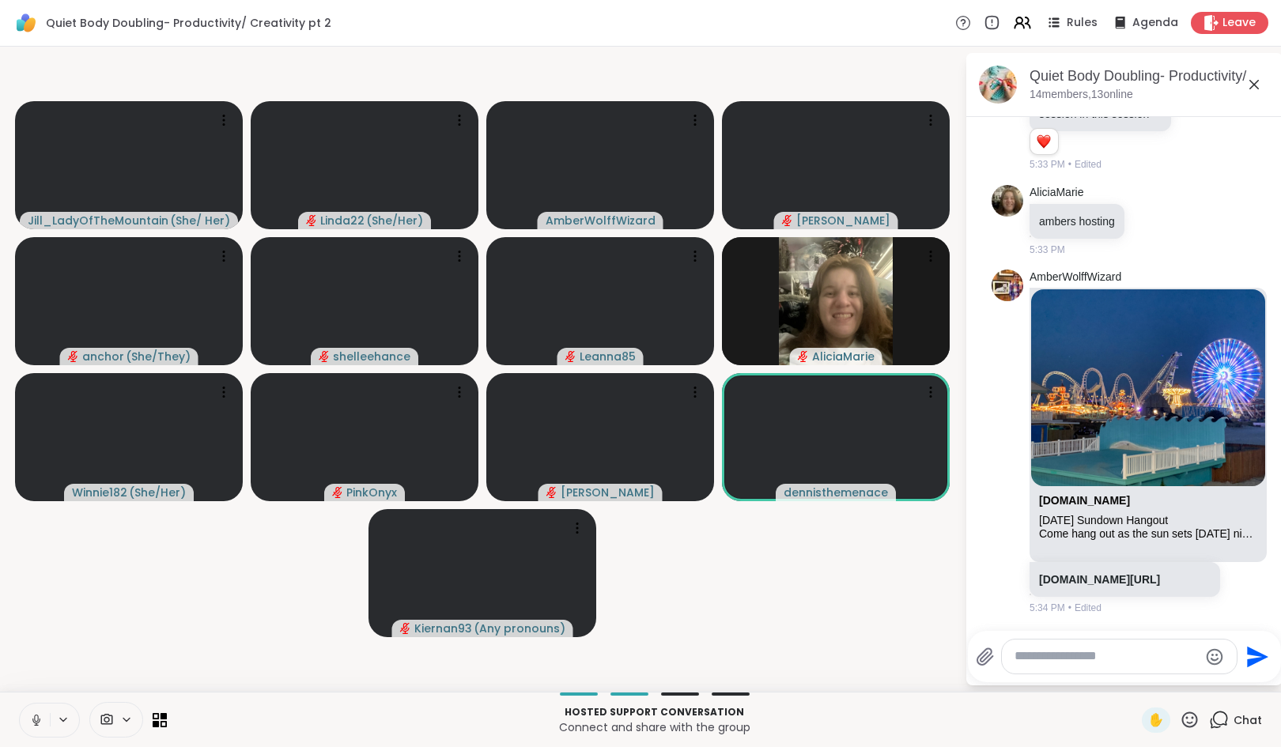
click at [1180, 717] on icon at bounding box center [1190, 720] width 20 height 20
click at [1240, 676] on span "🎉" at bounding box center [1248, 678] width 16 height 19
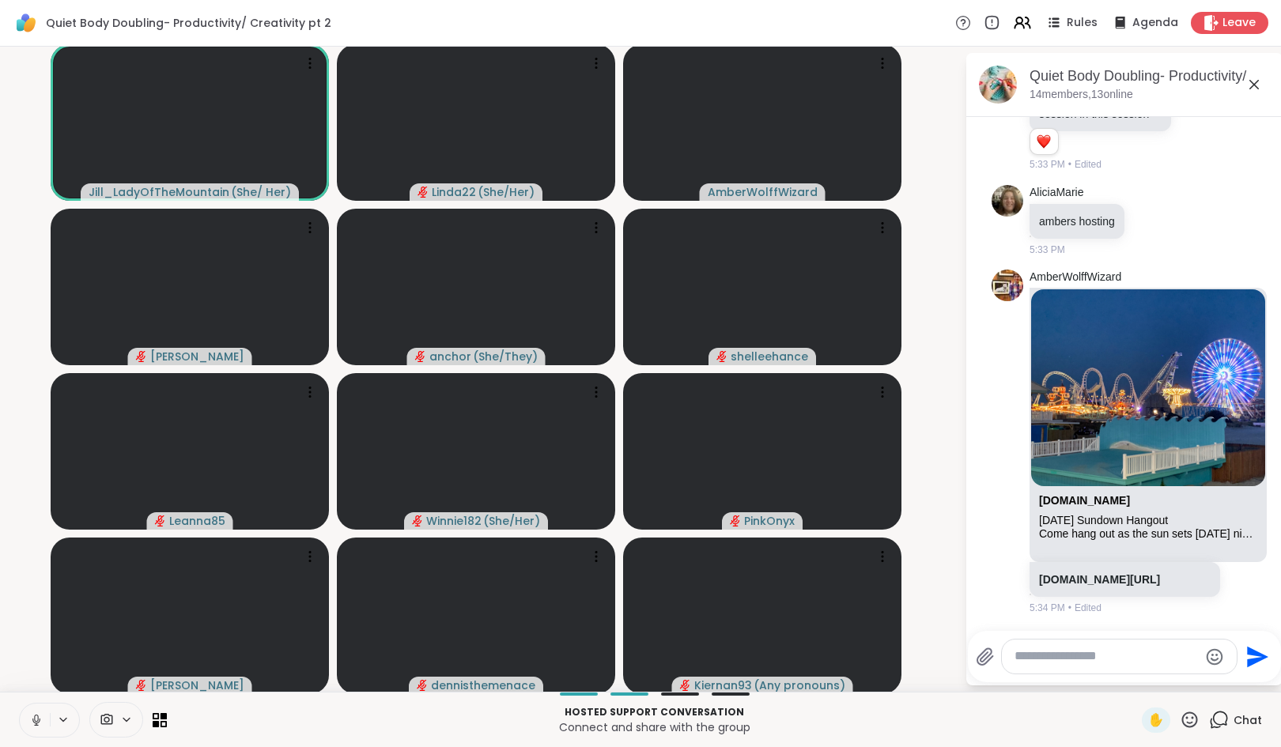
click at [1037, 650] on textarea "Type your message" at bounding box center [1106, 656] width 184 height 17
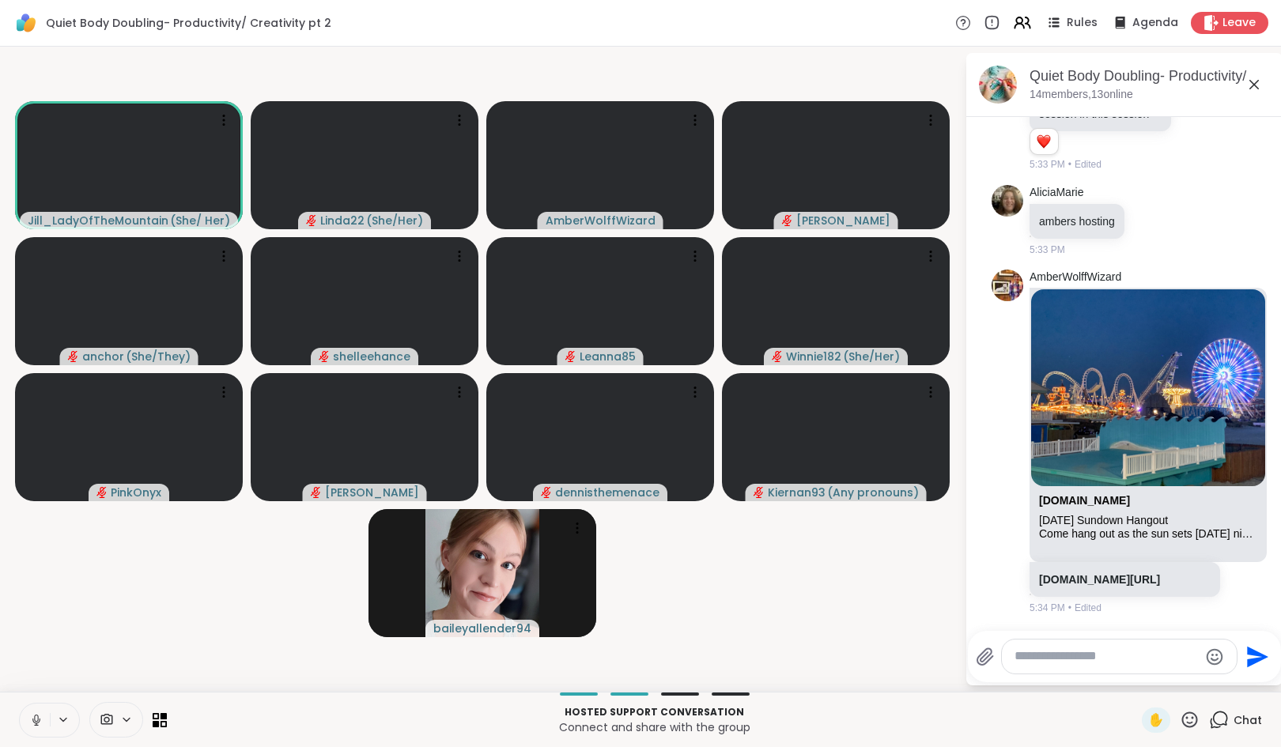
click at [31, 717] on icon at bounding box center [36, 720] width 14 height 14
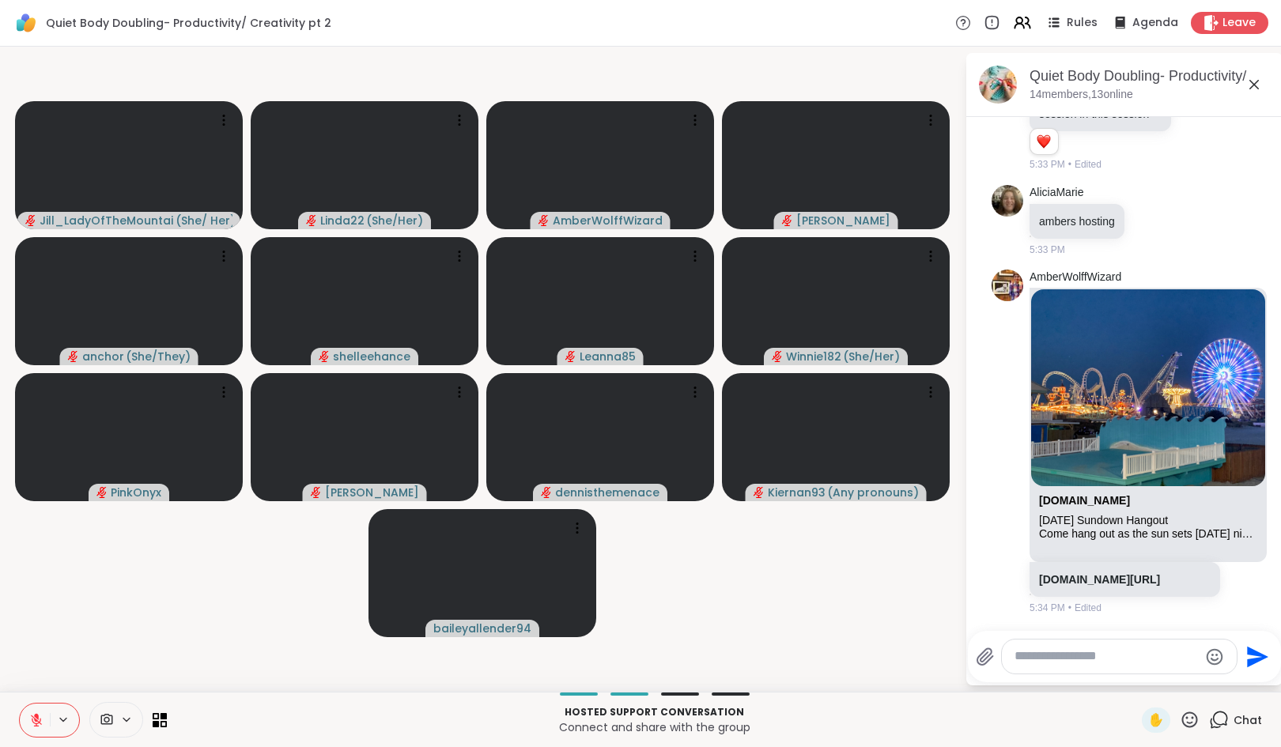
click at [40, 715] on icon at bounding box center [36, 720] width 14 height 14
click at [1118, 659] on textarea "Type your message" at bounding box center [1106, 656] width 184 height 17
click at [1036, 660] on textarea "Type your message" at bounding box center [1106, 656] width 184 height 17
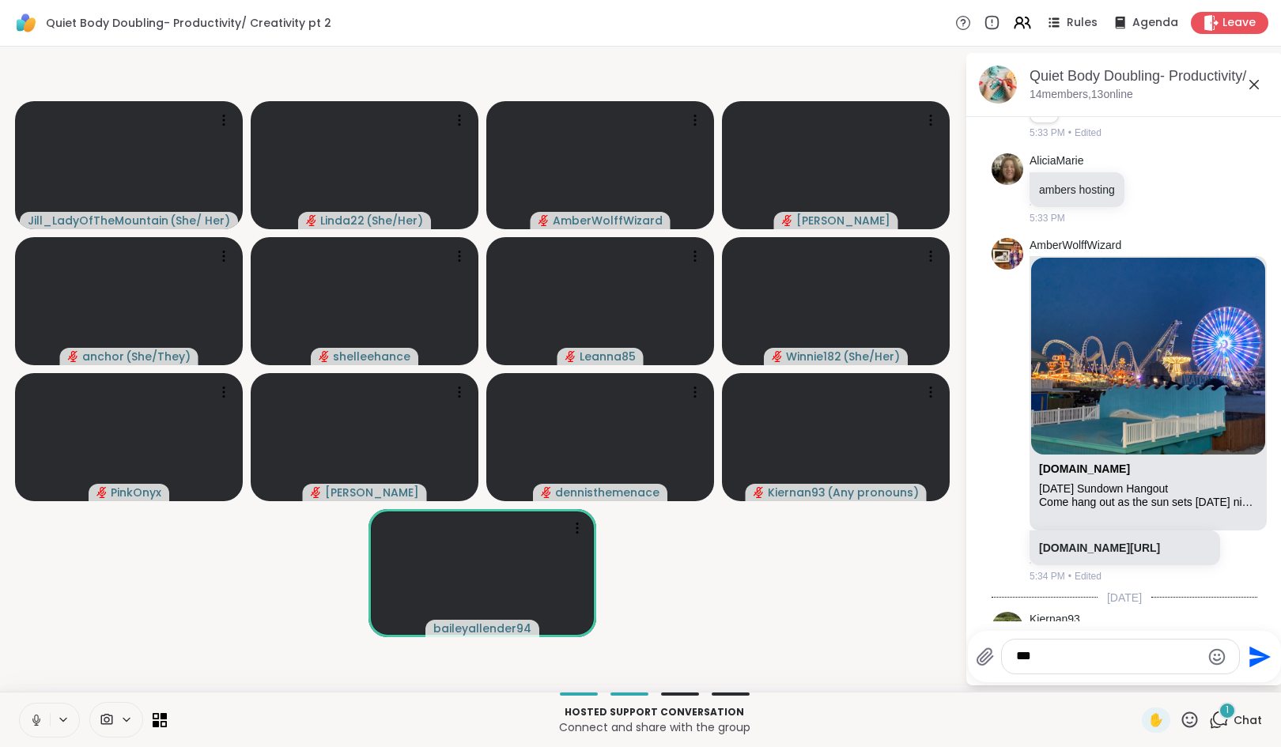
scroll to position [734, 0]
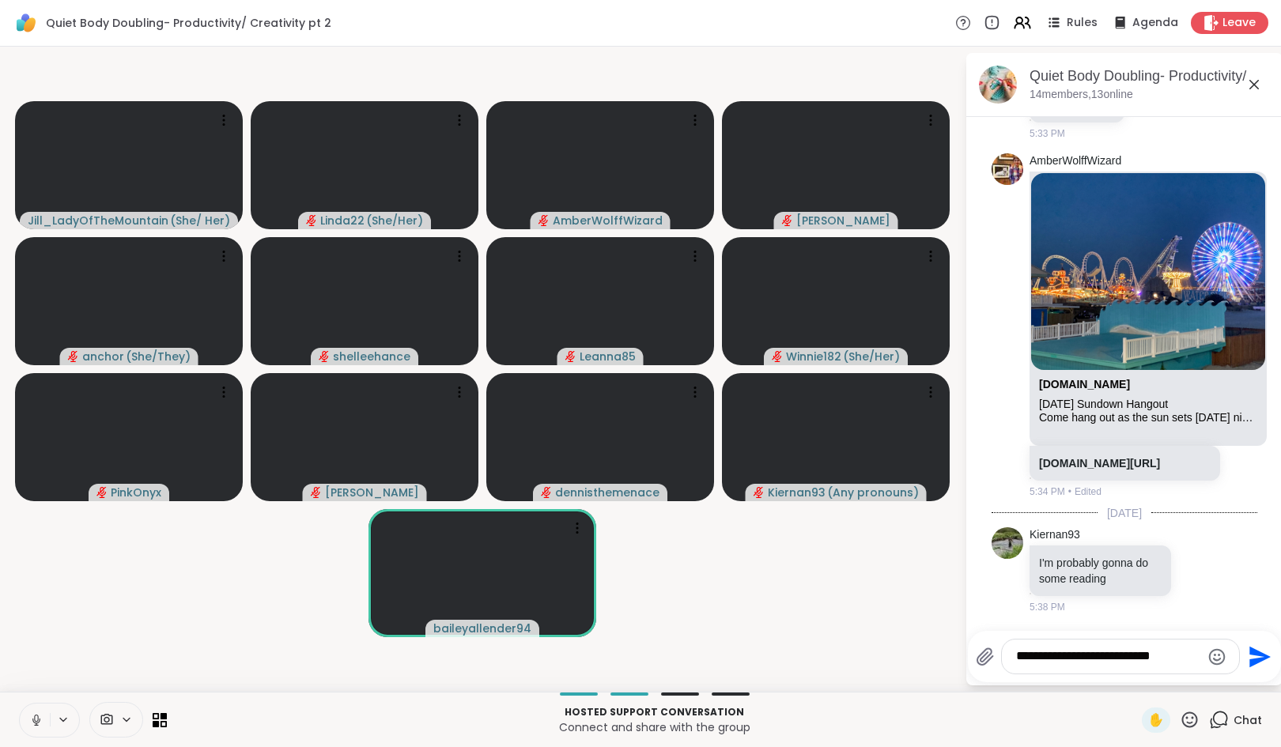
type textarea "**********"
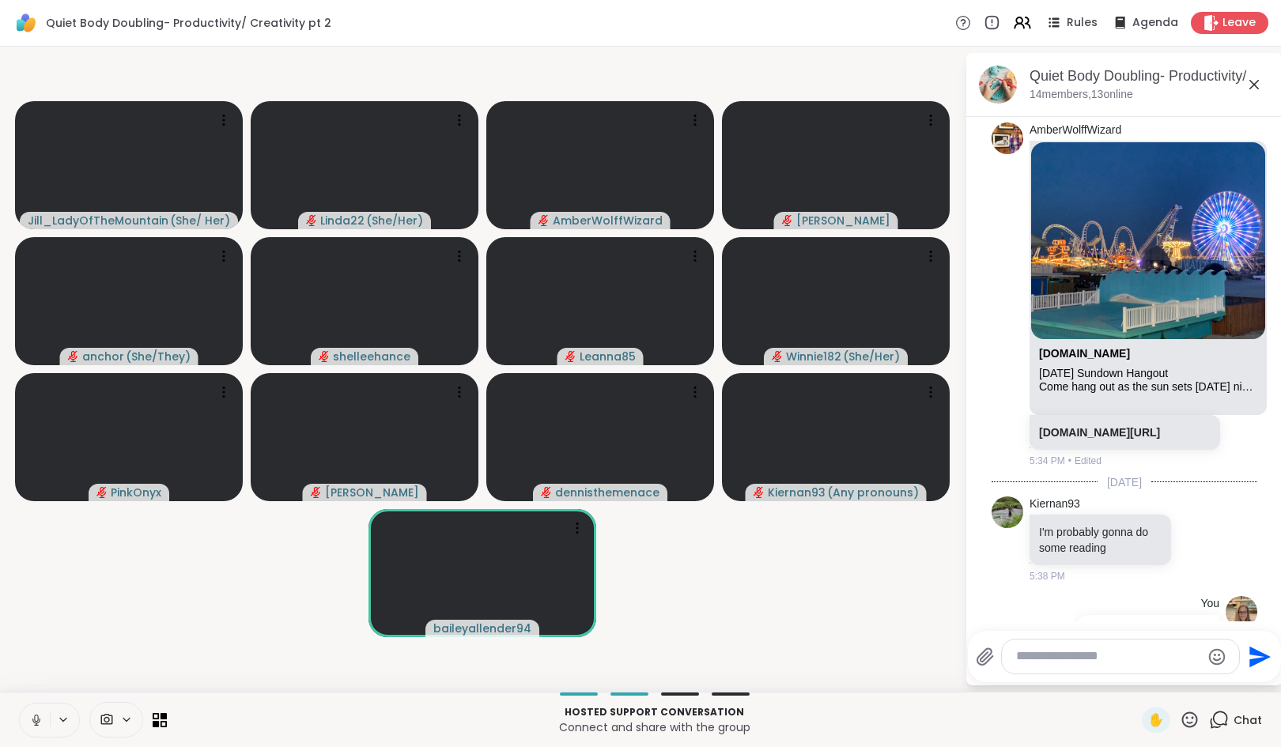
scroll to position [834, 0]
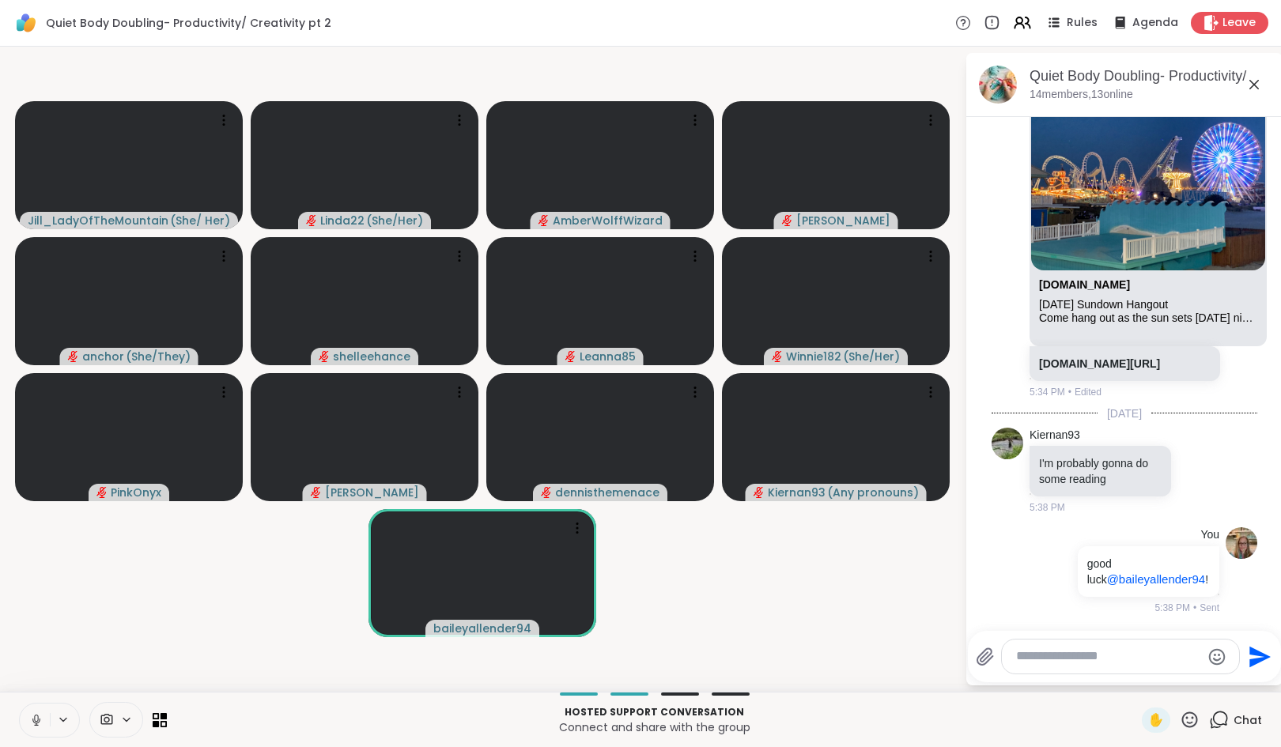
click at [1124, 657] on textarea "Type your message" at bounding box center [1108, 656] width 184 height 17
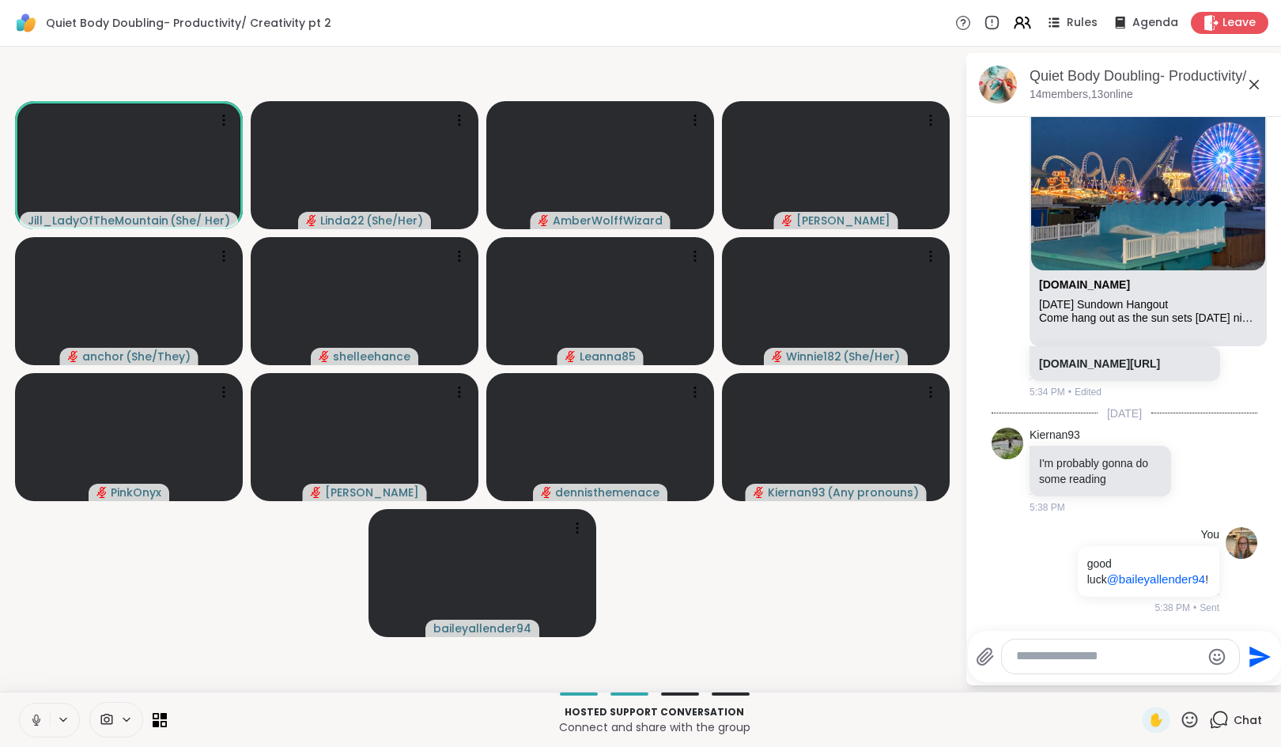
click at [1117, 656] on textarea "Type your message" at bounding box center [1108, 656] width 184 height 17
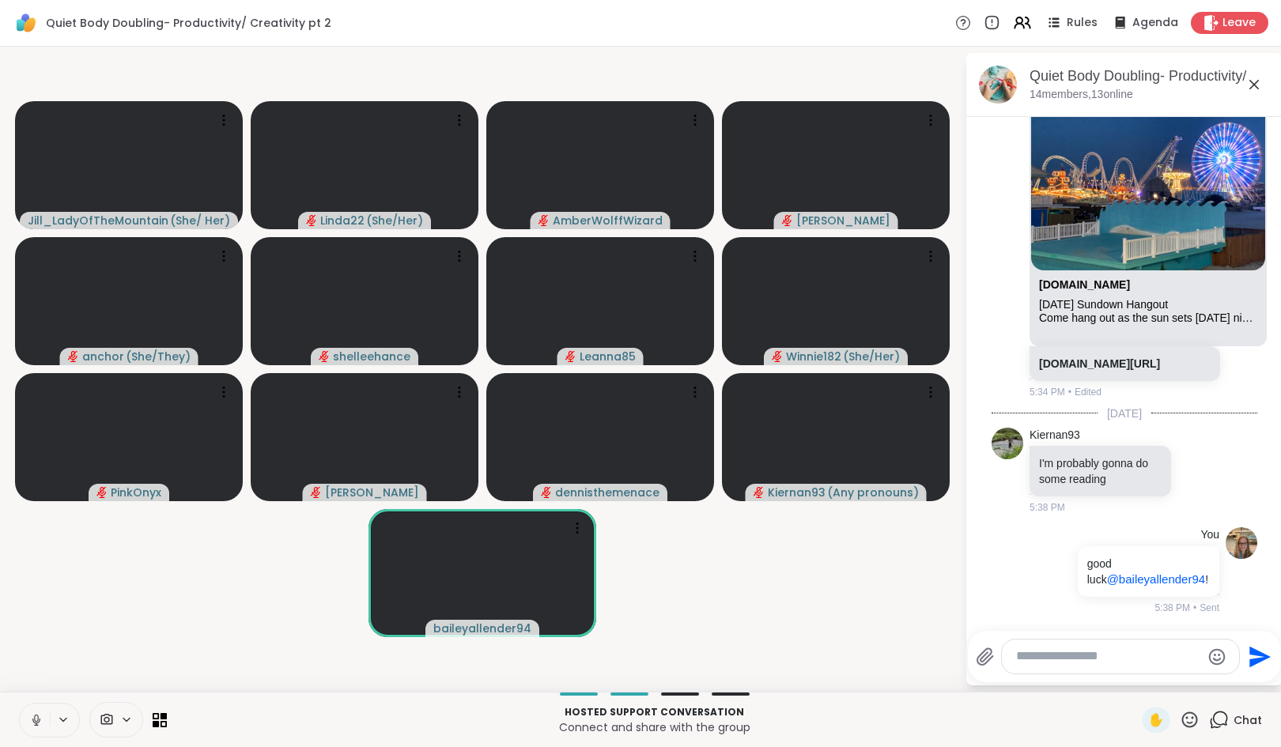
click at [38, 711] on button at bounding box center [35, 720] width 30 height 33
click at [1043, 22] on icon at bounding box center [1053, 23] width 20 height 20
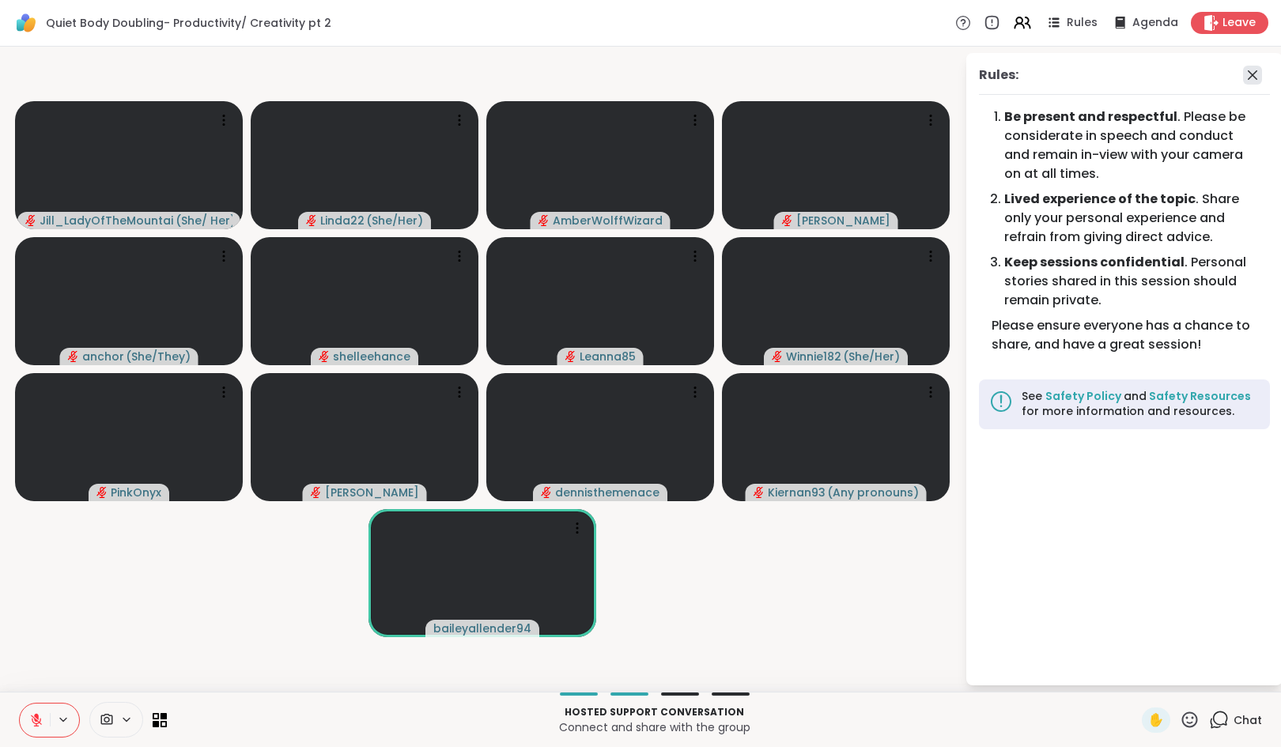
click at [1251, 78] on icon at bounding box center [1252, 75] width 19 height 19
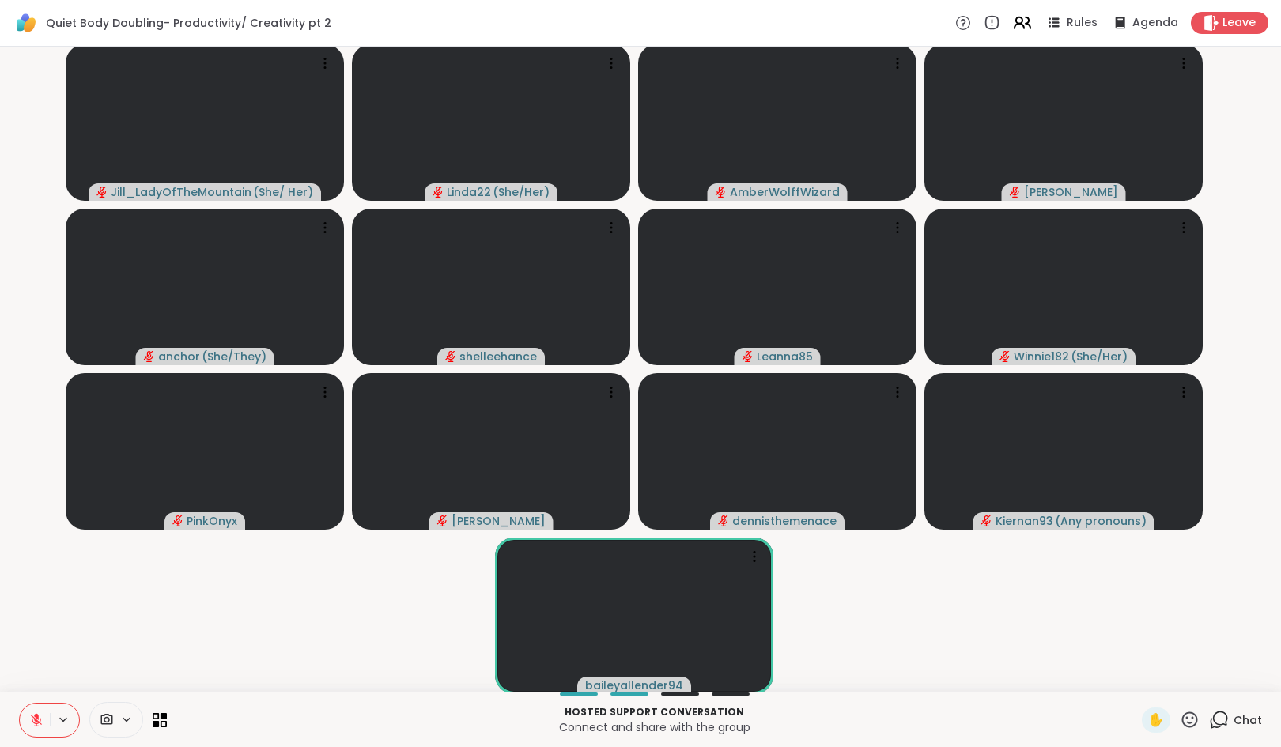
click at [1016, 21] on icon at bounding box center [1019, 20] width 6 height 6
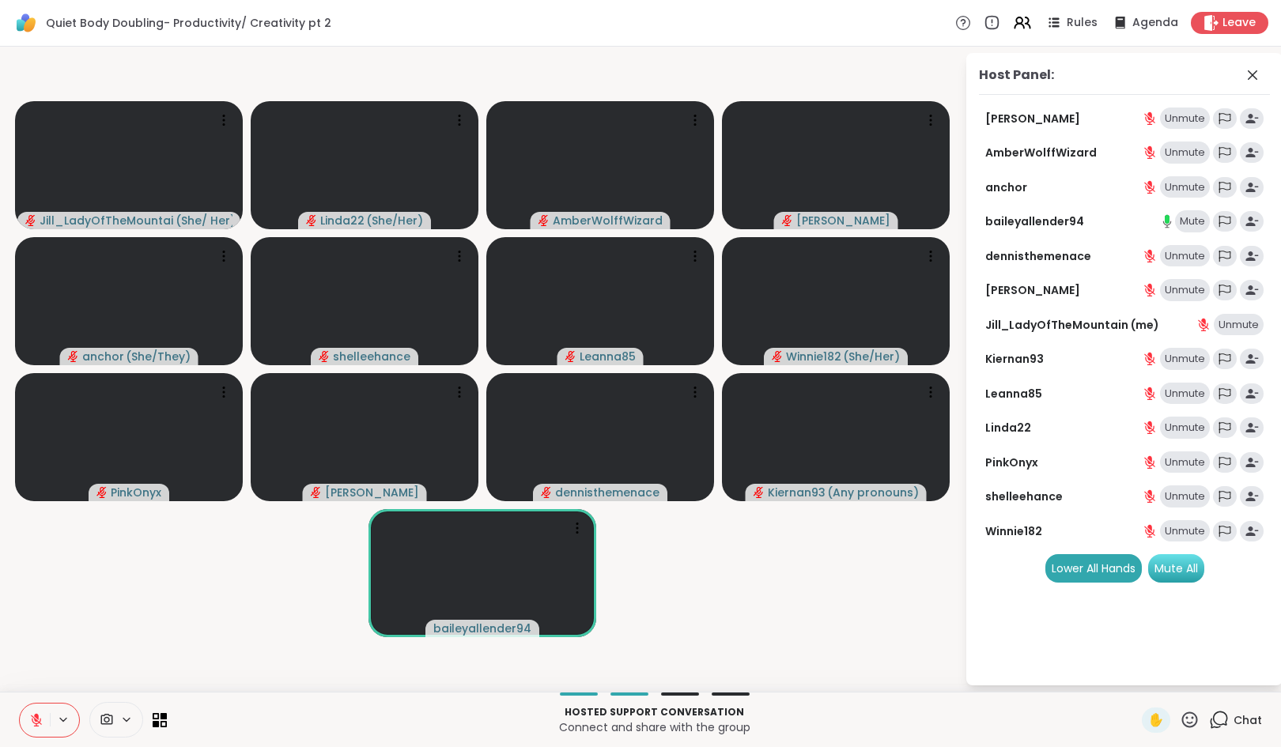
click at [1191, 571] on div "Mute All" at bounding box center [1176, 568] width 56 height 28
click at [1250, 74] on icon at bounding box center [1252, 75] width 19 height 19
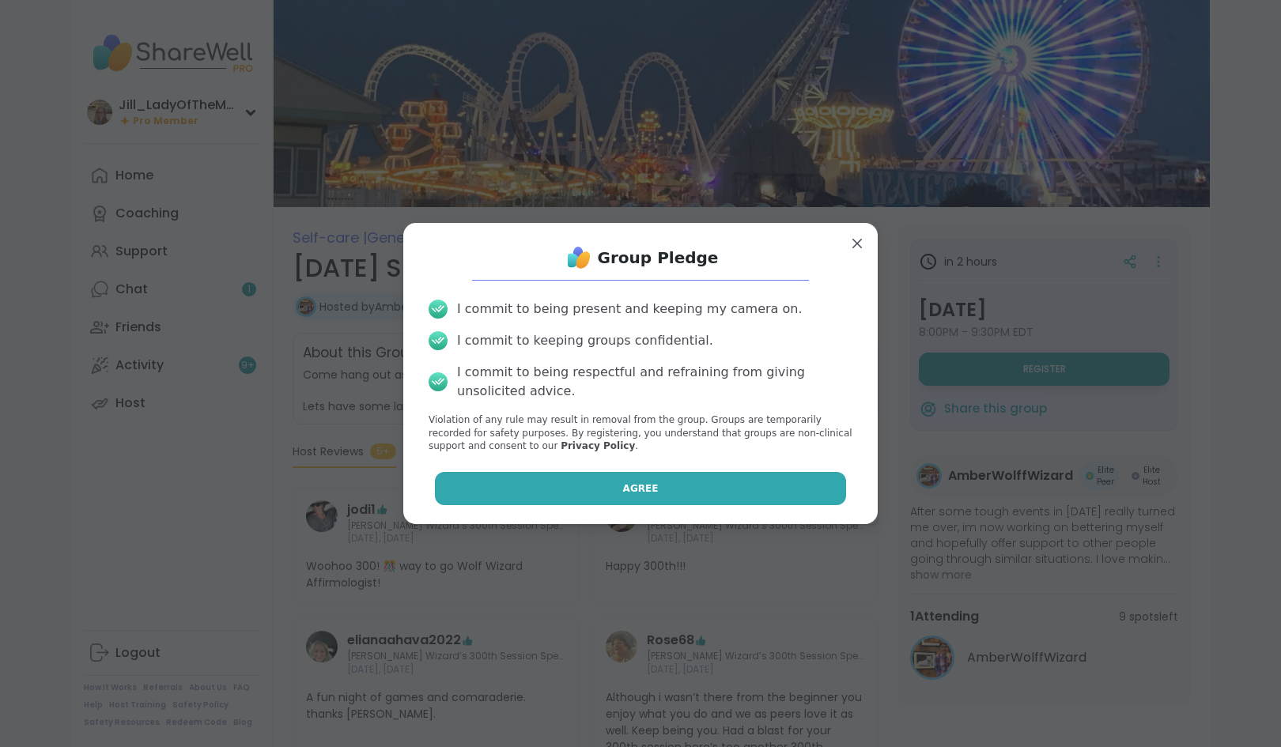
click at [602, 491] on button "Agree" at bounding box center [641, 488] width 412 height 33
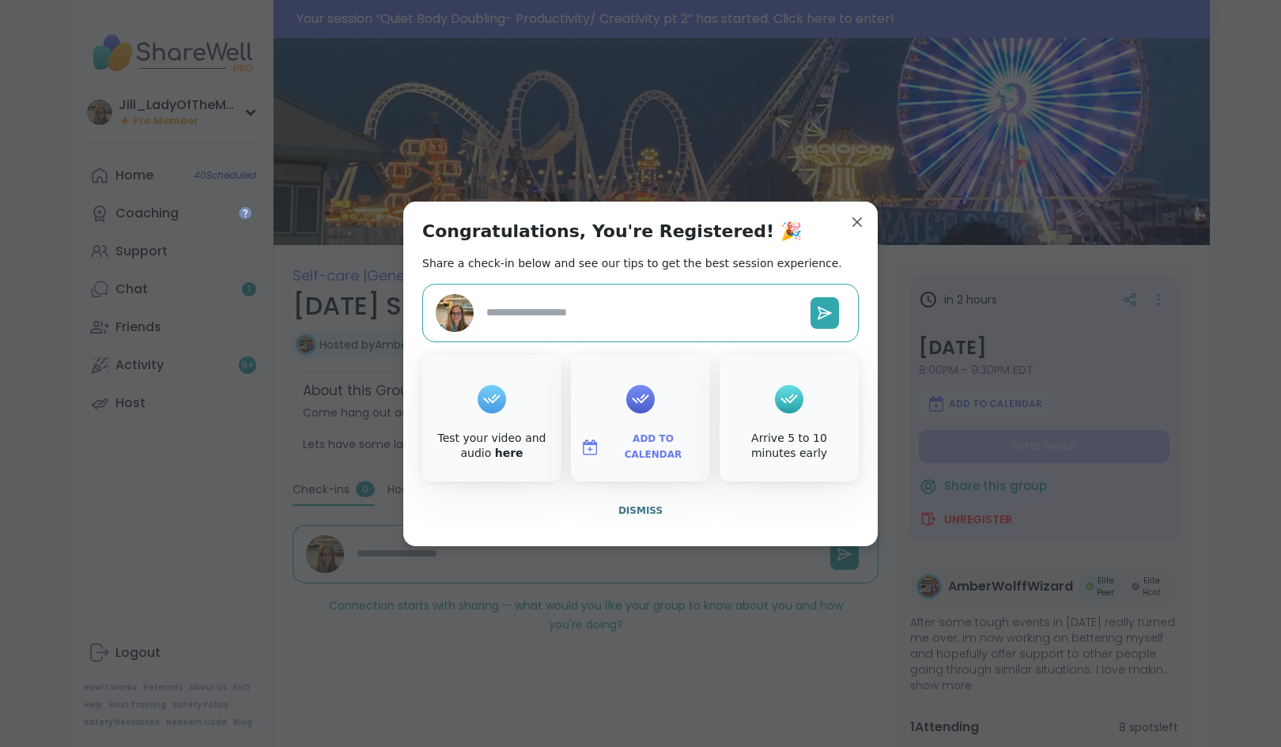
click at [610, 443] on span "Add to Calendar" at bounding box center [653, 447] width 95 height 31
click at [636, 298] on button "Google Calendar" at bounding box center [640, 303] width 120 height 35
type textarea "*"
